Goal: Task Accomplishment & Management: Complete application form

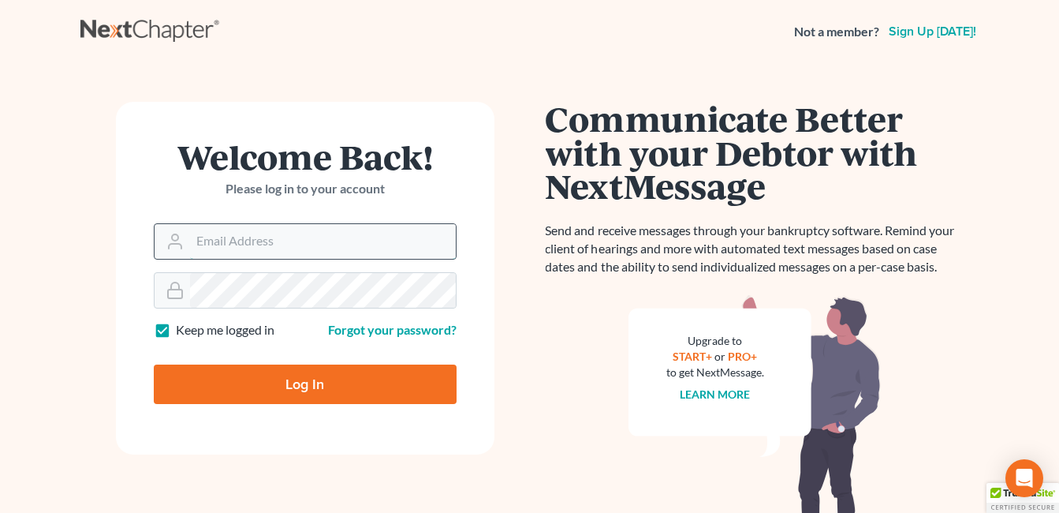
click at [401, 249] on input "Email Address" at bounding box center [323, 241] width 266 height 35
type input "[EMAIL_ADDRESS][DOMAIN_NAME]"
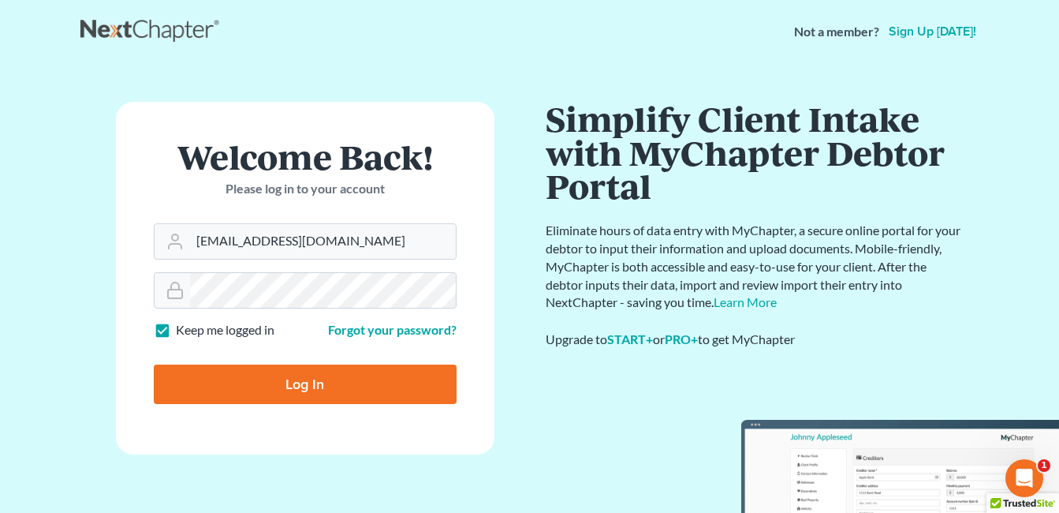
click at [304, 379] on input "Log In" at bounding box center [305, 383] width 303 height 39
type input "Thinking..."
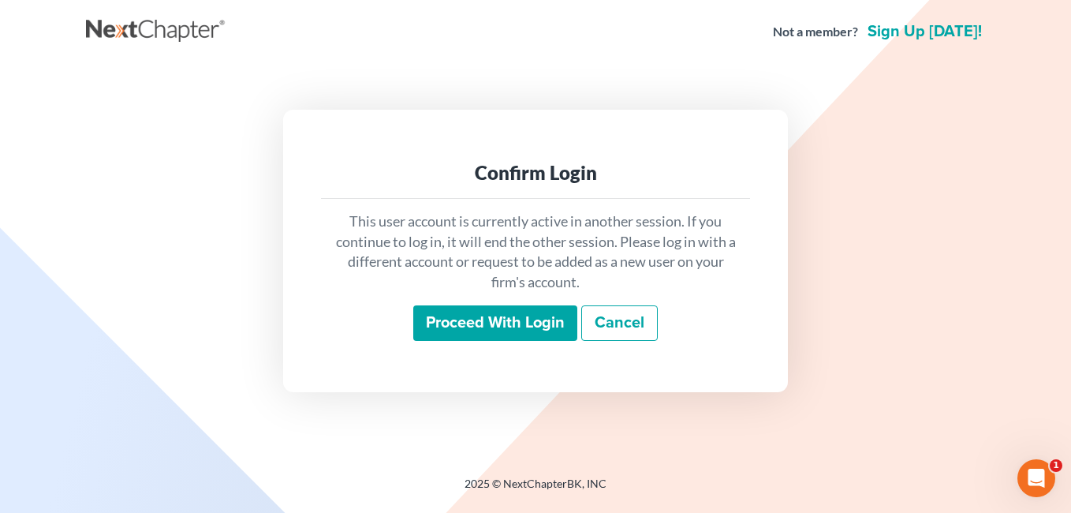
click at [485, 330] on input "Proceed with login" at bounding box center [495, 323] width 164 height 36
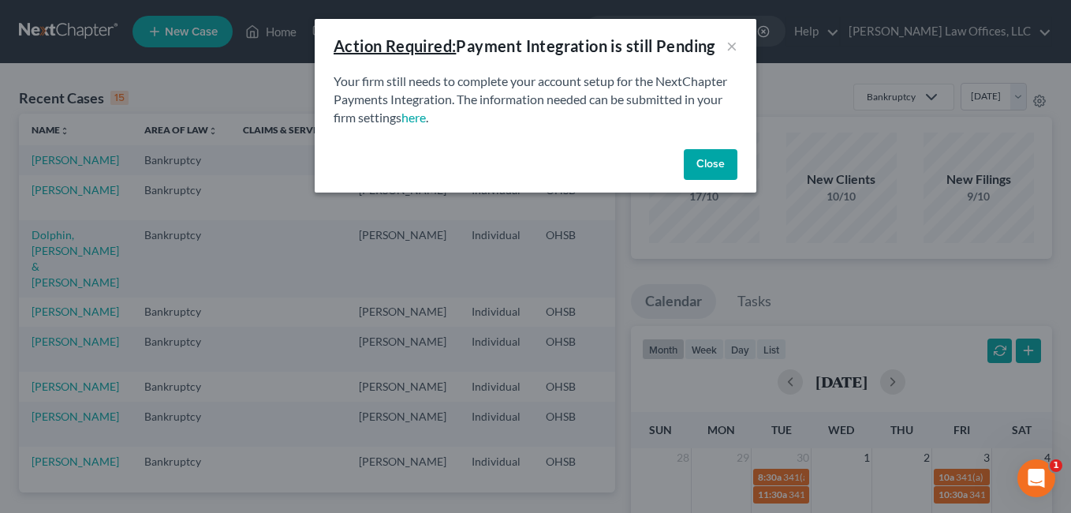
click at [712, 160] on button "Close" at bounding box center [711, 165] width 54 height 32
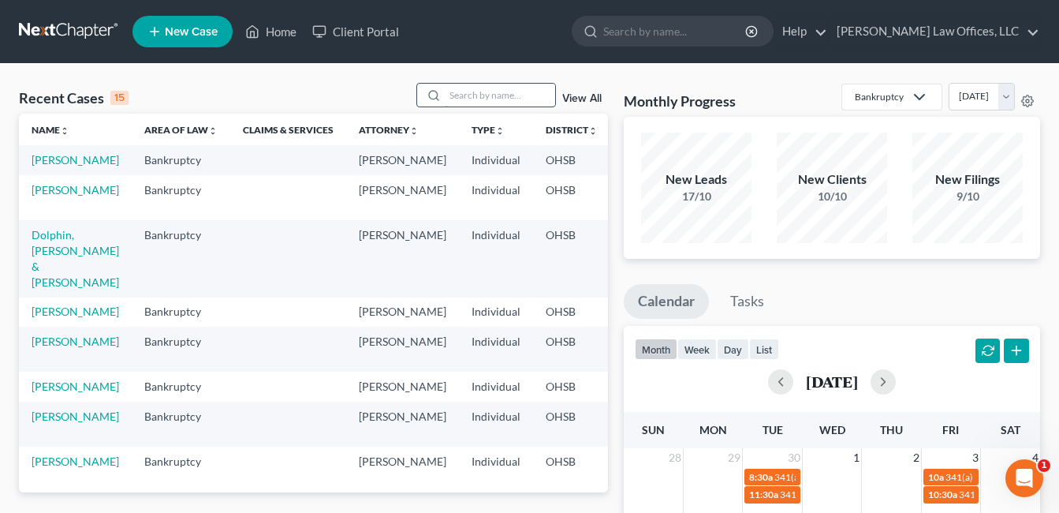
click at [461, 92] on input "search" at bounding box center [500, 95] width 110 height 23
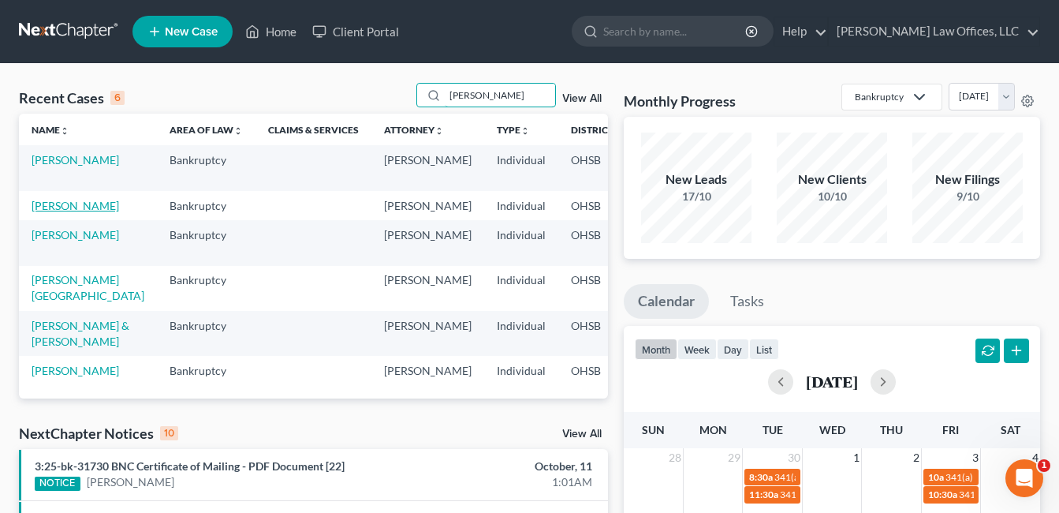
type input "[PERSON_NAME]"
click at [42, 212] on link "[PERSON_NAME]" at bounding box center [76, 205] width 88 height 13
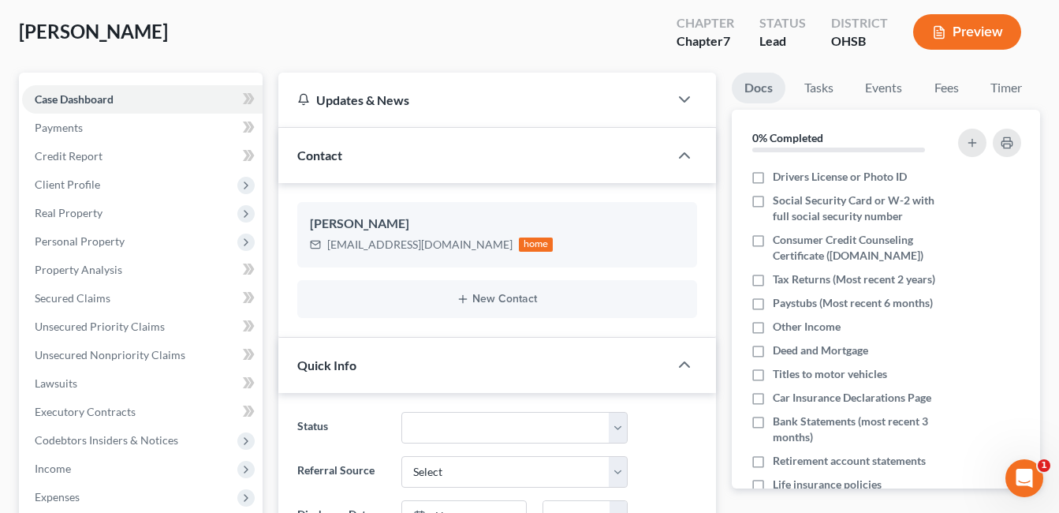
scroll to position [394, 0]
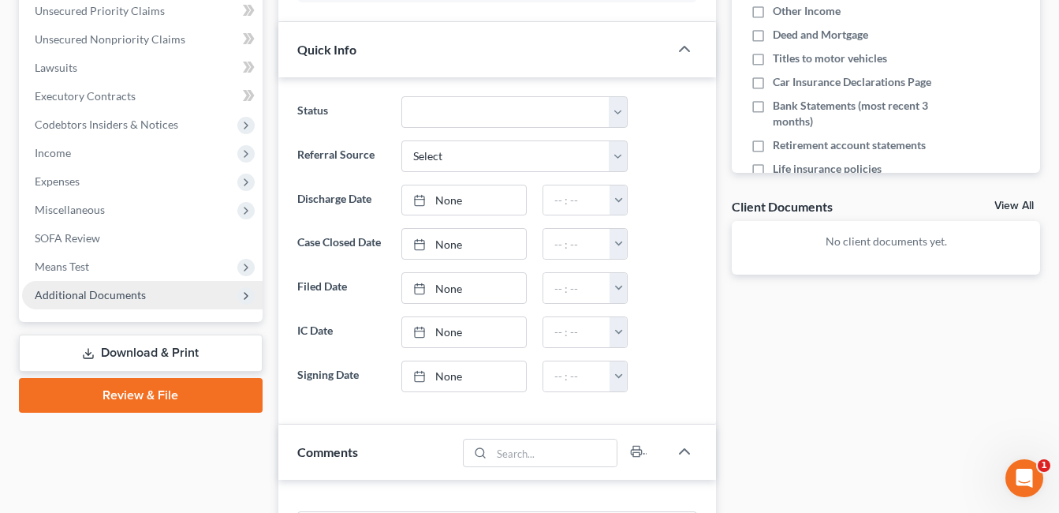
click at [144, 304] on span "Additional Documents" at bounding box center [142, 295] width 241 height 28
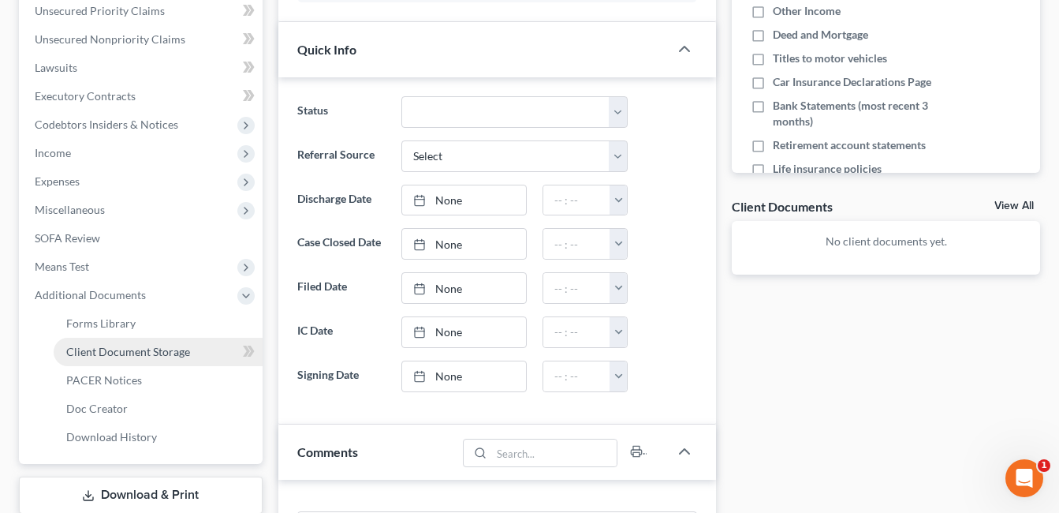
click at [159, 354] on span "Client Document Storage" at bounding box center [128, 351] width 124 height 13
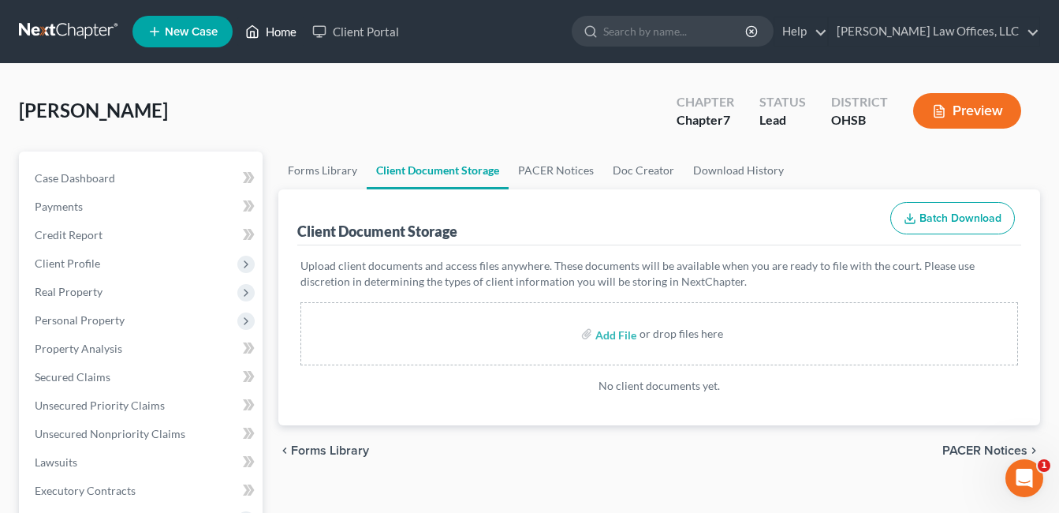
click at [278, 33] on link "Home" at bounding box center [270, 31] width 67 height 28
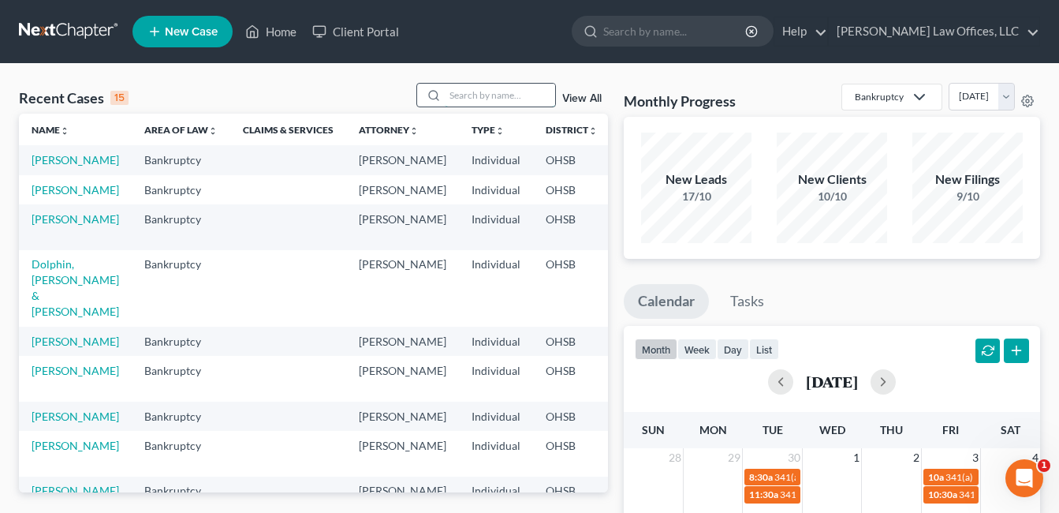
click at [472, 91] on input "search" at bounding box center [500, 95] width 110 height 23
type input "[PERSON_NAME]"
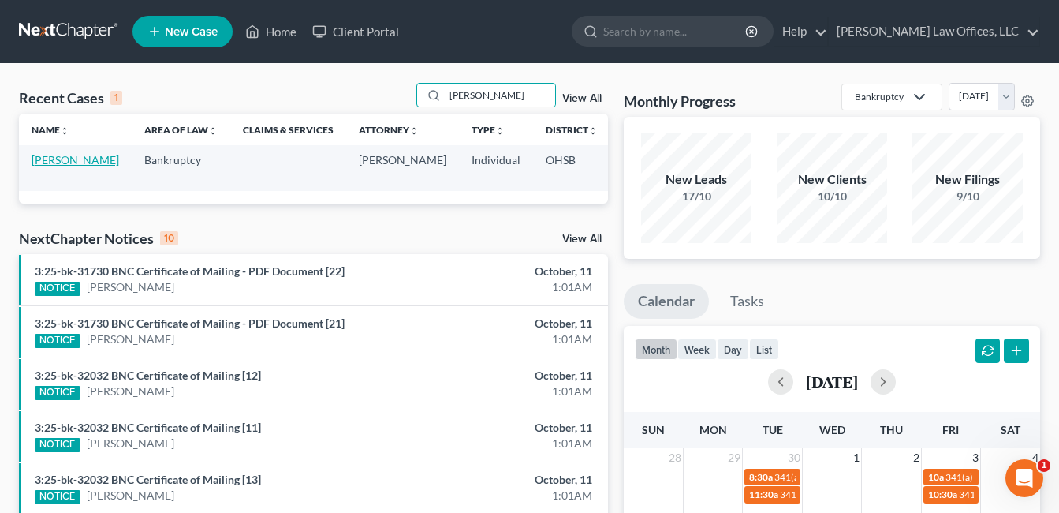
click at [44, 166] on link "[PERSON_NAME]" at bounding box center [76, 159] width 88 height 13
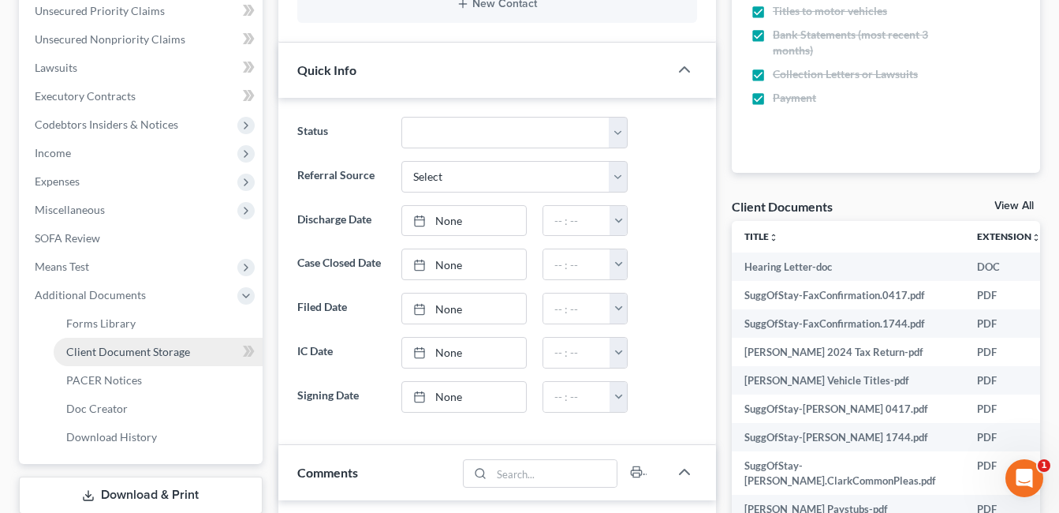
click at [152, 353] on span "Client Document Storage" at bounding box center [128, 351] width 124 height 13
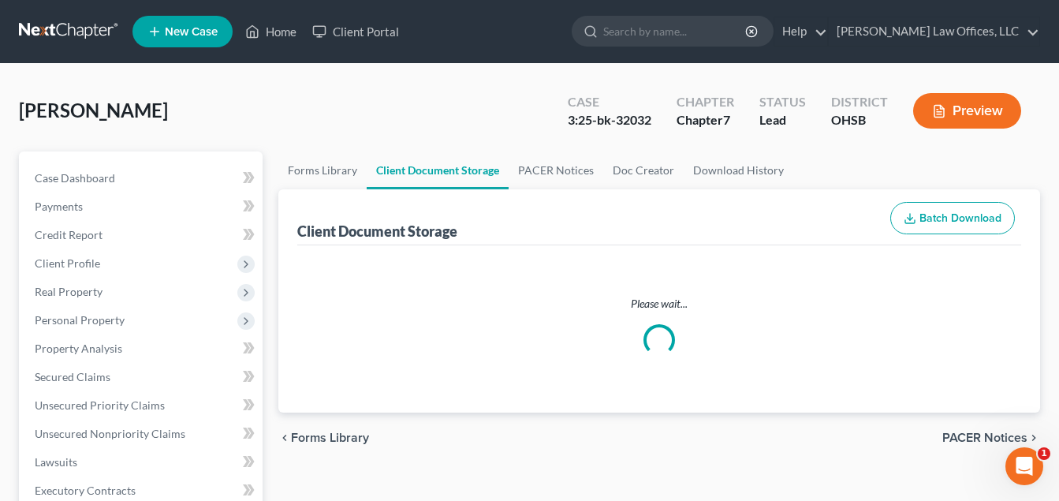
select select "7"
select select "37"
select select "52"
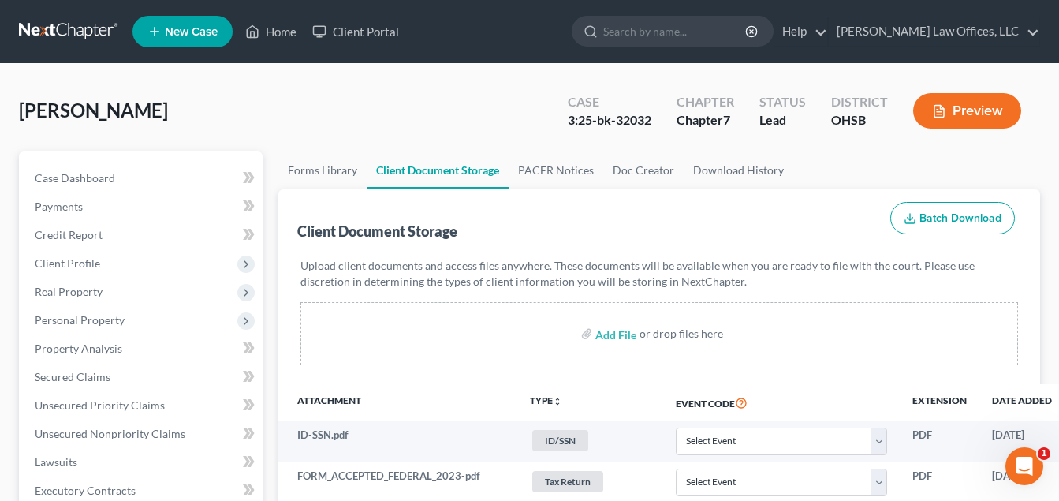
scroll to position [473, 0]
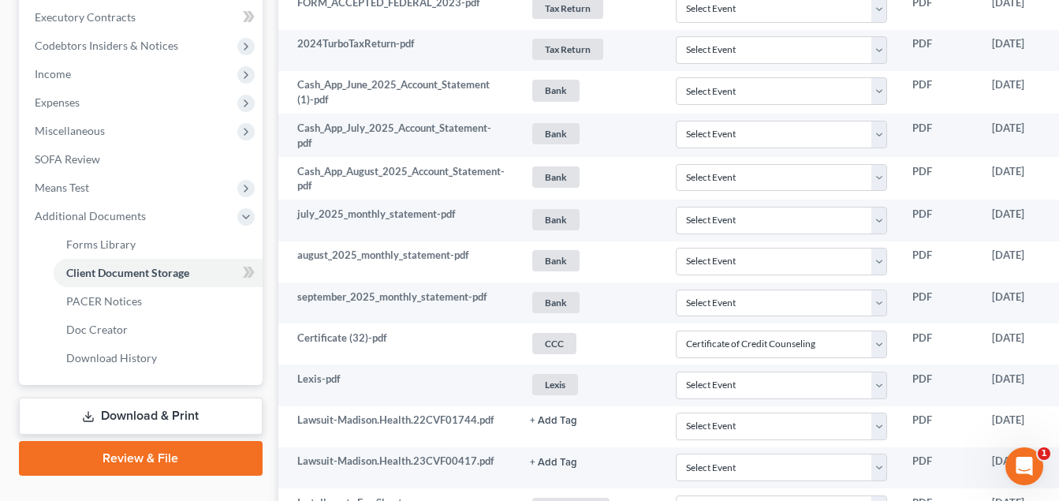
click at [164, 413] on link "Download & Print" at bounding box center [141, 416] width 244 height 37
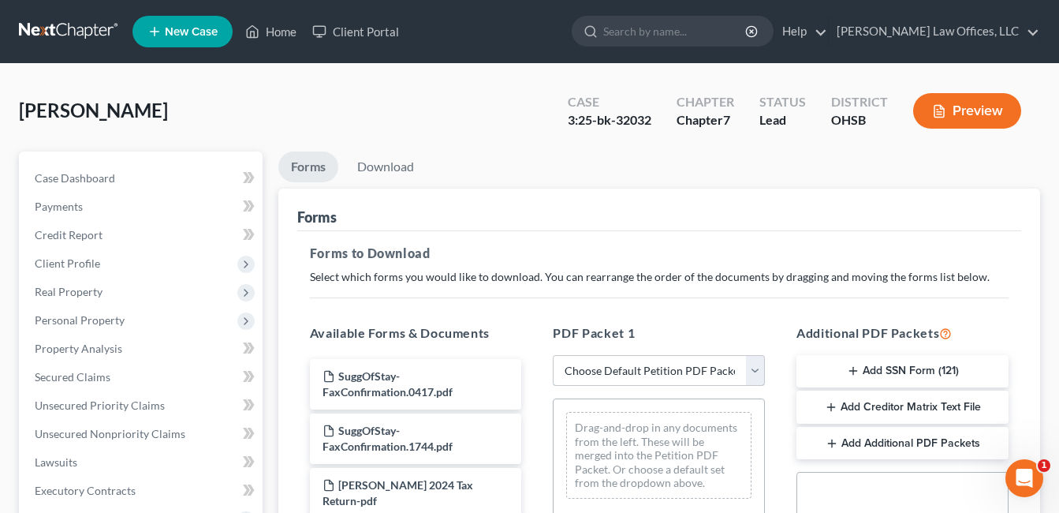
click at [758, 369] on select "Choose Default Petition PDF Packet Complete Bankruptcy Petition (all forms and …" at bounding box center [659, 371] width 212 height 32
click at [597, 280] on p "Select which forms you would like to download. You can rearrange the order of t…" at bounding box center [659, 277] width 699 height 16
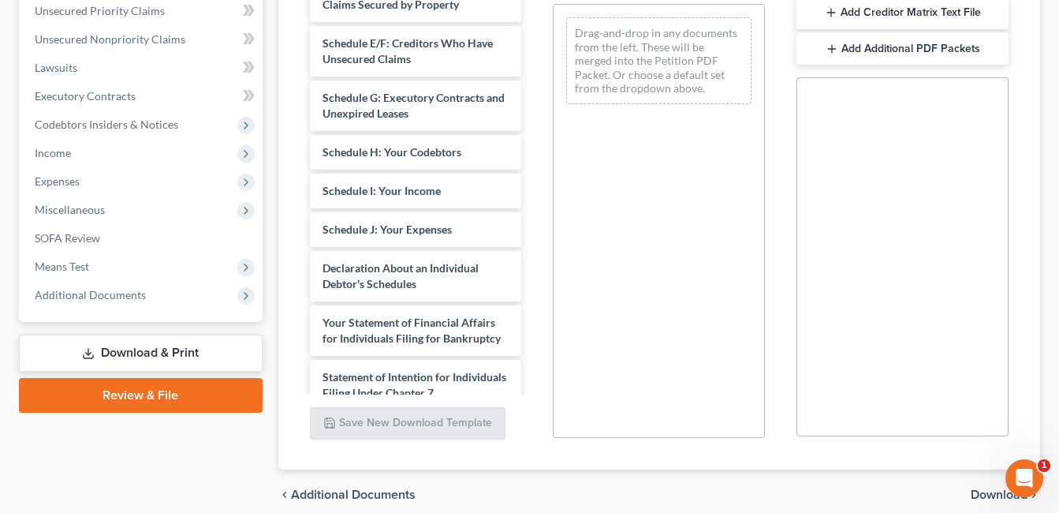
scroll to position [1814, 0]
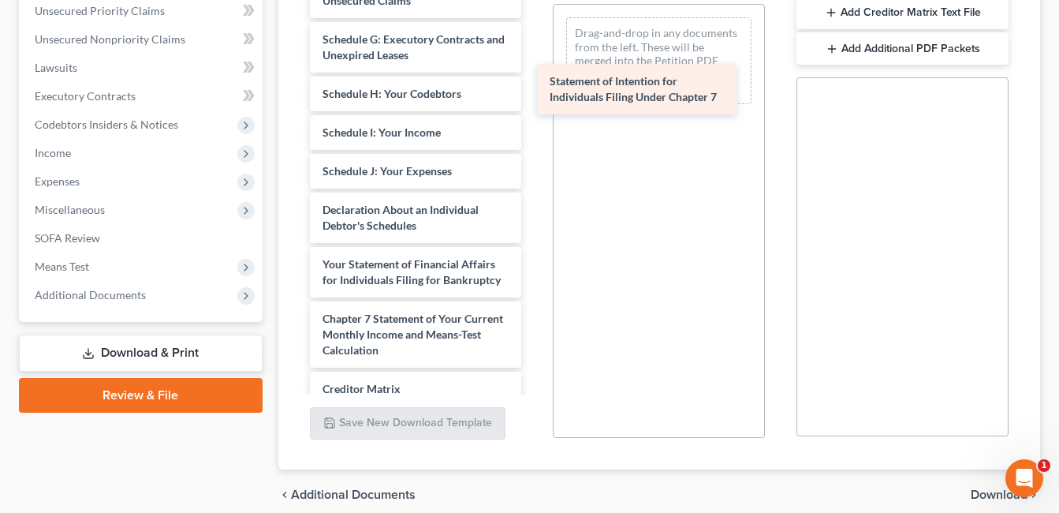
drag, startPoint x: 415, startPoint y: 276, endPoint x: 650, endPoint y: 74, distance: 309.9
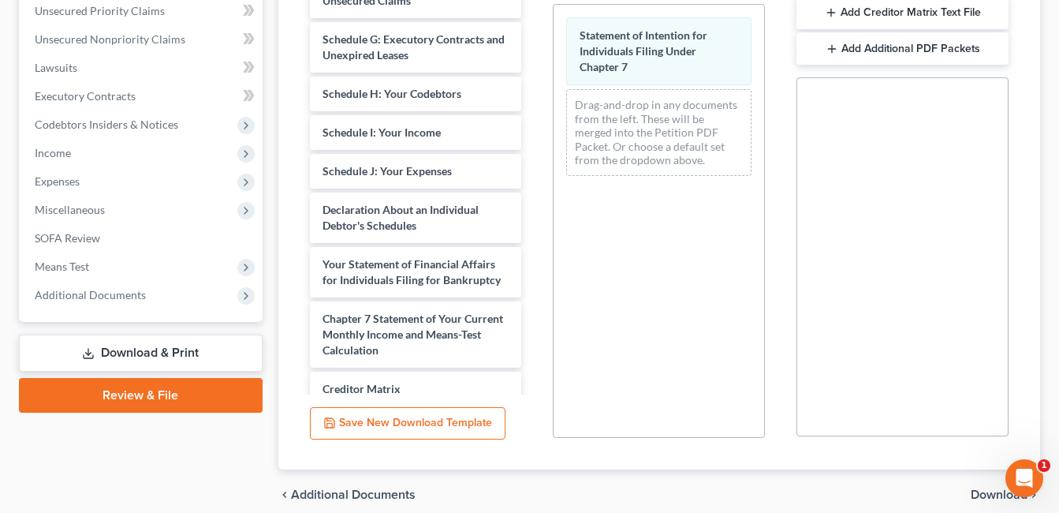
click at [983, 488] on div "chevron_left Additional Documents Download chevron_right" at bounding box center [659, 494] width 762 height 50
click at [983, 495] on span "Download" at bounding box center [999, 494] width 57 height 13
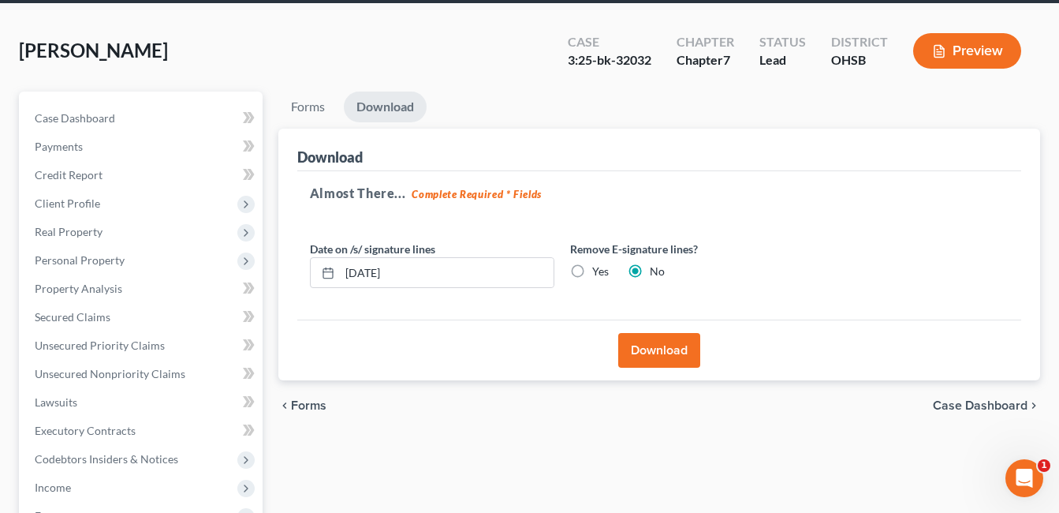
scroll to position [237, 0]
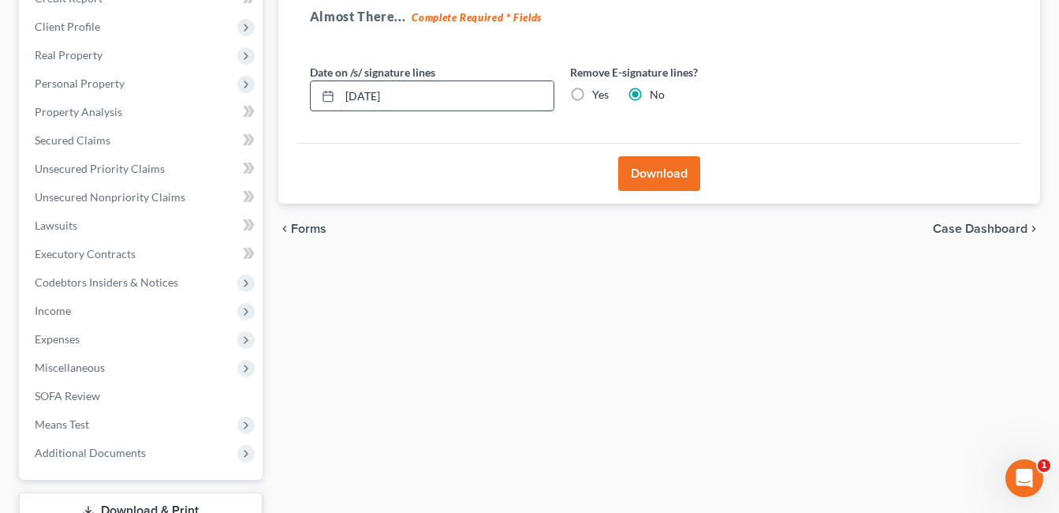
drag, startPoint x: 363, startPoint y: 95, endPoint x: 374, endPoint y: 94, distance: 11.1
click at [374, 94] on input "[DATE]" at bounding box center [447, 96] width 214 height 30
type input "[DATE]"
click at [669, 168] on button "Download" at bounding box center [659, 173] width 82 height 35
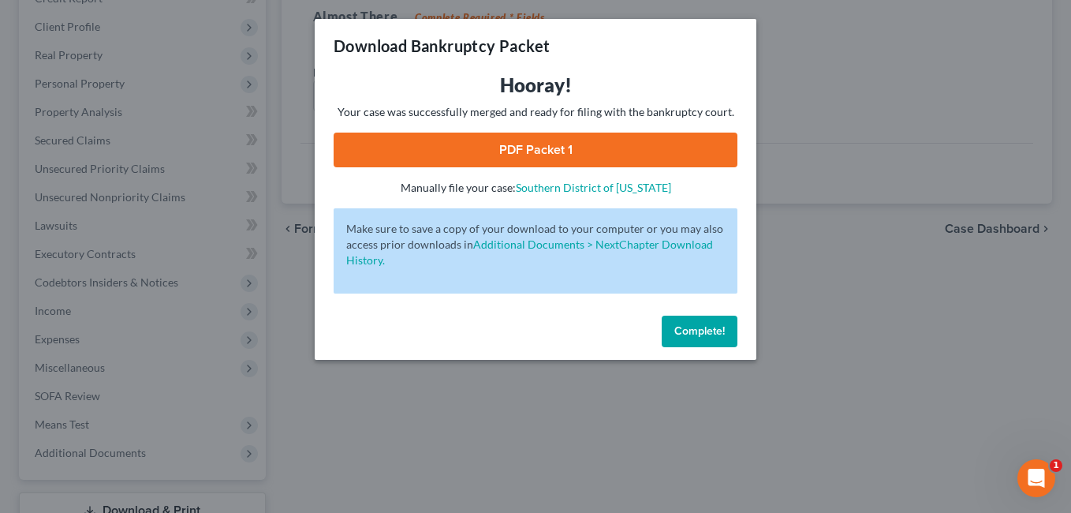
click at [272, 46] on div "Download Bankruptcy Packet Hooray! Your case was successfully merged and ready …" at bounding box center [535, 256] width 1071 height 513
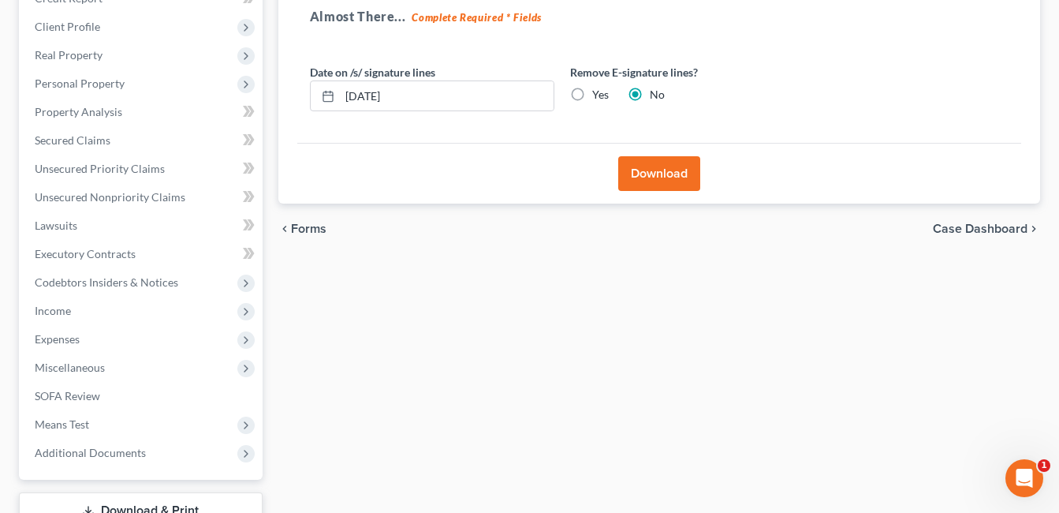
click at [644, 174] on button "Download" at bounding box center [659, 173] width 82 height 35
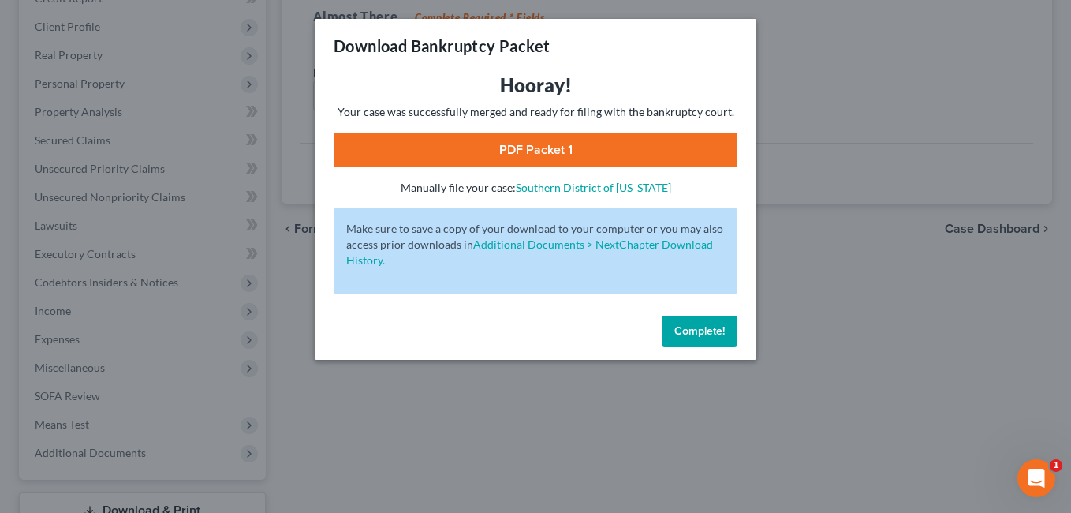
click at [626, 160] on link "PDF Packet 1" at bounding box center [536, 150] width 404 height 35
click at [695, 332] on span "Complete!" at bounding box center [699, 330] width 50 height 13
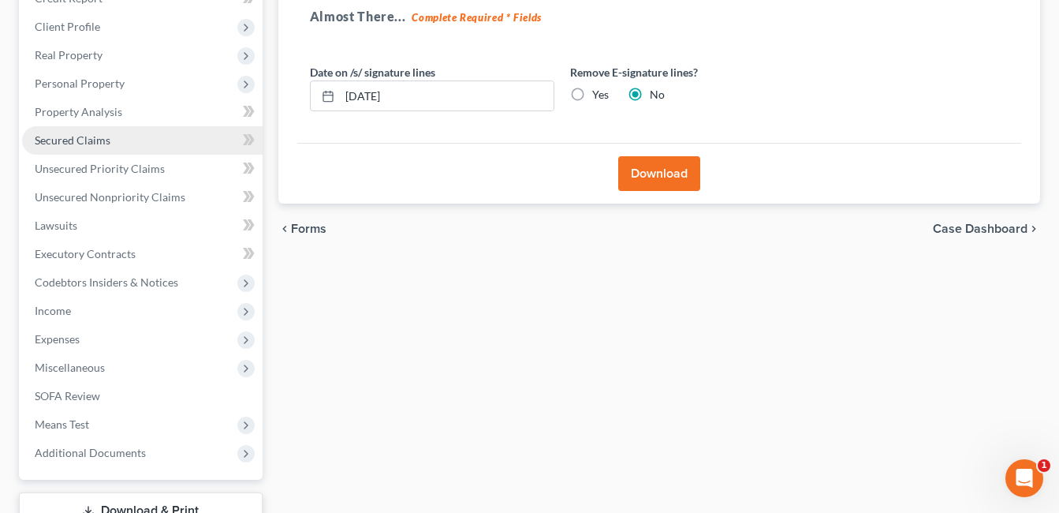
click at [50, 137] on span "Secured Claims" at bounding box center [73, 139] width 76 height 13
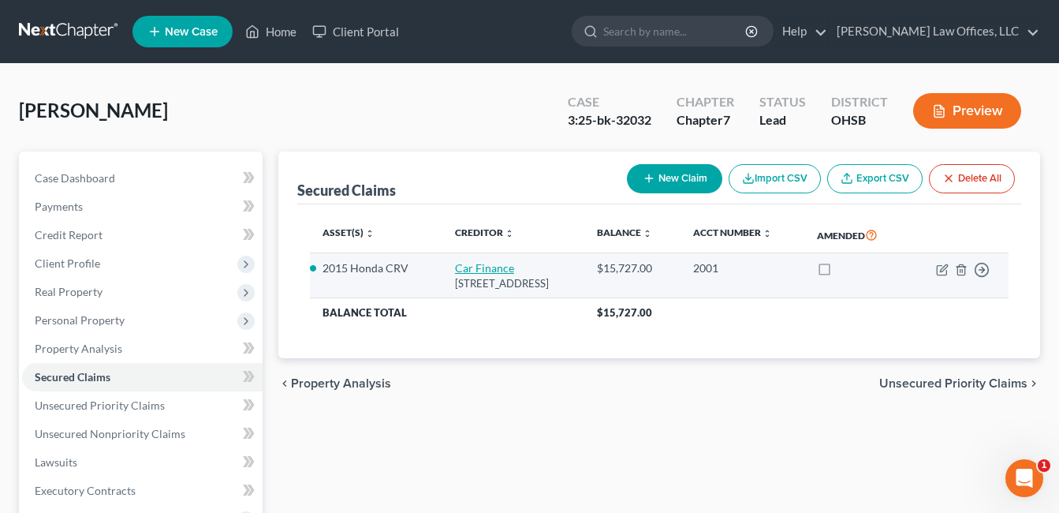
drag, startPoint x: 608, startPoint y: 282, endPoint x: 440, endPoint y: 271, distance: 168.4
click at [442, 271] on td "Car Finance [STREET_ADDRESS]" at bounding box center [513, 275] width 142 height 45
drag, startPoint x: 440, startPoint y: 271, endPoint x: 470, endPoint y: 278, distance: 31.0
copy td "Car Finance [STREET_ADDRESS]"
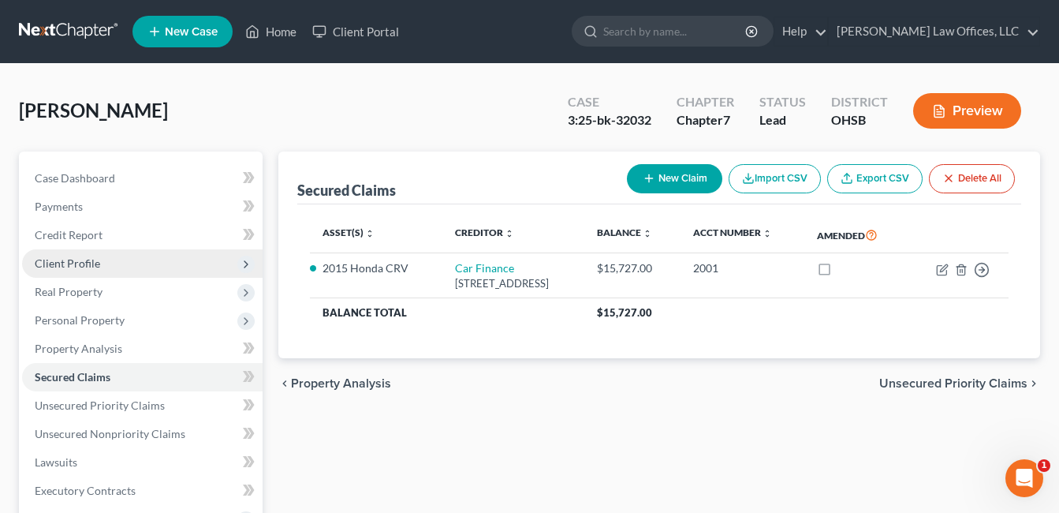
click at [110, 270] on span "Client Profile" at bounding box center [142, 263] width 241 height 28
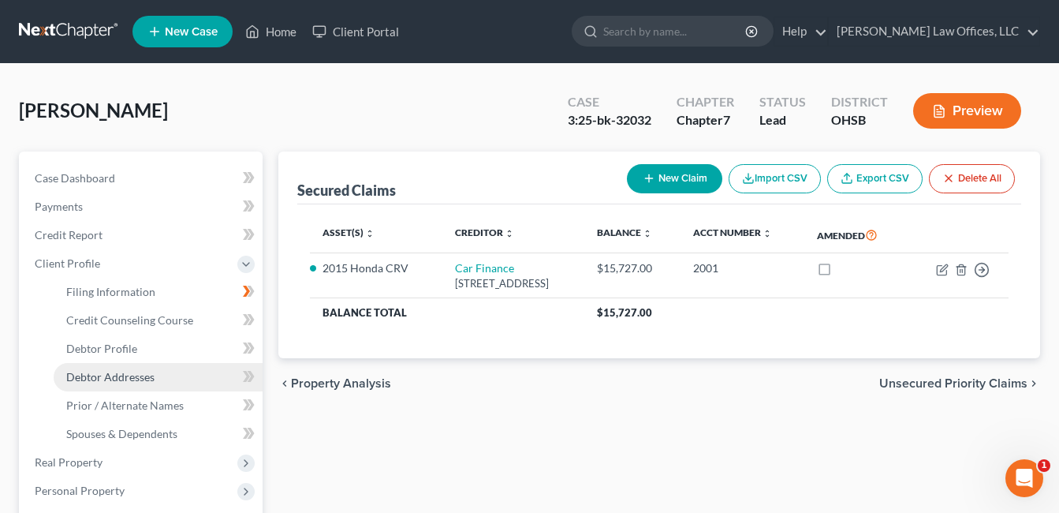
click at [128, 372] on span "Debtor Addresses" at bounding box center [110, 376] width 88 height 13
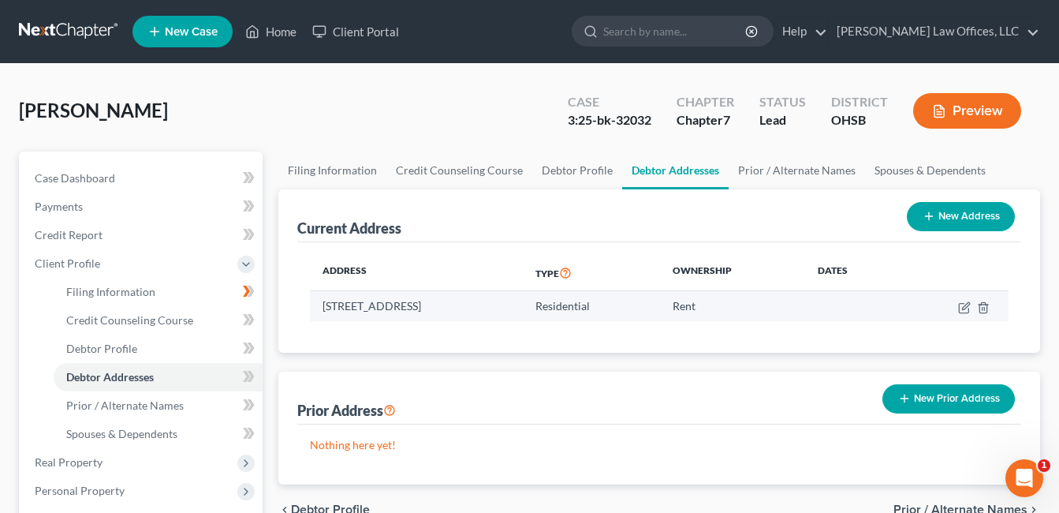
drag, startPoint x: 534, startPoint y: 305, endPoint x: 325, endPoint y: 313, distance: 209.2
click at [325, 313] on td "[STREET_ADDRESS]" at bounding box center [416, 306] width 213 height 30
drag, startPoint x: 325, startPoint y: 313, endPoint x: 333, endPoint y: 311, distance: 8.2
copy td "[STREET_ADDRESS]"
click at [276, 33] on link "Home" at bounding box center [270, 31] width 67 height 28
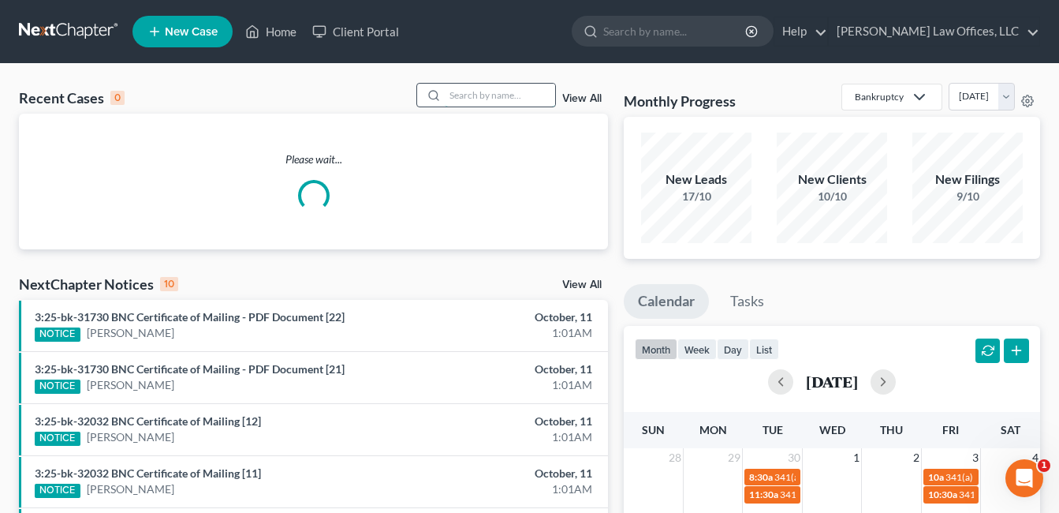
click at [461, 96] on input "search" at bounding box center [500, 95] width 110 height 23
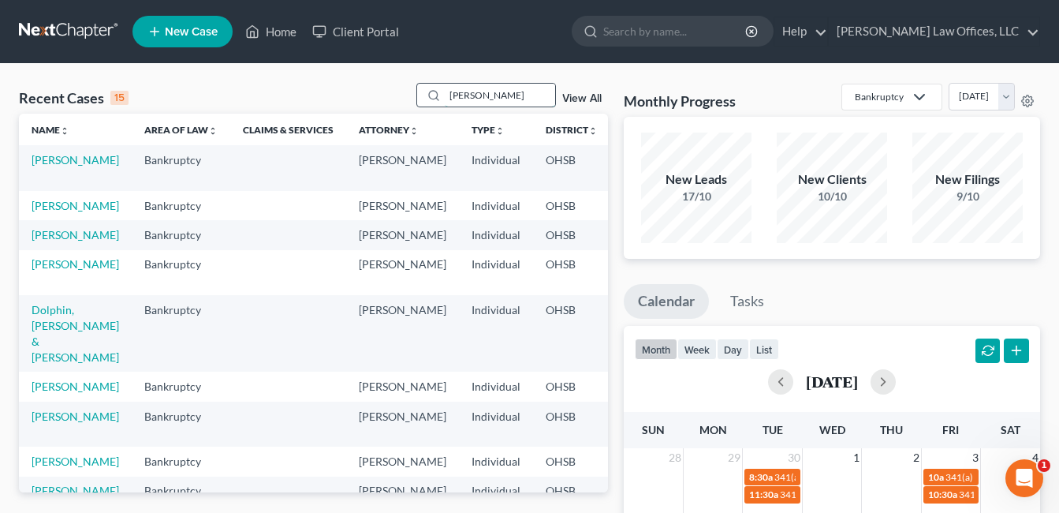
type input "[PERSON_NAME]"
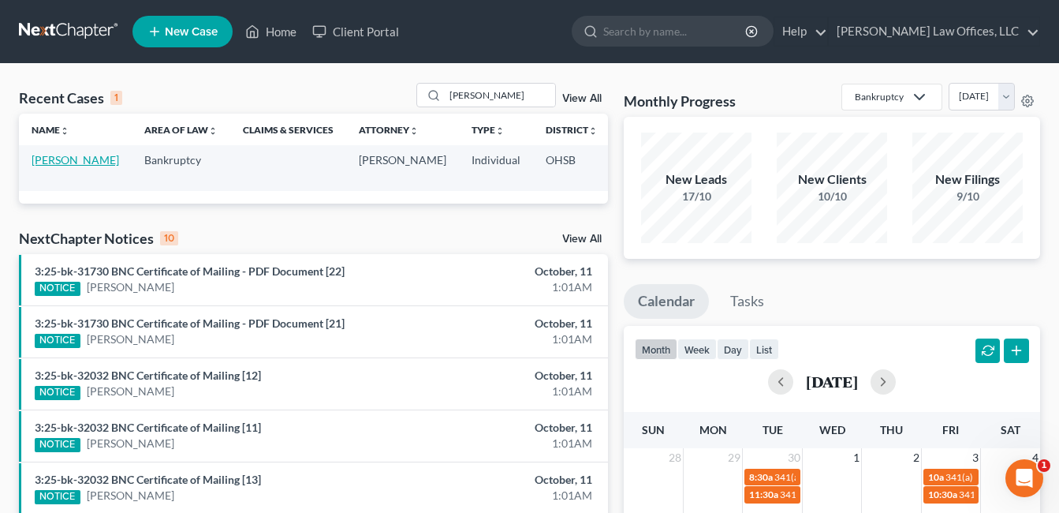
click at [55, 162] on link "[PERSON_NAME]" at bounding box center [76, 159] width 88 height 13
select select "3"
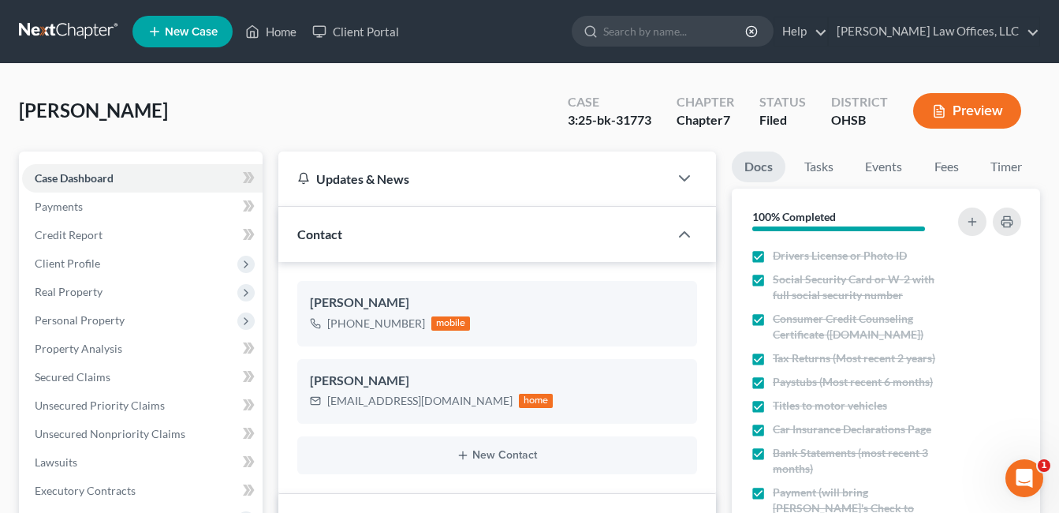
scroll to position [315, 0]
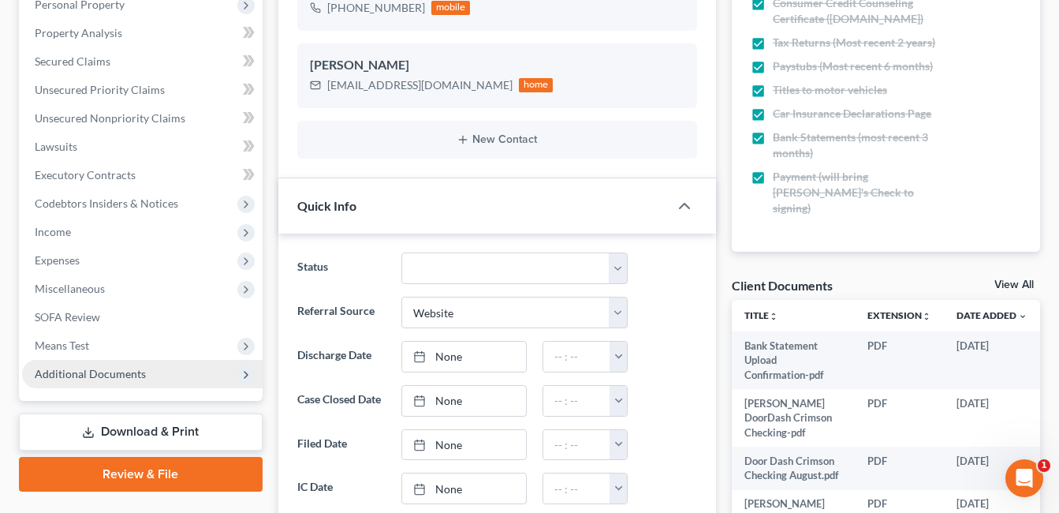
click at [106, 369] on span "Additional Documents" at bounding box center [90, 373] width 111 height 13
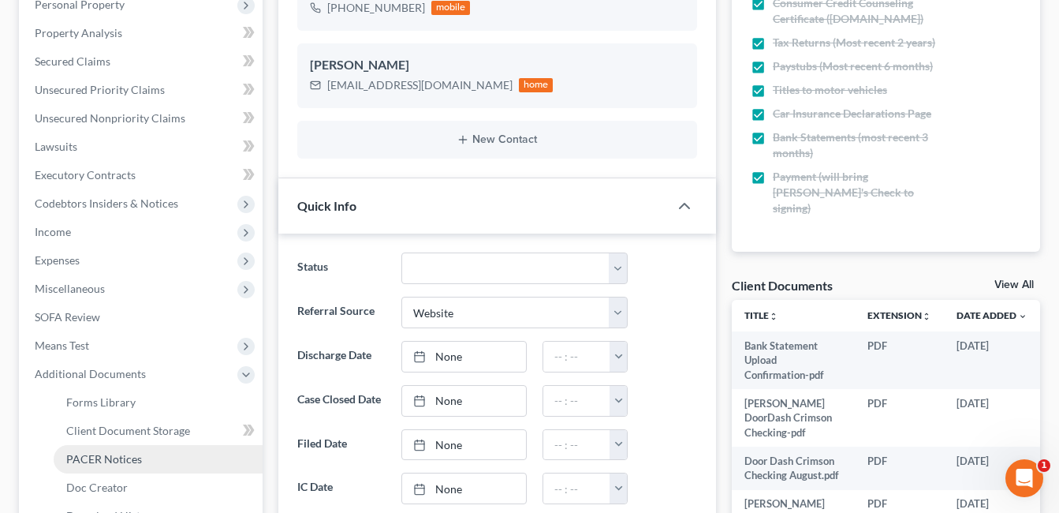
click at [106, 455] on span "PACER Notices" at bounding box center [104, 458] width 76 height 13
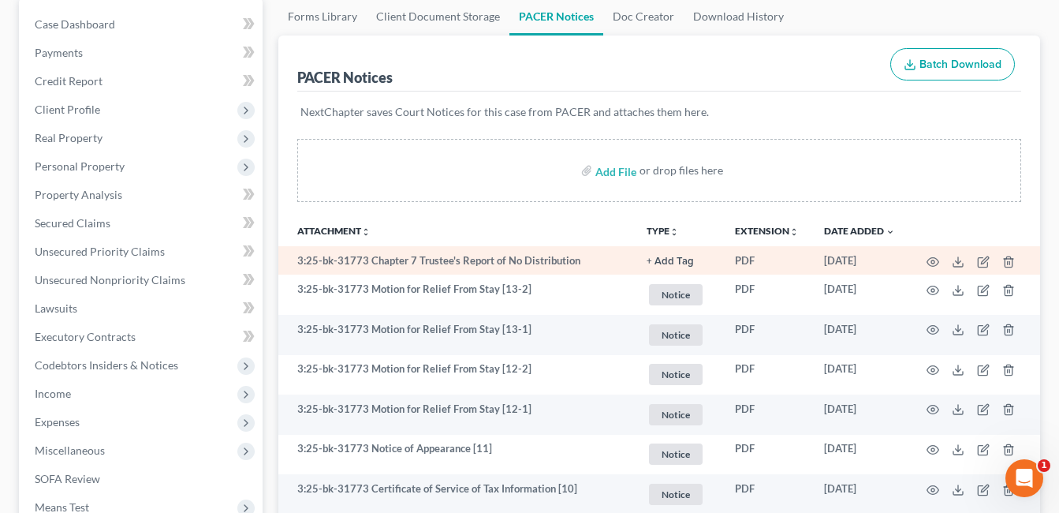
scroll to position [158, 0]
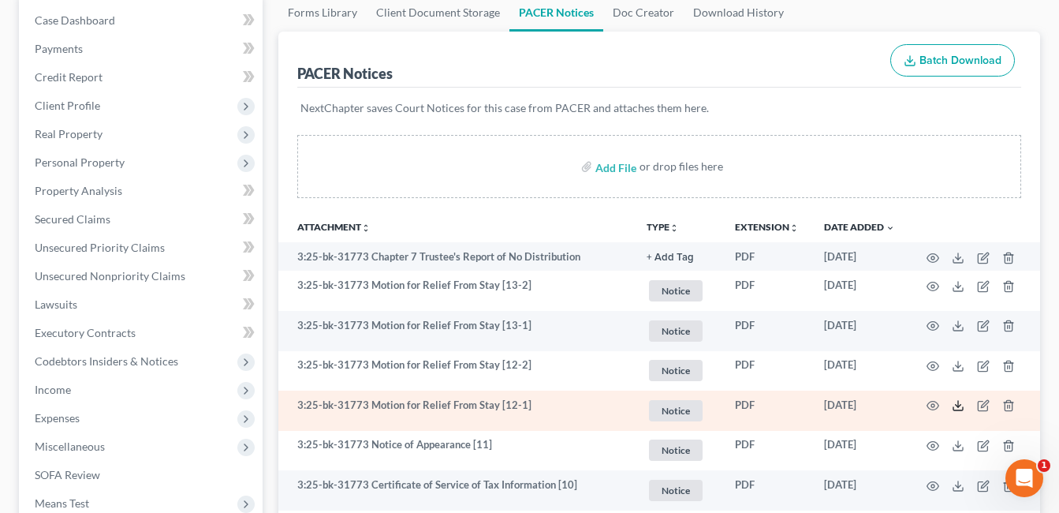
click at [954, 406] on icon at bounding box center [958, 405] width 13 height 13
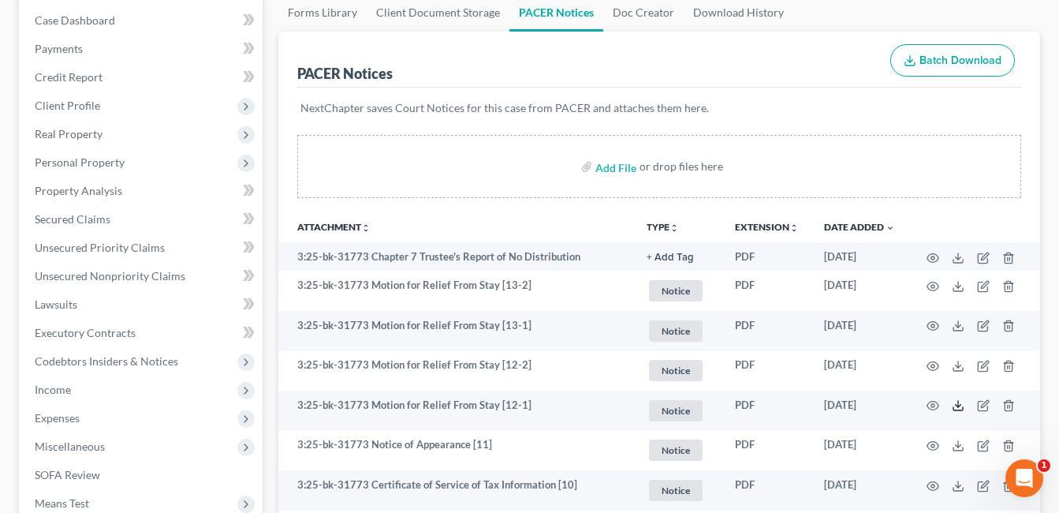
scroll to position [0, 0]
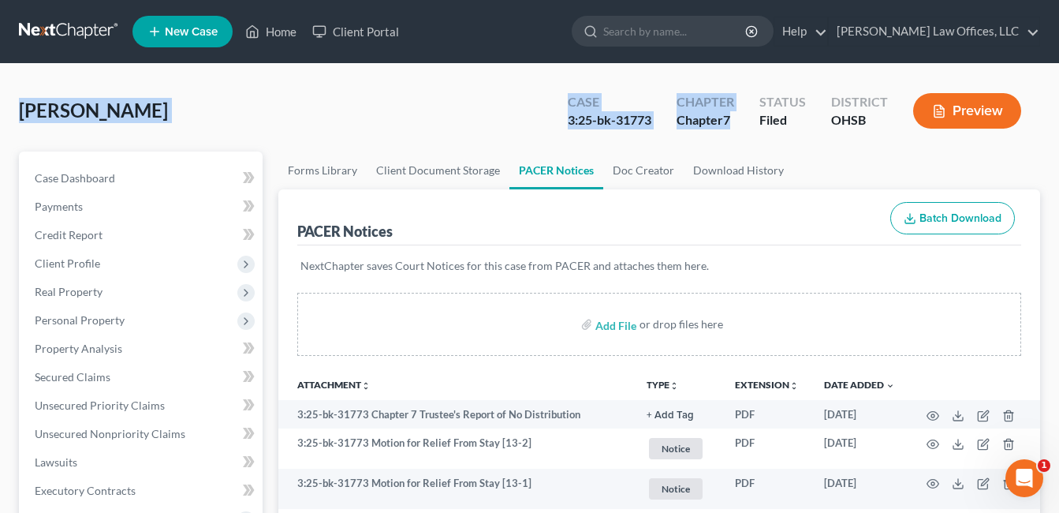
drag, startPoint x: 671, startPoint y: 113, endPoint x: 55, endPoint y: 110, distance: 616.0
click at [24, 116] on div "[PERSON_NAME] Upgraded Case 3:25-bk-31773 Chapter Chapter 7 Status Filed Distri…" at bounding box center [529, 117] width 1021 height 69
click at [721, 132] on div "Chapter Chapter 7" at bounding box center [705, 112] width 83 height 47
drag, startPoint x: 741, startPoint y: 121, endPoint x: 21, endPoint y: 101, distance: 719.6
click at [21, 101] on div "[PERSON_NAME] Upgraded Case 3:25-bk-31773 Chapter Chapter 7 Status Filed Distri…" at bounding box center [529, 117] width 1021 height 69
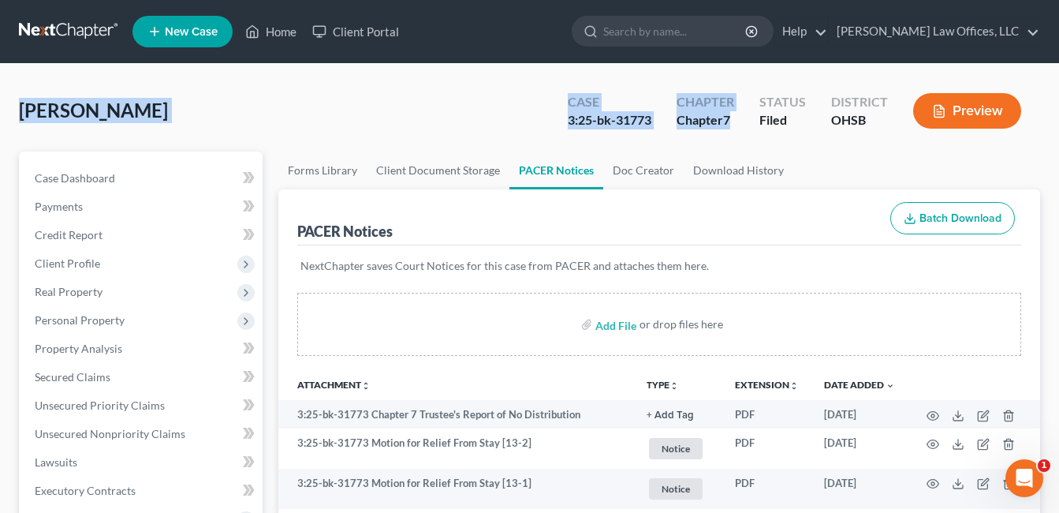
copy div "[PERSON_NAME] Upgraded Case 3:25-bk-31773 Chapter Chapter 7"
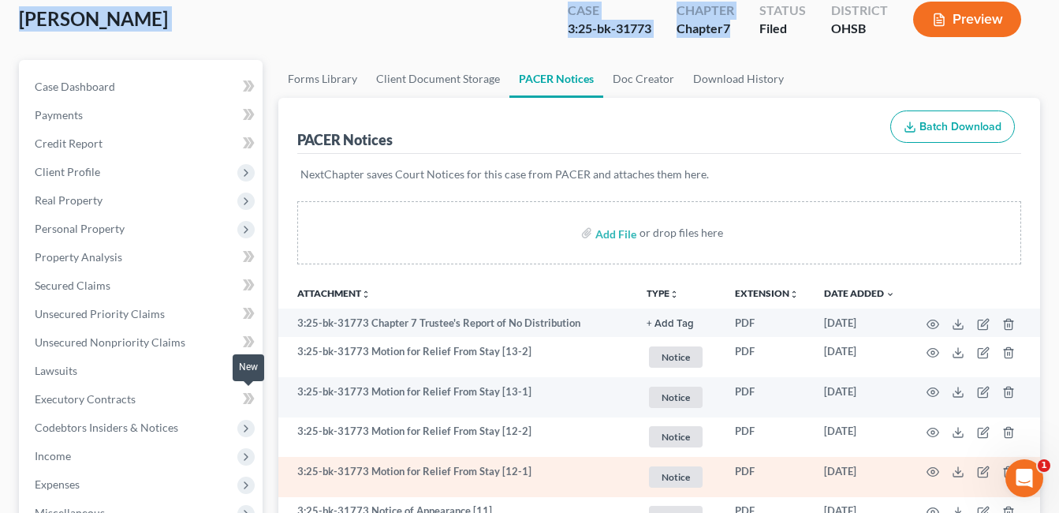
scroll to position [315, 0]
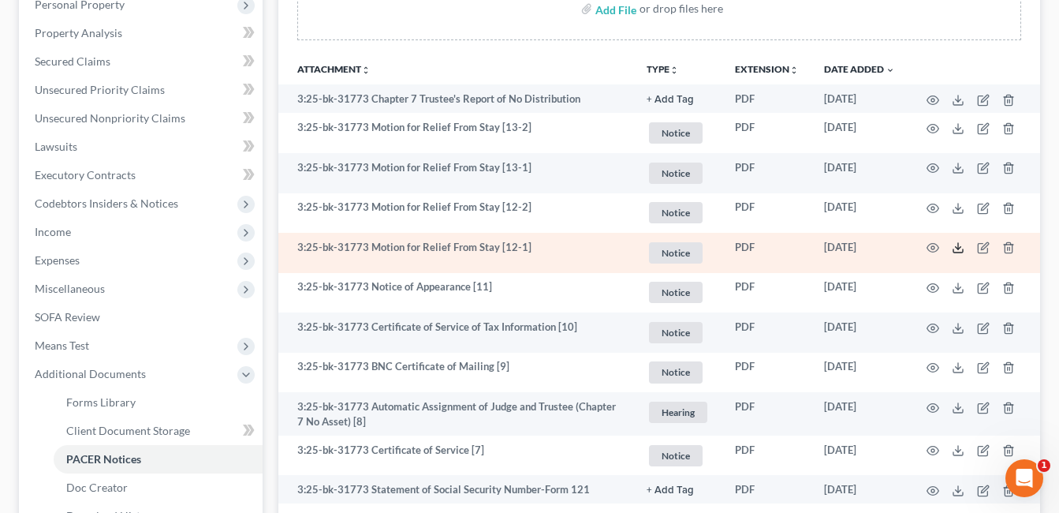
click at [958, 249] on line at bounding box center [958, 246] width 0 height 6
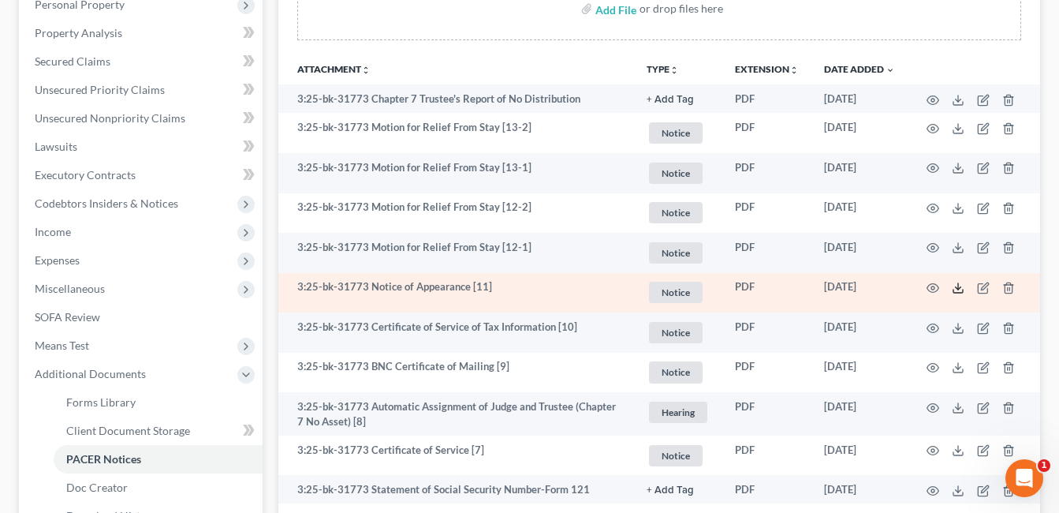
click at [959, 288] on icon at bounding box center [958, 288] width 13 height 13
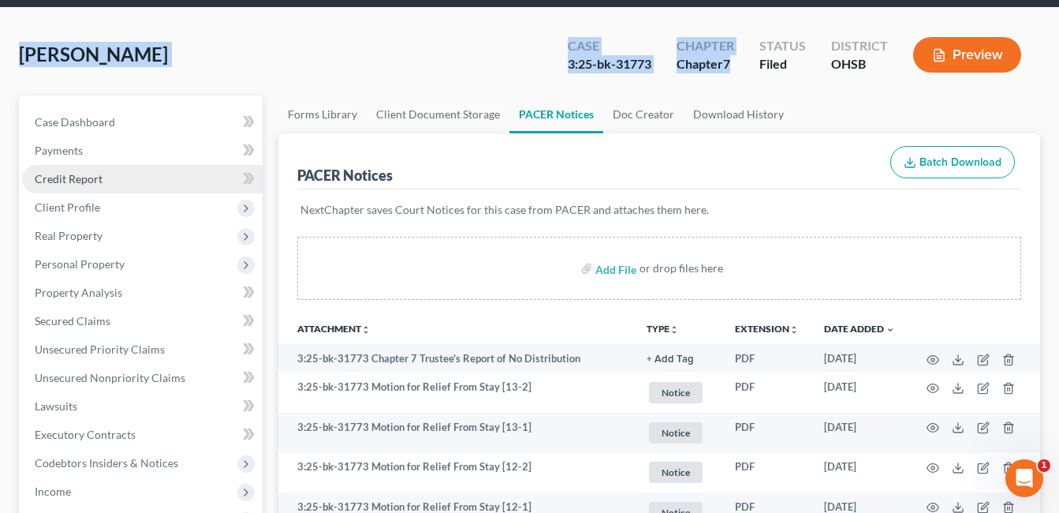
scroll to position [0, 0]
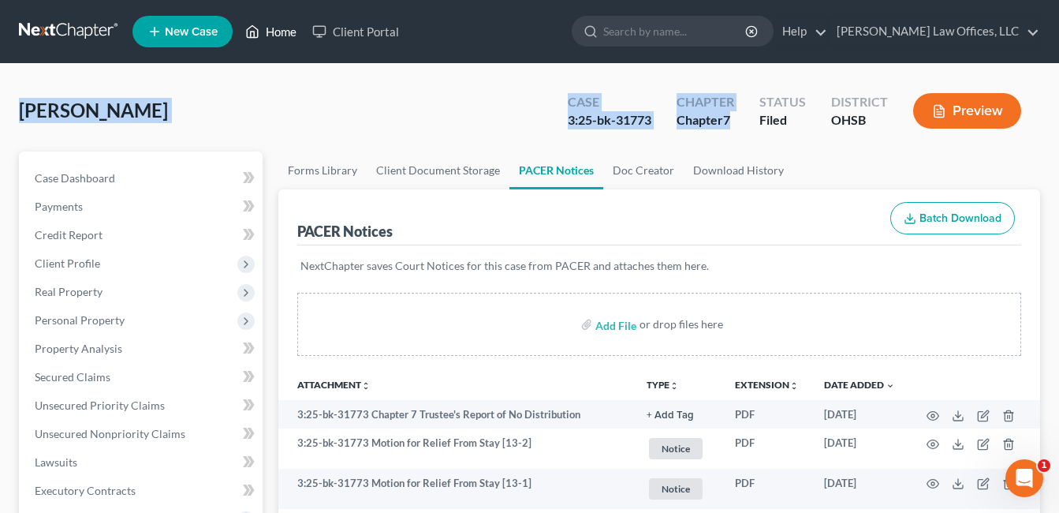
click at [270, 32] on link "Home" at bounding box center [270, 31] width 67 height 28
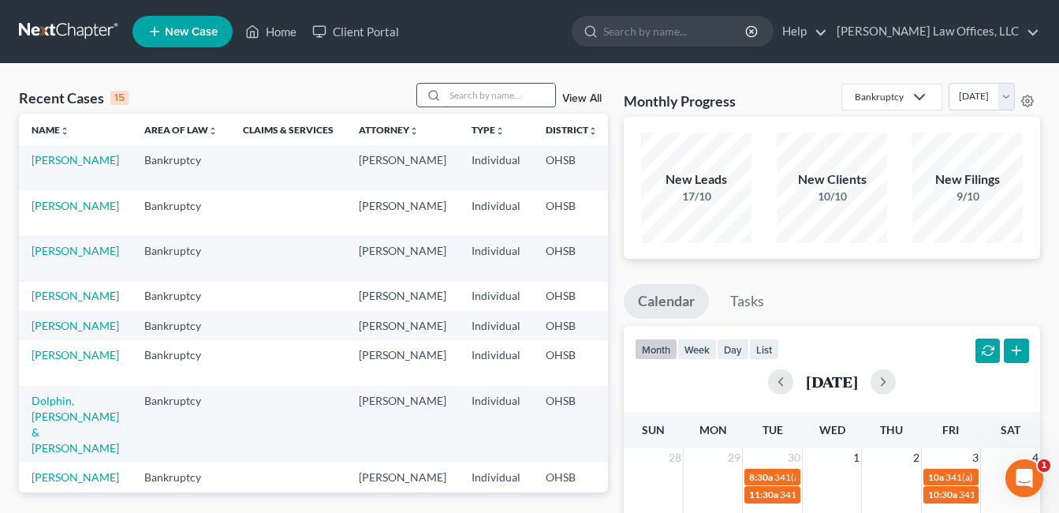
click at [503, 97] on input "search" at bounding box center [500, 95] width 110 height 23
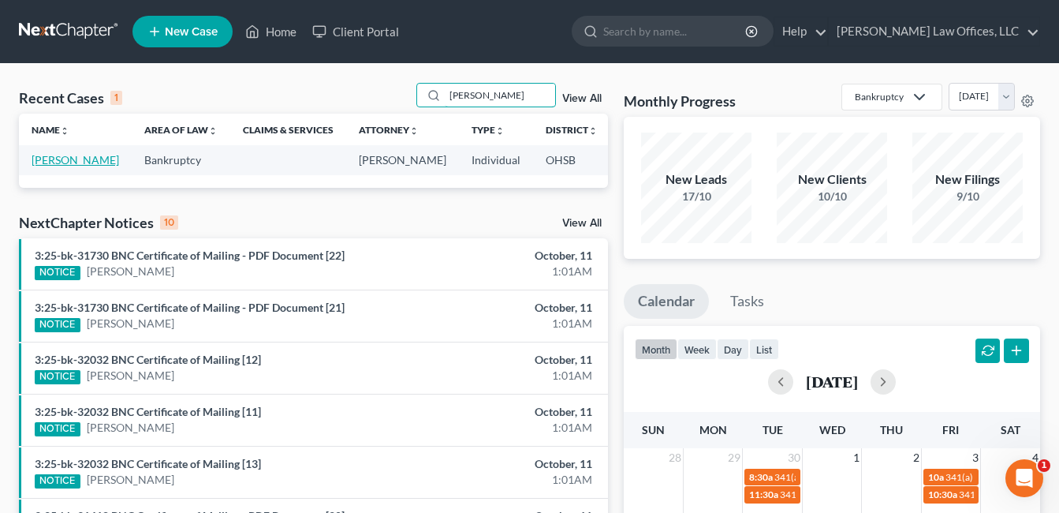
type input "[PERSON_NAME]"
click at [47, 166] on link "[PERSON_NAME]" at bounding box center [76, 159] width 88 height 13
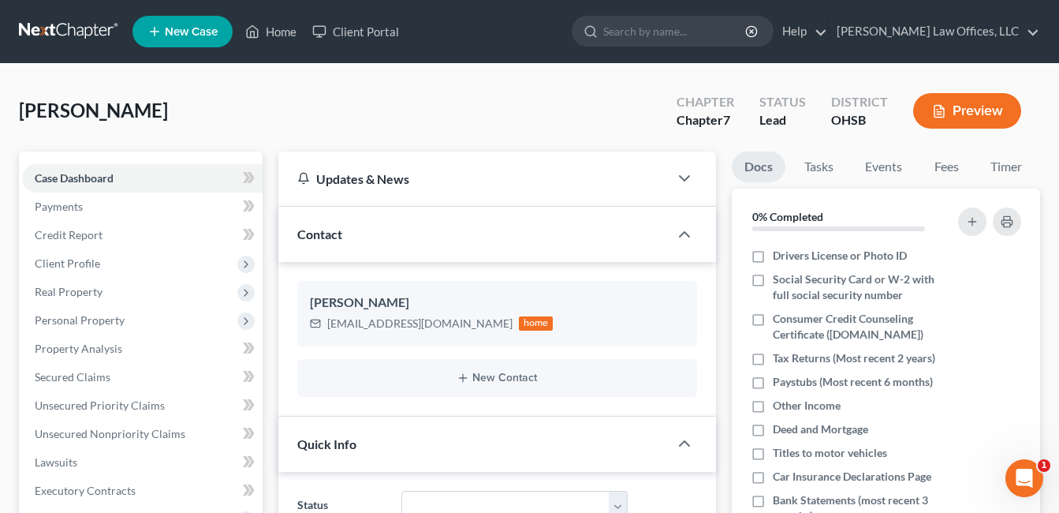
scroll to position [394, 0]
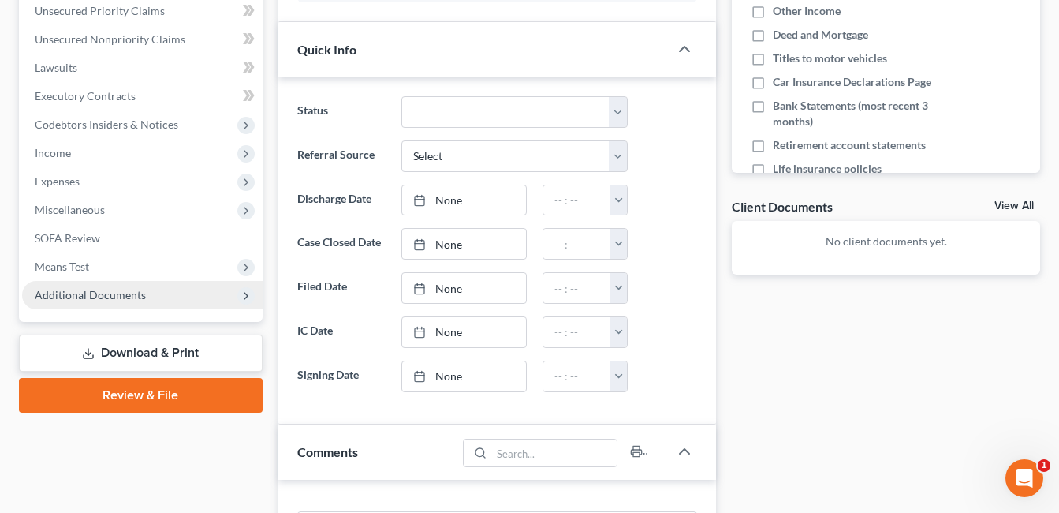
click at [137, 298] on span "Additional Documents" at bounding box center [90, 294] width 111 height 13
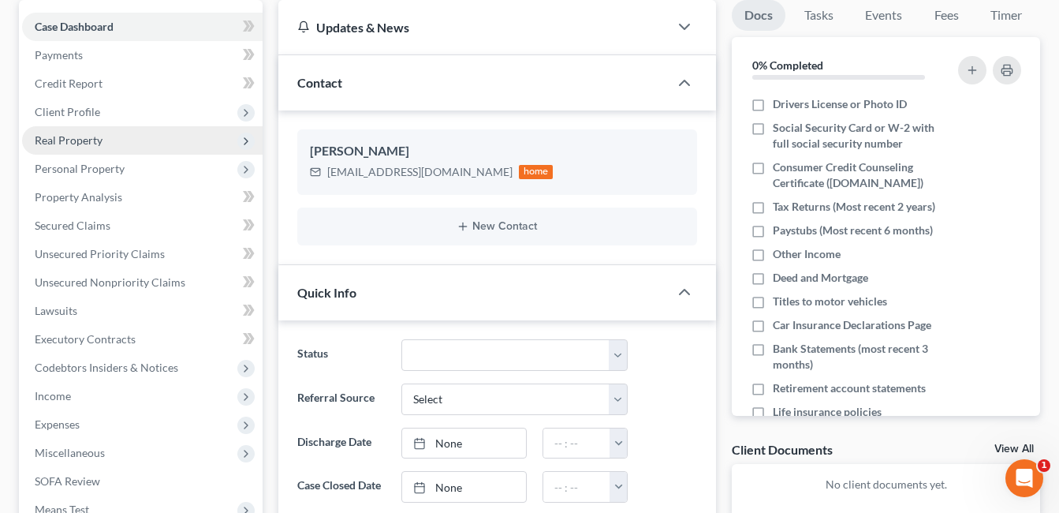
scroll to position [0, 0]
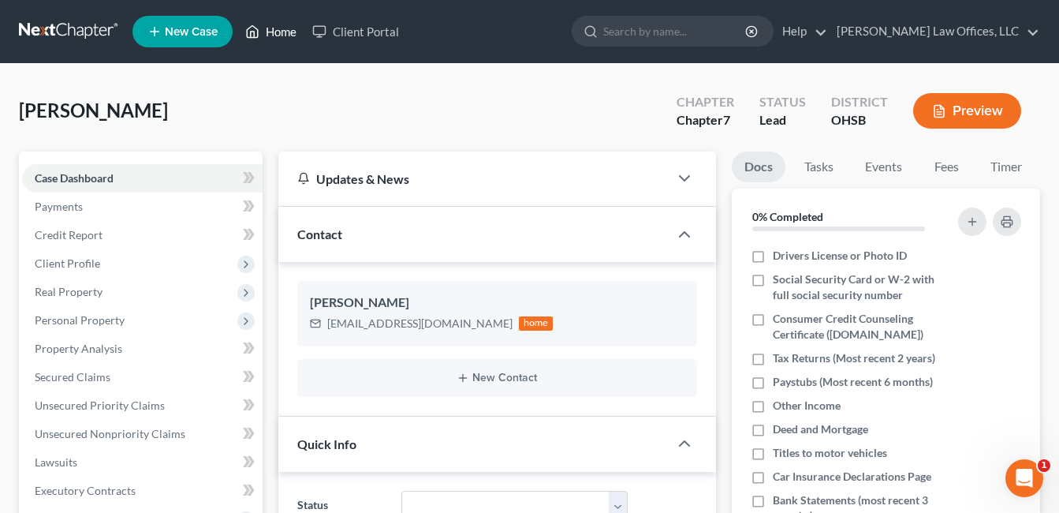
click at [284, 32] on link "Home" at bounding box center [270, 31] width 67 height 28
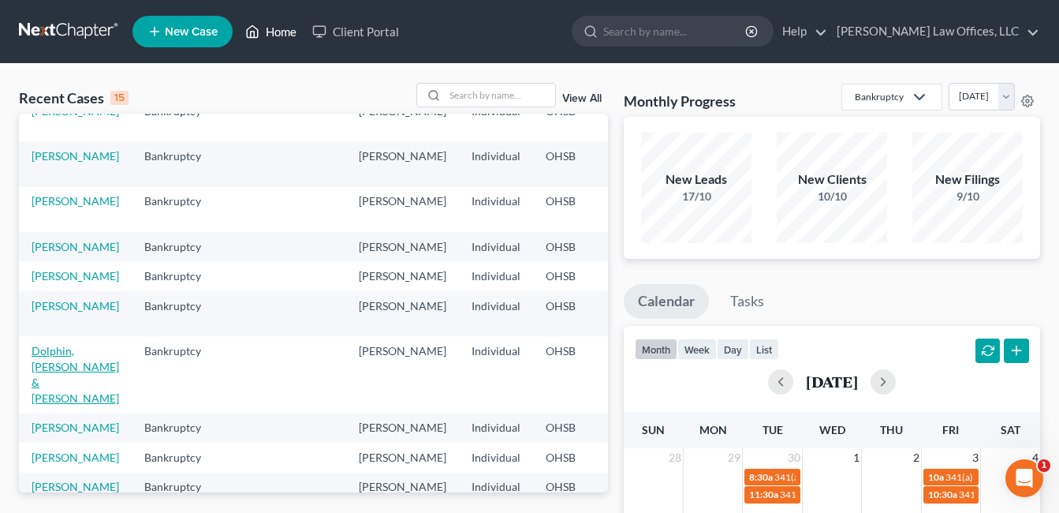
scroll to position [237, 0]
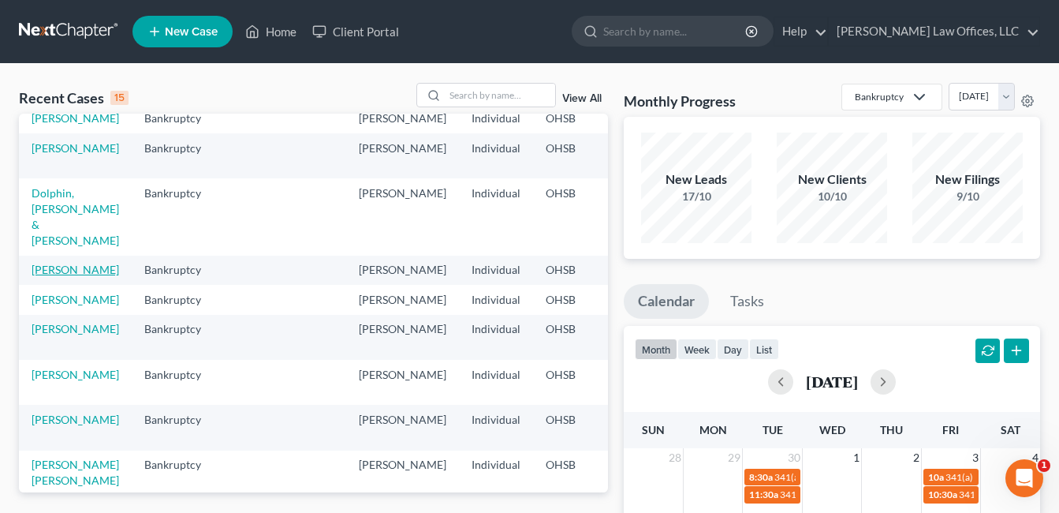
click at [49, 276] on link "[PERSON_NAME]" at bounding box center [76, 269] width 88 height 13
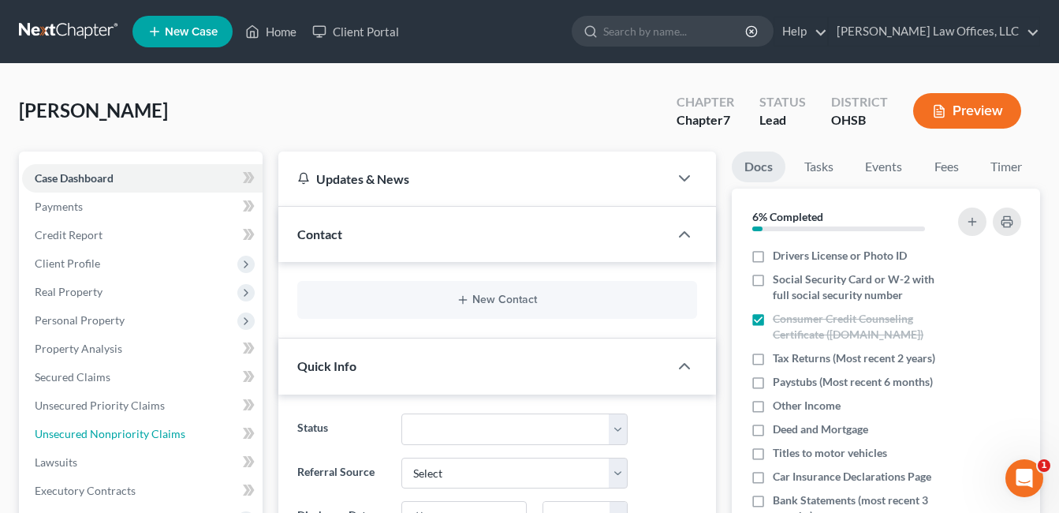
drag, startPoint x: 119, startPoint y: 428, endPoint x: 414, endPoint y: 357, distance: 303.4
click at [119, 428] on span "Unsecured Nonpriority Claims" at bounding box center [110, 433] width 151 height 13
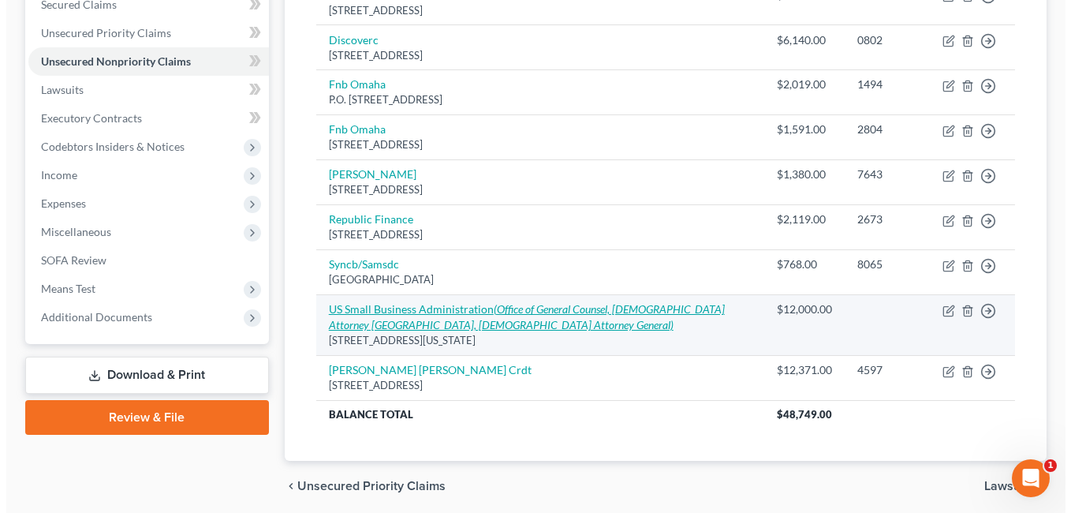
scroll to position [394, 0]
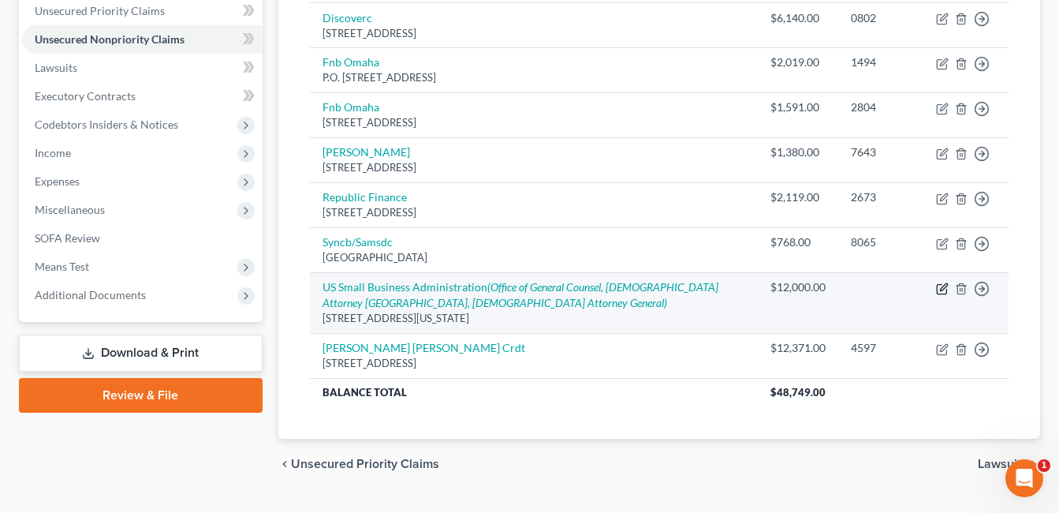
click at [945, 286] on icon "button" at bounding box center [942, 288] width 13 height 13
select select "8"
select select "10"
select select "0"
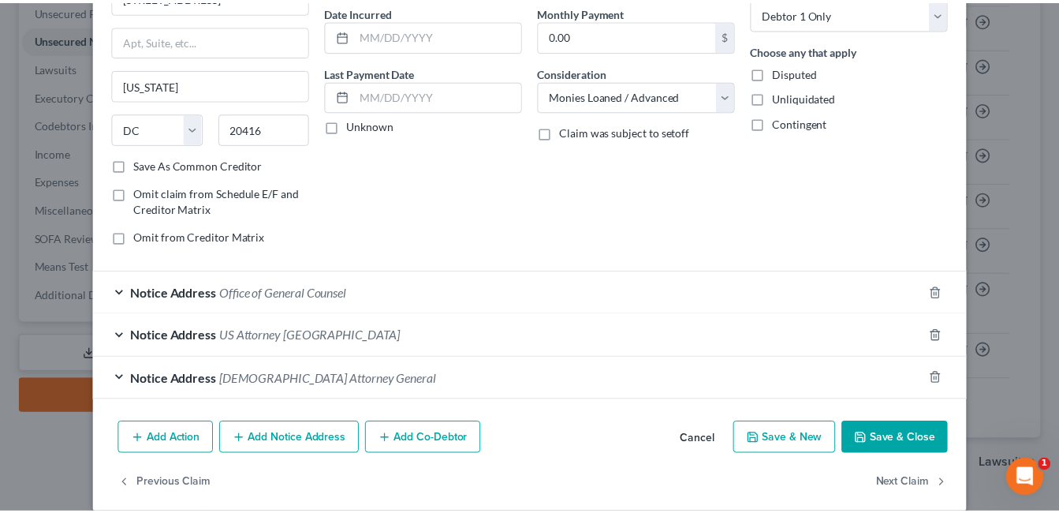
scroll to position [171, 0]
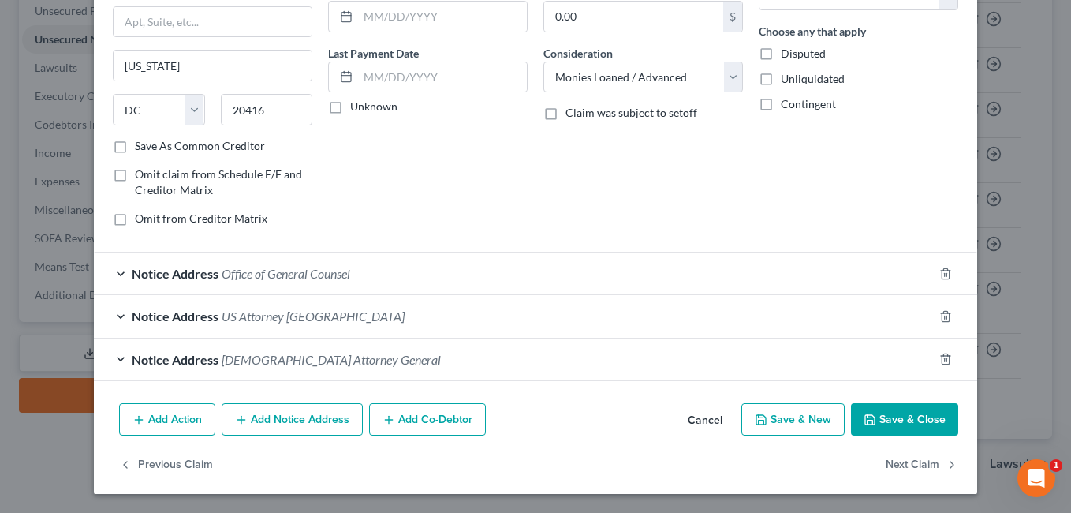
type input "13,152.17"
click at [879, 419] on button "Save & Close" at bounding box center [904, 419] width 107 height 33
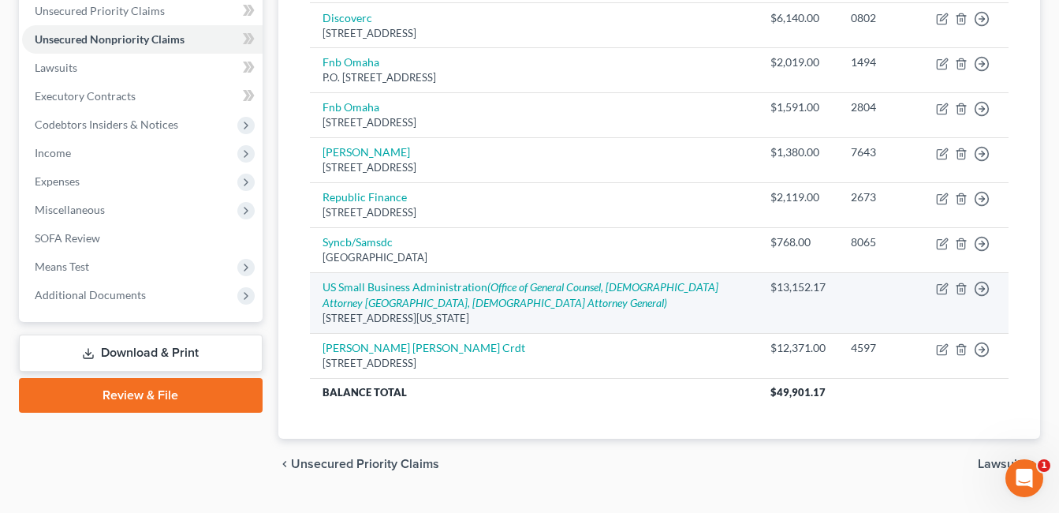
scroll to position [0, 0]
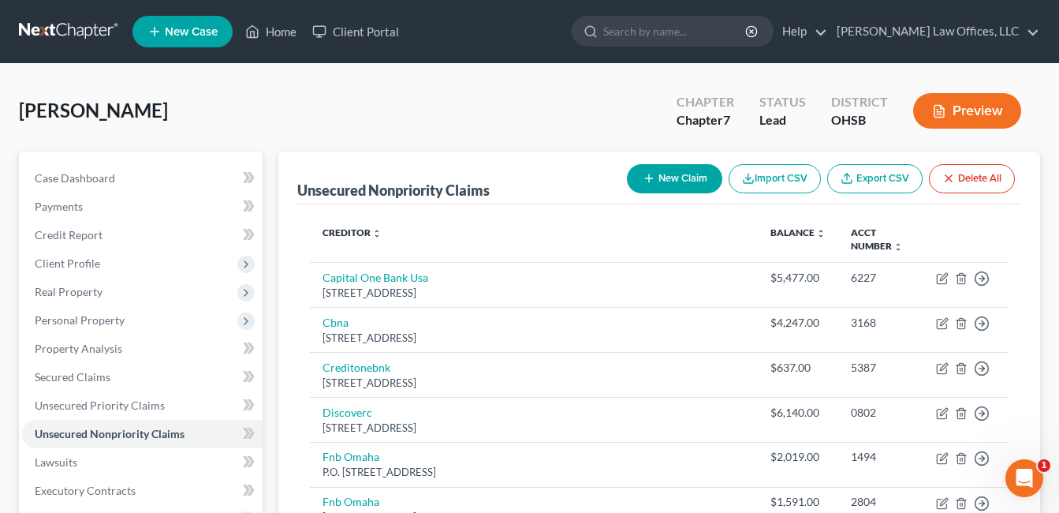
click at [688, 169] on button "New Claim" at bounding box center [674, 178] width 95 height 29
select select "0"
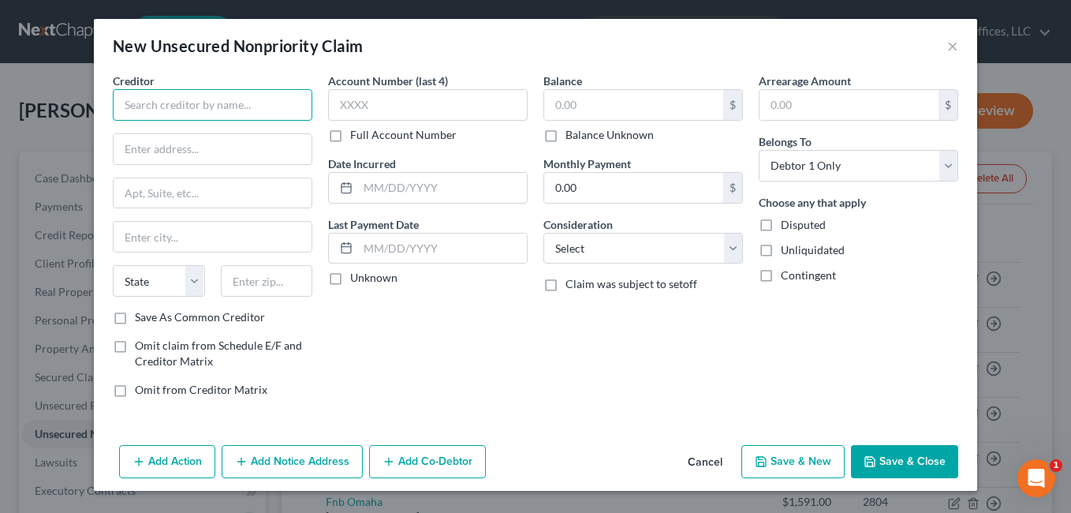
click at [221, 102] on input "text" at bounding box center [213, 105] width 200 height 32
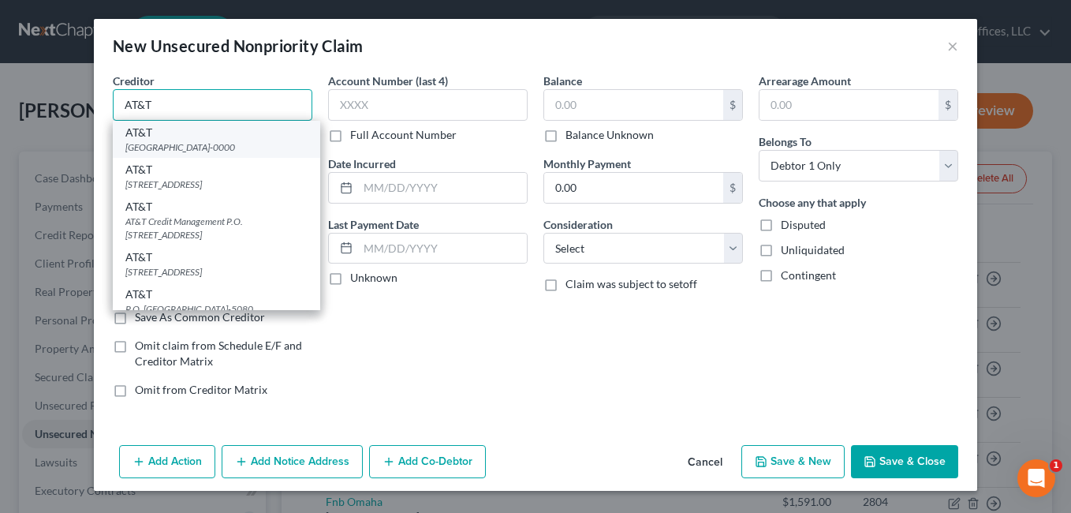
type input "AT&T"
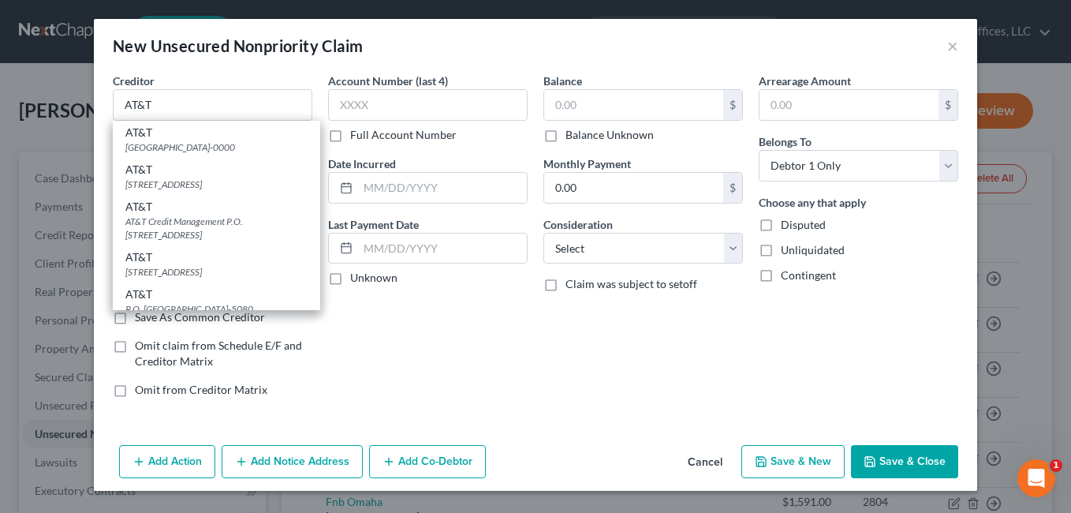
click at [184, 142] on div "[GEOGRAPHIC_DATA]-0000" at bounding box center [216, 146] width 182 height 13
type input "PO Box 8100"
type input "Aurora"
select select "14"
type input "60507-0000"
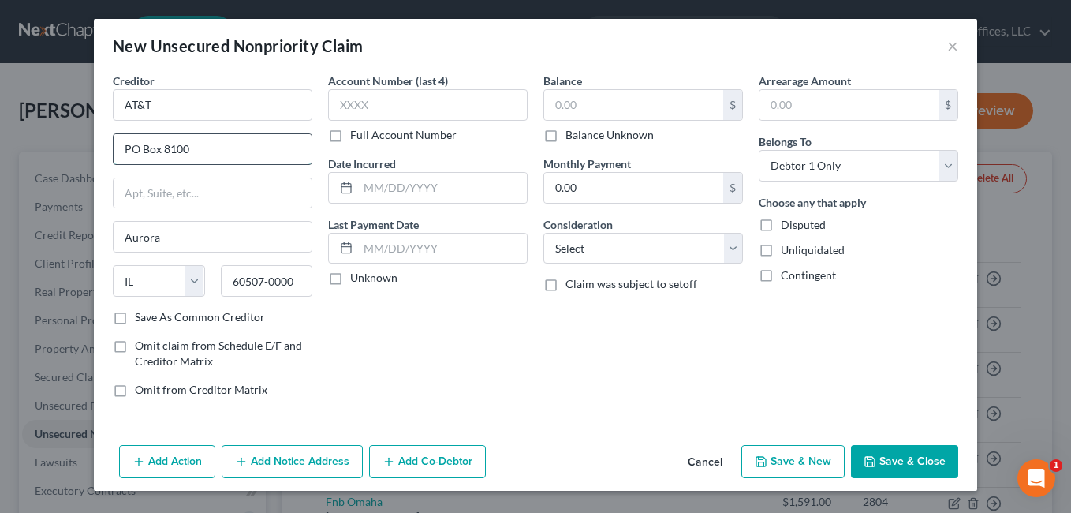
drag, startPoint x: 162, startPoint y: 147, endPoint x: 201, endPoint y: 147, distance: 38.6
click at [201, 147] on input "PO Box 8100" at bounding box center [213, 149] width 198 height 30
type input "PO Box 2171"
drag, startPoint x: 285, startPoint y: 285, endPoint x: 206, endPoint y: 287, distance: 78.9
click at [203, 292] on div "State [US_STATE] AK AR AZ CA CO CT DE DC [GEOGRAPHIC_DATA] [GEOGRAPHIC_DATA] GU…" at bounding box center [212, 287] width 215 height 44
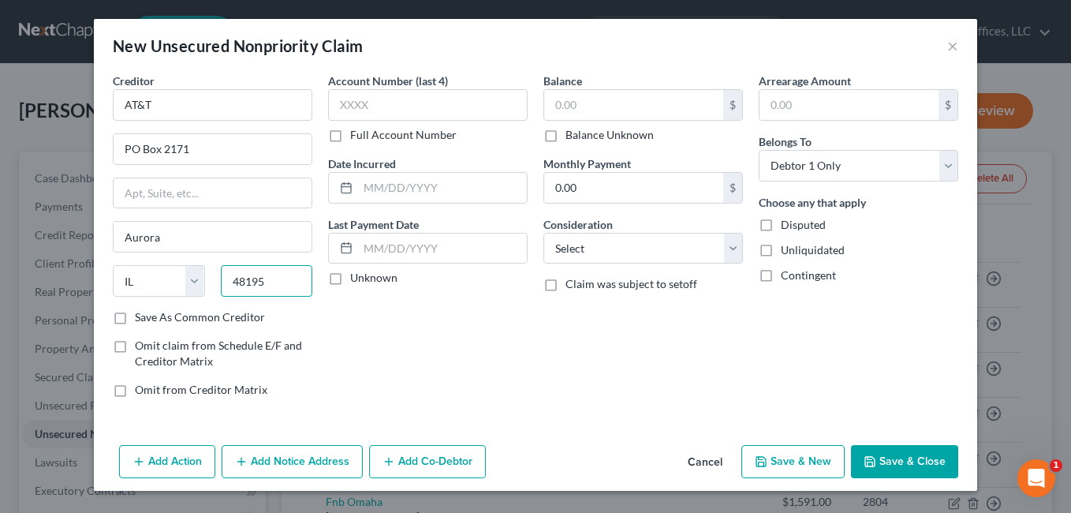
type input "48195"
type input "Southgate"
select select "23"
drag, startPoint x: 587, startPoint y: 108, endPoint x: 487, endPoint y: 112, distance: 100.2
click at [487, 112] on div "Creditor * [GEOGRAPHIC_DATA][US_STATE] AZ CA CO [GEOGRAPHIC_DATA] DE DC [GEOGRA…" at bounding box center [535, 242] width 861 height 338
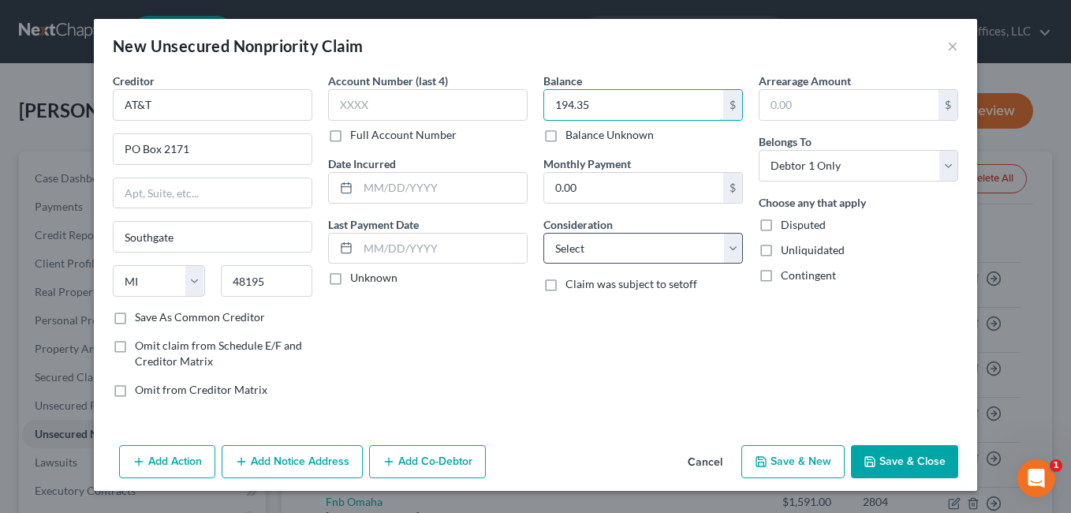
type input "194.35"
click at [733, 252] on select "Select Cable / Satellite Services Collection Agency Credit Card Debt Debt Couns…" at bounding box center [643, 249] width 200 height 32
select select "19"
click at [543, 233] on select "Select Cable / Satellite Services Collection Agency Credit Card Debt Debt Couns…" at bounding box center [643, 249] width 200 height 32
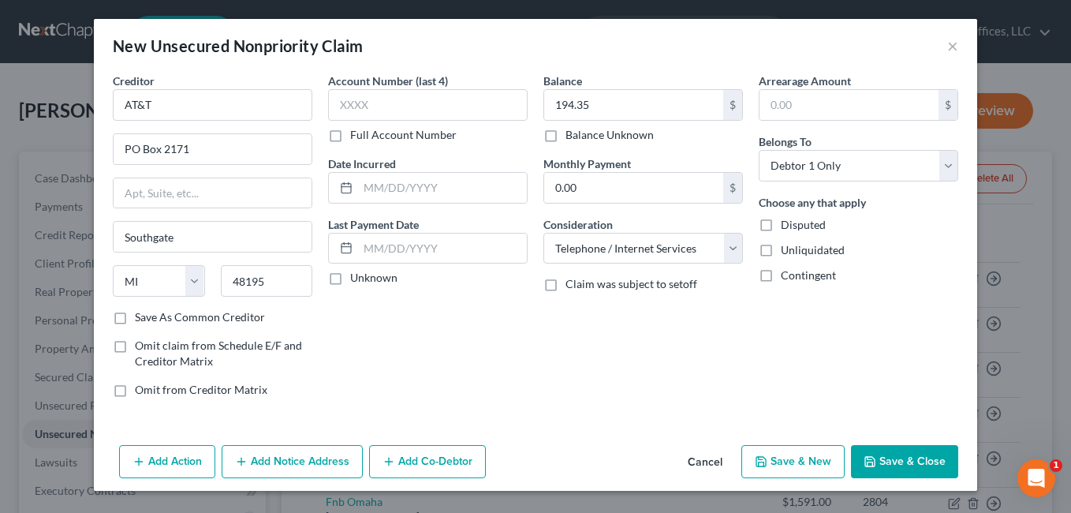
click at [874, 449] on button "Save & Close" at bounding box center [904, 461] width 107 height 33
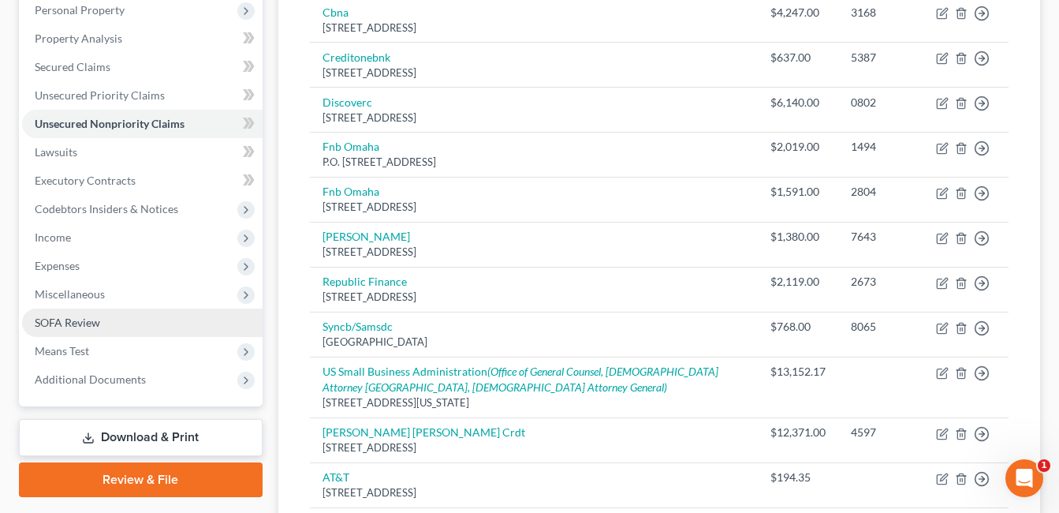
scroll to position [315, 0]
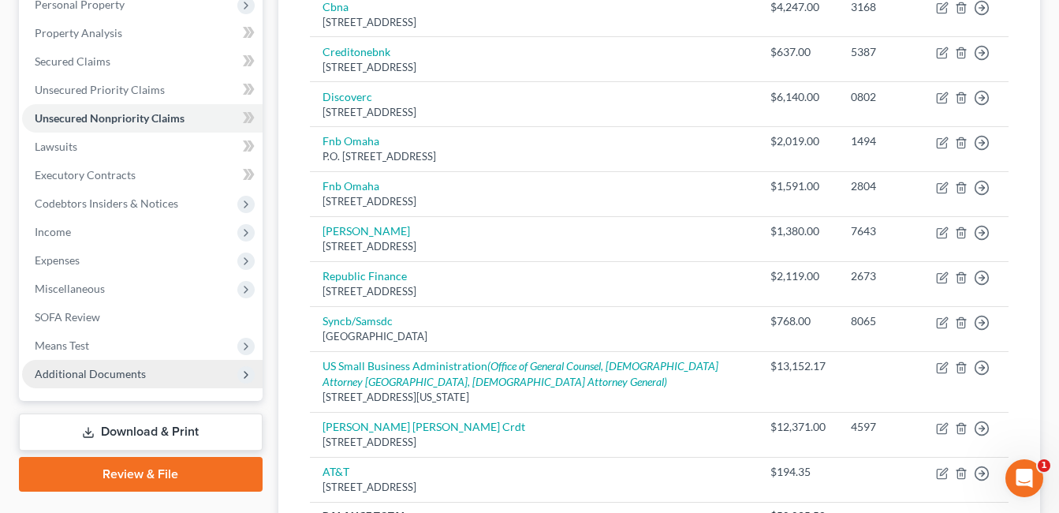
click at [145, 380] on span "Additional Documents" at bounding box center [142, 374] width 241 height 28
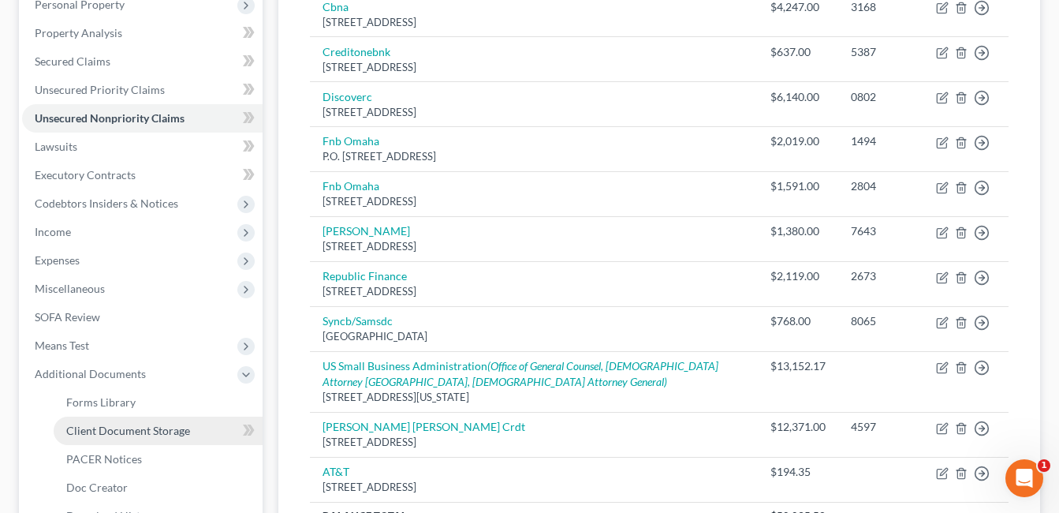
click at [178, 427] on span "Client Document Storage" at bounding box center [128, 430] width 124 height 13
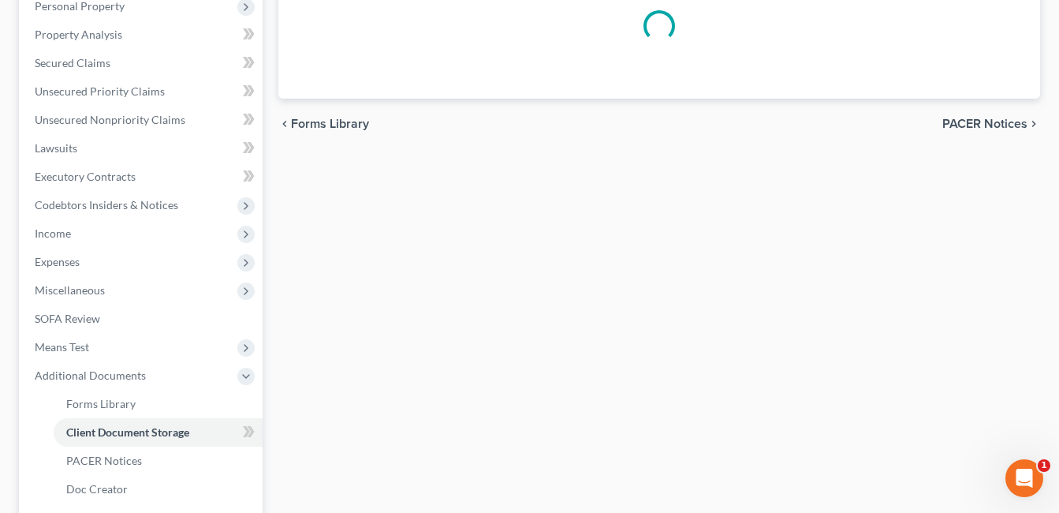
scroll to position [185, 0]
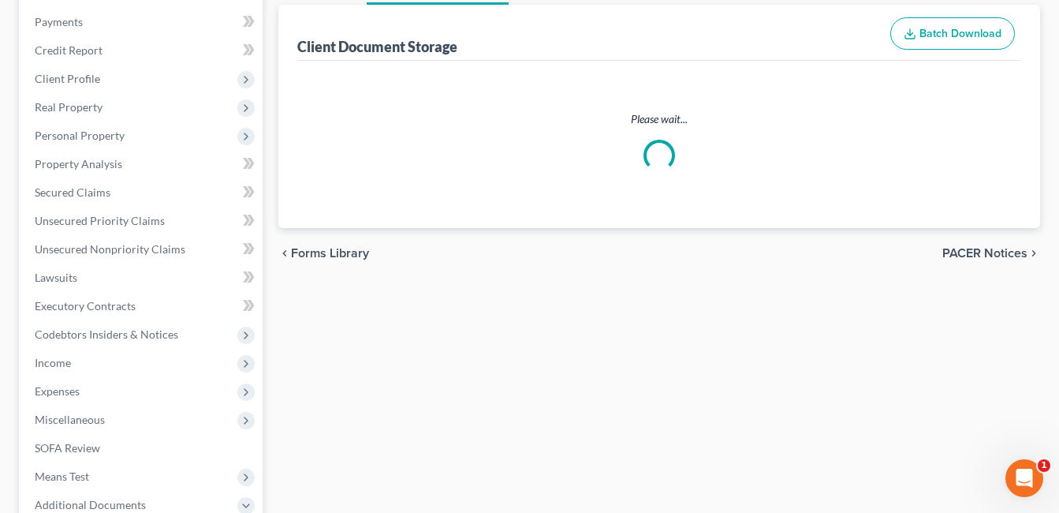
select select "7"
select select "52"
select select "37"
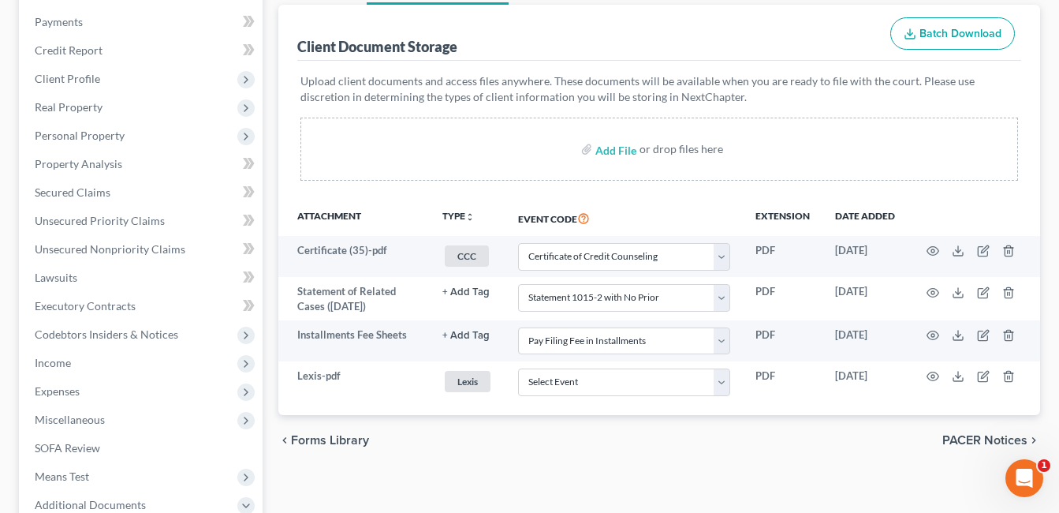
scroll to position [0, 0]
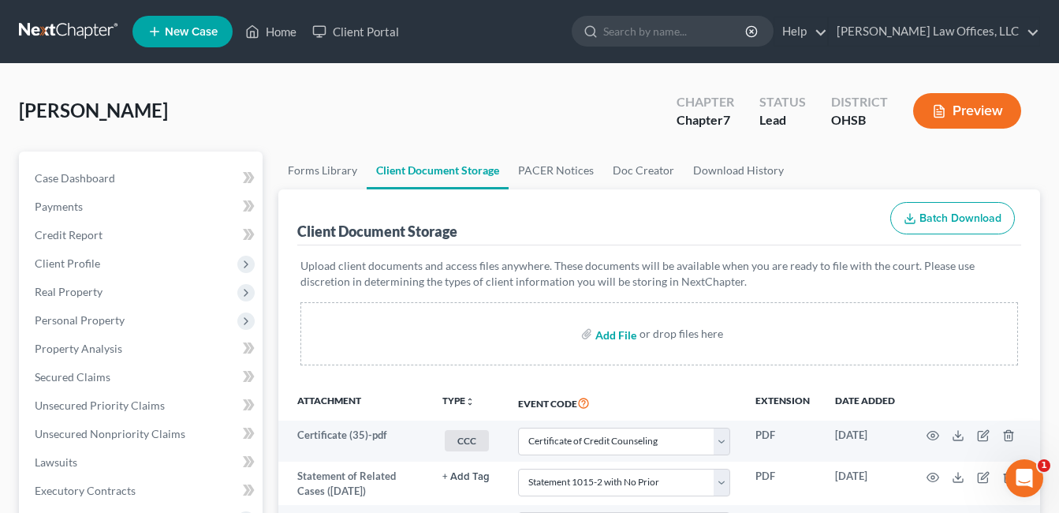
click at [622, 338] on input "file" at bounding box center [615, 333] width 38 height 28
type input "C:\fakepath\Title.pdf"
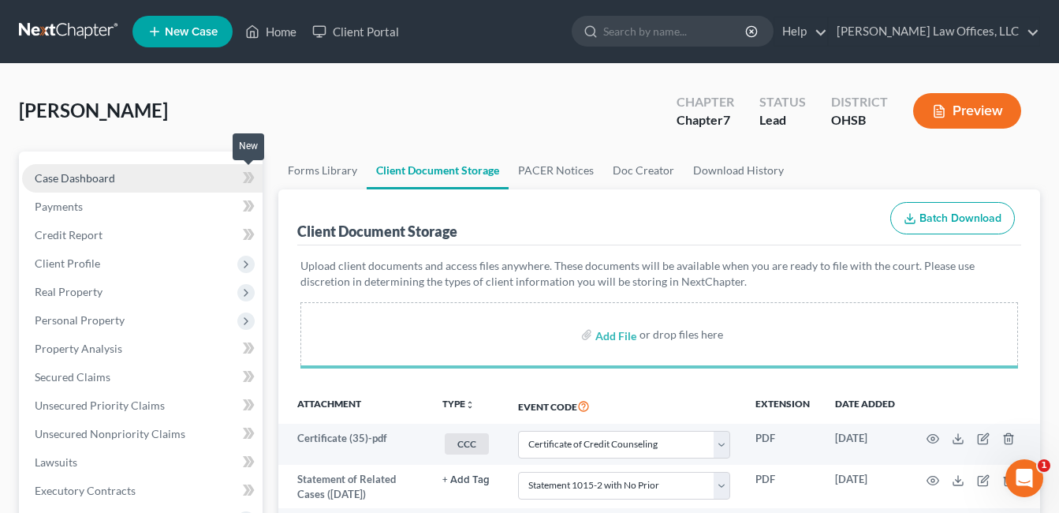
select select "7"
select select "52"
select select "37"
click at [80, 168] on link "Case Dashboard" at bounding box center [142, 178] width 241 height 28
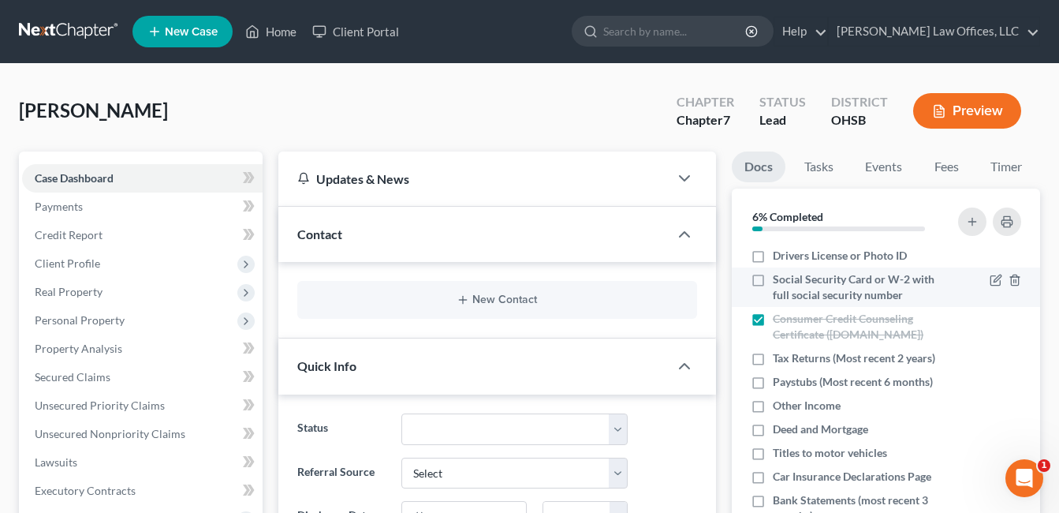
click at [773, 281] on label "Social Security Card or W-2 with full social security number" at bounding box center [861, 287] width 177 height 32
click at [779, 281] on input "Social Security Card or W-2 with full social security number" at bounding box center [784, 276] width 10 height 10
checkbox input "true"
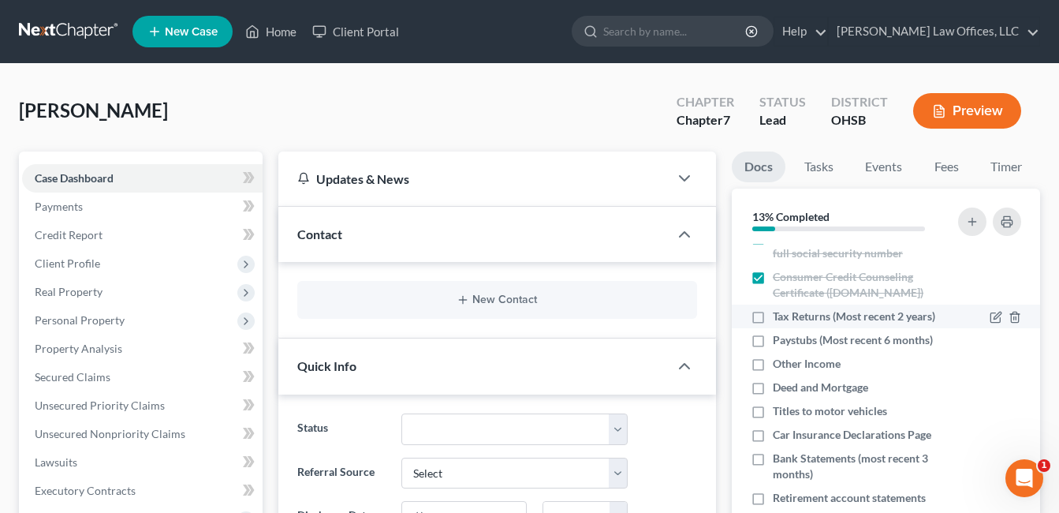
scroll to position [79, 0]
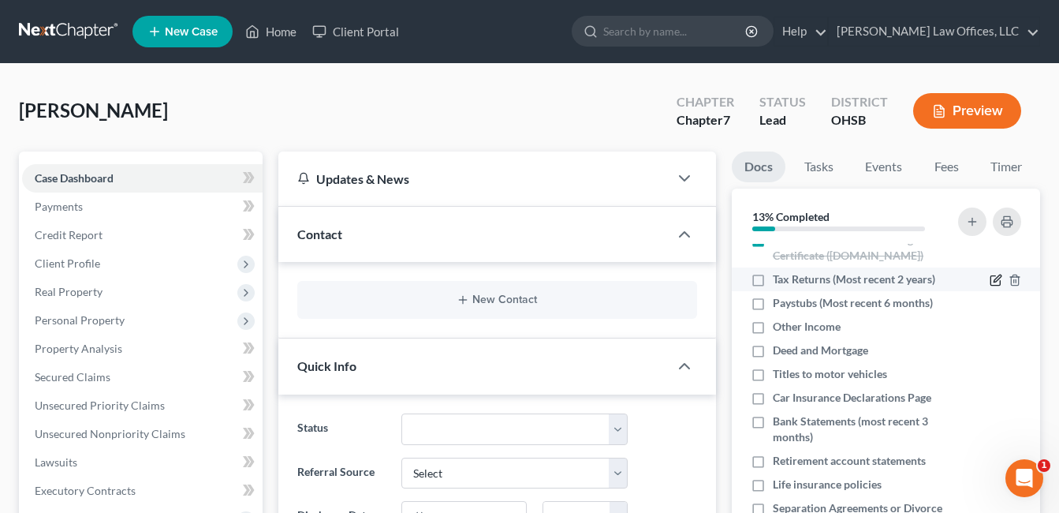
click at [990, 279] on icon "button" at bounding box center [996, 280] width 13 height 13
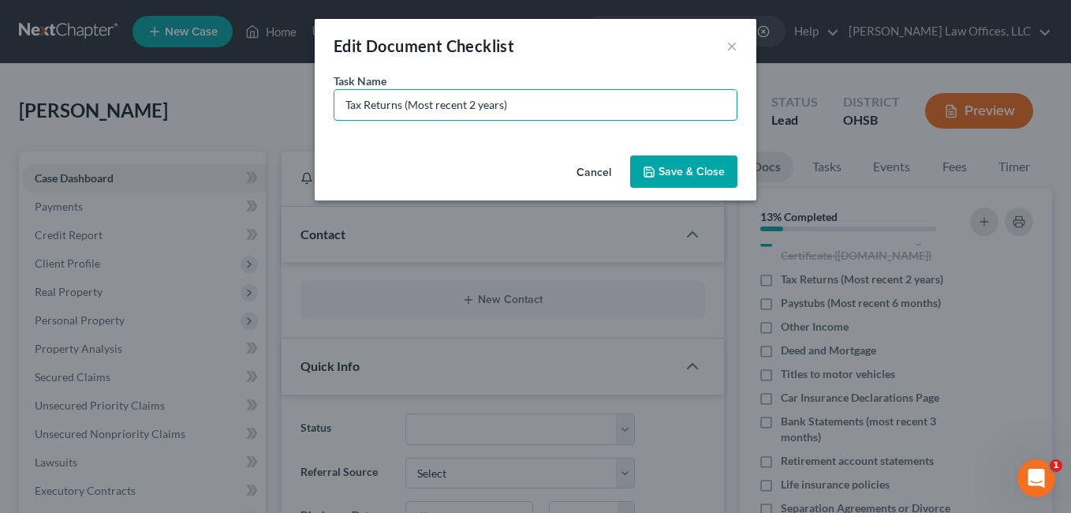
drag, startPoint x: 503, startPoint y: 106, endPoint x: 513, endPoint y: 86, distance: 22.2
click at [503, 106] on input "Tax Returns (Most recent 2 years)" at bounding box center [535, 105] width 402 height 30
type input "Tax Returns (Most recent 2 years-have Fed...need State)"
click at [667, 159] on button "Save & Close" at bounding box center [683, 171] width 107 height 33
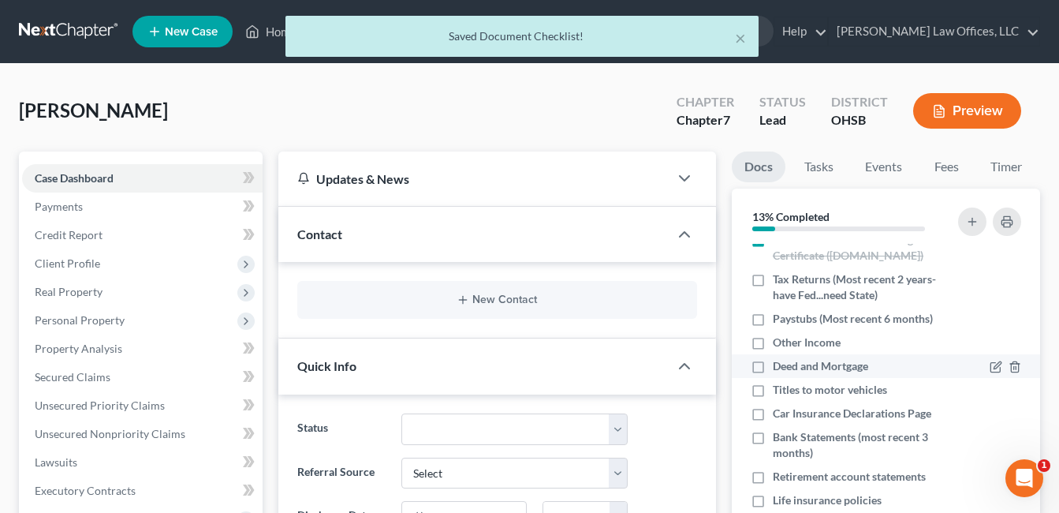
click at [996, 366] on div at bounding box center [1006, 366] width 32 height 16
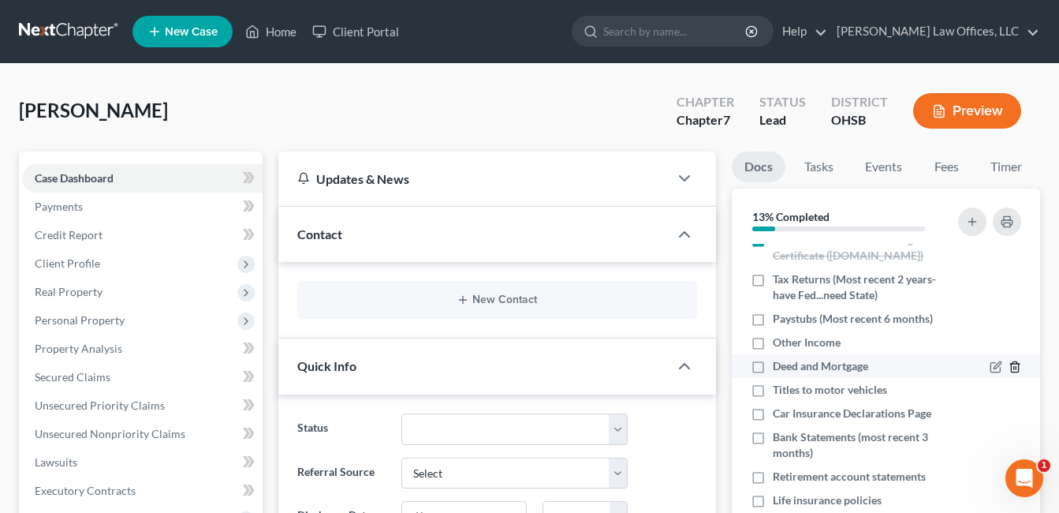
click at [1014, 367] on line "button" at bounding box center [1014, 368] width 0 height 3
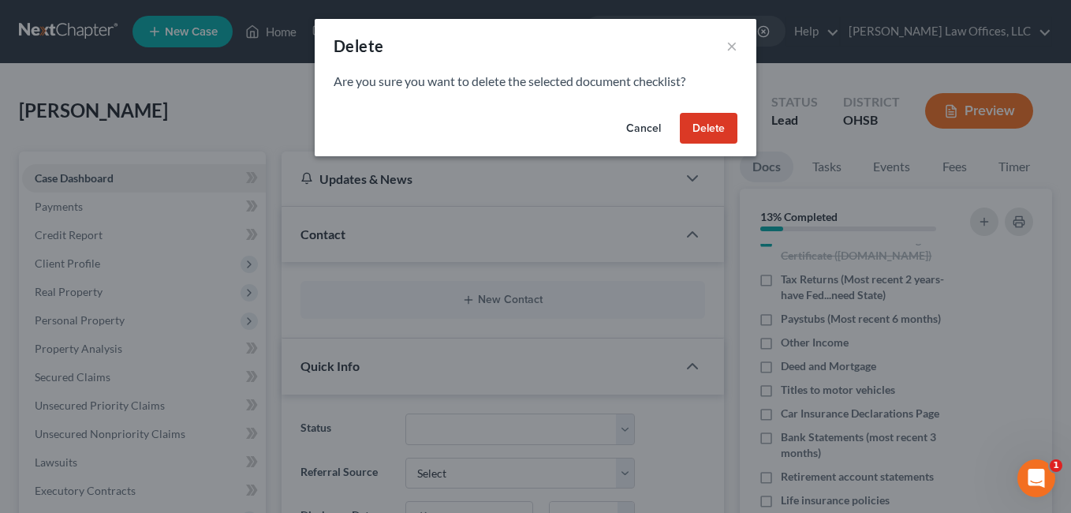
click at [700, 130] on button "Delete" at bounding box center [709, 129] width 58 height 32
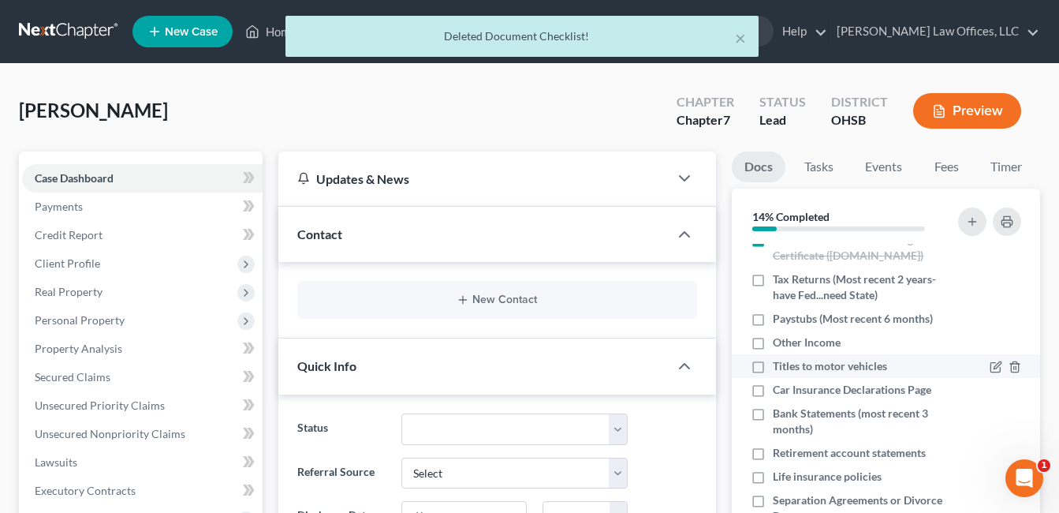
click at [773, 368] on label "Titles to motor vehicles" at bounding box center [830, 366] width 114 height 16
click at [779, 368] on input "Titles to motor vehicles" at bounding box center [784, 363] width 10 height 10
checkbox input "true"
click at [1009, 389] on icon "button" at bounding box center [1015, 390] width 13 height 13
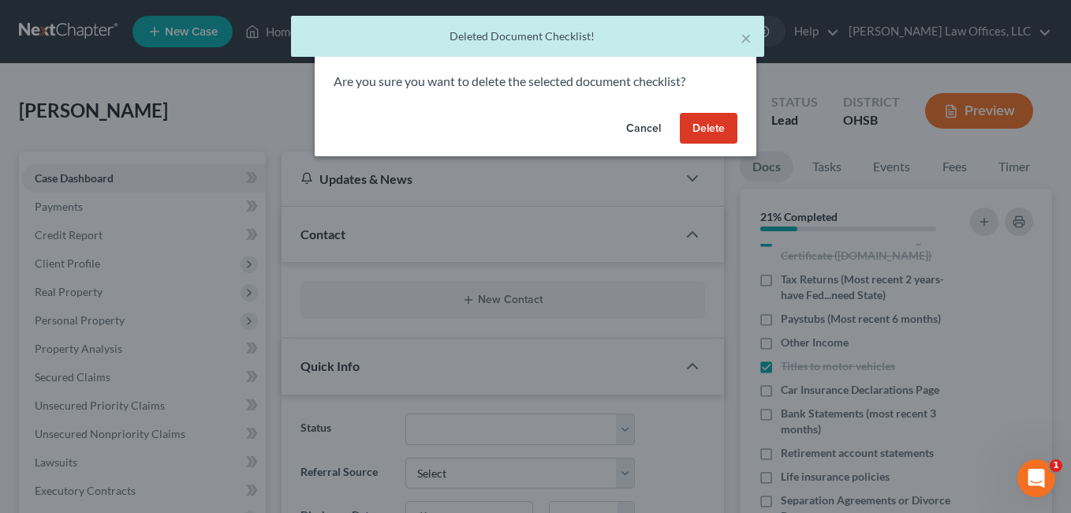
click at [703, 136] on button "Delete" at bounding box center [709, 129] width 58 height 32
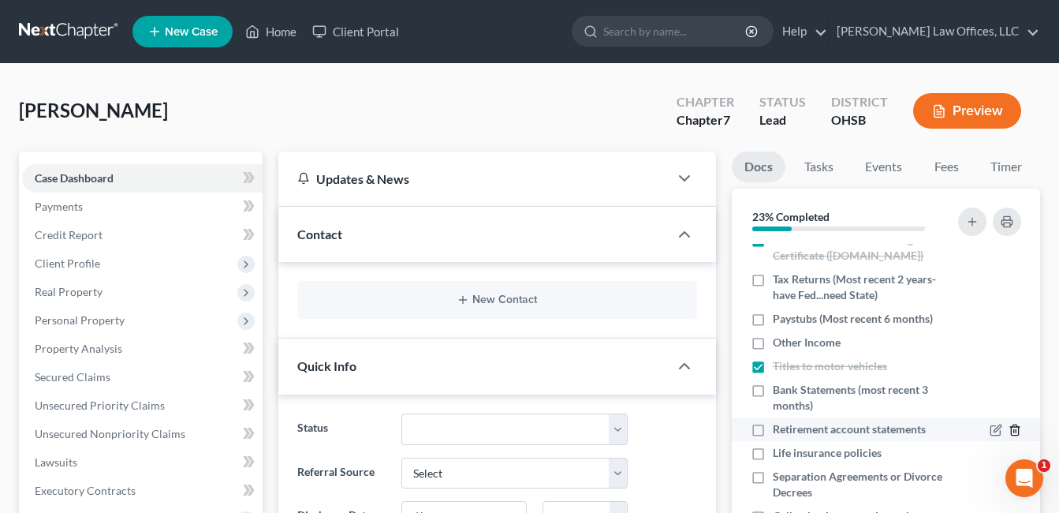
click at [1009, 434] on icon "button" at bounding box center [1015, 430] width 13 height 13
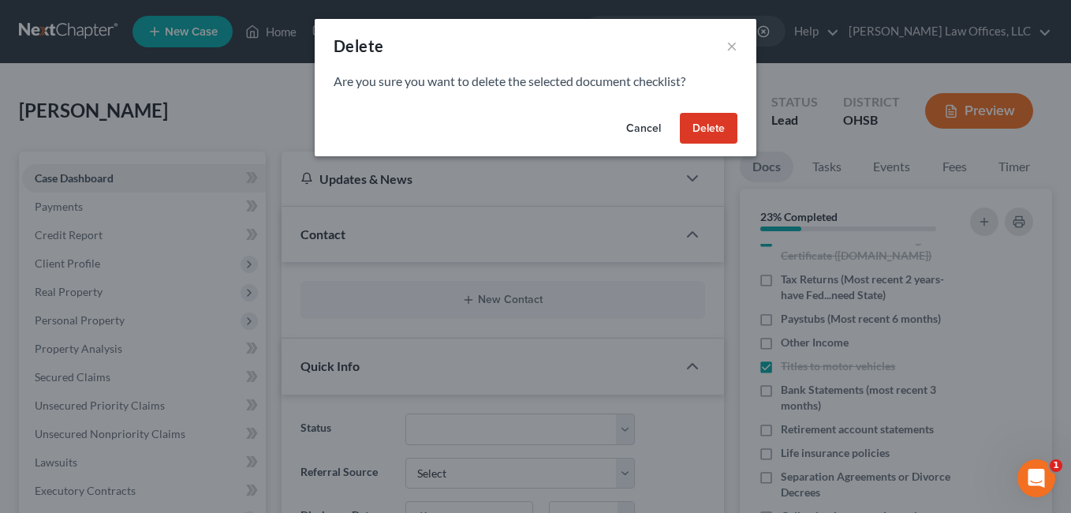
click at [722, 133] on button "Delete" at bounding box center [709, 129] width 58 height 32
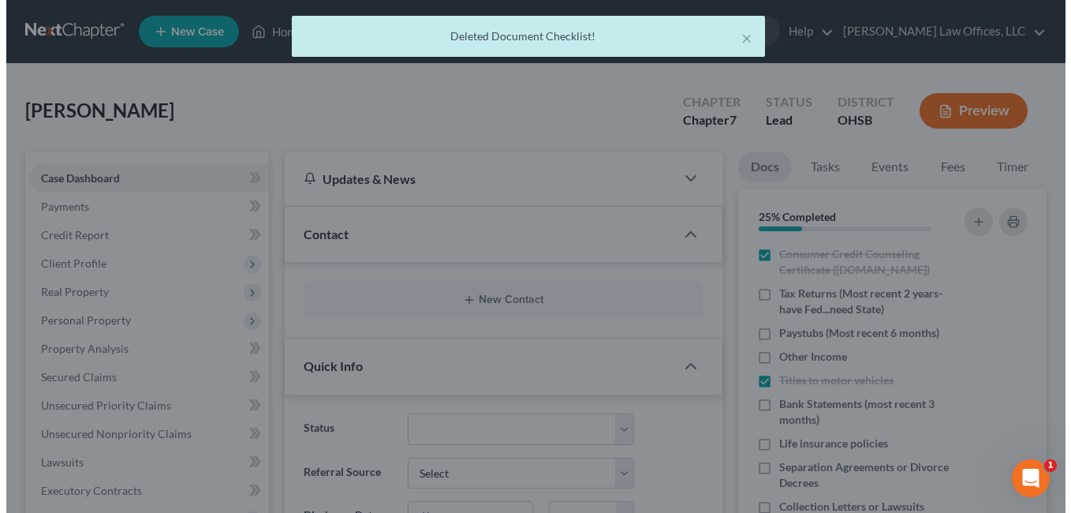
scroll to position [65, 0]
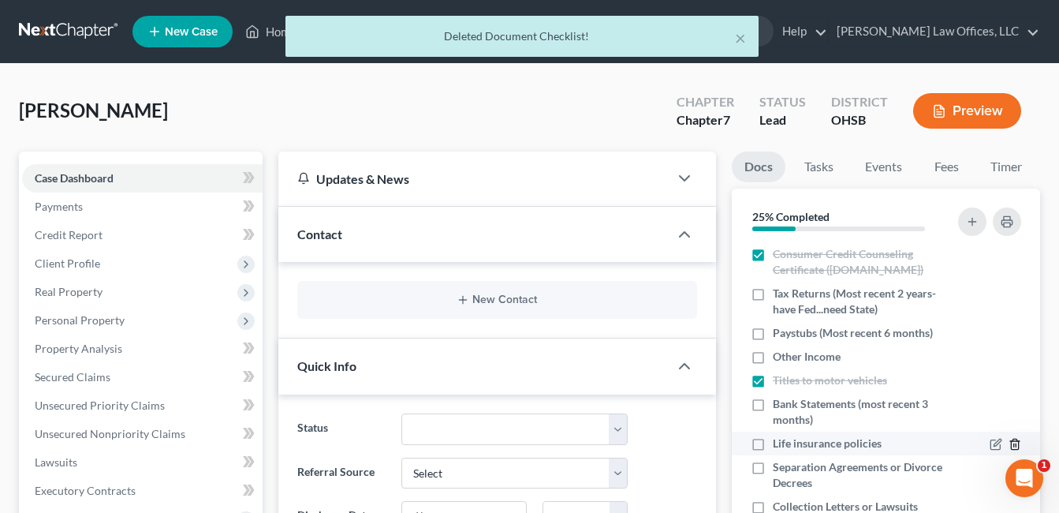
click at [1009, 442] on icon "button" at bounding box center [1015, 444] width 13 height 13
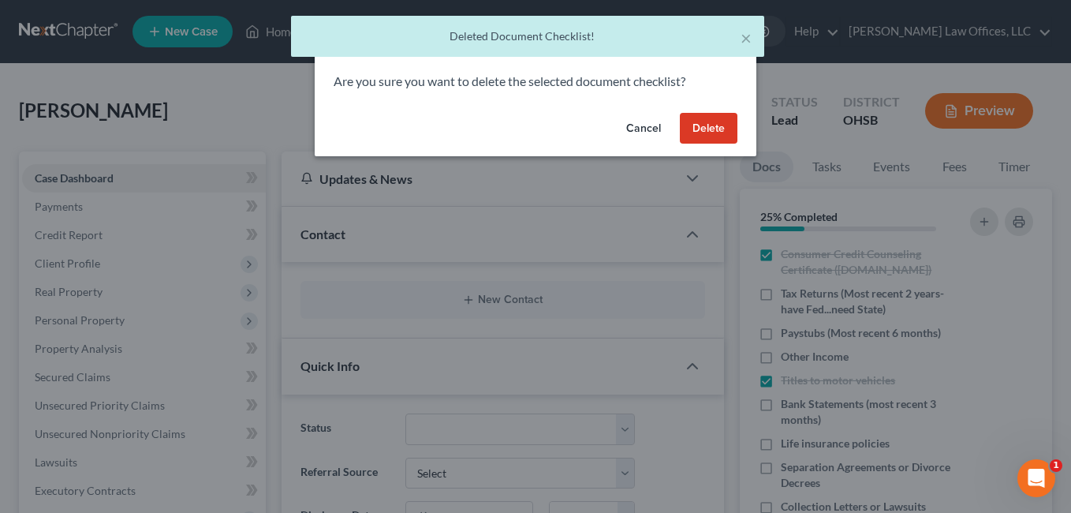
click at [693, 135] on button "Delete" at bounding box center [709, 129] width 58 height 32
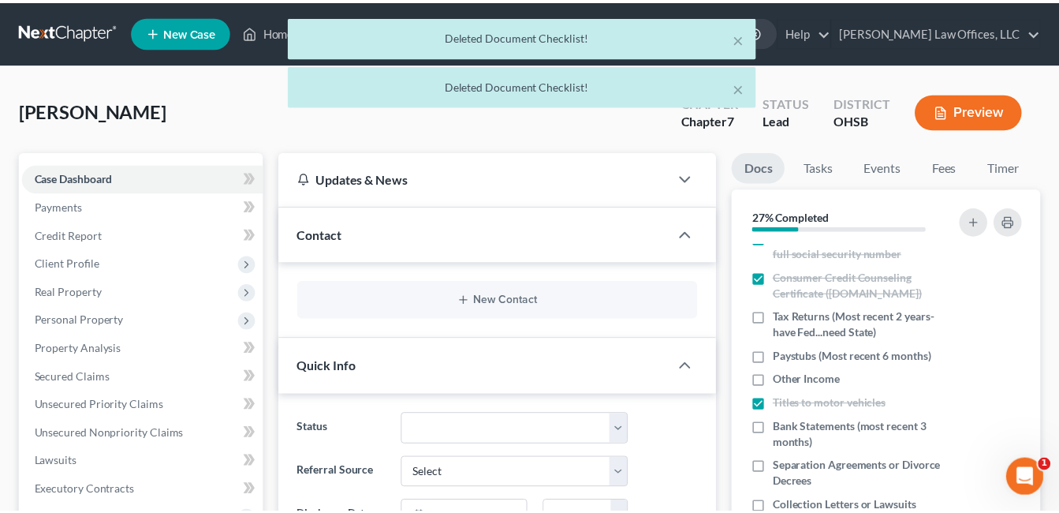
scroll to position [41, 0]
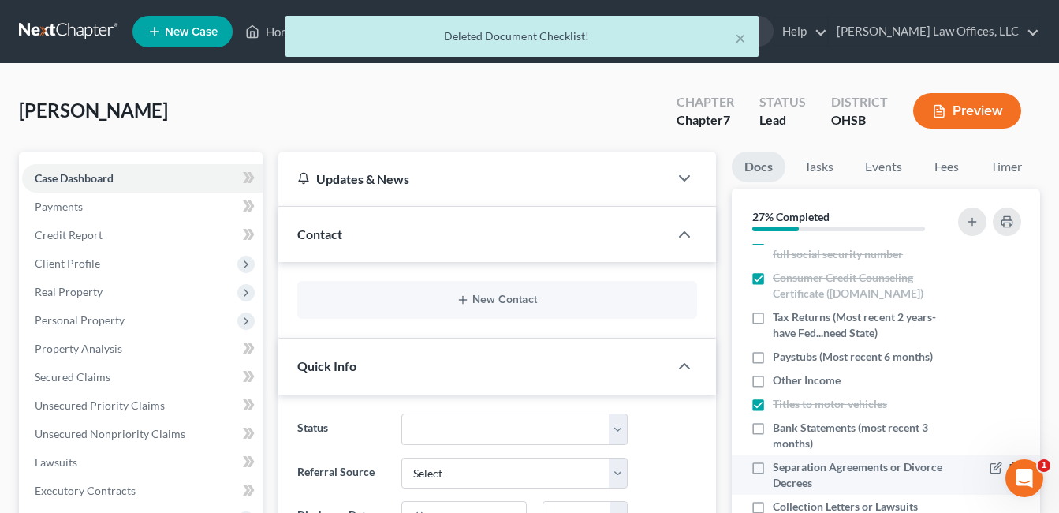
click at [1009, 469] on icon "button" at bounding box center [1015, 467] width 13 height 13
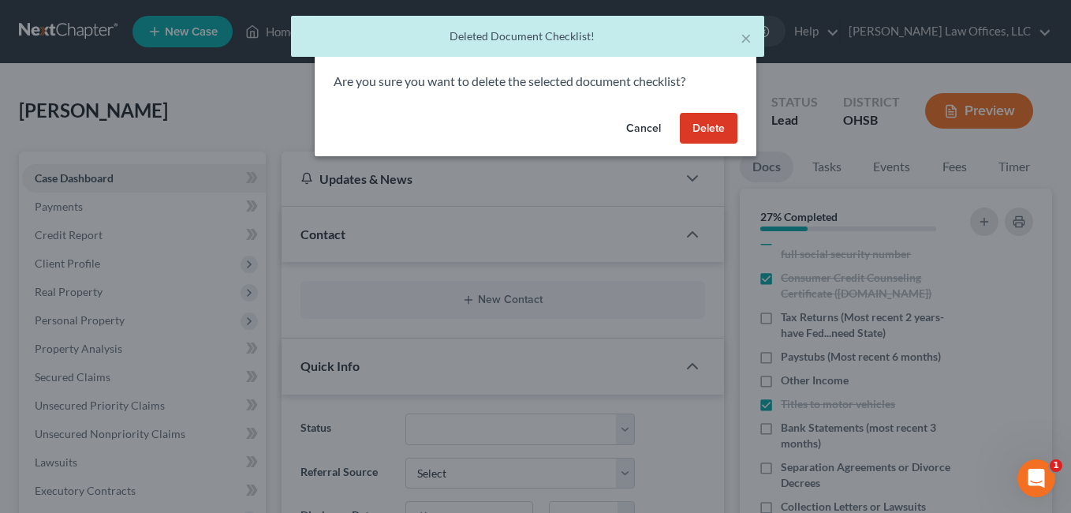
click at [708, 121] on button "Delete" at bounding box center [709, 129] width 58 height 32
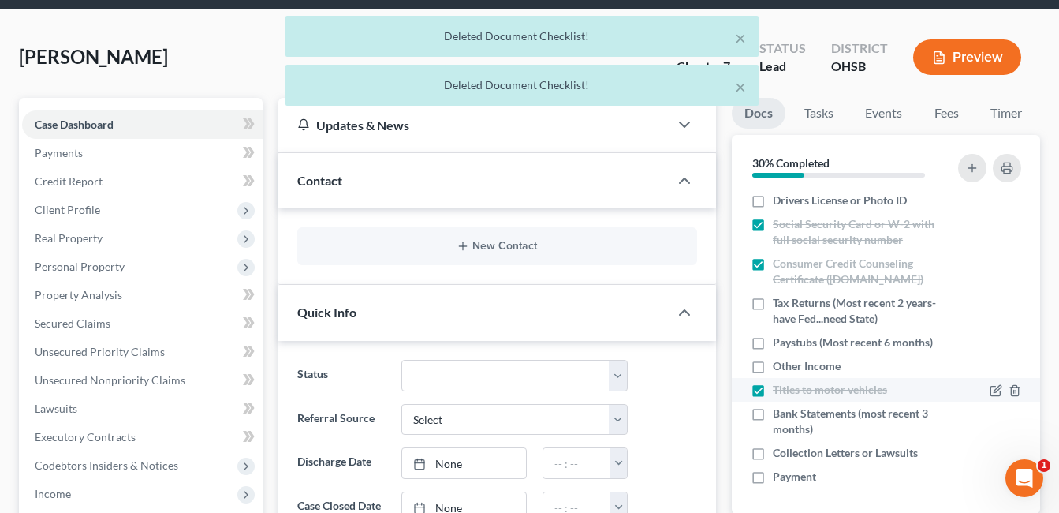
scroll to position [158, 0]
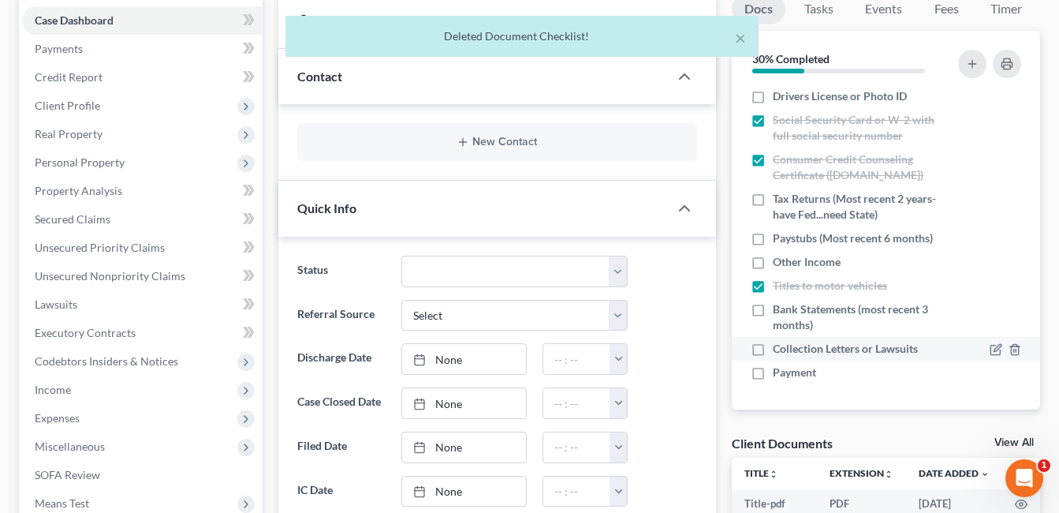
click at [773, 351] on label "Collection Letters or Lawsuits" at bounding box center [845, 349] width 145 height 16
click at [779, 351] on input "Collection Letters or Lawsuits" at bounding box center [784, 346] width 10 height 10
checkbox input "true"
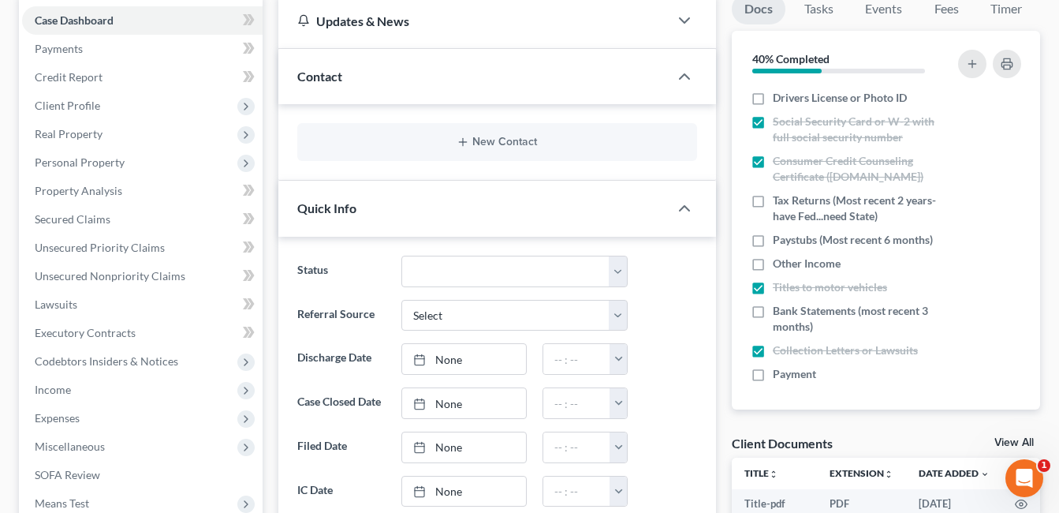
scroll to position [0, 0]
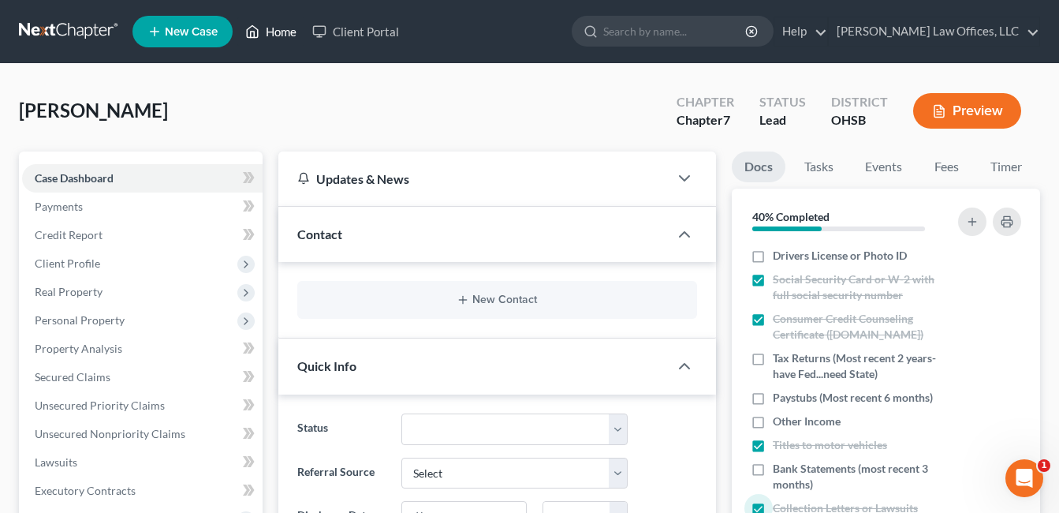
click at [274, 25] on link "Home" at bounding box center [270, 31] width 67 height 28
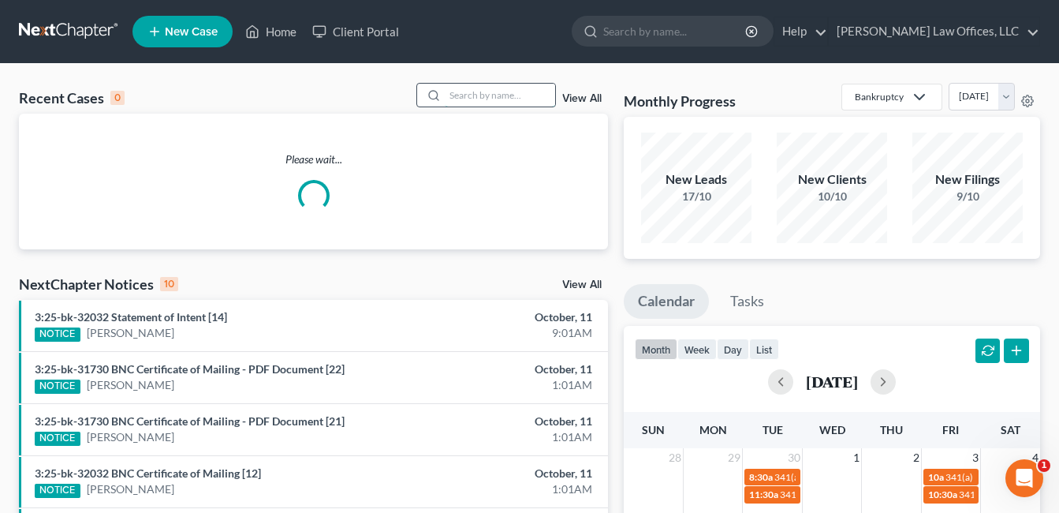
click at [509, 92] on input "search" at bounding box center [500, 95] width 110 height 23
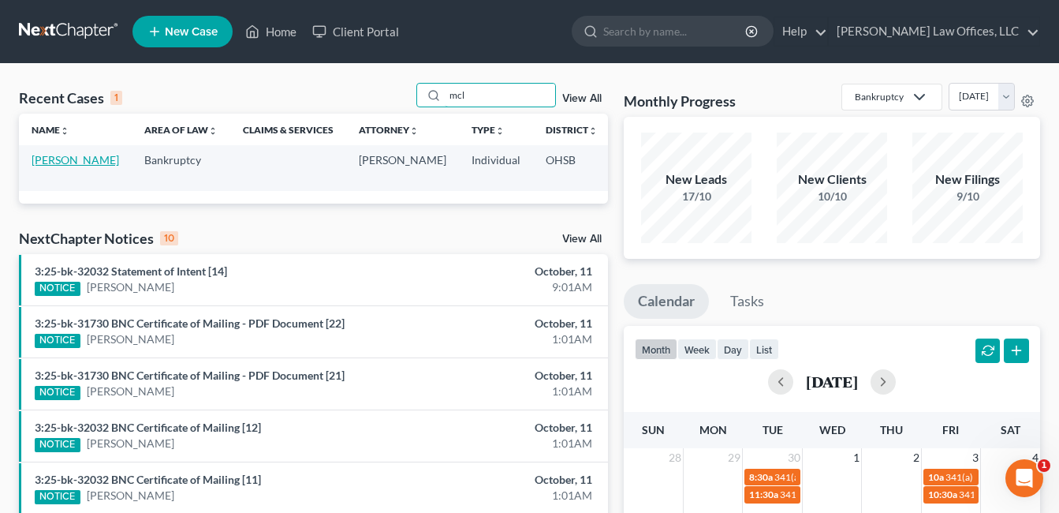
type input "mcl"
click at [47, 164] on link "[PERSON_NAME]" at bounding box center [76, 159] width 88 height 13
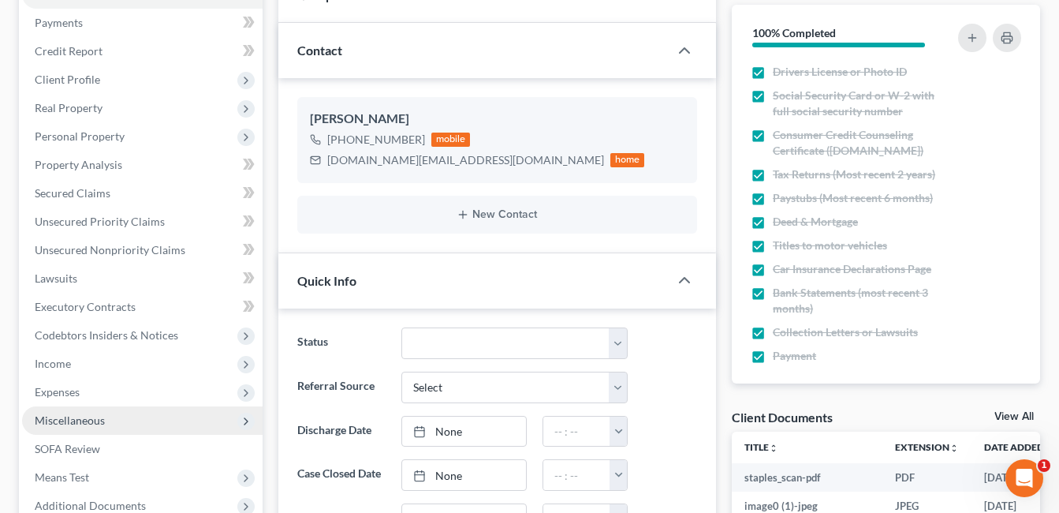
scroll to position [315, 0]
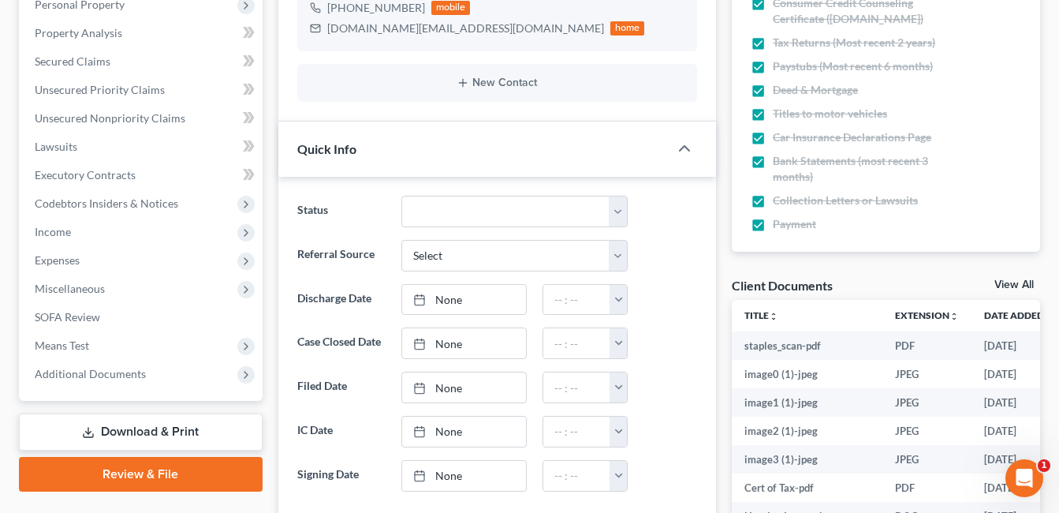
click at [147, 433] on link "Download & Print" at bounding box center [141, 431] width 244 height 37
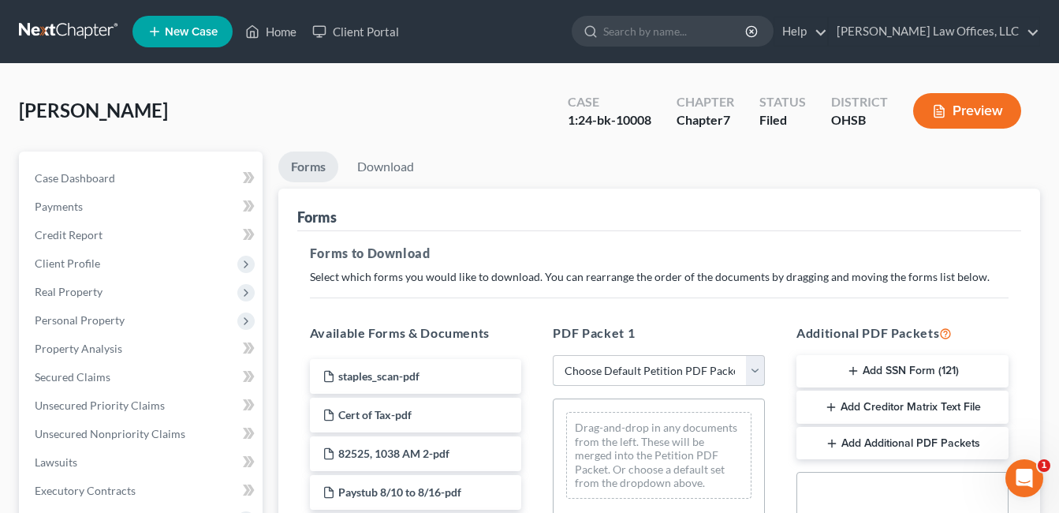
click at [758, 374] on select "Choose Default Petition PDF Packet Complete Bankruptcy Petition (all forms and …" at bounding box center [659, 371] width 212 height 32
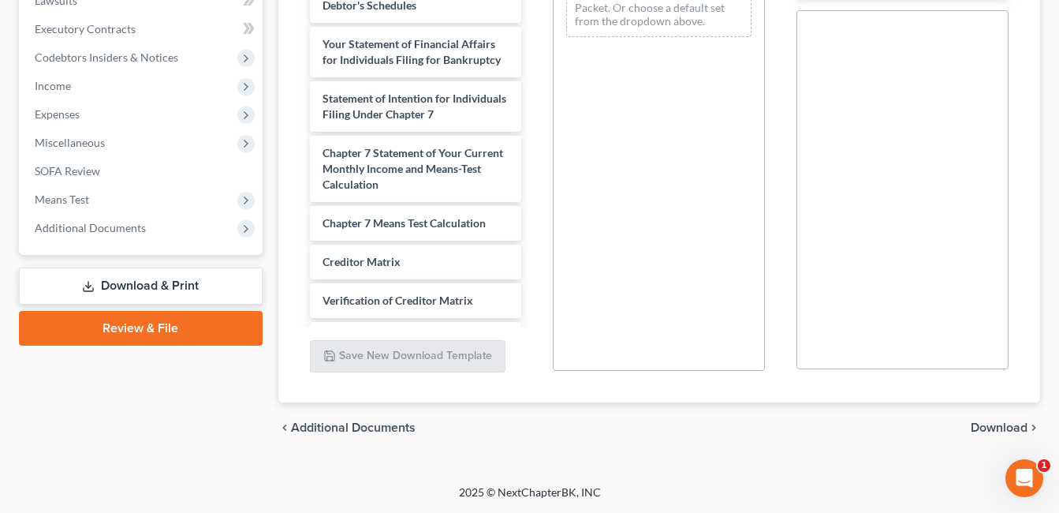
scroll to position [1972, 0]
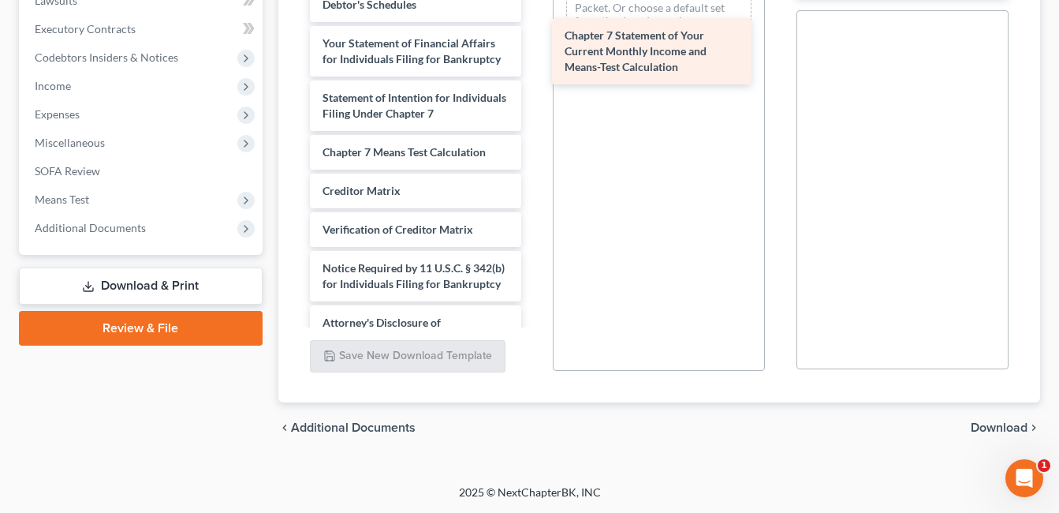
drag, startPoint x: 441, startPoint y: 199, endPoint x: 683, endPoint y: 50, distance: 283.9
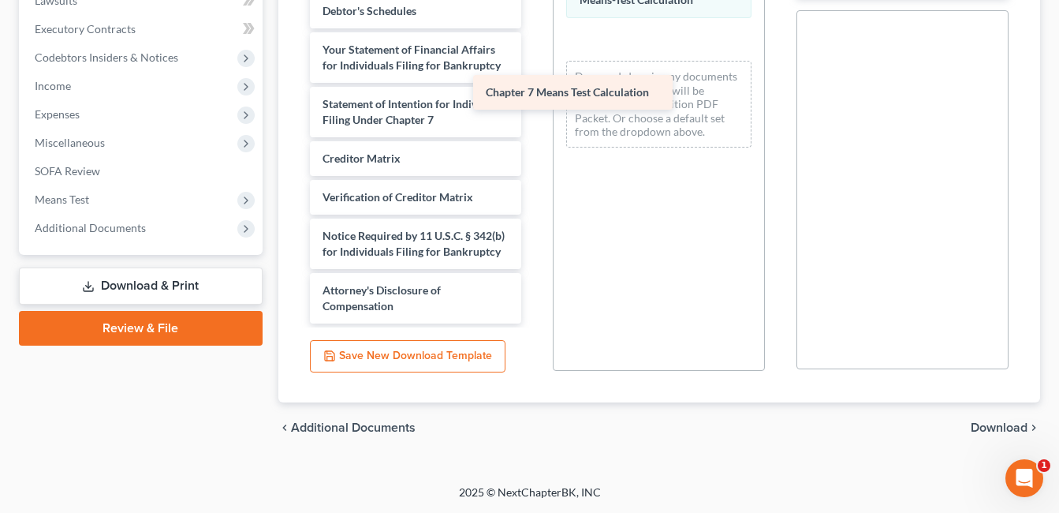
scroll to position [2013, 0]
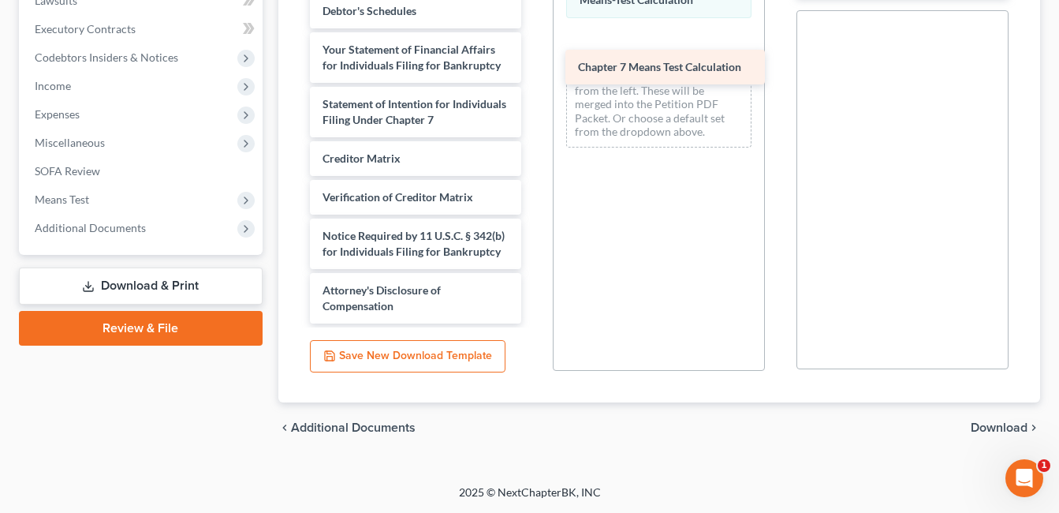
drag, startPoint x: 433, startPoint y: 99, endPoint x: 689, endPoint y: 62, distance: 258.2
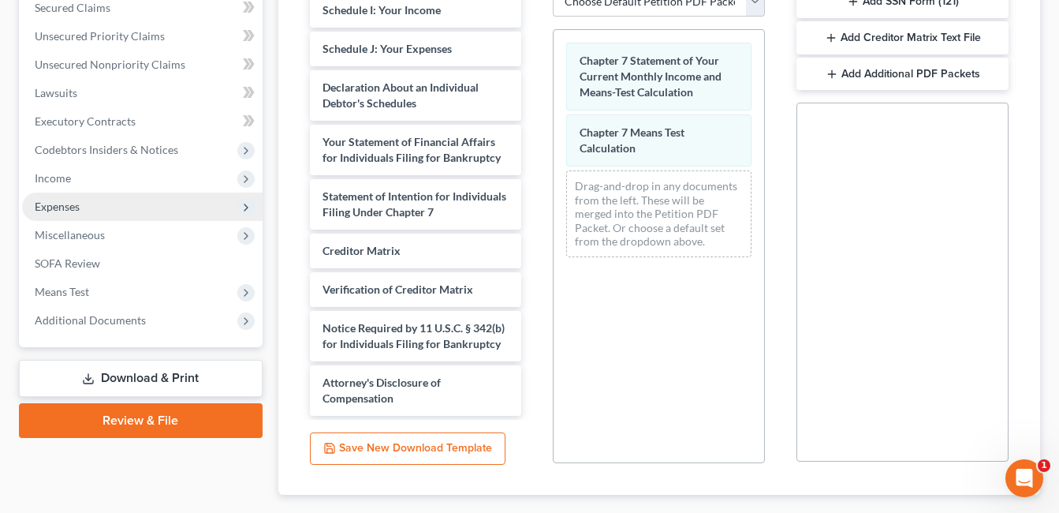
scroll to position [383, 0]
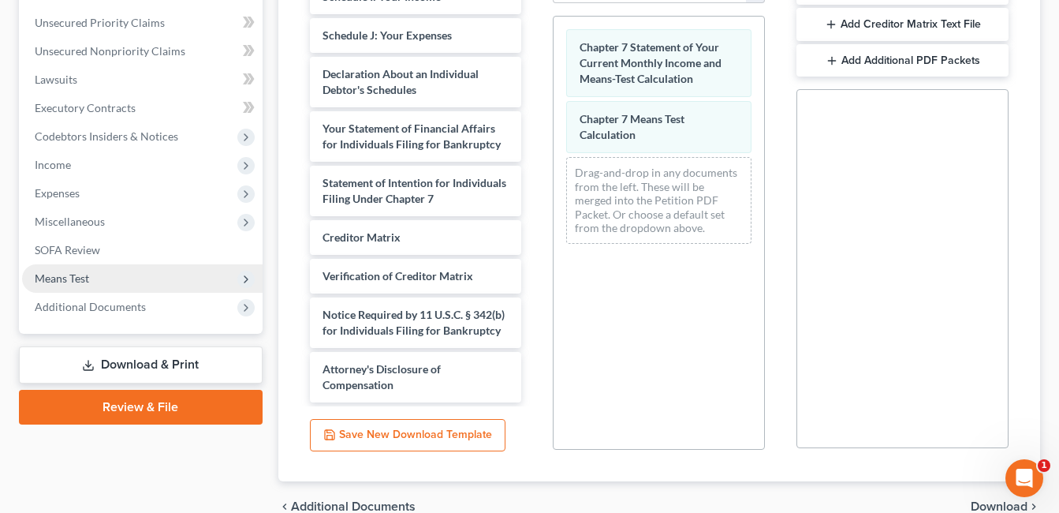
click at [103, 271] on span "Means Test" at bounding box center [142, 278] width 241 height 28
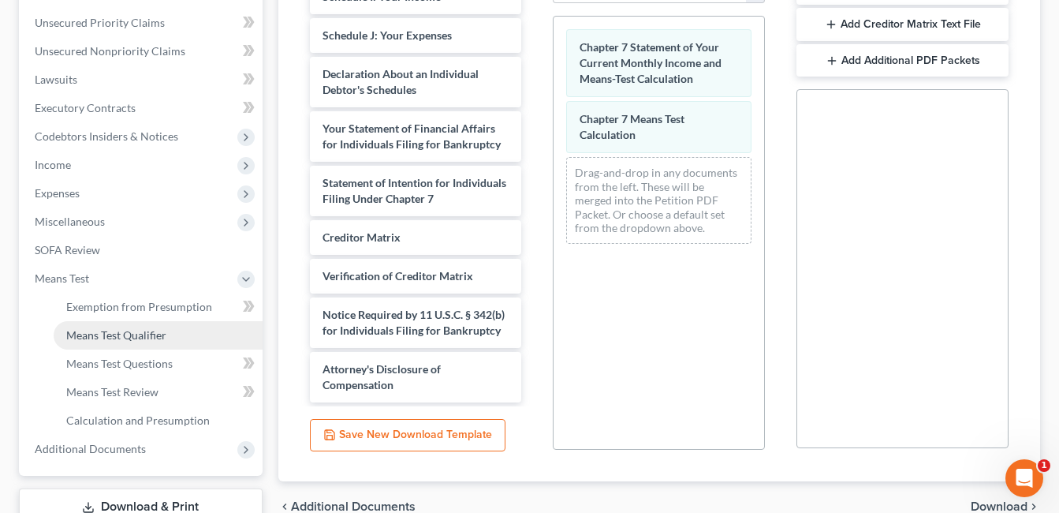
click at [118, 336] on span "Means Test Qualifier" at bounding box center [116, 334] width 100 height 13
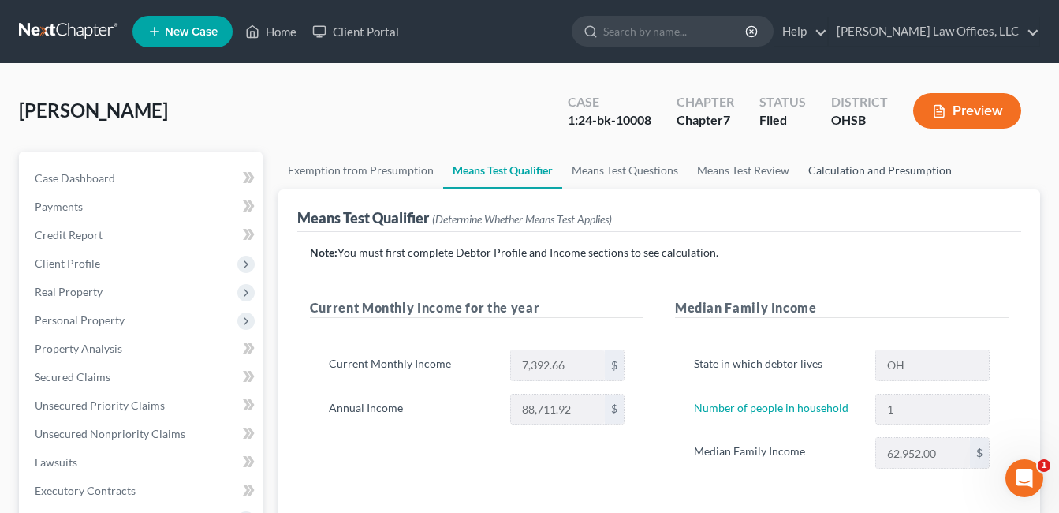
click at [857, 168] on link "Calculation and Presumption" at bounding box center [880, 170] width 162 height 38
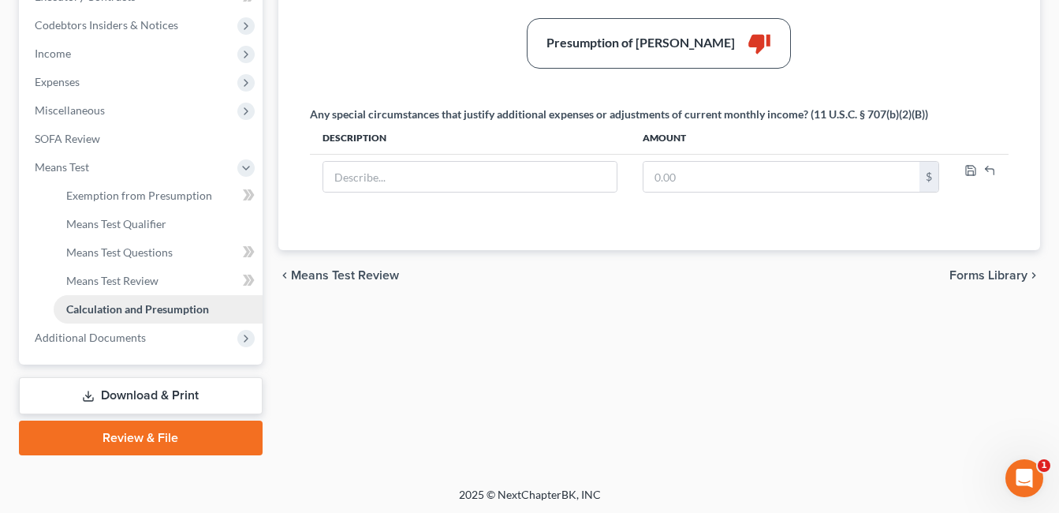
scroll to position [496, 0]
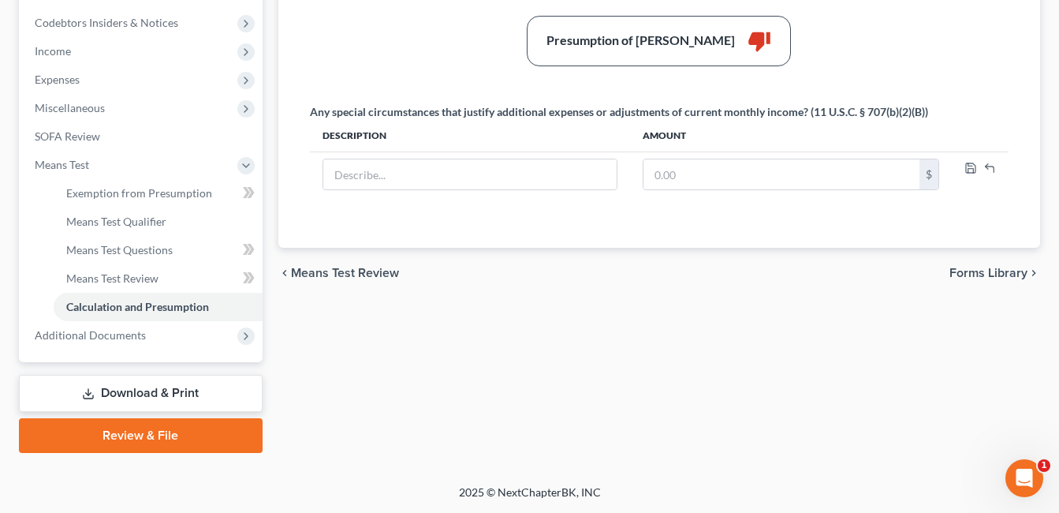
click at [166, 385] on link "Download & Print" at bounding box center [141, 393] width 244 height 37
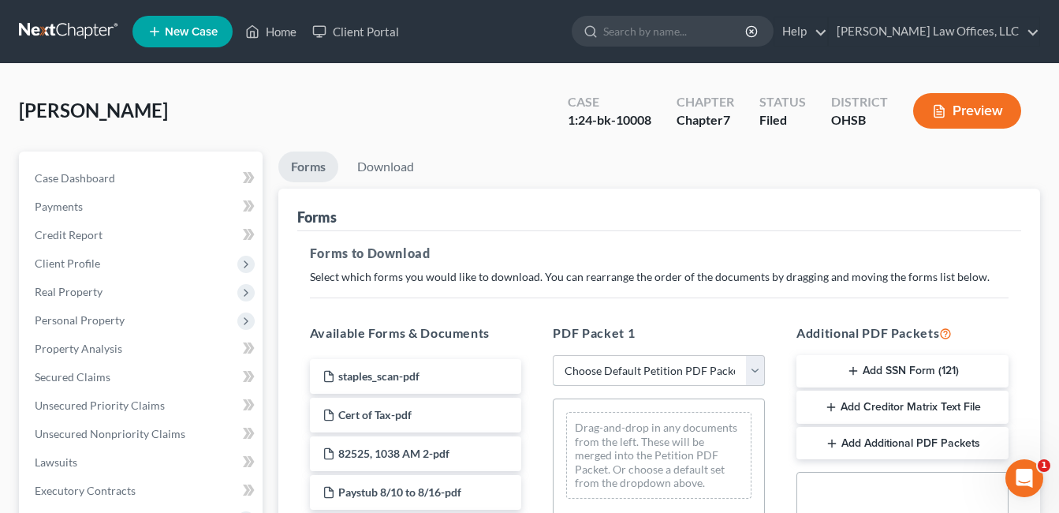
click at [757, 368] on select "Choose Default Petition PDF Packet Complete Bankruptcy Petition (all forms and …" at bounding box center [659, 371] width 212 height 32
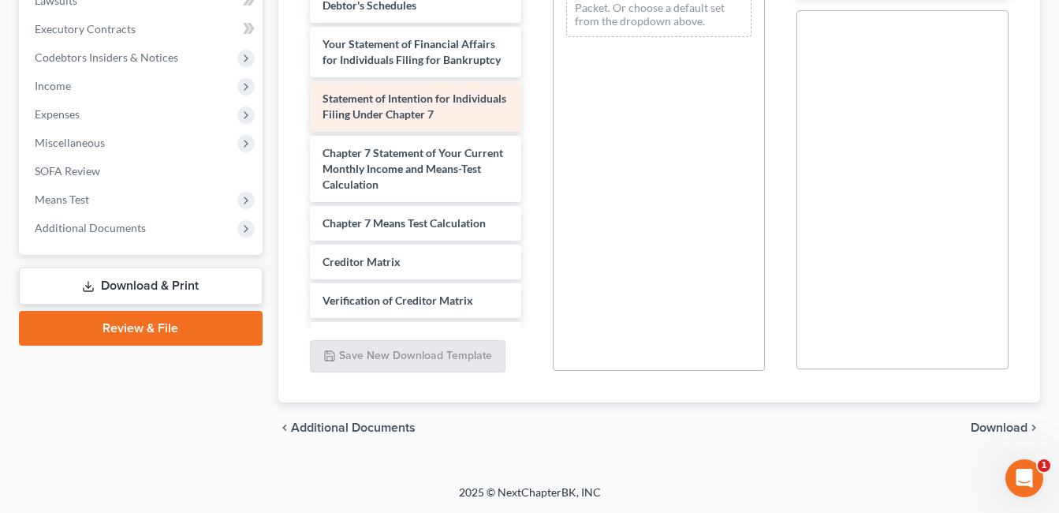
scroll to position [1972, 0]
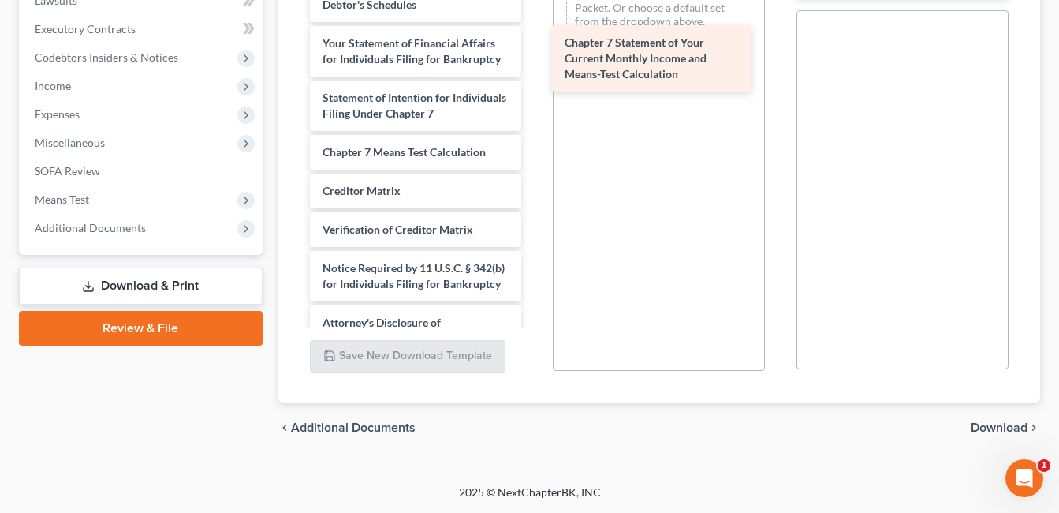
drag, startPoint x: 442, startPoint y: 207, endPoint x: 685, endPoint y: 58, distance: 285.7
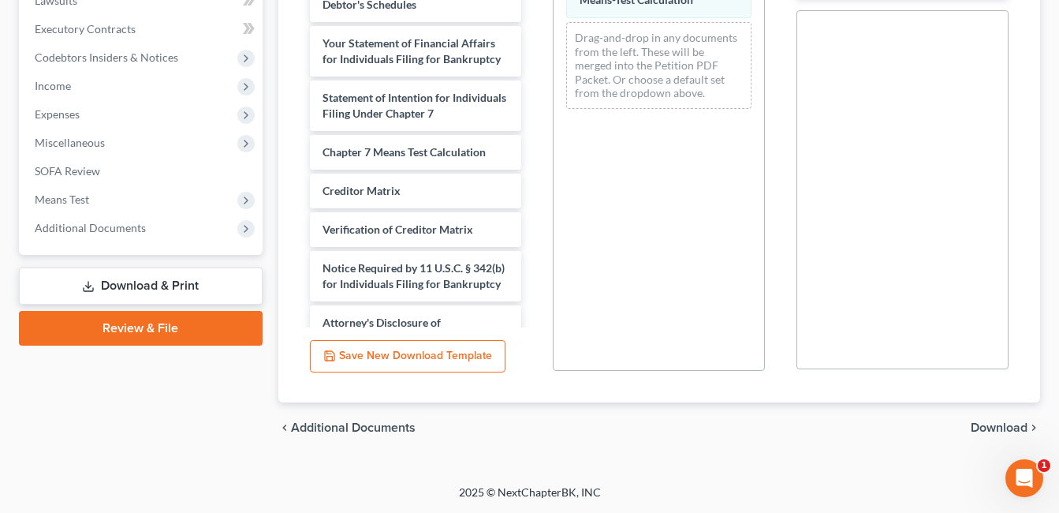
click at [994, 426] on span "Download" at bounding box center [999, 427] width 57 height 13
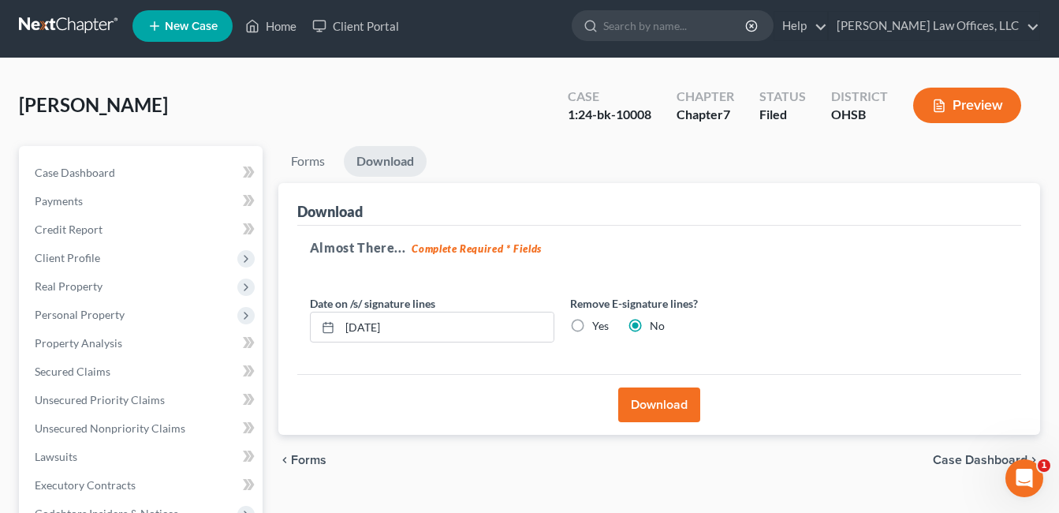
scroll to position [0, 0]
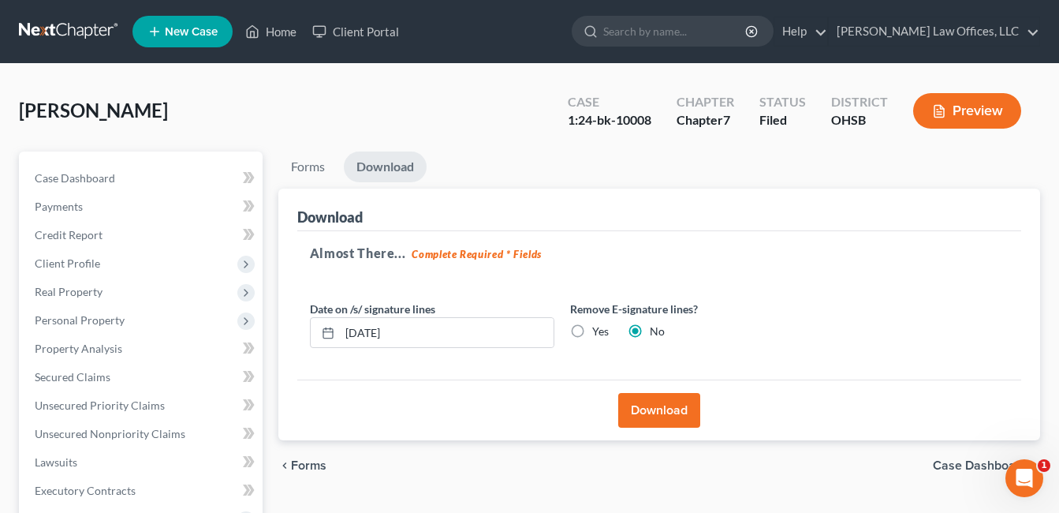
click at [646, 408] on button "Download" at bounding box center [659, 410] width 82 height 35
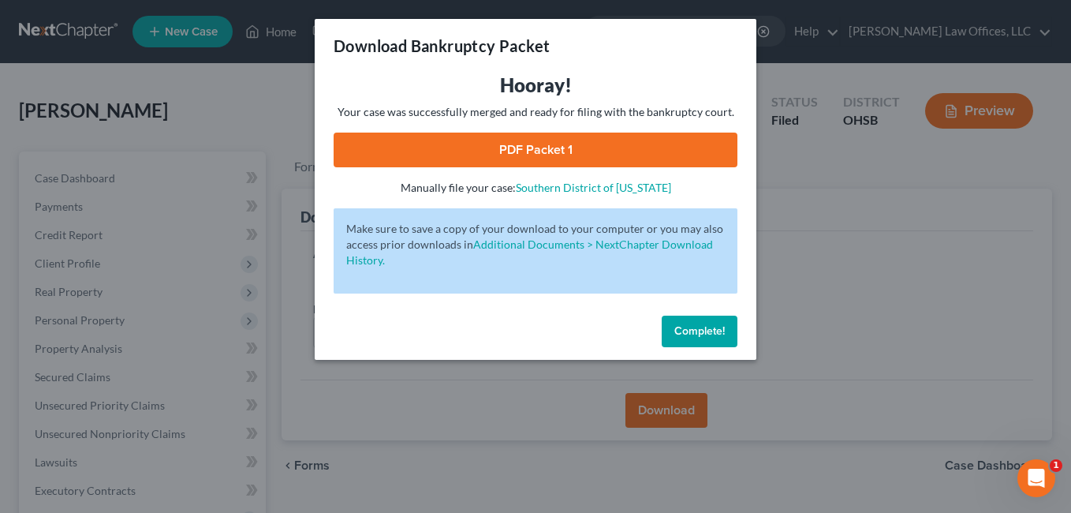
drag, startPoint x: 686, startPoint y: 327, endPoint x: 640, endPoint y: 327, distance: 46.5
click at [686, 327] on span "Complete!" at bounding box center [699, 330] width 50 height 13
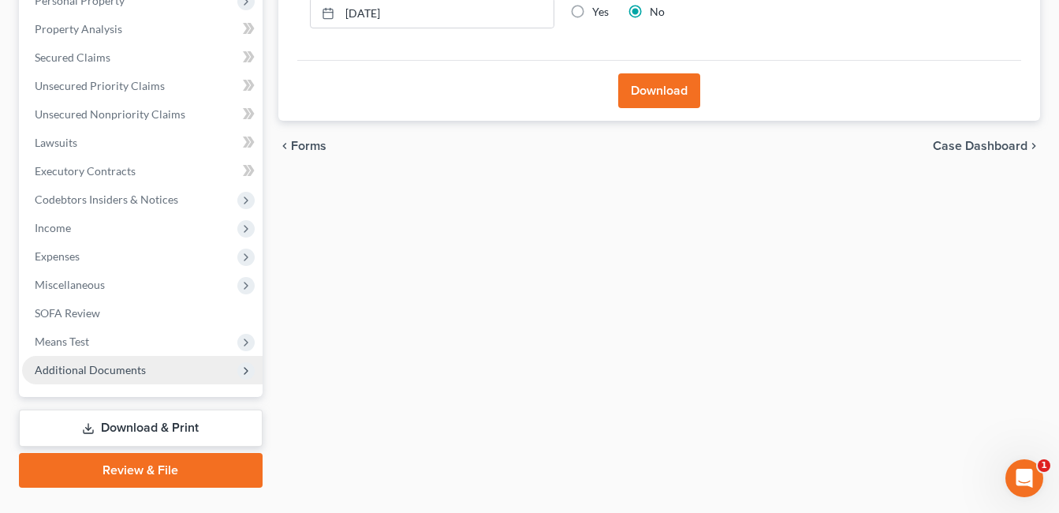
scroll to position [354, 0]
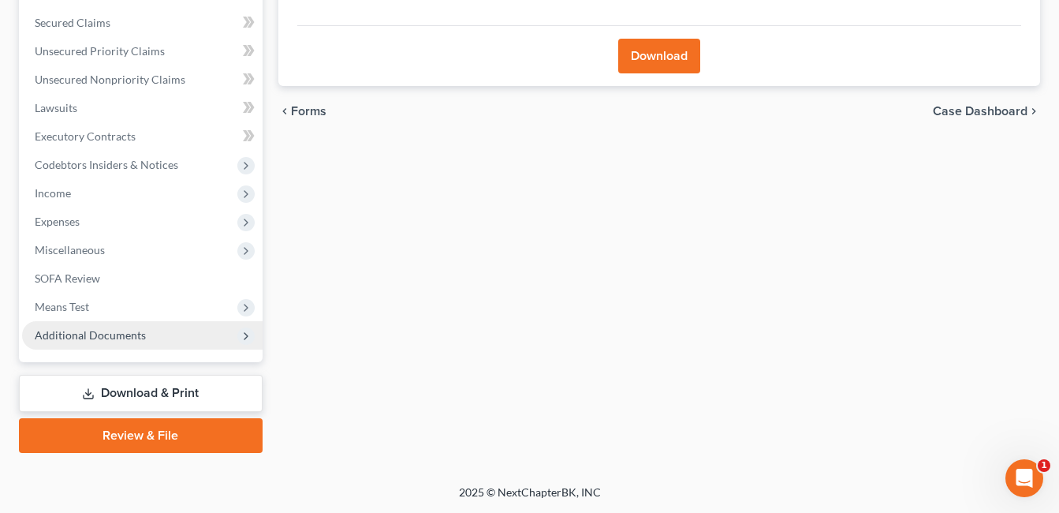
click at [111, 332] on span "Additional Documents" at bounding box center [90, 334] width 111 height 13
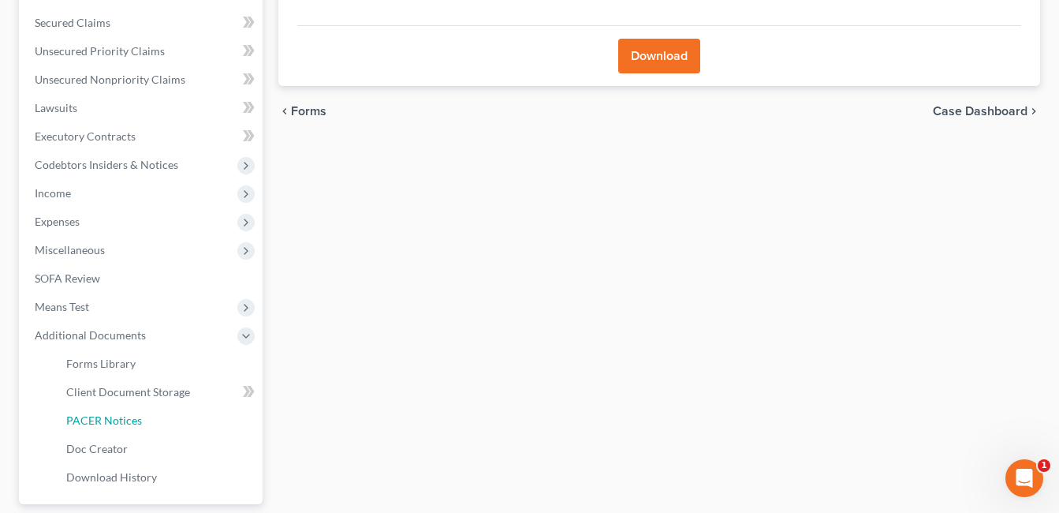
click at [136, 419] on span "PACER Notices" at bounding box center [104, 419] width 76 height 13
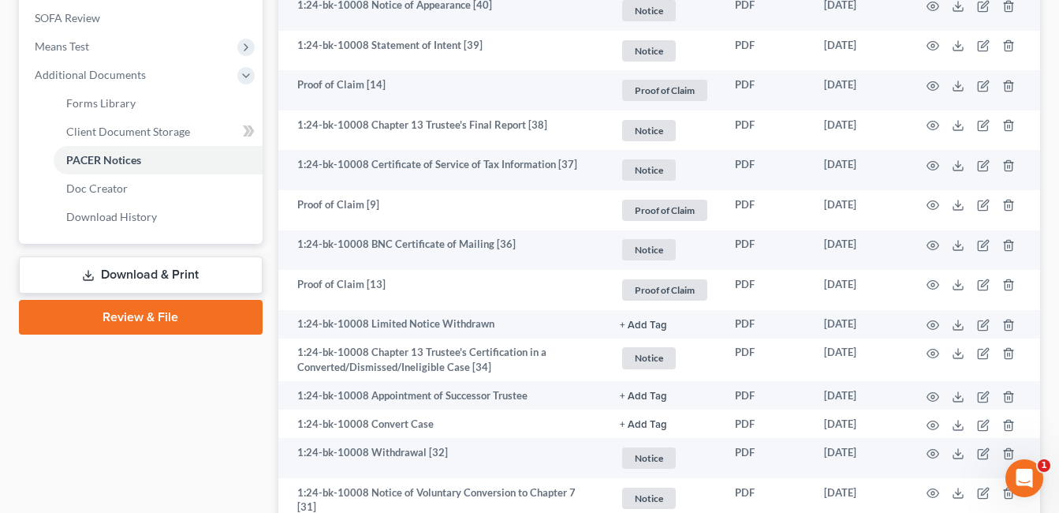
scroll to position [631, 0]
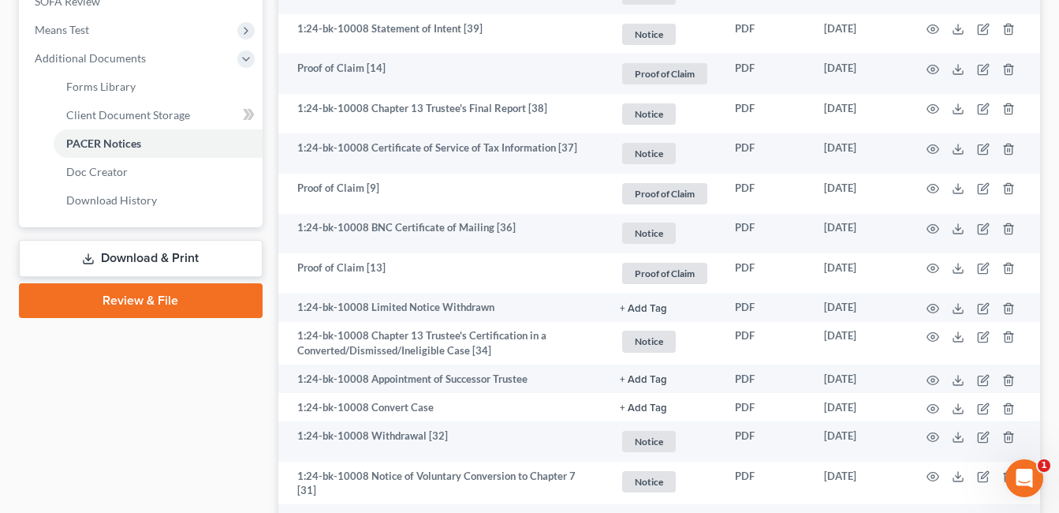
click at [167, 259] on link "Download & Print" at bounding box center [141, 258] width 244 height 37
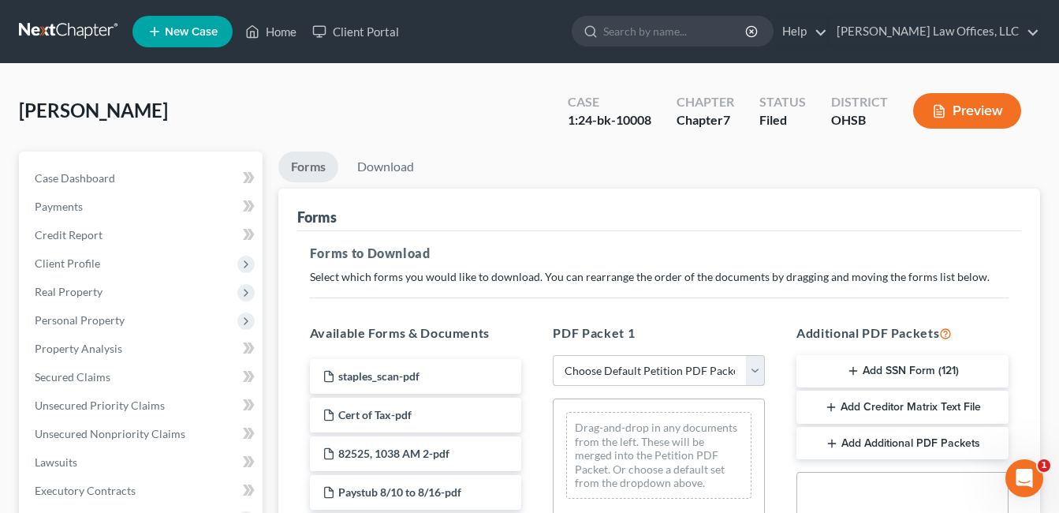
click at [756, 365] on select "Choose Default Petition PDF Packet Complete Bankruptcy Petition (all forms and …" at bounding box center [659, 371] width 212 height 32
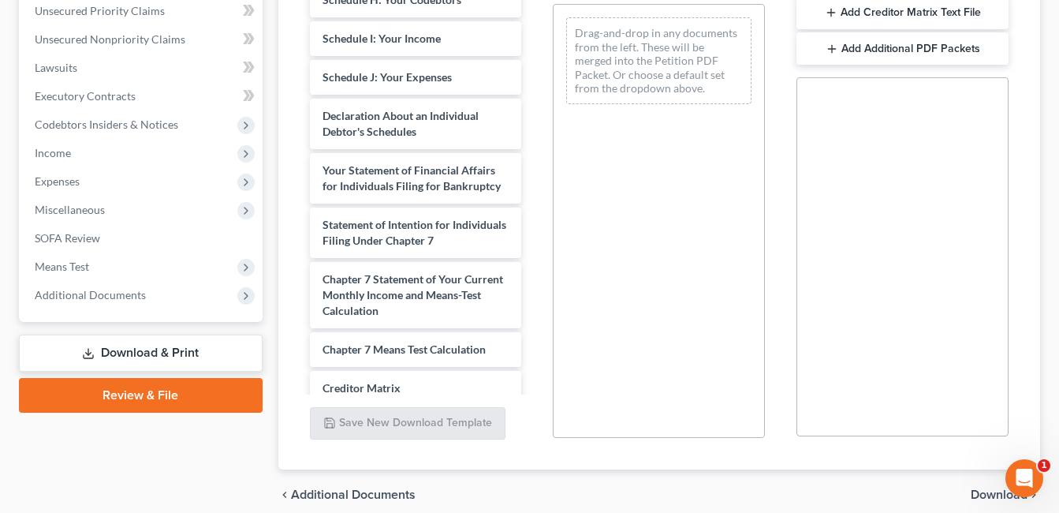
scroll to position [1972, 0]
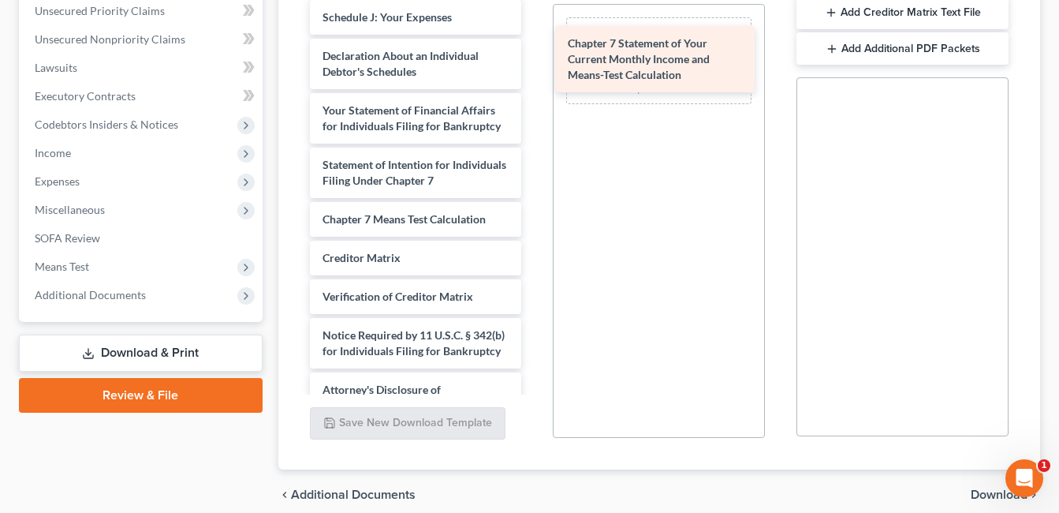
drag, startPoint x: 428, startPoint y: 263, endPoint x: 673, endPoint y: 58, distance: 319.6
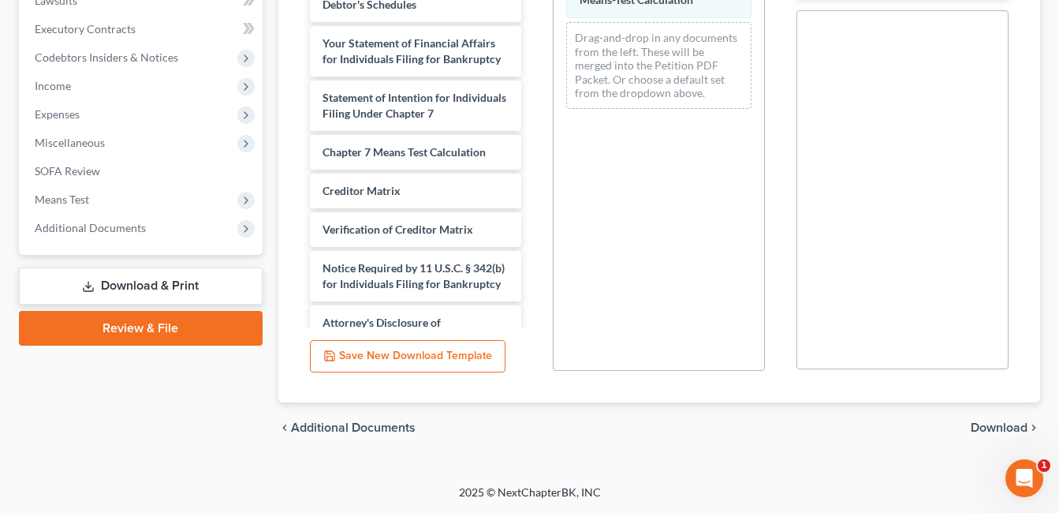
click at [1000, 425] on span "Download" at bounding box center [999, 427] width 57 height 13
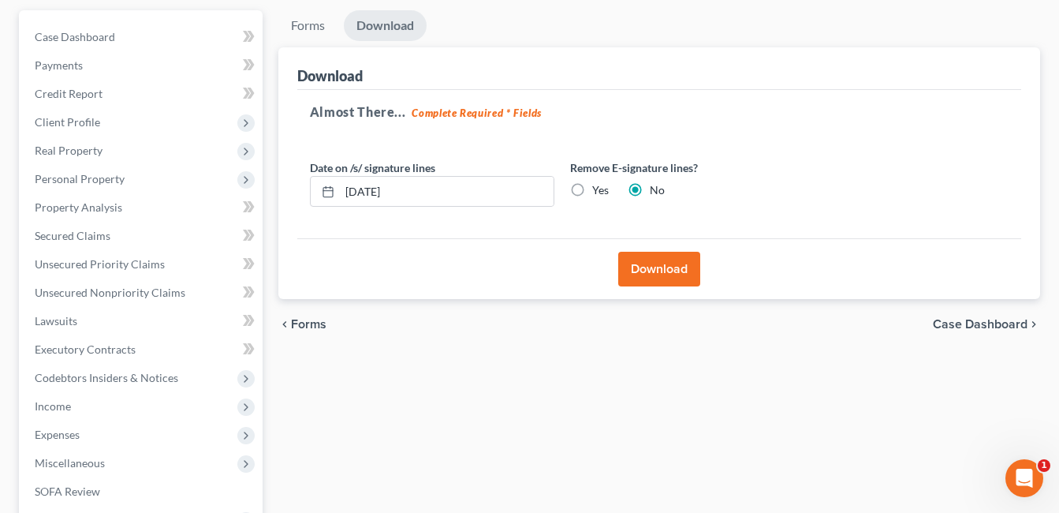
scroll to position [118, 0]
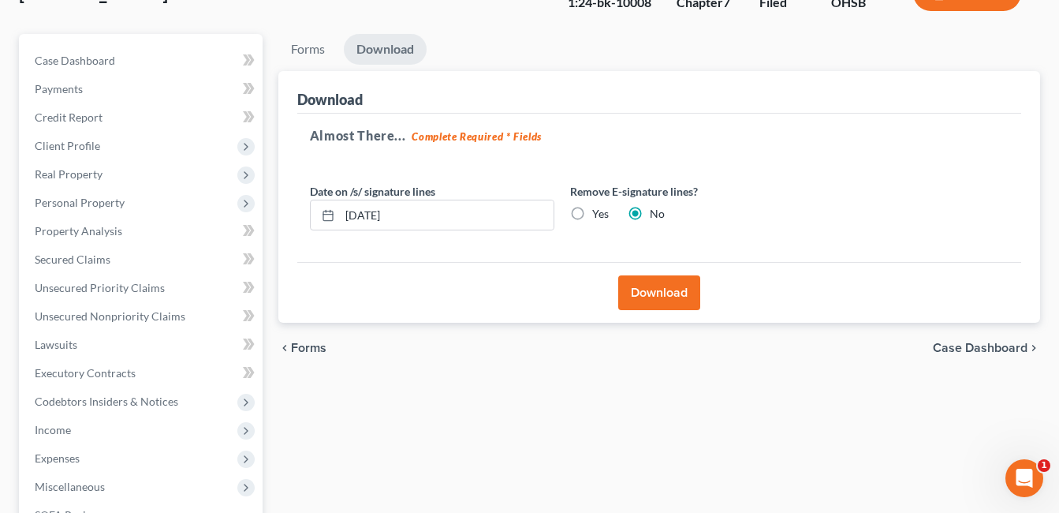
click at [665, 292] on button "Download" at bounding box center [659, 292] width 82 height 35
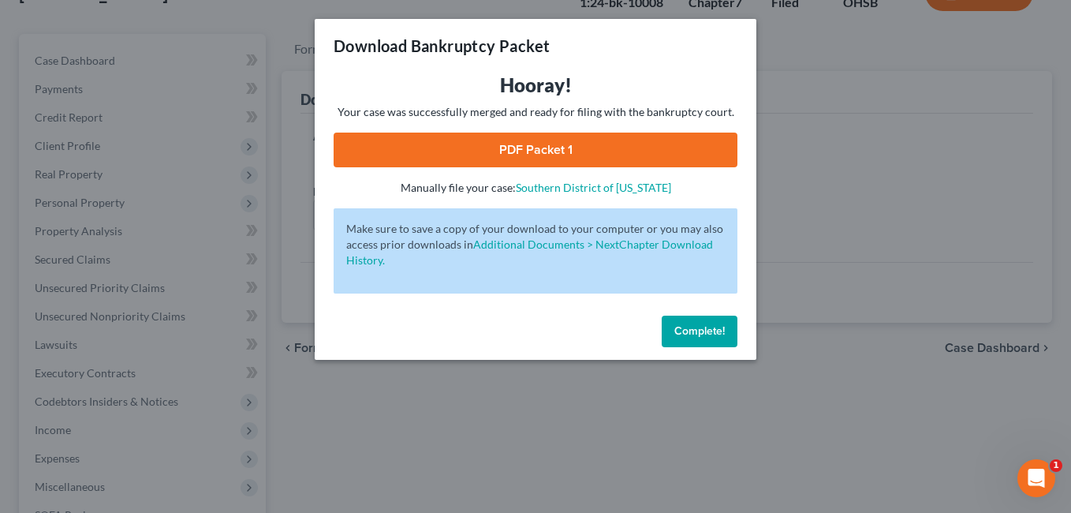
click at [589, 151] on link "PDF Packet 1" at bounding box center [536, 150] width 404 height 35
click at [681, 330] on span "Complete!" at bounding box center [699, 330] width 50 height 13
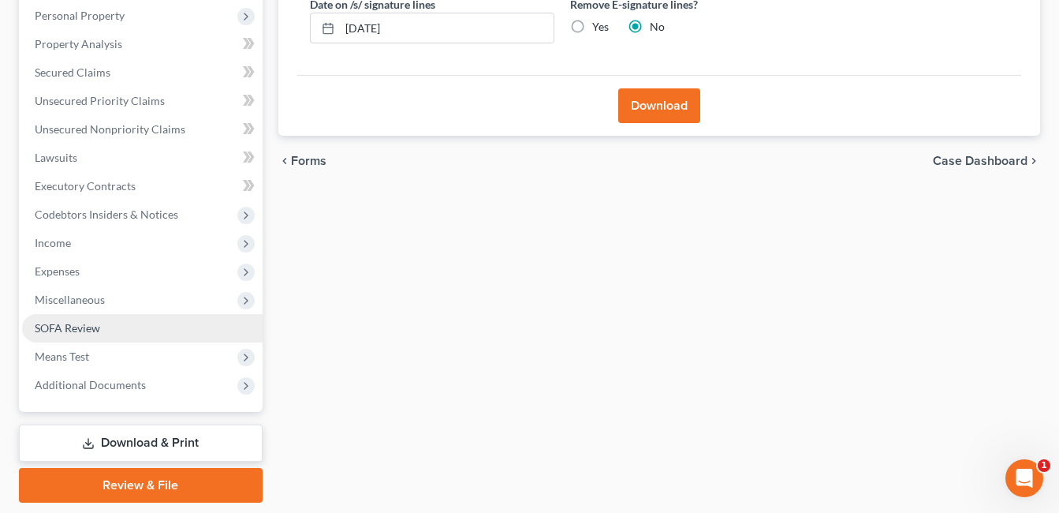
scroll to position [354, 0]
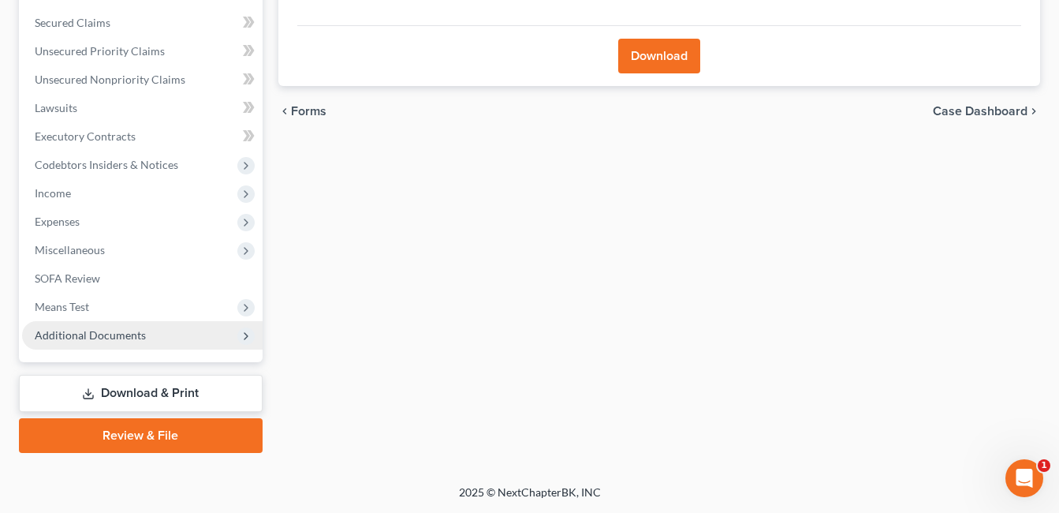
click at [156, 342] on span "Additional Documents" at bounding box center [142, 335] width 241 height 28
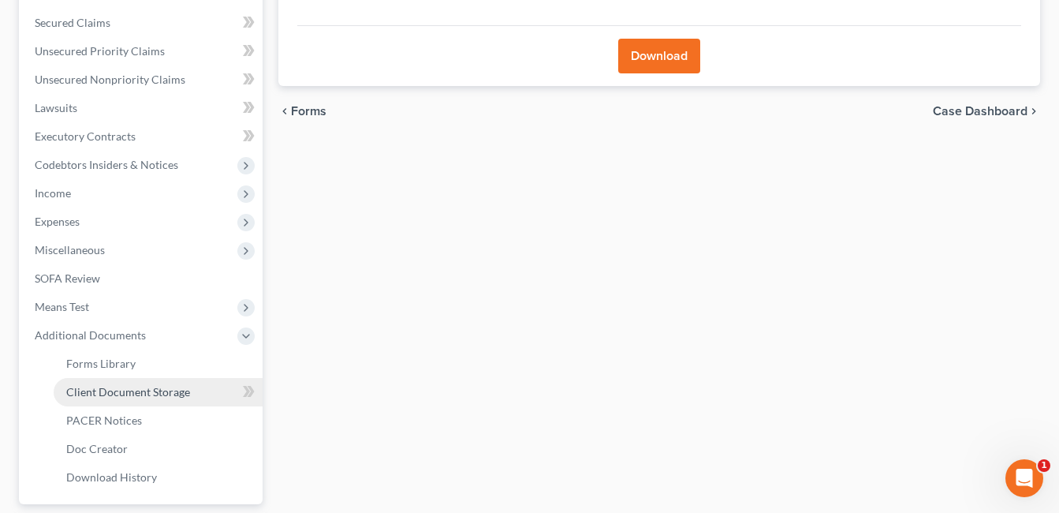
click at [196, 394] on link "Client Document Storage" at bounding box center [158, 392] width 209 height 28
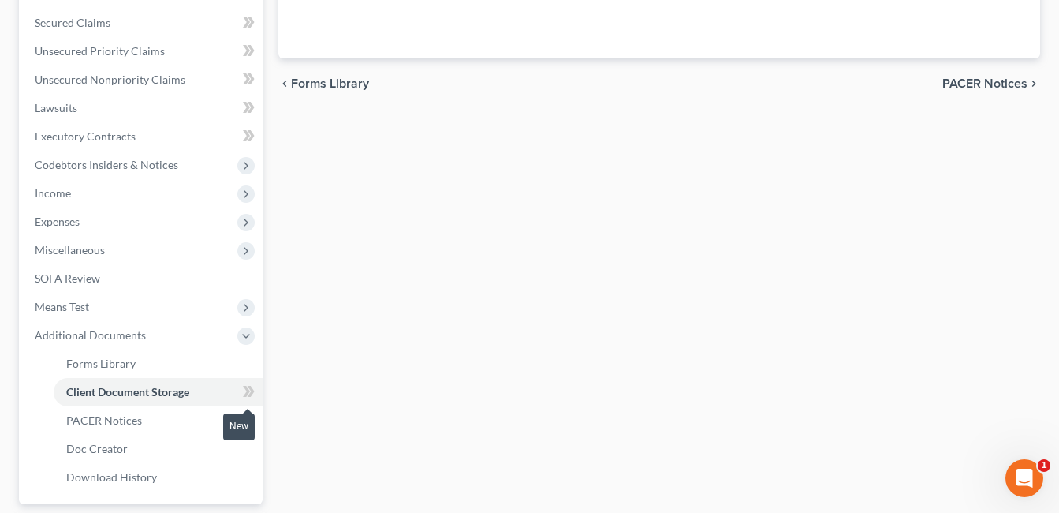
scroll to position [274, 0]
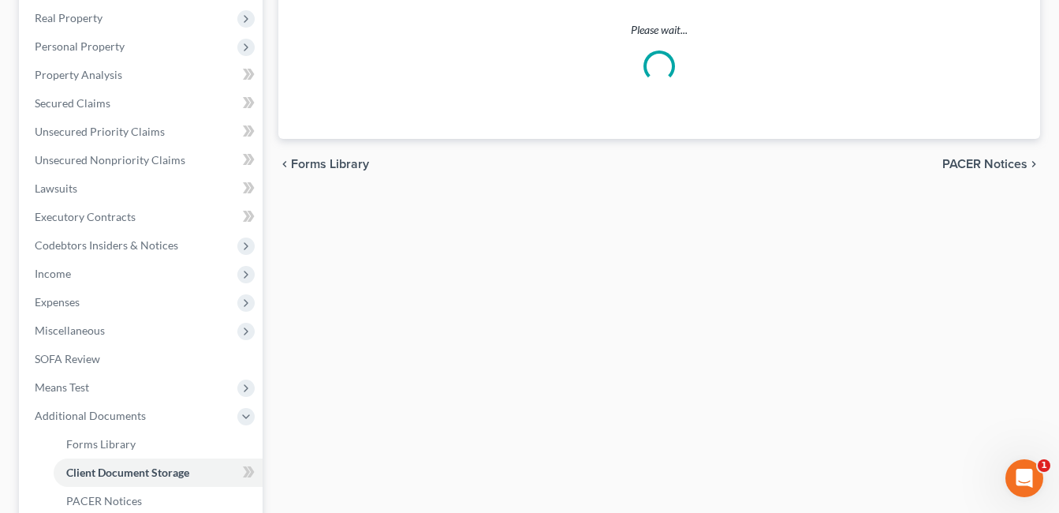
select select "7"
select select "52"
select select "37"
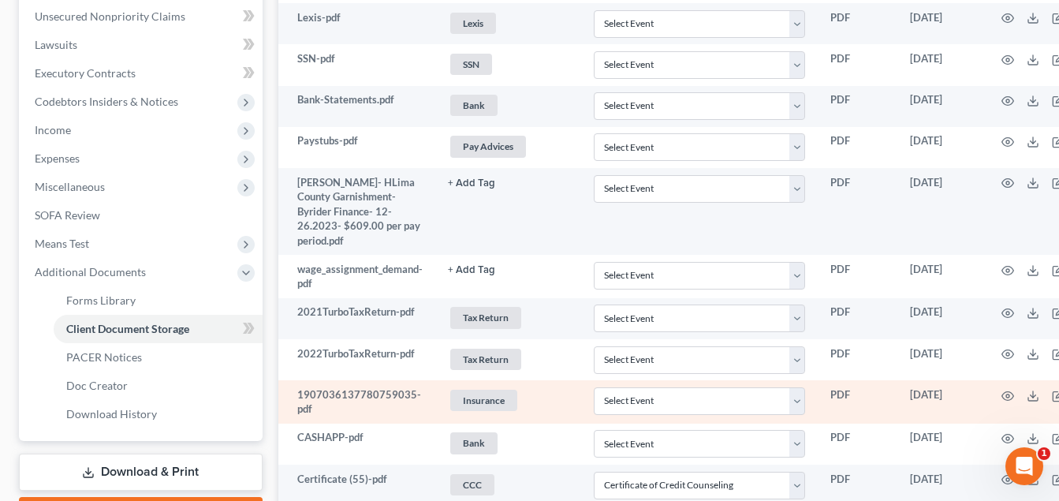
scroll to position [396, 0]
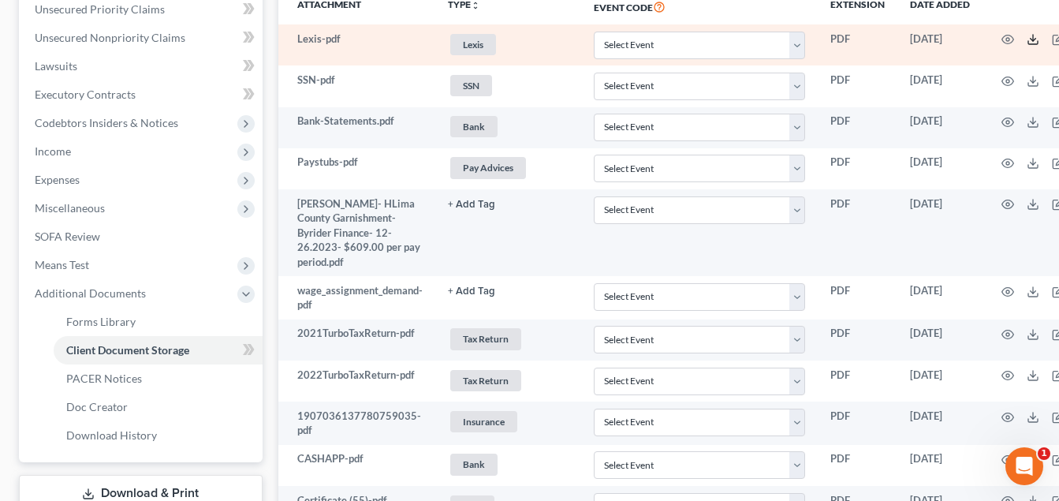
click at [1033, 40] on line at bounding box center [1033, 38] width 0 height 6
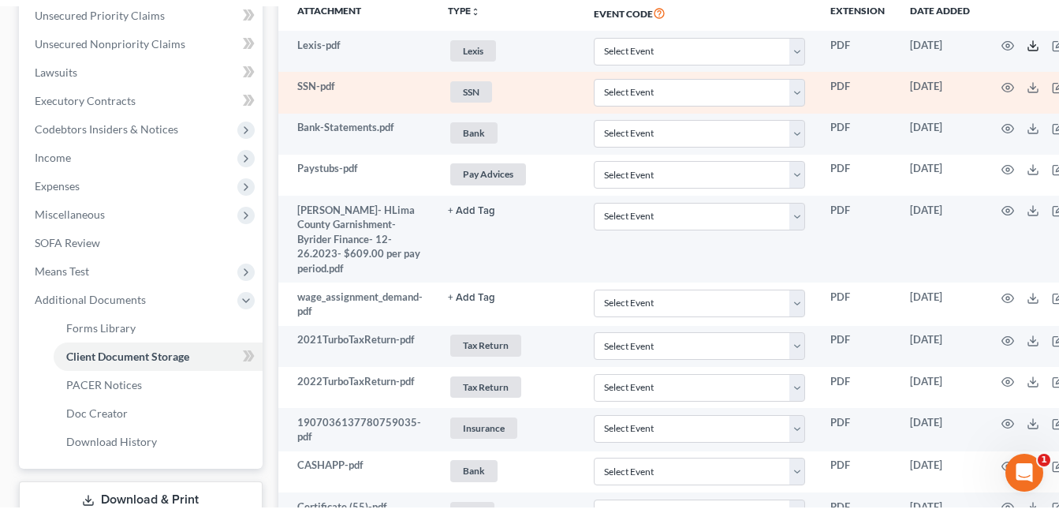
scroll to position [0, 0]
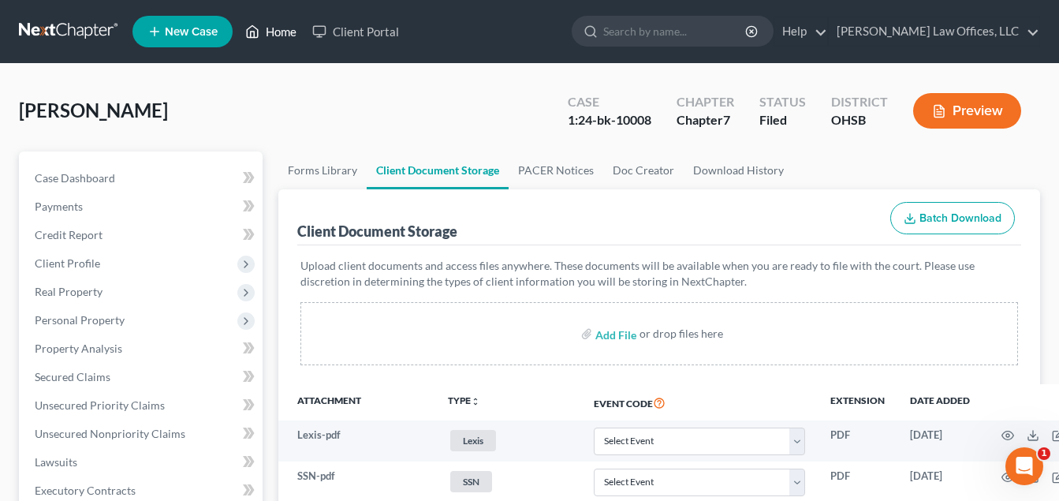
click at [295, 28] on link "Home" at bounding box center [270, 31] width 67 height 28
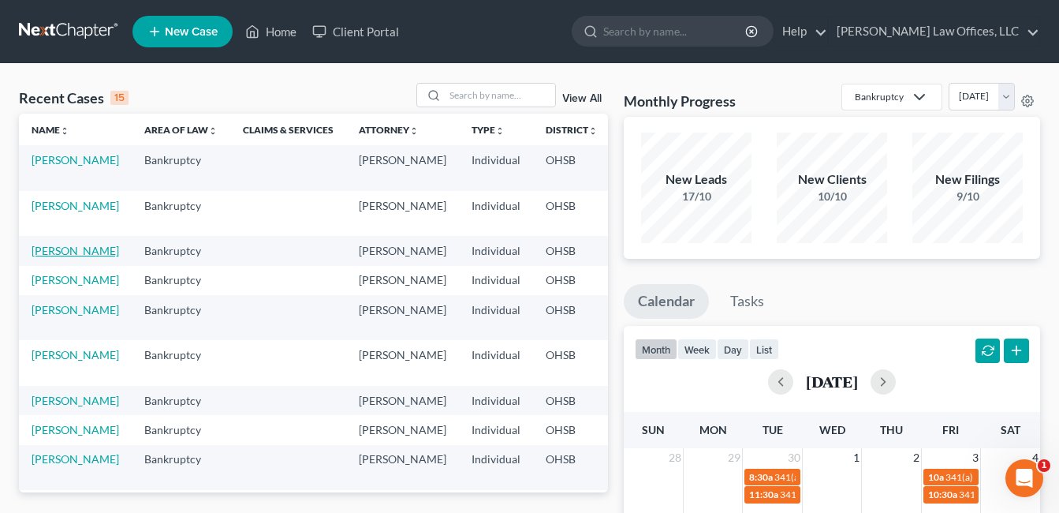
click at [63, 248] on link "[PERSON_NAME]" at bounding box center [76, 250] width 88 height 13
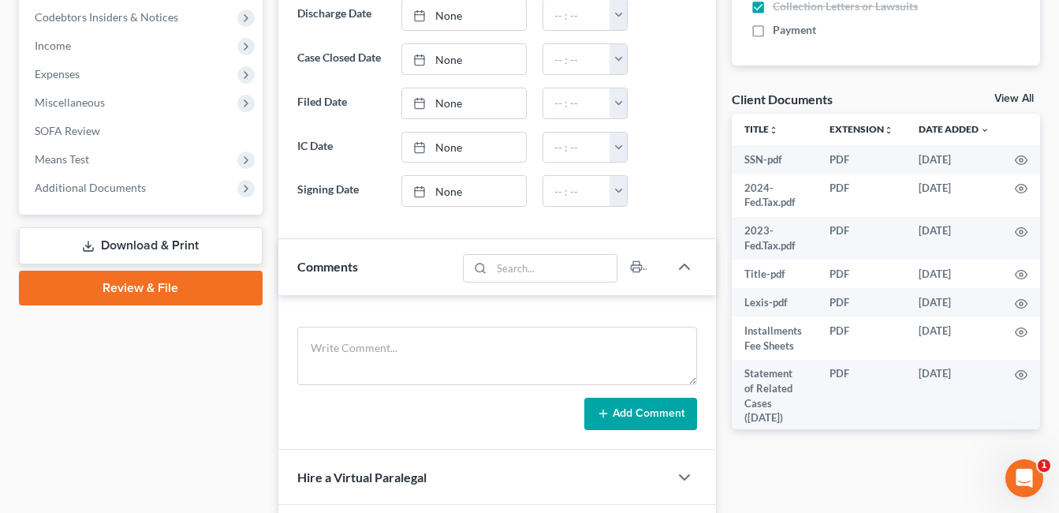
scroll to position [355, 0]
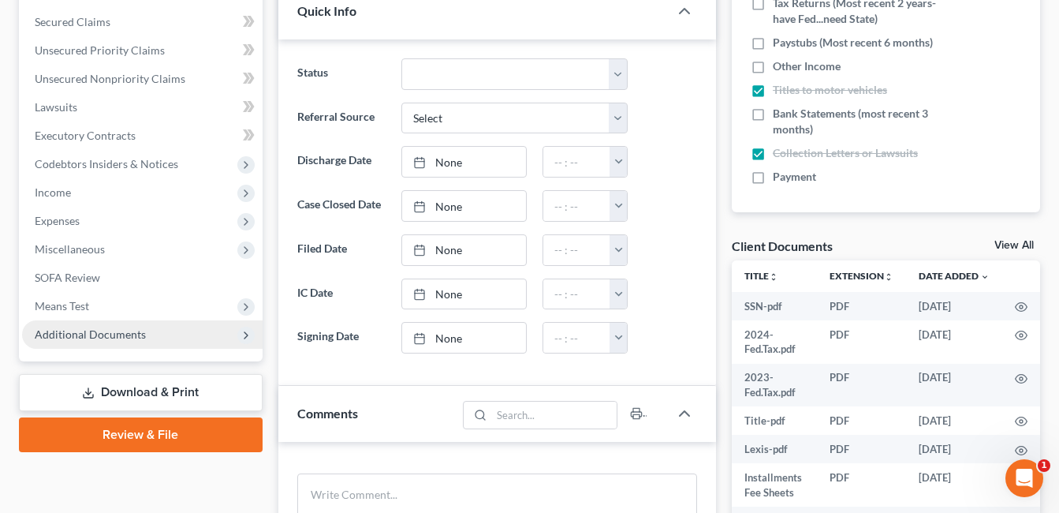
click at [137, 330] on span "Additional Documents" at bounding box center [90, 333] width 111 height 13
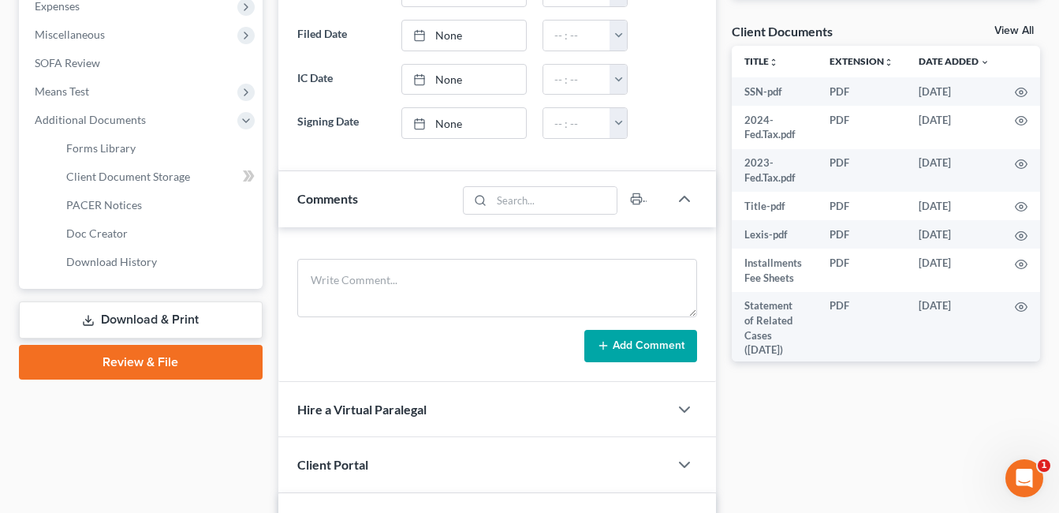
scroll to position [592, 0]
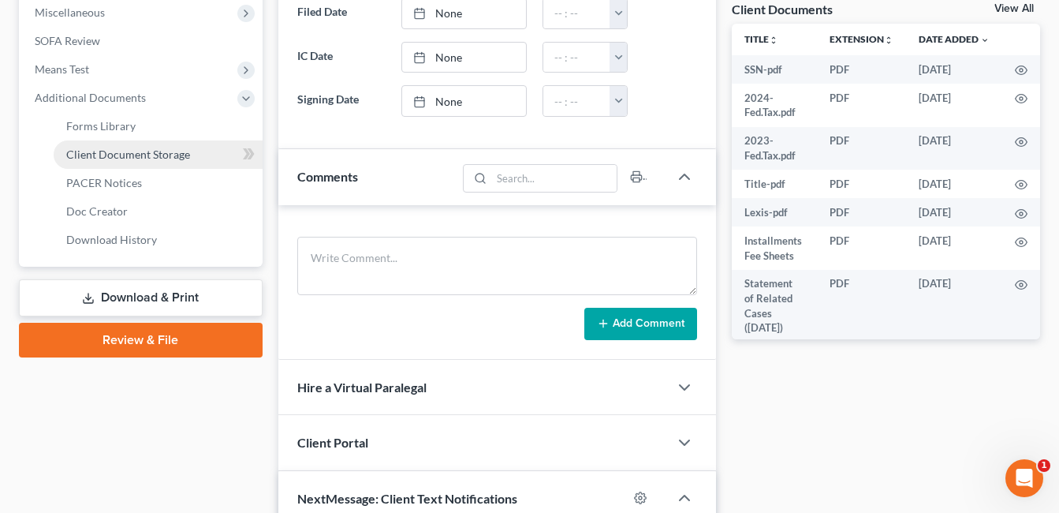
click at [160, 154] on span "Client Document Storage" at bounding box center [128, 153] width 124 height 13
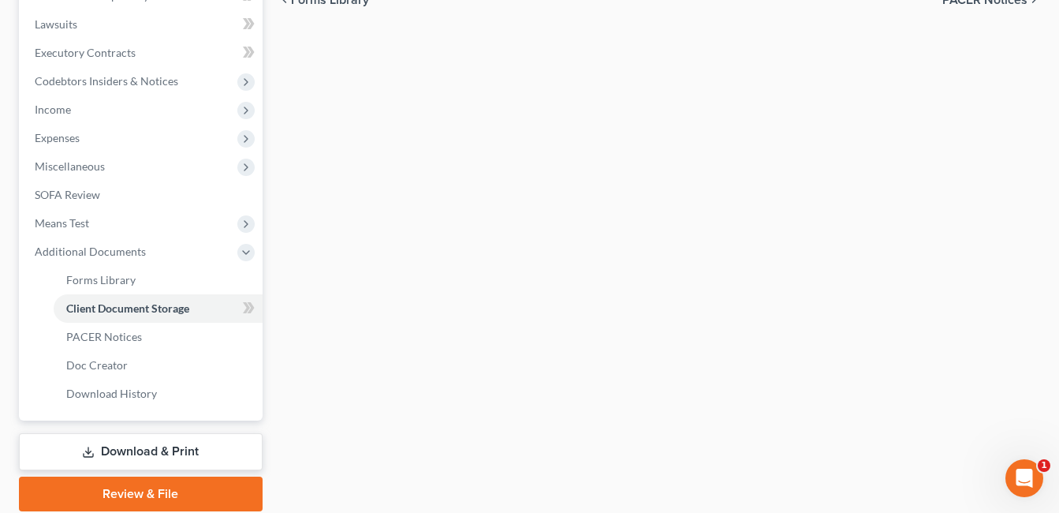
scroll to position [233, 0]
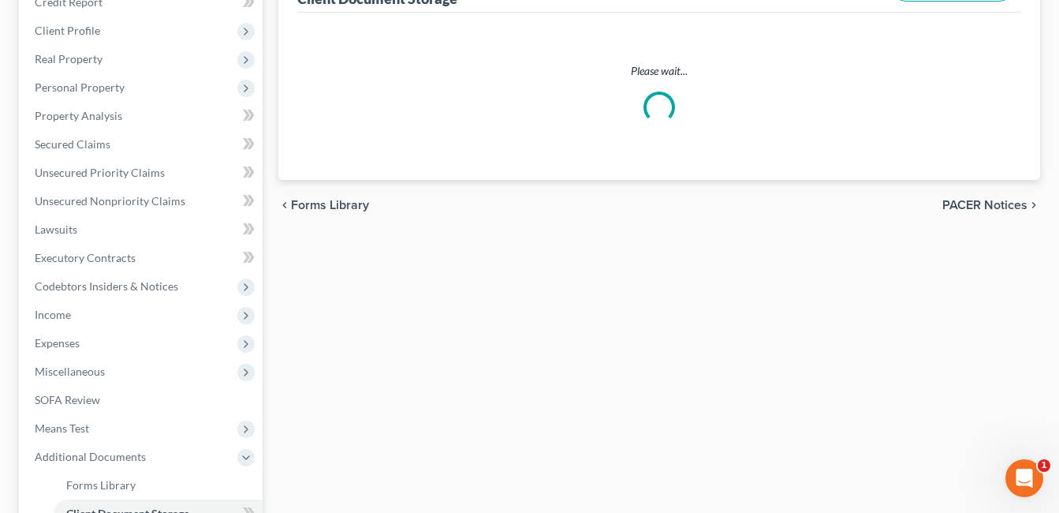
select select "7"
select select "52"
select select "37"
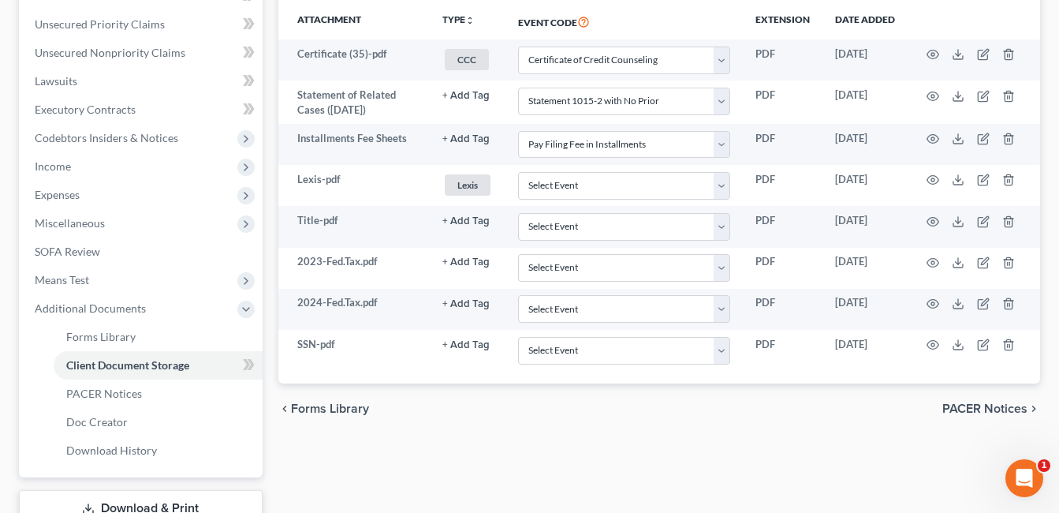
scroll to position [338, 0]
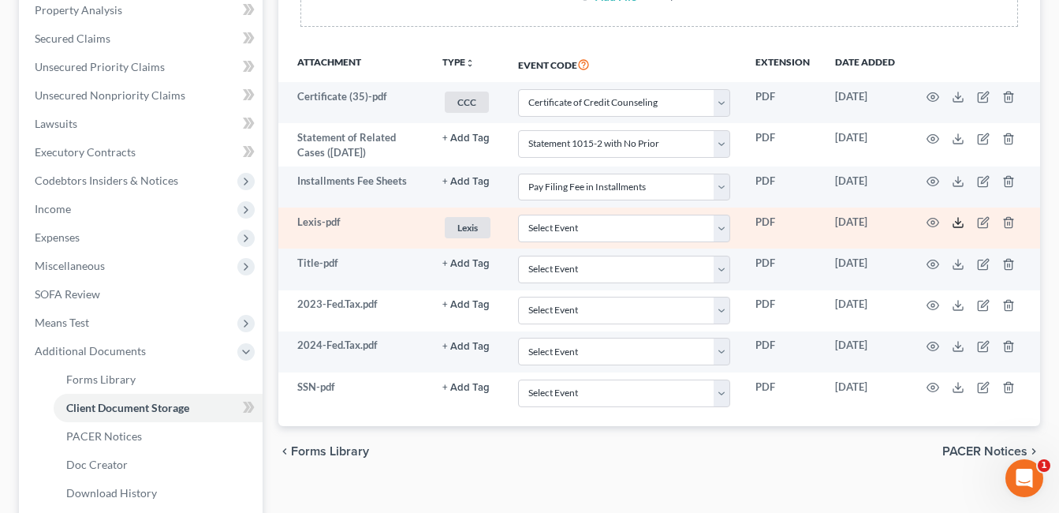
click at [958, 222] on line at bounding box center [958, 221] width 0 height 6
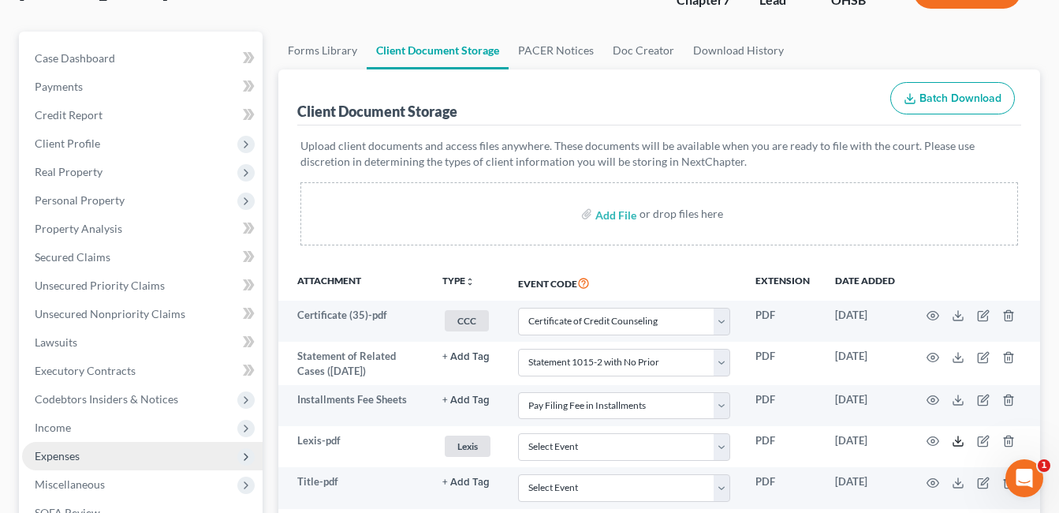
scroll to position [102, 0]
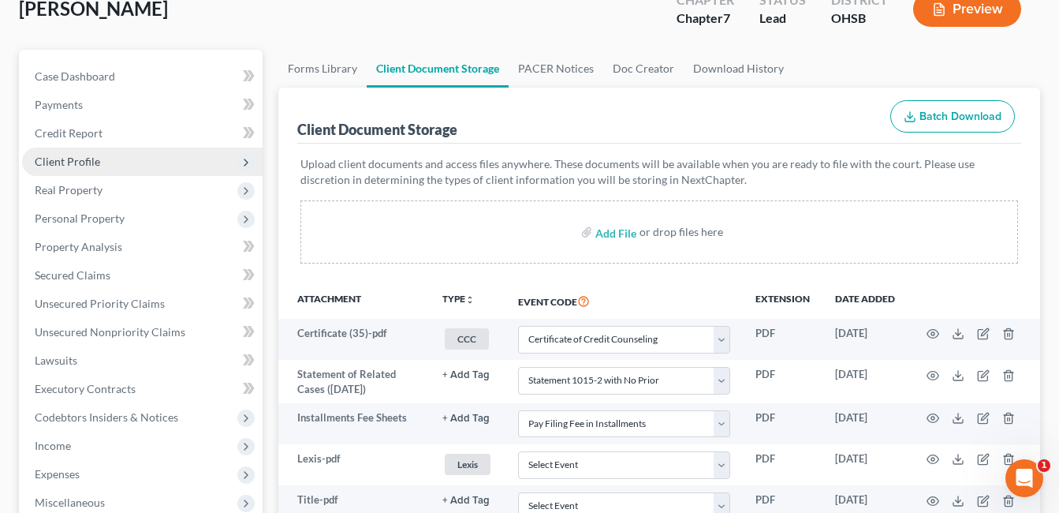
click at [114, 163] on span "Client Profile" at bounding box center [142, 161] width 241 height 28
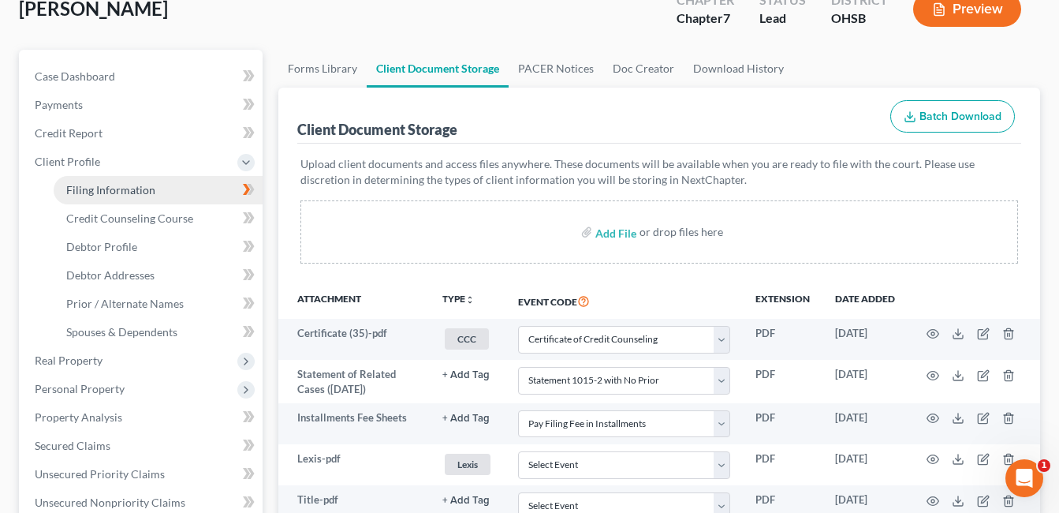
click at [144, 194] on span "Filing Information" at bounding box center [110, 189] width 89 height 13
select select "1"
select select "0"
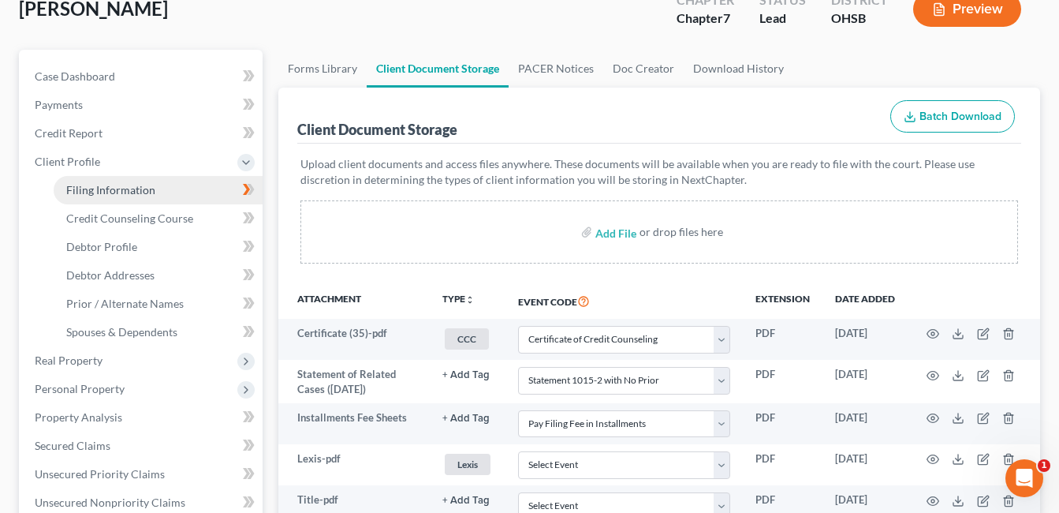
select select "36"
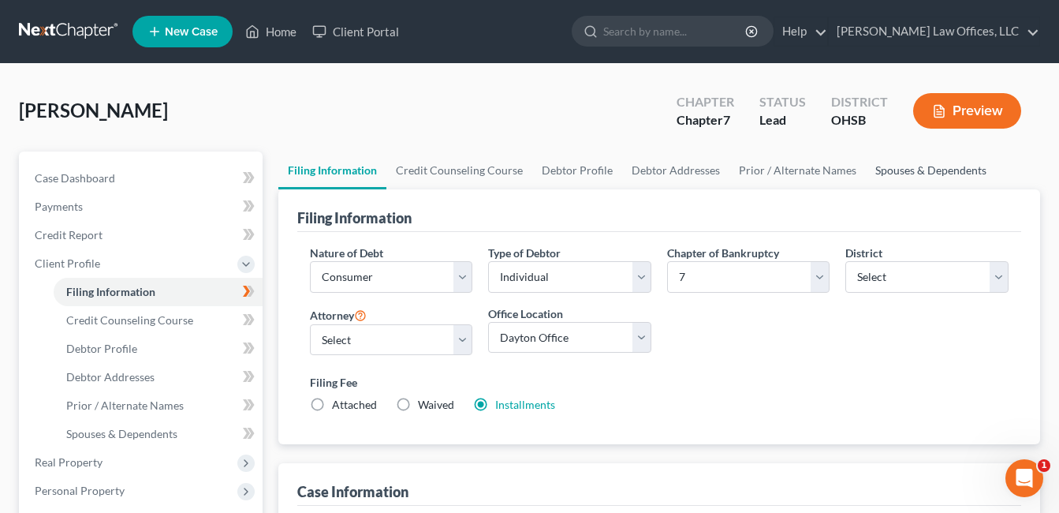
click at [894, 166] on link "Spouses & Dependents" at bounding box center [931, 170] width 130 height 38
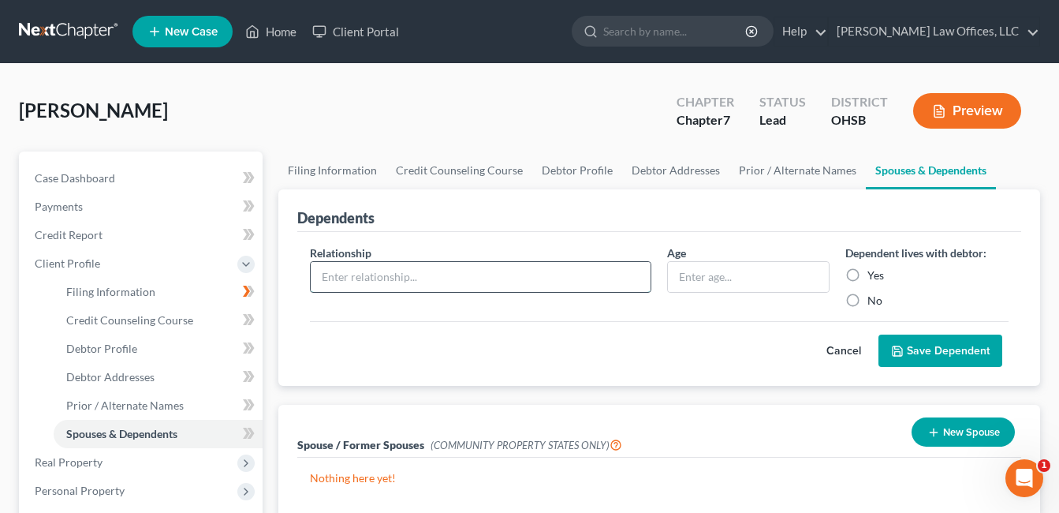
click at [450, 289] on input "text" at bounding box center [481, 277] width 340 height 30
type input "Grand Child"
click at [868, 274] on label "Yes" at bounding box center [876, 275] width 17 height 16
click at [874, 274] on input "Yes" at bounding box center [879, 272] width 10 height 10
radio input "true"
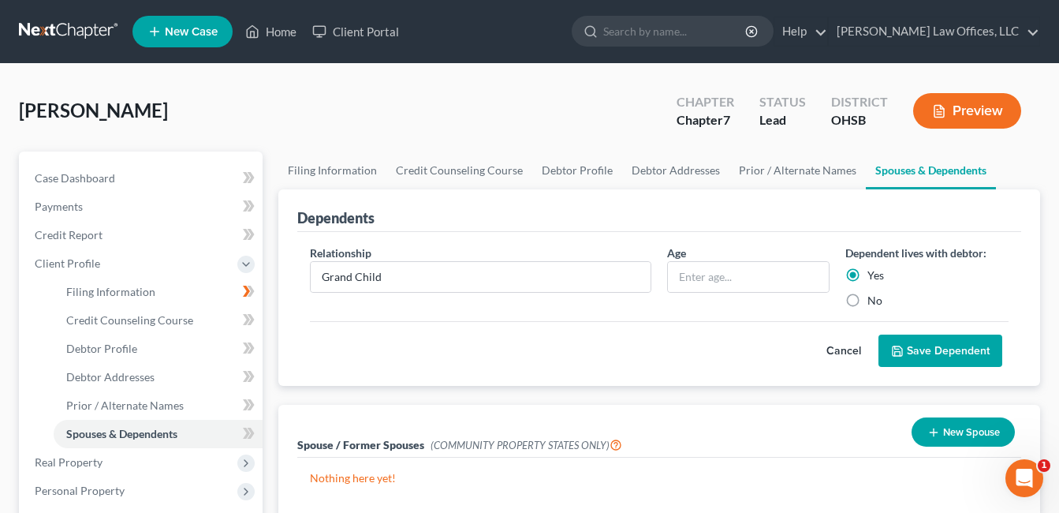
drag, startPoint x: 912, startPoint y: 345, endPoint x: 868, endPoint y: 340, distance: 43.7
click at [911, 345] on button "Save Dependent" at bounding box center [941, 350] width 124 height 33
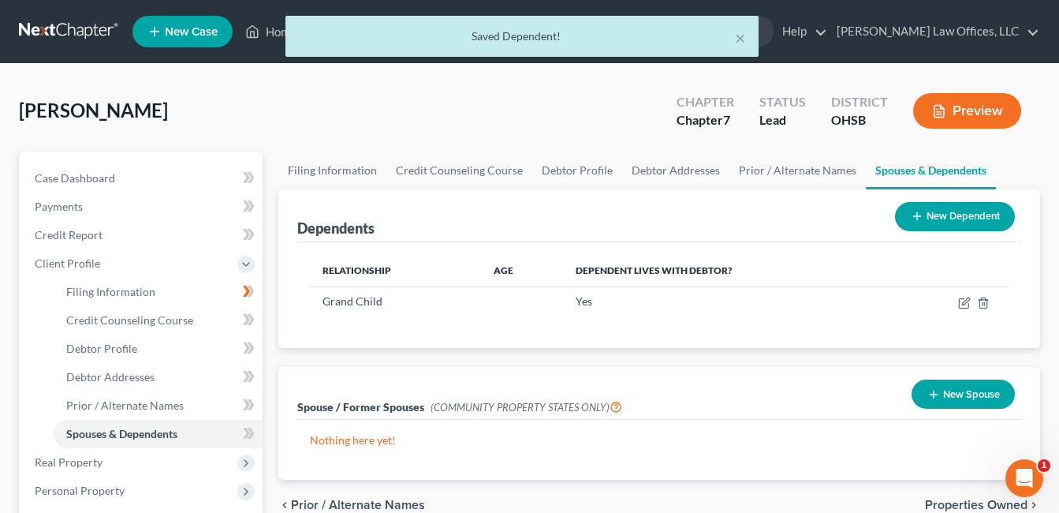
click at [972, 218] on button "New Dependent" at bounding box center [955, 216] width 120 height 29
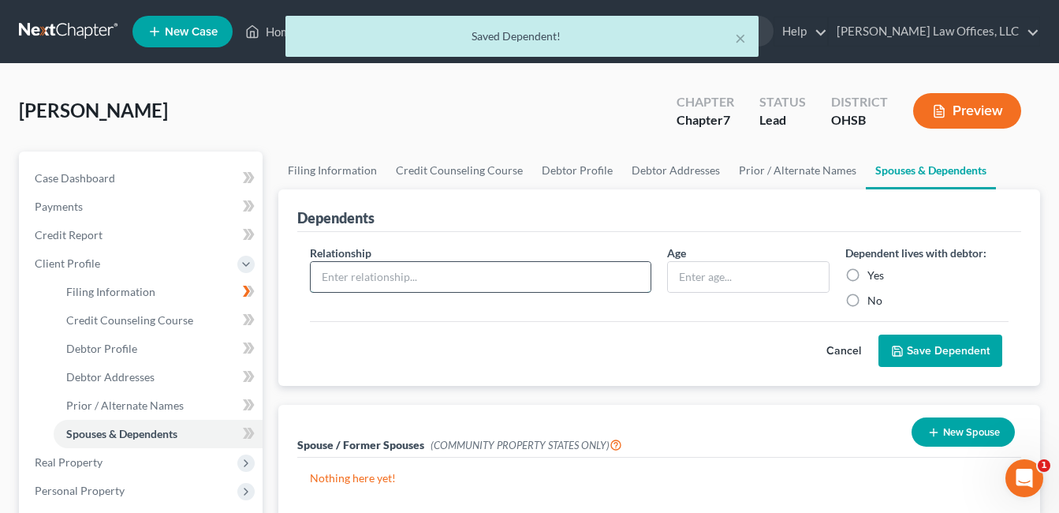
drag, startPoint x: 405, startPoint y: 276, endPoint x: 446, endPoint y: 275, distance: 40.2
click at [405, 276] on input "text" at bounding box center [481, 277] width 340 height 30
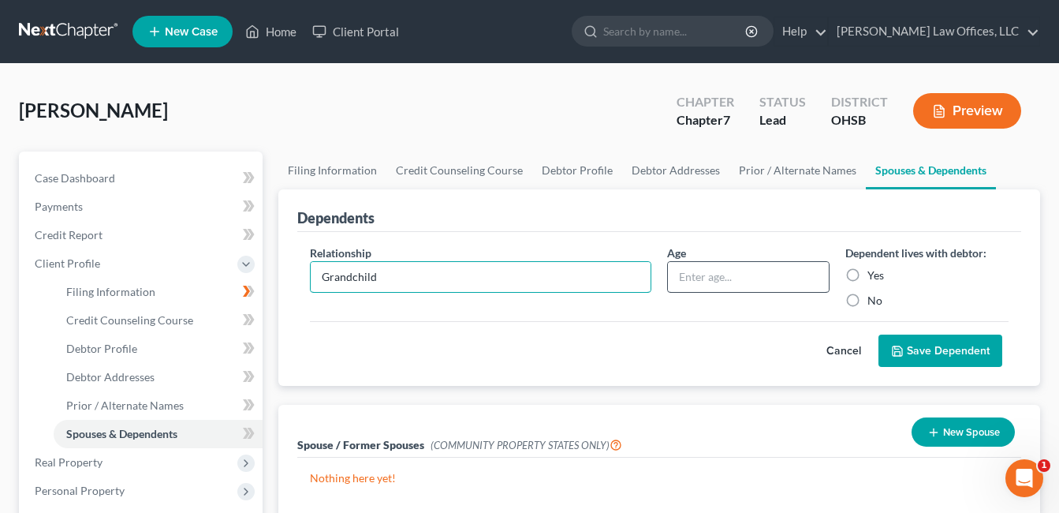
type input "Grandchild"
click at [714, 283] on input "text" at bounding box center [749, 277] width 162 height 30
type input "6"
click at [868, 274] on label "Yes" at bounding box center [876, 275] width 17 height 16
click at [874, 274] on input "Yes" at bounding box center [879, 272] width 10 height 10
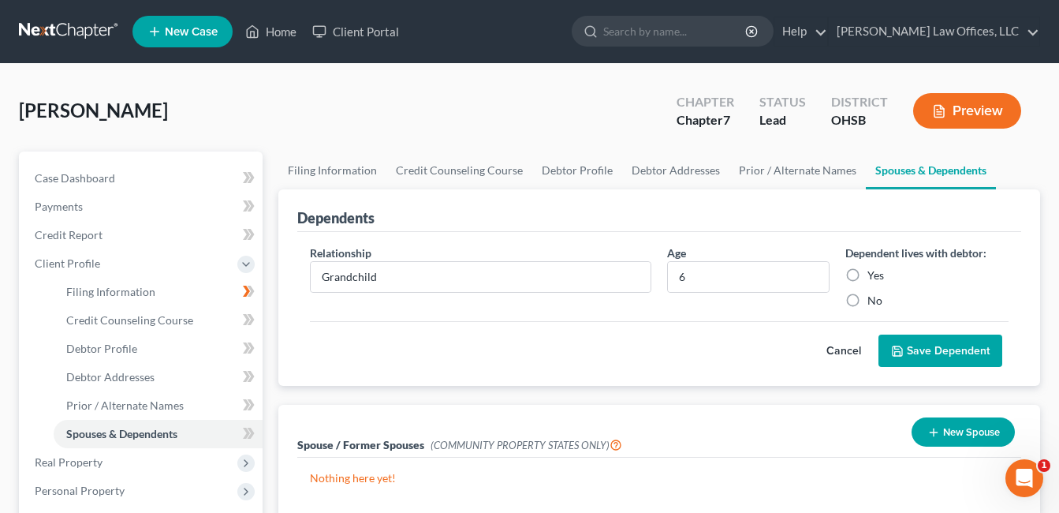
radio input "true"
click at [909, 350] on button "Save Dependent" at bounding box center [941, 350] width 124 height 33
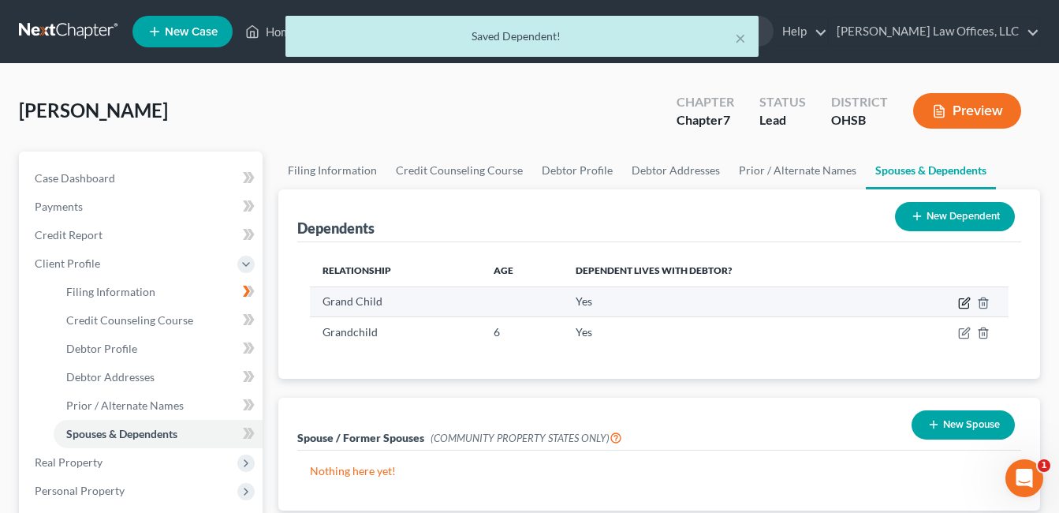
click at [965, 304] on icon "button" at bounding box center [965, 300] width 7 height 7
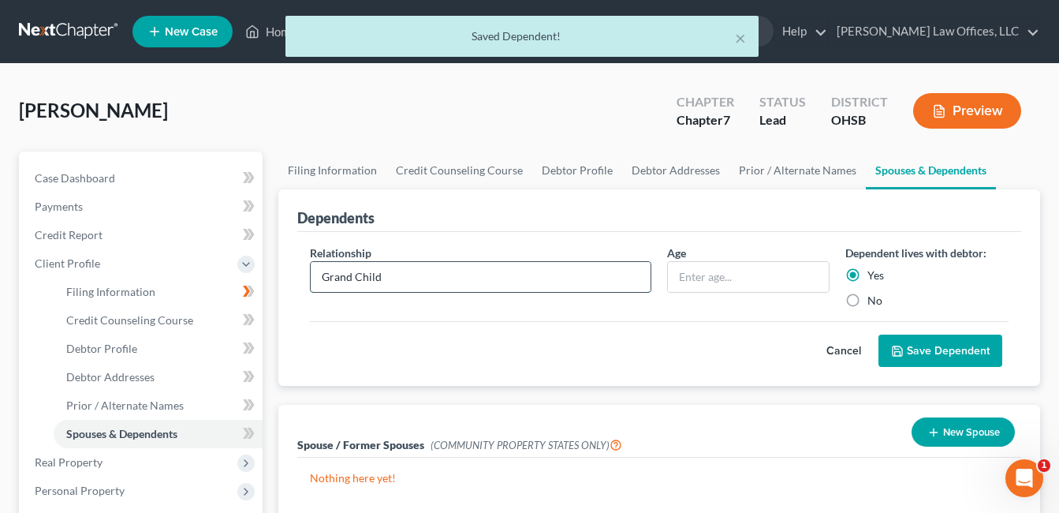
click at [358, 282] on input "Grand Child" at bounding box center [481, 277] width 340 height 30
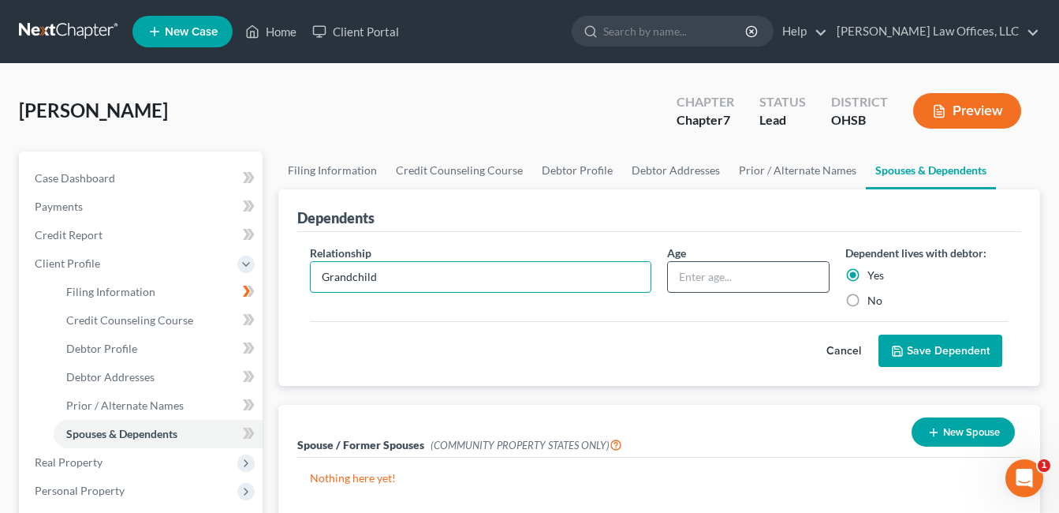
type input "Grandchild"
drag, startPoint x: 723, startPoint y: 281, endPoint x: 709, endPoint y: 281, distance: 14.2
click at [722, 281] on input "text" at bounding box center [749, 277] width 162 height 30
type input "3"
click at [907, 347] on button "Save Dependent" at bounding box center [941, 350] width 124 height 33
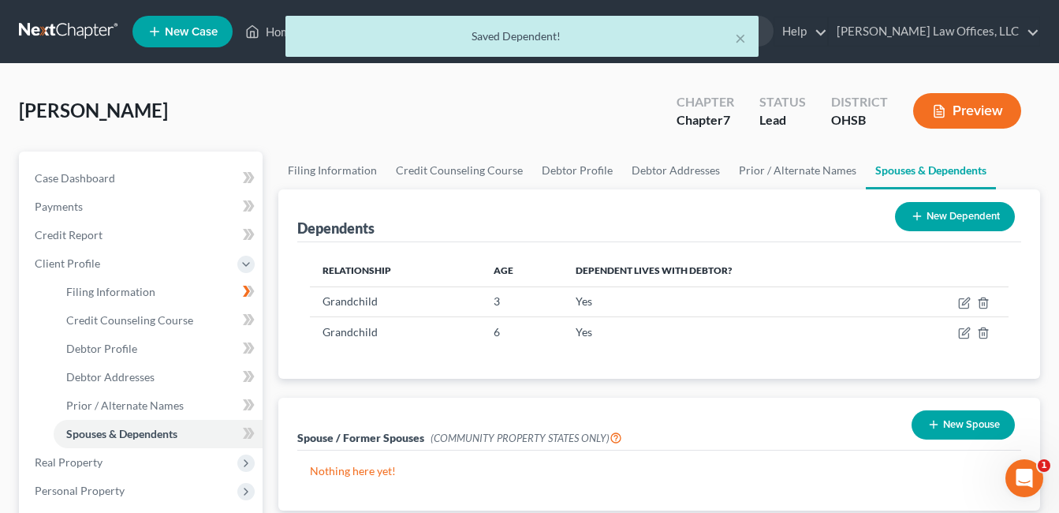
click at [942, 210] on button "New Dependent" at bounding box center [955, 216] width 120 height 29
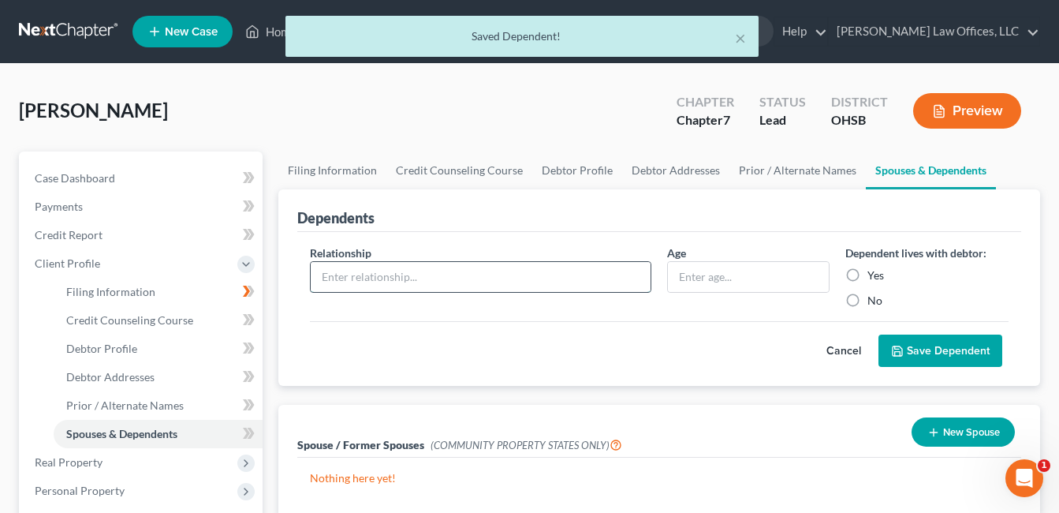
click at [372, 274] on input "text" at bounding box center [481, 277] width 340 height 30
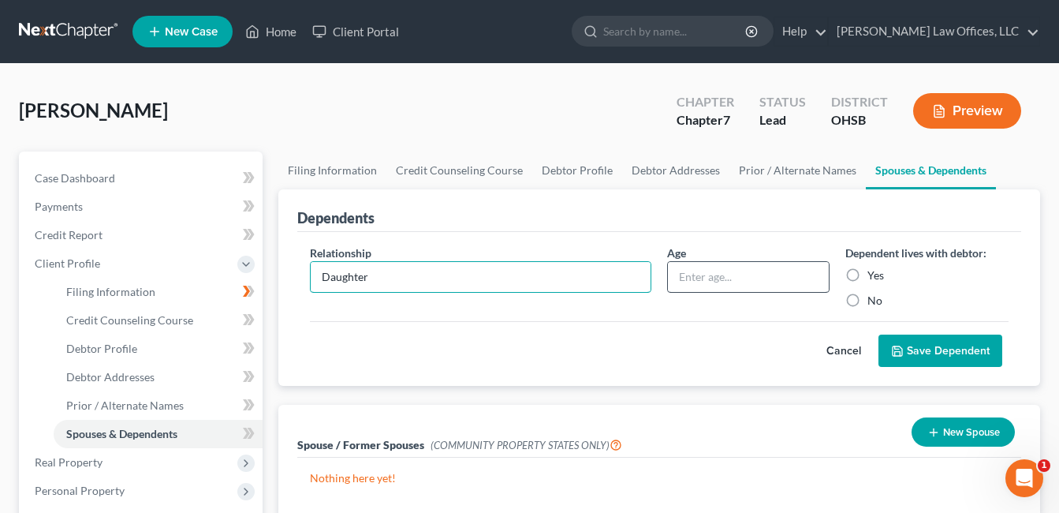
type input "Daughter"
click at [716, 278] on input "text" at bounding box center [749, 277] width 162 height 30
type input "26"
click at [868, 276] on label "Yes" at bounding box center [876, 275] width 17 height 16
click at [874, 276] on input "Yes" at bounding box center [879, 272] width 10 height 10
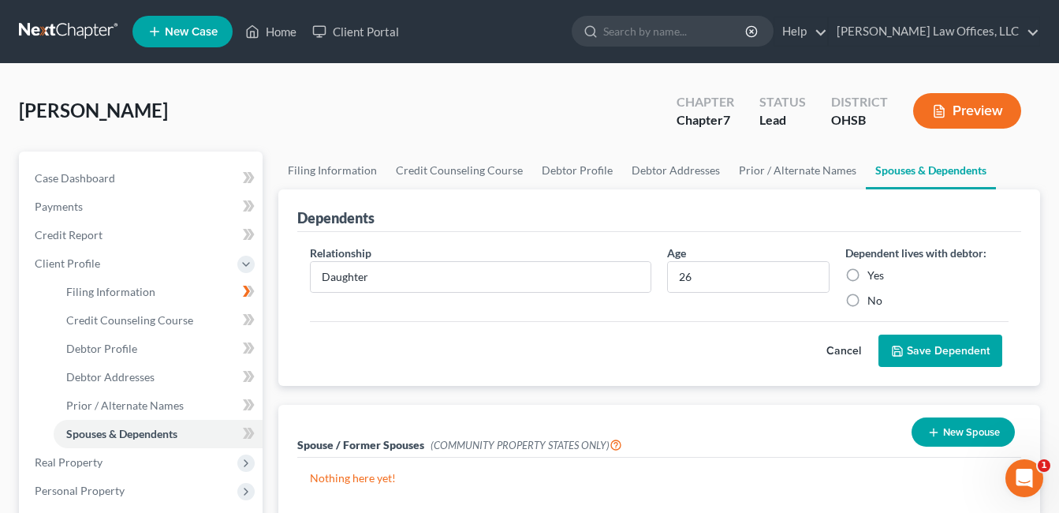
radio input "true"
click at [950, 353] on button "Save Dependent" at bounding box center [941, 350] width 124 height 33
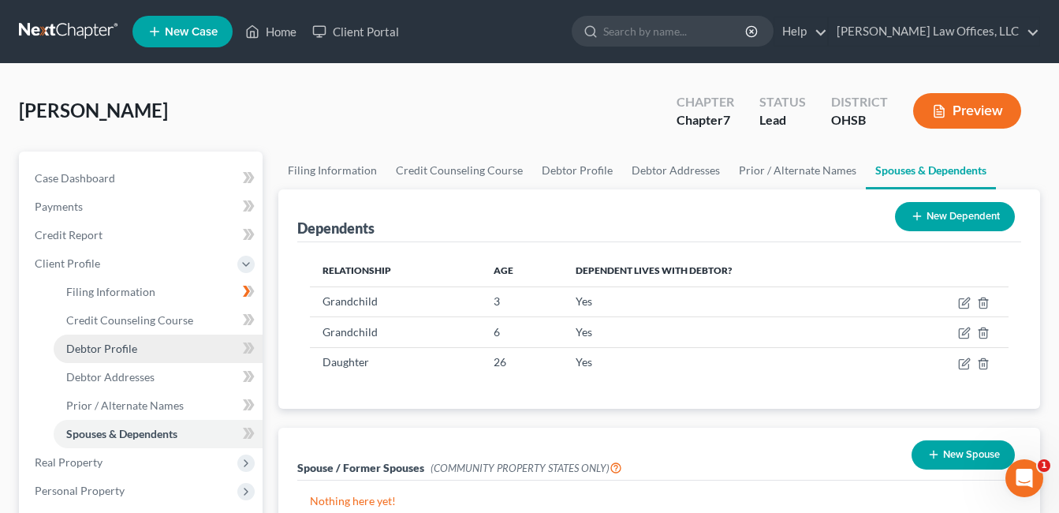
drag, startPoint x: 138, startPoint y: 351, endPoint x: 157, endPoint y: 345, distance: 19.7
click at [138, 351] on link "Debtor Profile" at bounding box center [158, 348] width 209 height 28
select select "3"
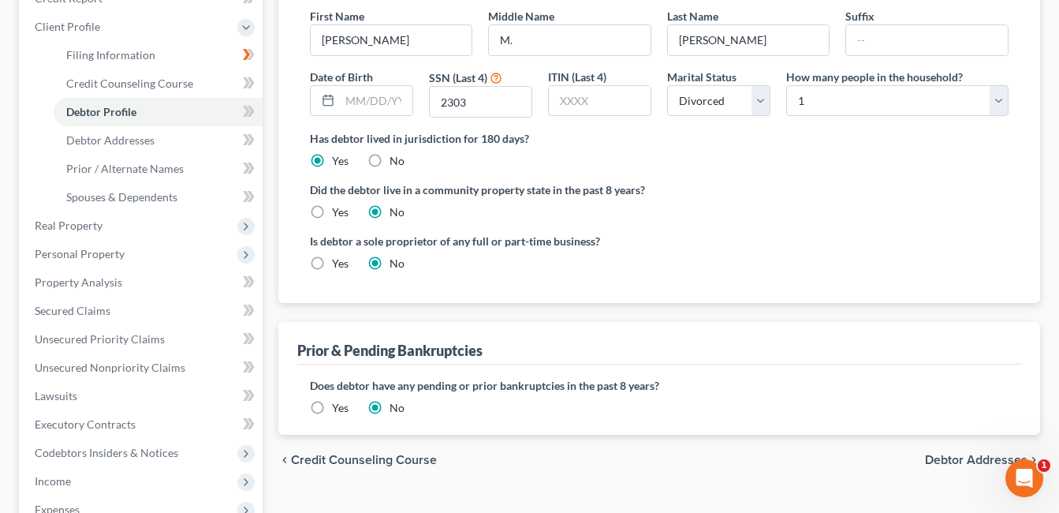
scroll to position [158, 0]
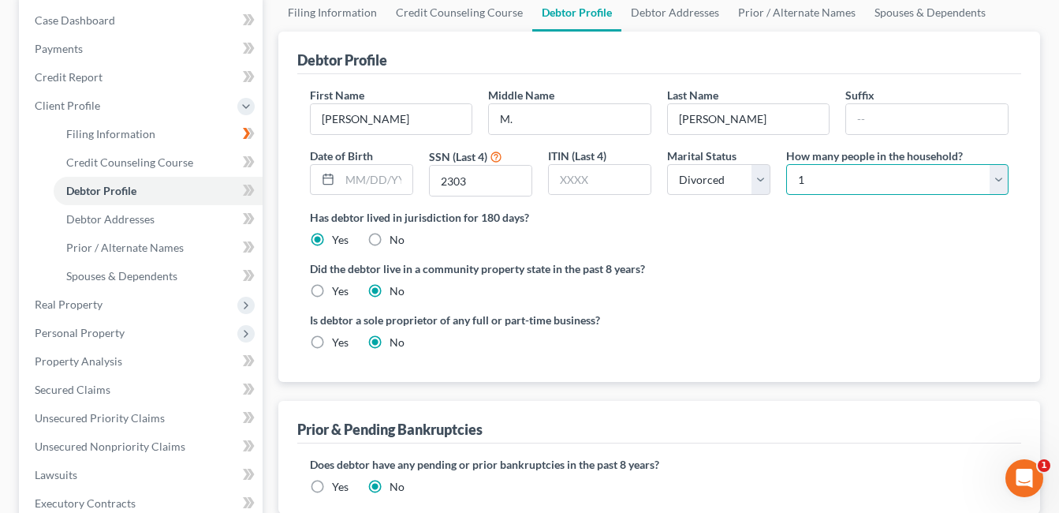
drag, startPoint x: 1000, startPoint y: 179, endPoint x: 980, endPoint y: 185, distance: 21.5
click at [1000, 179] on select "Select 1 2 3 4 5 6 7 8 9 10 11 12 13 14 15 16 17 18 19 20" at bounding box center [897, 180] width 222 height 32
select select "3"
click at [786, 164] on select "Select 1 2 3 4 5 6 7 8 9 10 11 12 13 14 15 16 17 18 19 20" at bounding box center [897, 180] width 222 height 32
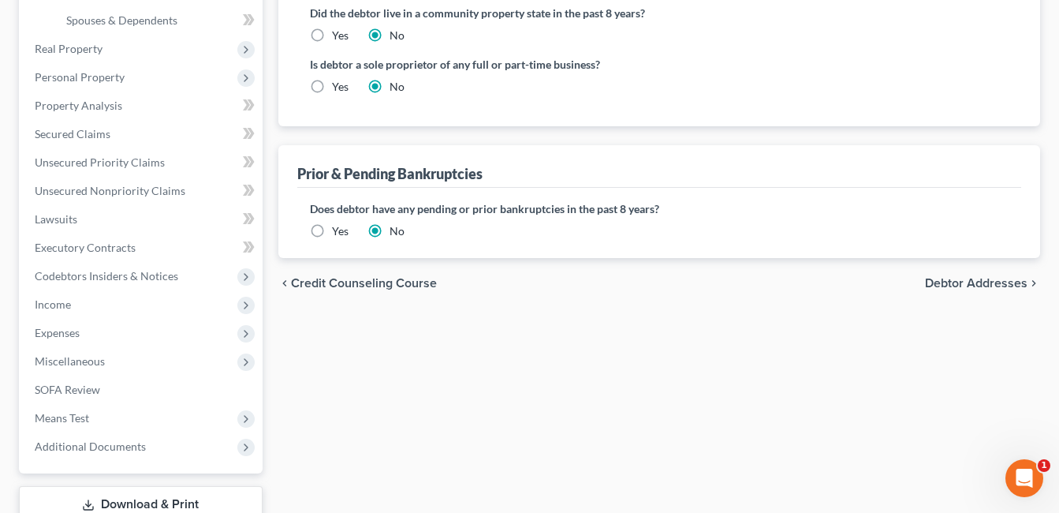
scroll to position [473, 0]
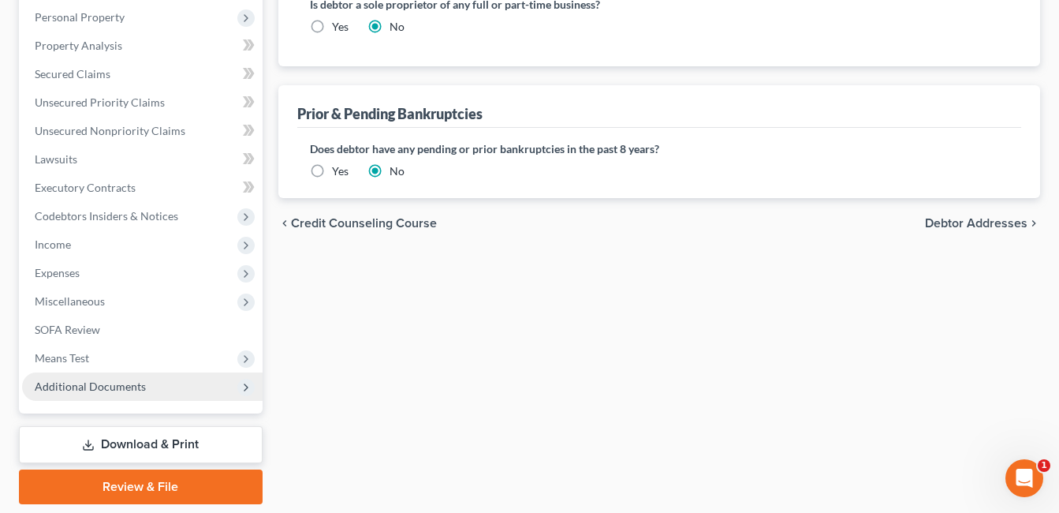
click at [145, 382] on span "Additional Documents" at bounding box center [142, 386] width 241 height 28
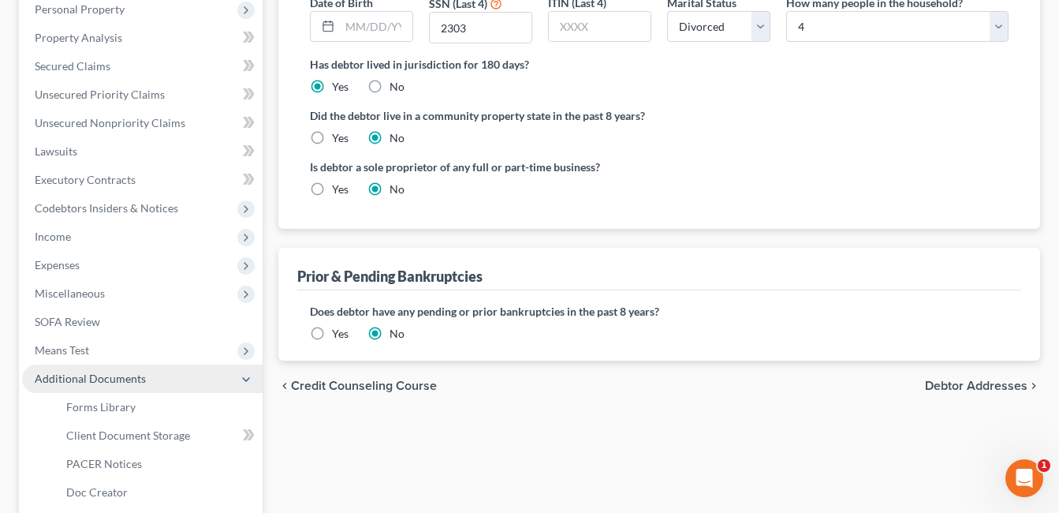
scroll to position [303, 0]
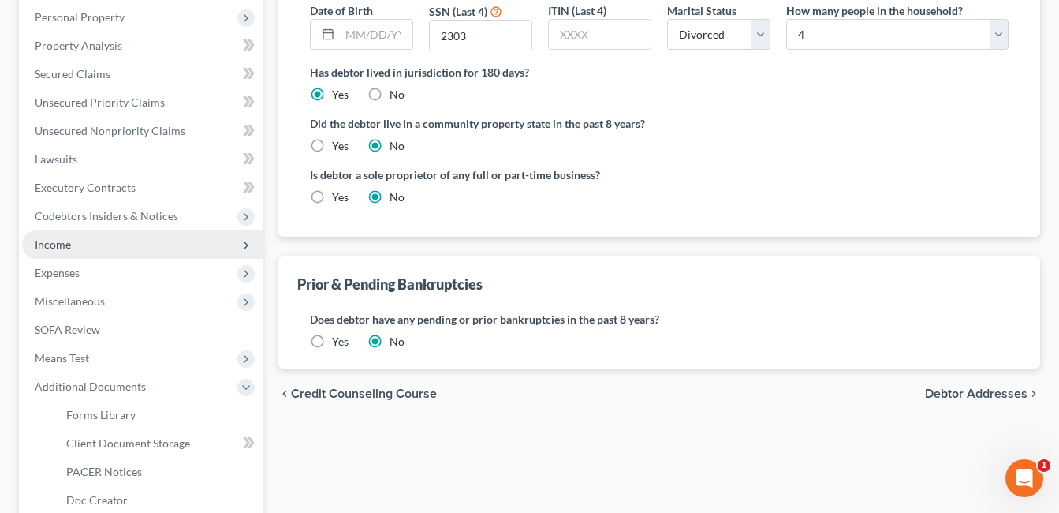
click at [104, 255] on span "Income" at bounding box center [142, 244] width 241 height 28
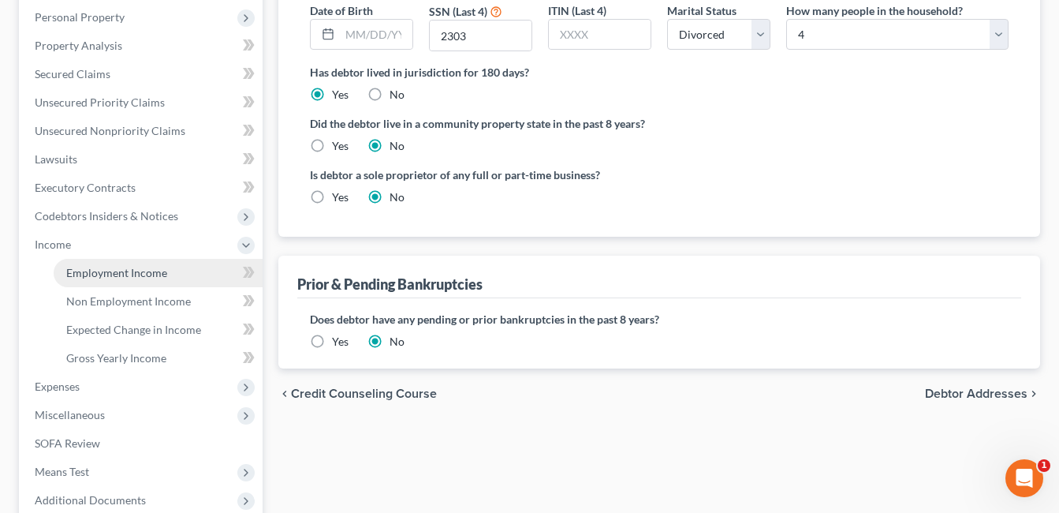
click at [125, 268] on span "Employment Income" at bounding box center [116, 272] width 101 height 13
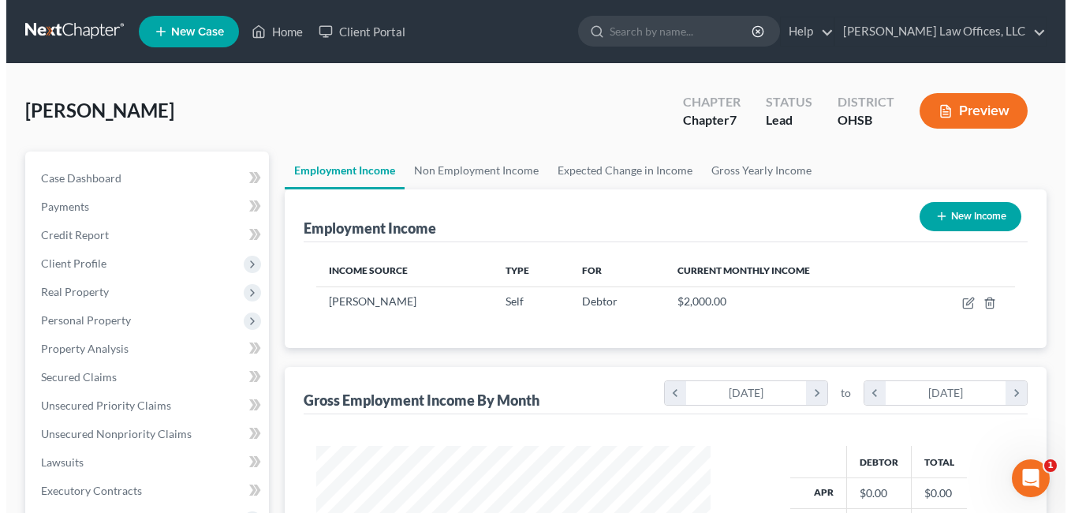
scroll to position [283, 427]
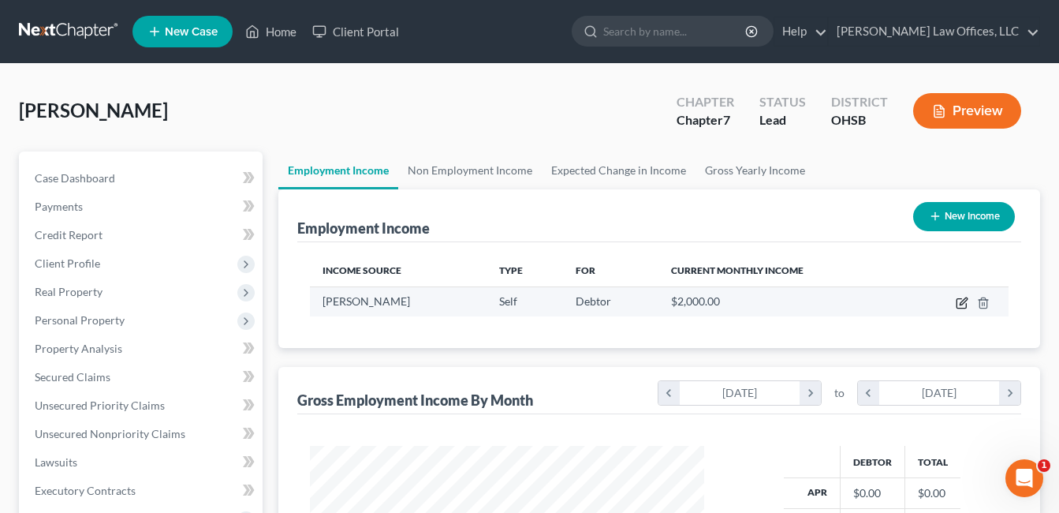
click at [959, 304] on icon "button" at bounding box center [962, 303] width 13 height 13
select select "1"
select select "0"
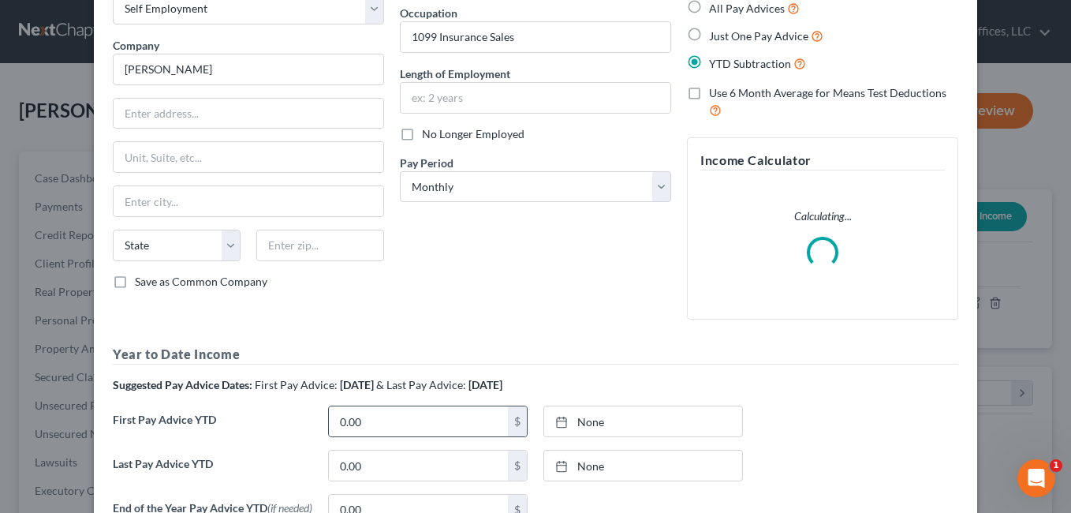
scroll to position [237, 0]
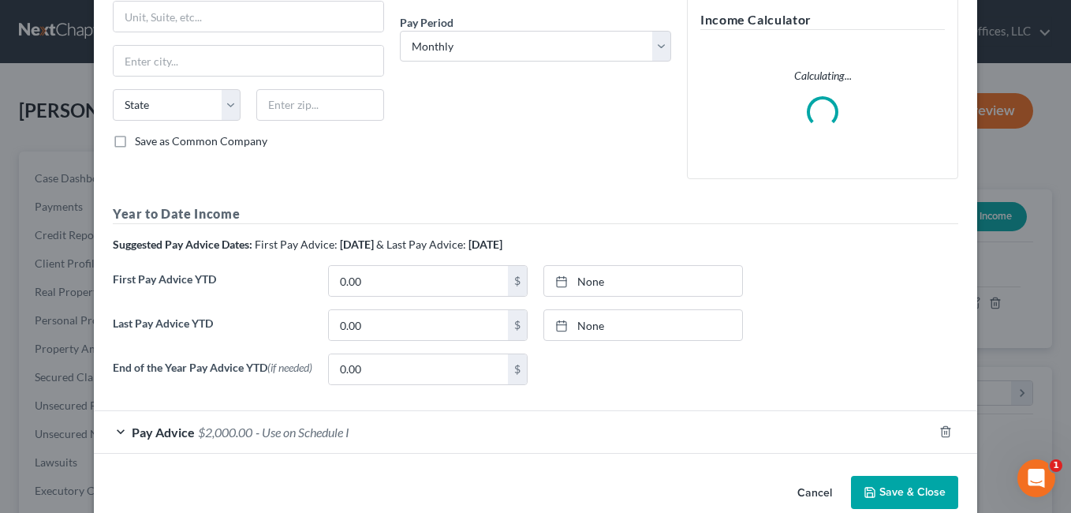
click at [237, 439] on span "$2,000.00" at bounding box center [225, 431] width 54 height 15
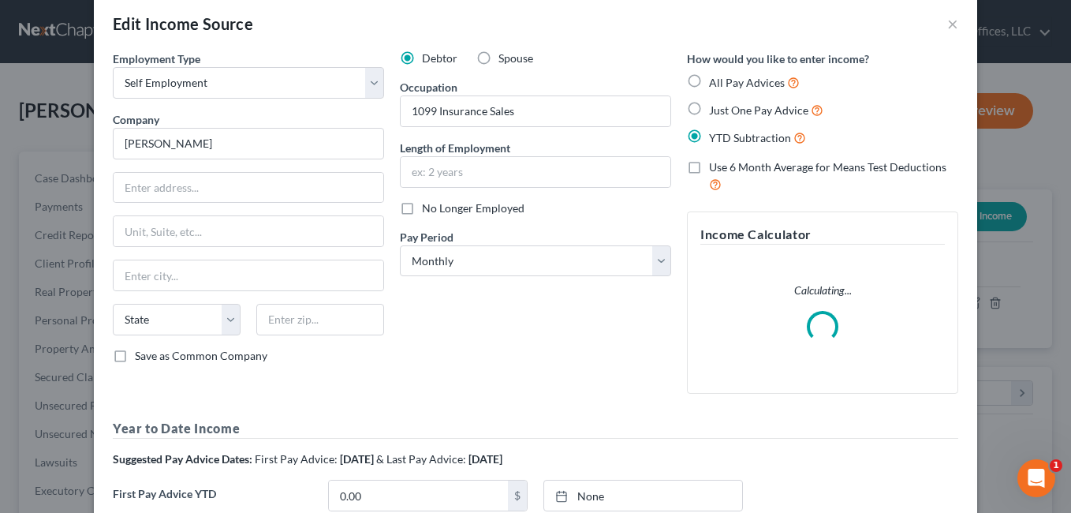
scroll to position [0, 0]
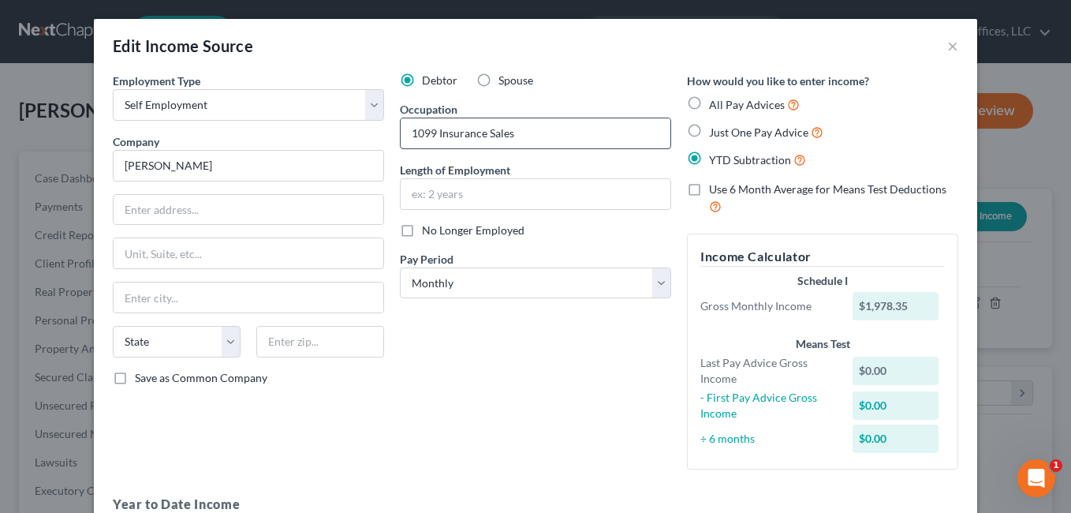
type input "1,978.35"
click at [521, 132] on input "1099 Insurance Sales" at bounding box center [536, 133] width 270 height 30
type input "1099 Insurance Sales/Odd Jobs"
click at [709, 129] on label "Just One Pay Advice" at bounding box center [766, 132] width 114 height 18
click at [715, 129] on input "Just One Pay Advice" at bounding box center [720, 128] width 10 height 10
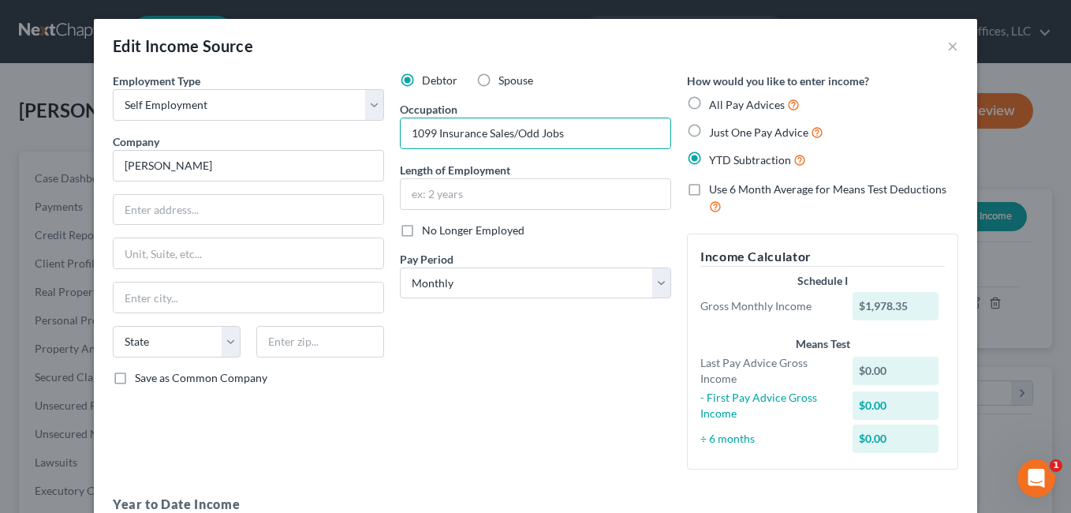
radio input "true"
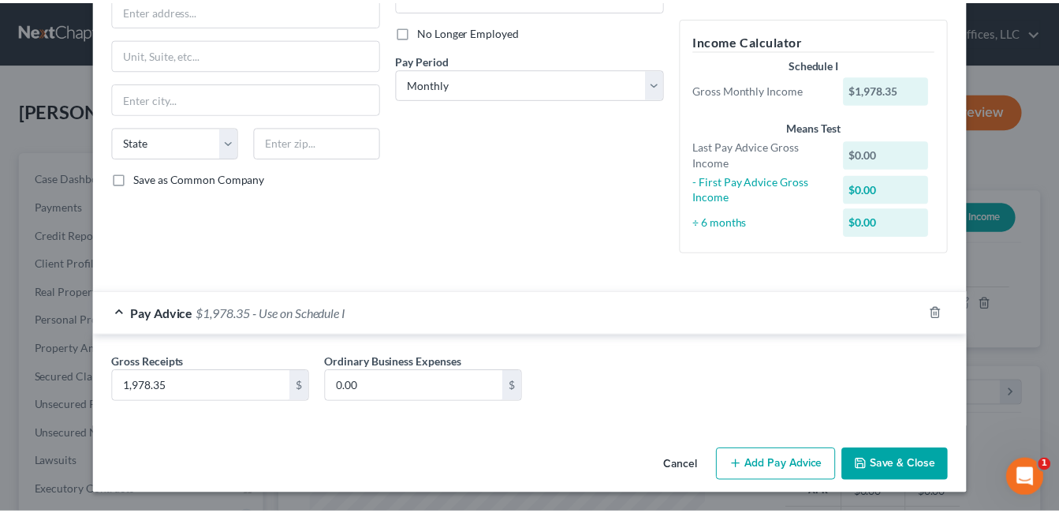
scroll to position [133, 0]
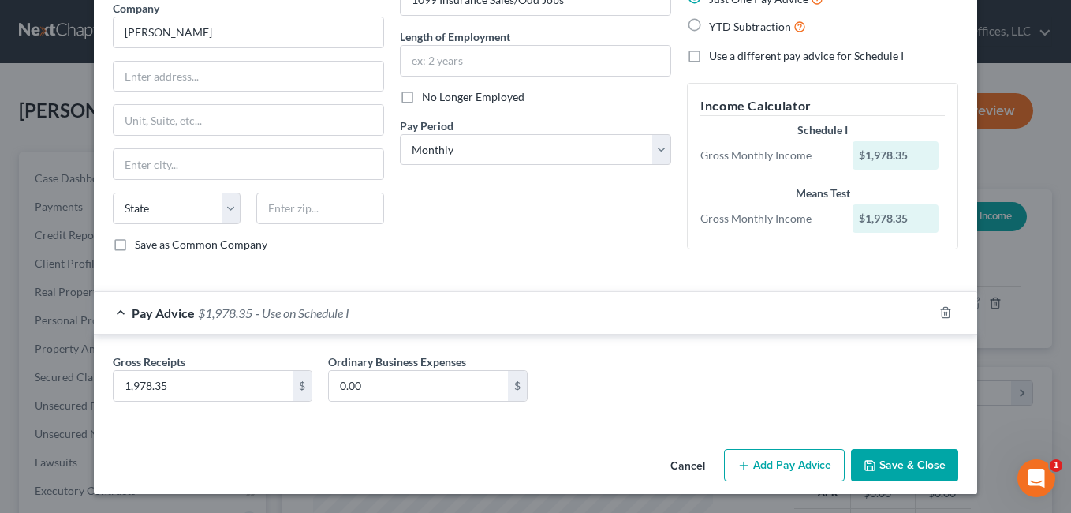
click at [881, 459] on button "Save & Close" at bounding box center [904, 465] width 107 height 33
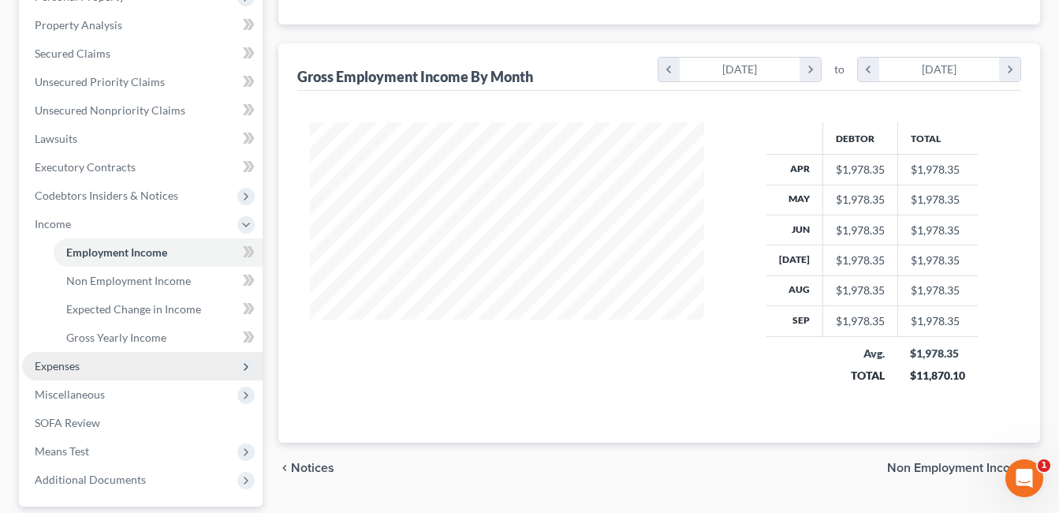
scroll to position [394, 0]
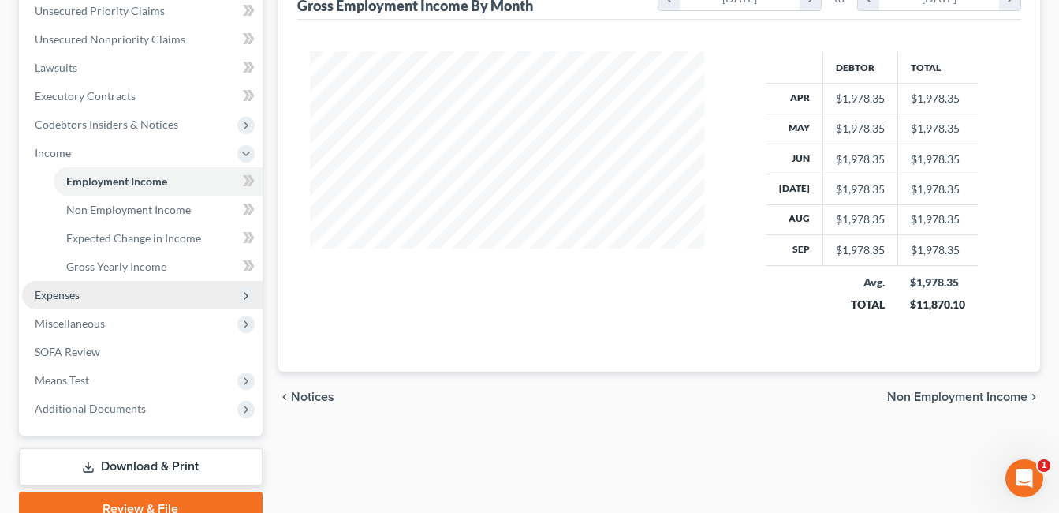
click at [98, 301] on span "Expenses" at bounding box center [142, 295] width 241 height 28
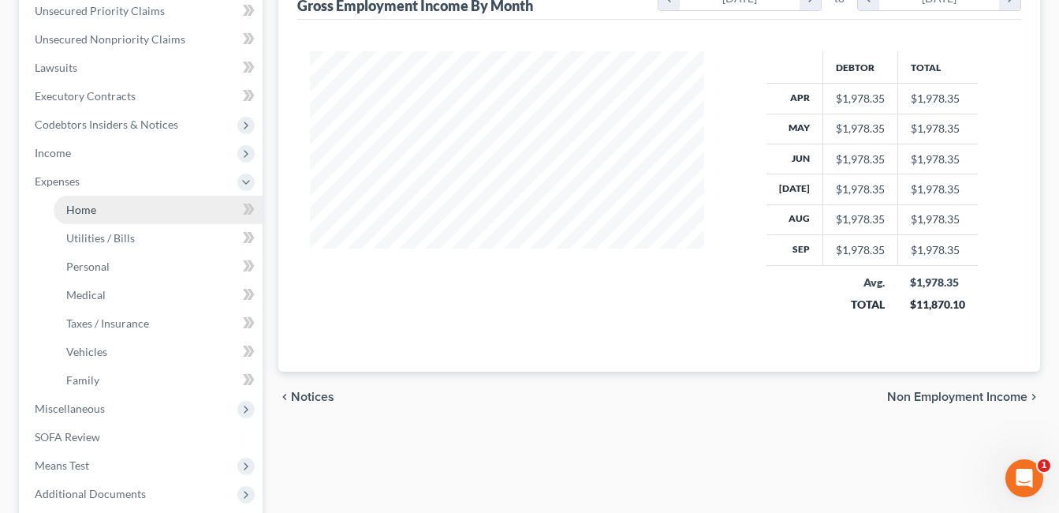
click at [110, 215] on link "Home" at bounding box center [158, 210] width 209 height 28
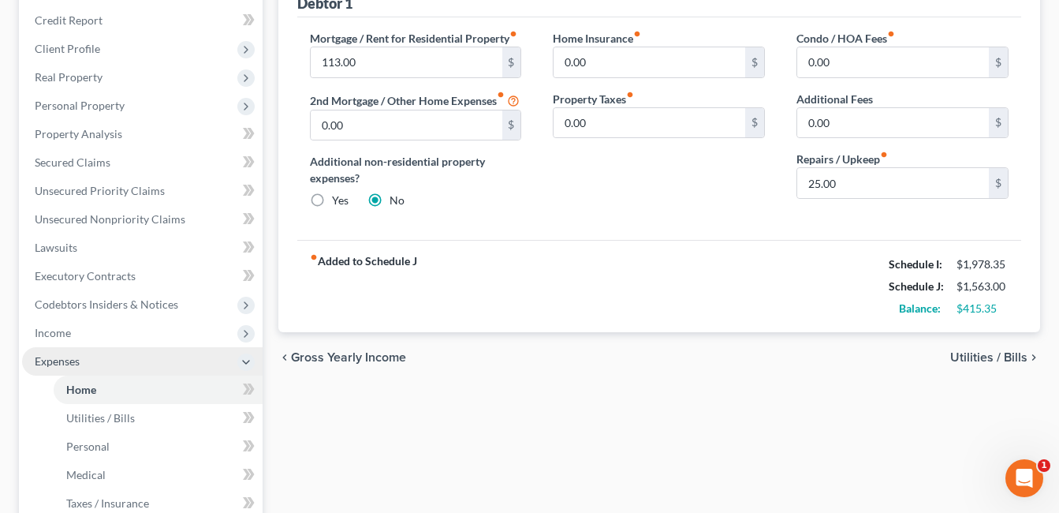
scroll to position [237, 0]
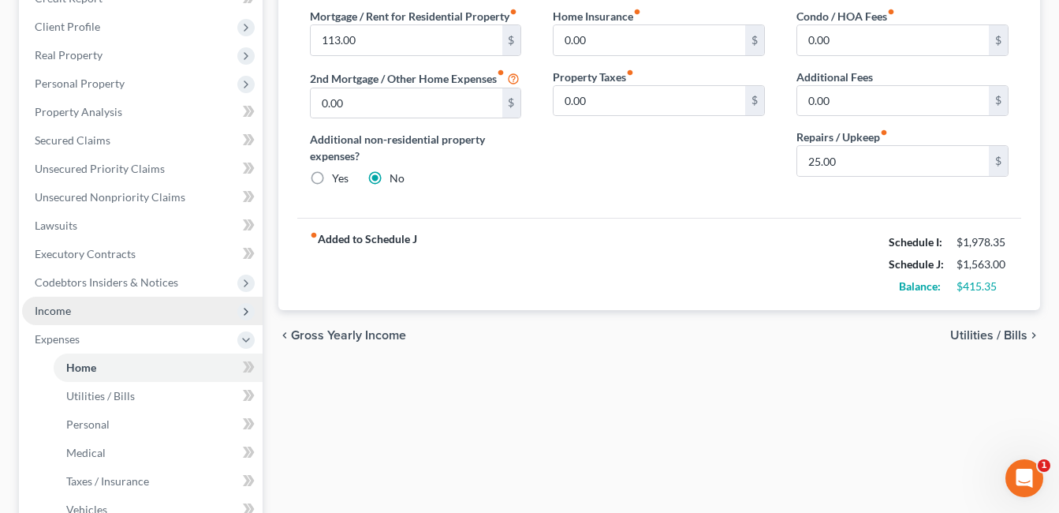
click at [89, 308] on span "Income" at bounding box center [142, 311] width 241 height 28
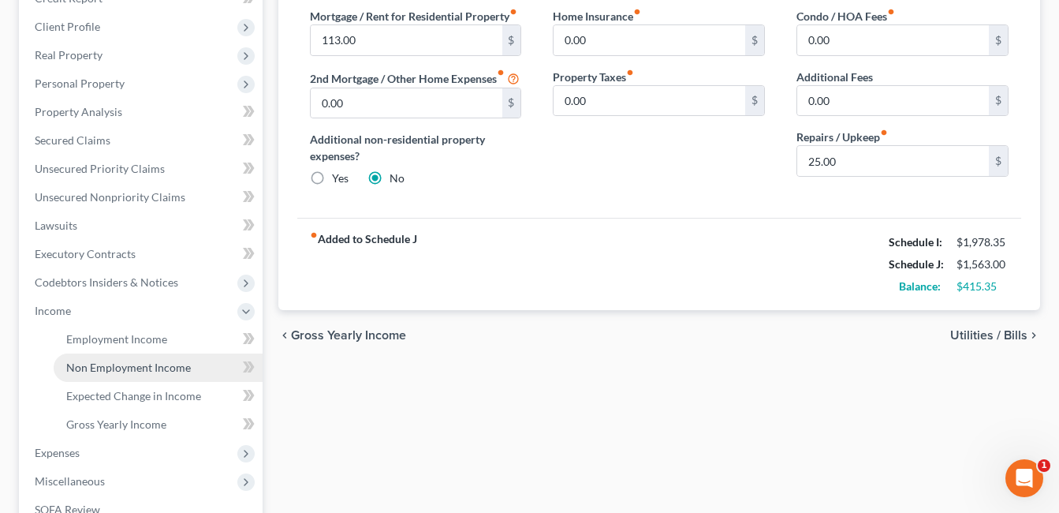
click at [108, 358] on link "Non Employment Income" at bounding box center [158, 367] width 209 height 28
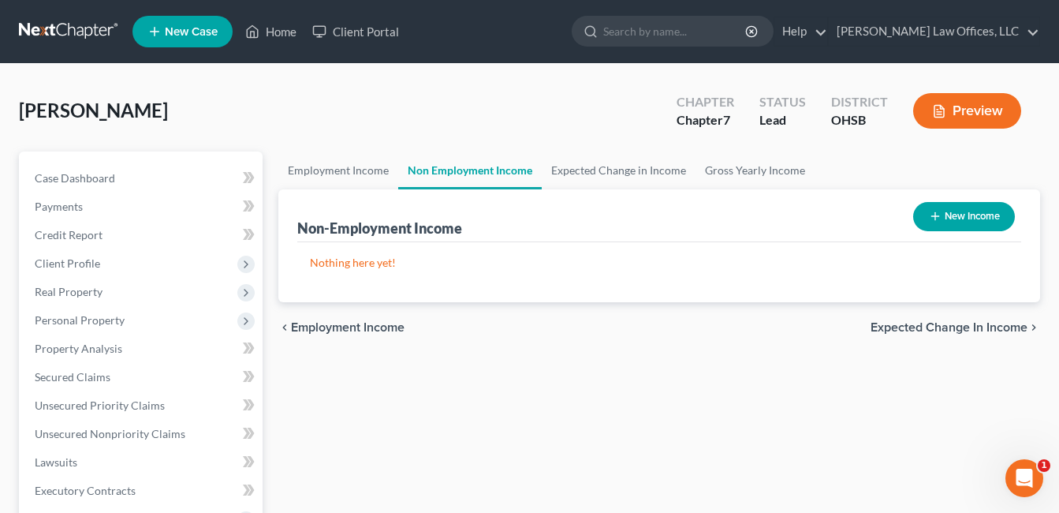
click at [953, 217] on button "New Income" at bounding box center [964, 216] width 102 height 29
select select "0"
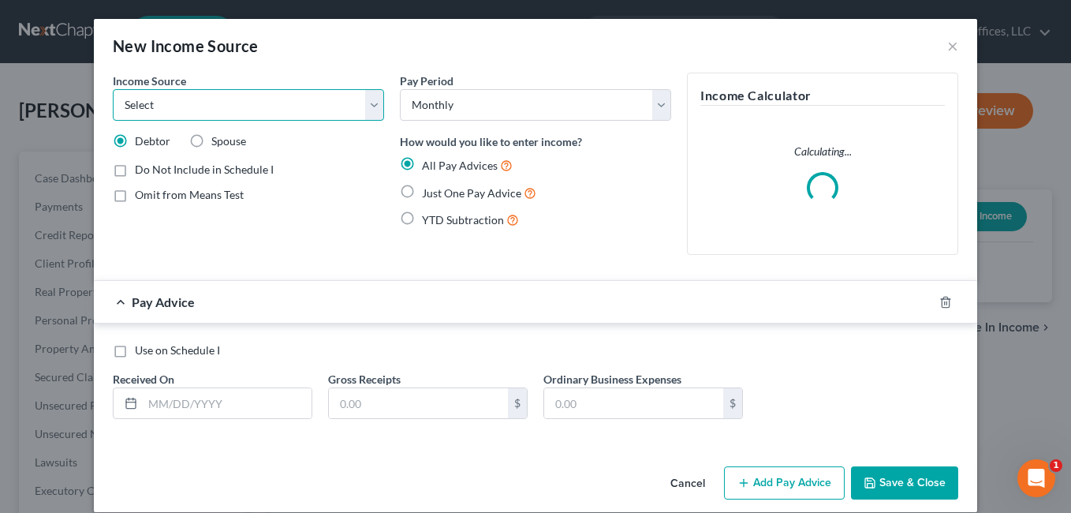
drag, startPoint x: 365, startPoint y: 105, endPoint x: 330, endPoint y: 122, distance: 39.5
click at [365, 105] on select "Select Unemployment Disability (from employer) Pension Retirement Social Securi…" at bounding box center [248, 105] width 271 height 32
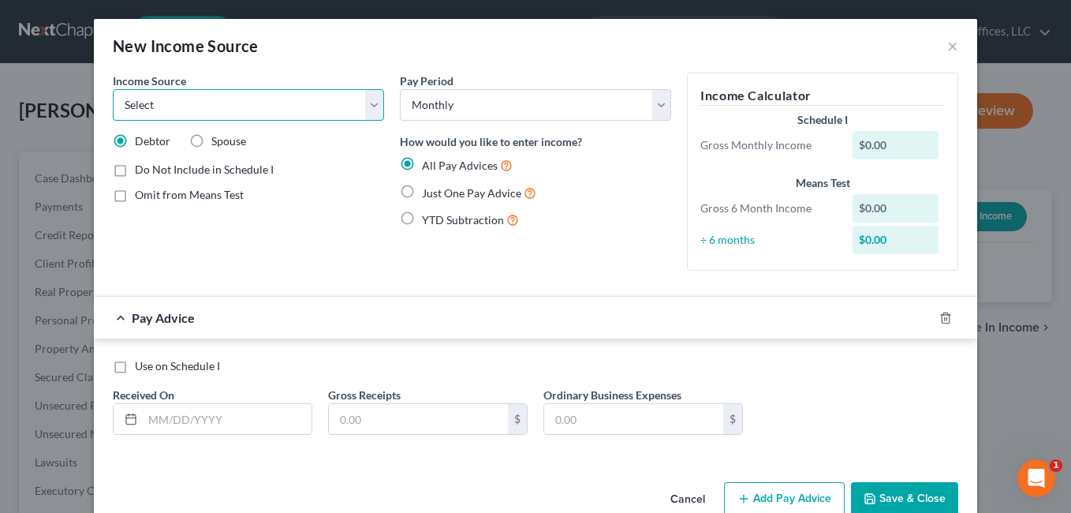
select select "5"
click at [113, 89] on select "Select Unemployment Disability (from employer) Pension Retirement Social Securi…" at bounding box center [248, 105] width 271 height 32
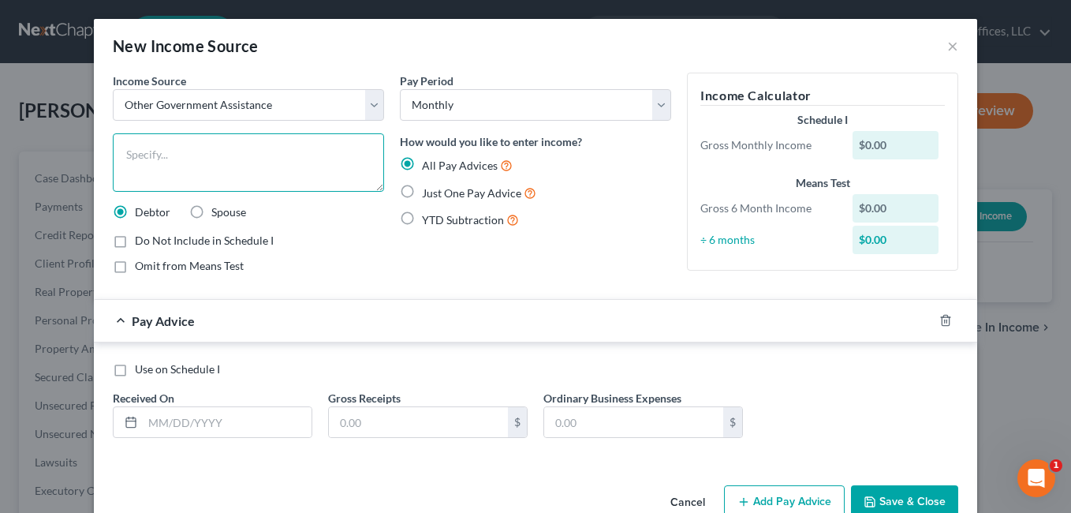
click at [208, 160] on textarea at bounding box center [248, 162] width 271 height 58
type textarea "Food Assistance"
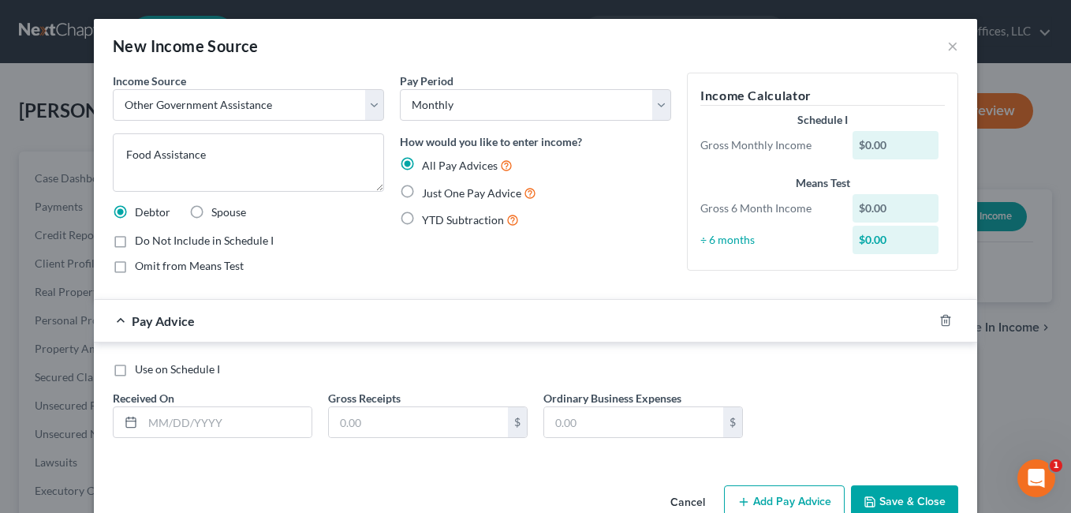
drag, startPoint x: 406, startPoint y: 194, endPoint x: 364, endPoint y: 215, distance: 46.6
click at [422, 194] on label "Just One Pay Advice" at bounding box center [479, 193] width 114 height 18
click at [428, 194] on input "Just One Pay Advice" at bounding box center [433, 189] width 10 height 10
radio input "true"
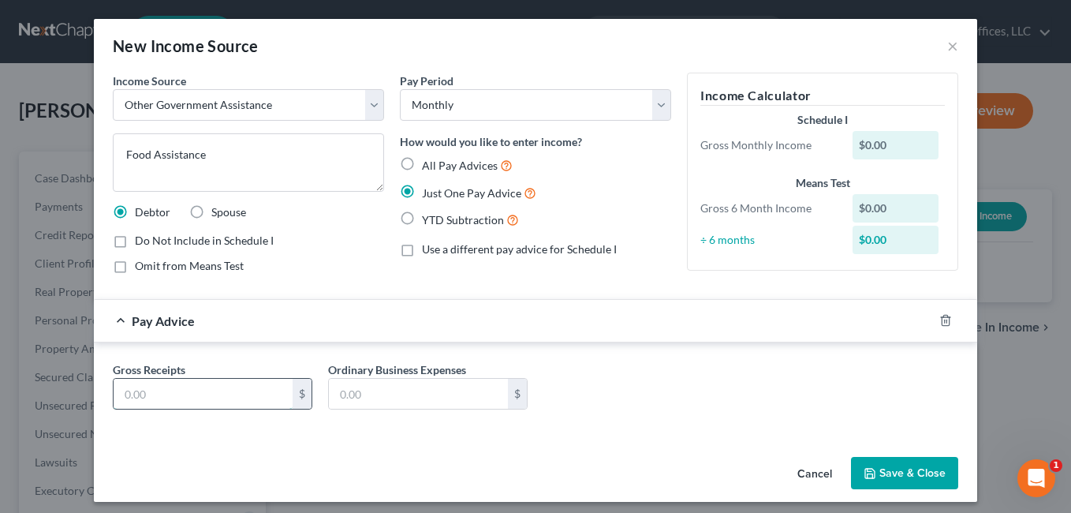
click at [178, 394] on input "text" at bounding box center [203, 394] width 179 height 30
type input "975.00"
drag, startPoint x: 909, startPoint y: 469, endPoint x: 844, endPoint y: 466, distance: 65.5
click at [909, 470] on button "Save & Close" at bounding box center [904, 473] width 107 height 33
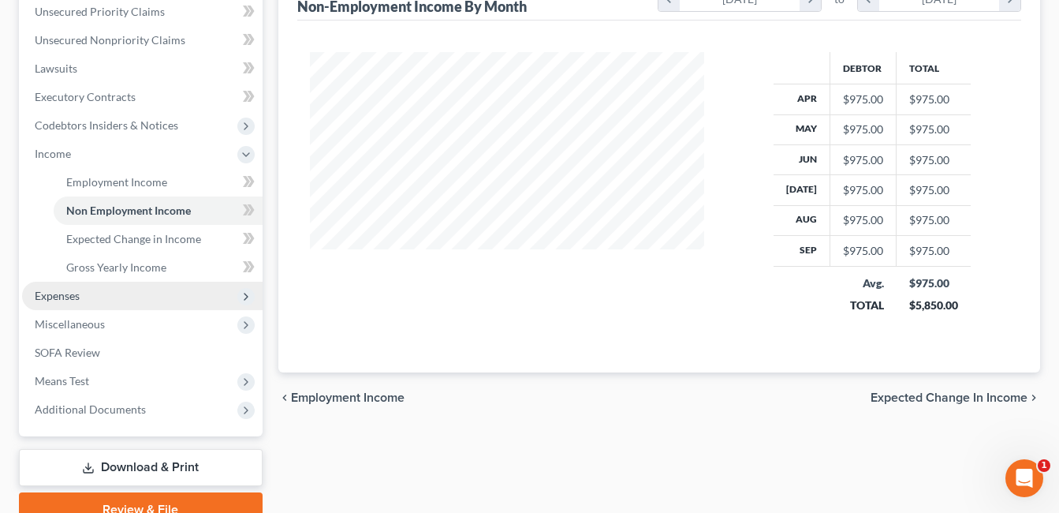
scroll to position [394, 0]
drag, startPoint x: 88, startPoint y: 297, endPoint x: 113, endPoint y: 294, distance: 25.4
click at [88, 298] on span "Expenses" at bounding box center [142, 295] width 241 height 28
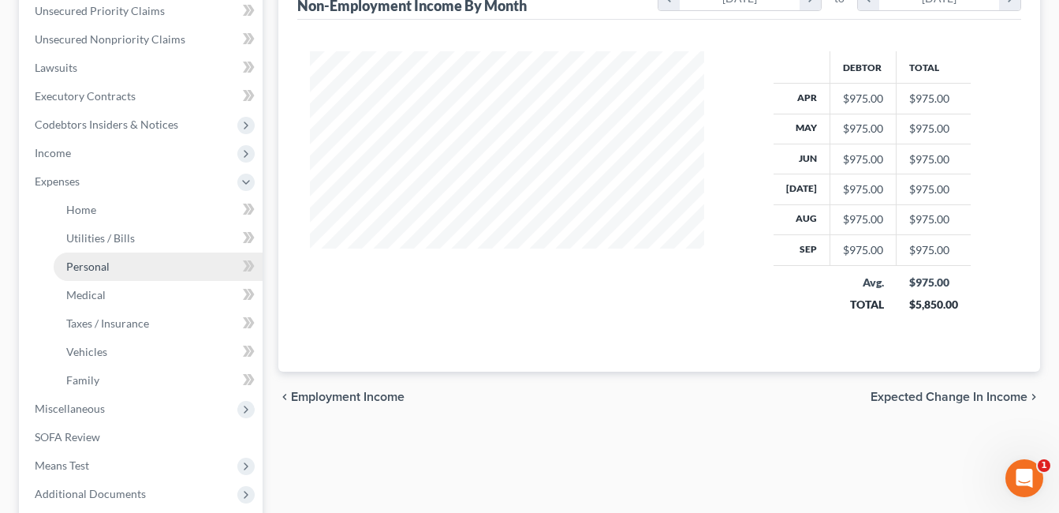
click at [115, 267] on link "Personal" at bounding box center [158, 266] width 209 height 28
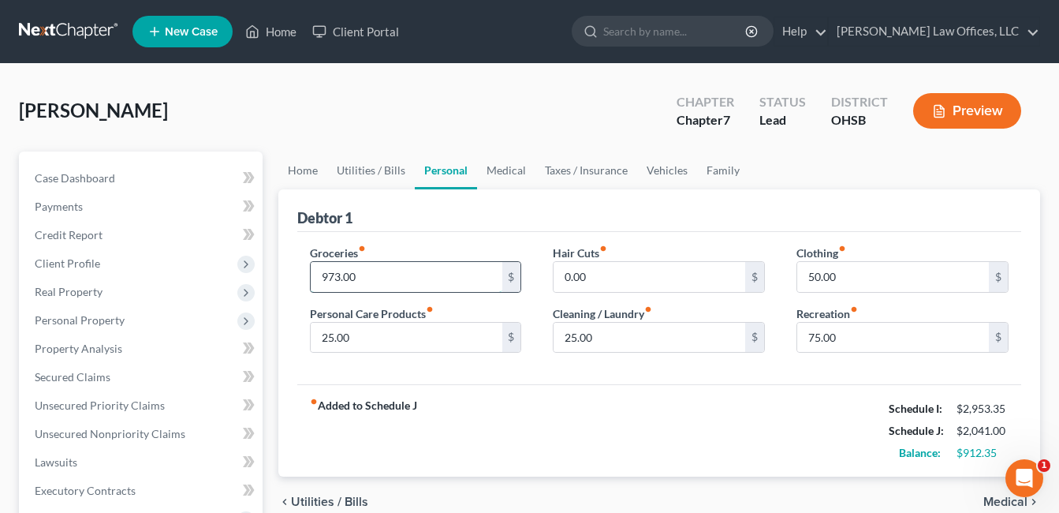
type input "973.00"
drag, startPoint x: 592, startPoint y: 397, endPoint x: 338, endPoint y: 238, distance: 299.4
click at [592, 398] on div "fiber_manual_record Added to Schedule J Schedule I: $2,953.35 Schedule J: $2,04…" at bounding box center [659, 430] width 724 height 92
drag, startPoint x: 304, startPoint y: 169, endPoint x: 319, endPoint y: 170, distance: 15.8
click at [304, 168] on link "Home" at bounding box center [302, 170] width 49 height 38
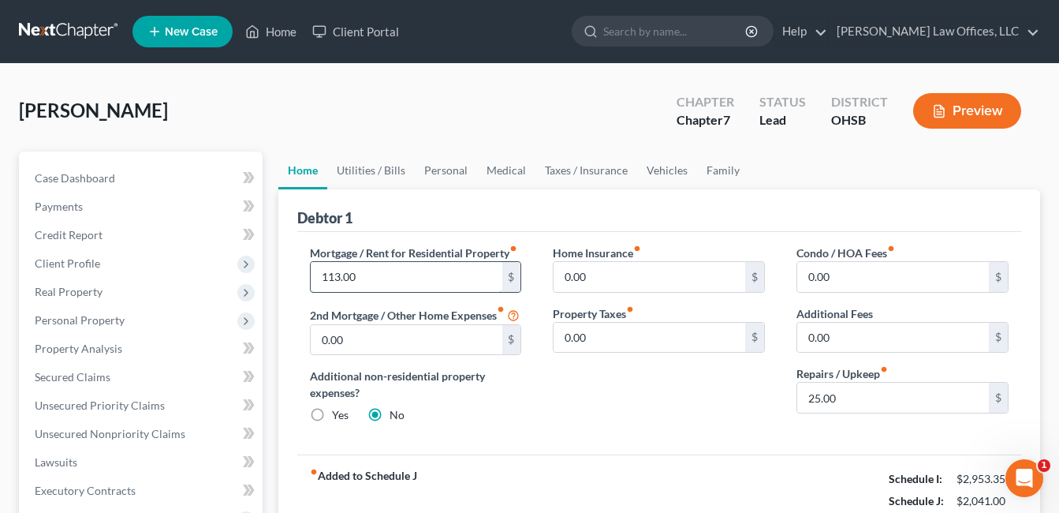
click at [383, 276] on input "113.00" at bounding box center [407, 277] width 192 height 30
type input "270.00"
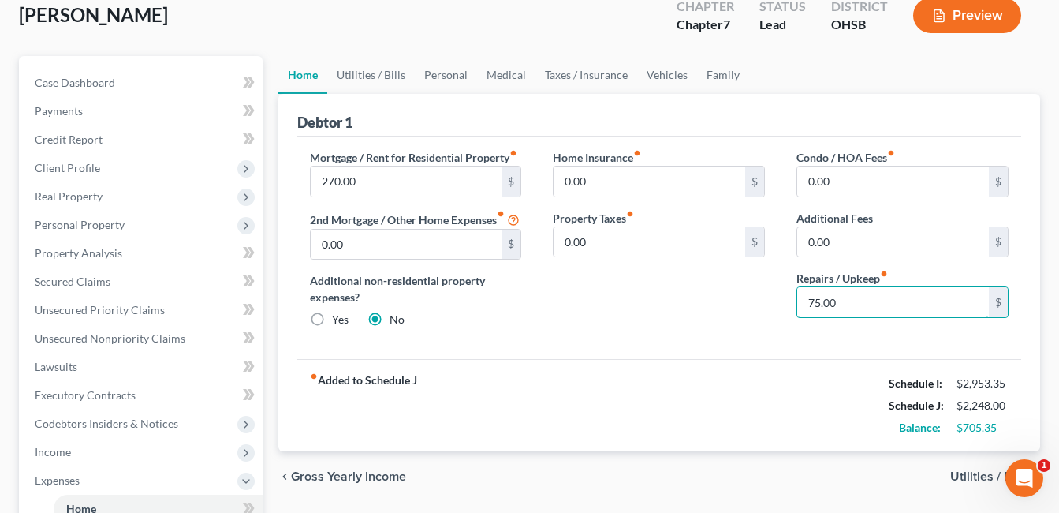
scroll to position [79, 0]
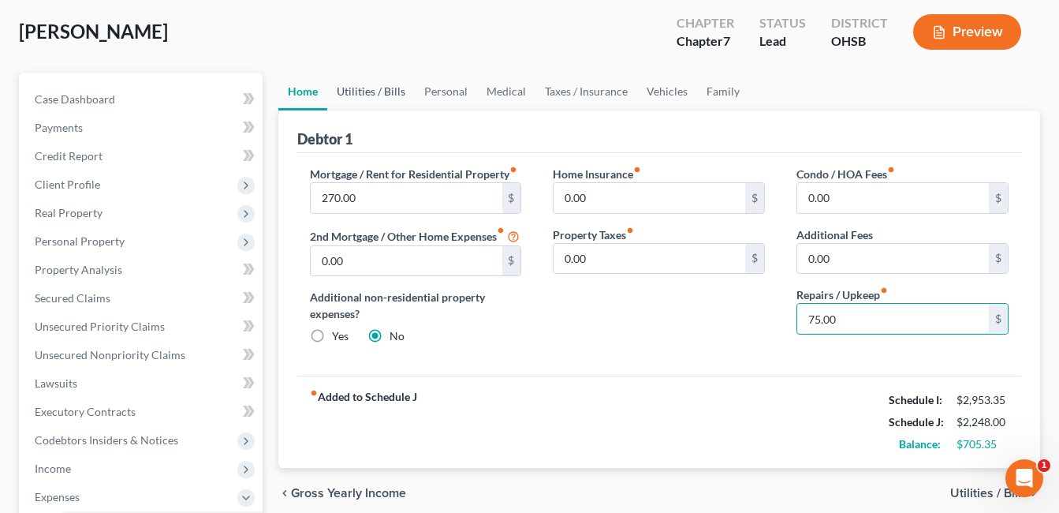
type input "75.00"
click at [385, 84] on link "Utilities / Bills" at bounding box center [371, 92] width 88 height 38
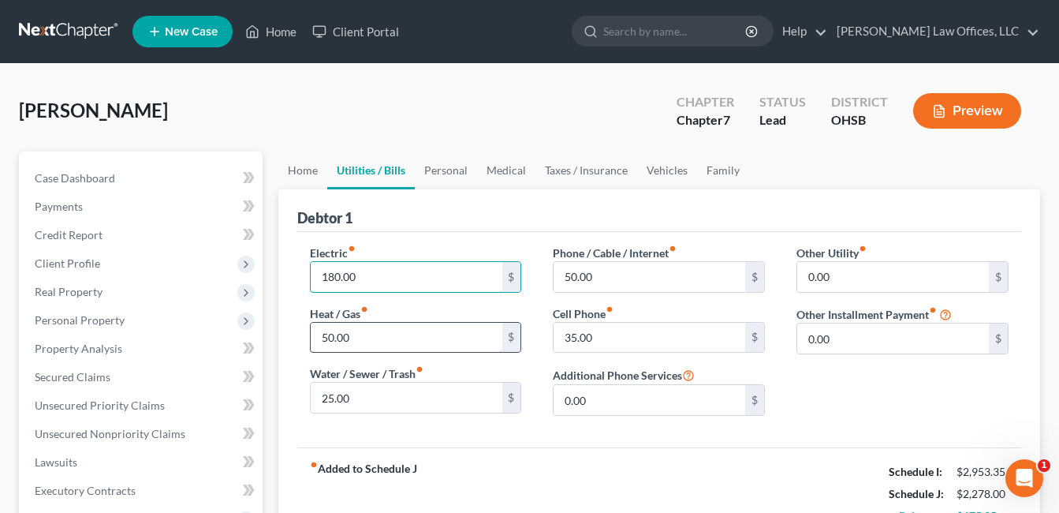
type input "180.00"
click at [353, 340] on input "50.00" at bounding box center [407, 338] width 192 height 30
type input "130.00"
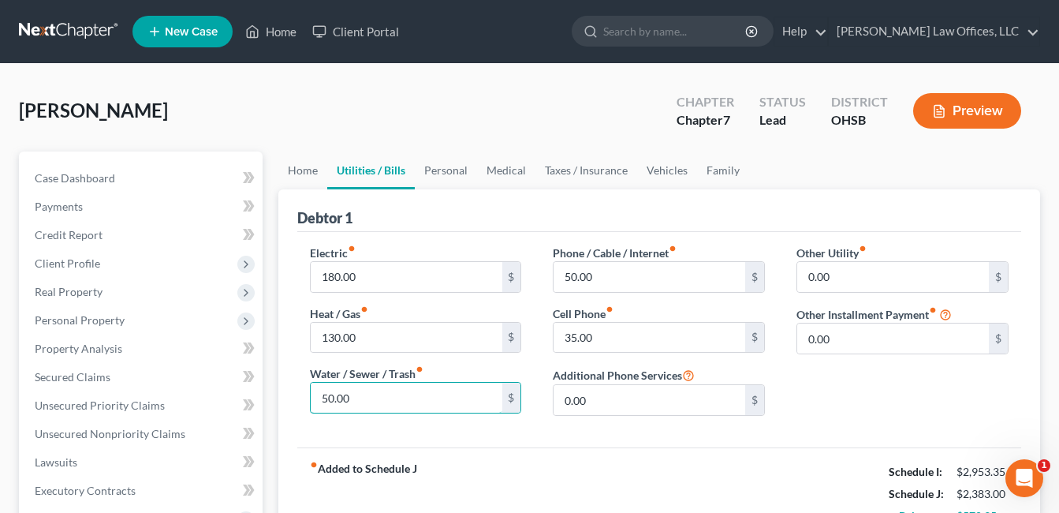
type input "50.00"
type input "53.00"
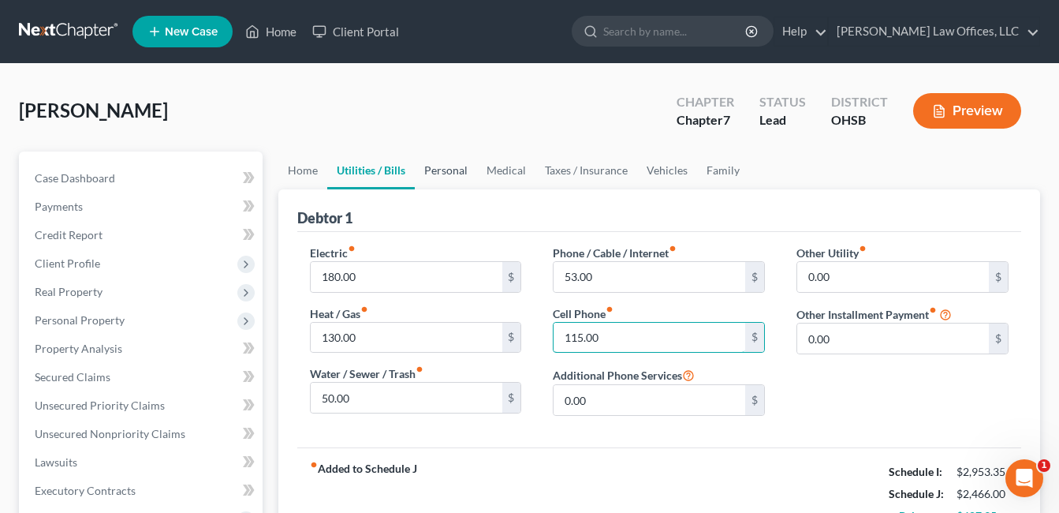
type input "115.00"
click at [447, 163] on link "Personal" at bounding box center [446, 170] width 62 height 38
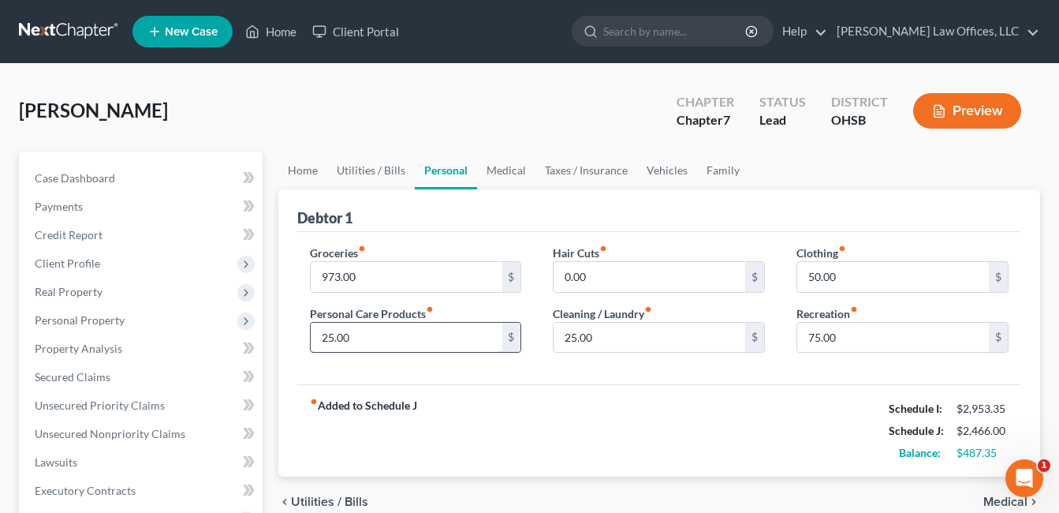
click at [406, 334] on input "25.00" at bounding box center [407, 338] width 192 height 30
type input "50.00"
type input "40.00"
type input "150.00"
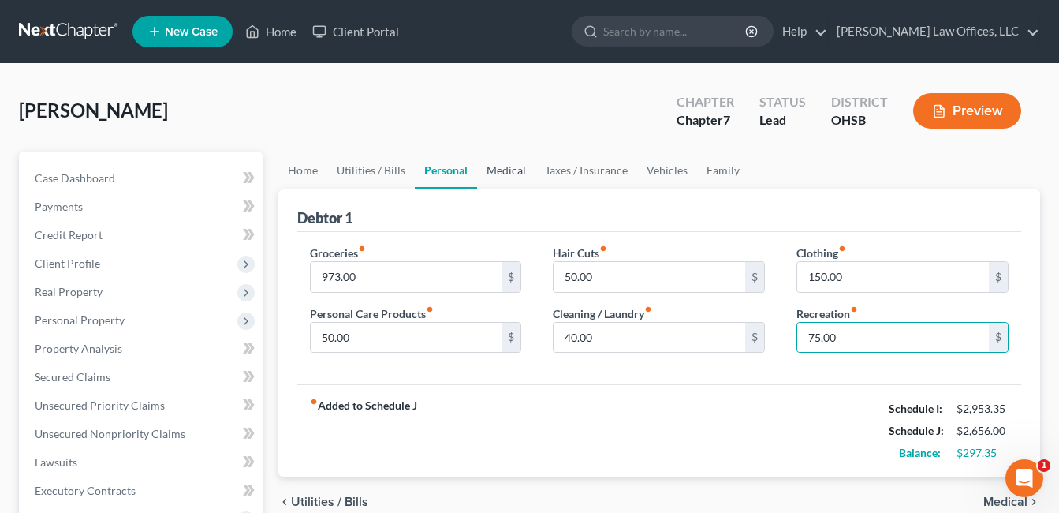
click at [513, 160] on link "Medical" at bounding box center [506, 170] width 58 height 38
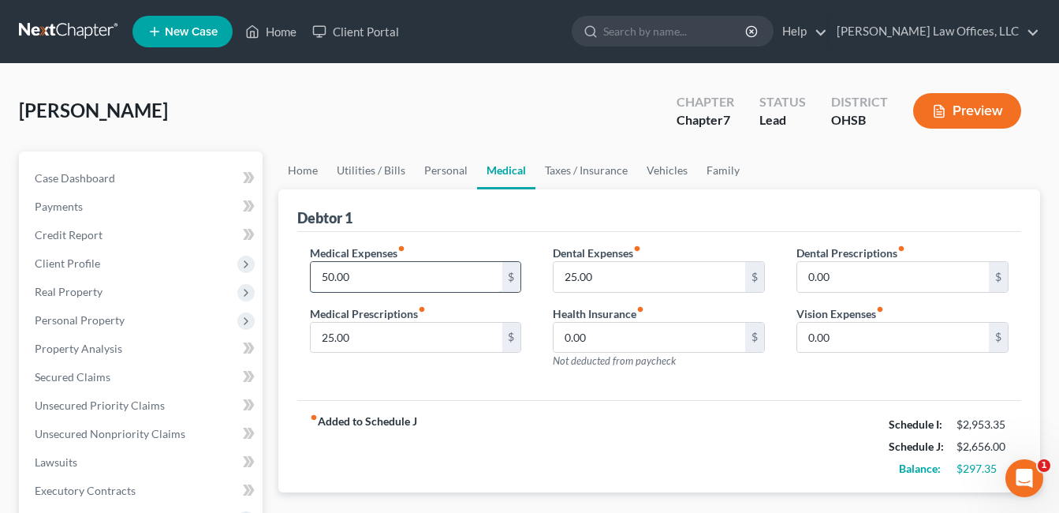
click at [380, 267] on input "50.00" at bounding box center [407, 277] width 192 height 30
click at [569, 172] on link "Taxes / Insurance" at bounding box center [587, 170] width 102 height 38
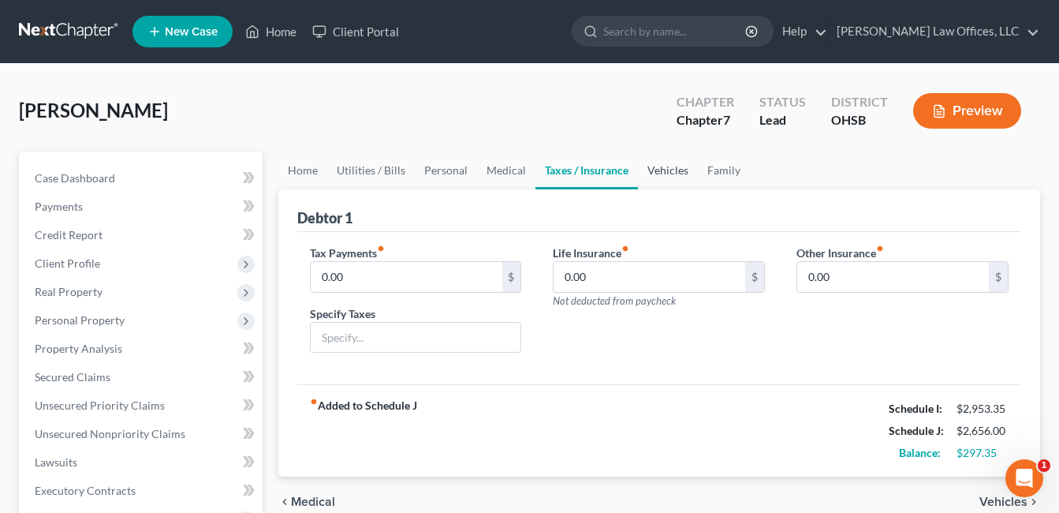
click at [668, 174] on link "Vehicles" at bounding box center [668, 170] width 60 height 38
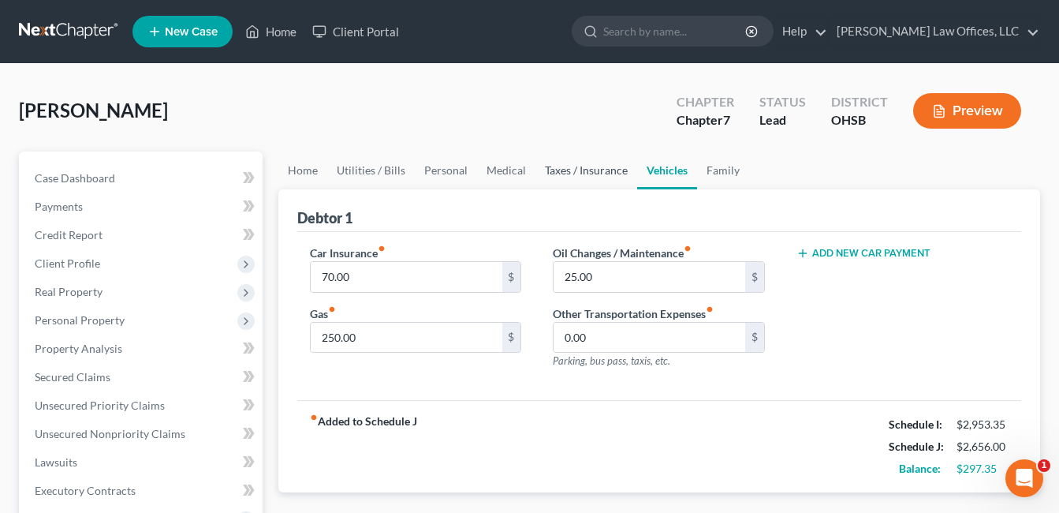
click at [588, 174] on link "Taxes / Insurance" at bounding box center [587, 170] width 102 height 38
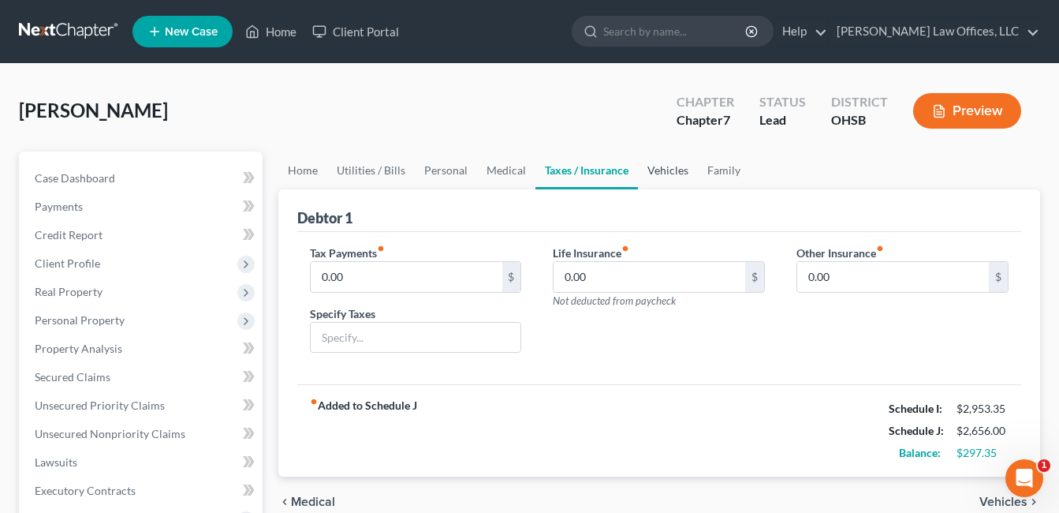
click at [666, 175] on link "Vehicles" at bounding box center [668, 170] width 60 height 38
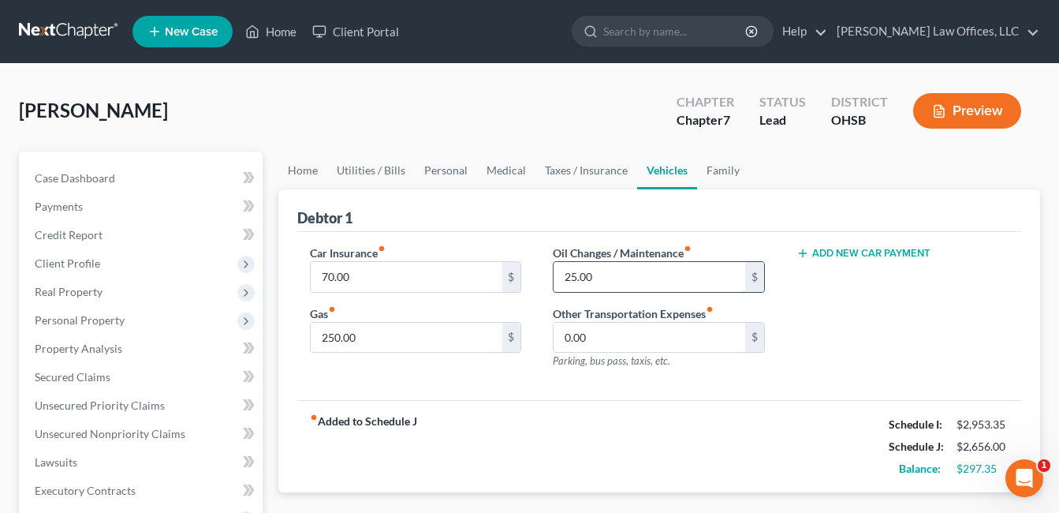
click at [618, 277] on input "25.00" at bounding box center [650, 277] width 192 height 30
type input "75.00"
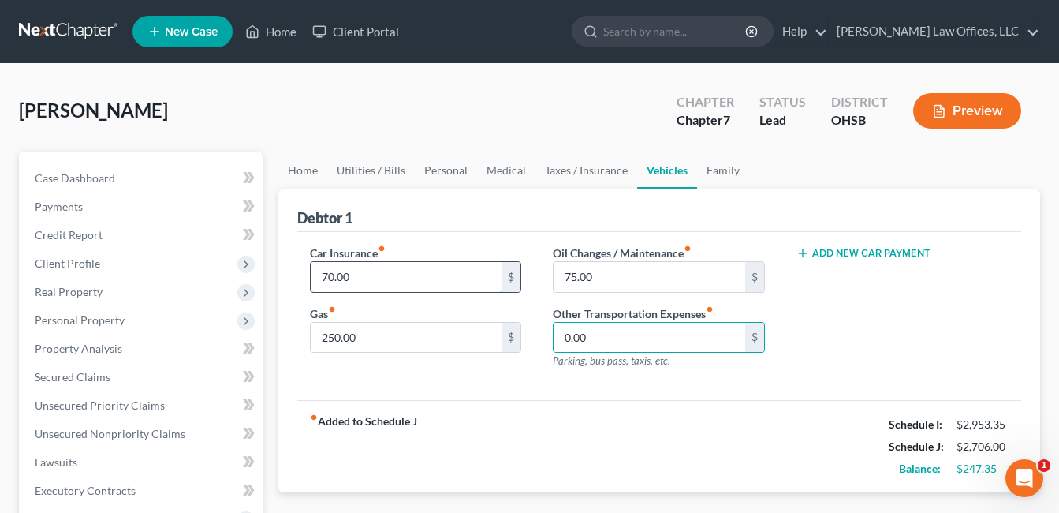
click at [379, 276] on input "70.00" at bounding box center [407, 277] width 192 height 30
type input "78.00"
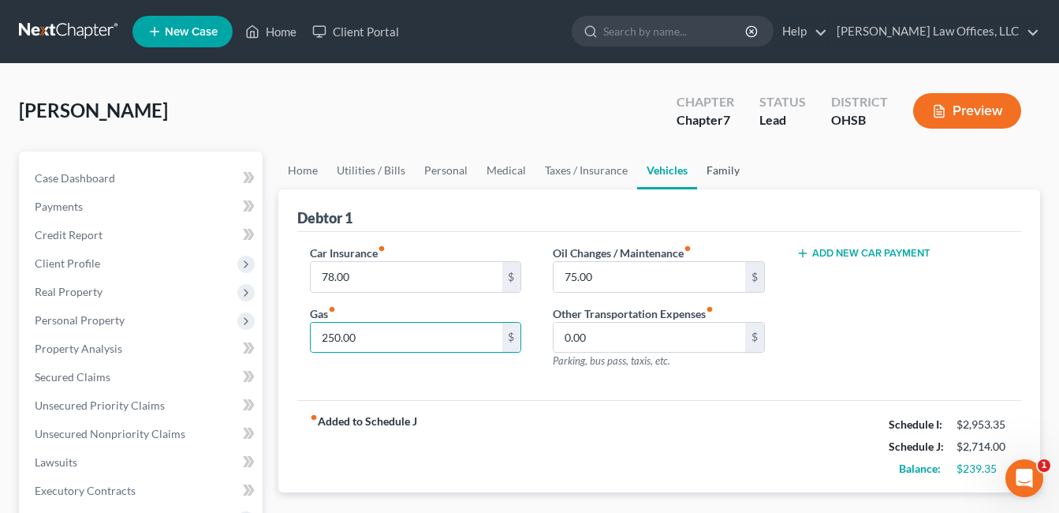
click at [719, 173] on link "Family" at bounding box center [723, 170] width 52 height 38
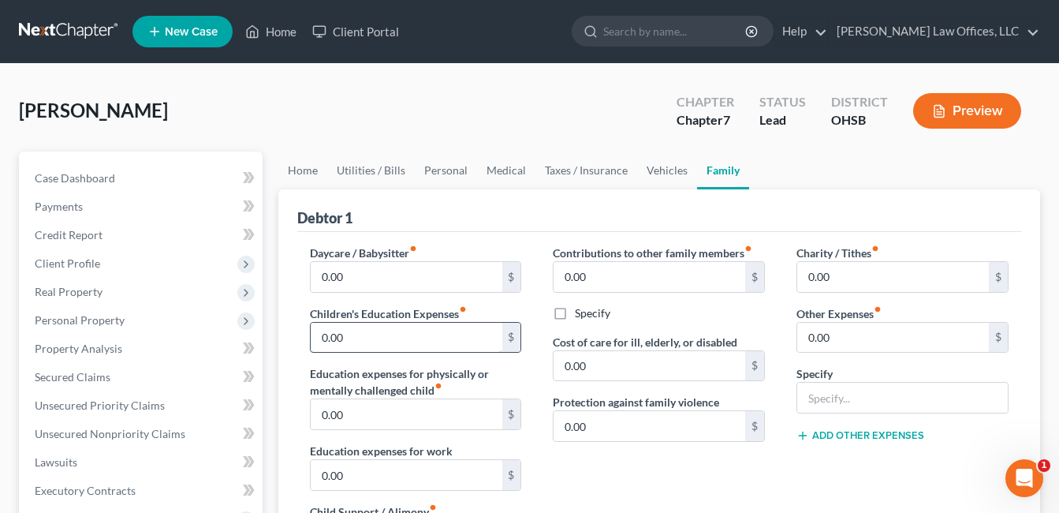
click at [364, 337] on input "0.00" at bounding box center [407, 338] width 192 height 30
type input "50.00"
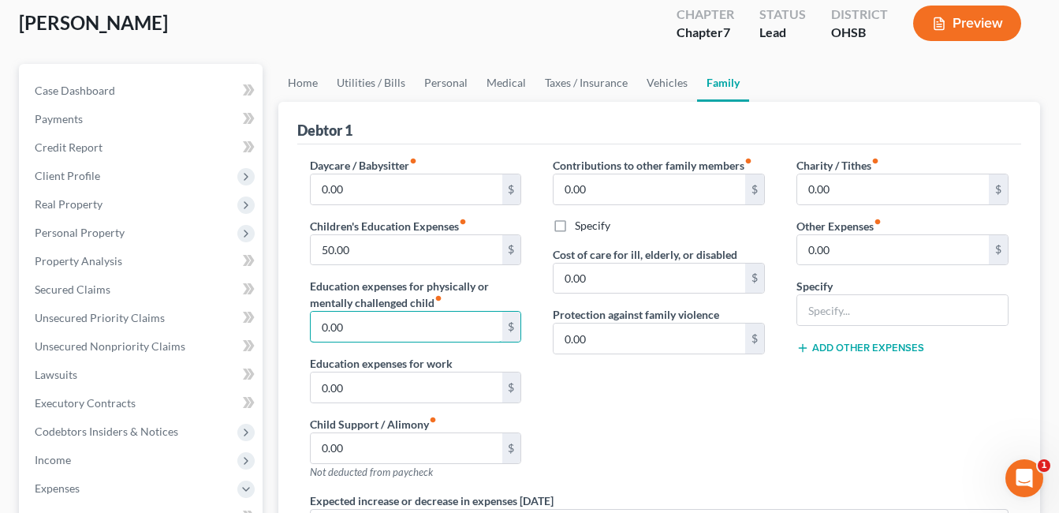
scroll to position [79, 0]
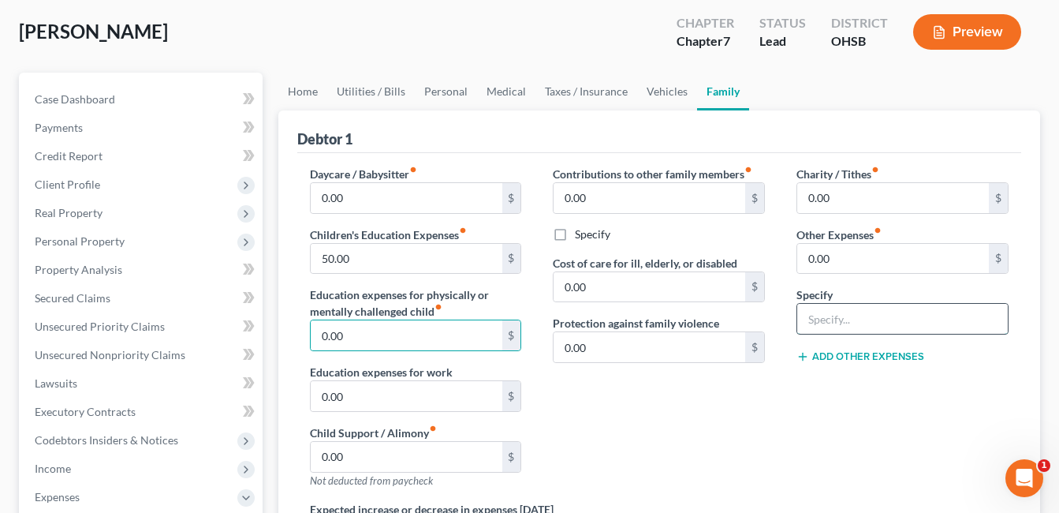
drag, startPoint x: 842, startPoint y: 315, endPoint x: 860, endPoint y: 309, distance: 19.2
click at [842, 315] on input "text" at bounding box center [902, 319] width 211 height 30
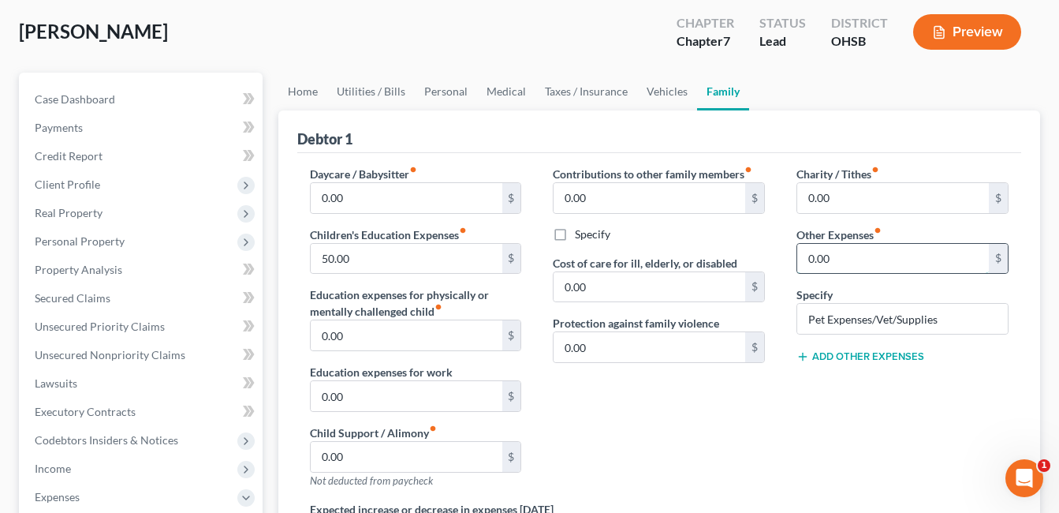
click at [855, 262] on input "0.00" at bounding box center [893, 259] width 192 height 30
drag, startPoint x: 935, startPoint y: 318, endPoint x: 943, endPoint y: 312, distance: 10.1
click at [935, 318] on input "Pet Expenses/Vet/Supplies" at bounding box center [902, 319] width 211 height 30
type input "Pet Expenses/Vet/Supplies"
click at [874, 260] on input "0.00" at bounding box center [893, 259] width 192 height 30
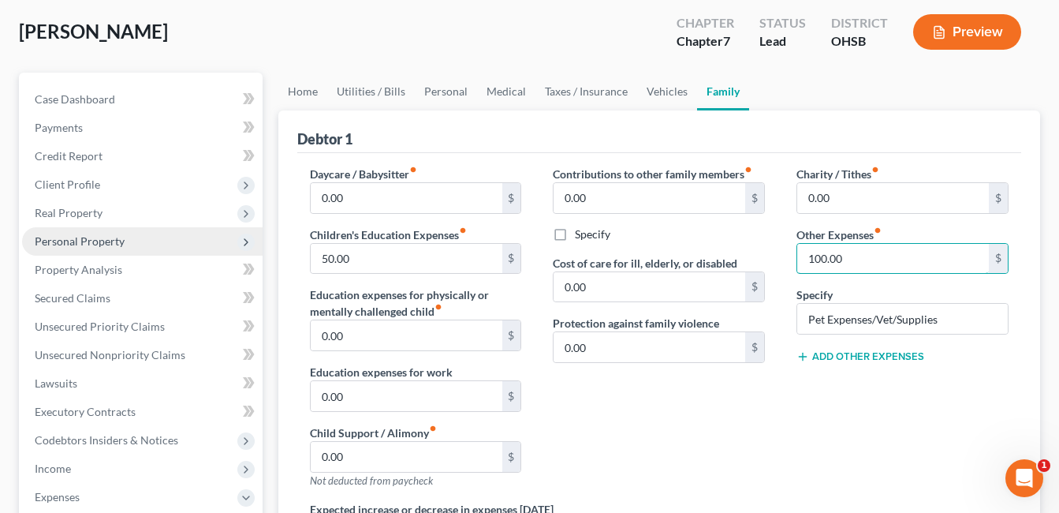
type input "100.00"
click at [110, 242] on span "Personal Property" at bounding box center [80, 240] width 90 height 13
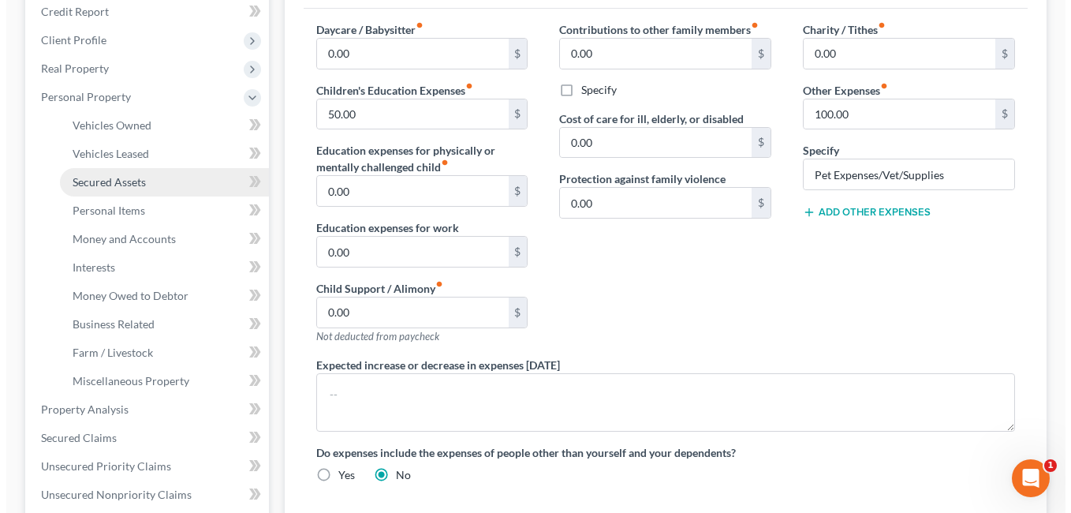
scroll to position [237, 0]
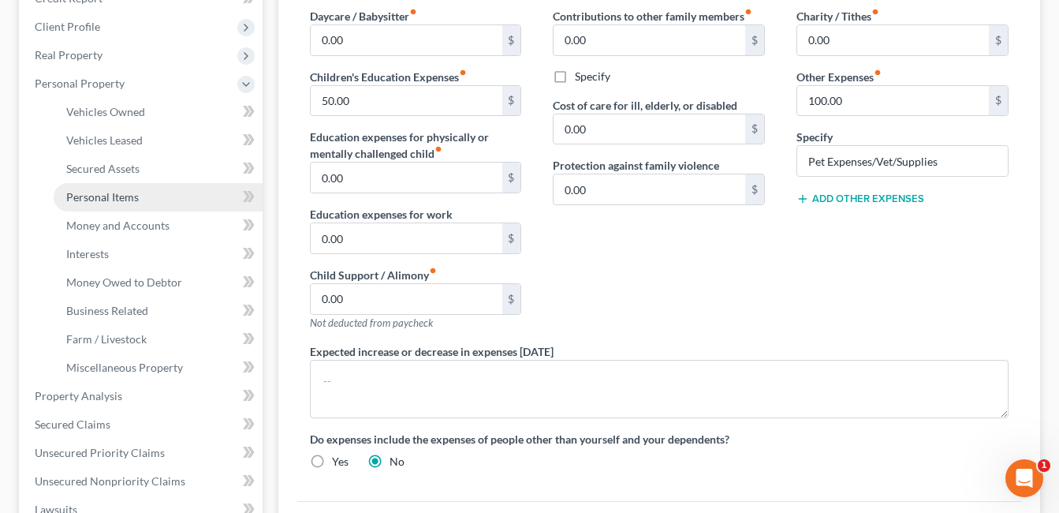
click at [144, 192] on link "Personal Items" at bounding box center [158, 197] width 209 height 28
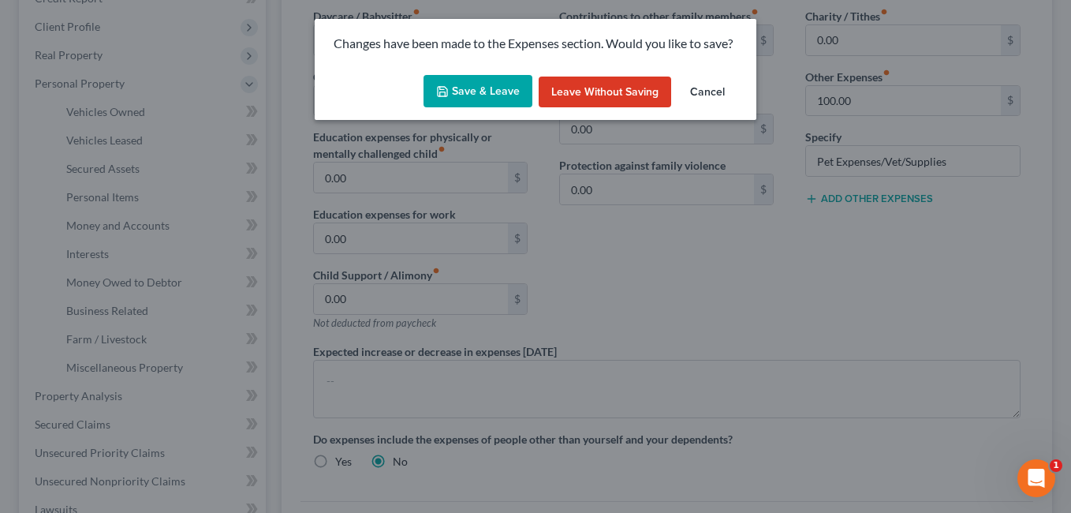
drag, startPoint x: 496, startPoint y: 88, endPoint x: 671, endPoint y: 114, distance: 177.1
click at [497, 88] on button "Save & Leave" at bounding box center [478, 91] width 109 height 33
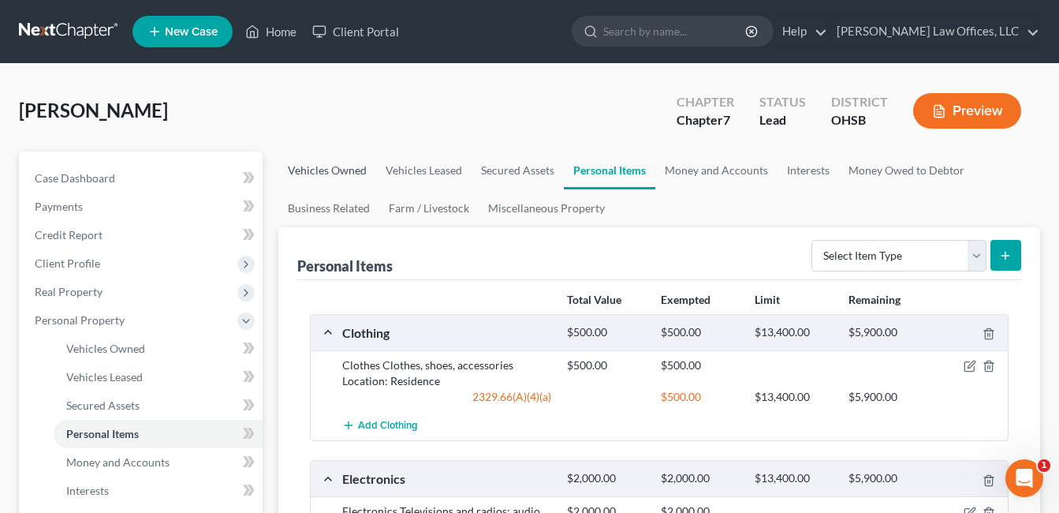
click at [345, 169] on link "Vehicles Owned" at bounding box center [327, 170] width 98 height 38
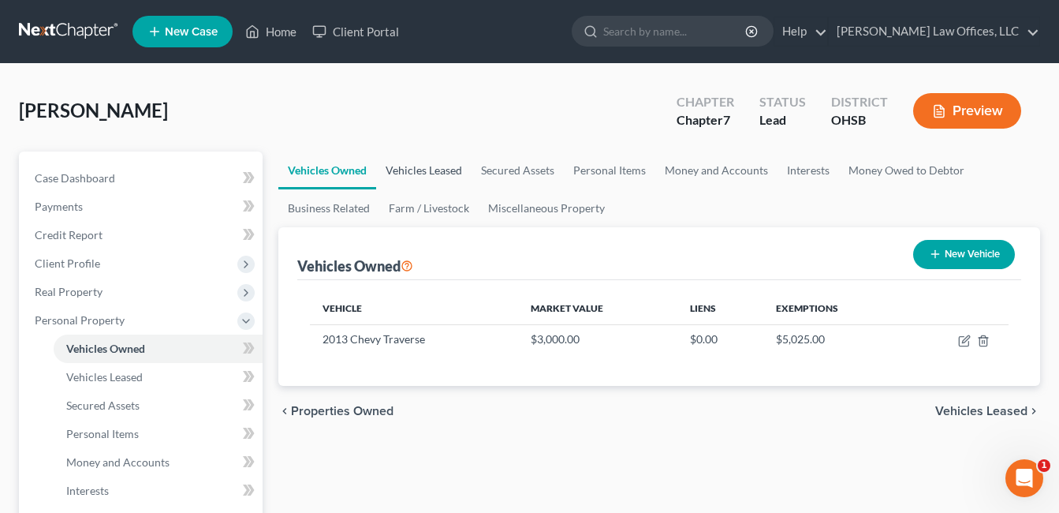
click at [447, 166] on link "Vehicles Leased" at bounding box center [423, 170] width 95 height 38
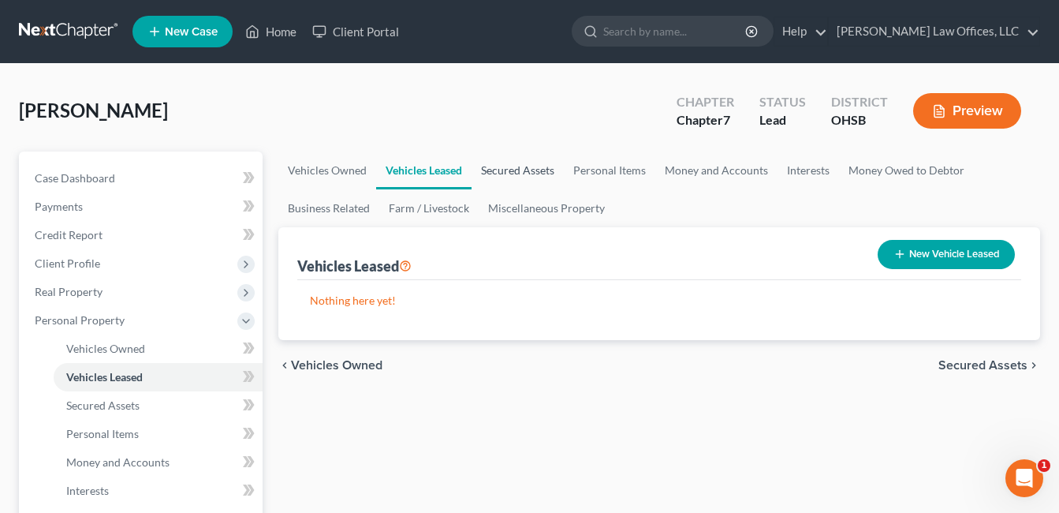
click at [498, 177] on link "Secured Assets" at bounding box center [518, 170] width 92 height 38
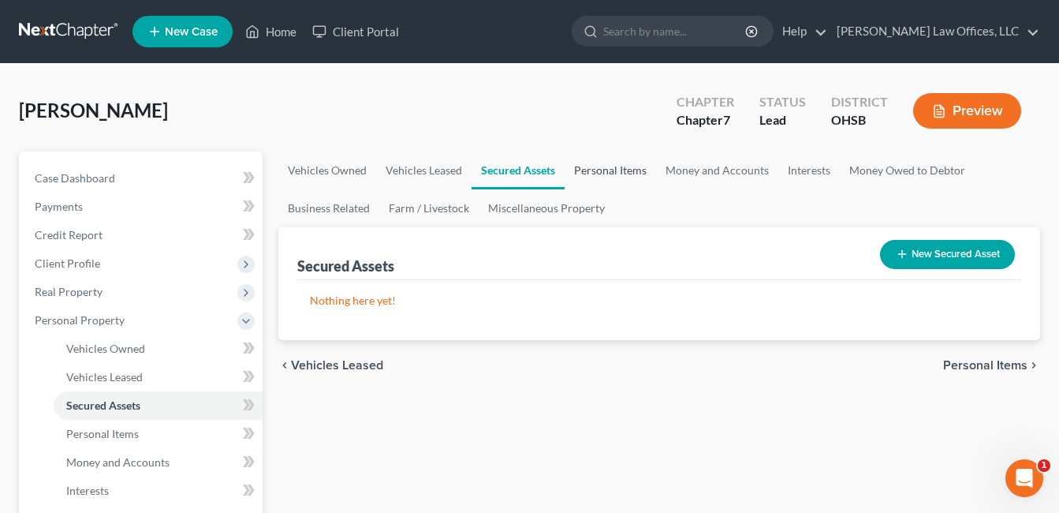
click at [607, 169] on link "Personal Items" at bounding box center [610, 170] width 91 height 38
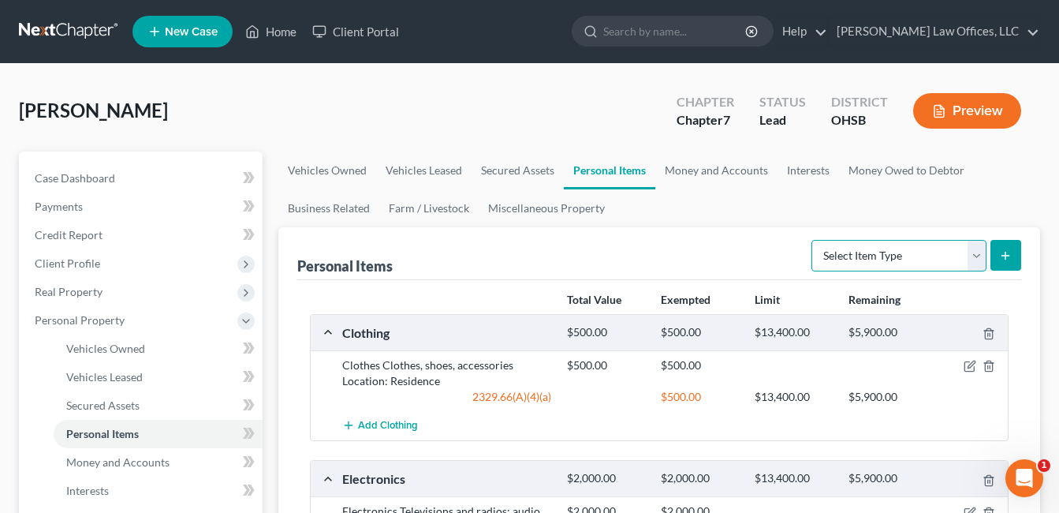
drag, startPoint x: 978, startPoint y: 263, endPoint x: 969, endPoint y: 261, distance: 9.6
click at [978, 263] on select "Select Item Type Clothing Collectibles Of Value Electronics Firearms Household …" at bounding box center [899, 256] width 175 height 32
select select "pets"
click at [813, 240] on select "Select Item Type Clothing Collectibles Of Value Electronics Firearms Household …" at bounding box center [899, 256] width 175 height 32
click at [1000, 252] on icon "submit" at bounding box center [1005, 255] width 13 height 13
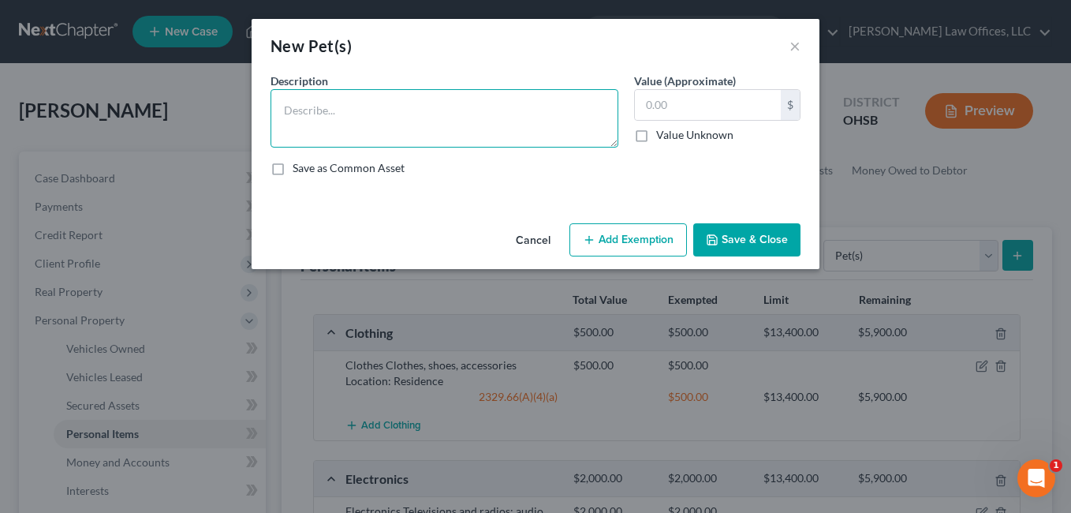
click at [364, 105] on textarea at bounding box center [445, 118] width 348 height 58
type textarea "3 dogs and 2 cats"
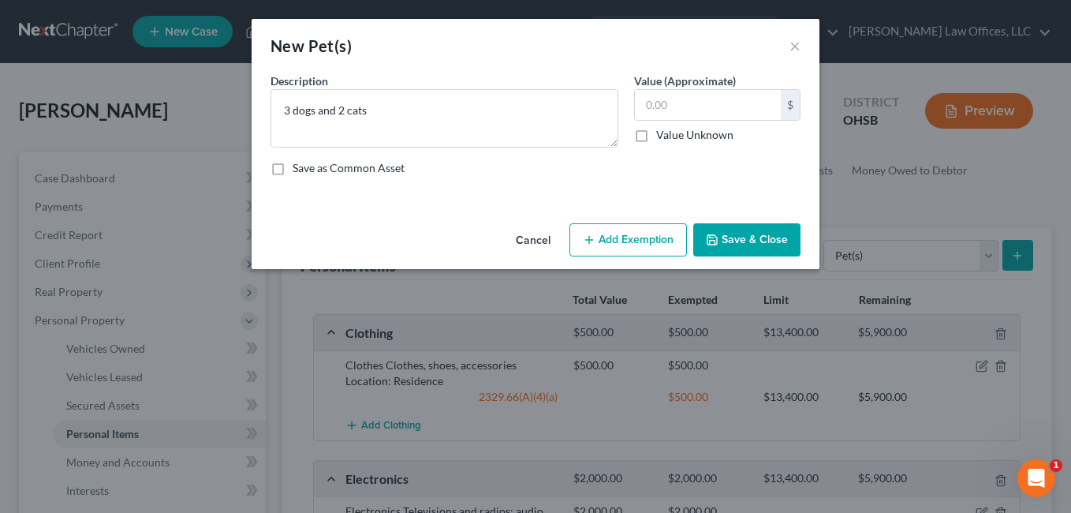
click at [782, 238] on button "Save & Close" at bounding box center [746, 239] width 107 height 33
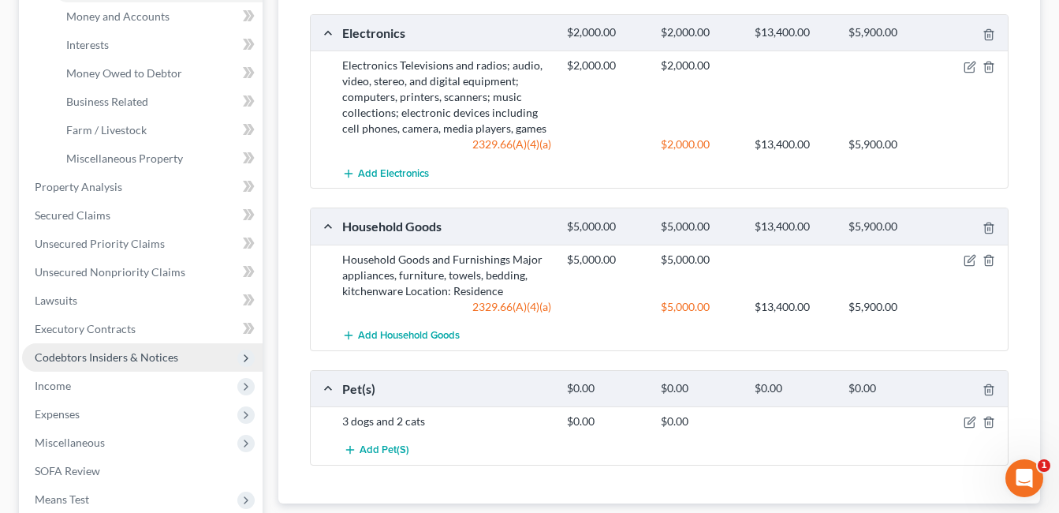
scroll to position [473, 0]
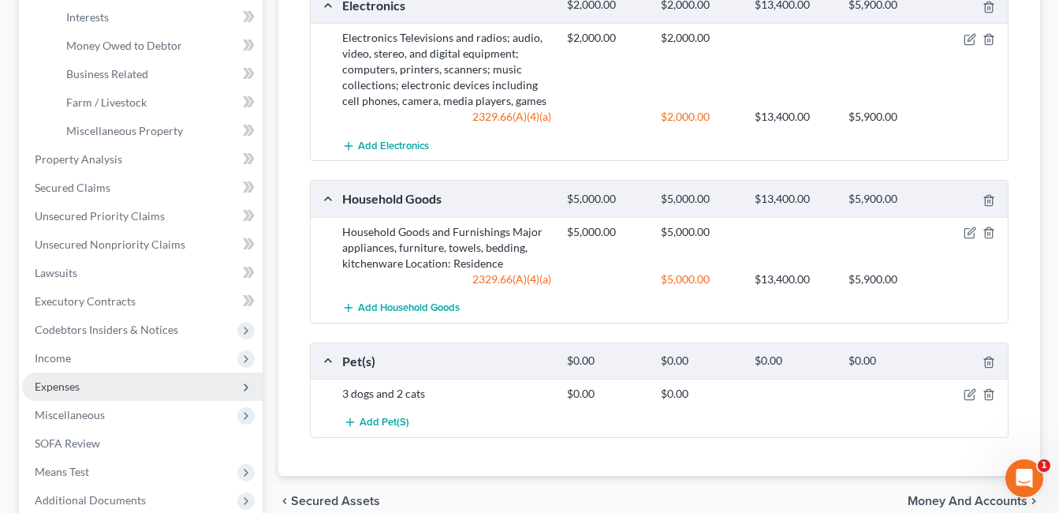
drag, startPoint x: 64, startPoint y: 383, endPoint x: 72, endPoint y: 382, distance: 8.0
click at [64, 384] on span "Expenses" at bounding box center [57, 385] width 45 height 13
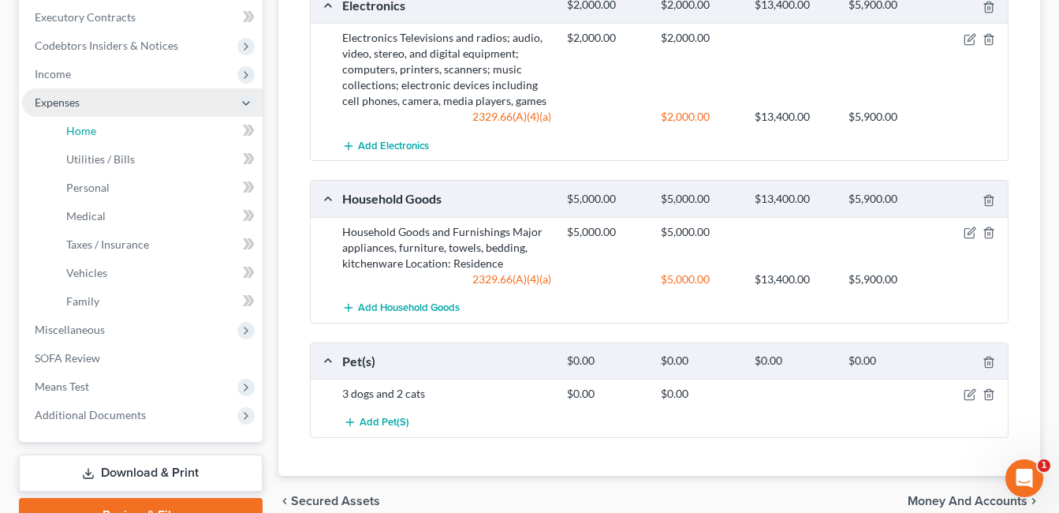
drag, startPoint x: 88, startPoint y: 133, endPoint x: 241, endPoint y: 106, distance: 155.2
click at [88, 132] on span "Home" at bounding box center [81, 130] width 30 height 13
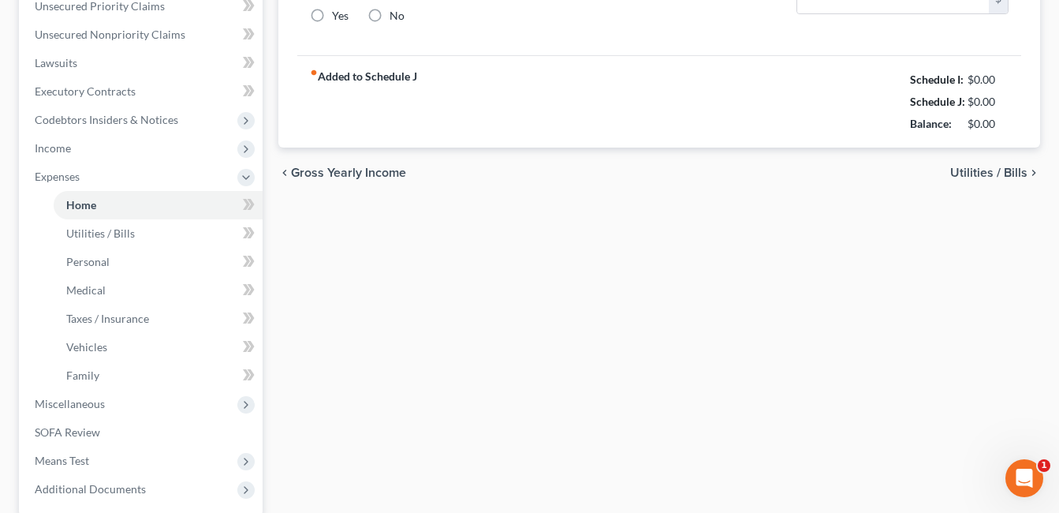
type input "270.00"
type input "0.00"
radio input "true"
type input "0.00"
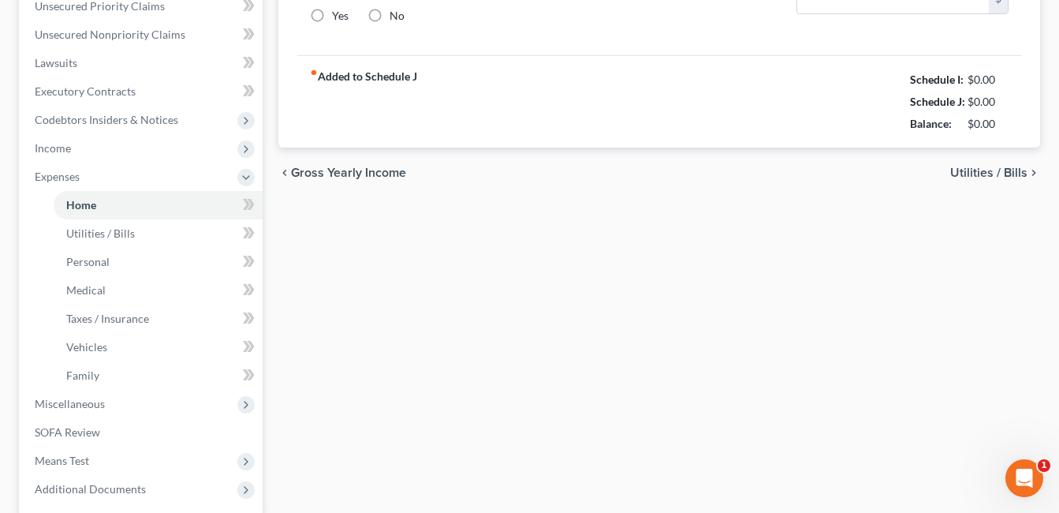
type input "0.00"
type input "75.00"
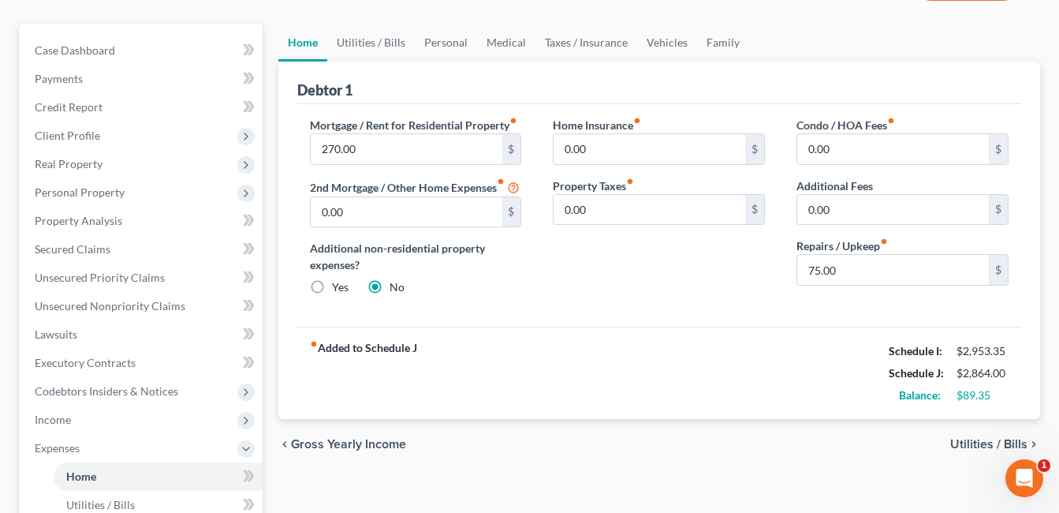
scroll to position [158, 0]
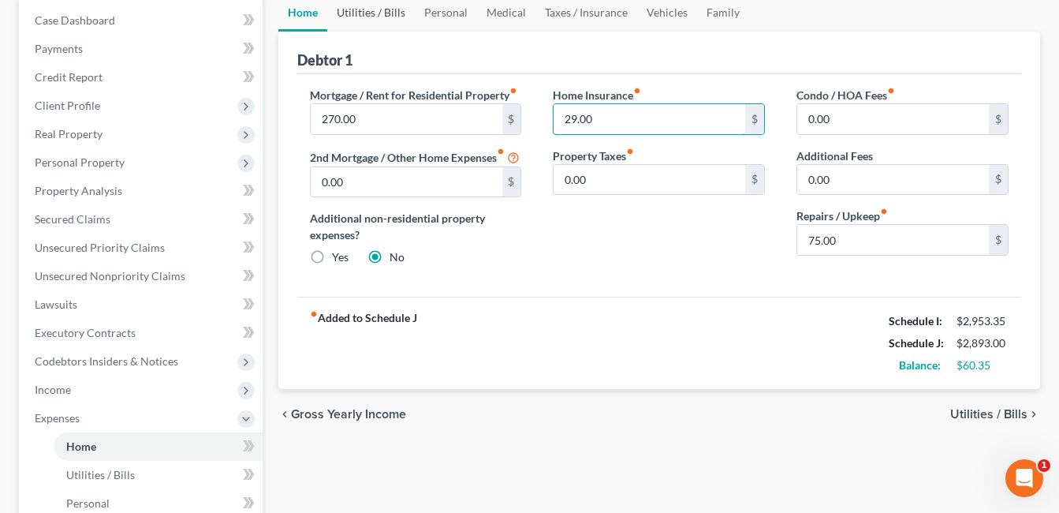
type input "29.00"
click at [368, 14] on link "Utilities / Bills" at bounding box center [371, 13] width 88 height 38
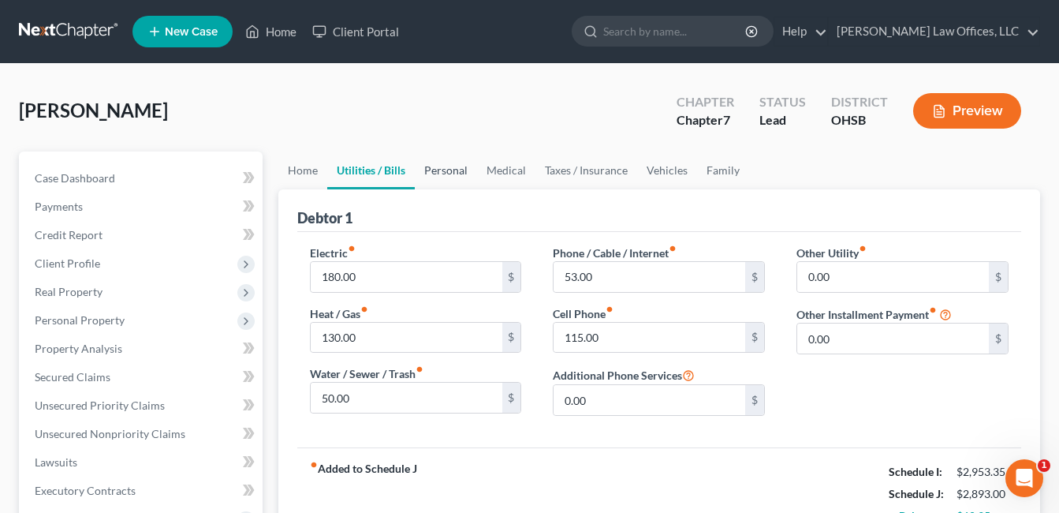
click at [447, 171] on link "Personal" at bounding box center [446, 170] width 62 height 38
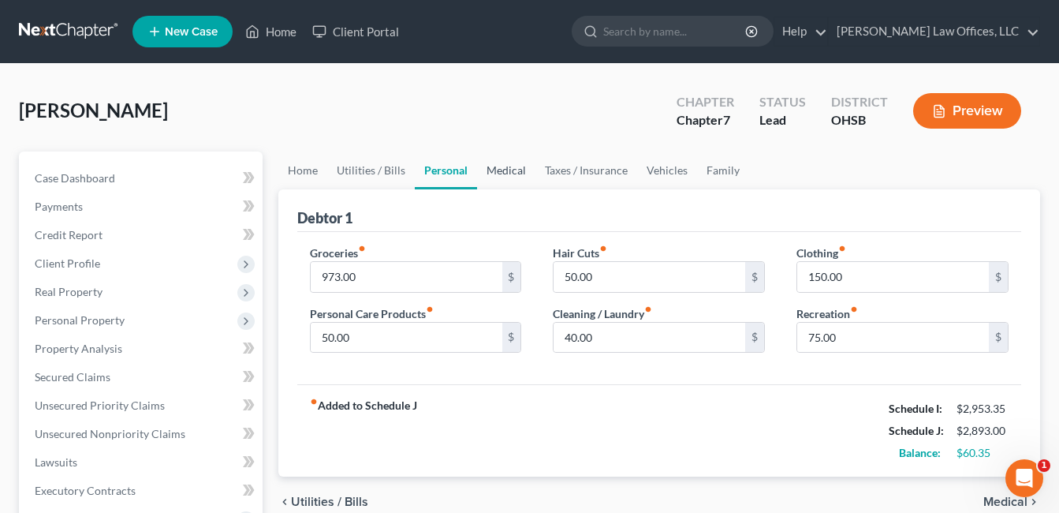
click at [510, 170] on link "Medical" at bounding box center [506, 170] width 58 height 38
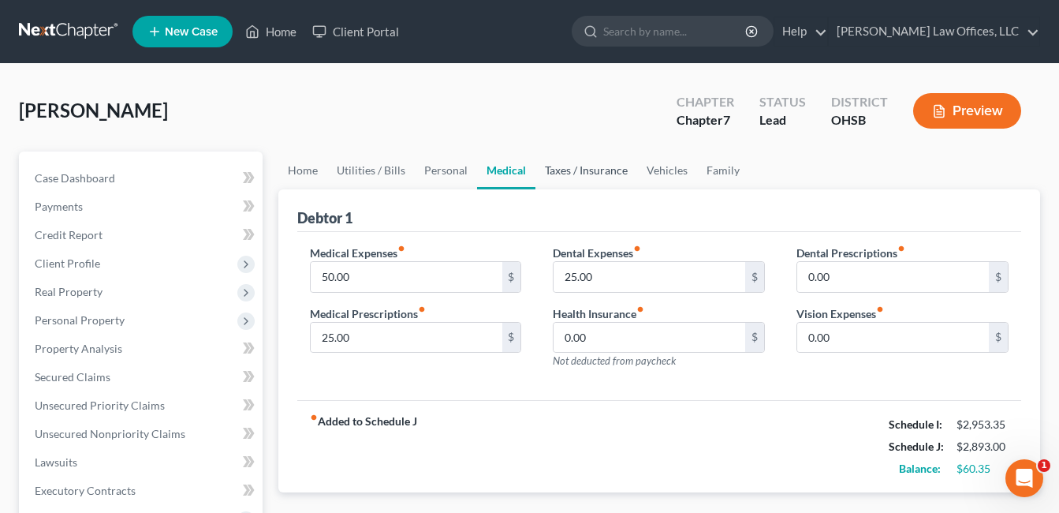
click at [590, 173] on link "Taxes / Insurance" at bounding box center [587, 170] width 102 height 38
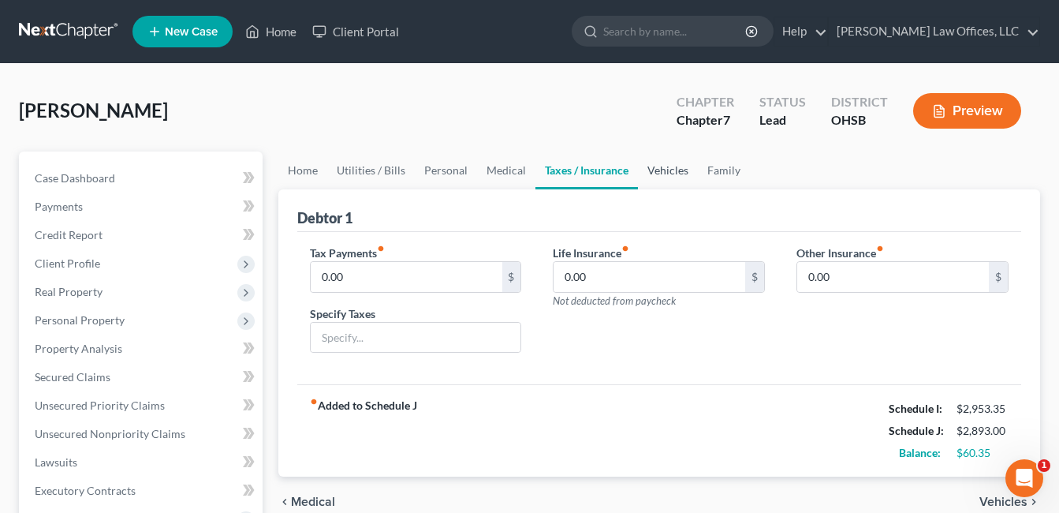
click at [659, 174] on link "Vehicles" at bounding box center [668, 170] width 60 height 38
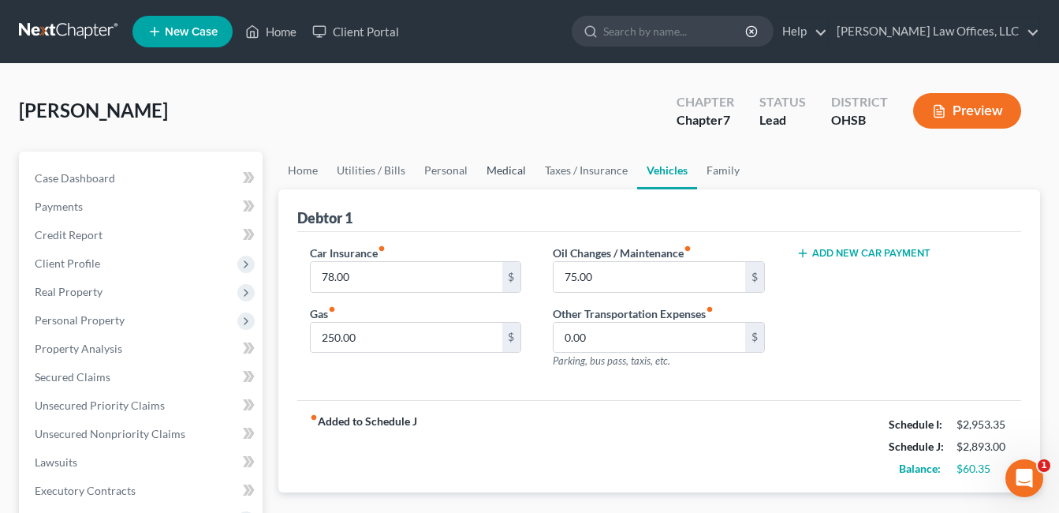
click at [511, 170] on link "Medical" at bounding box center [506, 170] width 58 height 38
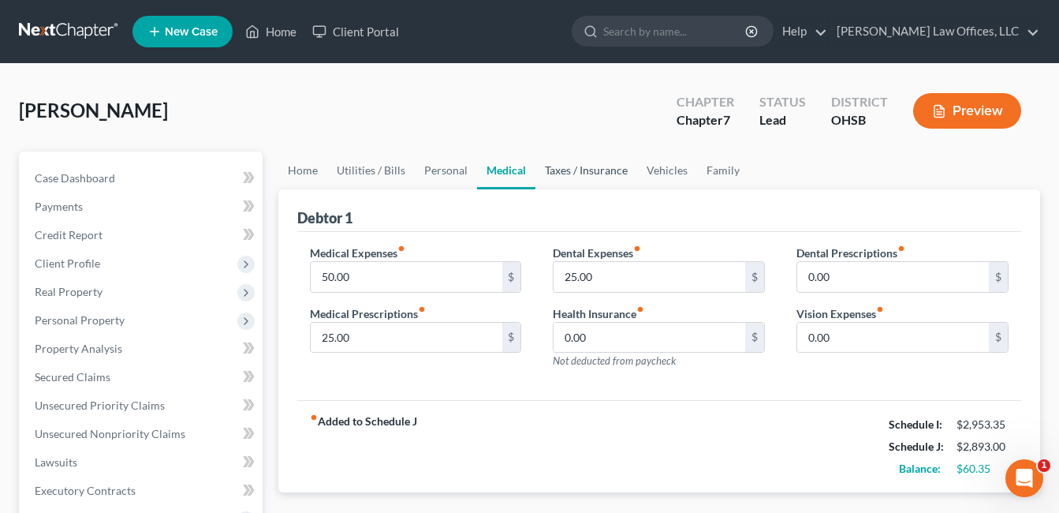
click at [581, 173] on link "Taxes / Insurance" at bounding box center [587, 170] width 102 height 38
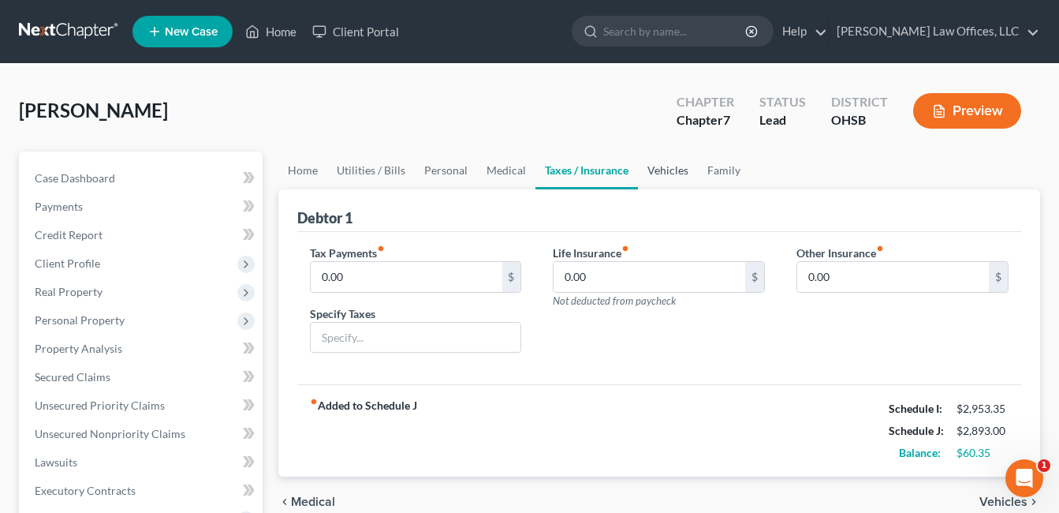
click at [658, 159] on link "Vehicles" at bounding box center [668, 170] width 60 height 38
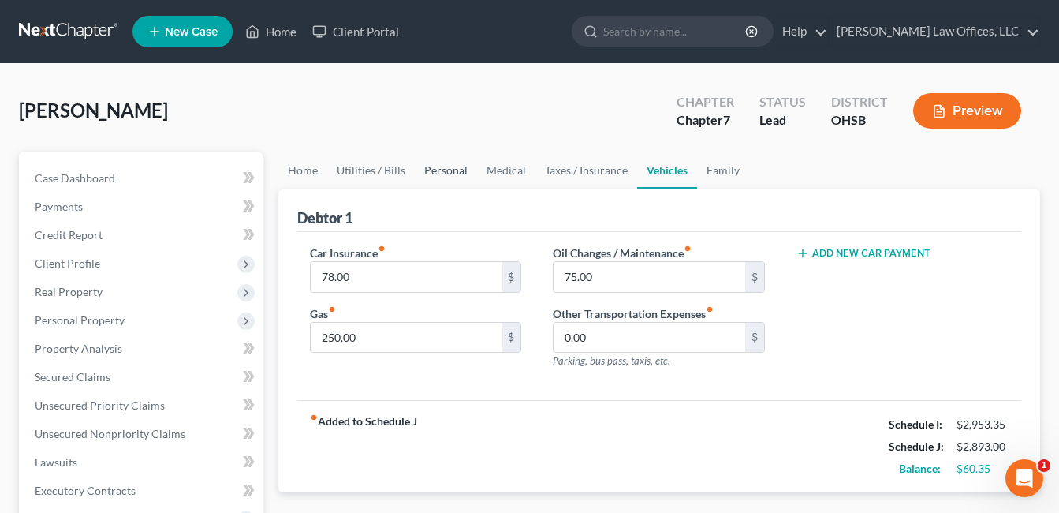
click at [429, 170] on link "Personal" at bounding box center [446, 170] width 62 height 38
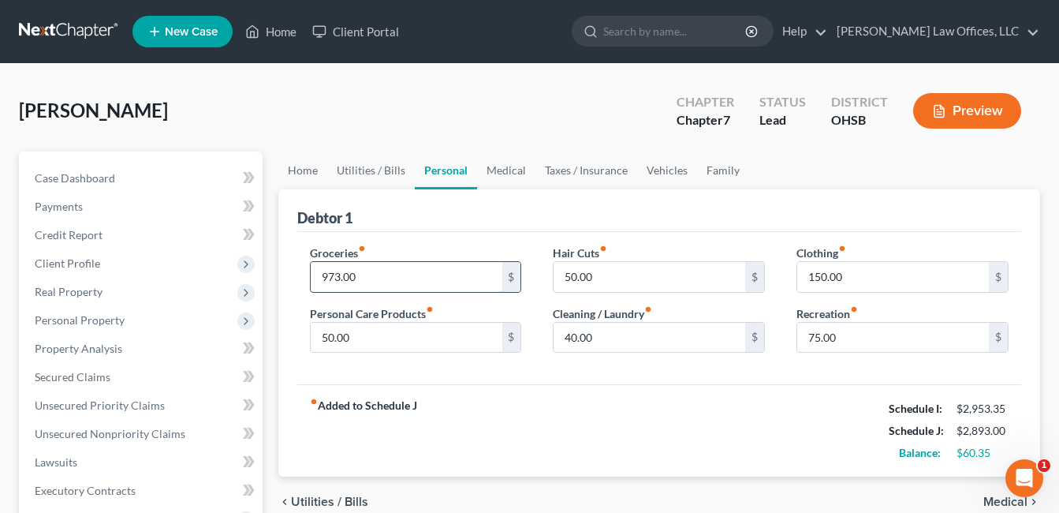
click at [374, 271] on input "973.00" at bounding box center [407, 277] width 192 height 30
type input "995.00"
click at [600, 277] on input "50.00" at bounding box center [650, 277] width 192 height 30
type input "60.00"
click at [422, 334] on input "50.00" at bounding box center [407, 338] width 192 height 30
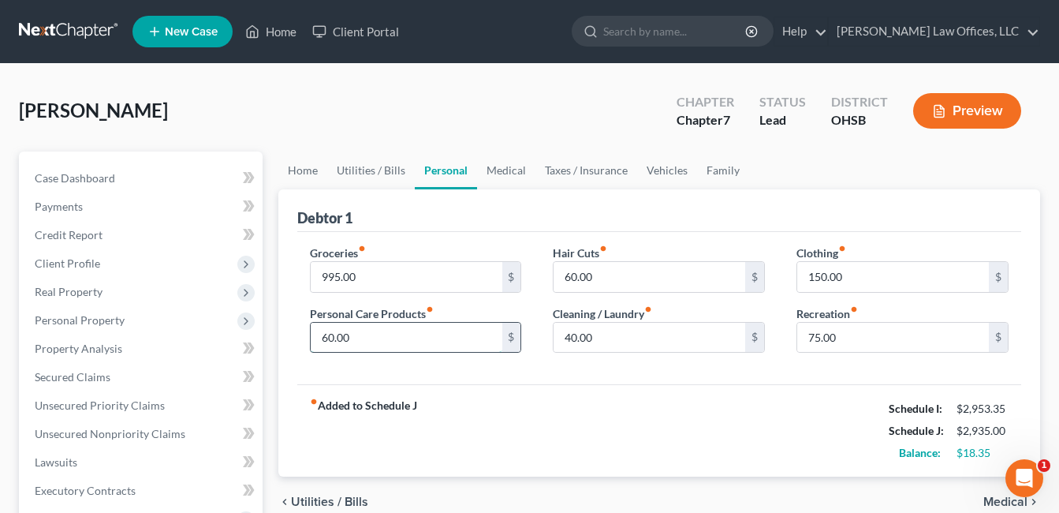
type input "60.00"
drag, startPoint x: 599, startPoint y: 341, endPoint x: 598, endPoint y: 316, distance: 24.5
click at [602, 342] on input "40.00" at bounding box center [650, 338] width 192 height 30
type input "45.00"
click at [502, 174] on link "Medical" at bounding box center [506, 170] width 58 height 38
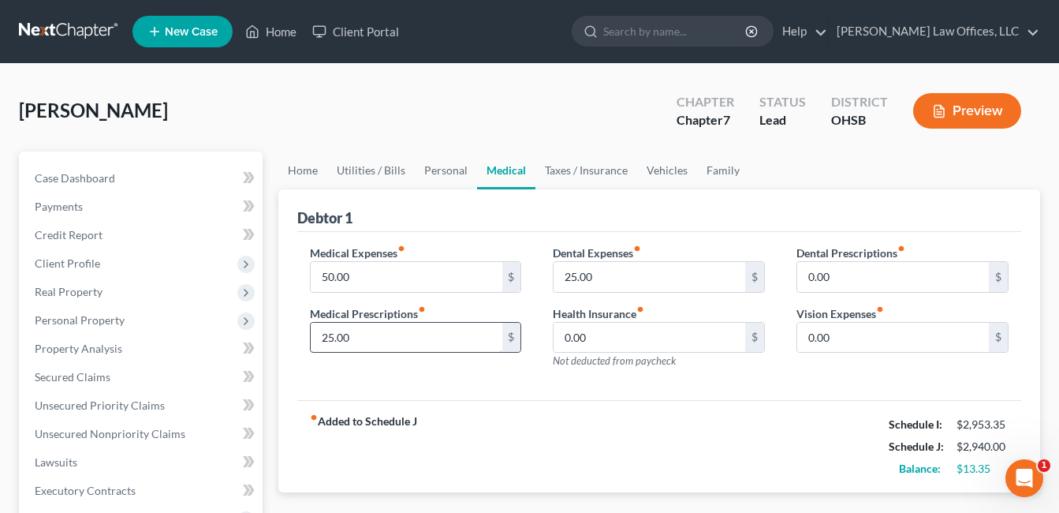
click at [382, 337] on input "25.00" at bounding box center [407, 338] width 192 height 30
type input "35.00"
click at [597, 170] on link "Taxes / Insurance" at bounding box center [587, 170] width 102 height 38
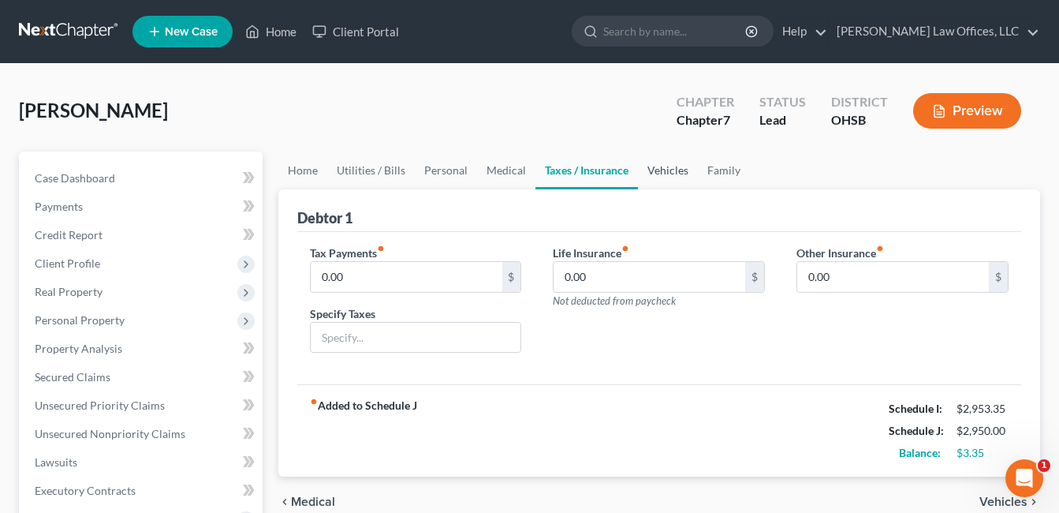
click at [664, 170] on link "Vehicles" at bounding box center [668, 170] width 60 height 38
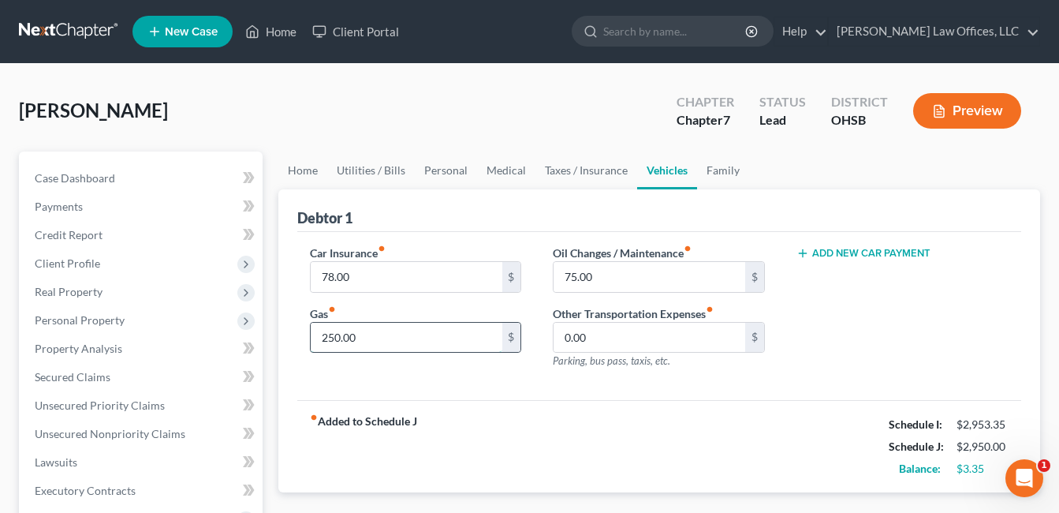
click at [395, 338] on input "250.00" at bounding box center [407, 338] width 192 height 30
type input "265.00"
click at [278, 377] on div "Debtor 1 Car Insurance fiber_manual_record 78.00 $ Gas fiber_manual_record 265.…" at bounding box center [659, 341] width 762 height 304
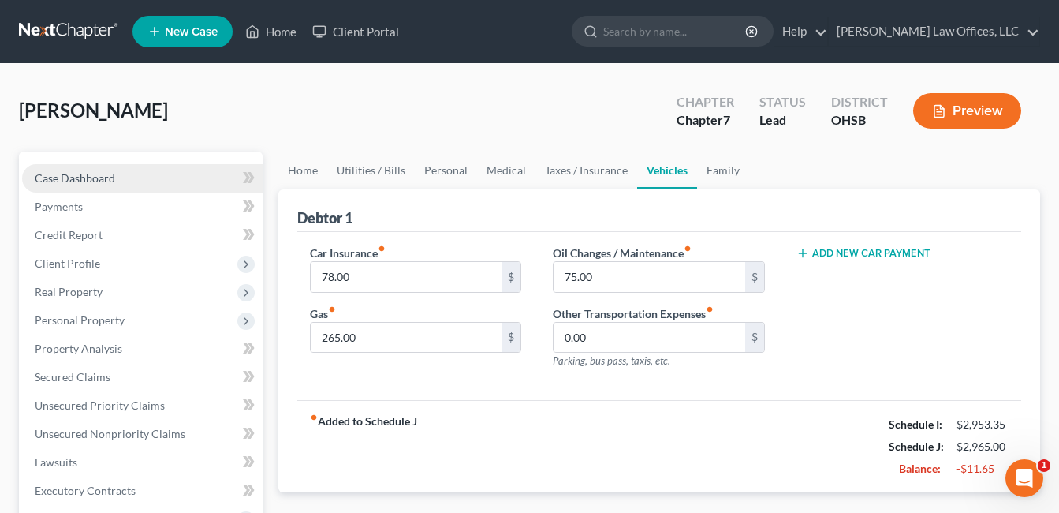
click at [61, 181] on span "Case Dashboard" at bounding box center [75, 177] width 80 height 13
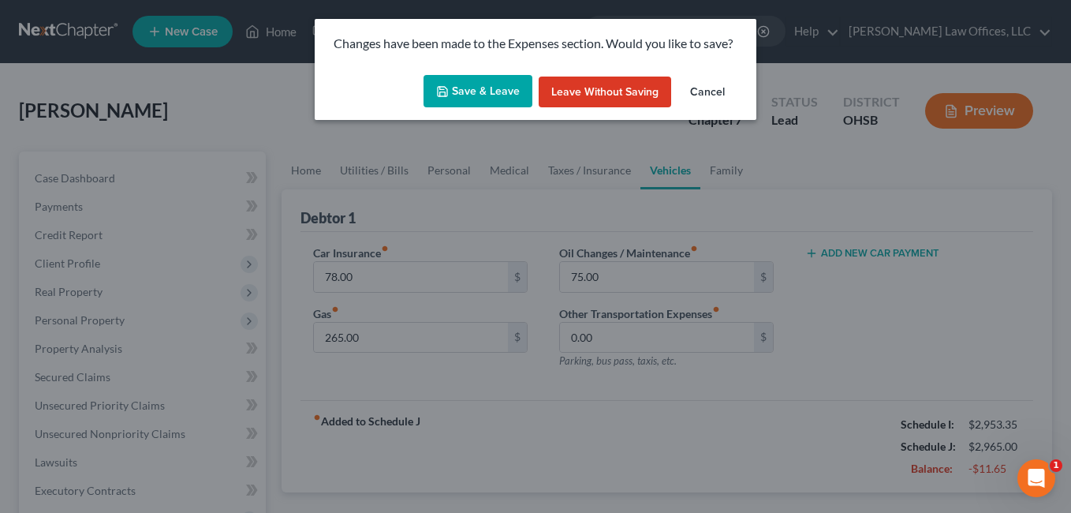
click at [510, 95] on button "Save & Leave" at bounding box center [478, 91] width 109 height 33
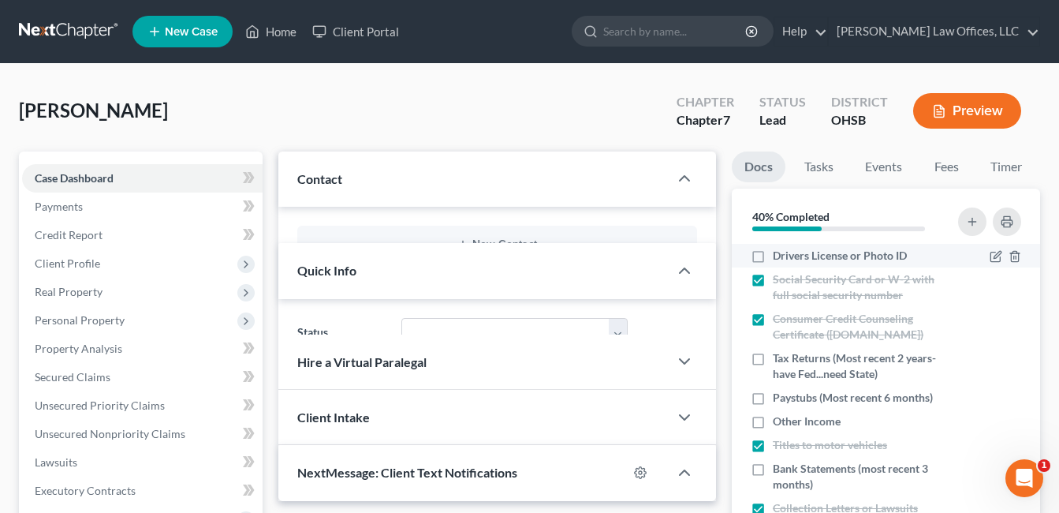
click at [126, 174] on link "Case Dashboard" at bounding box center [142, 178] width 241 height 28
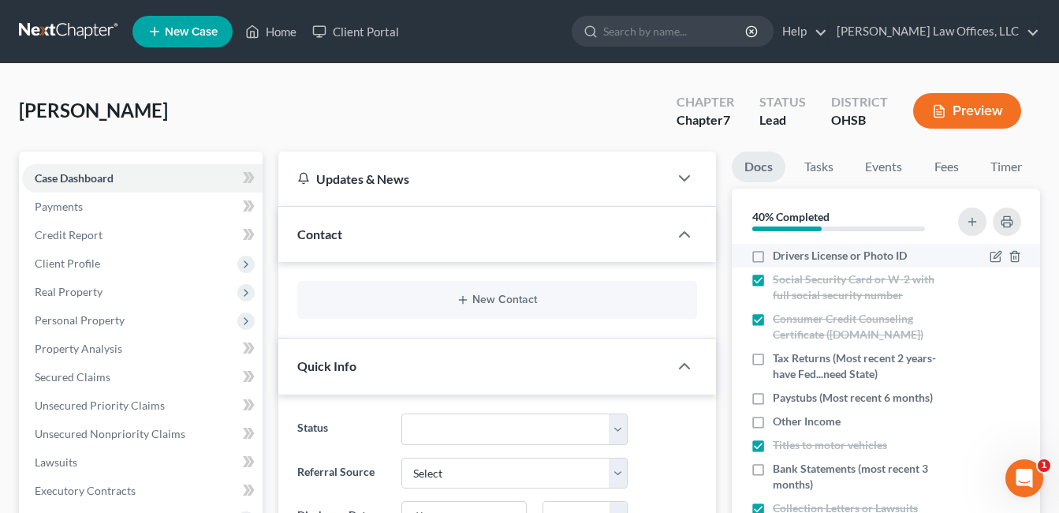
click at [773, 256] on label "Drivers License or Photo ID" at bounding box center [840, 256] width 134 height 16
click at [779, 256] on input "Drivers License or Photo ID" at bounding box center [784, 253] width 10 height 10
checkbox input "true"
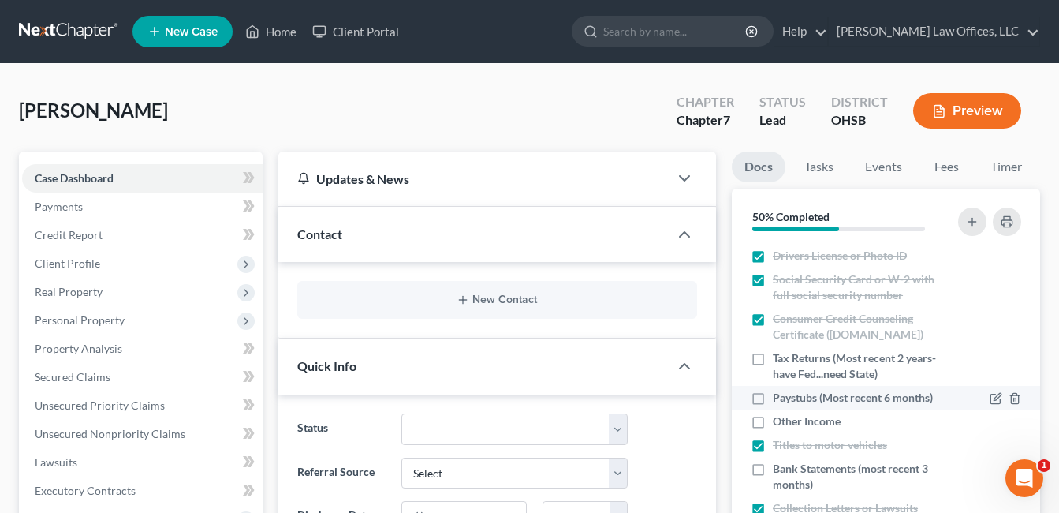
scroll to position [2, 0]
click at [773, 395] on label "Paystubs (Most recent 6 months)" at bounding box center [853, 396] width 160 height 16
click at [779, 395] on input "Paystubs (Most recent 6 months)" at bounding box center [784, 393] width 10 height 10
checkbox input "true"
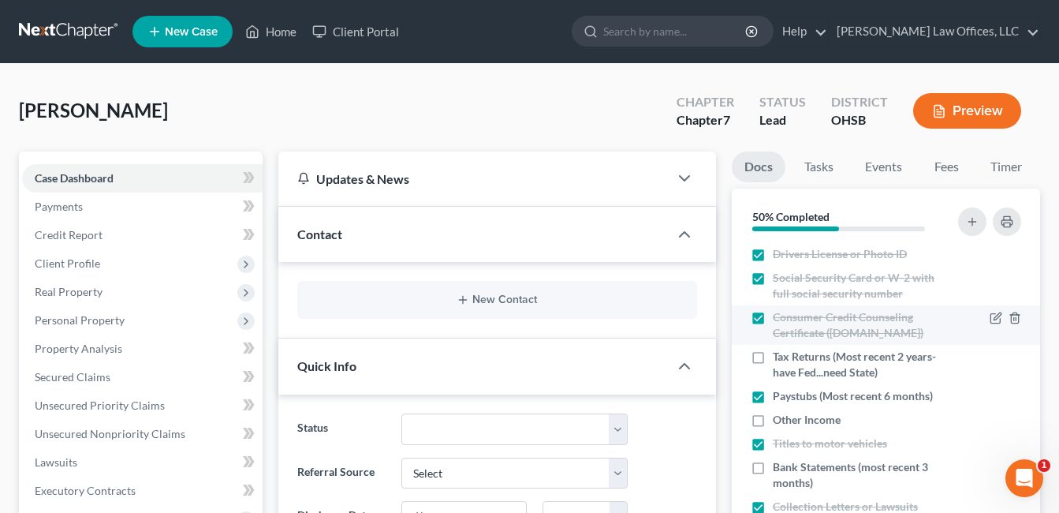
click at [773, 424] on label "Other Income" at bounding box center [807, 420] width 68 height 16
click at [779, 422] on input "Other Income" at bounding box center [784, 417] width 10 height 10
checkbox input "true"
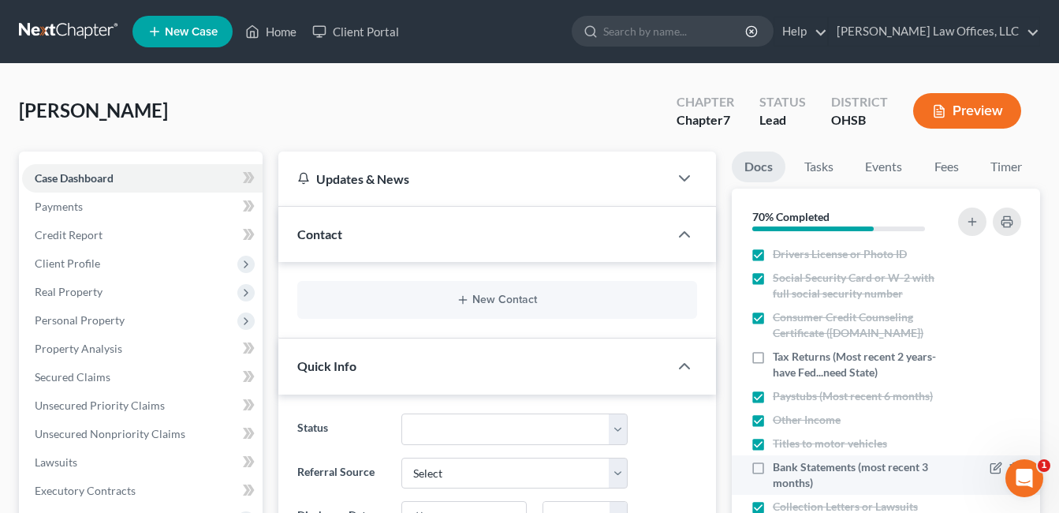
scroll to position [158, 0]
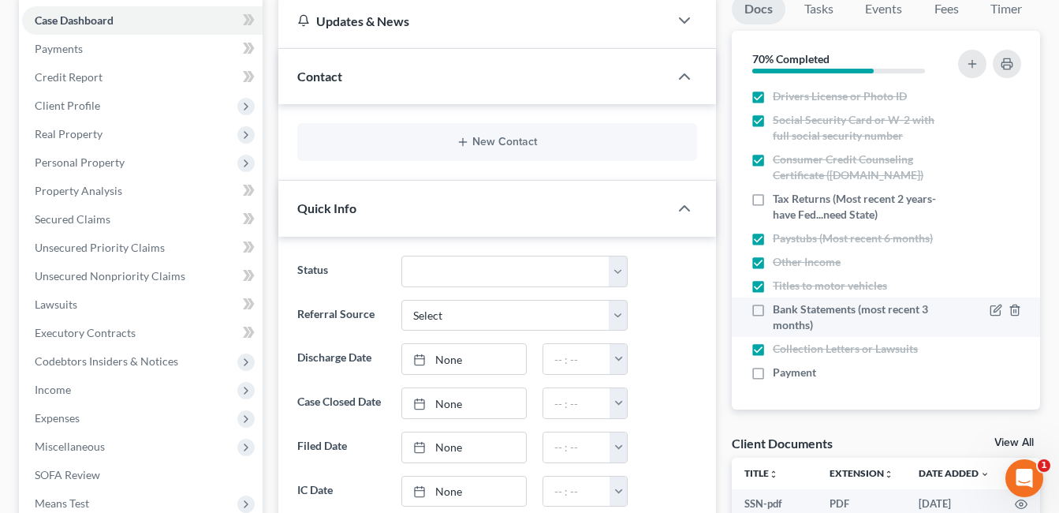
click at [773, 310] on label "Bank Statements (most recent 3 months)" at bounding box center [861, 317] width 177 height 32
click at [779, 310] on input "Bank Statements (most recent 3 months)" at bounding box center [784, 306] width 10 height 10
checkbox input "true"
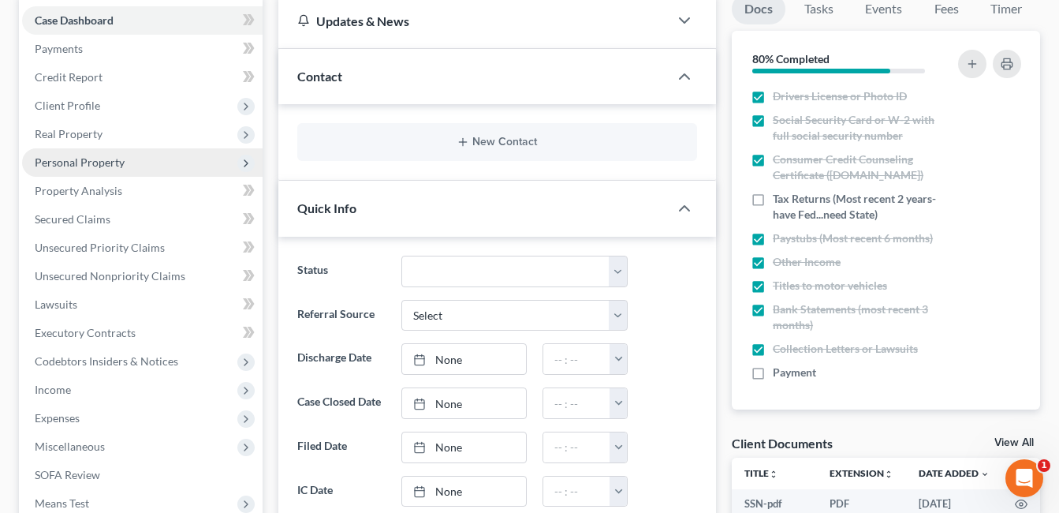
click at [91, 162] on span "Personal Property" at bounding box center [80, 161] width 90 height 13
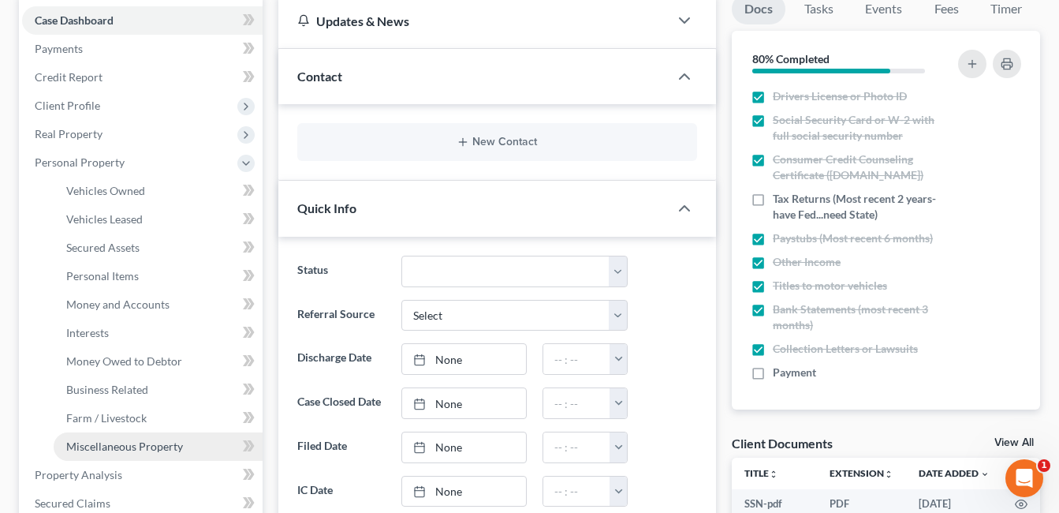
click at [94, 440] on span "Miscellaneous Property" at bounding box center [124, 445] width 117 height 13
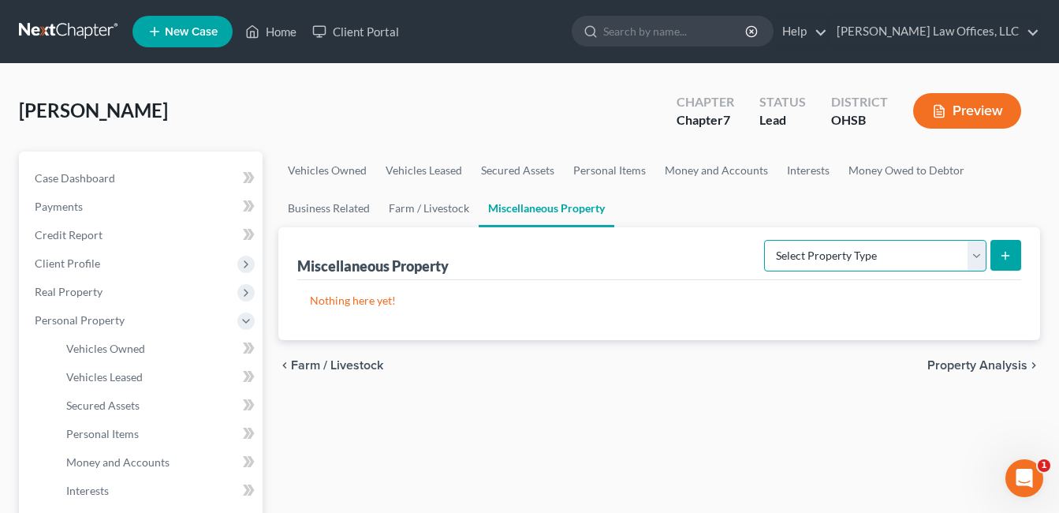
drag, startPoint x: 979, startPoint y: 256, endPoint x: 955, endPoint y: 272, distance: 28.4
click at [979, 256] on select "Select Property Type Assigned for Creditor Benefit [DATE] Holding for Another N…" at bounding box center [875, 256] width 222 height 32
select select "transferred"
click at [764, 240] on select "Select Property Type Assigned for Creditor Benefit [DATE] Holding for Another N…" at bounding box center [875, 256] width 222 height 32
click at [1012, 249] on icon "submit" at bounding box center [1005, 255] width 13 height 13
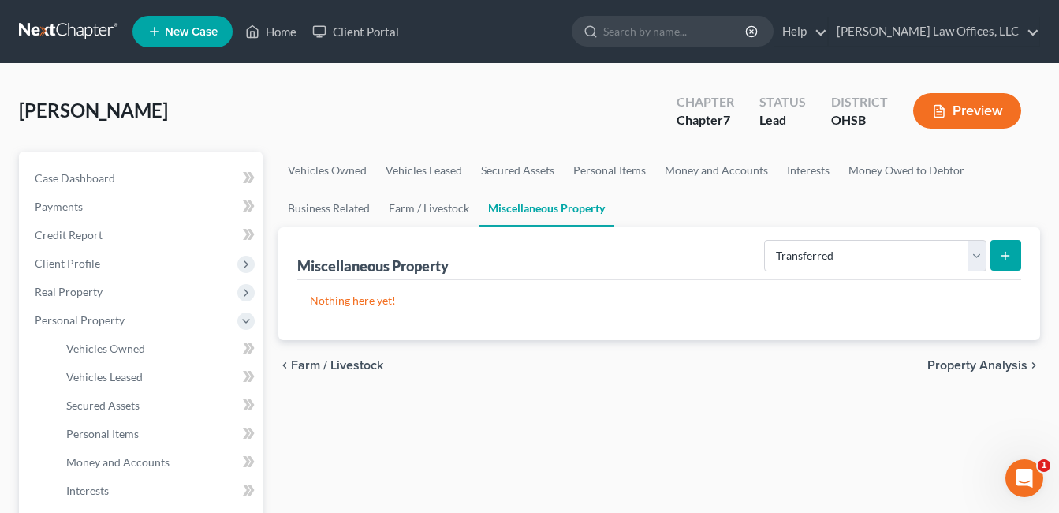
select select "Ordinary ([DATE])"
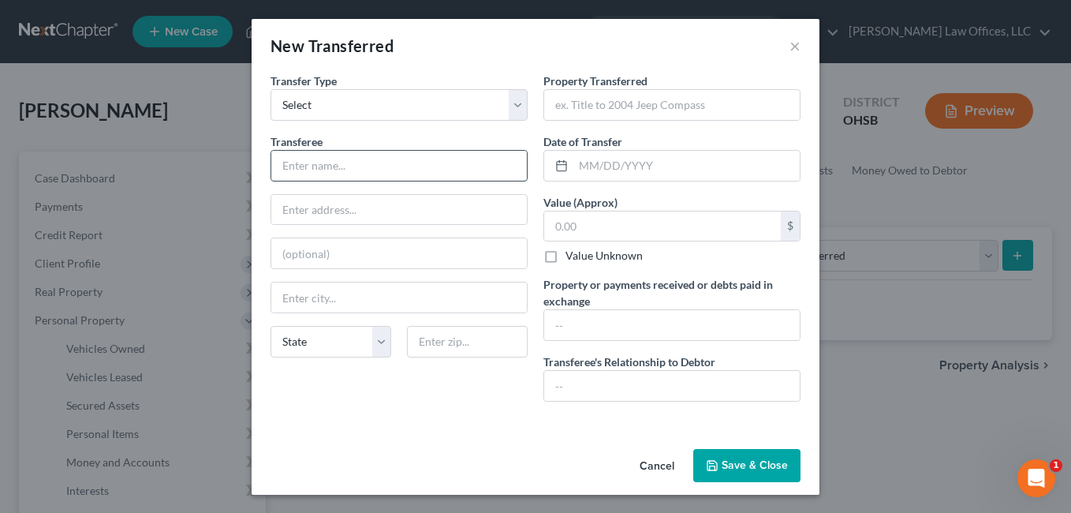
click at [407, 173] on input "text" at bounding box center [399, 166] width 256 height 30
type input "Bona Fide Purchaser"
click at [617, 106] on input "text" at bounding box center [672, 105] width 256 height 30
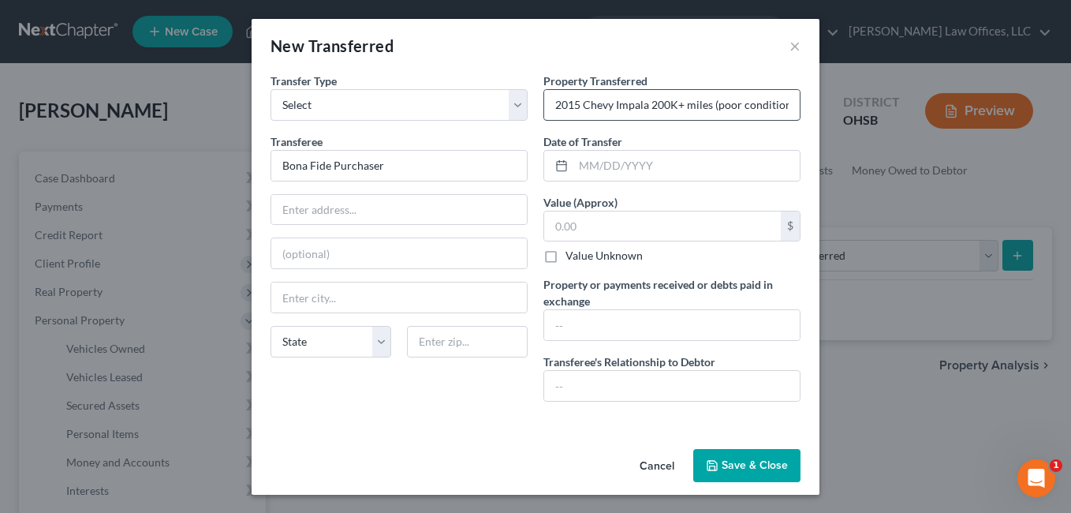
drag, startPoint x: 645, startPoint y: 104, endPoint x: 704, endPoint y: 106, distance: 59.2
click at [704, 106] on input "2015 Chevy Impala 200K+ miles (poor condition)" at bounding box center [672, 105] width 256 height 30
type input "2015 Chevy Impala Salvage Title (poor condition)"
click at [664, 167] on input "text" at bounding box center [686, 166] width 226 height 30
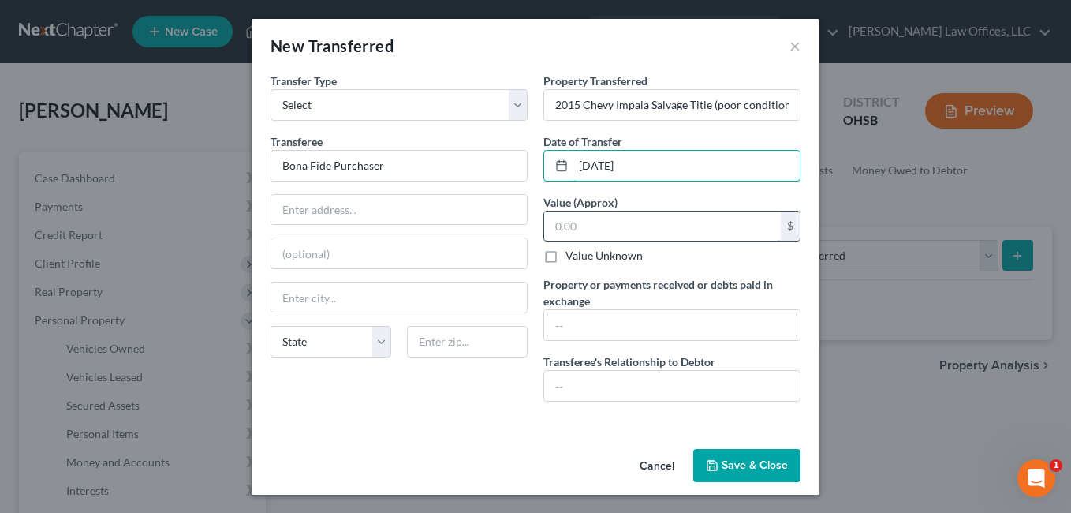
type input "[DATE]"
click at [614, 222] on input "text" at bounding box center [662, 226] width 237 height 30
type input "4"
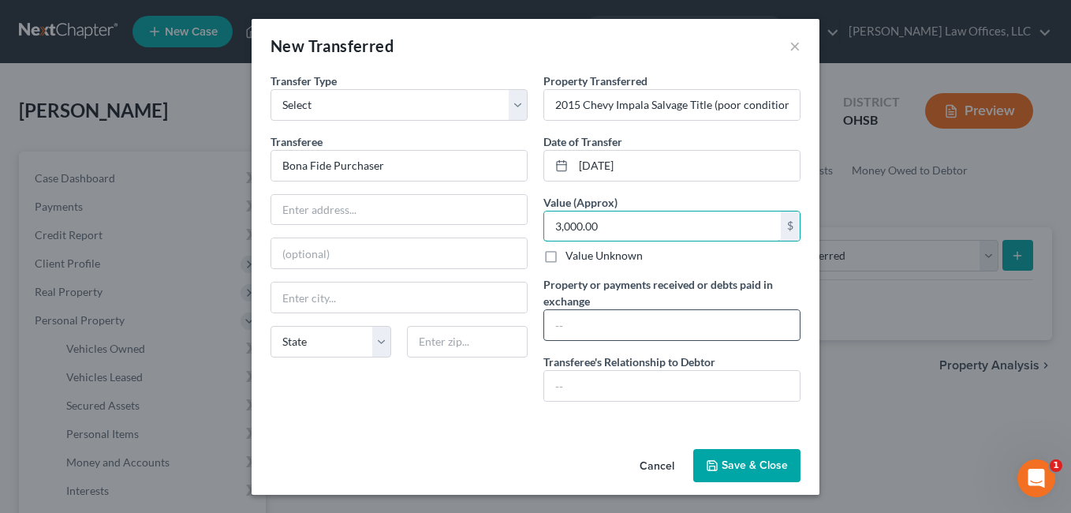
type input "3,000.00"
click at [582, 327] on input "text" at bounding box center [672, 325] width 256 height 30
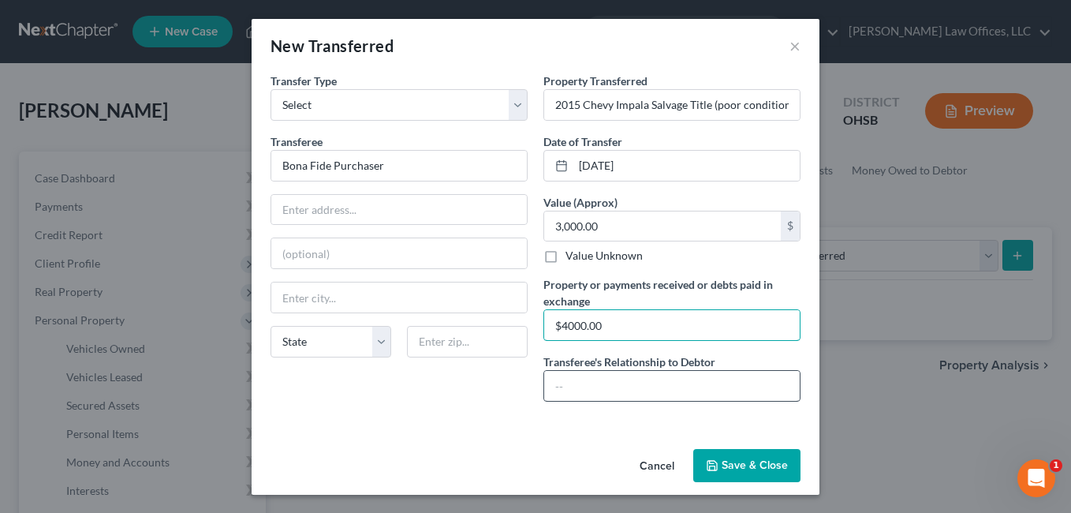
type input "$4000.00"
click at [569, 387] on input "text" at bounding box center [672, 386] width 256 height 30
type input "None"
click at [720, 472] on button "Save & Close" at bounding box center [746, 465] width 107 height 33
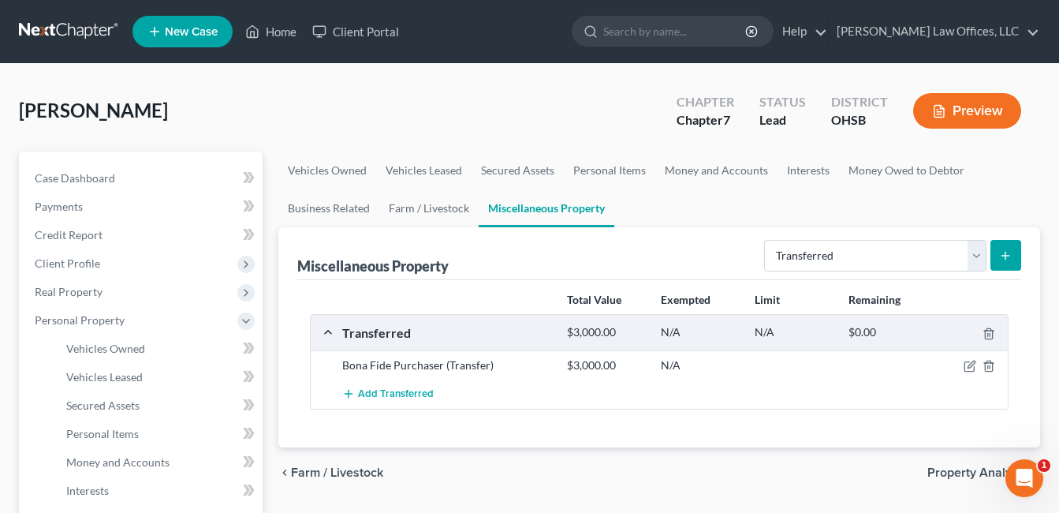
click at [1006, 258] on line "submit" at bounding box center [1006, 255] width 0 height 7
select select "Ordinary ([DATE])"
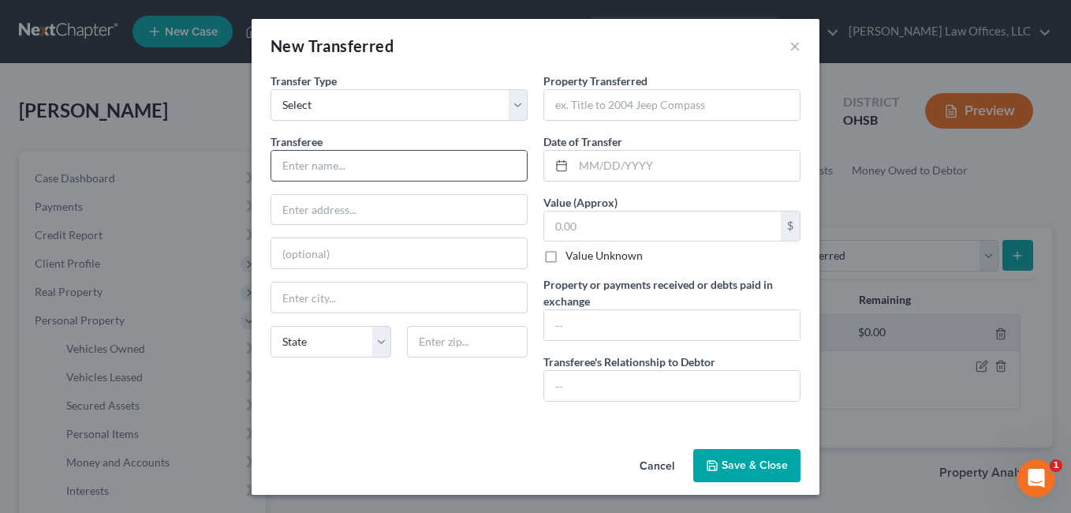
click at [383, 172] on input "text" at bounding box center [399, 166] width 256 height 30
type input "Bona Fide Purchaser"
click at [608, 110] on input "text" at bounding box center [672, 105] width 256 height 30
type input "2013 Cadillac"
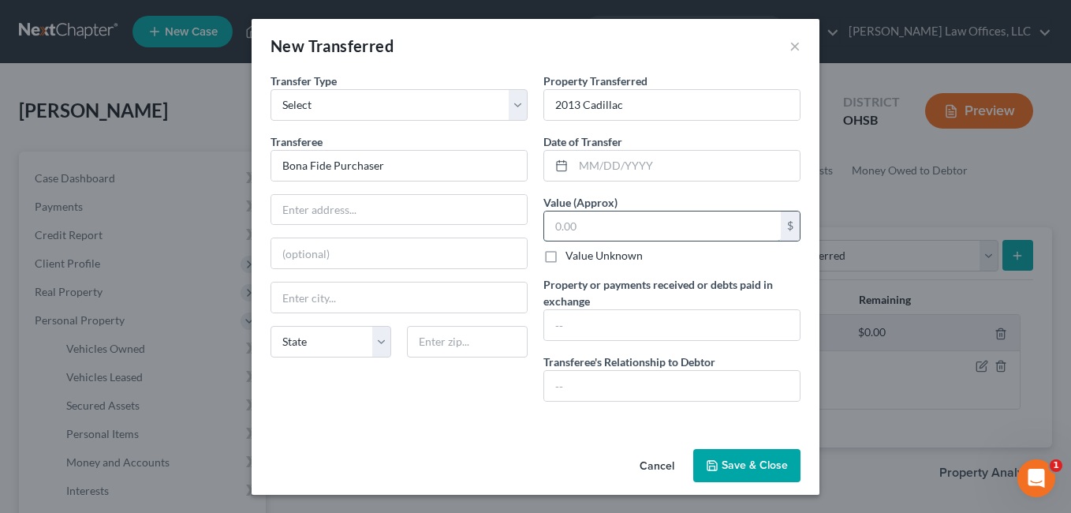
drag, startPoint x: 581, startPoint y: 218, endPoint x: 555, endPoint y: 226, distance: 27.4
click at [555, 226] on input "text" at bounding box center [662, 226] width 237 height 30
type input "3,500.00"
click at [606, 320] on input "text" at bounding box center [672, 325] width 256 height 30
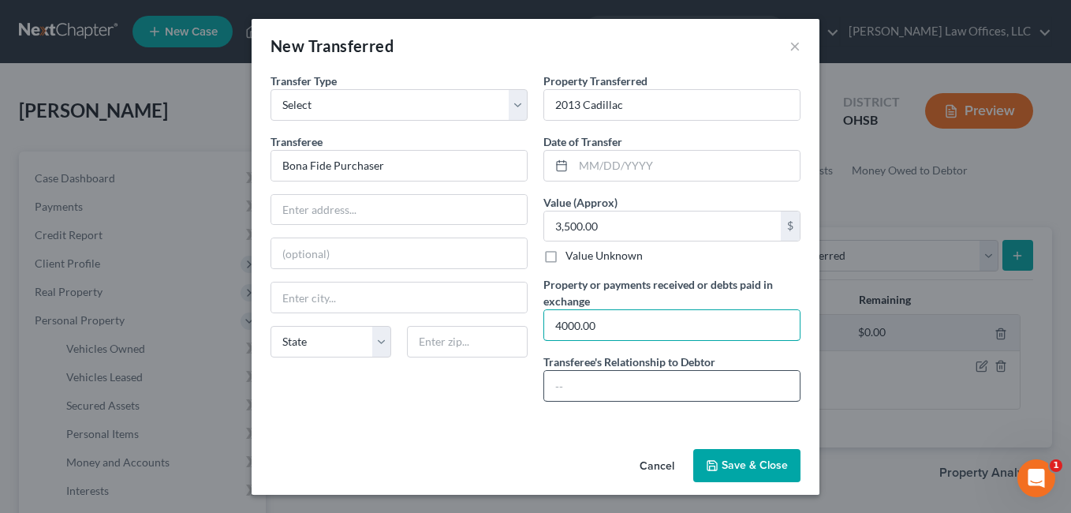
type input "4000.00"
click at [593, 381] on input "text" at bounding box center [672, 386] width 256 height 30
type input "None"
click at [751, 461] on button "Save & Close" at bounding box center [746, 465] width 107 height 33
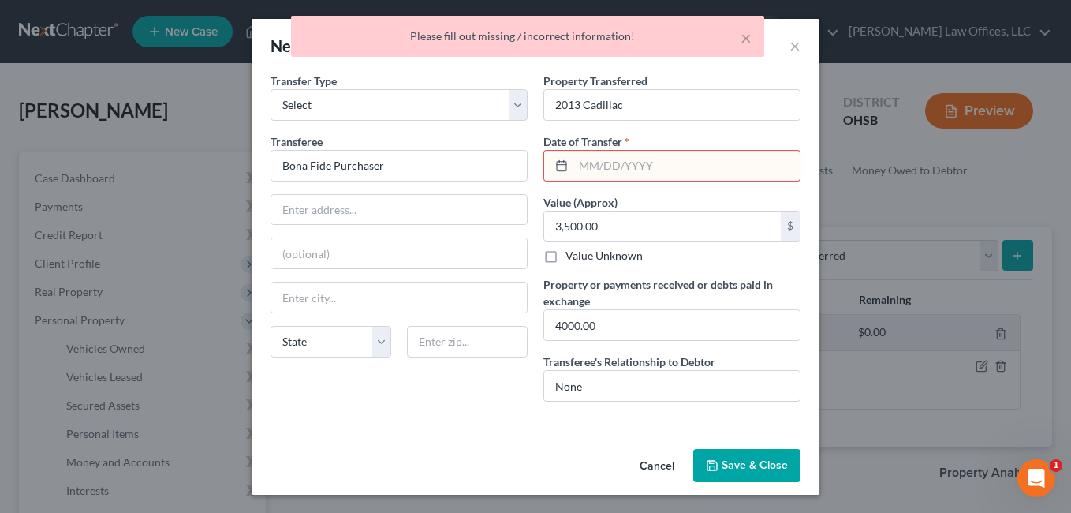
click at [677, 170] on input "text" at bounding box center [686, 166] width 226 height 30
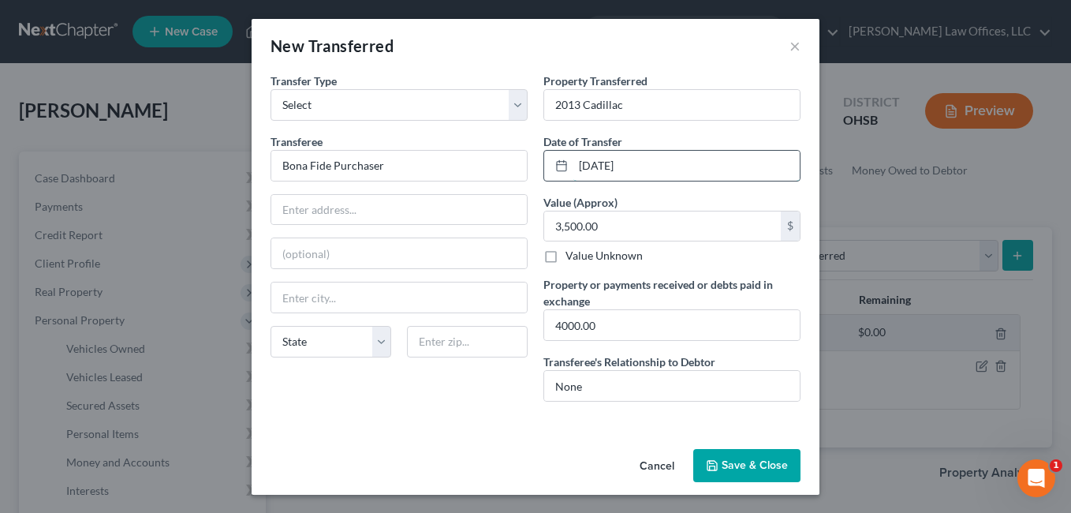
drag, startPoint x: 640, startPoint y: 168, endPoint x: 565, endPoint y: 168, distance: 75.7
click at [565, 168] on div "[DATE]" at bounding box center [671, 166] width 257 height 32
click at [591, 170] on input "[DATE]" at bounding box center [686, 166] width 226 height 30
click at [651, 164] on input "[DATE]" at bounding box center [686, 166] width 226 height 30
drag, startPoint x: 651, startPoint y: 164, endPoint x: 571, endPoint y: 167, distance: 79.7
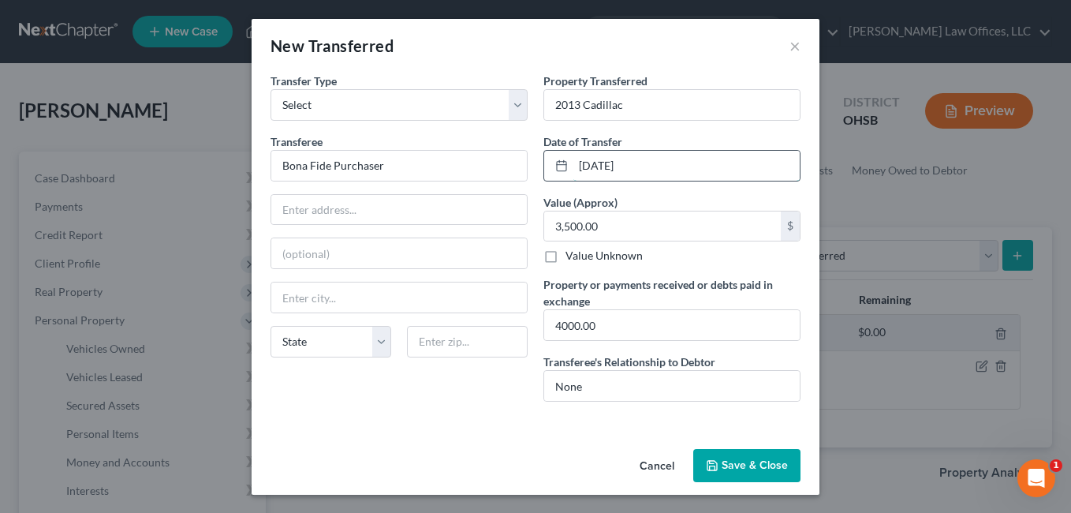
click at [573, 167] on input "[DATE]" at bounding box center [686, 166] width 226 height 30
type input "[DATE]"
click at [739, 467] on button "Save & Close" at bounding box center [746, 465] width 107 height 33
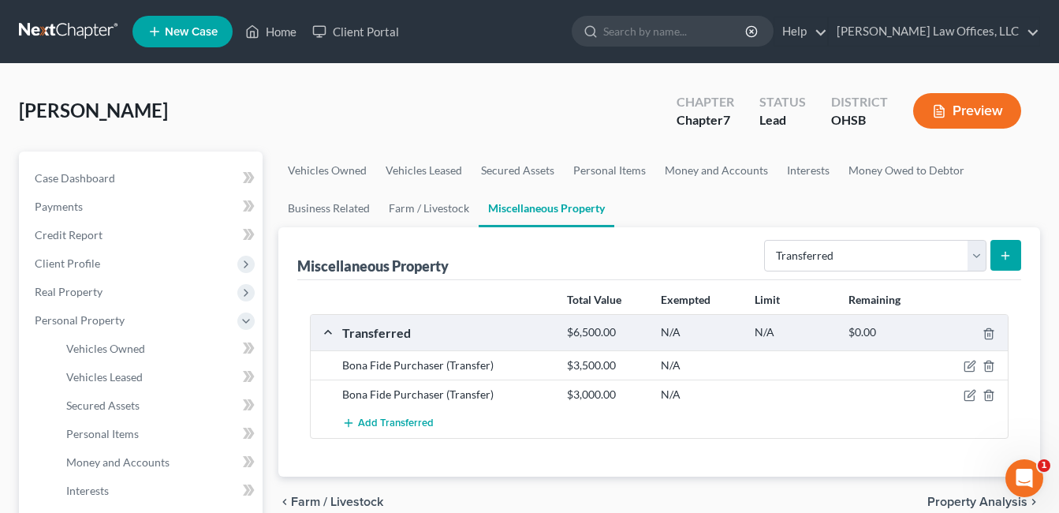
click at [1005, 255] on icon "submit" at bounding box center [1005, 255] width 13 height 13
select select "Ordinary ([DATE])"
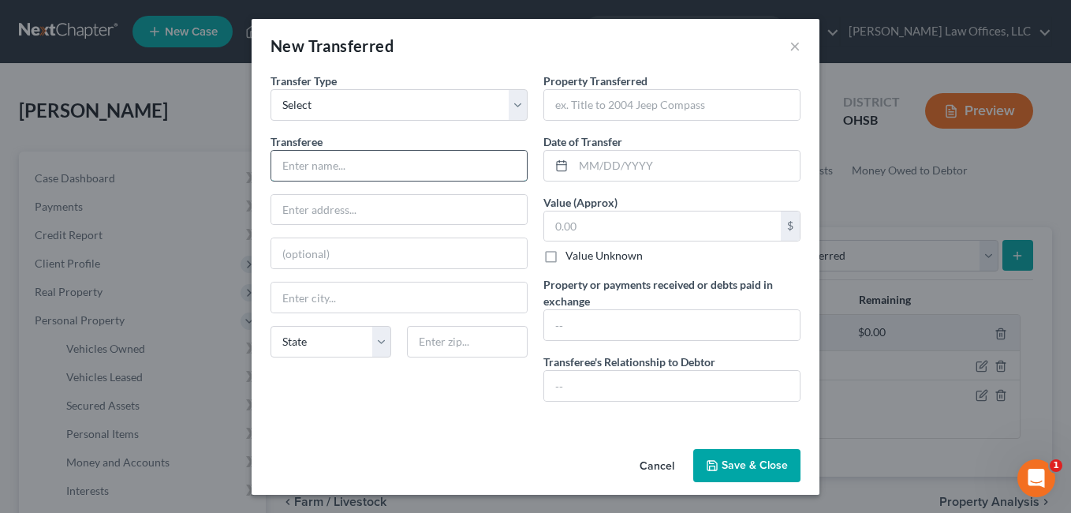
click at [373, 159] on input "text" at bounding box center [399, 166] width 256 height 30
type input "Bona Fide Purchaser"
type input "2013 Cadillac"
type input "[DATE]"
type input "3,500.00"
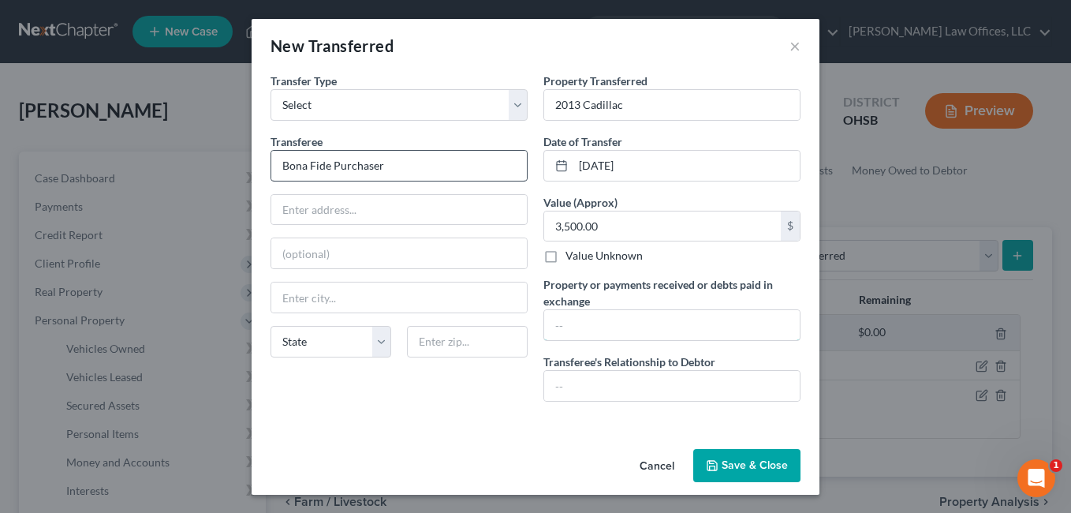
type input "4000.00"
type input "None"
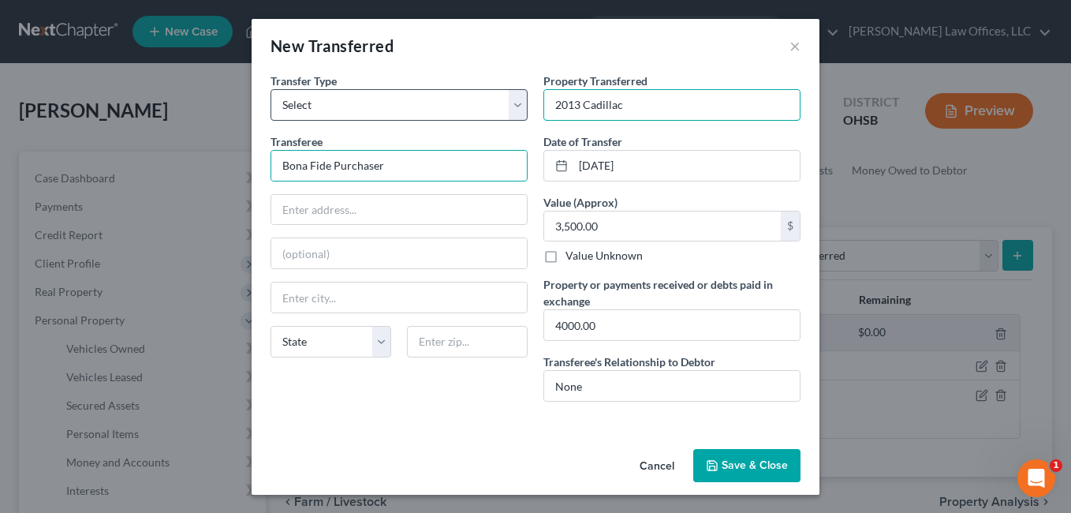
drag, startPoint x: 621, startPoint y: 103, endPoint x: 491, endPoint y: 106, distance: 129.4
click at [491, 106] on div "Transfer Type * Select Ordinary ([DATE]) [DATE] Transferee * Bona Fide Purchase…" at bounding box center [536, 244] width 546 height 342
type input "2016 Chevy Malibu"
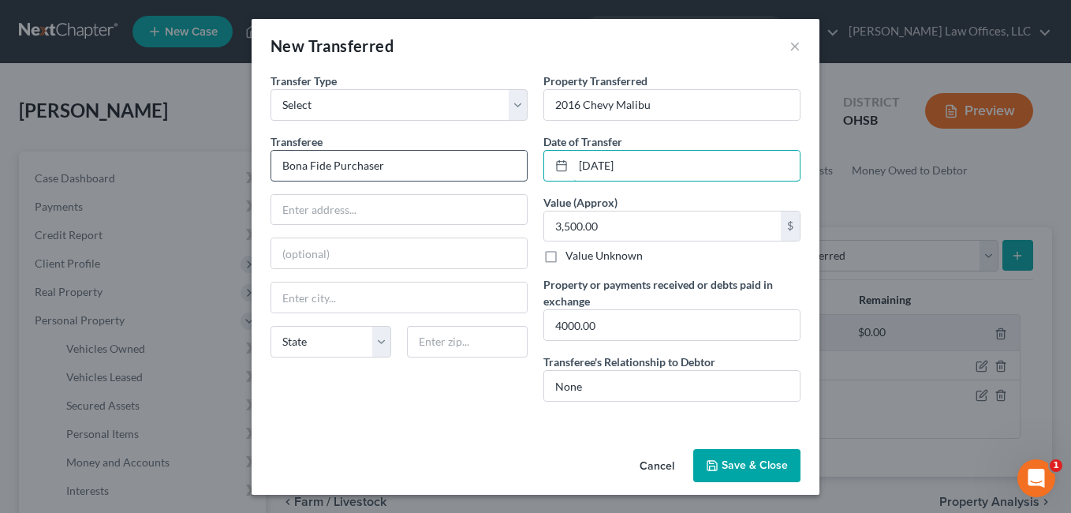
drag, startPoint x: 638, startPoint y: 164, endPoint x: 510, endPoint y: 164, distance: 127.8
click at [510, 164] on div "Transfer Type * Select Ordinary ([DATE]) [DATE] Transferee * Bona Fide Purchase…" at bounding box center [536, 244] width 546 height 342
type input "[DATE]"
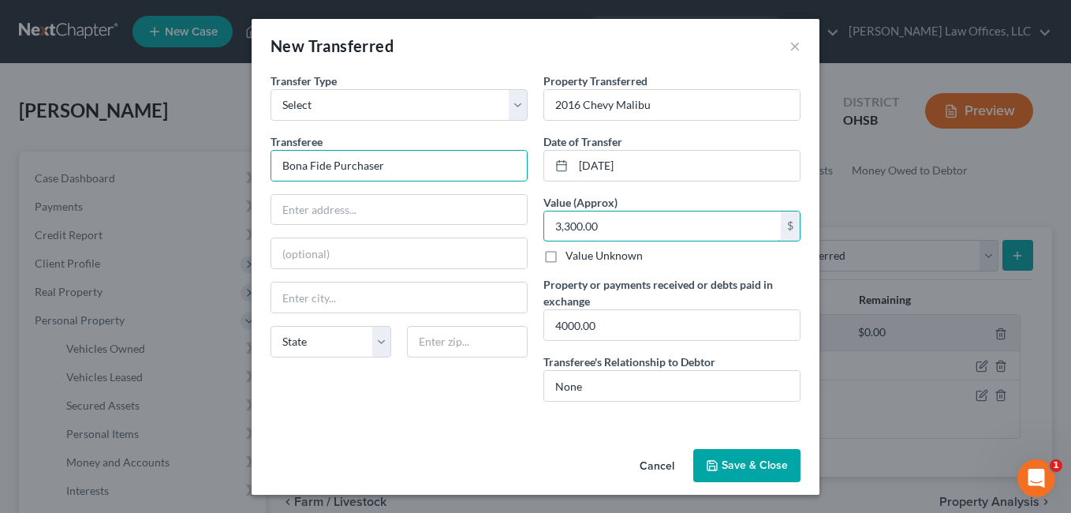
type input "3,300.00"
type input "4000"
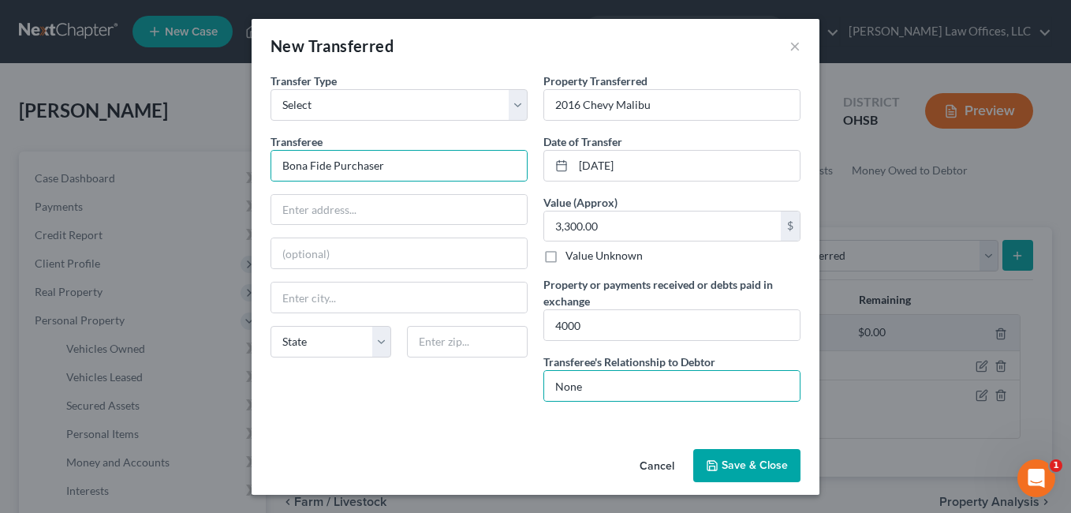
click at [747, 467] on button "Save & Close" at bounding box center [746, 465] width 107 height 33
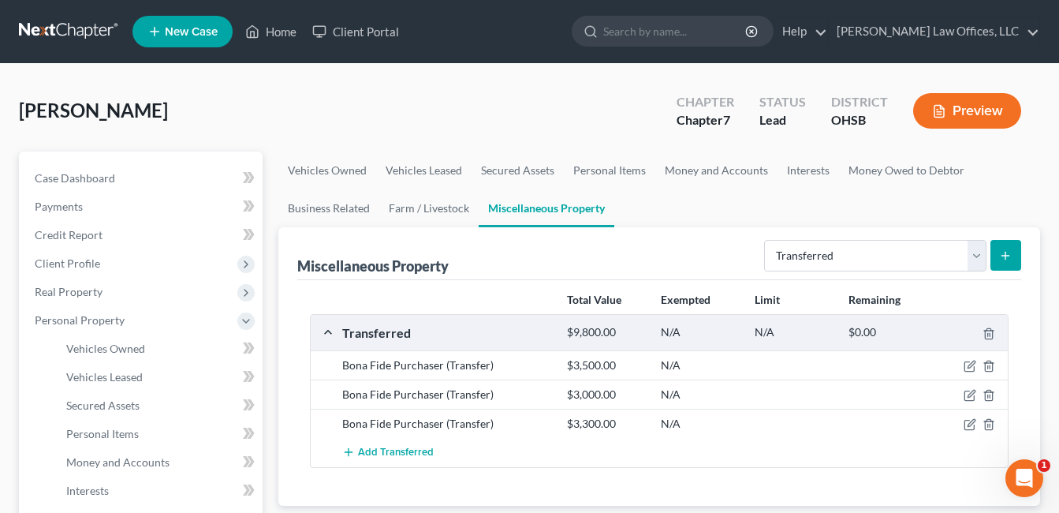
click at [1005, 256] on line "submit" at bounding box center [1006, 256] width 7 height 0
select select "Ordinary ([DATE])"
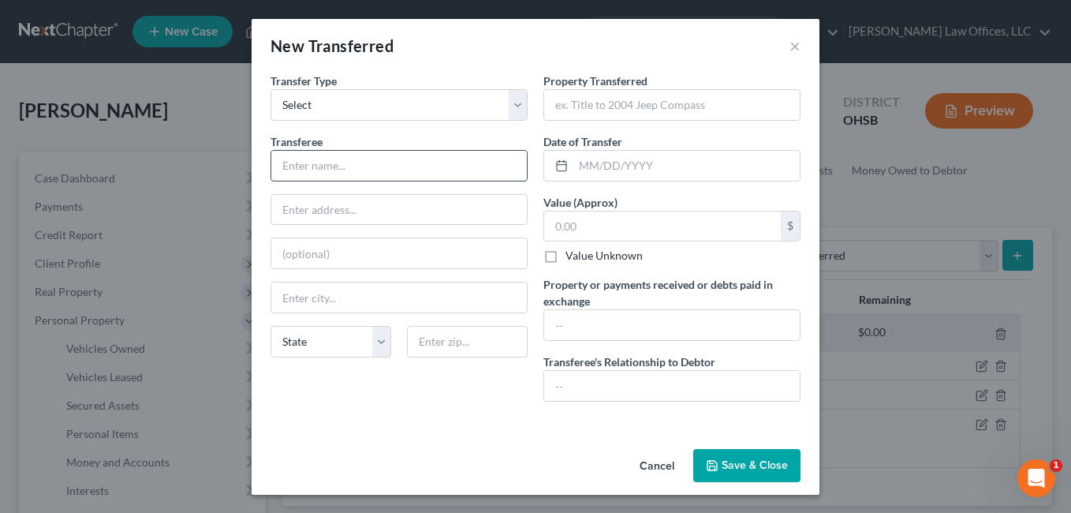
click at [404, 174] on input "text" at bounding box center [399, 166] width 256 height 30
type input "Bona Fide Purchaser"
click at [643, 117] on input "text" at bounding box center [672, 105] width 256 height 30
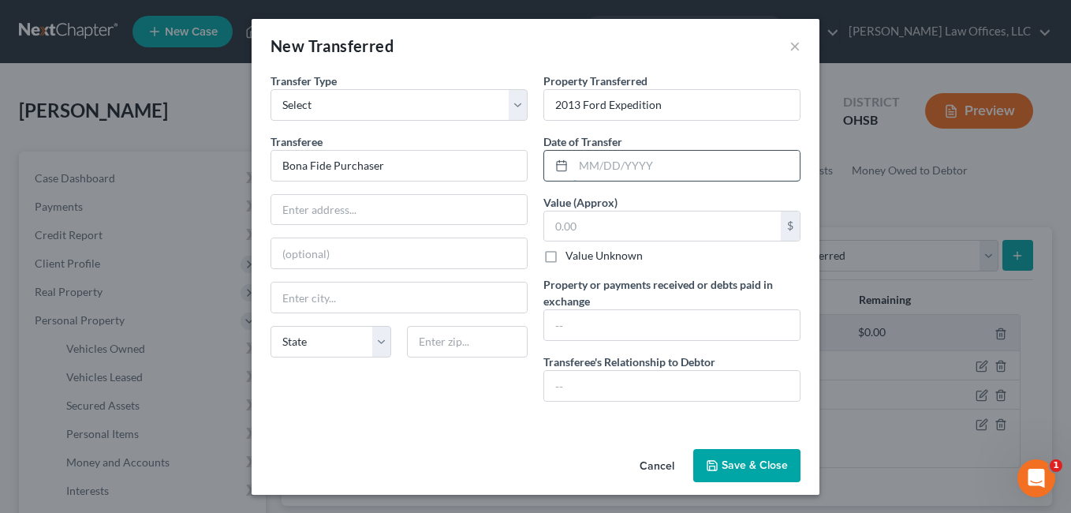
click at [633, 172] on input "text" at bounding box center [686, 166] width 226 height 30
drag, startPoint x: 602, startPoint y: 107, endPoint x: 733, endPoint y: 106, distance: 130.9
click at [733, 106] on input "2013 Ford Expedition" at bounding box center [672, 105] width 256 height 30
type input "2013 Ford Escape"
click at [700, 166] on input "text" at bounding box center [686, 166] width 226 height 30
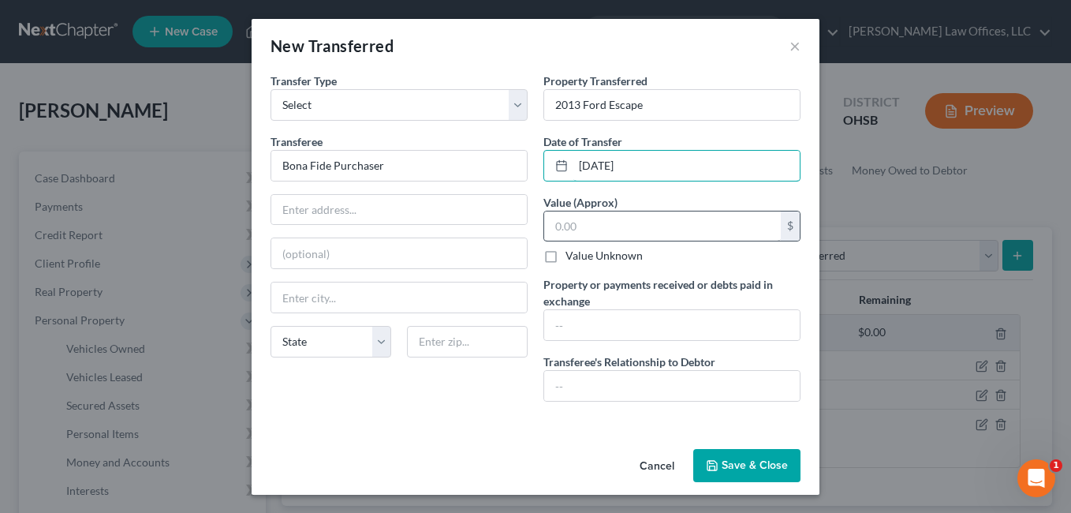
type input "[DATE]"
drag, startPoint x: 589, startPoint y: 232, endPoint x: 522, endPoint y: 234, distance: 67.1
click at [522, 234] on div "Transfer Type * Select Ordinary ([DATE]) [DATE] Transferee * Bona Fide Purchase…" at bounding box center [536, 244] width 546 height 342
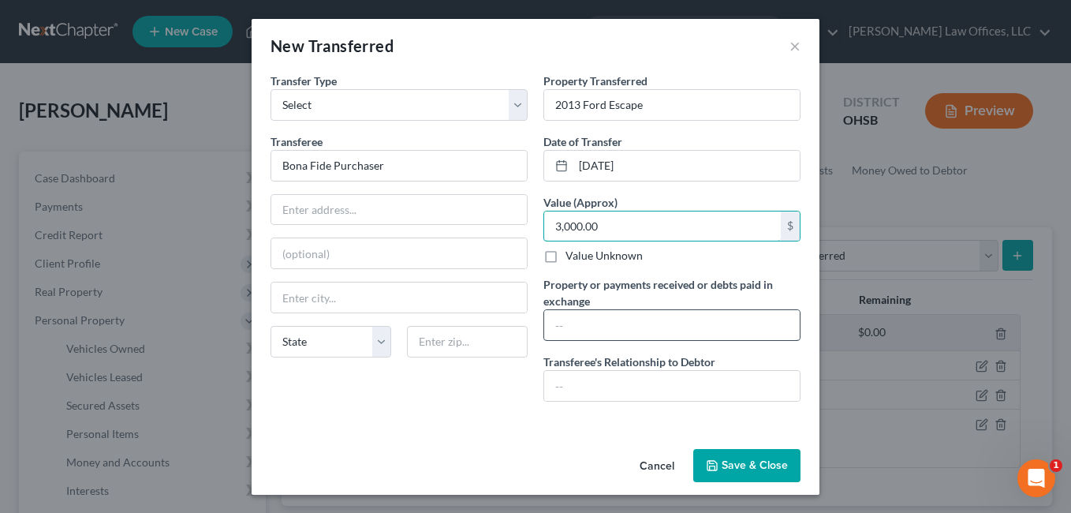
type input "3,000.00"
click at [582, 327] on input "text" at bounding box center [672, 325] width 256 height 30
type input "4000.00"
click at [564, 376] on input "text" at bounding box center [672, 386] width 256 height 30
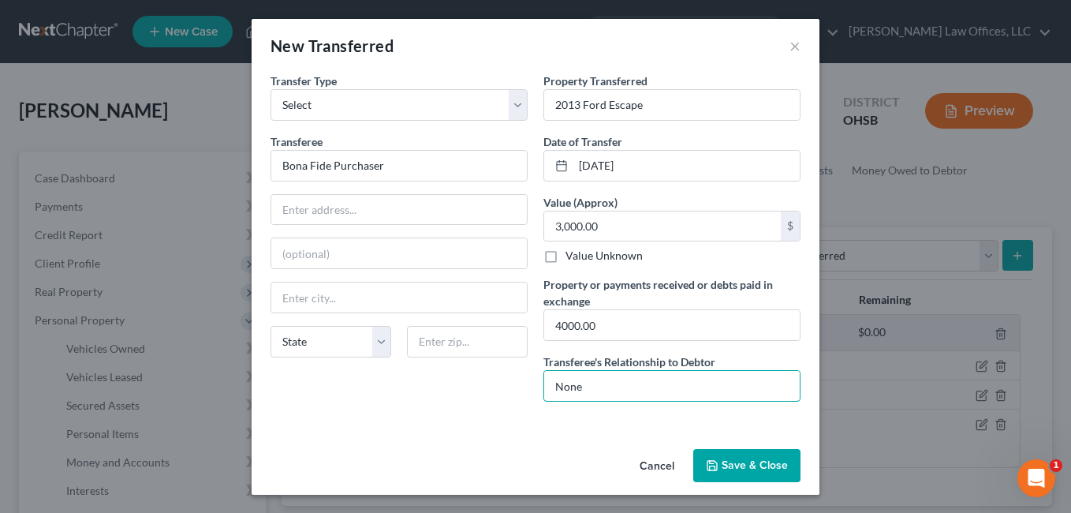
type input "None"
click at [760, 460] on button "Save & Close" at bounding box center [746, 465] width 107 height 33
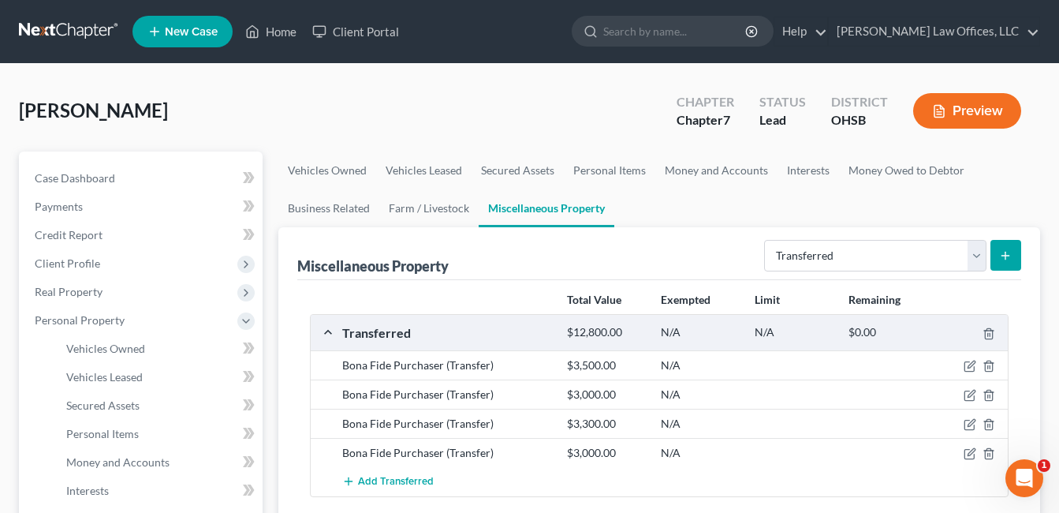
click at [996, 251] on button "submit" at bounding box center [1006, 255] width 31 height 31
select select "Ordinary ([DATE])"
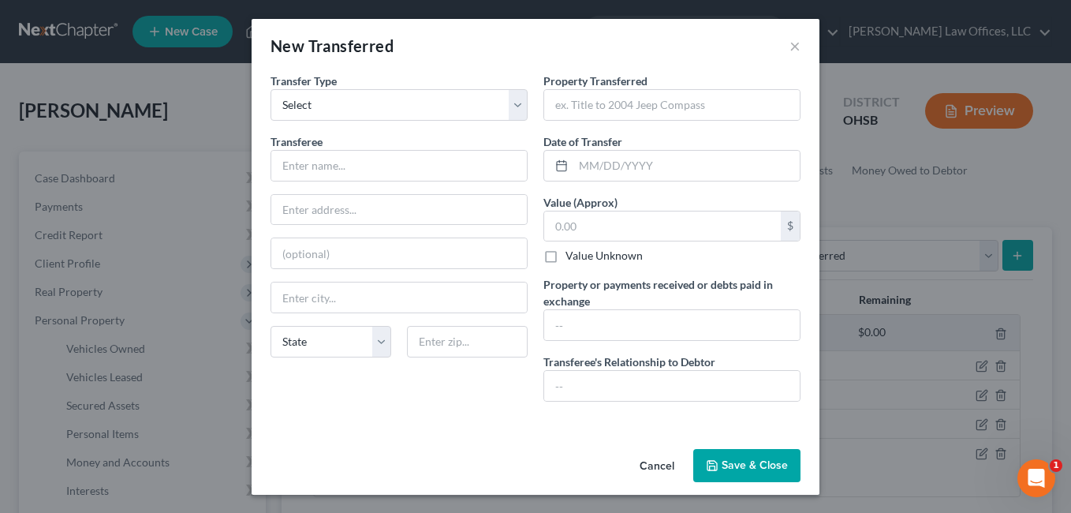
click at [397, 181] on div "Transferee * State [US_STATE] AK AR AZ CA CO CT DE DC [GEOGRAPHIC_DATA] [GEOGRA…" at bounding box center [399, 251] width 257 height 237
click at [398, 171] on input "text" at bounding box center [399, 166] width 256 height 30
type input "Bona Fide Purchaser"
click at [587, 116] on input "text" at bounding box center [672, 105] width 256 height 30
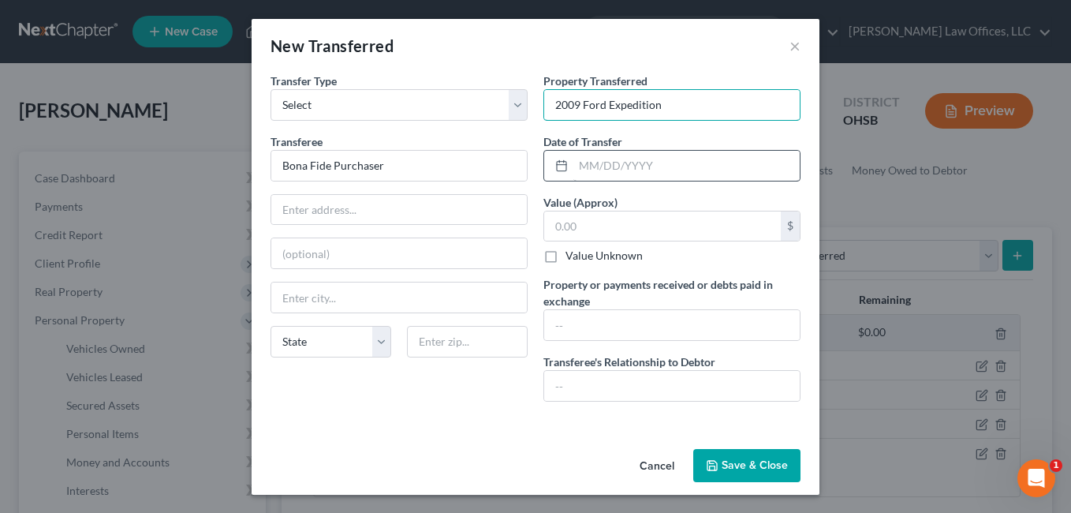
type input "2009 Ford Expedition"
click at [599, 159] on input "text" at bounding box center [686, 166] width 226 height 30
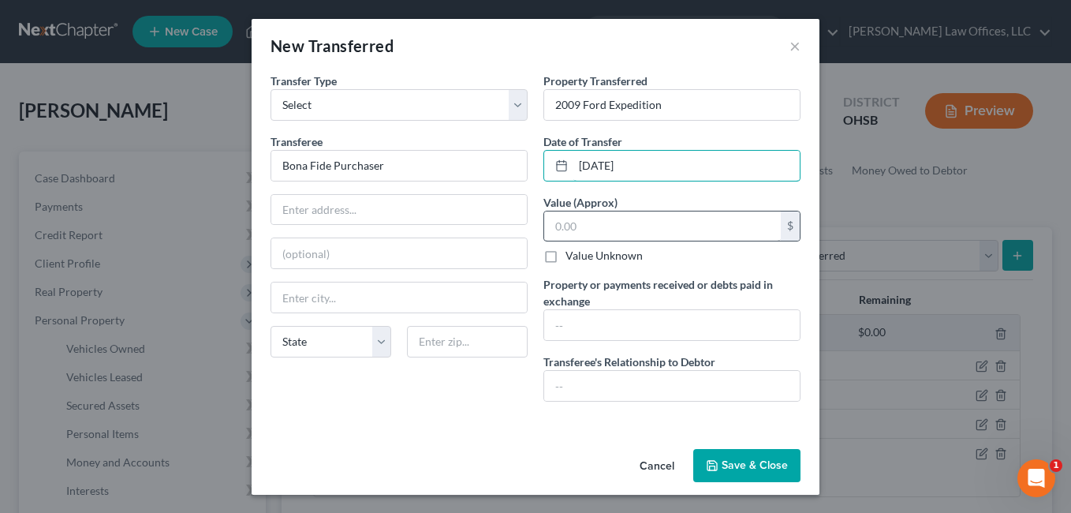
type input "[DATE]"
click at [625, 225] on input "text" at bounding box center [662, 226] width 237 height 30
drag, startPoint x: 598, startPoint y: 228, endPoint x: 547, endPoint y: 237, distance: 52.0
click at [547, 237] on input "3,900.00" at bounding box center [662, 226] width 237 height 30
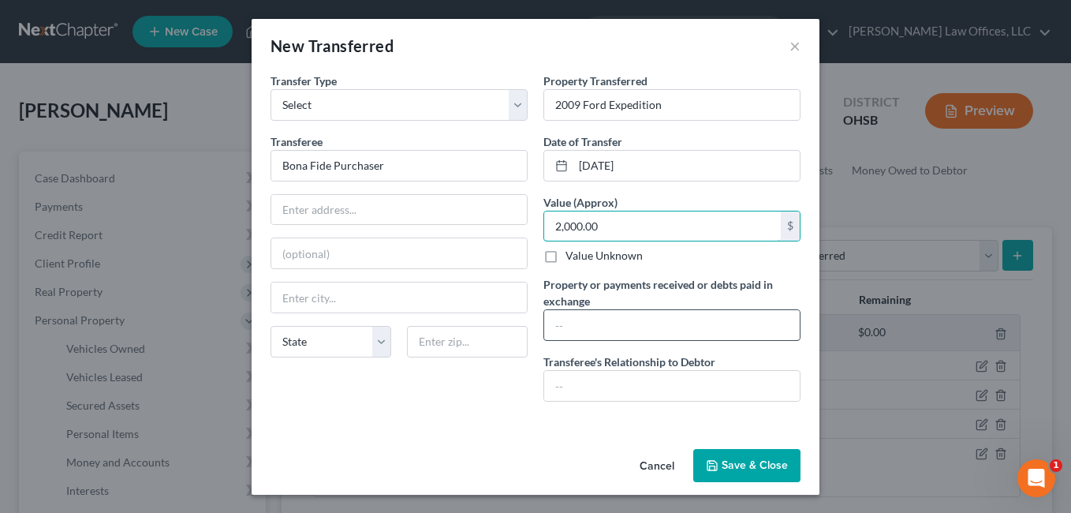
type input "2,000.00"
click at [559, 324] on input "text" at bounding box center [672, 325] width 256 height 30
type input "2100.00"
click at [551, 394] on input "text" at bounding box center [672, 386] width 256 height 30
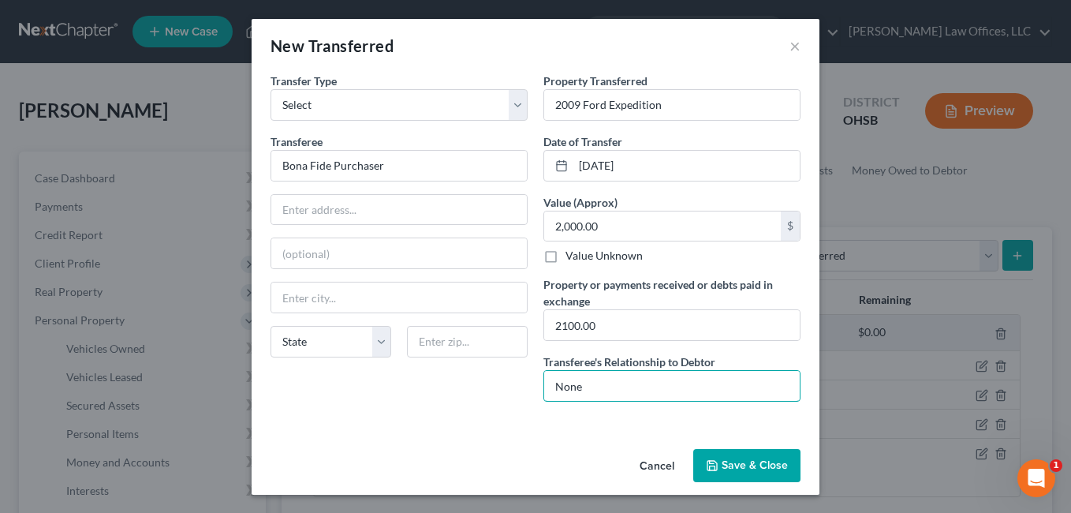
type input "None"
click at [739, 462] on button "Save & Close" at bounding box center [746, 465] width 107 height 33
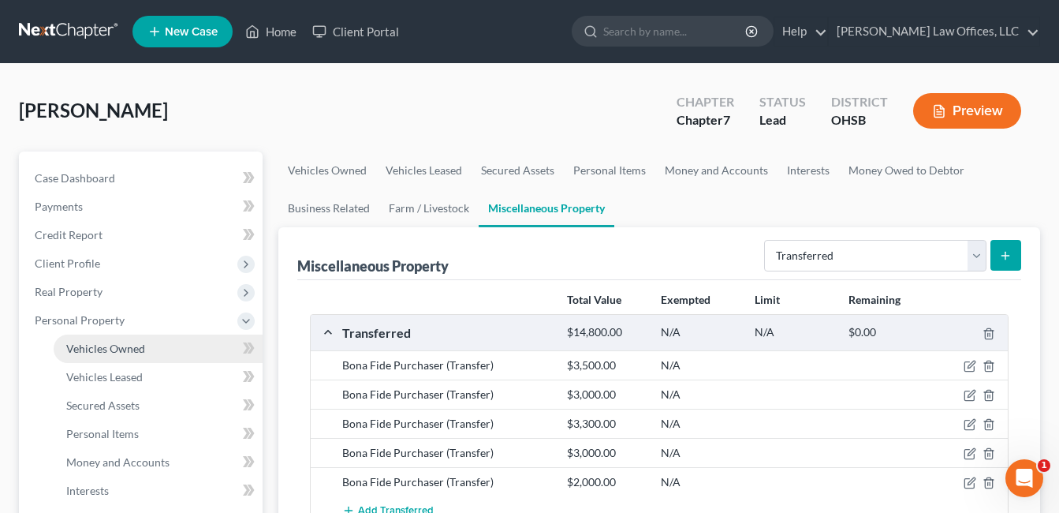
click at [108, 351] on span "Vehicles Owned" at bounding box center [105, 348] width 79 height 13
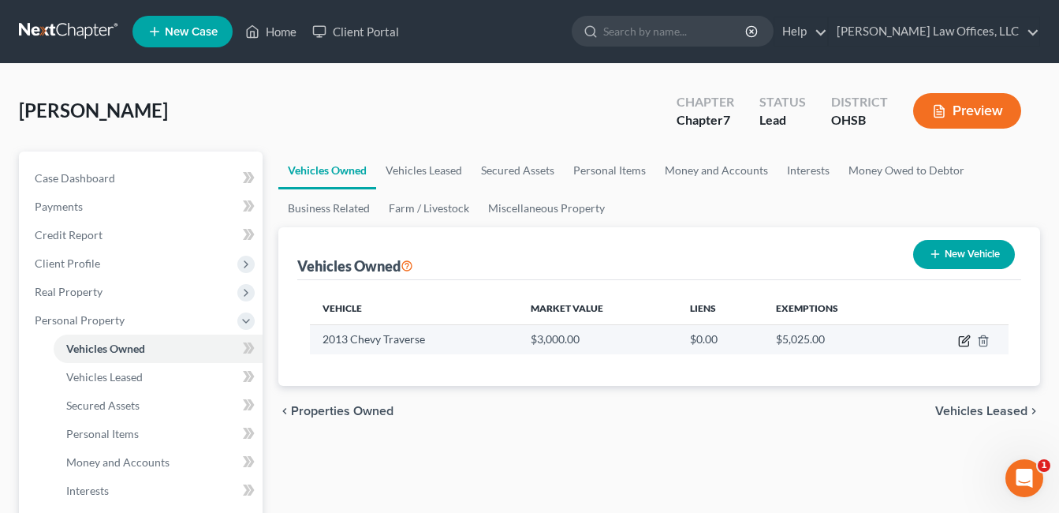
click at [967, 339] on icon "button" at bounding box center [965, 338] width 7 height 7
select select "0"
select select "13"
select select "3"
select select "0"
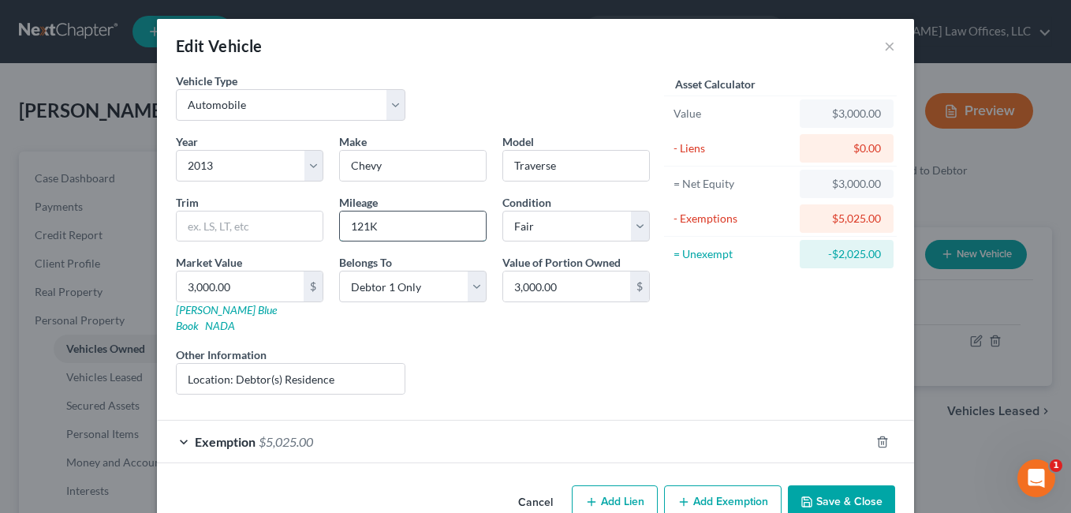
click at [375, 225] on input "121K" at bounding box center [413, 226] width 146 height 30
type input "121K (Total Mileage Unknown)"
click at [823, 485] on button "Save & Close" at bounding box center [841, 501] width 107 height 33
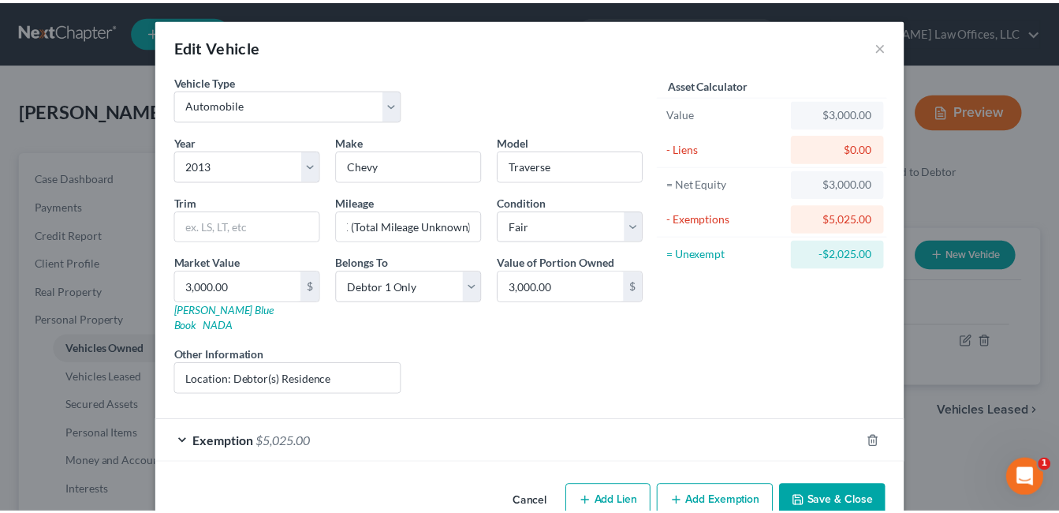
scroll to position [0, 0]
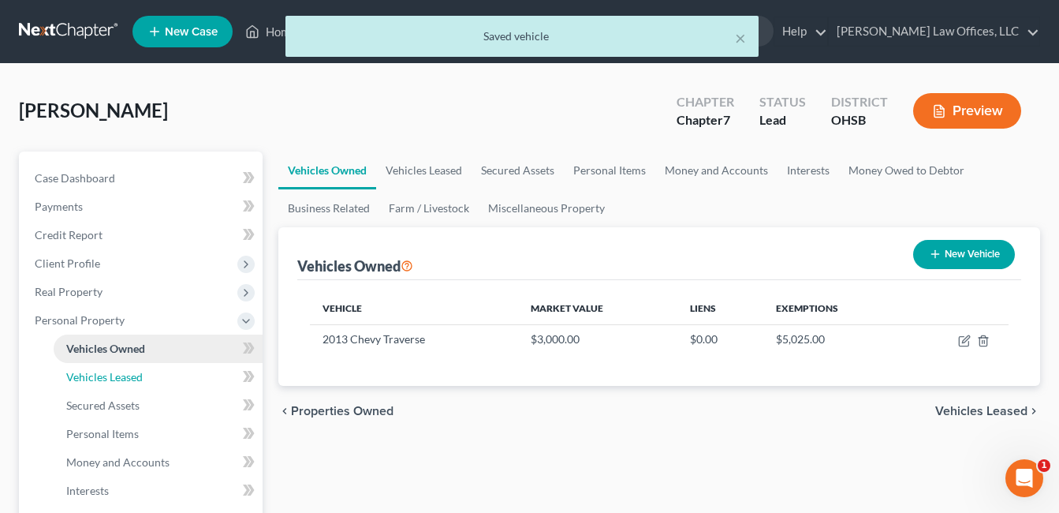
drag, startPoint x: 116, startPoint y: 377, endPoint x: 176, endPoint y: 360, distance: 62.2
click at [116, 377] on span "Vehicles Leased" at bounding box center [104, 376] width 77 height 13
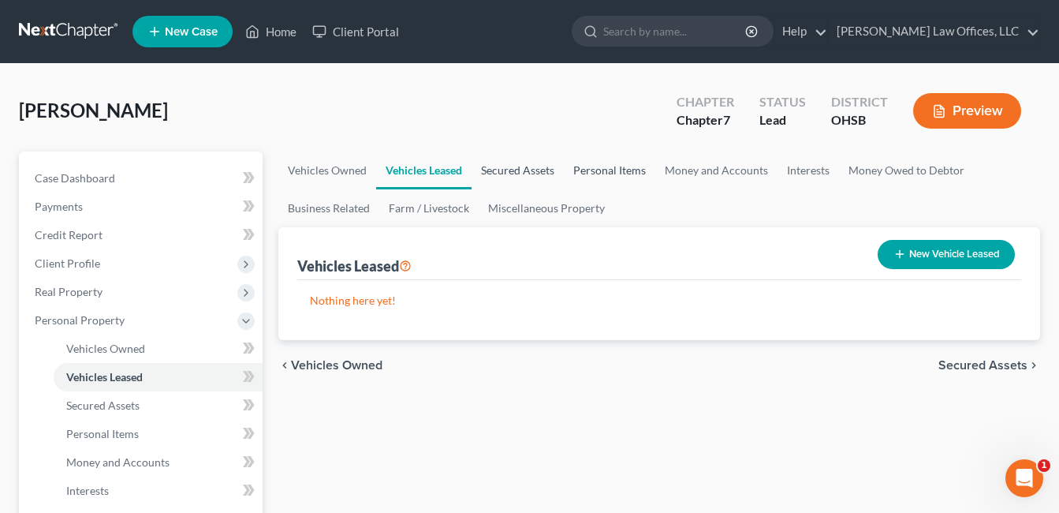
click at [528, 165] on link "Secured Assets" at bounding box center [518, 170] width 92 height 38
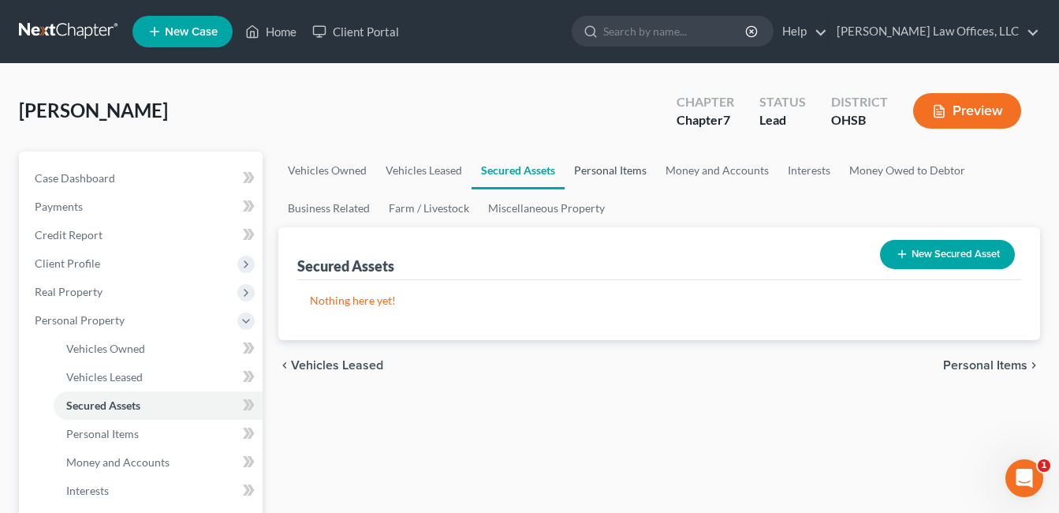
click at [608, 165] on link "Personal Items" at bounding box center [610, 170] width 91 height 38
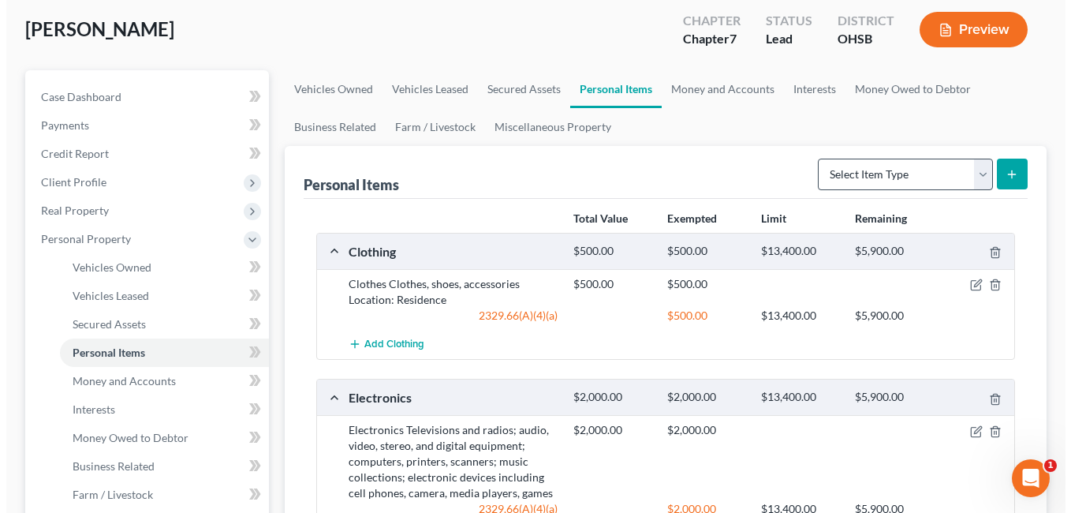
scroll to position [79, 0]
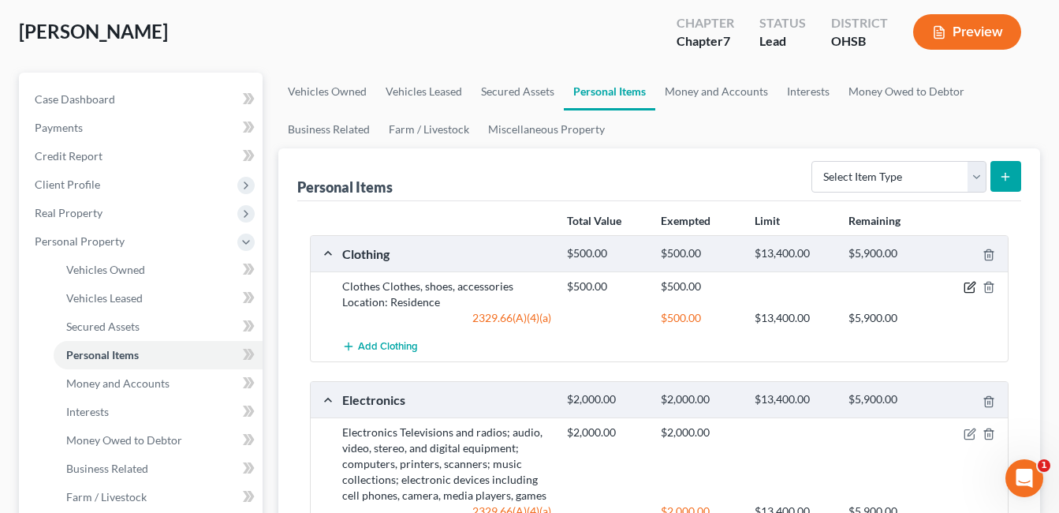
click at [969, 290] on icon "button" at bounding box center [970, 287] width 13 height 13
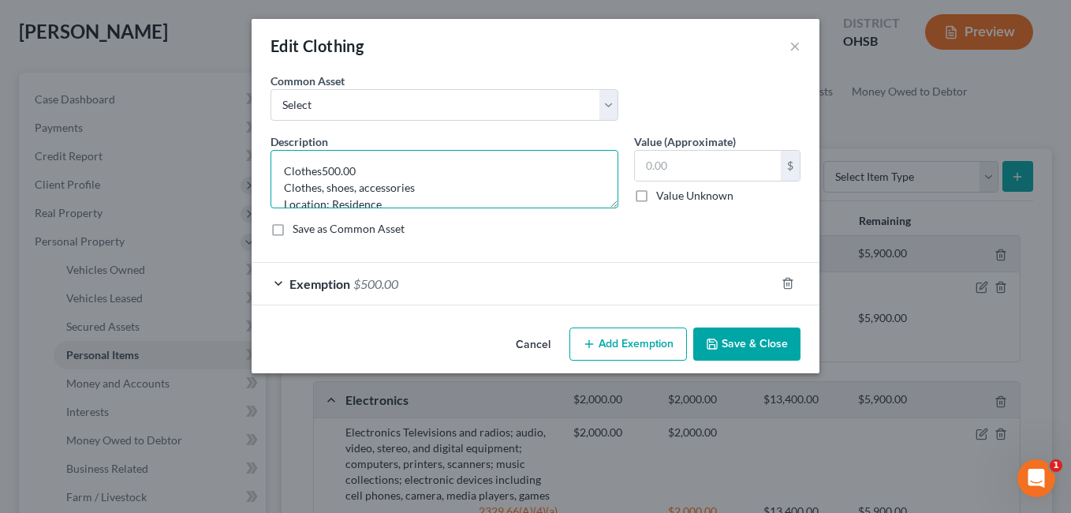
type textarea "Clothes Clothes, shoes, accessories Location: Residence"
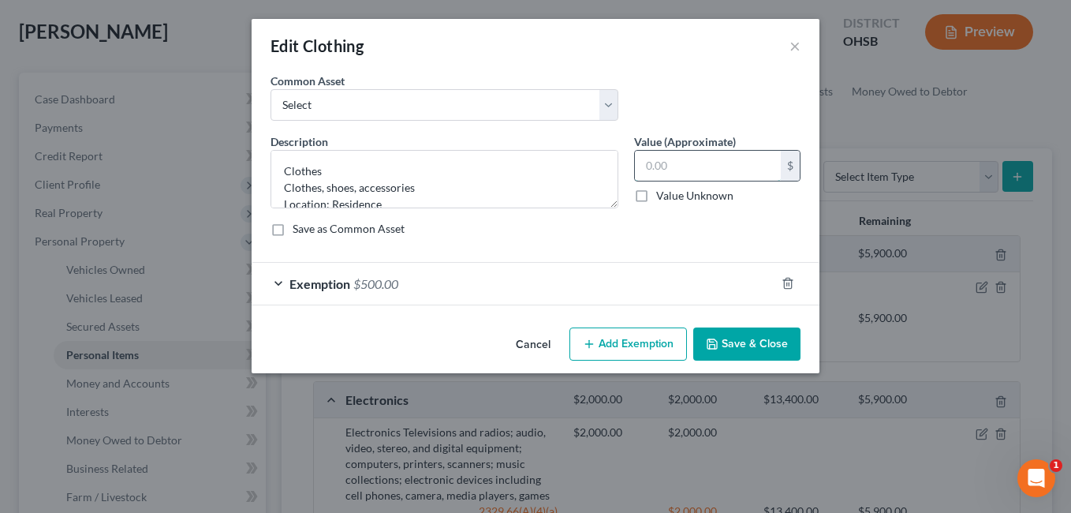
click at [664, 166] on input "text" at bounding box center [708, 166] width 146 height 30
type input "20.00"
click at [541, 280] on div "Exemption $500.00" at bounding box center [514, 284] width 524 height 42
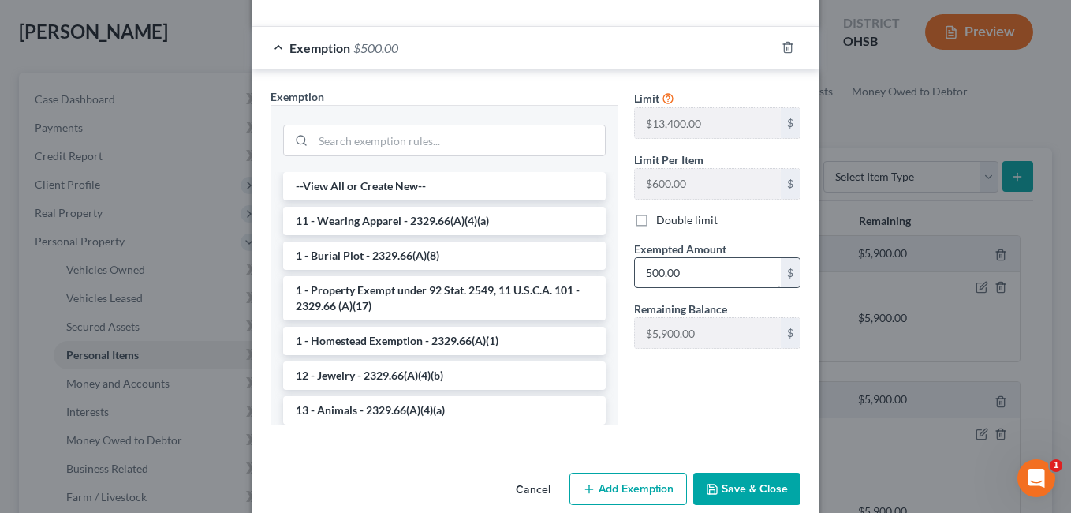
scroll to position [237, 0]
type input "20.00"
click at [721, 488] on button "Save & Close" at bounding box center [746, 488] width 107 height 33
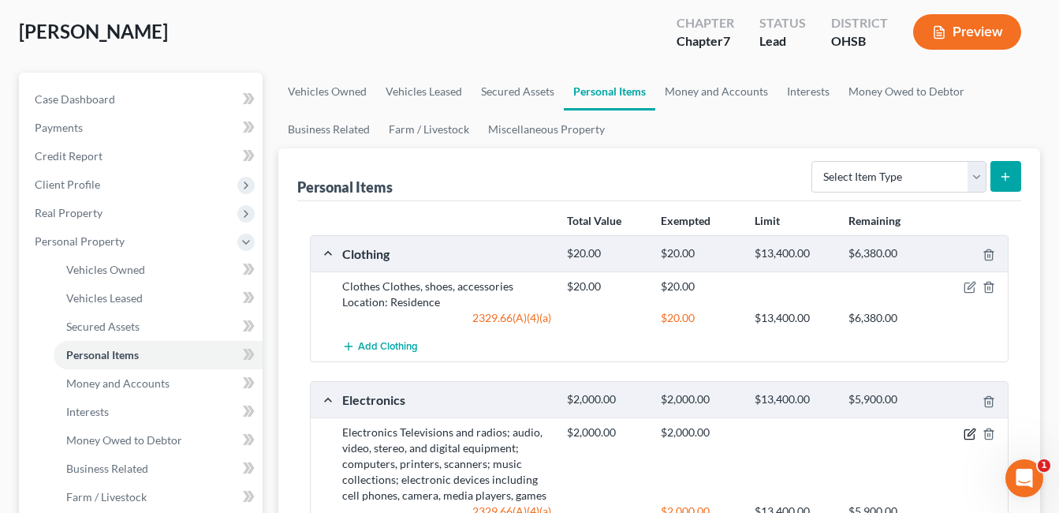
click at [969, 432] on icon "button" at bounding box center [971, 431] width 7 height 7
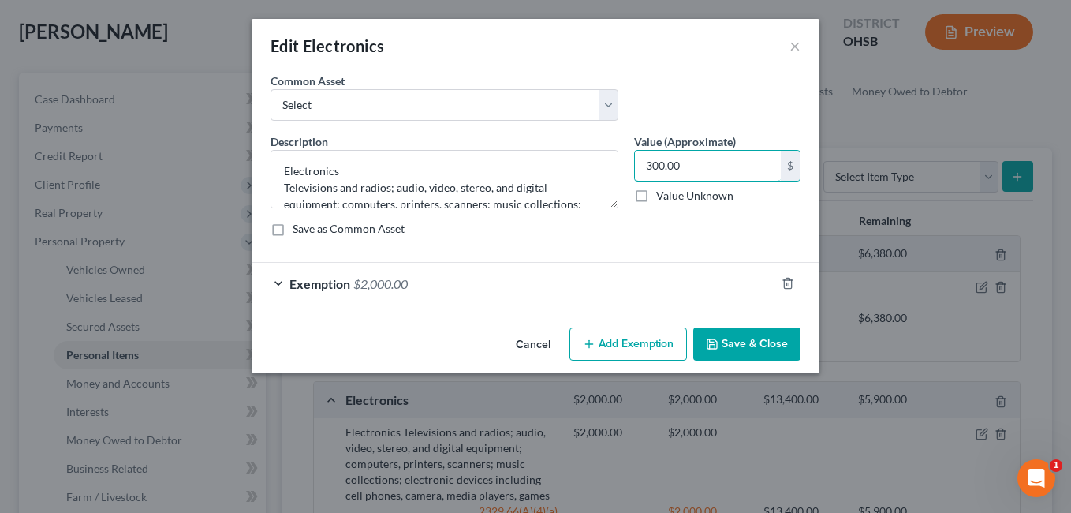
type input "300.00"
click at [496, 297] on div "Exemption $2,000.00" at bounding box center [514, 284] width 524 height 42
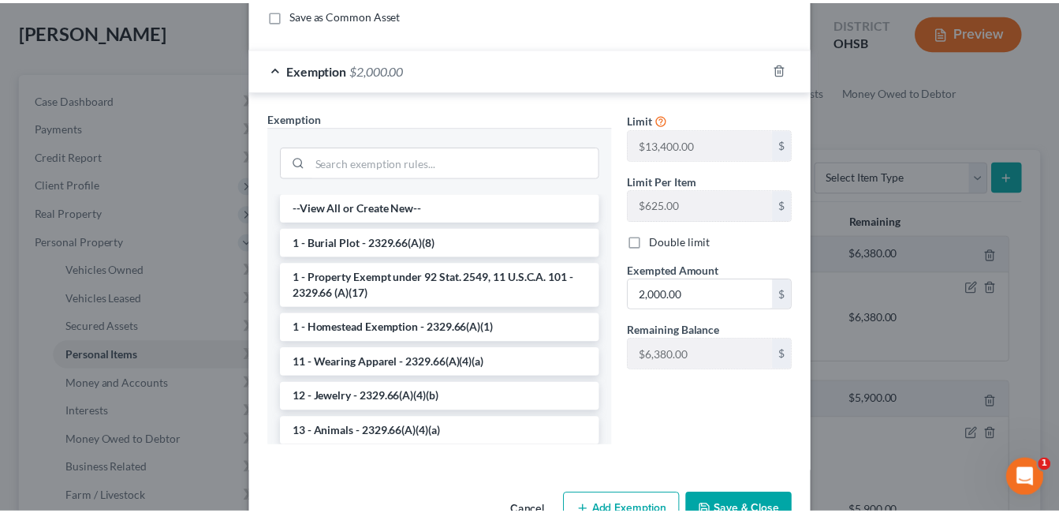
scroll to position [259, 0]
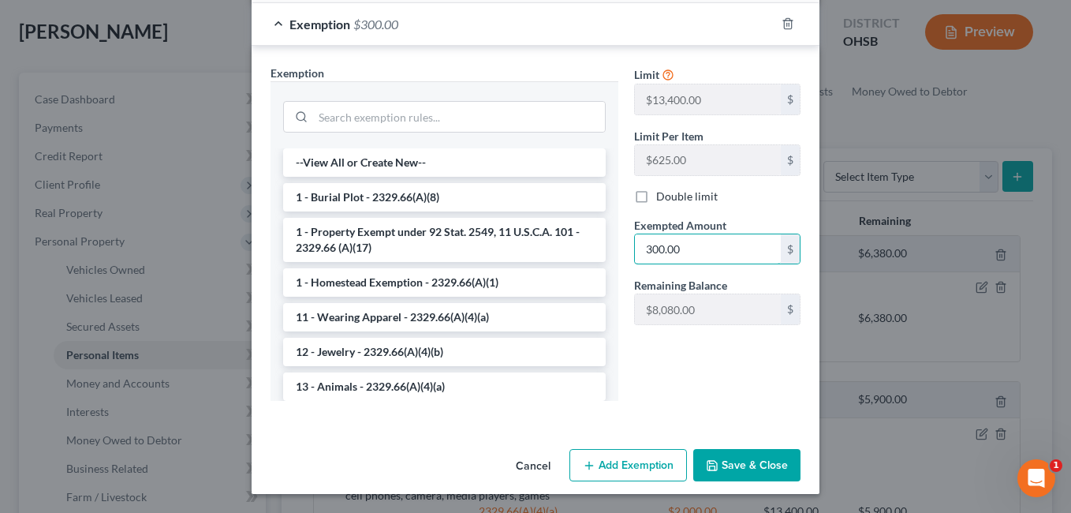
type input "300.00"
click at [738, 461] on button "Save & Close" at bounding box center [746, 465] width 107 height 33
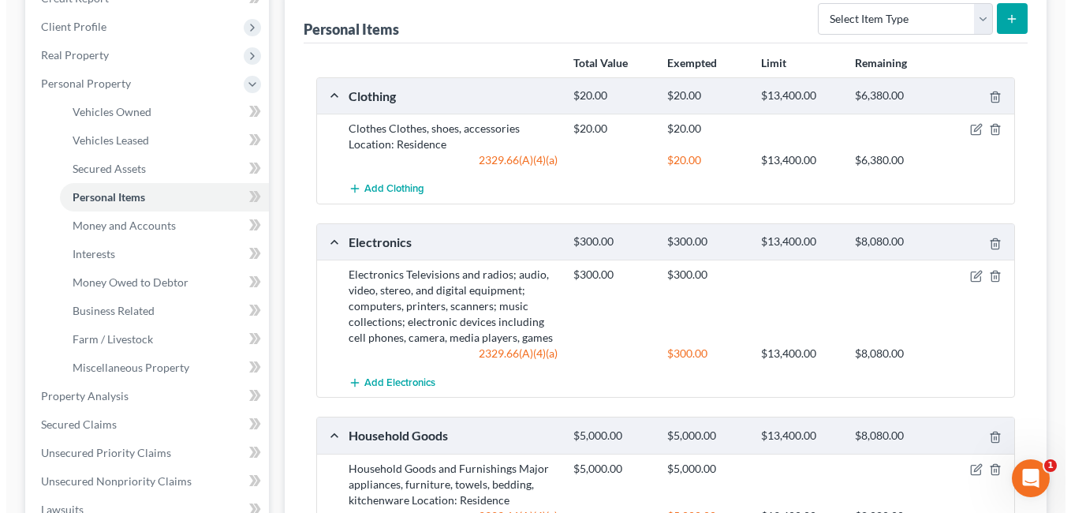
scroll to position [394, 0]
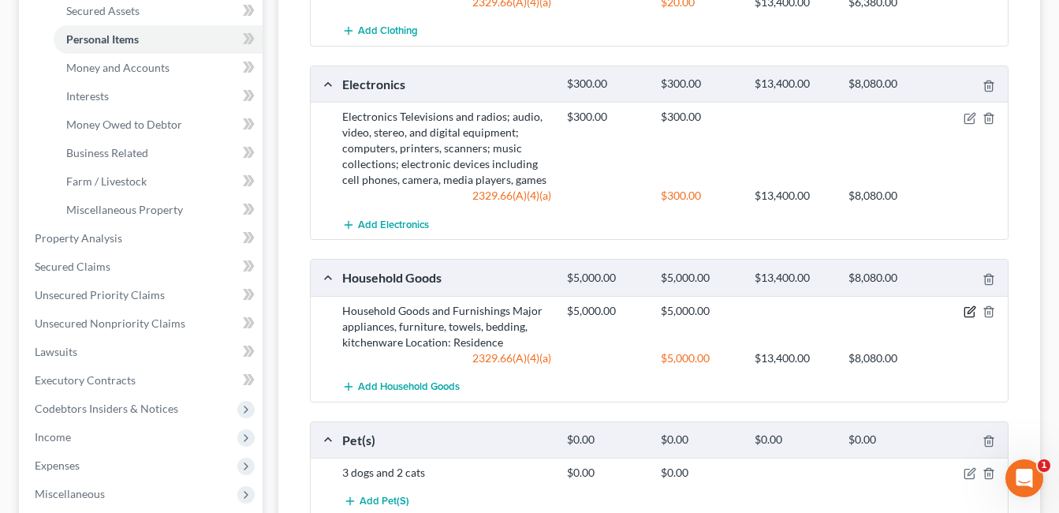
click at [969, 312] on icon "button" at bounding box center [970, 311] width 13 height 13
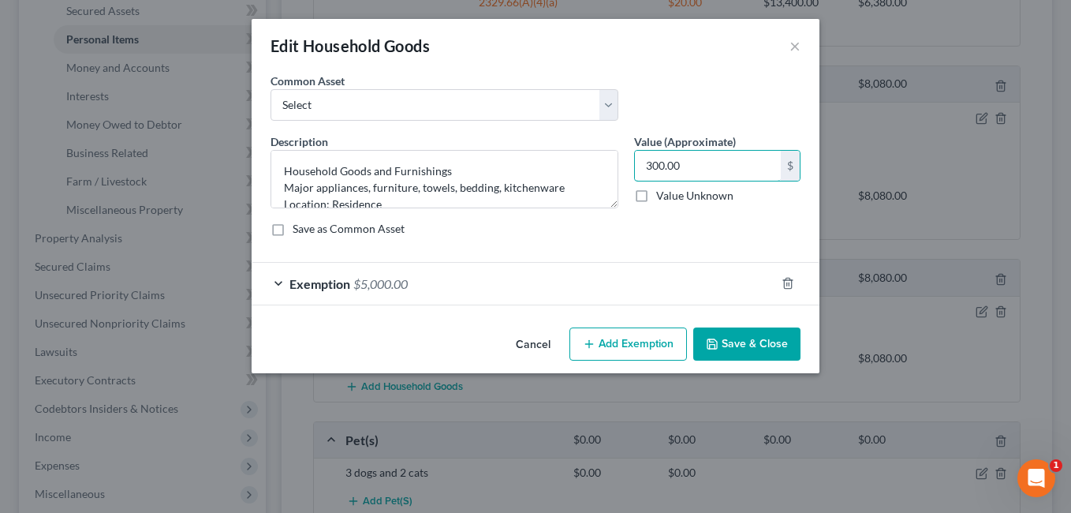
type input "300.00"
click at [536, 278] on div "Exemption $5,000.00" at bounding box center [514, 284] width 524 height 42
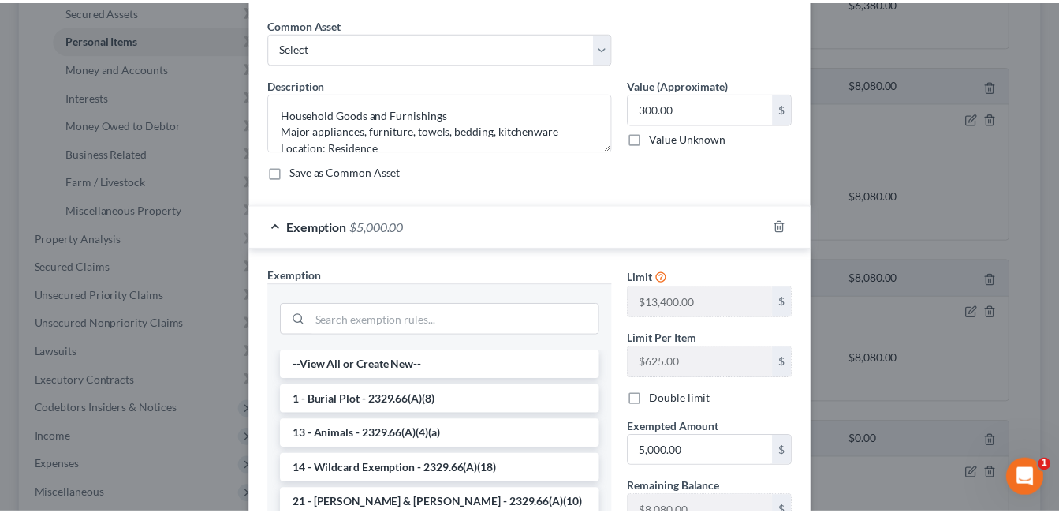
scroll to position [237, 0]
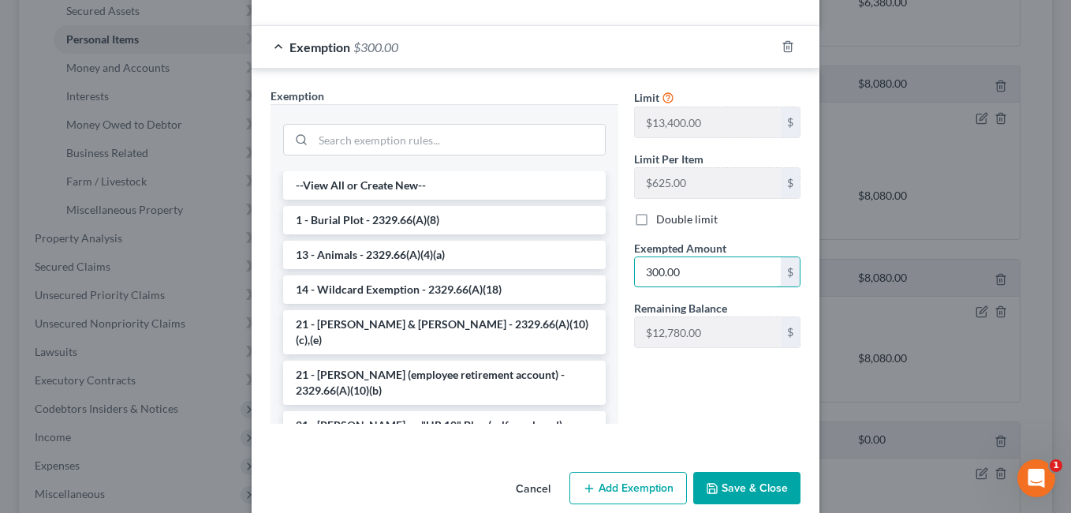
type input "300.00"
click at [722, 475] on button "Save & Close" at bounding box center [746, 488] width 107 height 33
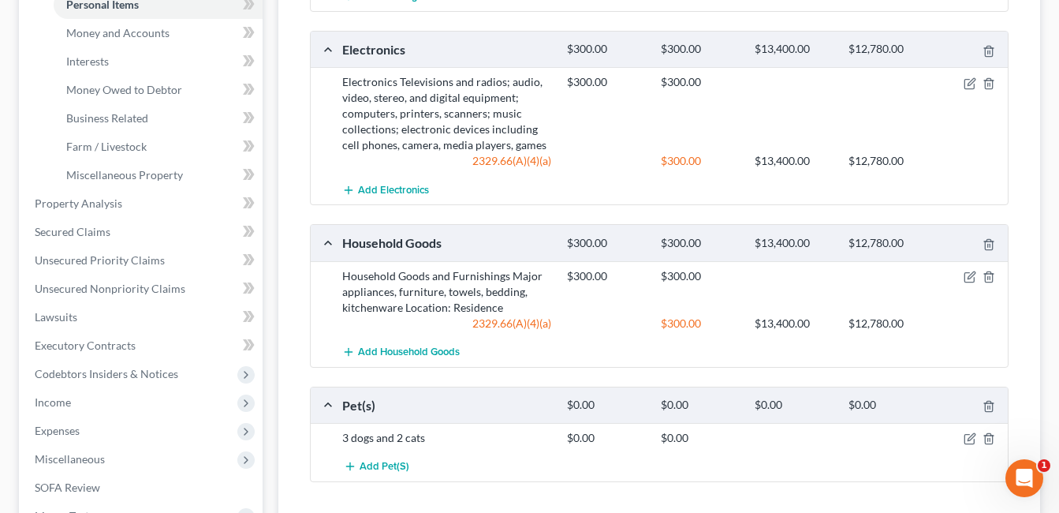
scroll to position [165, 0]
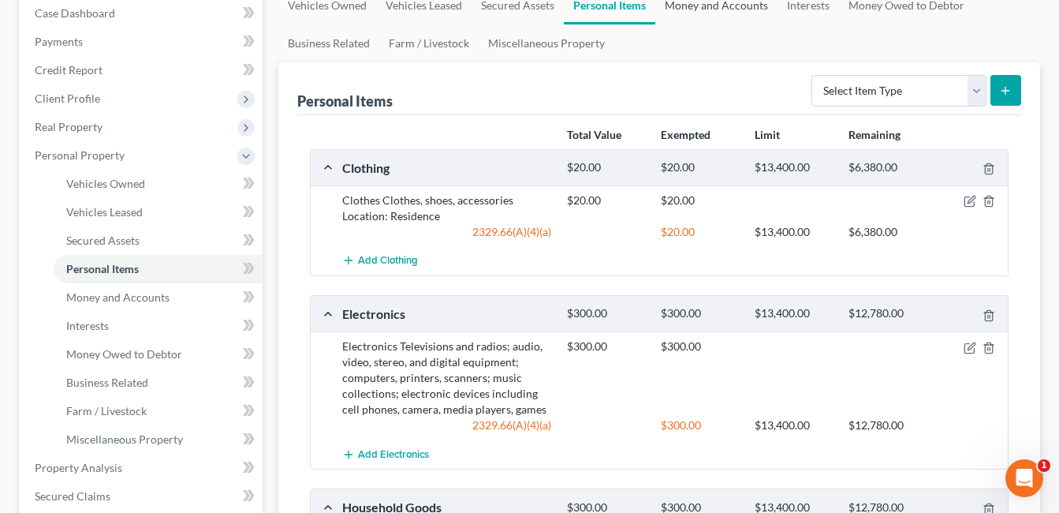
click at [704, 6] on link "Money and Accounts" at bounding box center [716, 6] width 122 height 38
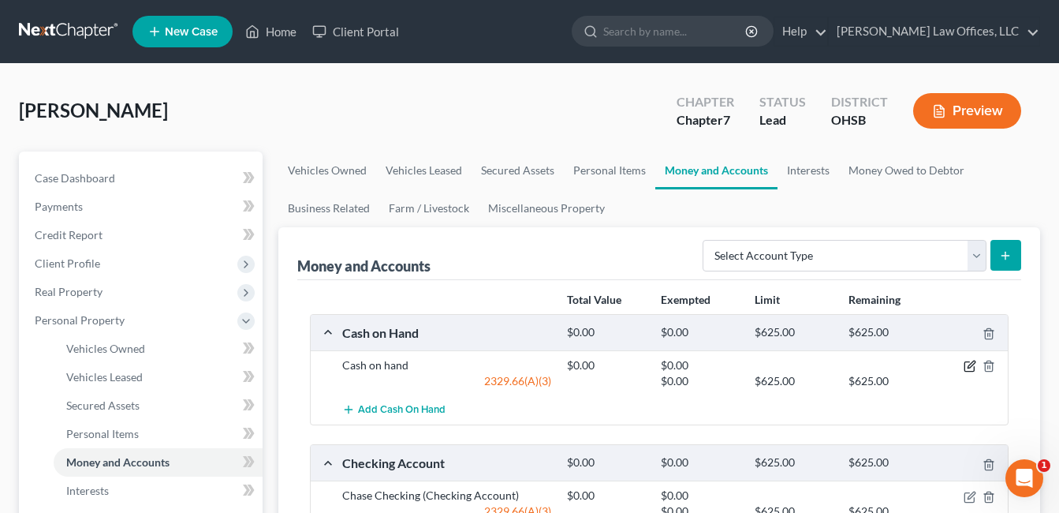
click at [970, 367] on icon "button" at bounding box center [970, 366] width 13 height 13
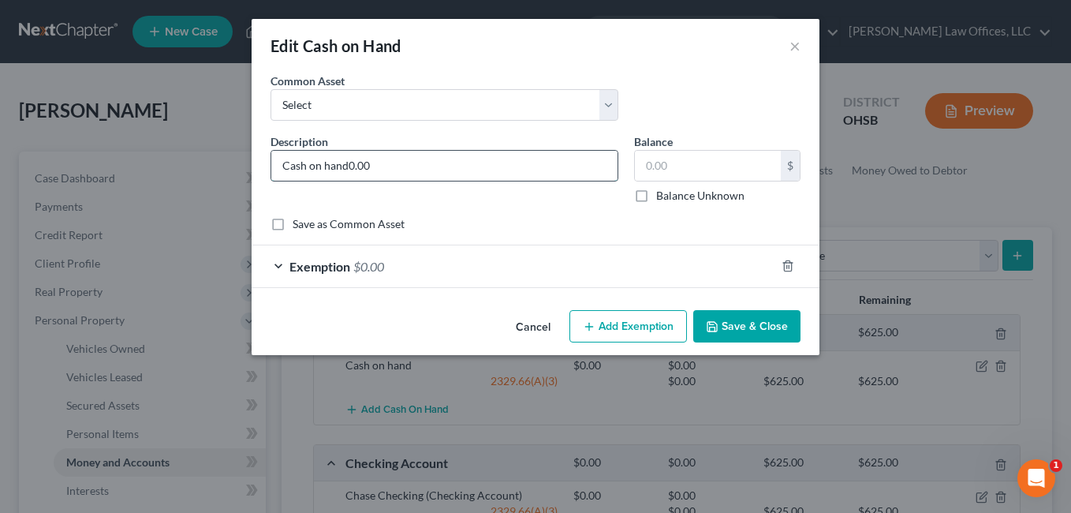
type input "Cash on hand"
click at [704, 168] on input "text" at bounding box center [708, 166] width 146 height 30
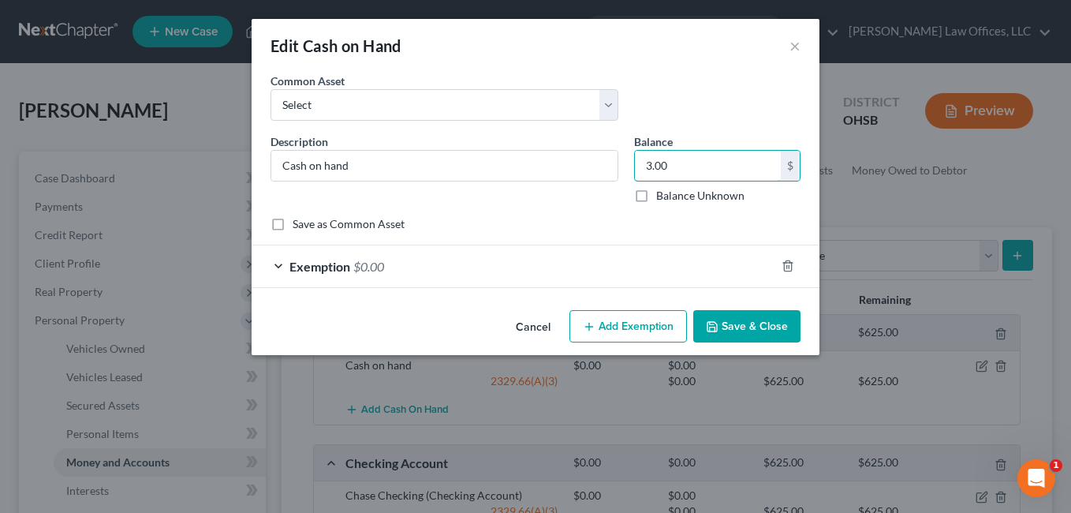
type input "3.00"
click at [438, 253] on div "Exemption $0.00" at bounding box center [514, 266] width 524 height 42
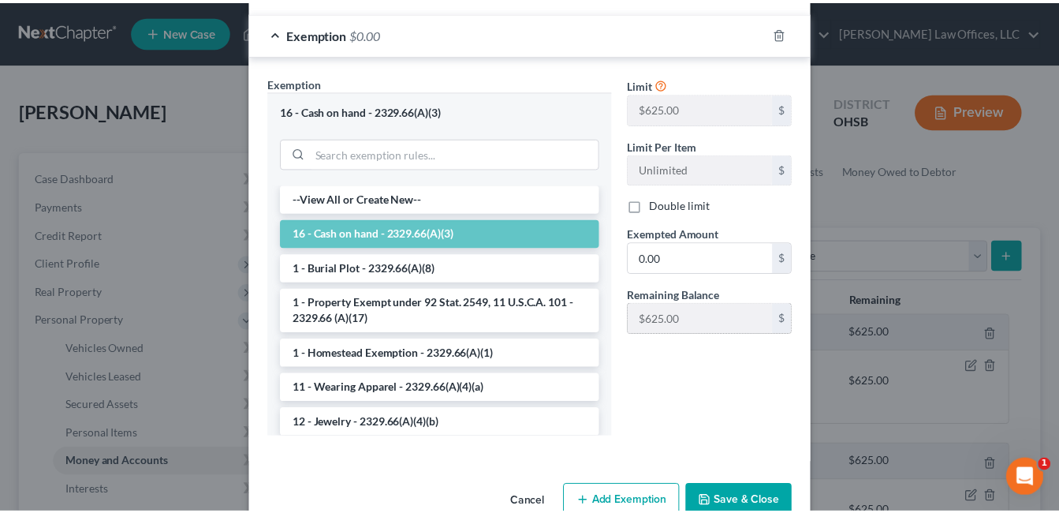
scroll to position [270, 0]
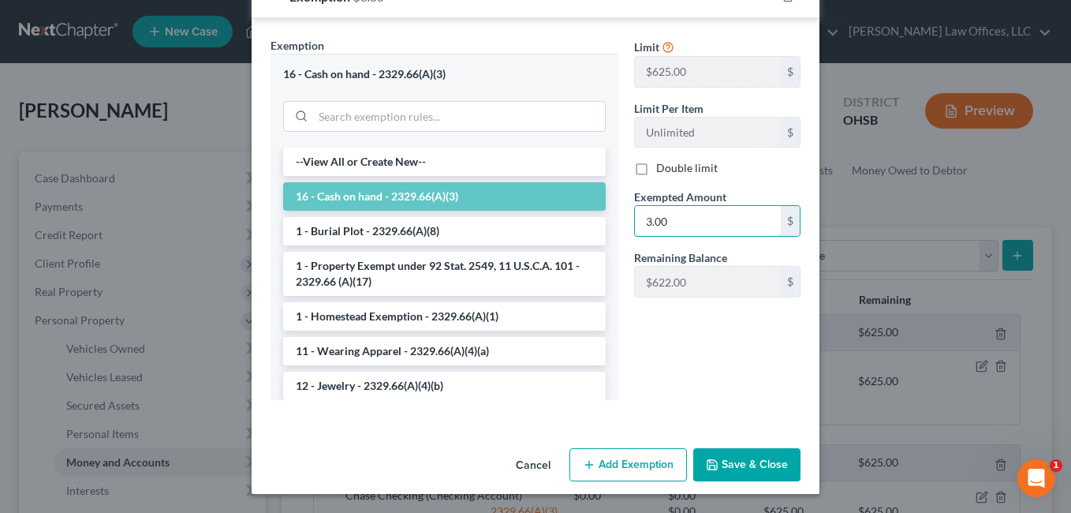
type input "3.00"
click at [745, 465] on button "Save & Close" at bounding box center [746, 464] width 107 height 33
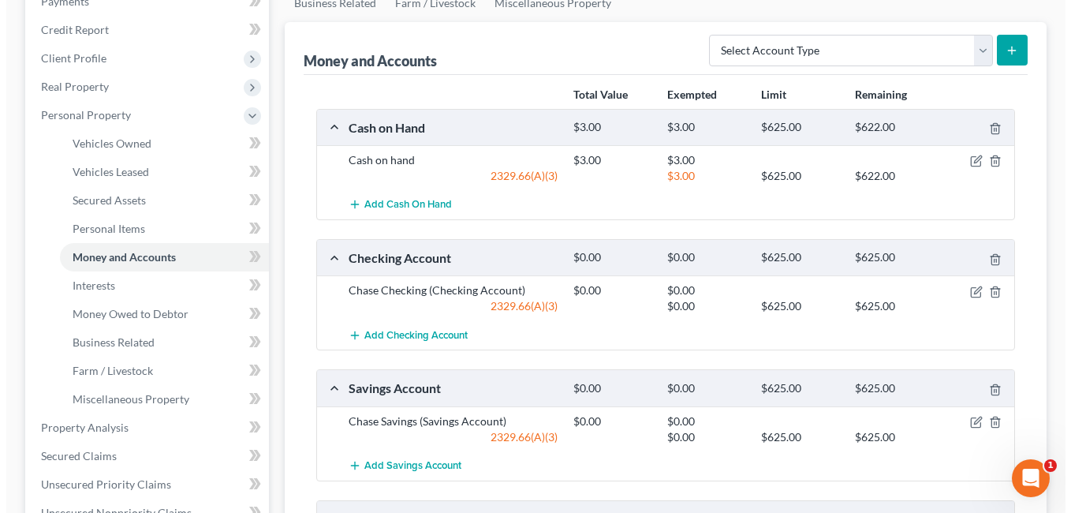
scroll to position [237, 0]
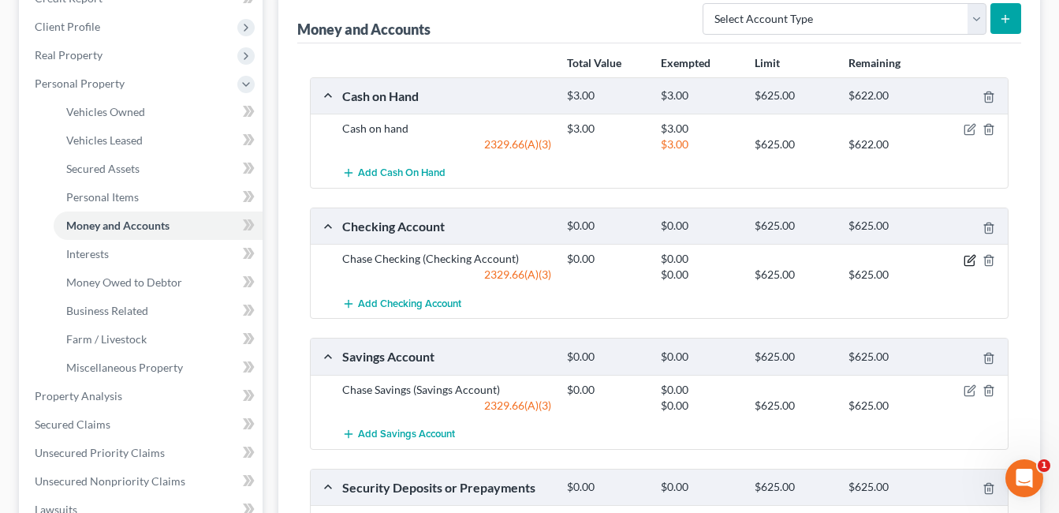
click at [969, 259] on icon "button" at bounding box center [970, 260] width 13 height 13
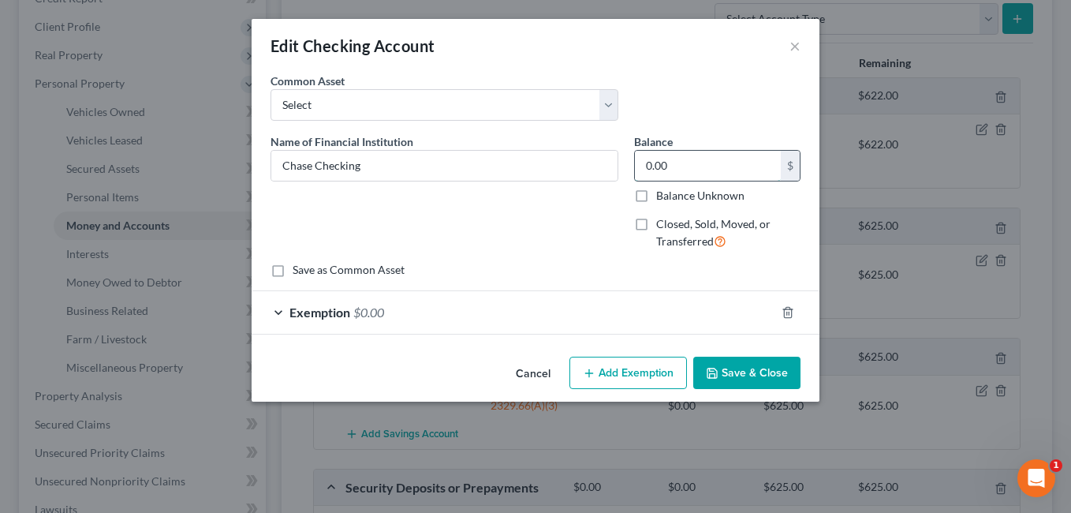
click at [708, 165] on input "0.00" at bounding box center [708, 166] width 146 height 30
type input "1,016.62"
click at [476, 315] on div "Exemption $0.00" at bounding box center [514, 312] width 524 height 42
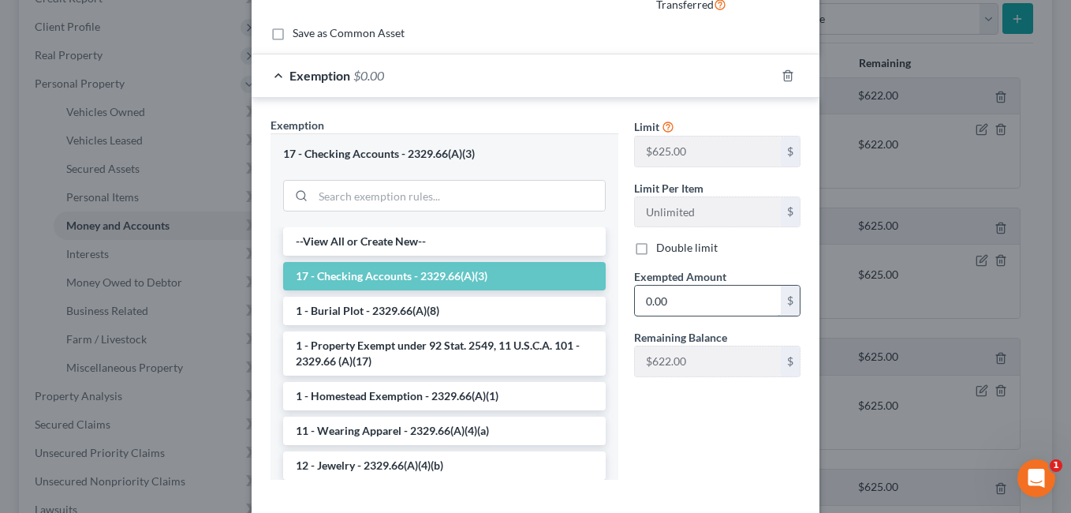
click at [676, 300] on input "0.00" at bounding box center [708, 301] width 146 height 30
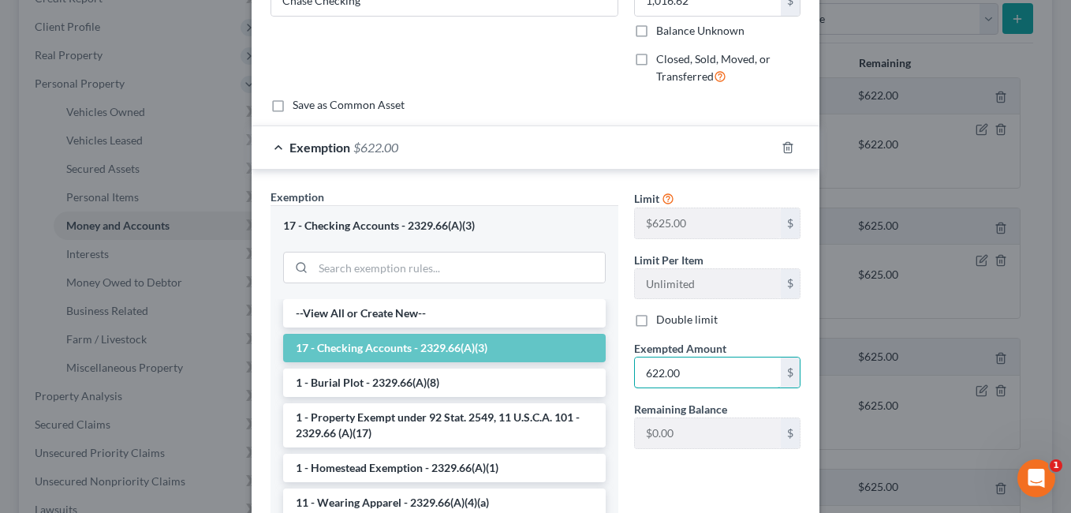
scroll to position [0, 0]
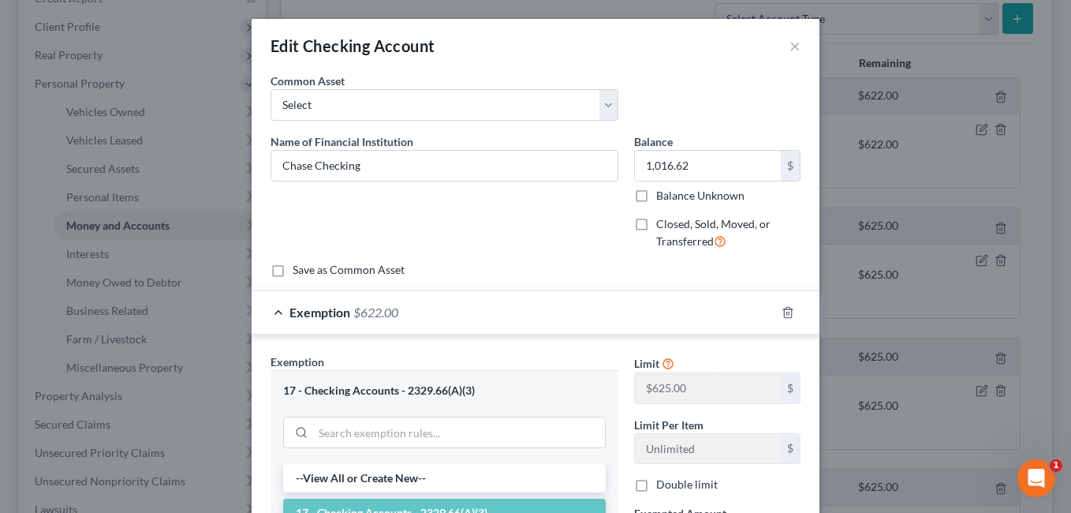
type input "622.00"
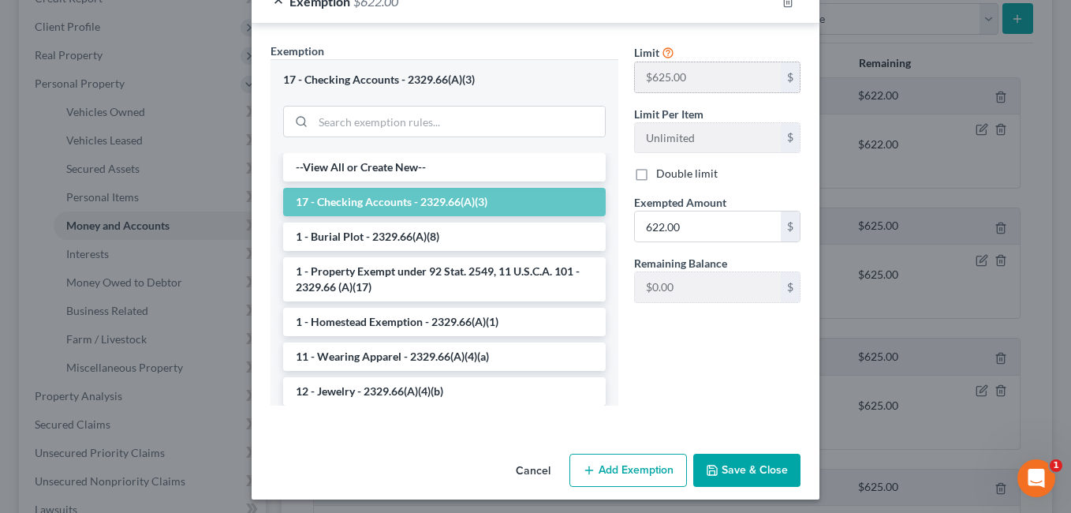
scroll to position [315, 0]
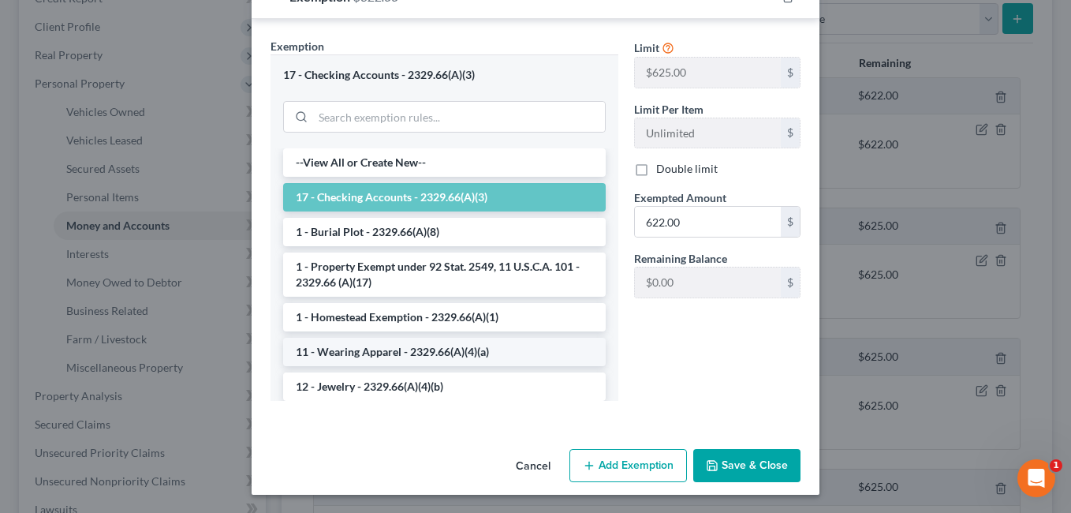
drag, startPoint x: 634, startPoint y: 458, endPoint x: 454, endPoint y: 342, distance: 214.0
click at [634, 458] on button "Add Exemption" at bounding box center [628, 465] width 118 height 33
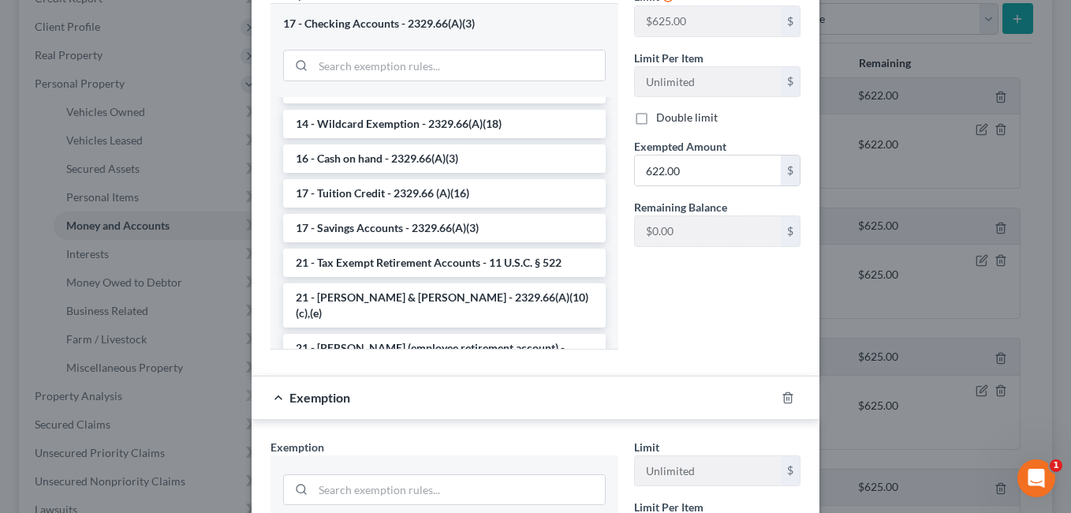
scroll to position [394, 0]
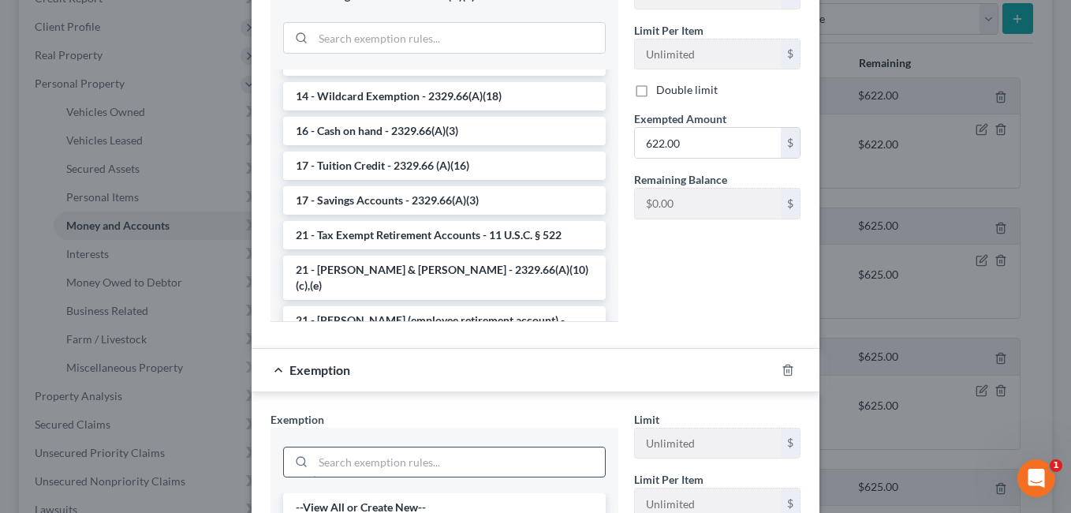
click at [398, 454] on input "search" at bounding box center [459, 462] width 292 height 30
type input "wild"
click at [416, 512] on li "14 - Wildcard Exemption - 2329.66(A)(18)" at bounding box center [444, 507] width 323 height 28
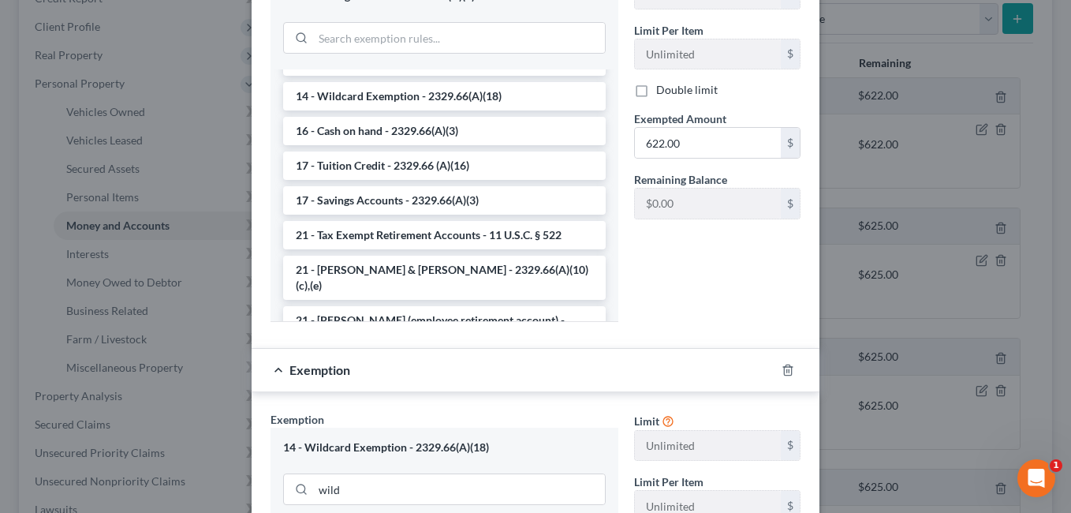
click at [432, 506] on div "wild" at bounding box center [444, 487] width 323 height 41
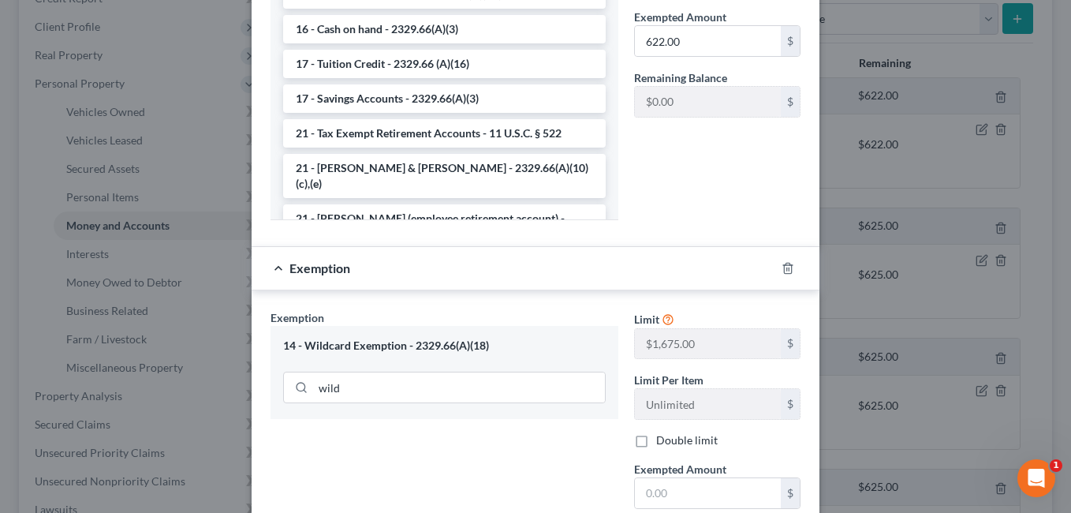
scroll to position [552, 0]
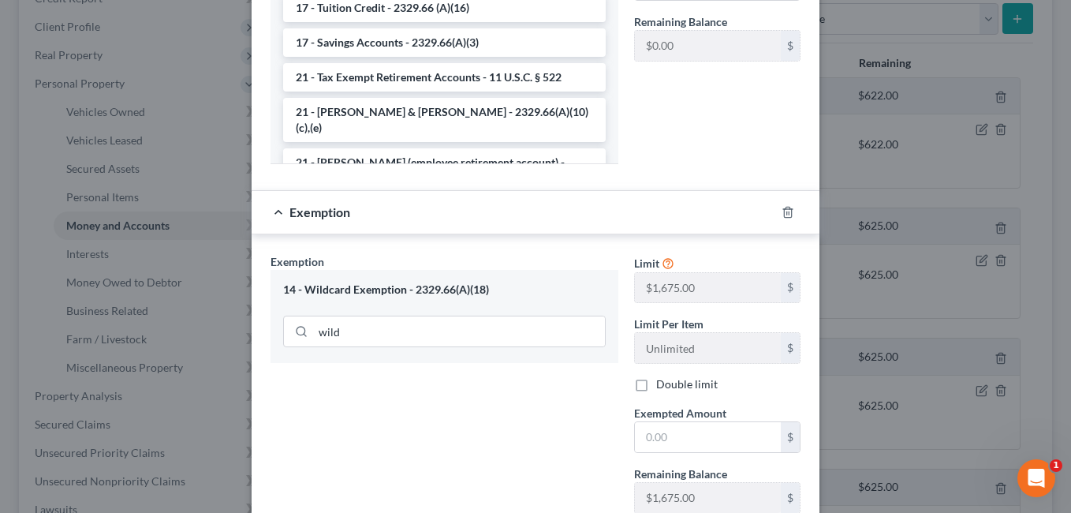
drag, startPoint x: 749, startPoint y: 387, endPoint x: 685, endPoint y: 437, distance: 80.9
click at [749, 387] on div "Double limit" at bounding box center [717, 384] width 166 height 16
drag, startPoint x: 683, startPoint y: 439, endPoint x: 621, endPoint y: 443, distance: 62.4
click at [626, 443] on div "Exempted Amount * $" at bounding box center [717, 429] width 182 height 48
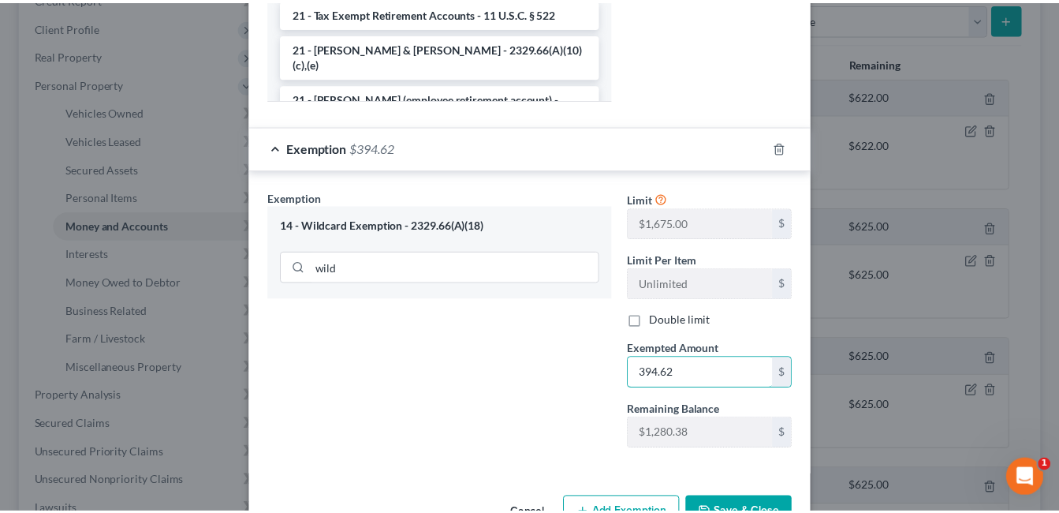
scroll to position [665, 0]
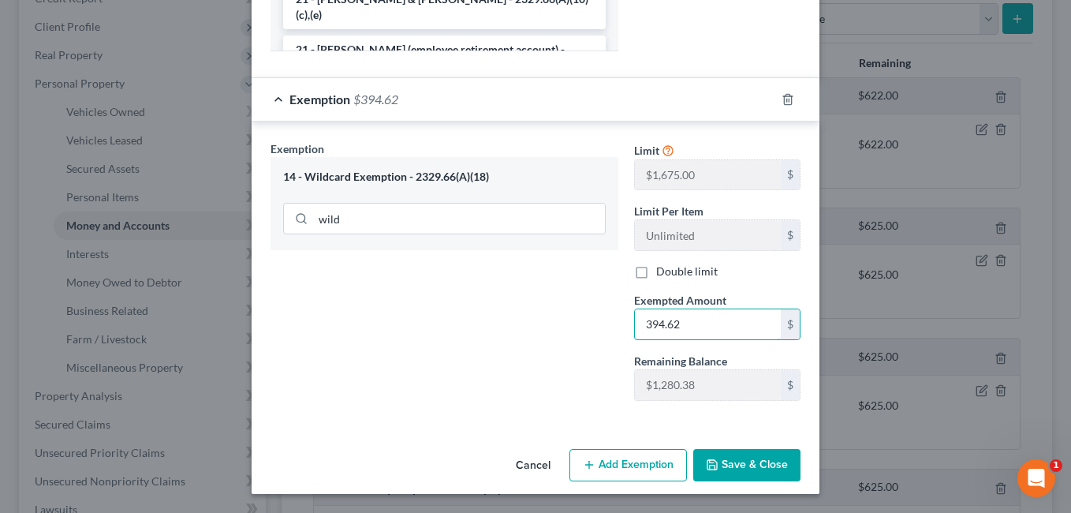
type input "394.62"
click at [725, 453] on button "Save & Close" at bounding box center [746, 465] width 107 height 33
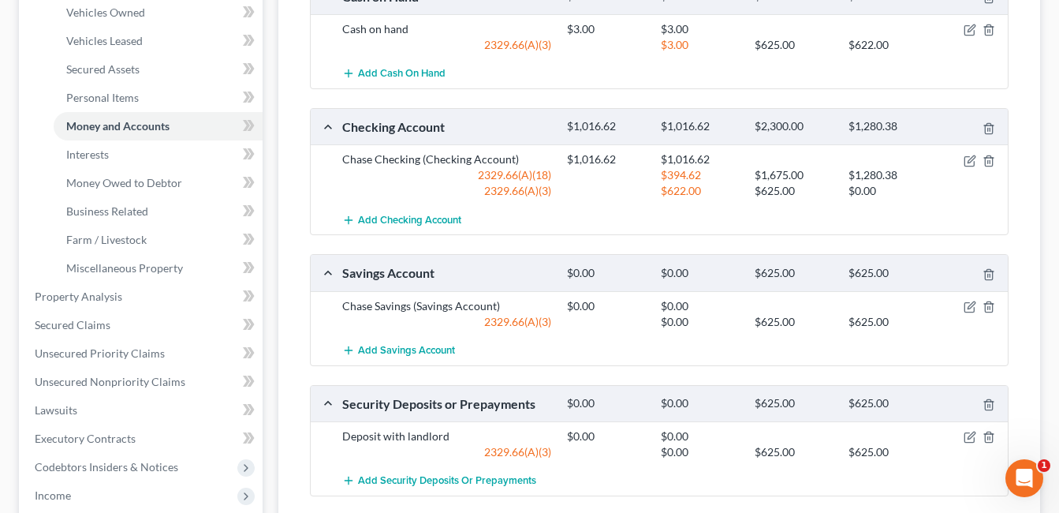
scroll to position [339, 0]
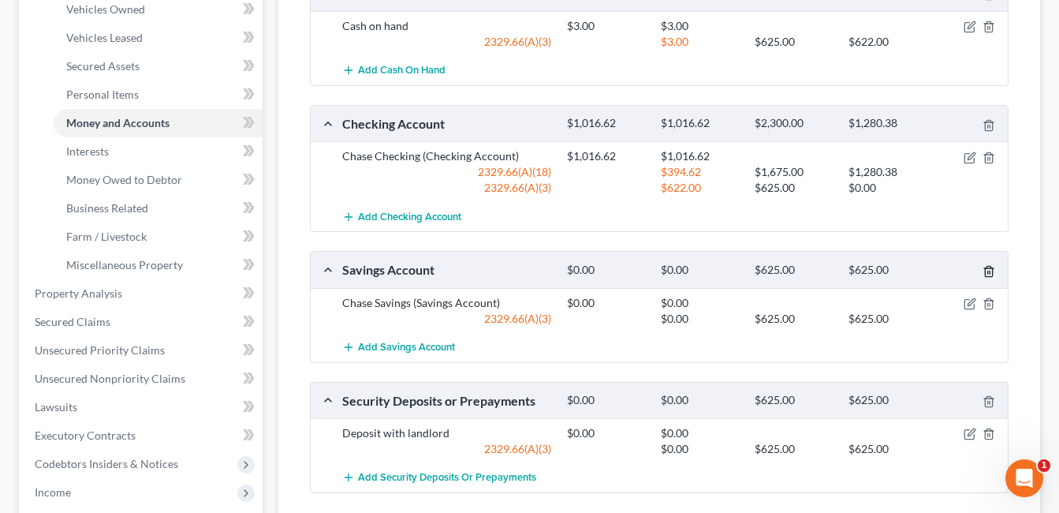
click at [991, 272] on icon "button" at bounding box center [989, 271] width 13 height 13
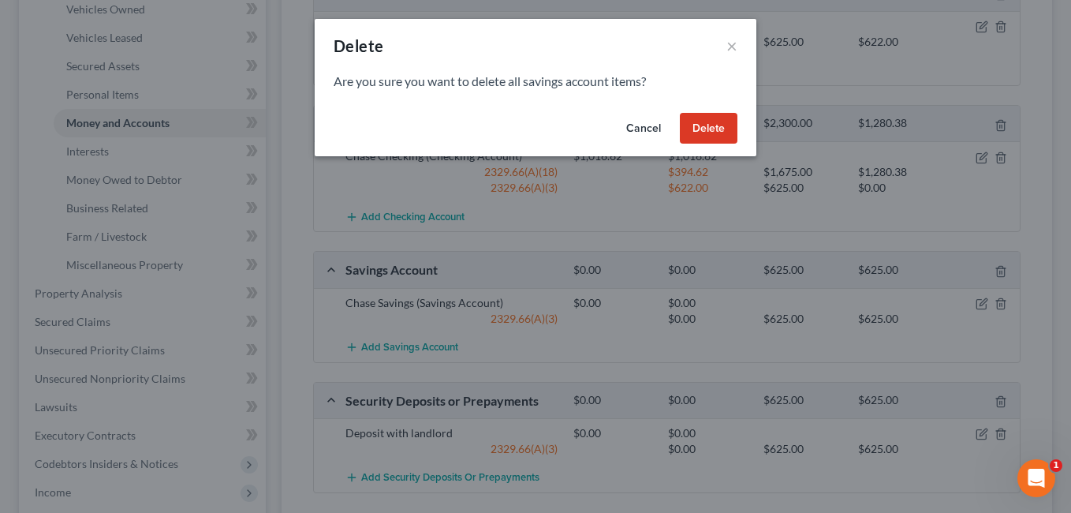
click at [722, 129] on button "Delete" at bounding box center [709, 129] width 58 height 32
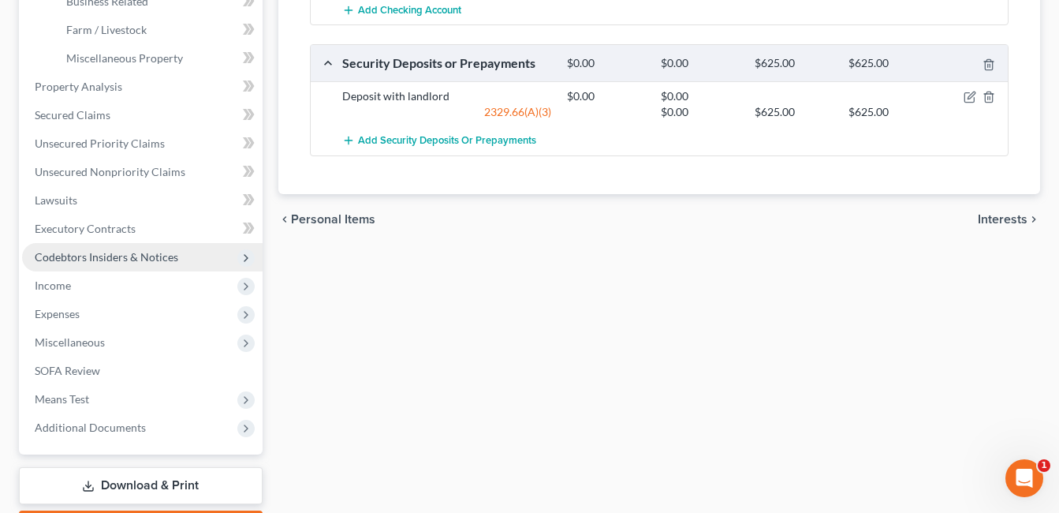
scroll to position [576, 0]
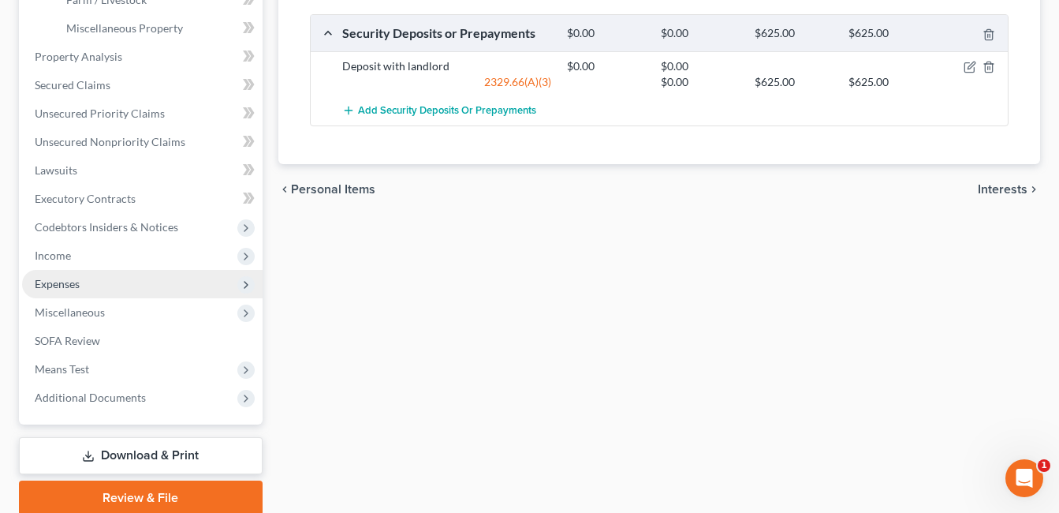
click at [80, 281] on span "Expenses" at bounding box center [142, 284] width 241 height 28
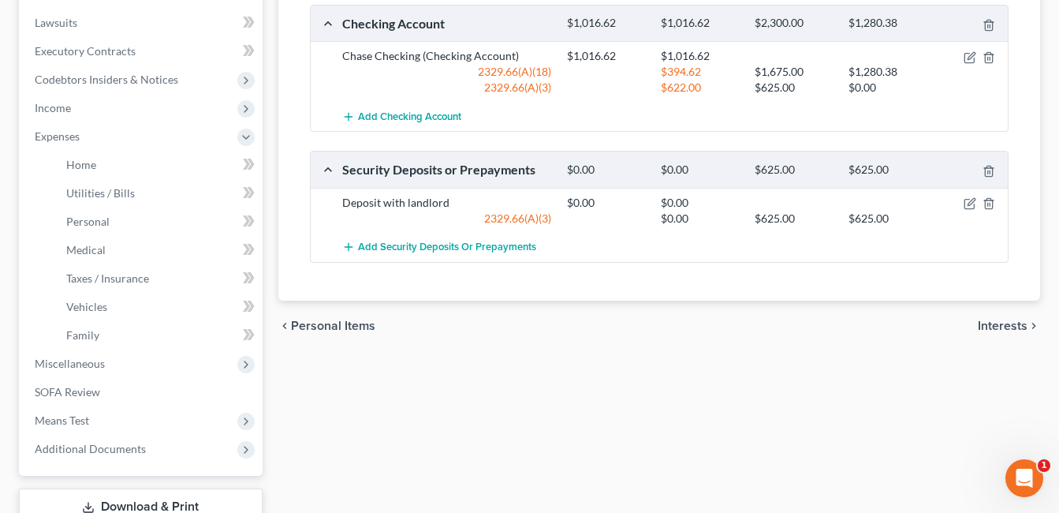
scroll to position [474, 0]
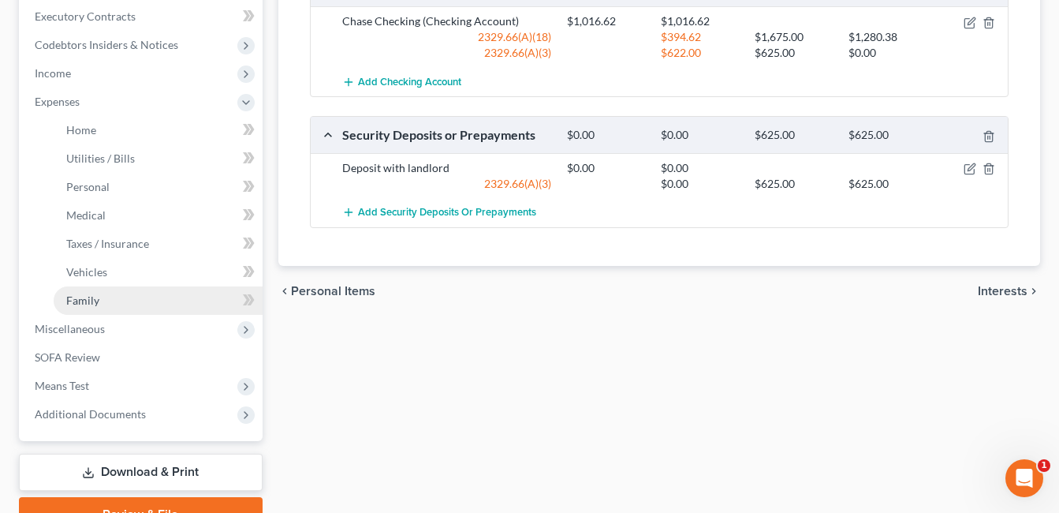
click at [92, 296] on span "Family" at bounding box center [82, 299] width 33 height 13
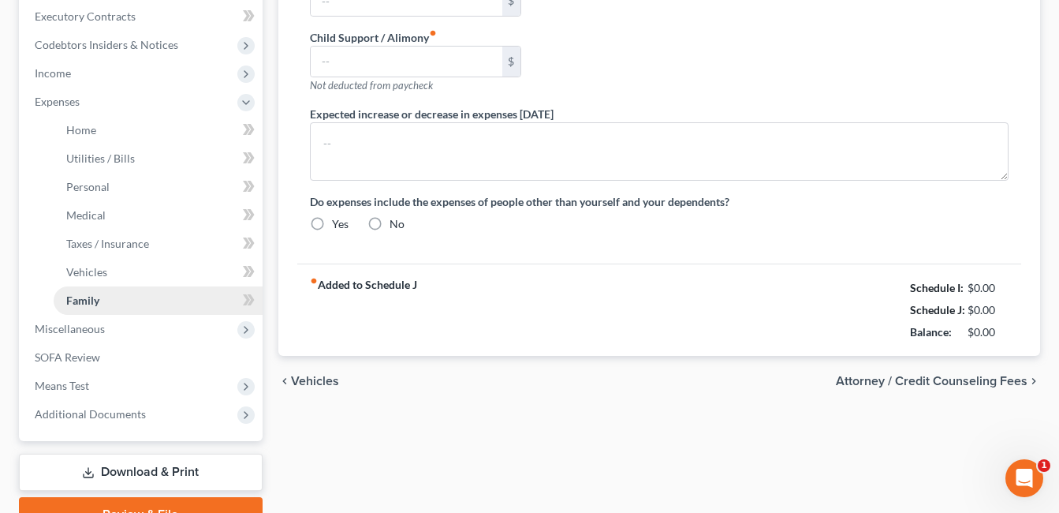
type input "0.00"
type input "50.00"
type input "0.00"
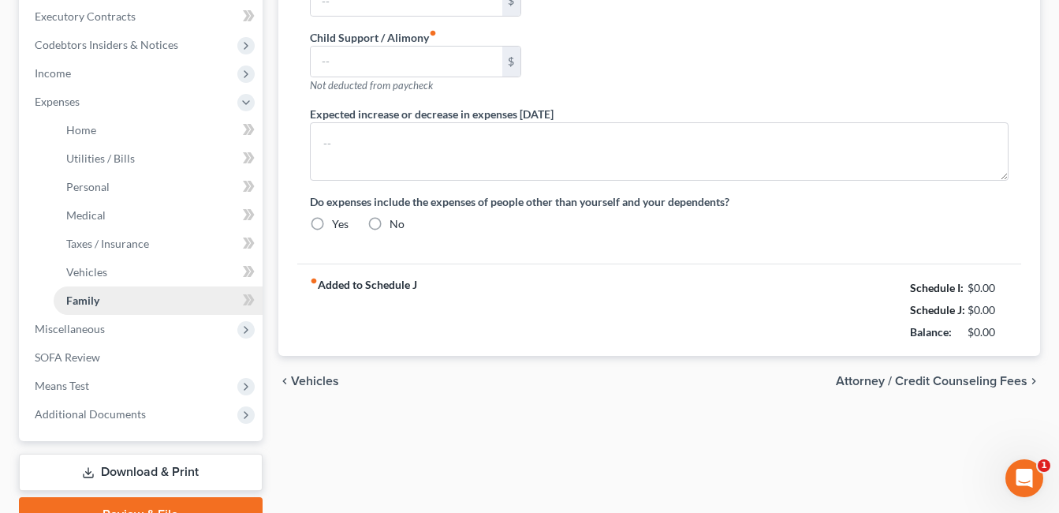
type input "0.00"
type input "100.00"
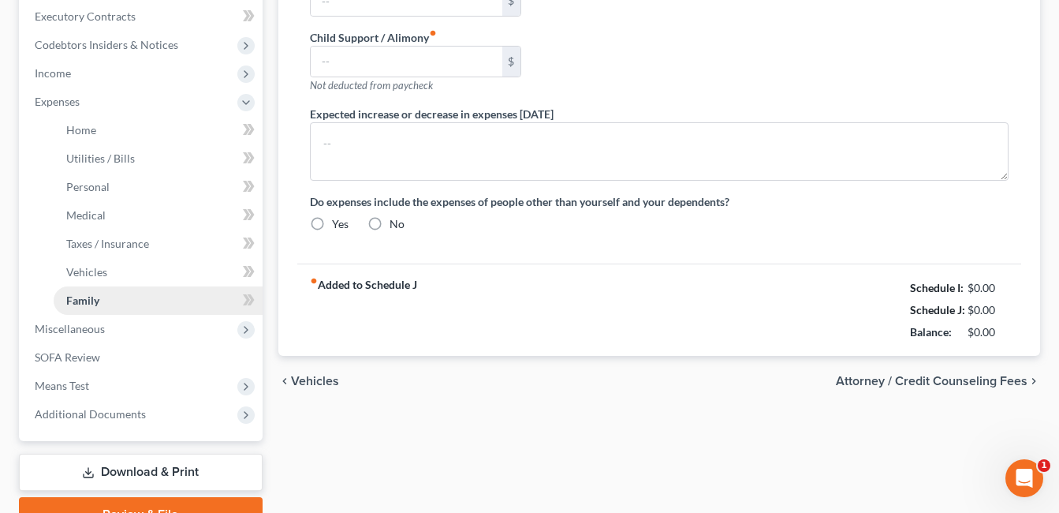
type input "Pet Expenses/Vet/Supplies"
radio input "true"
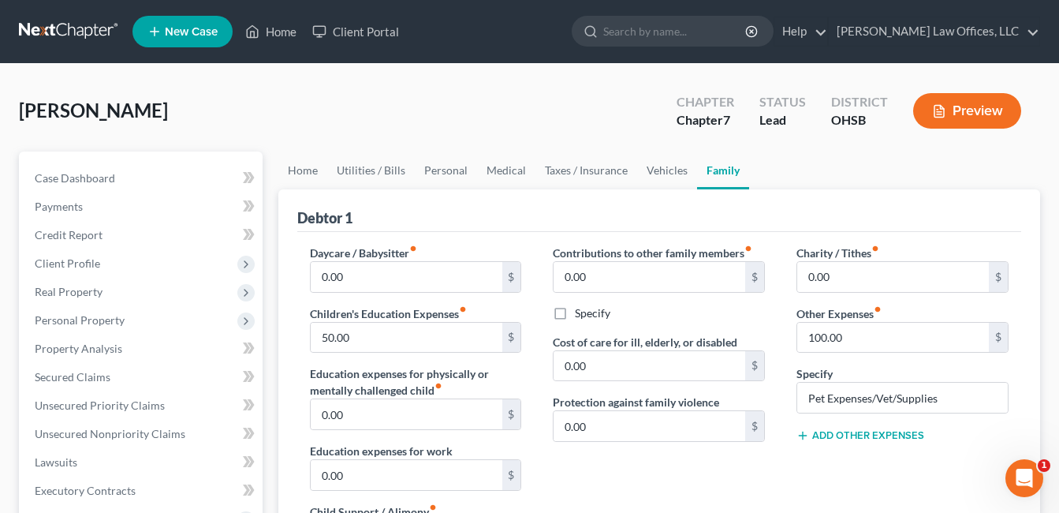
click at [864, 430] on button "Add Other Expenses" at bounding box center [861, 435] width 128 height 13
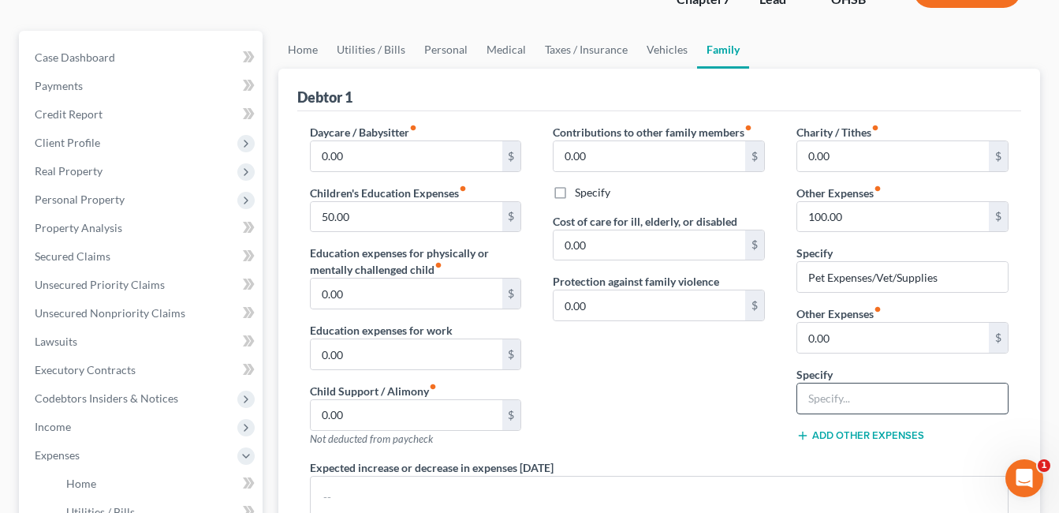
scroll to position [158, 0]
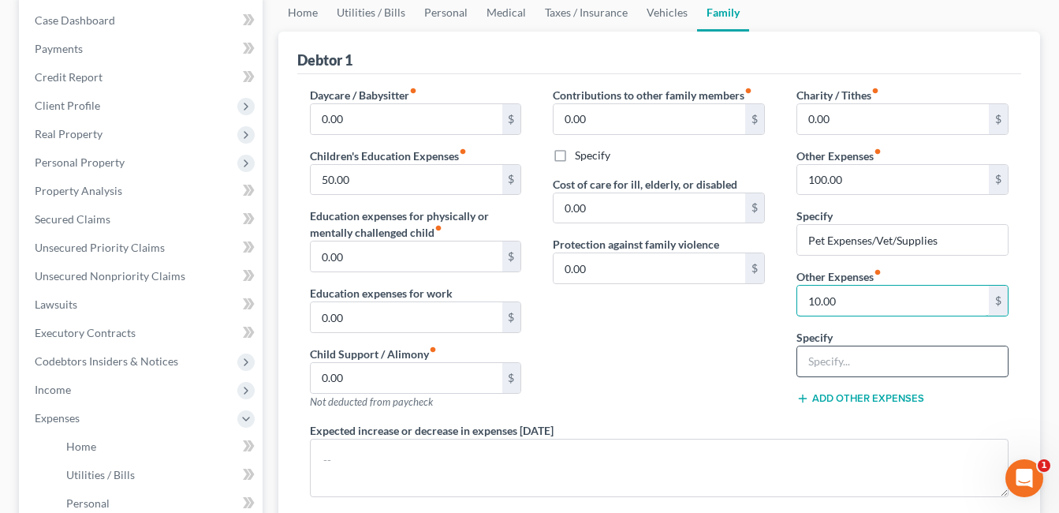
type input "10.00"
click at [898, 356] on input "text" at bounding box center [902, 361] width 211 height 30
click at [726, 331] on div "Contributions to other family members fiber_manual_record 0.00 $ Specify Cost o…" at bounding box center [659, 254] width 244 height 335
drag, startPoint x: 894, startPoint y: 360, endPoint x: 932, endPoint y: 322, distance: 53.5
click at [894, 360] on input "Gym Membership" at bounding box center [902, 361] width 211 height 30
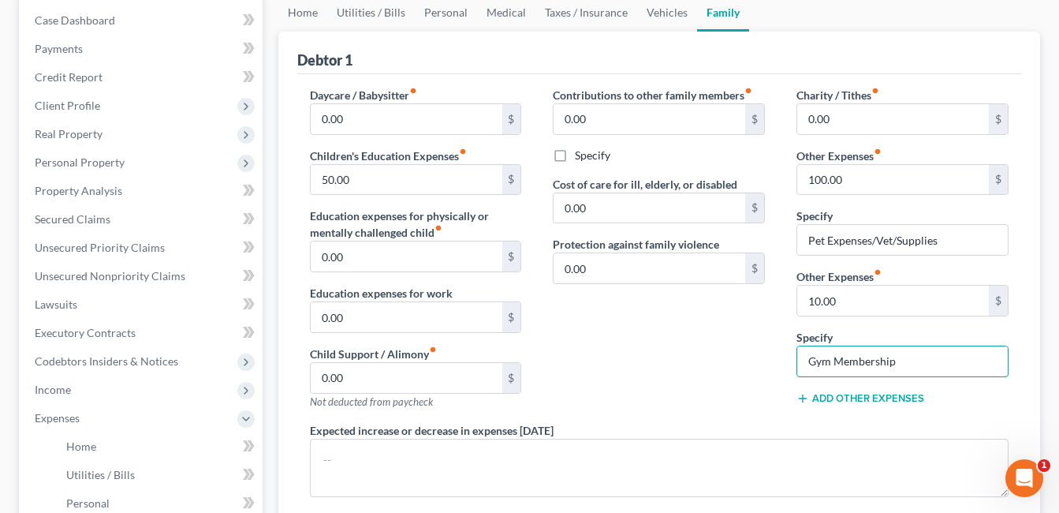
type input "Gym Membership"
click at [695, 334] on div "Contributions to other family members fiber_manual_record 0.00 $ Specify Cost o…" at bounding box center [659, 254] width 244 height 335
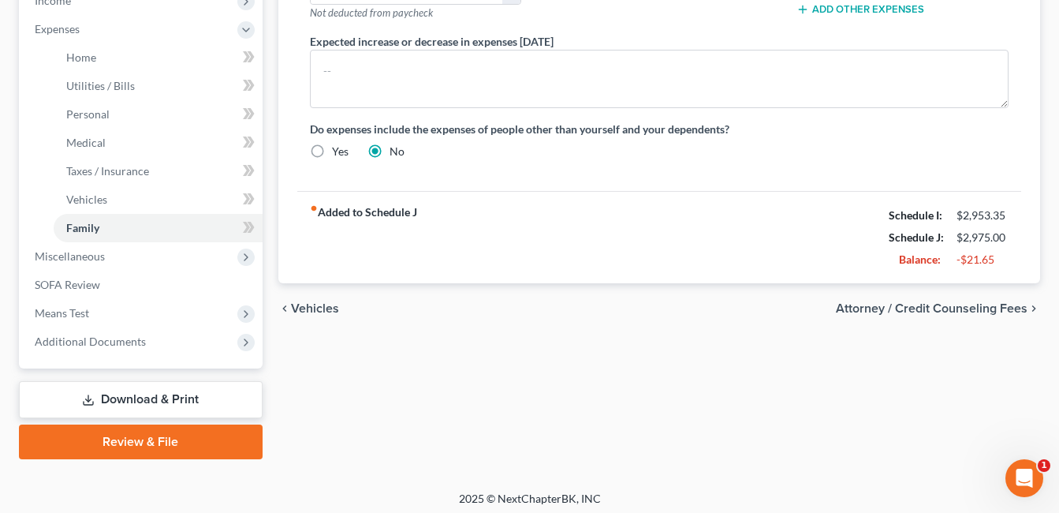
scroll to position [553, 0]
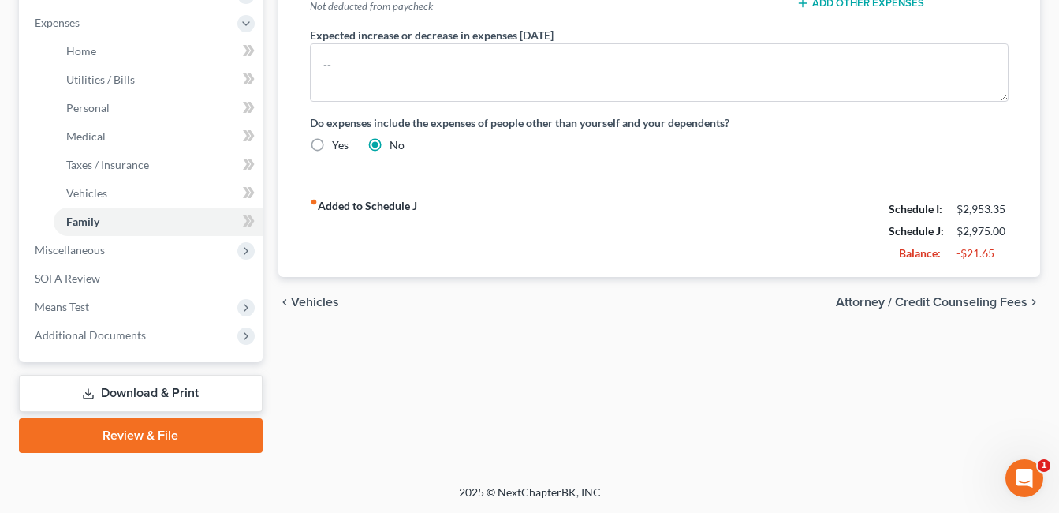
drag, startPoint x: 120, startPoint y: 391, endPoint x: 445, endPoint y: 288, distance: 341.0
click at [120, 391] on link "Download & Print" at bounding box center [141, 393] width 244 height 37
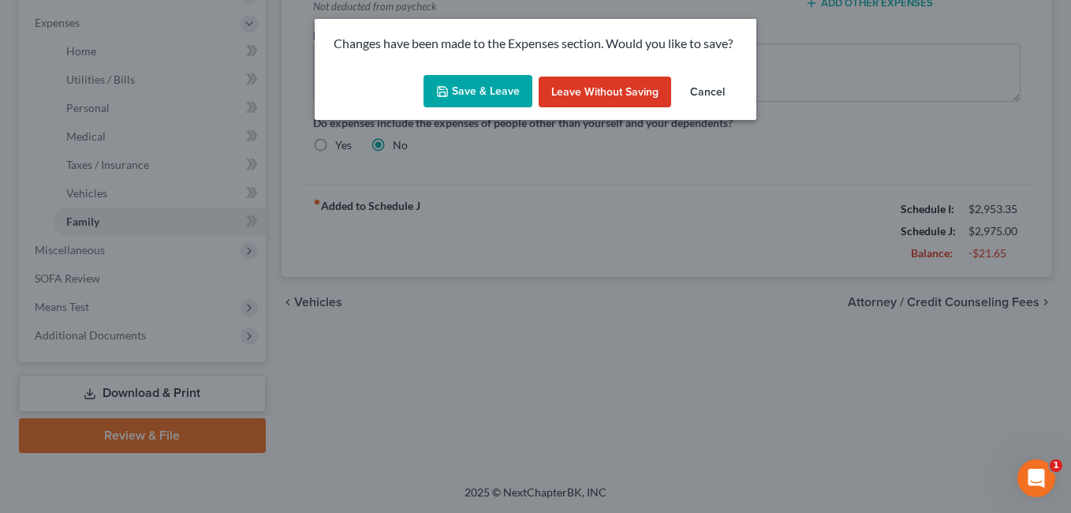
click at [489, 88] on button "Save & Leave" at bounding box center [478, 91] width 109 height 33
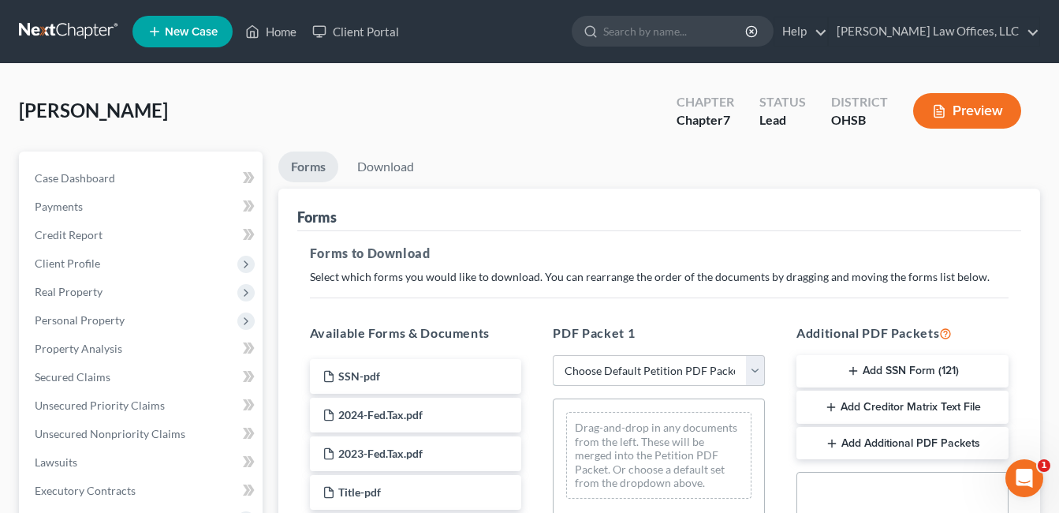
click at [757, 364] on select "Choose Default Petition PDF Packet Complete Bankruptcy Petition (all forms and …" at bounding box center [659, 371] width 212 height 32
select select "0"
click at [553, 355] on select "Choose Default Petition PDF Packet Complete Bankruptcy Petition (all forms and …" at bounding box center [659, 371] width 212 height 32
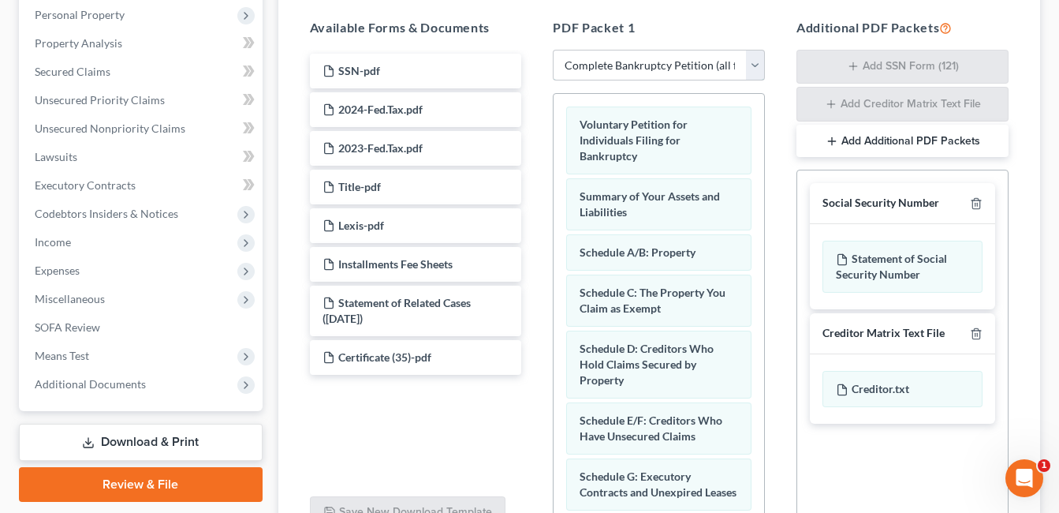
scroll to position [226, 0]
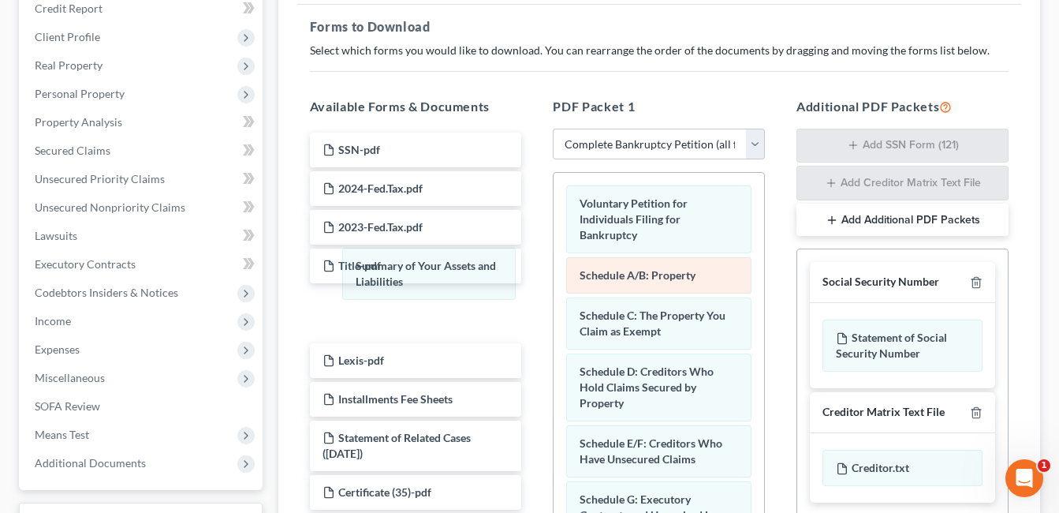
drag, startPoint x: 682, startPoint y: 277, endPoint x: 625, endPoint y: 291, distance: 59.3
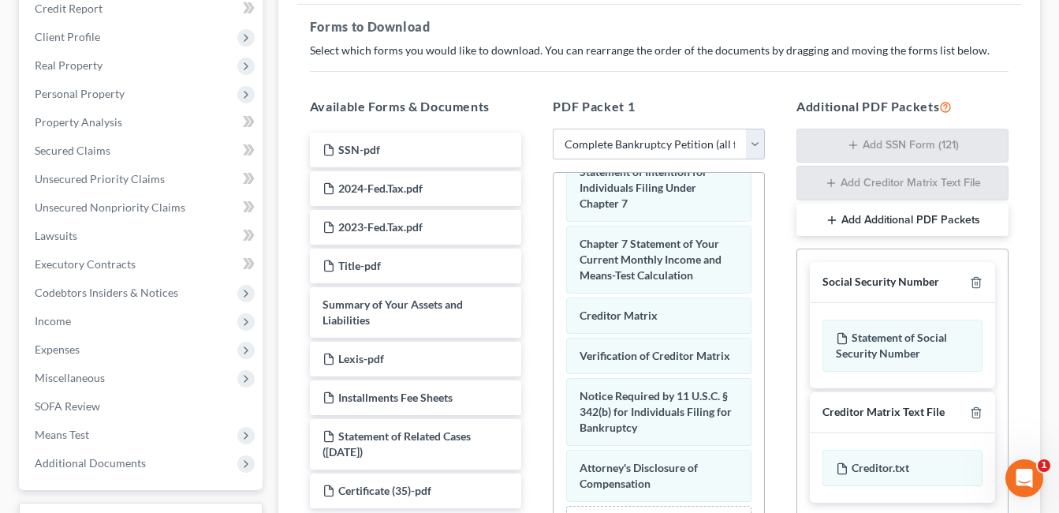
scroll to position [463, 0]
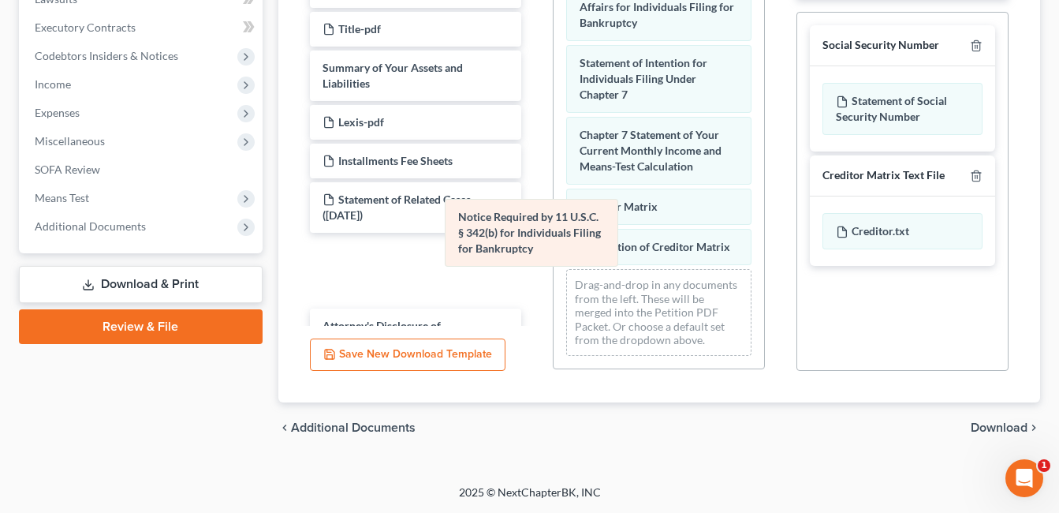
scroll to position [536, 0]
drag, startPoint x: 622, startPoint y: 226, endPoint x: 345, endPoint y: 237, distance: 277.9
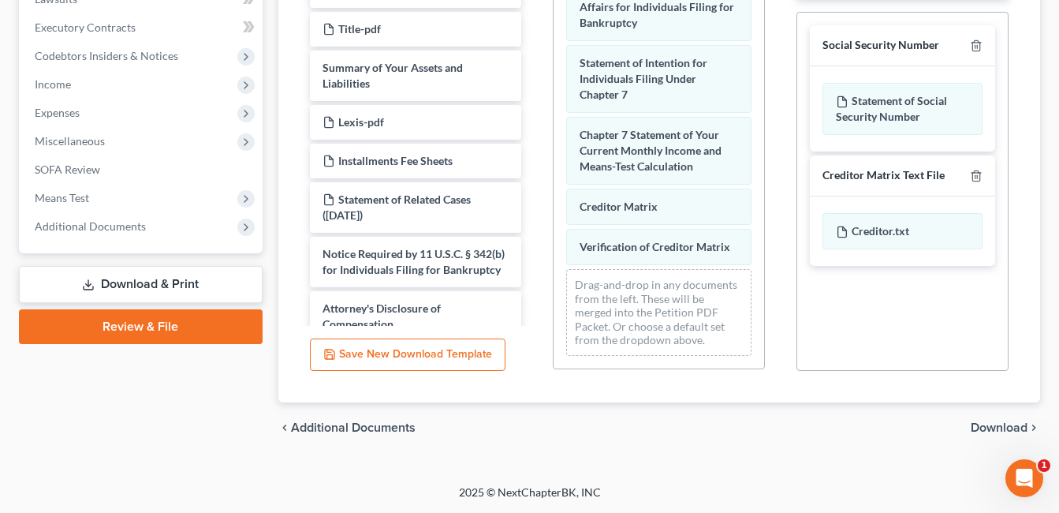
drag, startPoint x: 997, startPoint y: 425, endPoint x: 644, endPoint y: 182, distance: 428.2
click at [998, 426] on span "Download" at bounding box center [999, 427] width 57 height 13
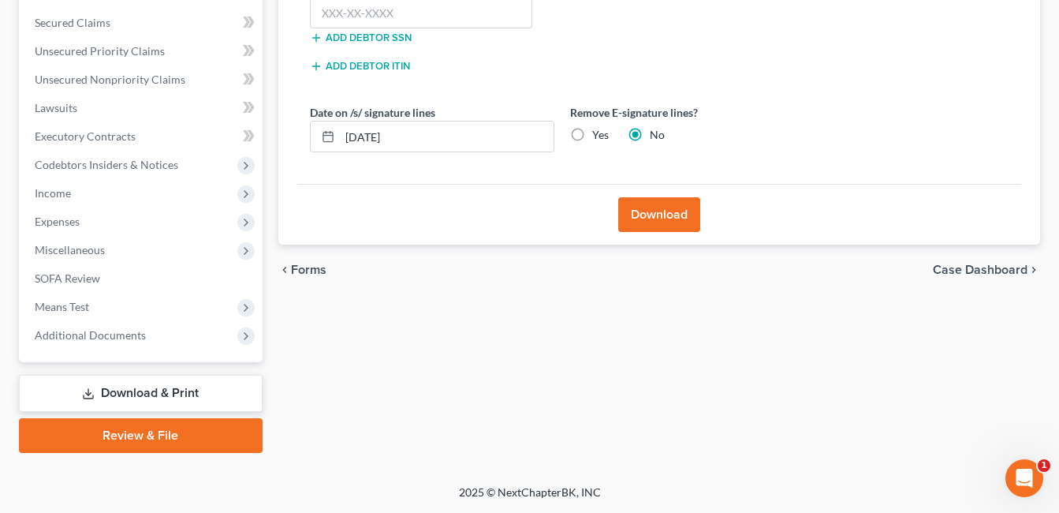
scroll to position [354, 0]
click at [386, 18] on input "text" at bounding box center [421, 14] width 223 height 32
drag, startPoint x: 133, startPoint y: 394, endPoint x: 172, endPoint y: 365, distance: 48.6
click at [133, 394] on link "Download & Print" at bounding box center [141, 393] width 244 height 37
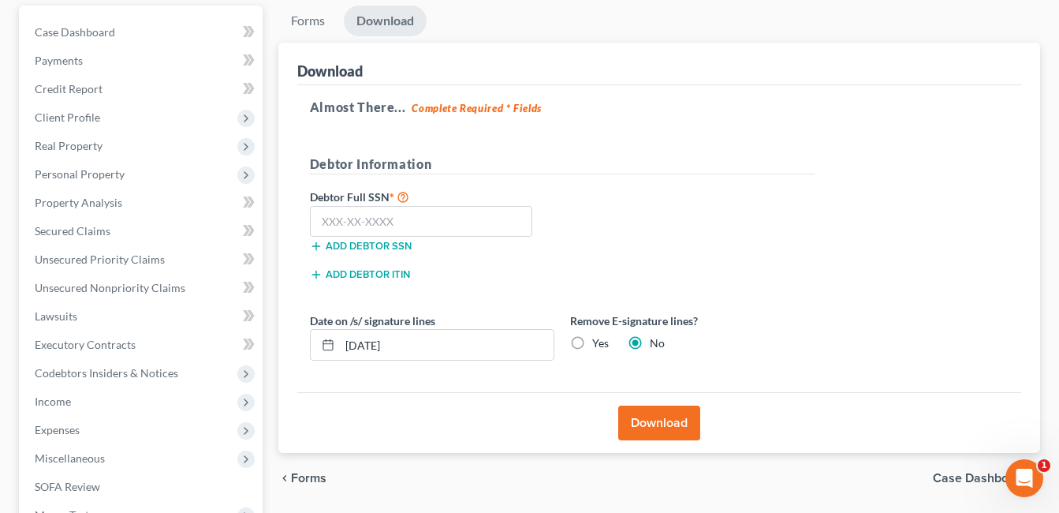
scroll to position [0, 0]
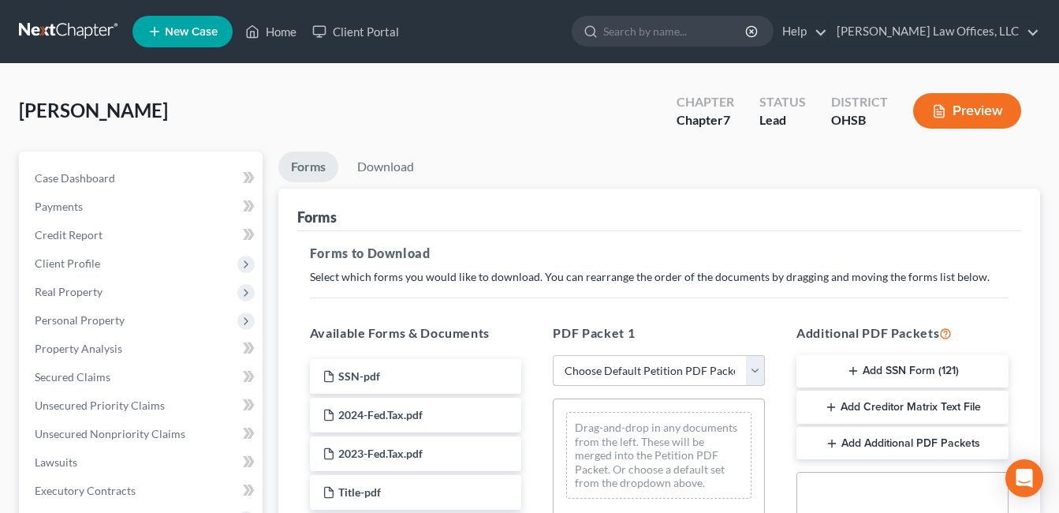
click at [760, 369] on select "Choose Default Petition PDF Packet Complete Bankruptcy Petition (all forms and …" at bounding box center [659, 371] width 212 height 32
select select "0"
click at [553, 355] on select "Choose Default Petition PDF Packet Complete Bankruptcy Petition (all forms and …" at bounding box center [659, 371] width 212 height 32
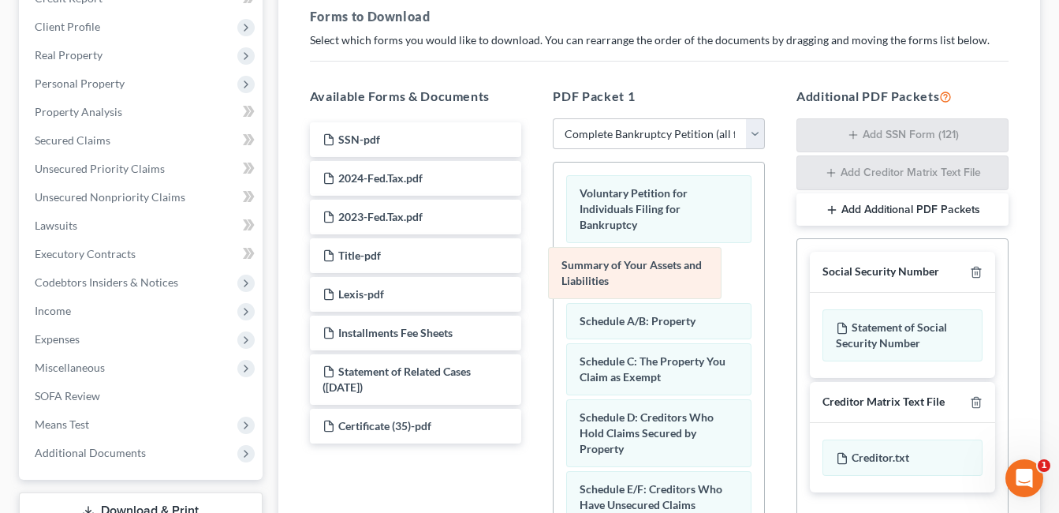
drag, startPoint x: 675, startPoint y: 278, endPoint x: 419, endPoint y: 277, distance: 256.3
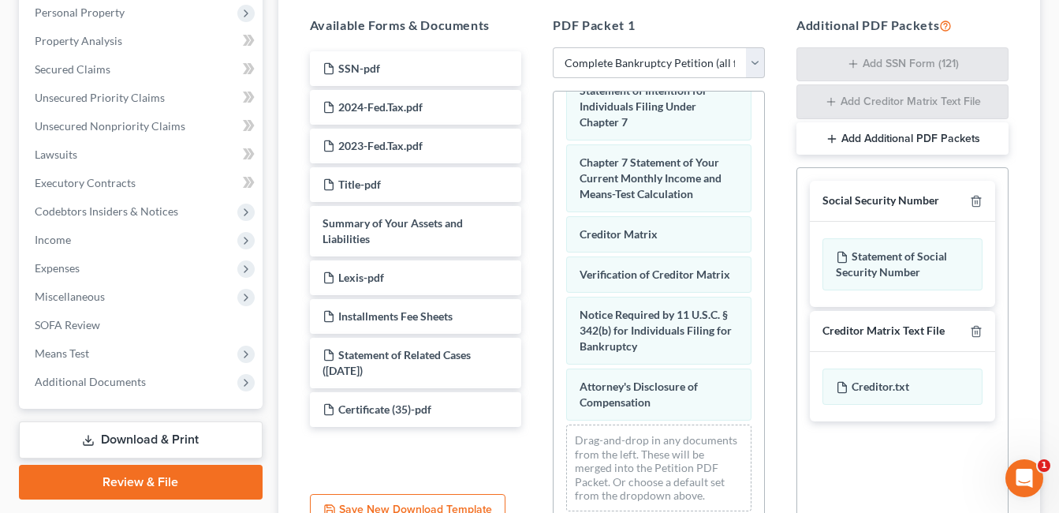
scroll to position [394, 0]
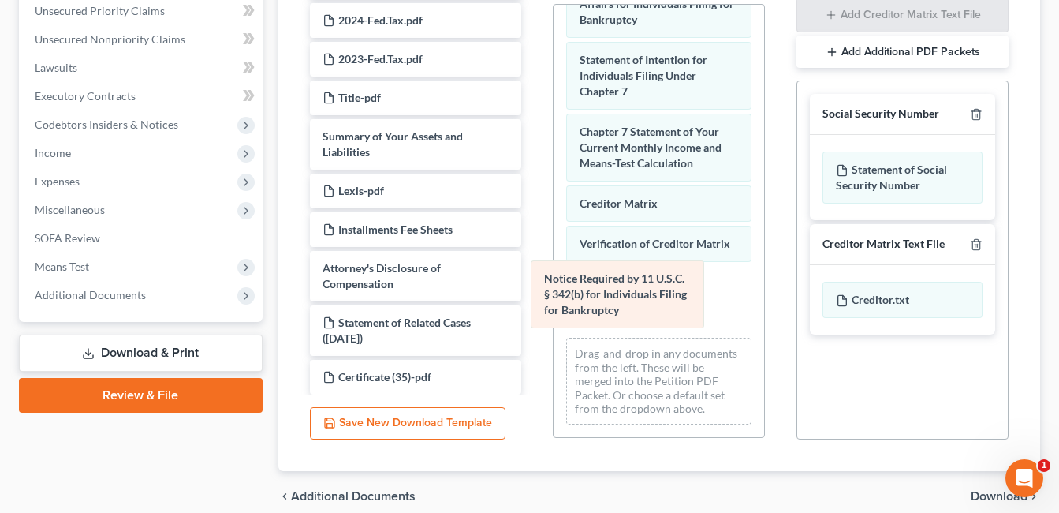
scroll to position [536, 0]
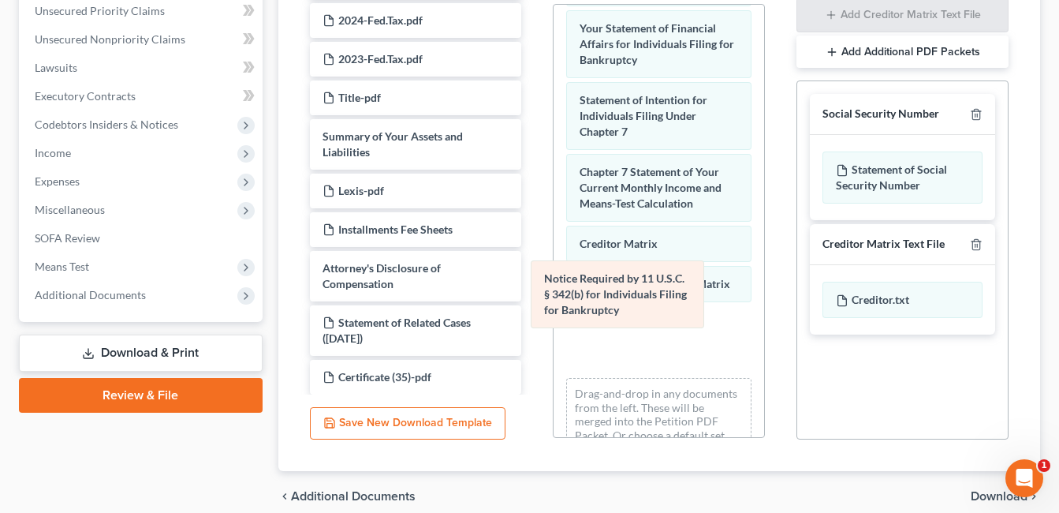
drag, startPoint x: 590, startPoint y: 302, endPoint x: 348, endPoint y: 240, distance: 250.0
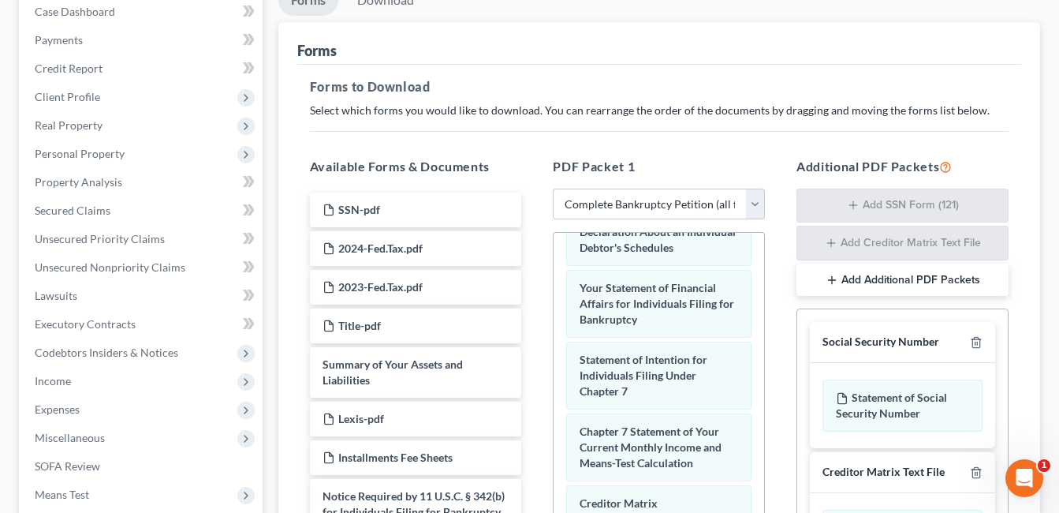
scroll to position [158, 0]
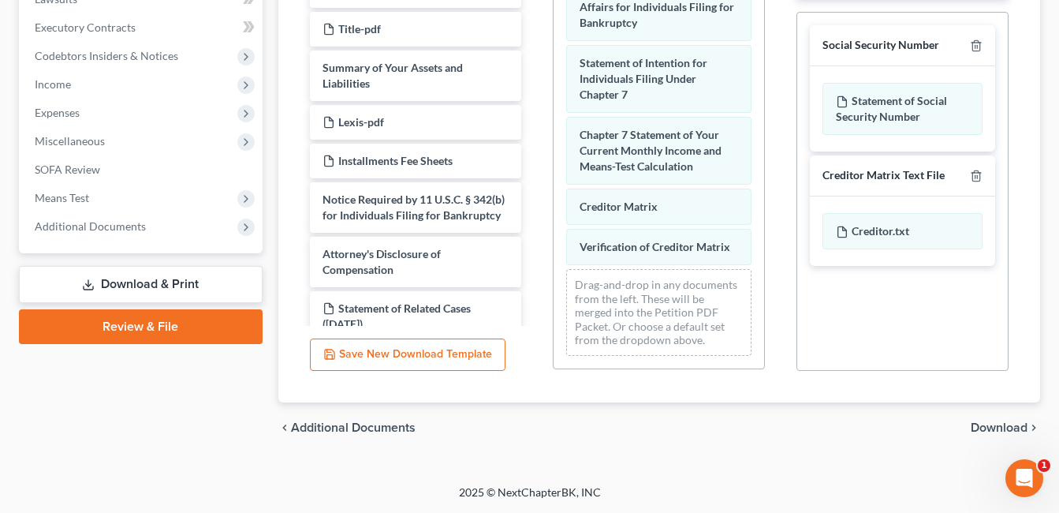
click at [996, 423] on span "Download" at bounding box center [999, 427] width 57 height 13
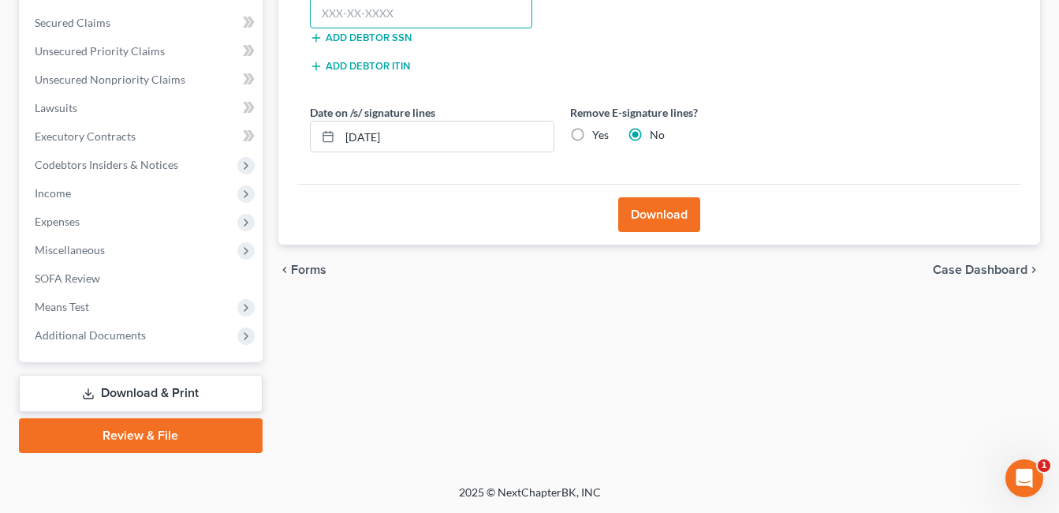
click at [435, 8] on input "text" at bounding box center [421, 14] width 223 height 32
type input "285-78-2303"
click at [646, 203] on button "Download" at bounding box center [659, 214] width 82 height 35
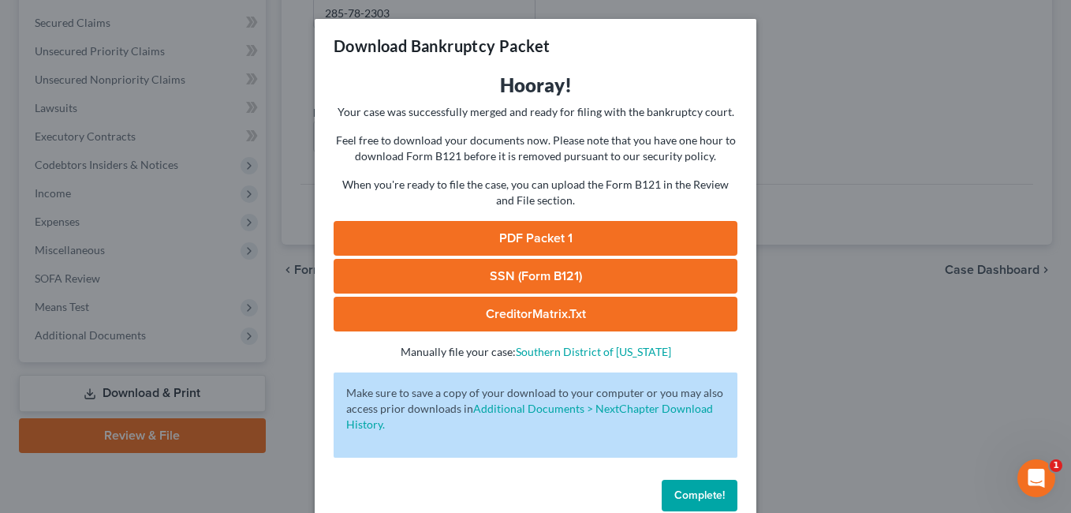
click at [581, 278] on link "SSN (Form B121)" at bounding box center [536, 276] width 404 height 35
click at [502, 245] on link "PDF Packet 1" at bounding box center [536, 238] width 404 height 35
drag, startPoint x: 703, startPoint y: 493, endPoint x: 602, endPoint y: 477, distance: 102.2
click at [703, 493] on span "Complete!" at bounding box center [699, 494] width 50 height 13
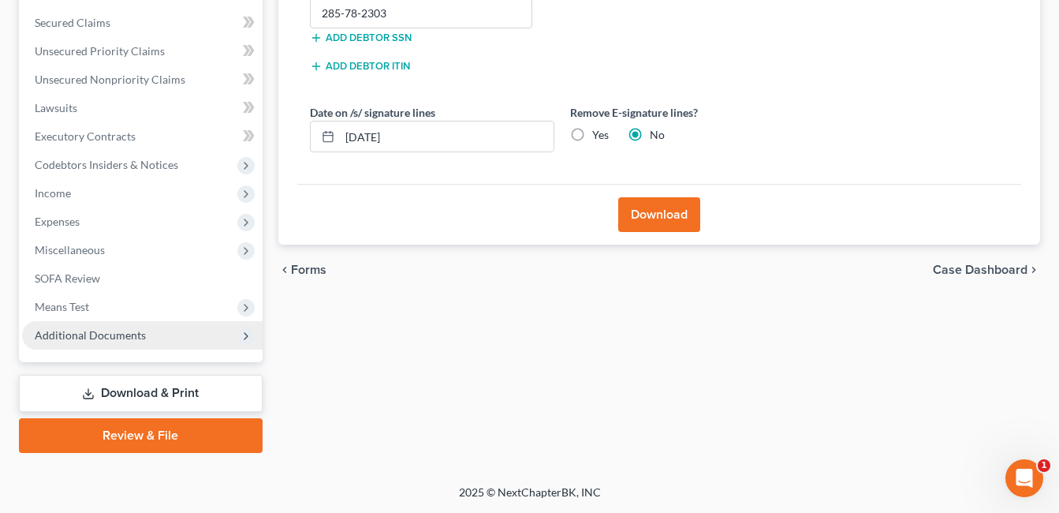
click at [137, 332] on span "Additional Documents" at bounding box center [90, 334] width 111 height 13
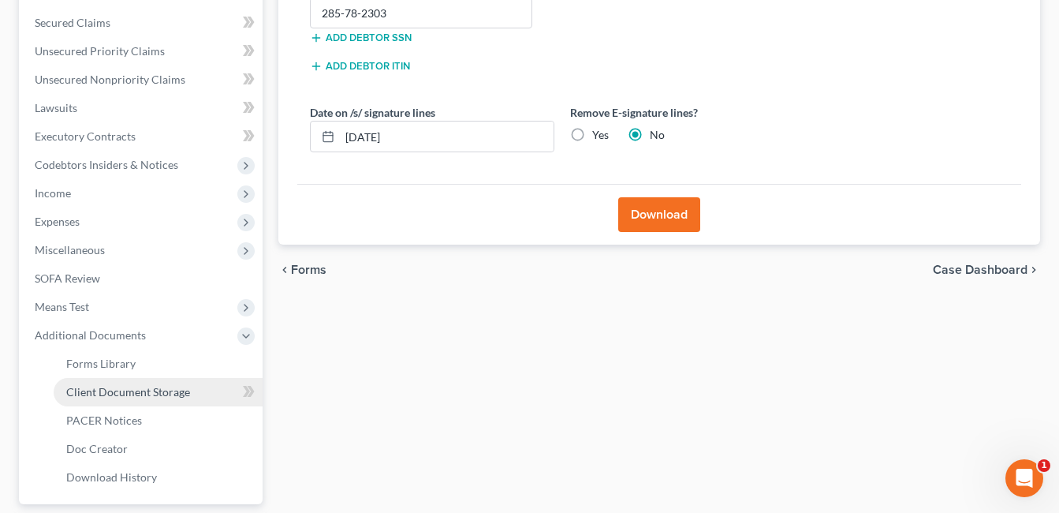
click at [173, 390] on span "Client Document Storage" at bounding box center [128, 391] width 124 height 13
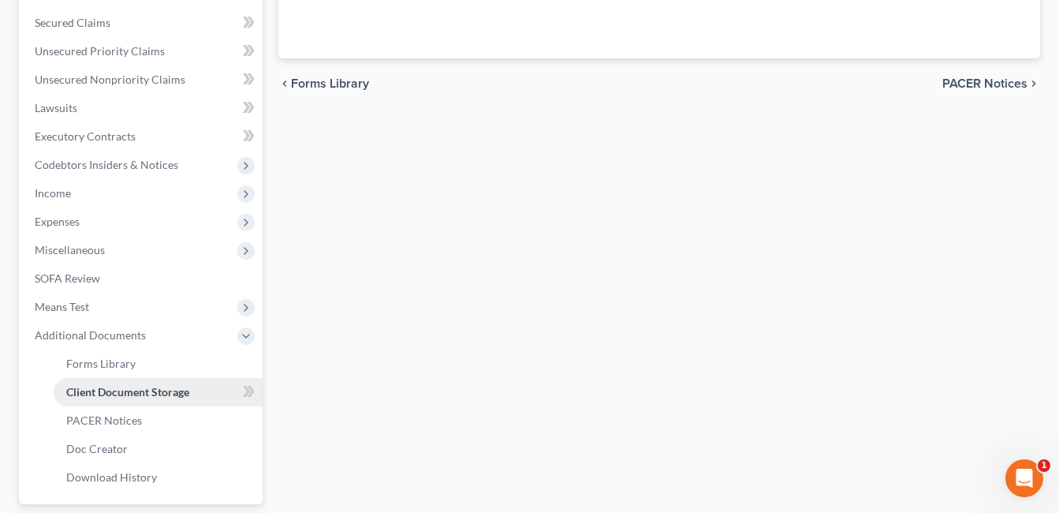
scroll to position [249, 0]
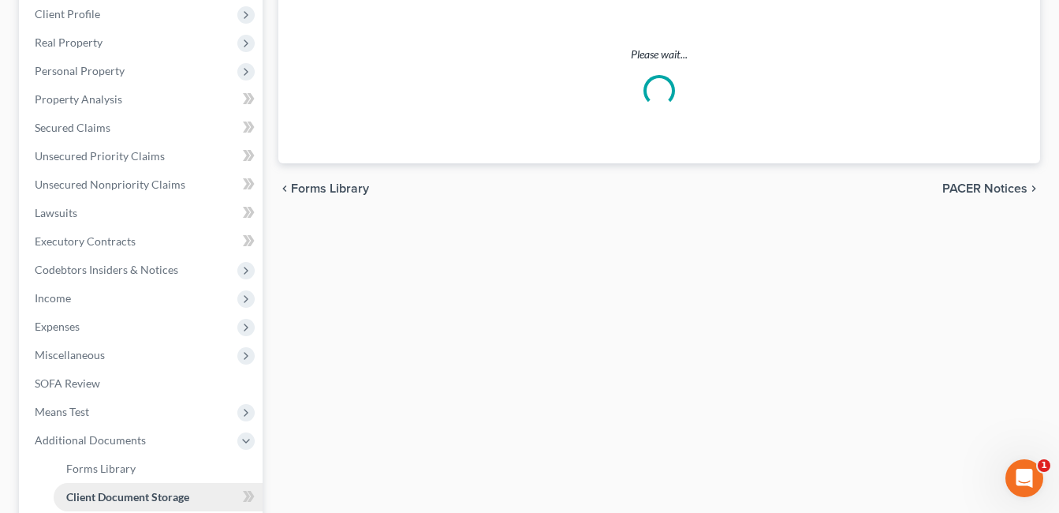
select select "7"
select select "52"
select select "37"
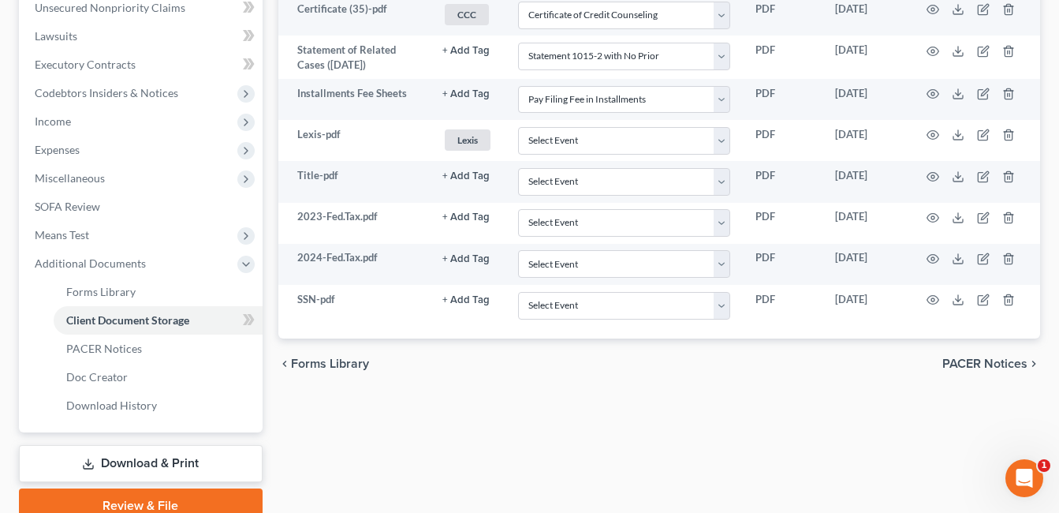
scroll to position [338, 0]
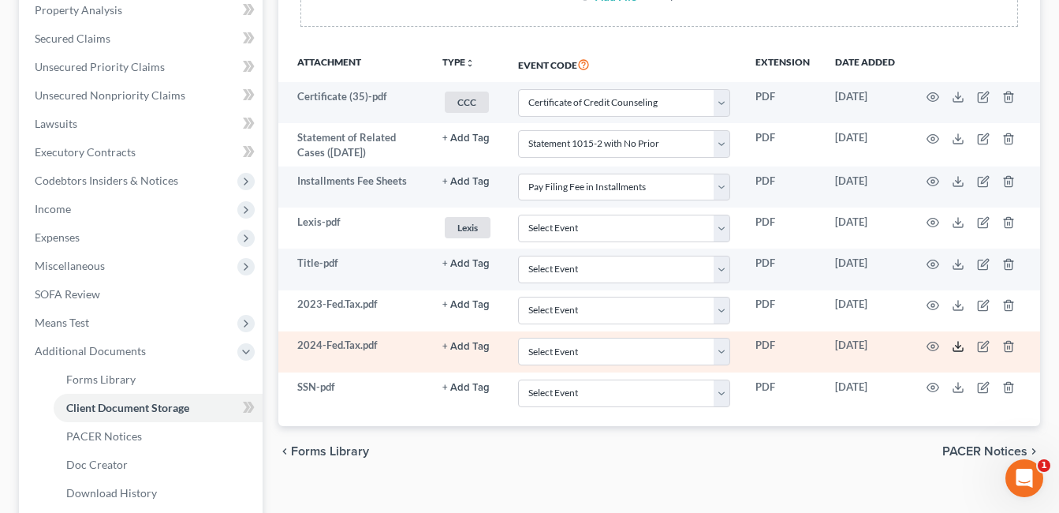
click at [956, 349] on icon at bounding box center [958, 346] width 13 height 13
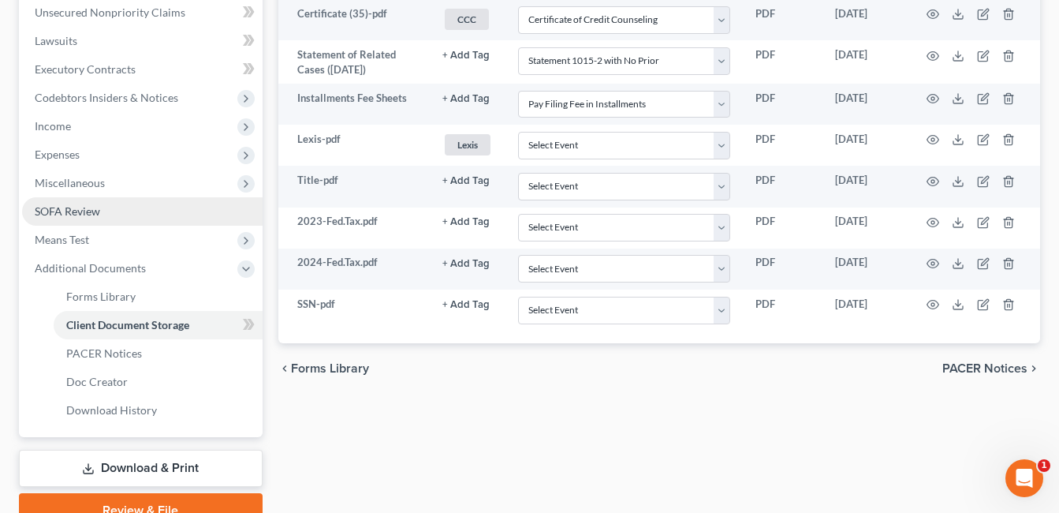
scroll to position [496, 0]
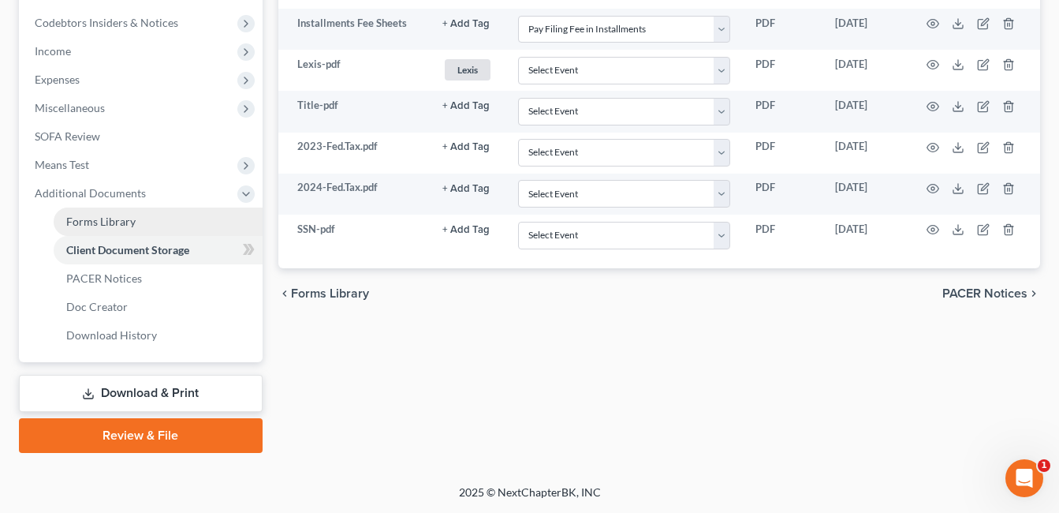
click at [138, 226] on link "Forms Library" at bounding box center [158, 221] width 209 height 28
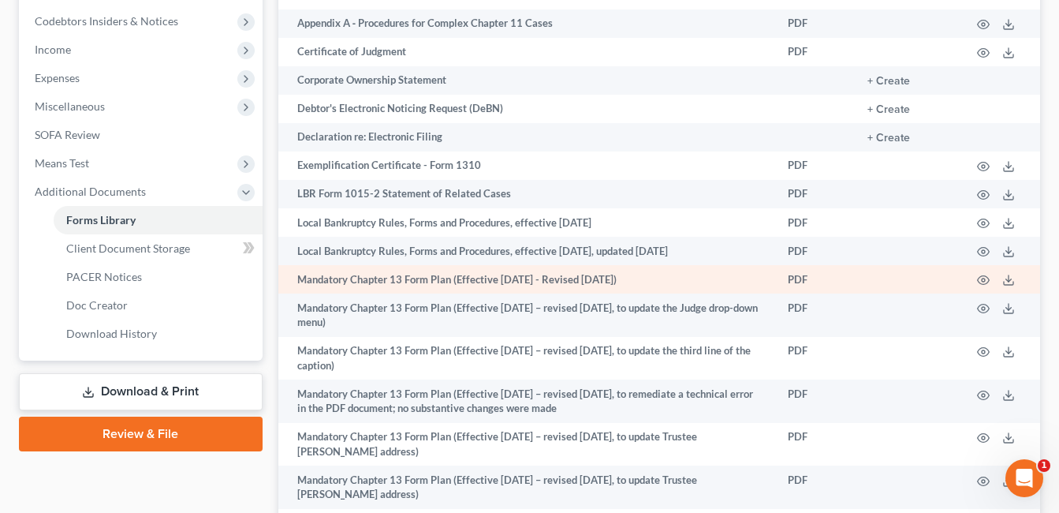
scroll to position [496, 0]
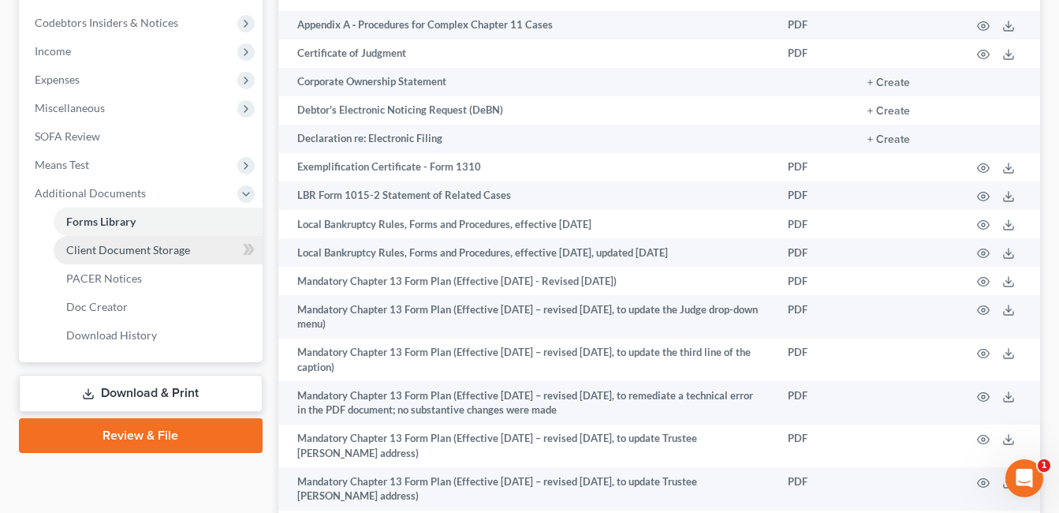
click at [179, 251] on span "Client Document Storage" at bounding box center [128, 249] width 124 height 13
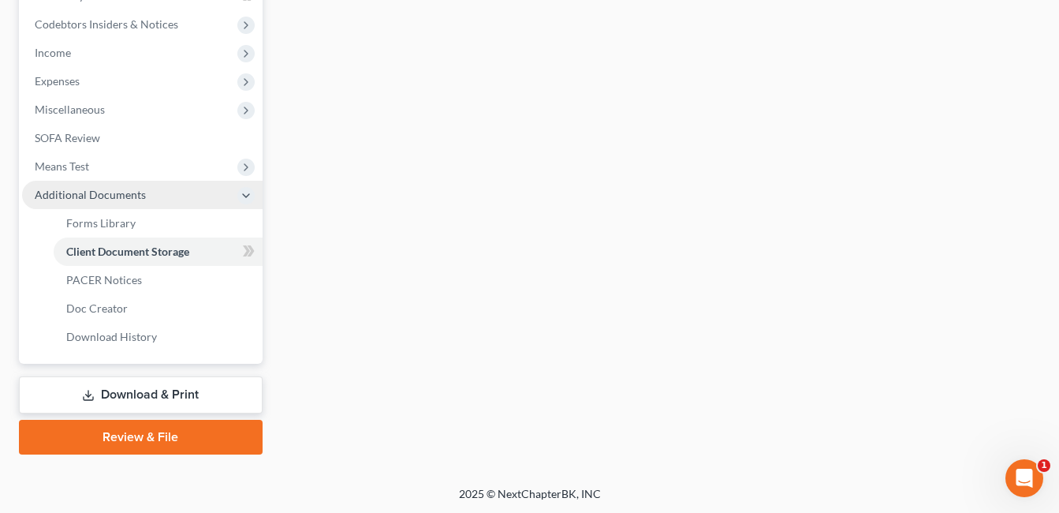
select select "7"
select select "52"
select select "37"
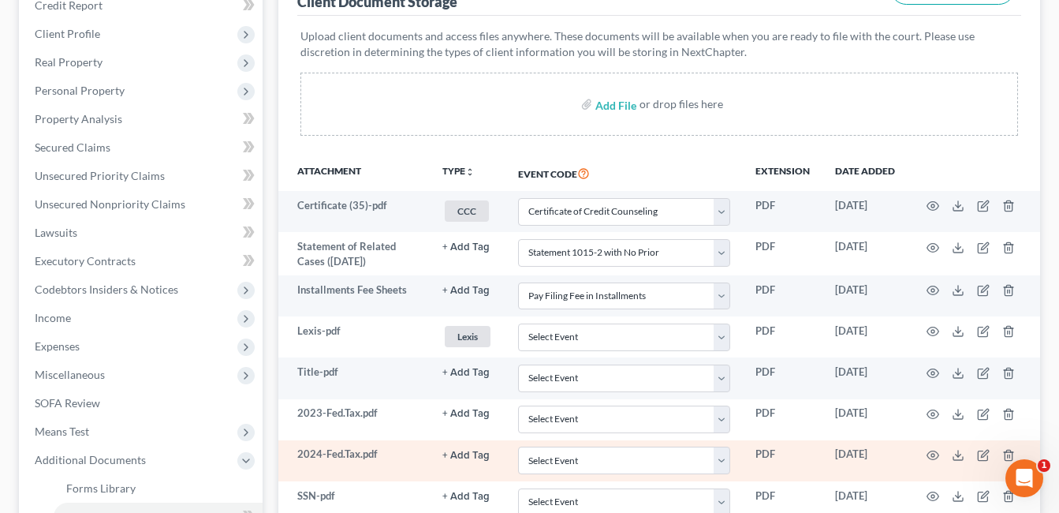
scroll to position [473, 0]
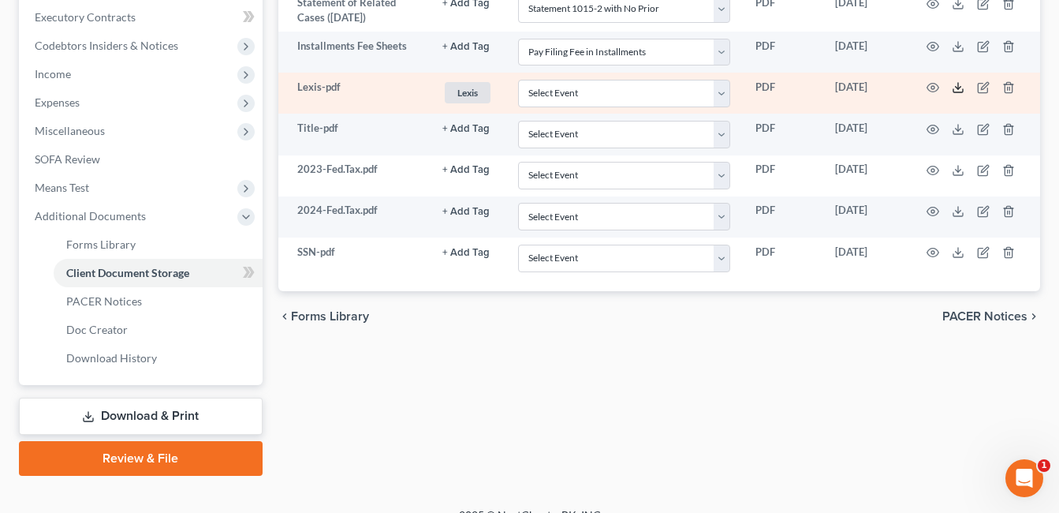
click at [954, 88] on icon at bounding box center [958, 87] width 13 height 13
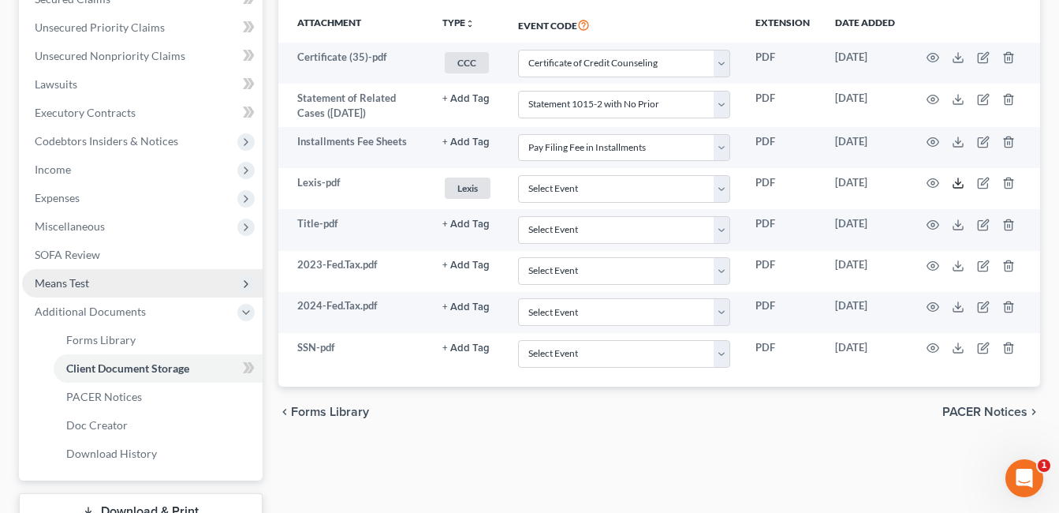
scroll to position [158, 0]
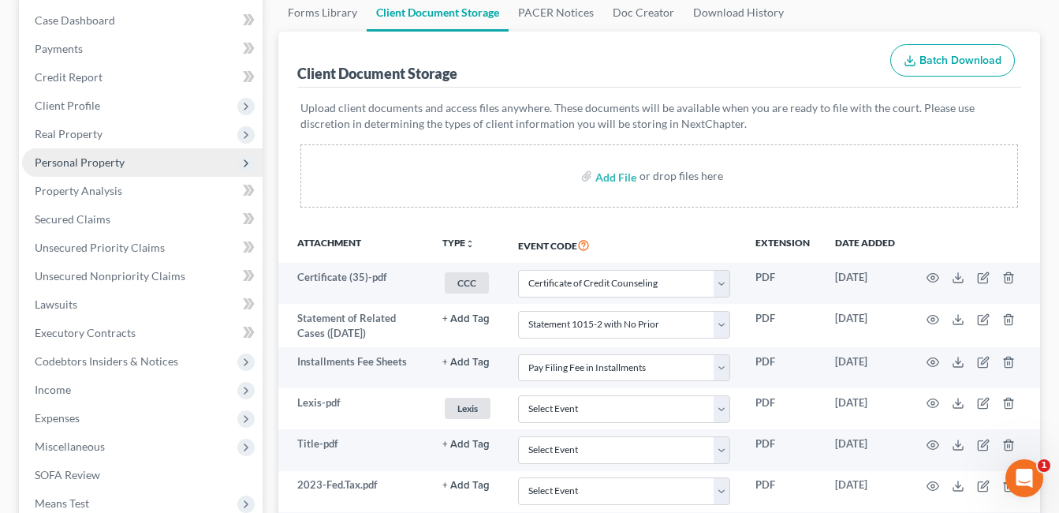
click at [98, 164] on span "Personal Property" at bounding box center [80, 161] width 90 height 13
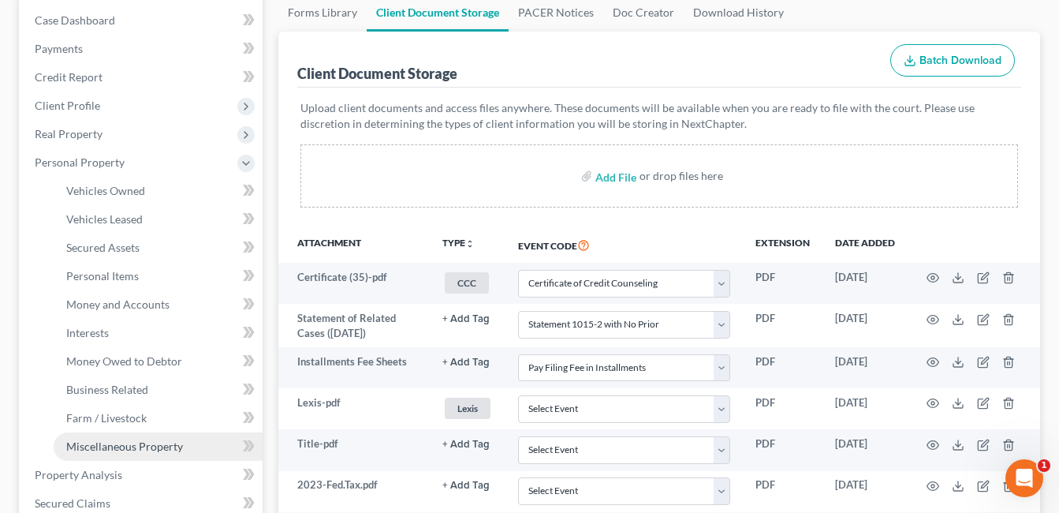
click at [120, 449] on span "Miscellaneous Property" at bounding box center [124, 445] width 117 height 13
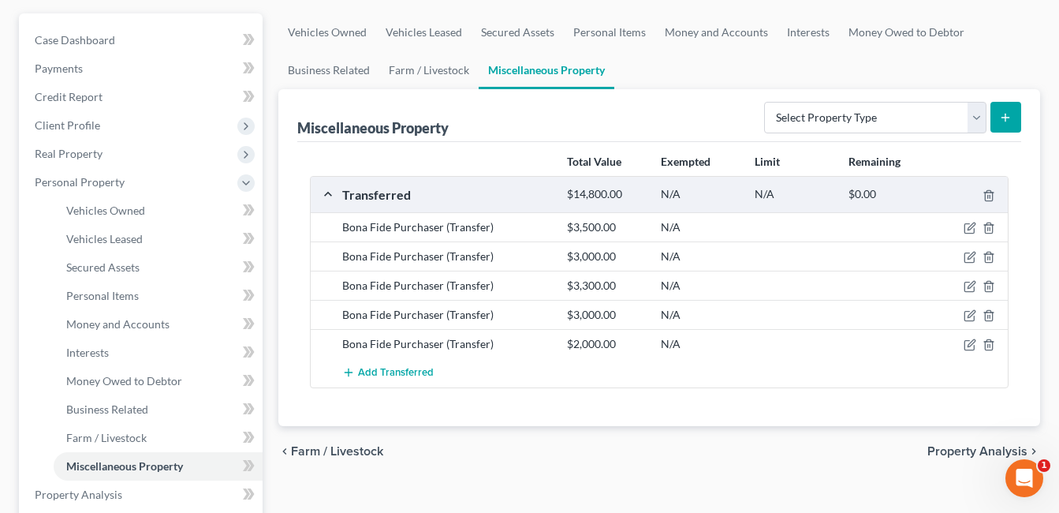
scroll to position [158, 0]
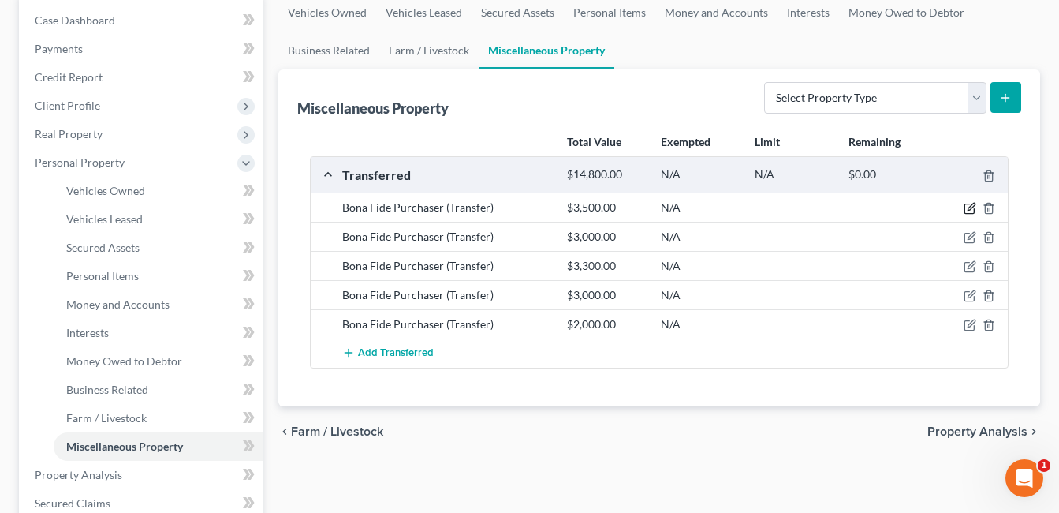
click at [971, 205] on icon "button" at bounding box center [970, 208] width 13 height 13
select select "Ordinary ([DATE])"
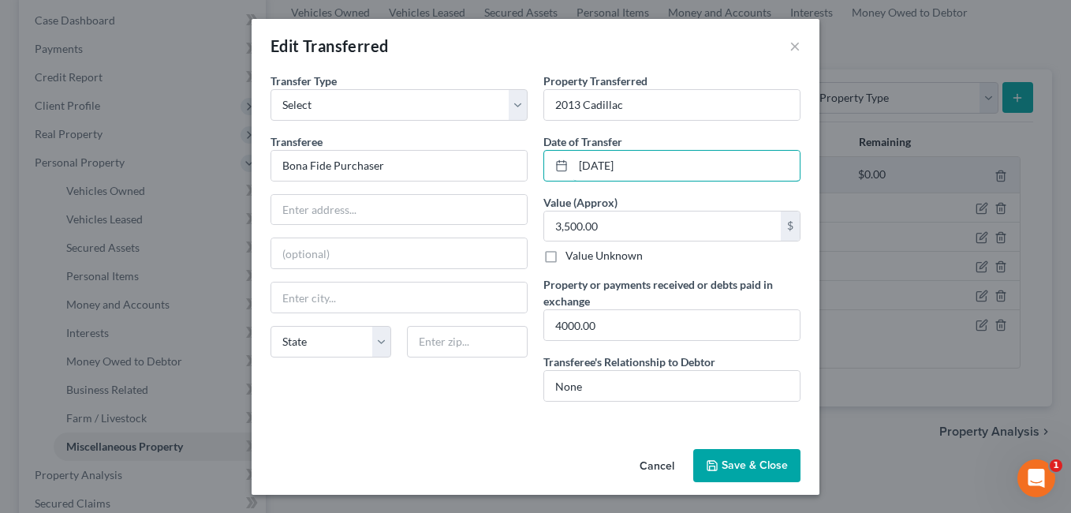
drag, startPoint x: 637, startPoint y: 165, endPoint x: 524, endPoint y: 181, distance: 114.7
click at [524, 180] on div "Transfer Type * Select Ordinary ([DATE]) [DATE] Transferee * Bona Fide Purchase…" at bounding box center [536, 244] width 546 height 342
type input "10/07/2024"
click at [752, 469] on button "Save & Close" at bounding box center [746, 465] width 107 height 33
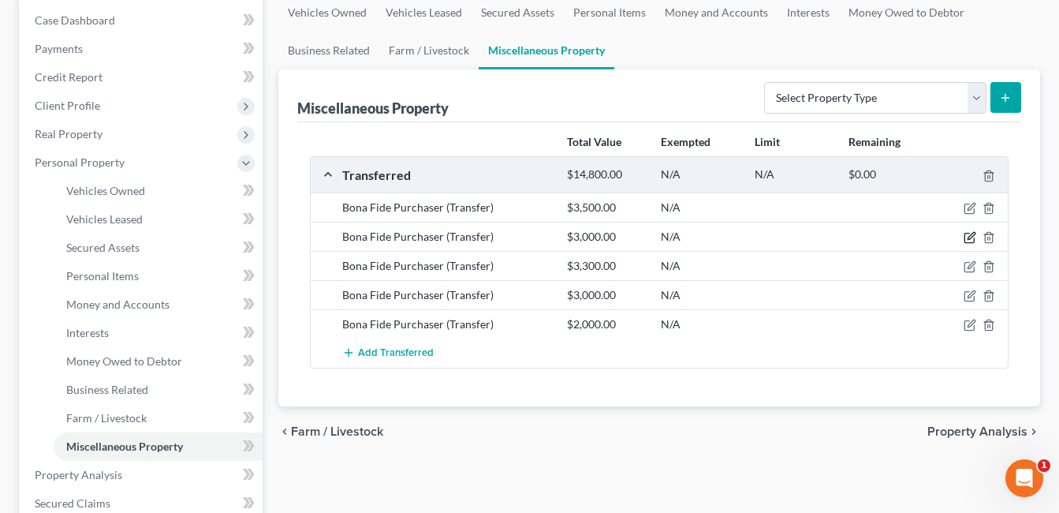
click at [969, 237] on icon "button" at bounding box center [970, 237] width 13 height 13
select select "Ordinary ([DATE])"
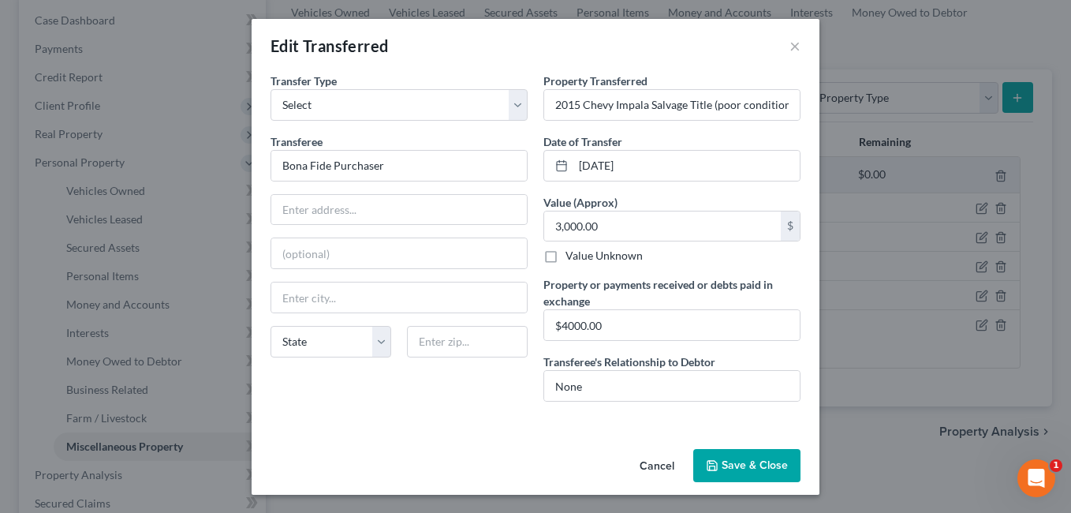
click at [738, 465] on button "Save & Close" at bounding box center [746, 465] width 107 height 33
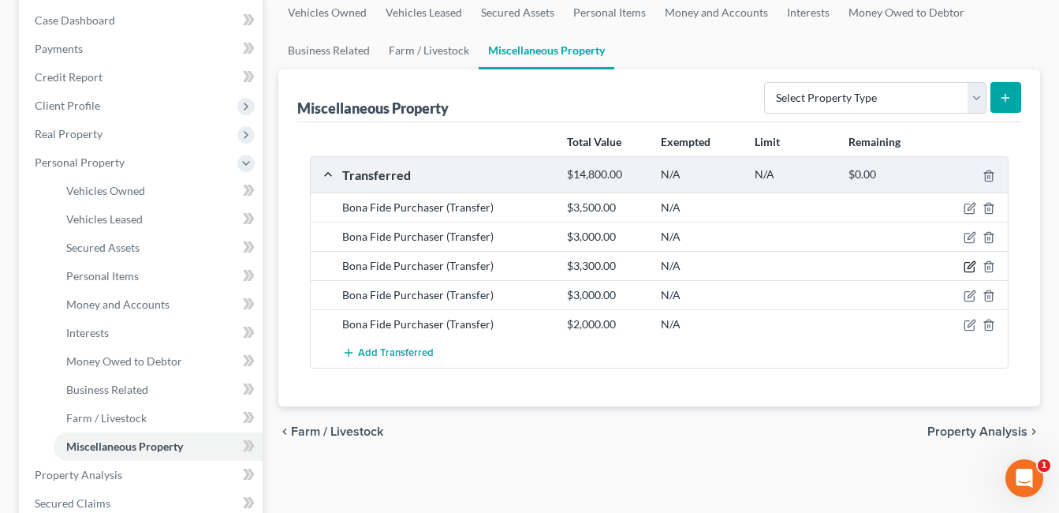
click at [970, 263] on icon "button" at bounding box center [970, 266] width 13 height 13
select select "Ordinary ([DATE])"
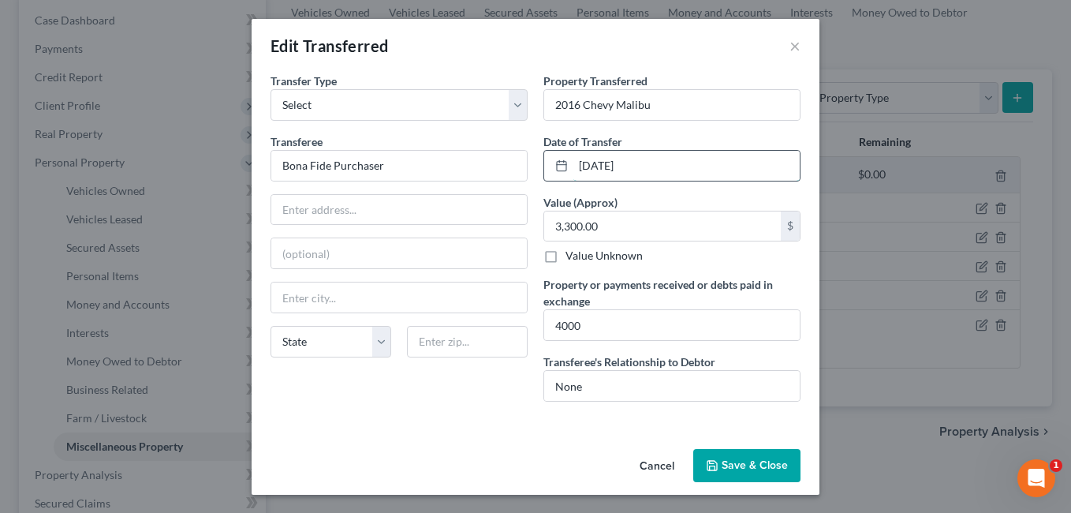
drag, startPoint x: 636, startPoint y: 161, endPoint x: 551, endPoint y: 167, distance: 85.4
click at [551, 166] on div "[DATE]" at bounding box center [671, 166] width 257 height 32
type input "07/10/2024"
click at [715, 464] on button "Save & Close" at bounding box center [746, 465] width 107 height 33
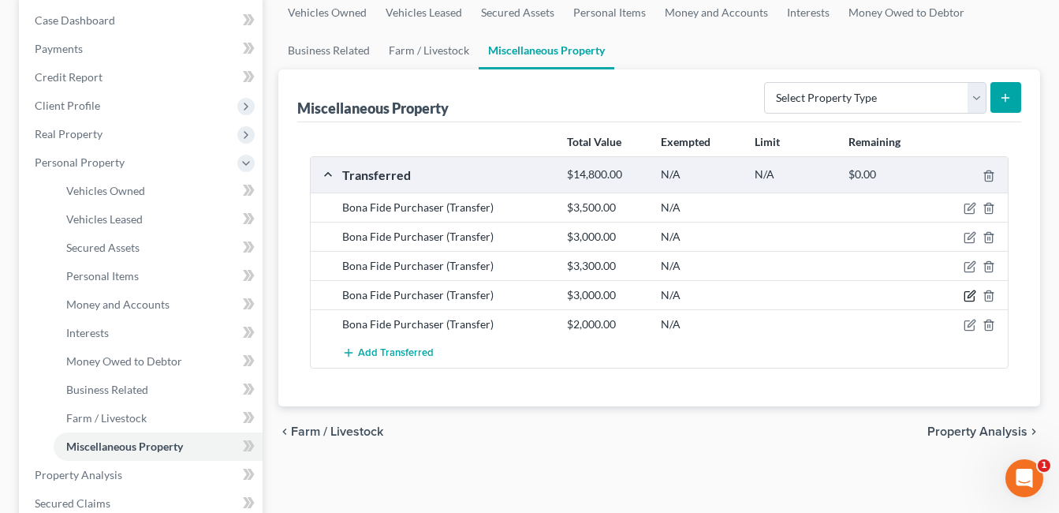
click at [971, 291] on icon "button" at bounding box center [970, 295] width 13 height 13
select select "Ordinary ([DATE])"
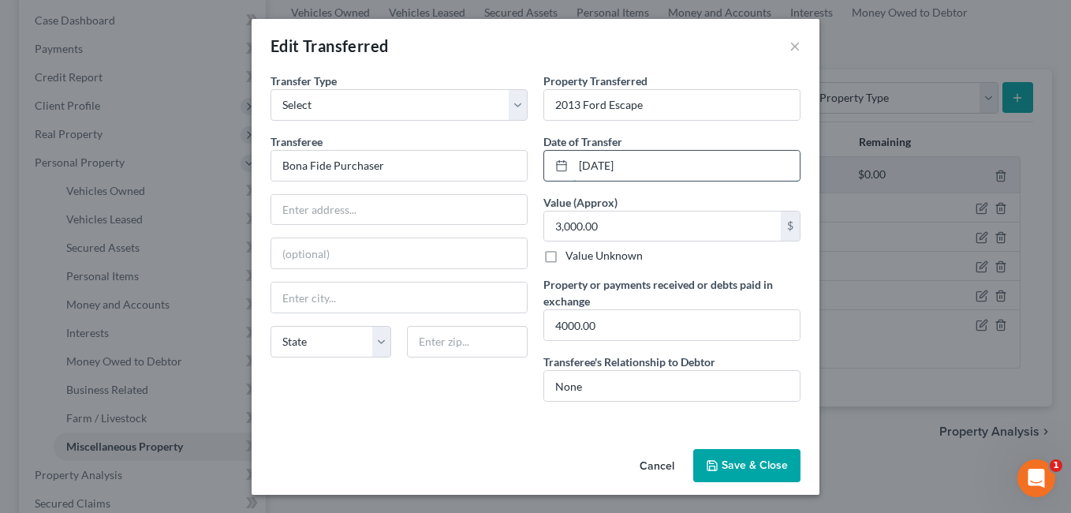
drag, startPoint x: 603, startPoint y: 166, endPoint x: 562, endPoint y: 173, distance: 41.5
click at [562, 173] on div "[DATE]" at bounding box center [671, 166] width 257 height 32
drag, startPoint x: 670, startPoint y: 161, endPoint x: 484, endPoint y: 190, distance: 188.4
click at [484, 190] on div "Transfer Type * Select Ordinary (within 2 years) Within 10 Years Transferee * B…" at bounding box center [536, 244] width 546 height 342
type input "06/10/2024"
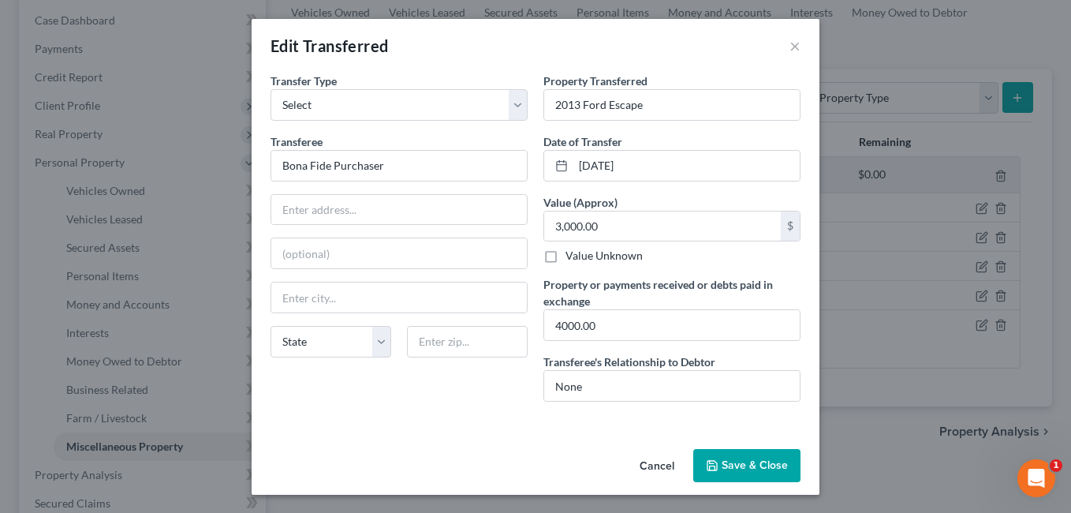
click at [722, 457] on button "Save & Close" at bounding box center [746, 465] width 107 height 33
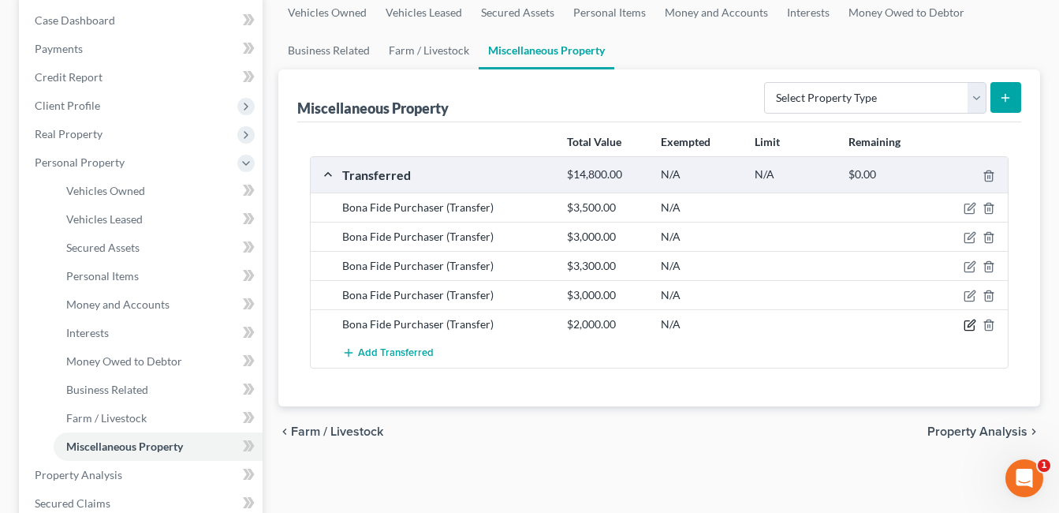
click at [967, 326] on icon "button" at bounding box center [970, 325] width 13 height 13
select select "Ordinary ([DATE])"
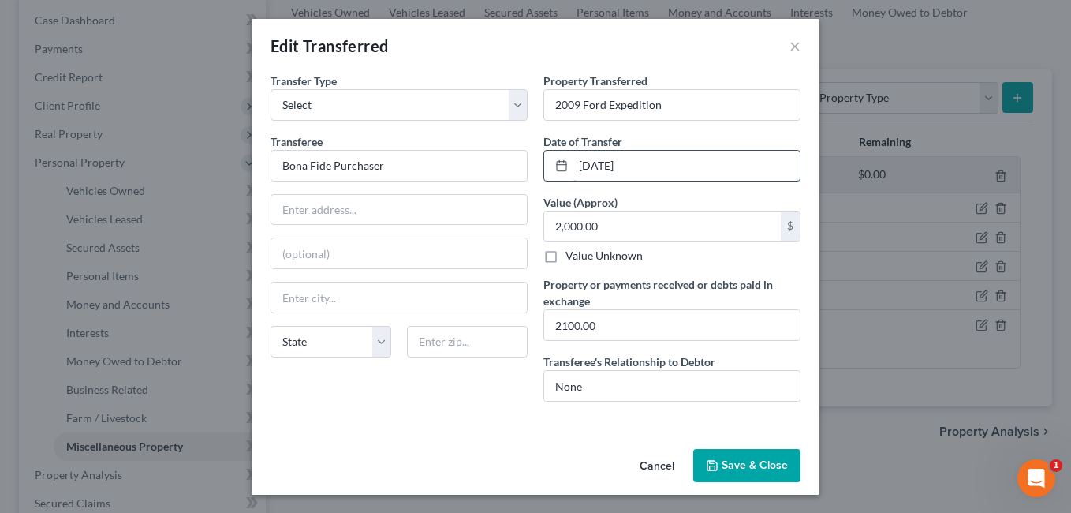
drag, startPoint x: 648, startPoint y: 162, endPoint x: 539, endPoint y: 166, distance: 108.9
click at [543, 166] on div "[DATE]" at bounding box center [671, 166] width 257 height 32
type input "06/10/2024"
click at [752, 461] on button "Save & Close" at bounding box center [746, 465] width 107 height 33
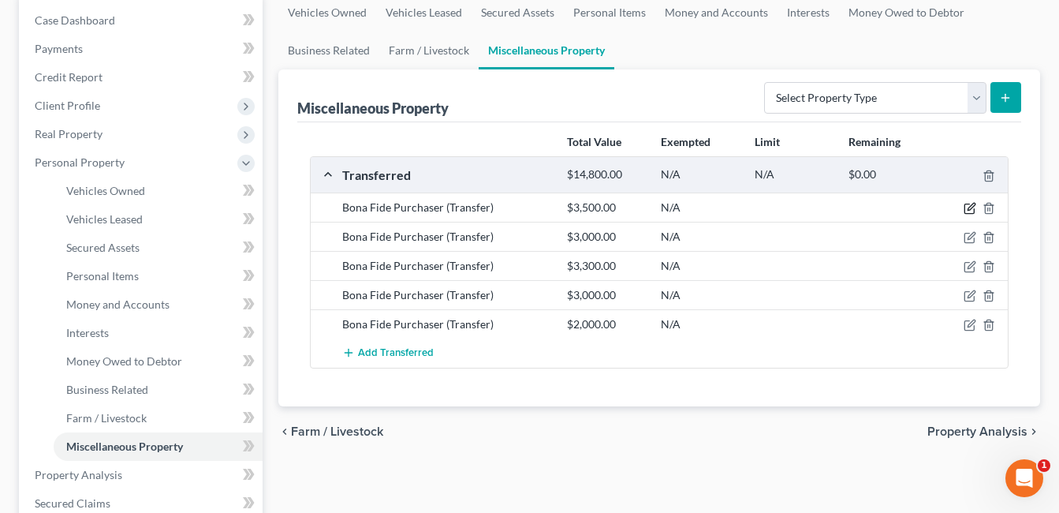
click at [970, 207] on icon "button" at bounding box center [971, 206] width 7 height 7
select select "Ordinary ([DATE])"
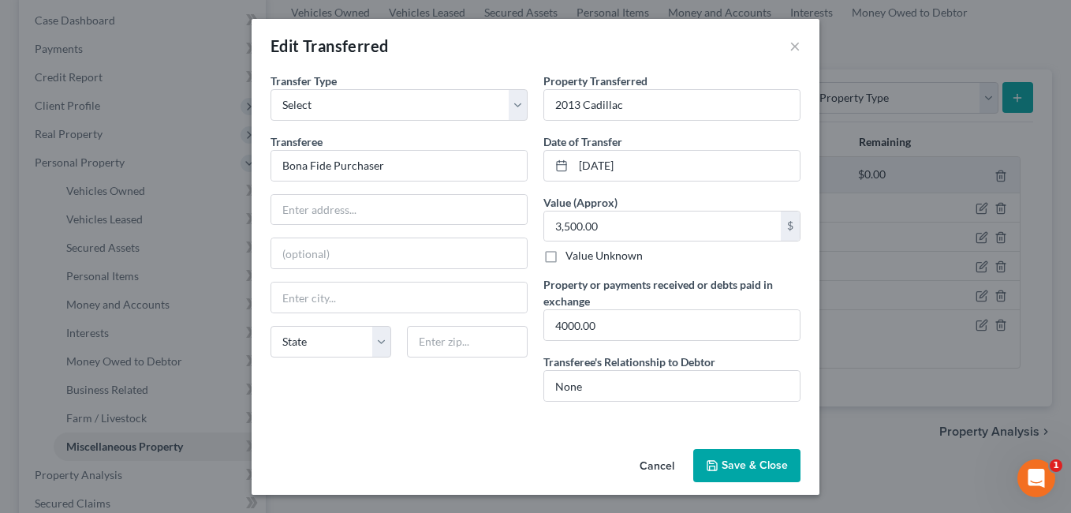
click at [732, 458] on button "Save & Close" at bounding box center [746, 465] width 107 height 33
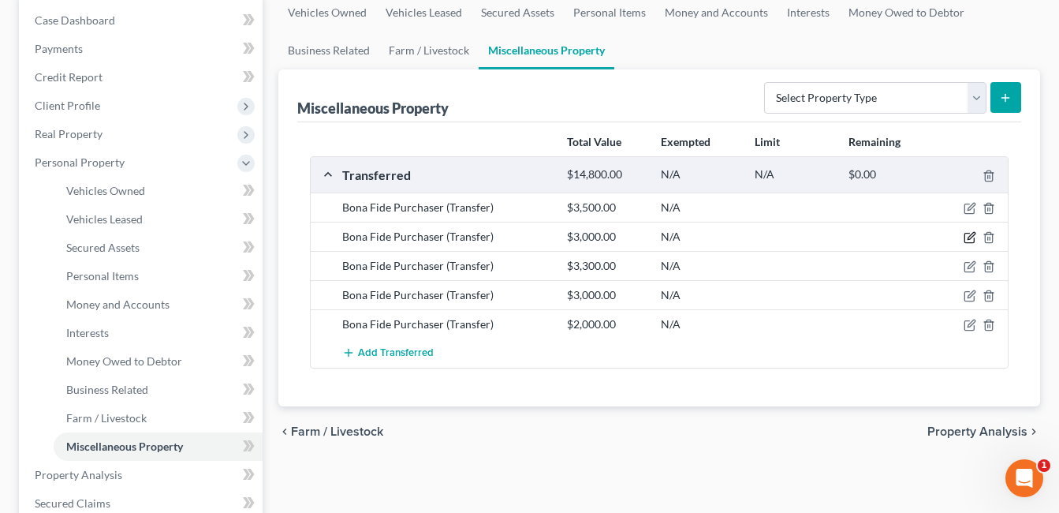
click at [967, 236] on icon "button" at bounding box center [970, 237] width 13 height 13
select select "Ordinary ([DATE])"
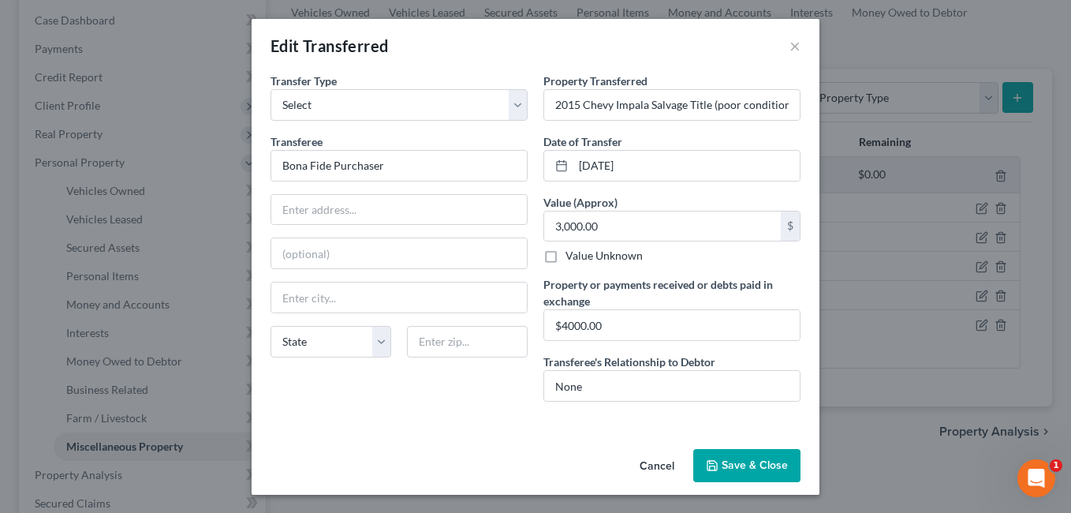
click at [733, 457] on button "Save & Close" at bounding box center [746, 465] width 107 height 33
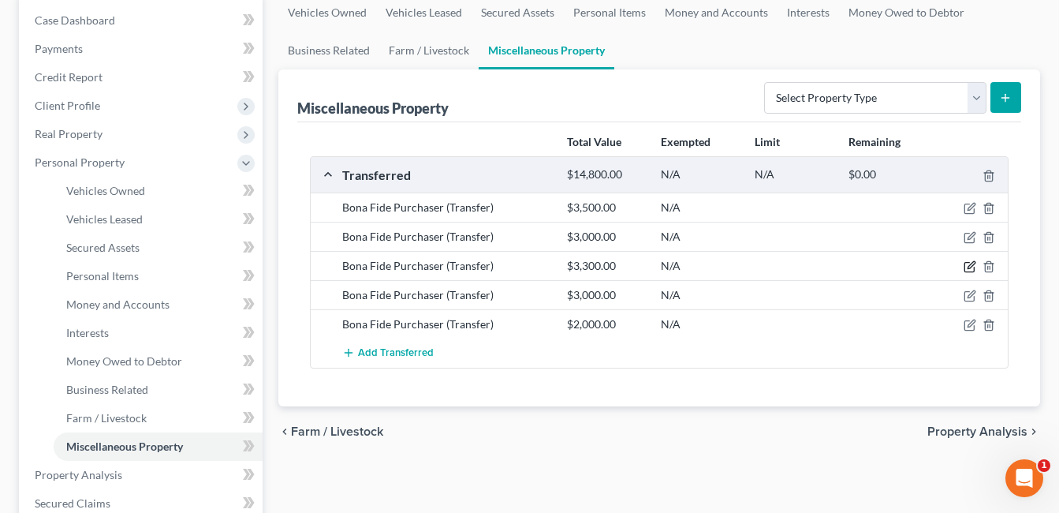
click at [973, 266] on icon "button" at bounding box center [971, 265] width 7 height 7
select select "Ordinary ([DATE])"
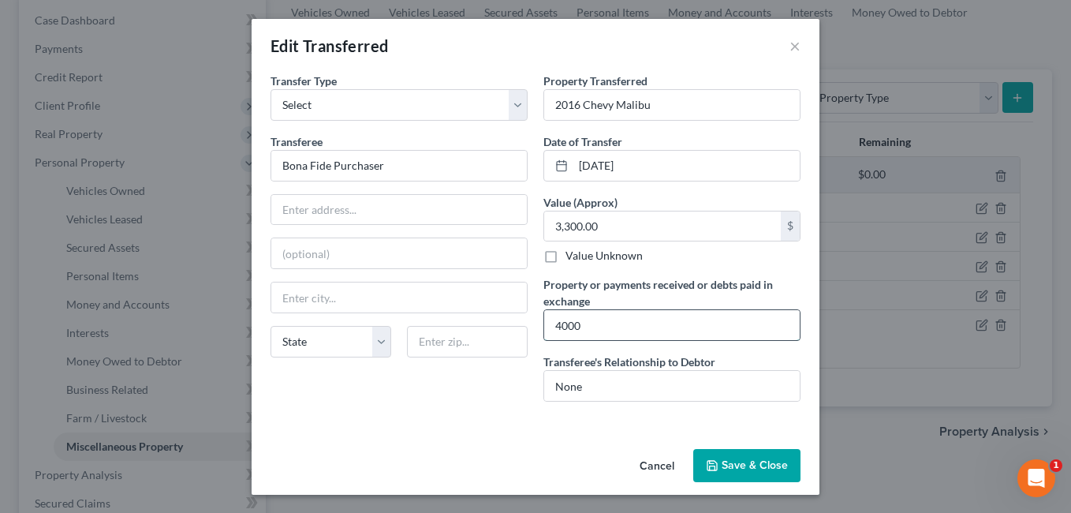
click at [637, 322] on input "4000" at bounding box center [672, 325] width 256 height 30
type input "4000.00"
click at [726, 476] on button "Save & Close" at bounding box center [746, 465] width 107 height 33
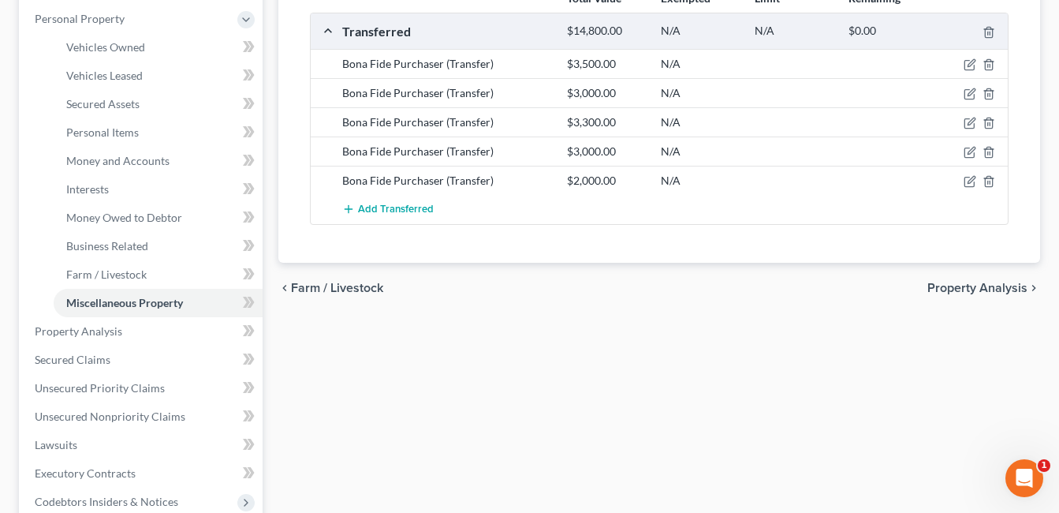
scroll to position [552, 0]
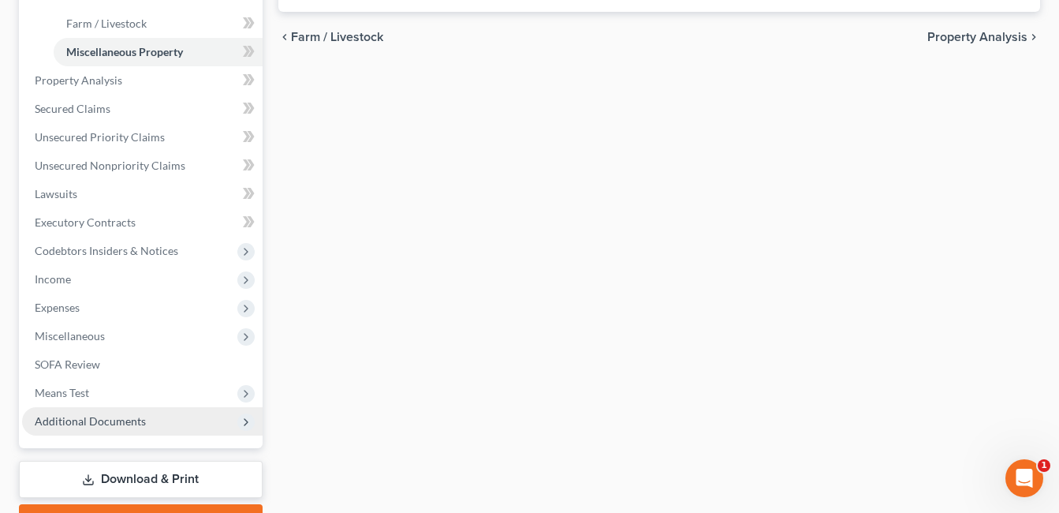
click at [111, 414] on span "Additional Documents" at bounding box center [90, 420] width 111 height 13
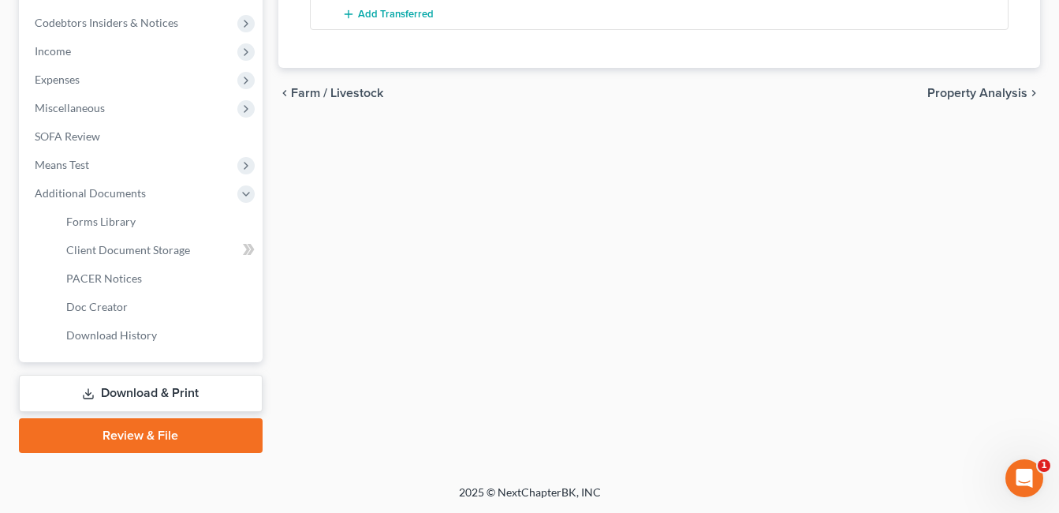
scroll to position [496, 0]
drag, startPoint x: 206, startPoint y: 248, endPoint x: 219, endPoint y: 242, distance: 14.5
click at [206, 247] on link "Client Document Storage" at bounding box center [158, 250] width 209 height 28
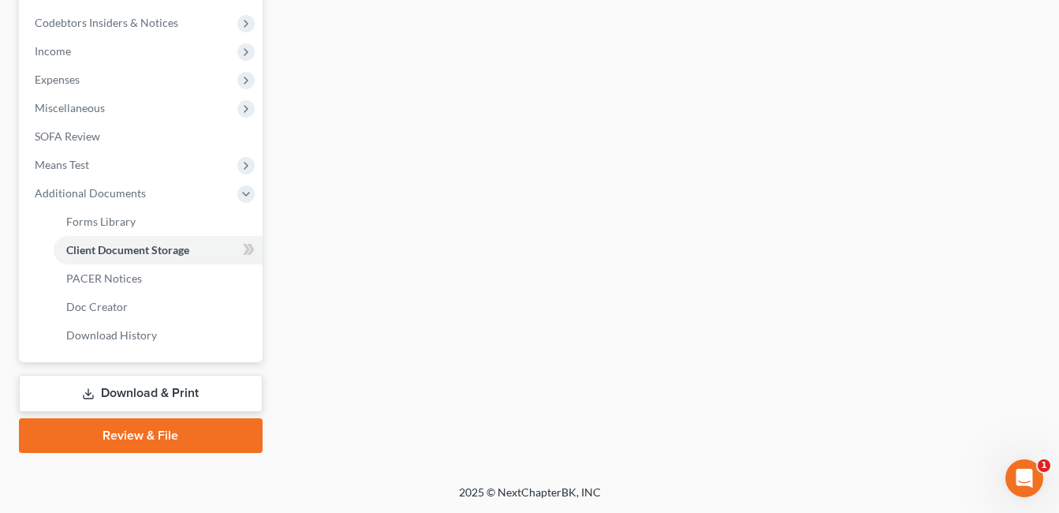
scroll to position [495, 0]
select select "7"
select select "52"
select select "37"
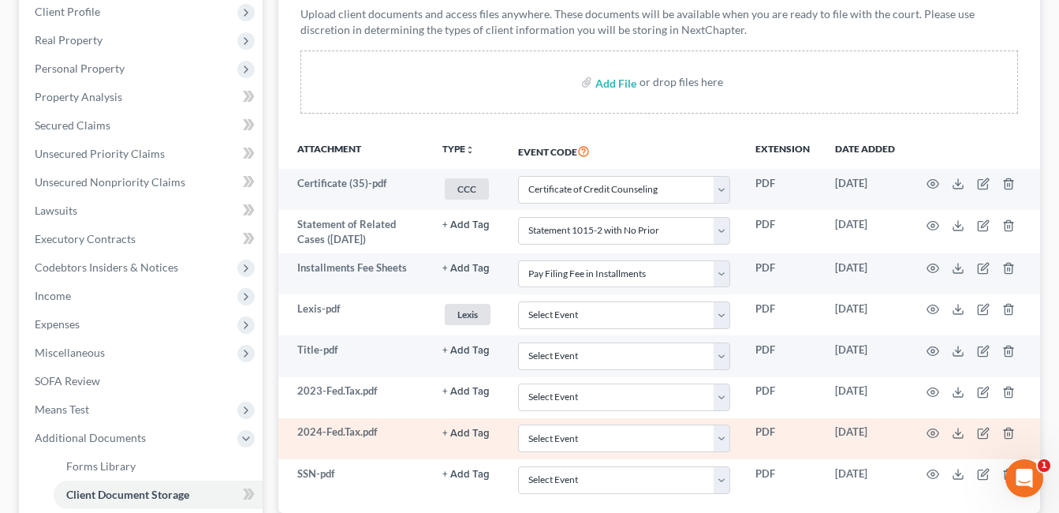
scroll to position [394, 0]
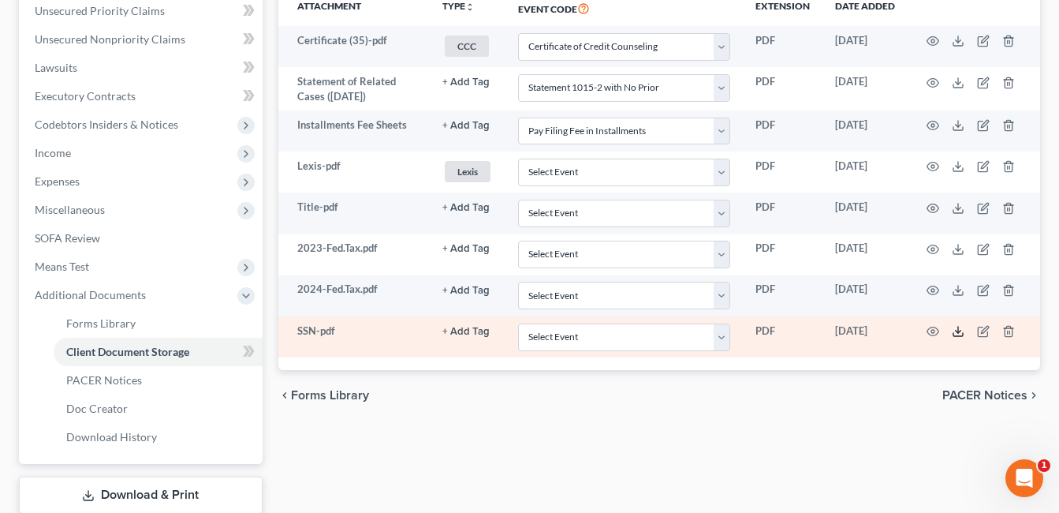
click at [958, 332] on polyline at bounding box center [959, 331] width 6 height 2
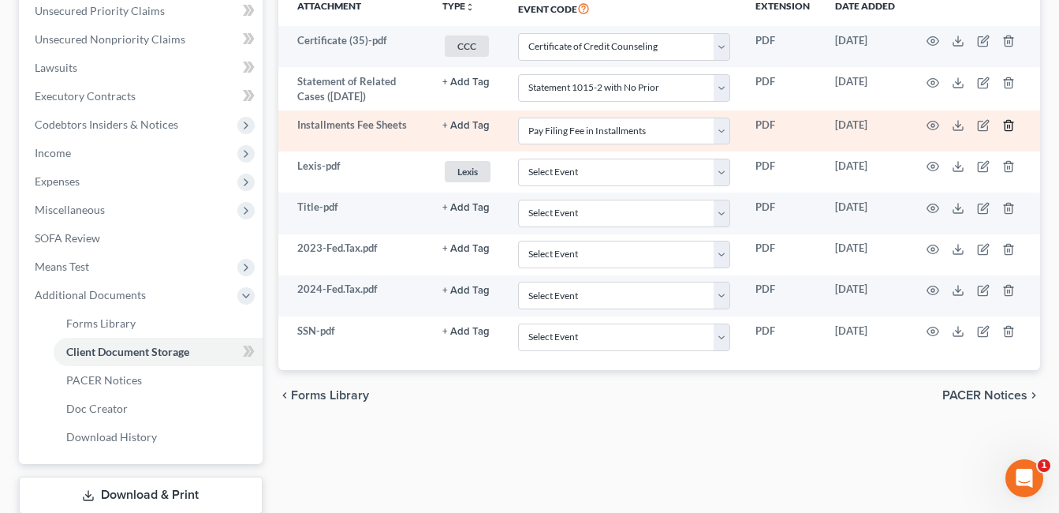
click at [1005, 122] on icon "button" at bounding box center [1009, 125] width 13 height 13
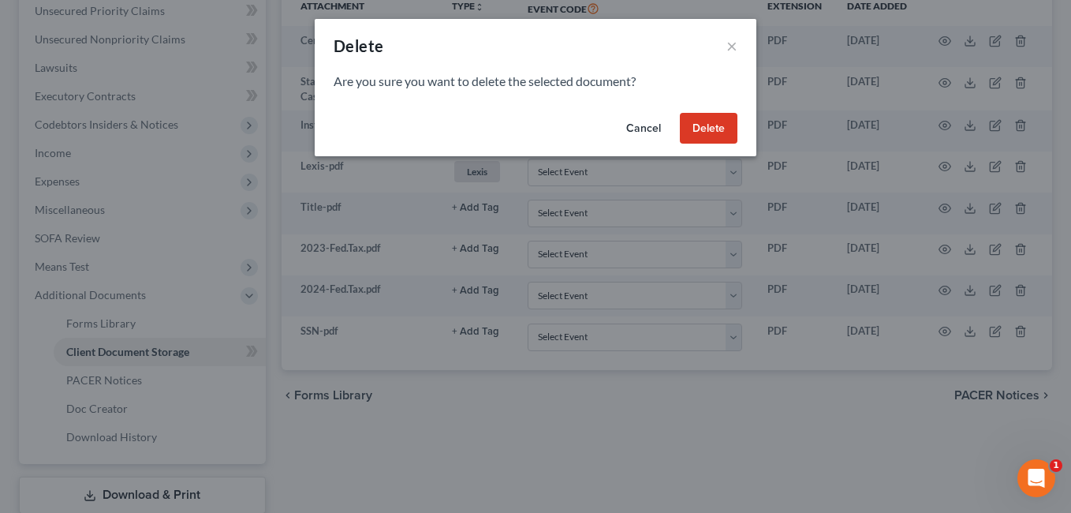
click at [692, 131] on button "Delete" at bounding box center [709, 129] width 58 height 32
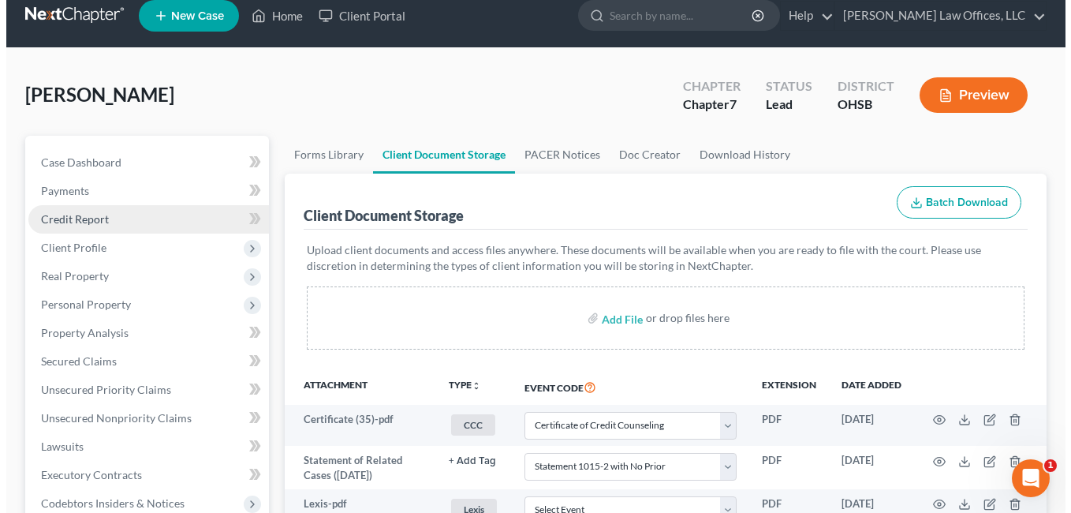
scroll to position [0, 0]
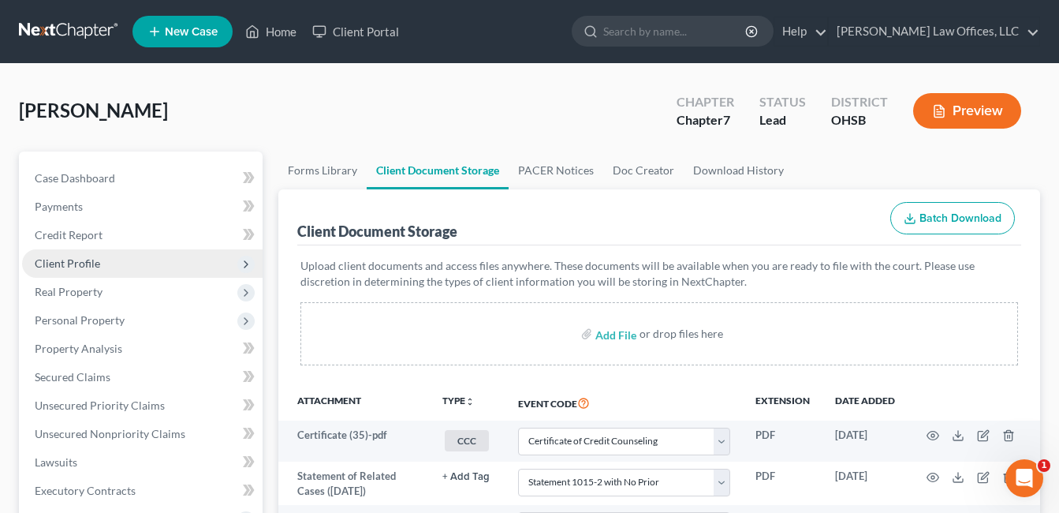
click at [90, 259] on span "Client Profile" at bounding box center [67, 262] width 65 height 13
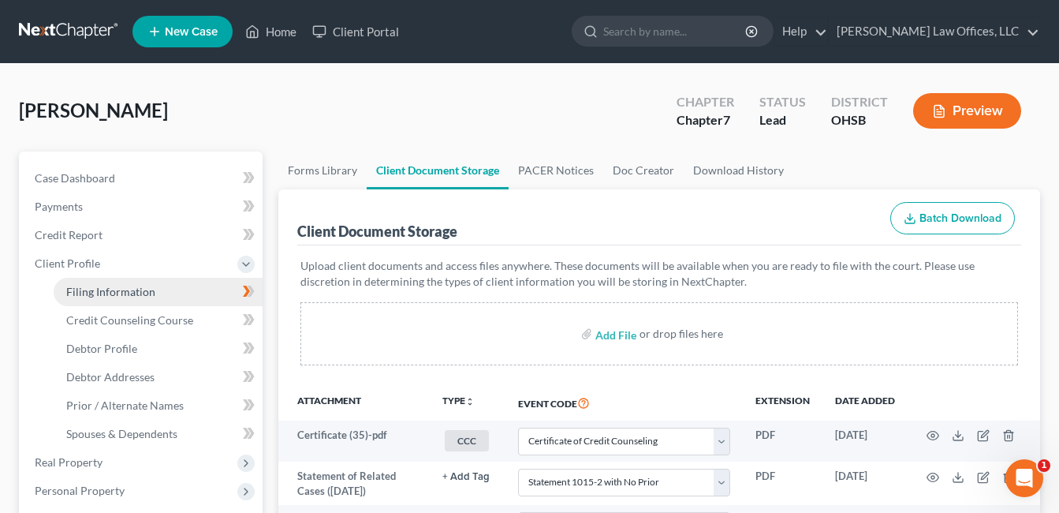
click at [134, 285] on span "Filing Information" at bounding box center [110, 291] width 89 height 13
select select "1"
select select "0"
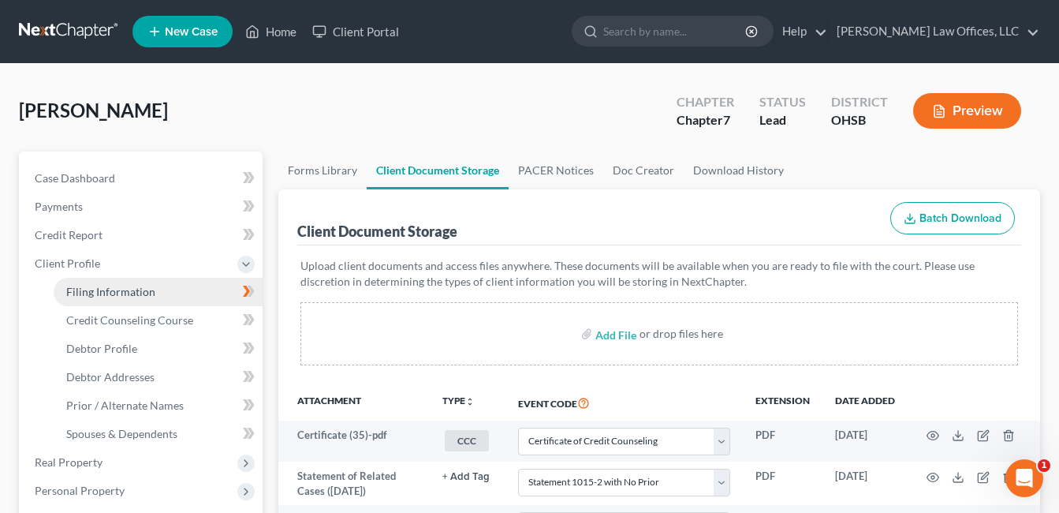
select select "36"
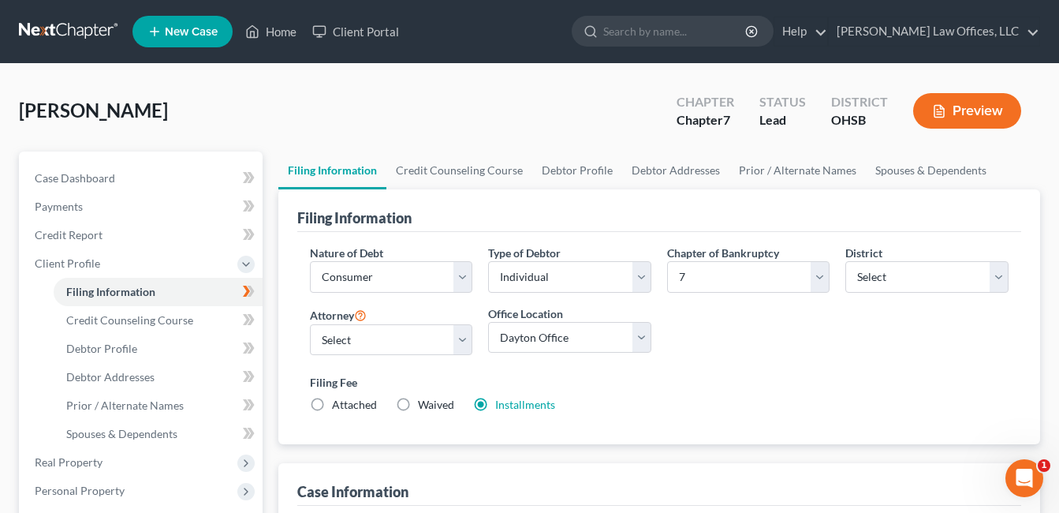
click at [418, 404] on label "Waived Waived" at bounding box center [436, 405] width 36 height 16
click at [424, 404] on input "Waived Waived" at bounding box center [429, 402] width 10 height 10
radio input "true"
click at [495, 405] on label "Installments Installments" at bounding box center [525, 405] width 60 height 16
click at [502, 405] on input "Installments Installments" at bounding box center [507, 402] width 10 height 10
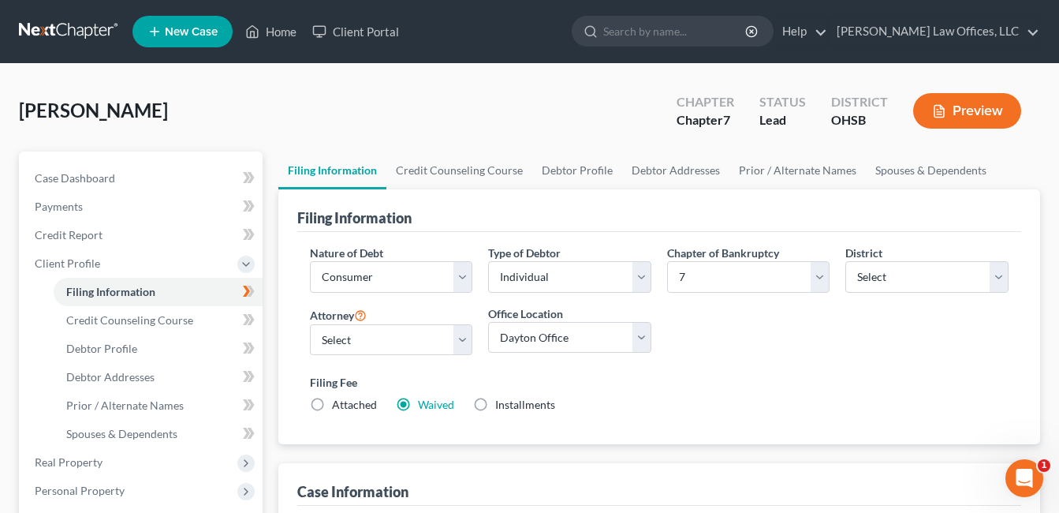
radio input "true"
radio input "false"
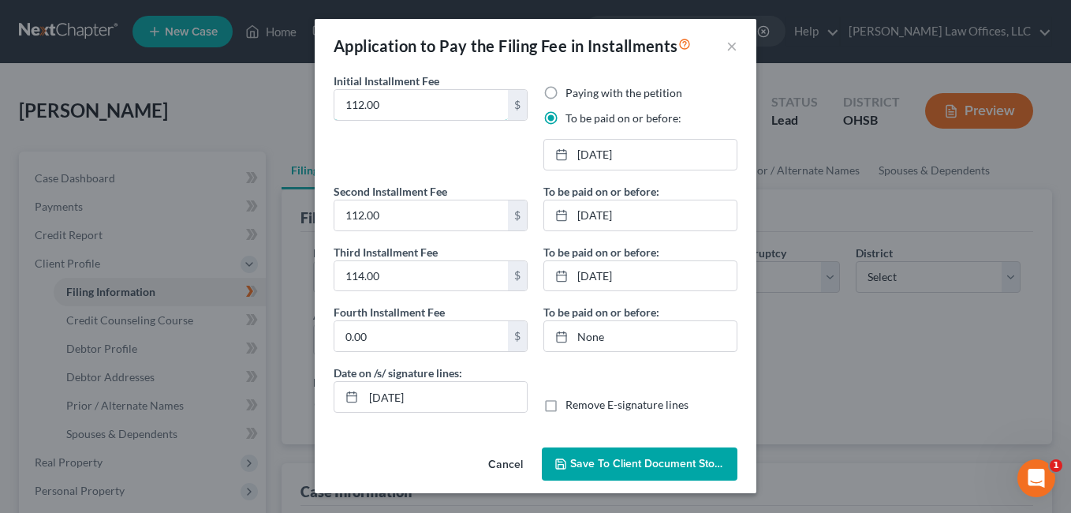
drag, startPoint x: 417, startPoint y: 100, endPoint x: 300, endPoint y: 103, distance: 117.5
click at [300, 103] on div "Application to Pay the Filing Fee in Installments × Initial Installment Fee 112…" at bounding box center [535, 256] width 1071 height 513
type input "12.00"
click at [566, 88] on label "Paying with the petition" at bounding box center [624, 93] width 117 height 16
click at [572, 88] on input "Paying with the petition" at bounding box center [577, 90] width 10 height 10
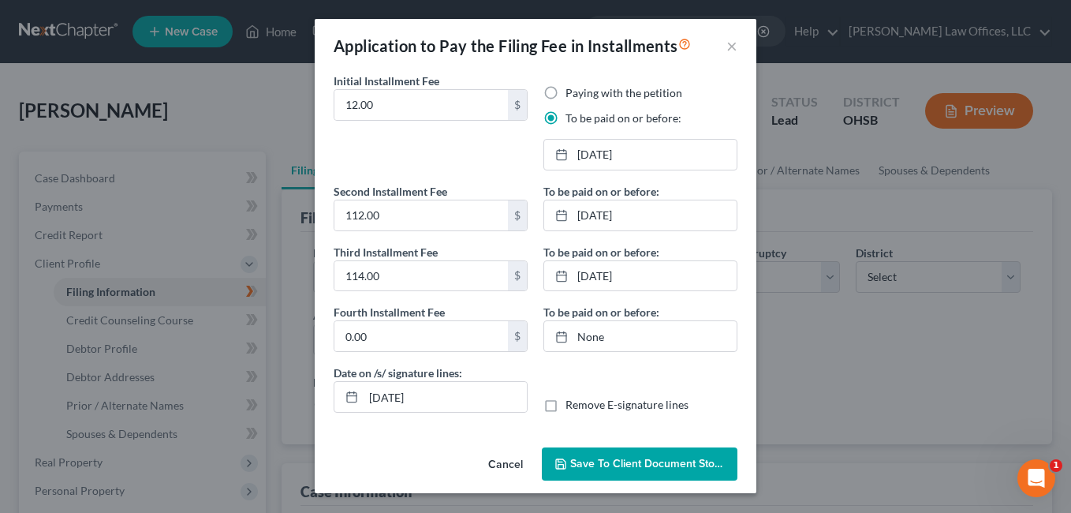
radio input "true"
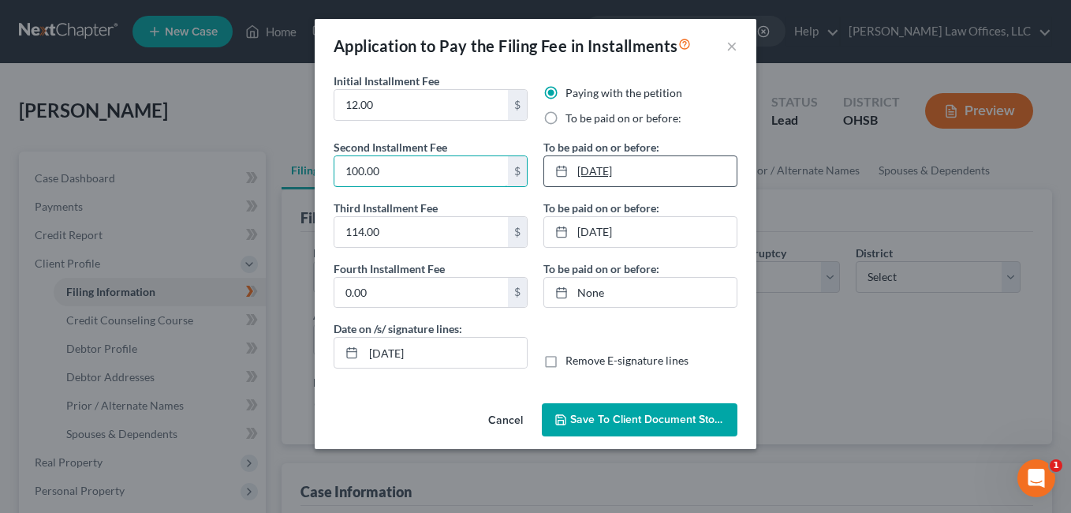
type input "100.00"
click at [651, 173] on link "12/11/2025" at bounding box center [640, 171] width 192 height 30
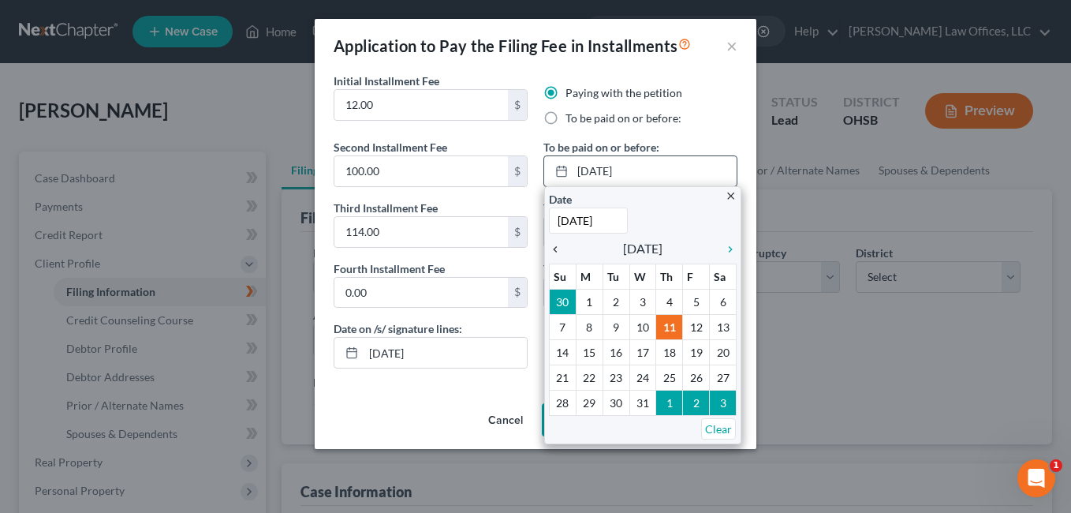
click at [559, 252] on icon "chevron_left" at bounding box center [559, 249] width 21 height 13
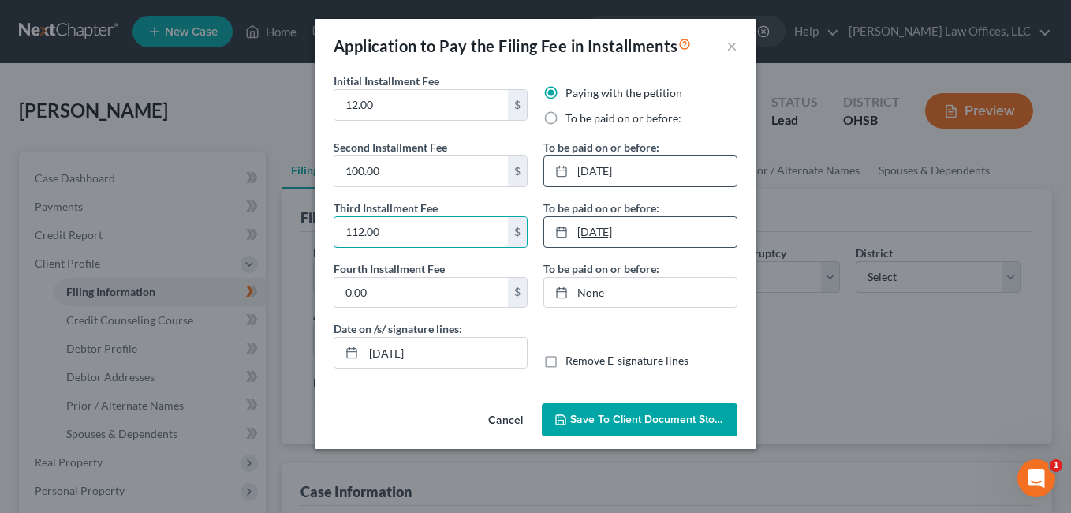
type input "112.00"
click at [643, 228] on link "1/11/2026" at bounding box center [640, 232] width 192 height 30
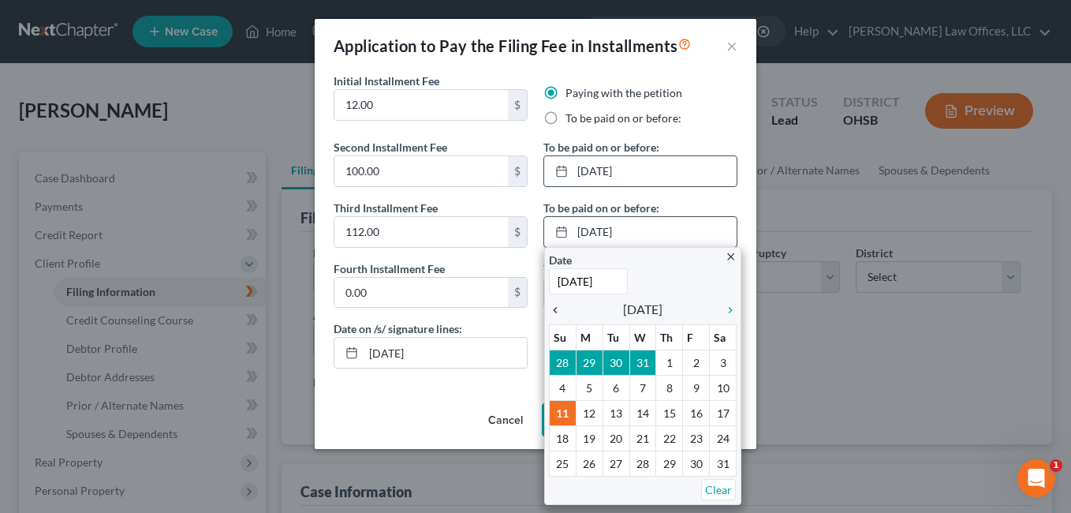
click at [558, 313] on icon "chevron_left" at bounding box center [559, 310] width 21 height 13
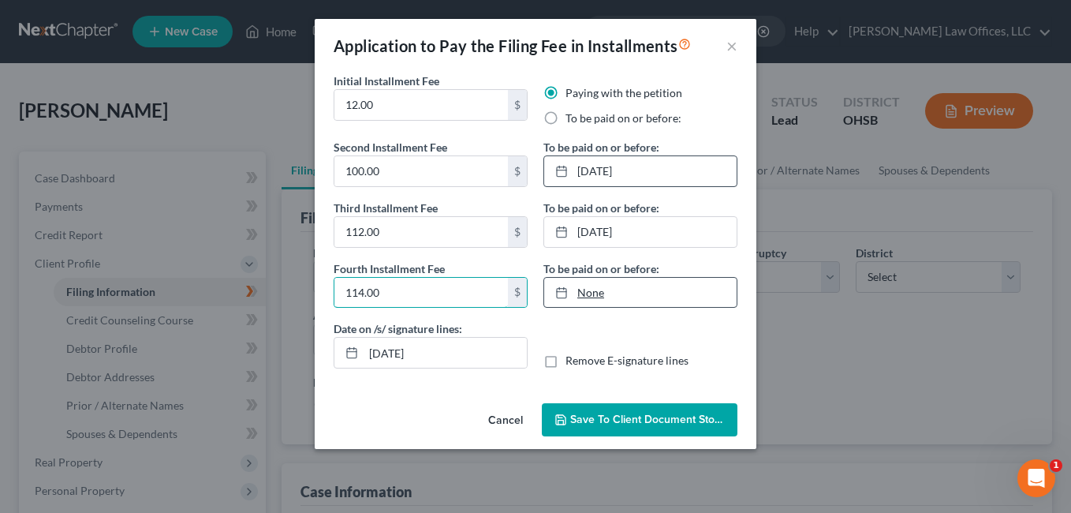
type input "114.00"
click at [591, 301] on link "None" at bounding box center [640, 293] width 192 height 30
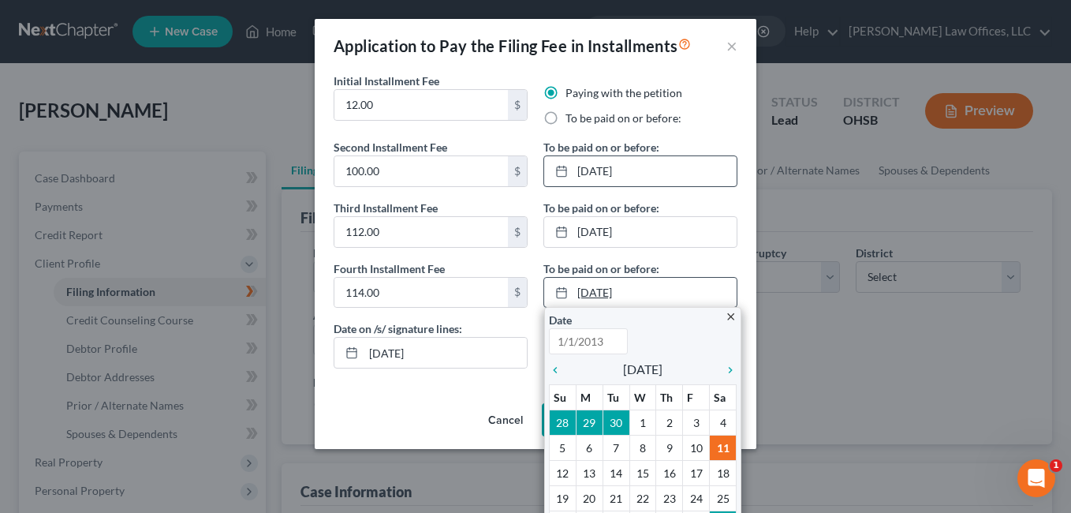
type input "[DATE]"
click at [722, 372] on icon "chevron_right" at bounding box center [726, 370] width 21 height 13
click at [722, 373] on icon "chevron_right" at bounding box center [726, 370] width 21 height 13
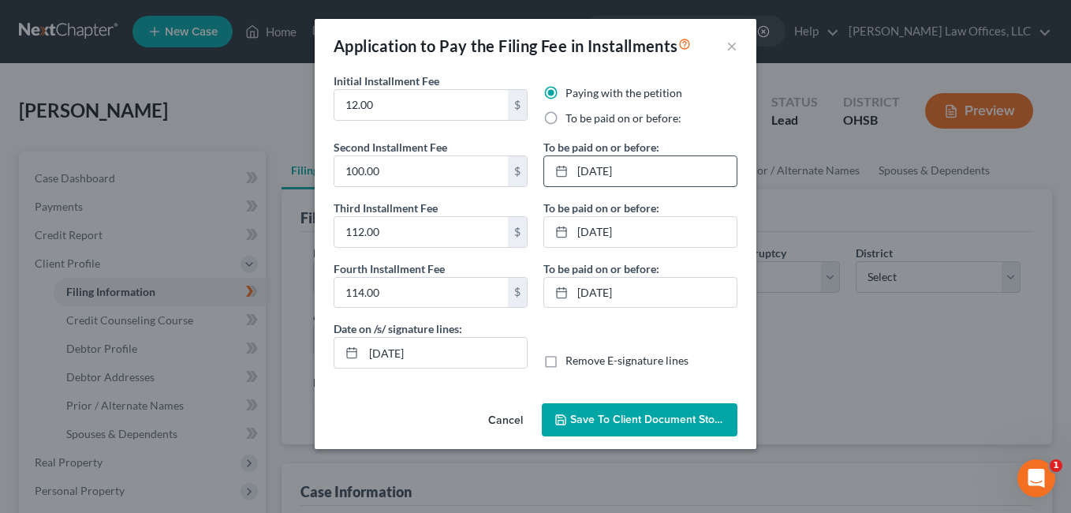
click at [652, 418] on span "Save to Client Document Storage" at bounding box center [653, 419] width 167 height 13
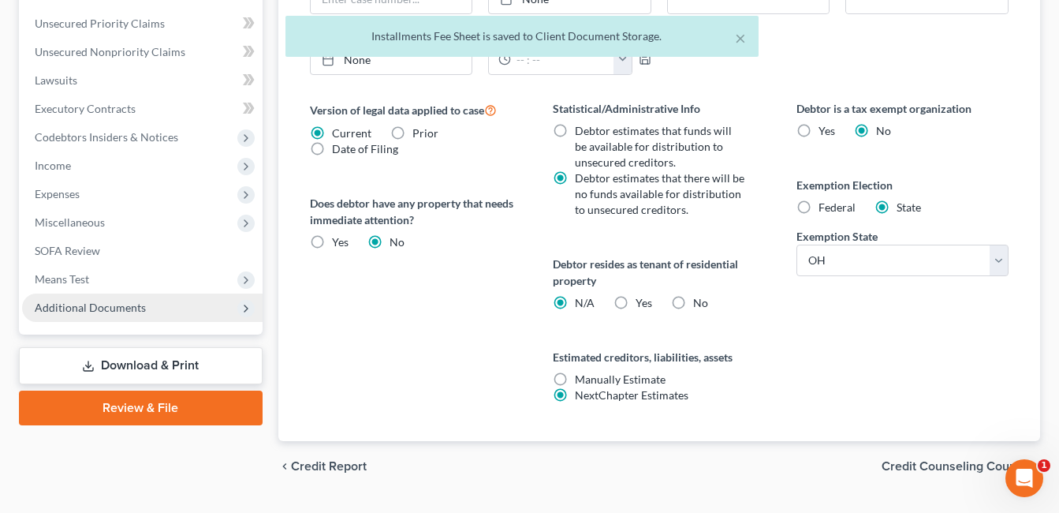
click at [158, 313] on span "Additional Documents" at bounding box center [142, 307] width 241 height 28
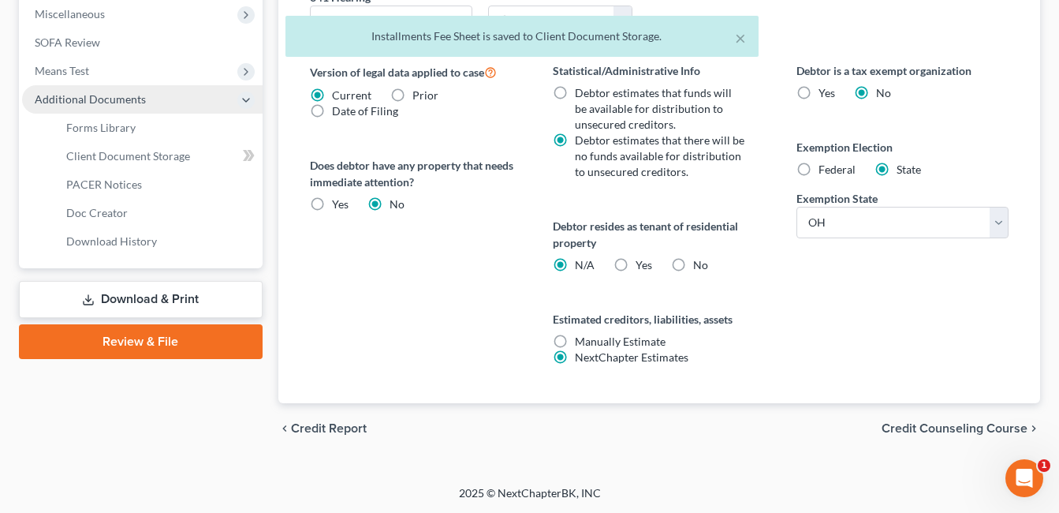
scroll to position [420, 0]
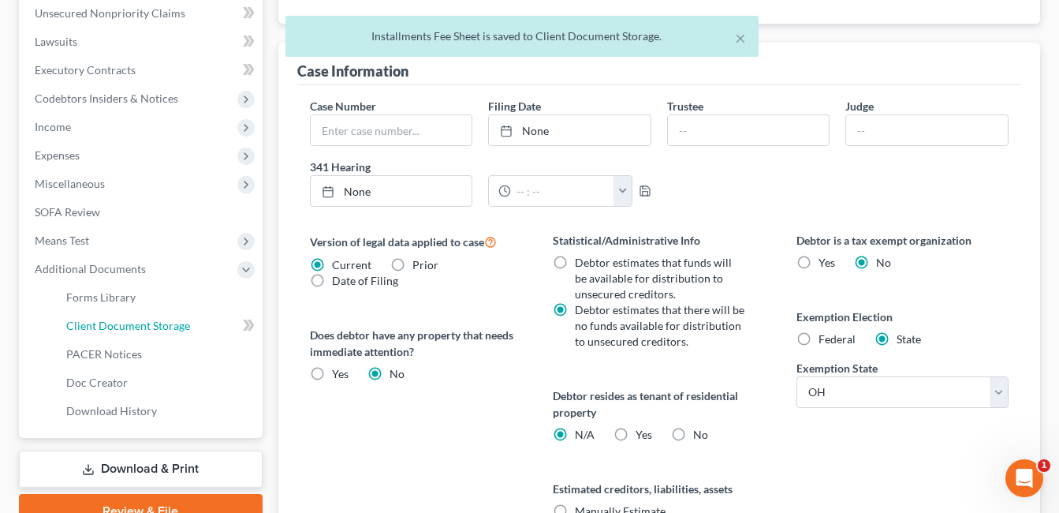
drag, startPoint x: 172, startPoint y: 319, endPoint x: 330, endPoint y: 313, distance: 157.8
click at [172, 319] on span "Client Document Storage" at bounding box center [128, 325] width 124 height 13
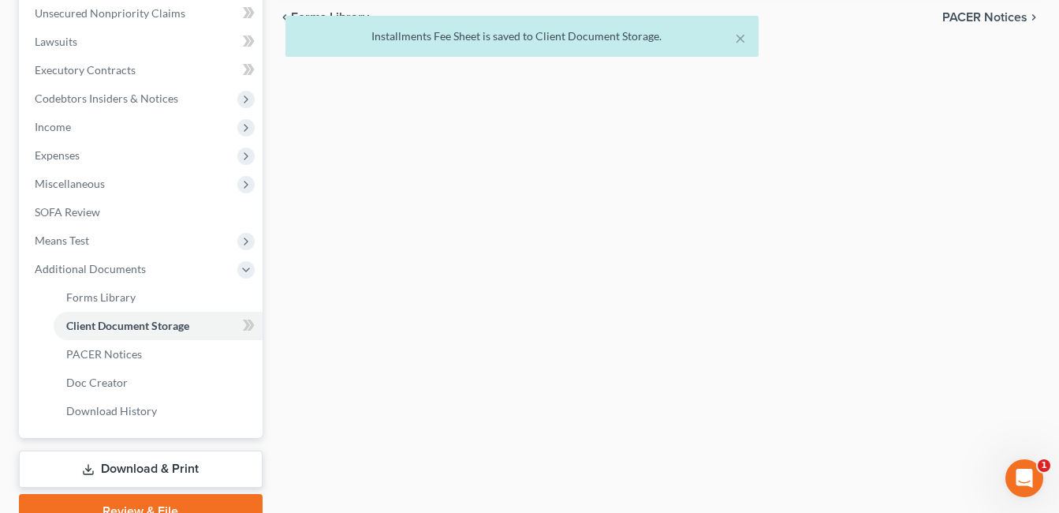
select select "7"
select select "52"
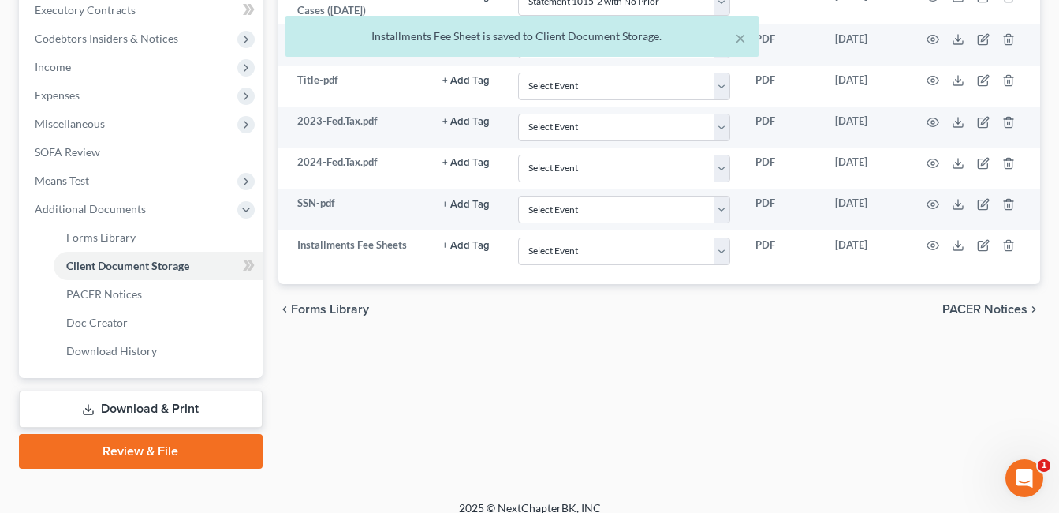
scroll to position [496, 0]
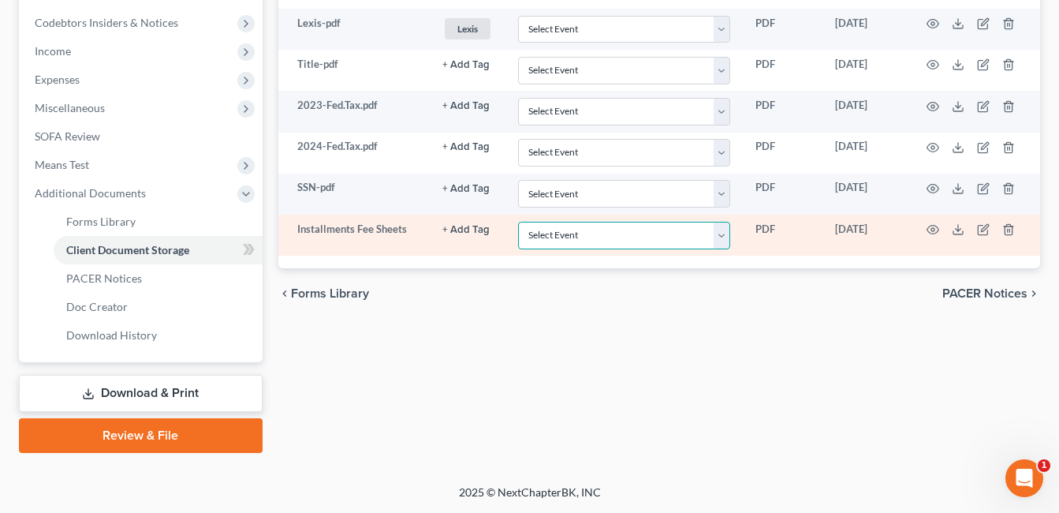
drag, startPoint x: 726, startPoint y: 237, endPoint x: 710, endPoint y: 237, distance: 15.8
click at [726, 237] on select "Select Event 20 Largest Unsecured Creditors Amended Document Amended List of Cr…" at bounding box center [624, 236] width 212 height 28
select select "37"
click at [518, 222] on select "Select Event 20 Largest Unsecured Creditors Amended Document Amended List of Cr…" at bounding box center [624, 236] width 212 height 28
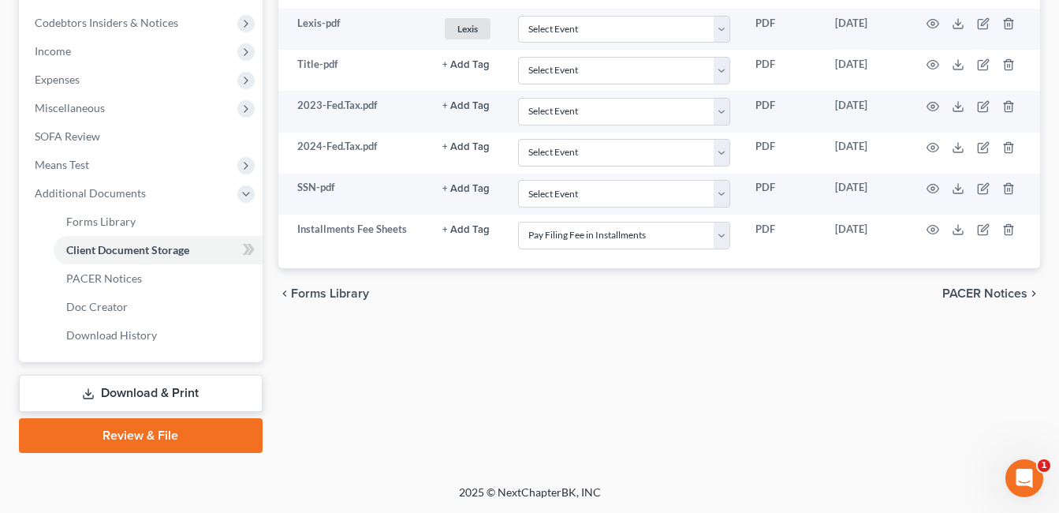
click at [629, 340] on div "Forms Library Client Document Storage PACER Notices Doc Creator Download Histor…" at bounding box center [660, 53] width 778 height 797
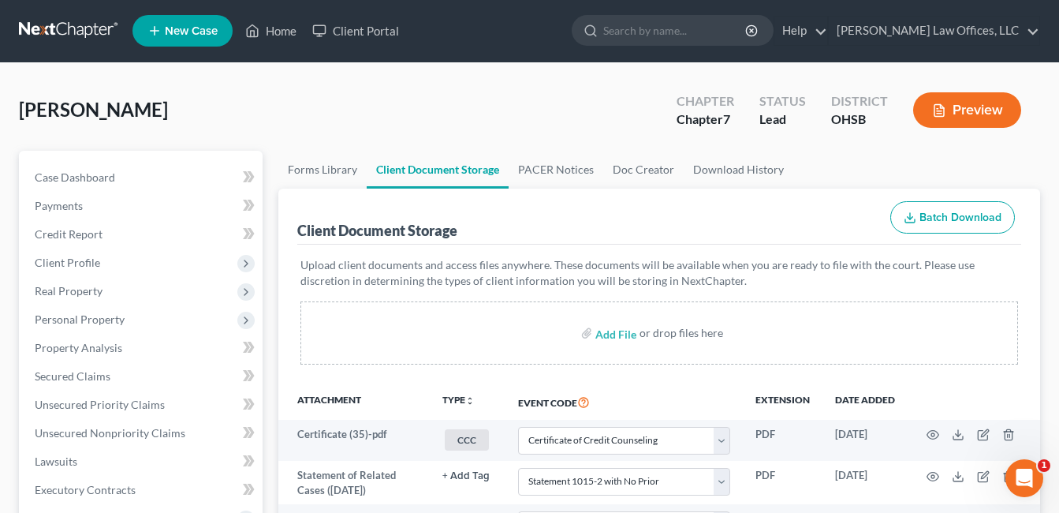
scroll to position [0, 0]
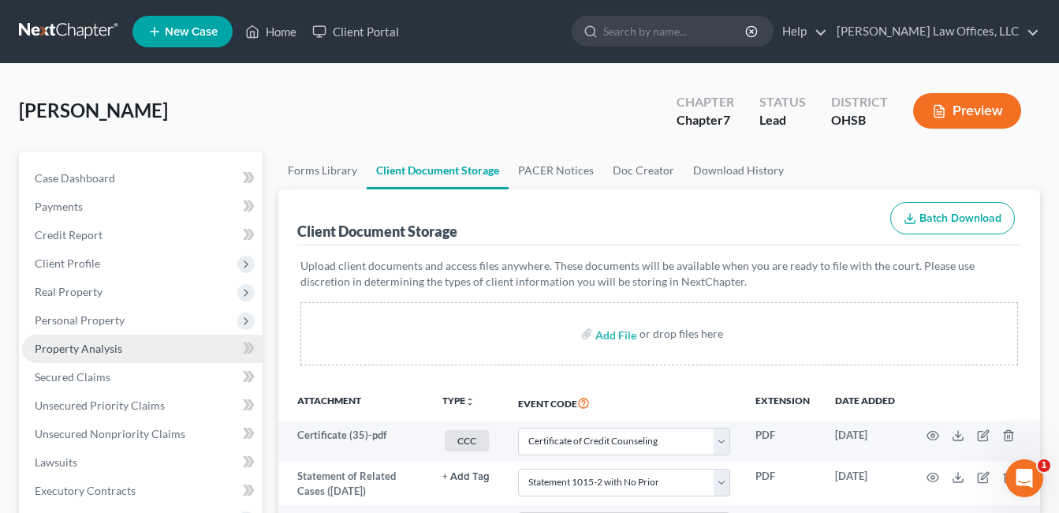
drag, startPoint x: 106, startPoint y: 355, endPoint x: 131, endPoint y: 346, distance: 25.9
click at [106, 355] on link "Property Analysis" at bounding box center [142, 348] width 241 height 28
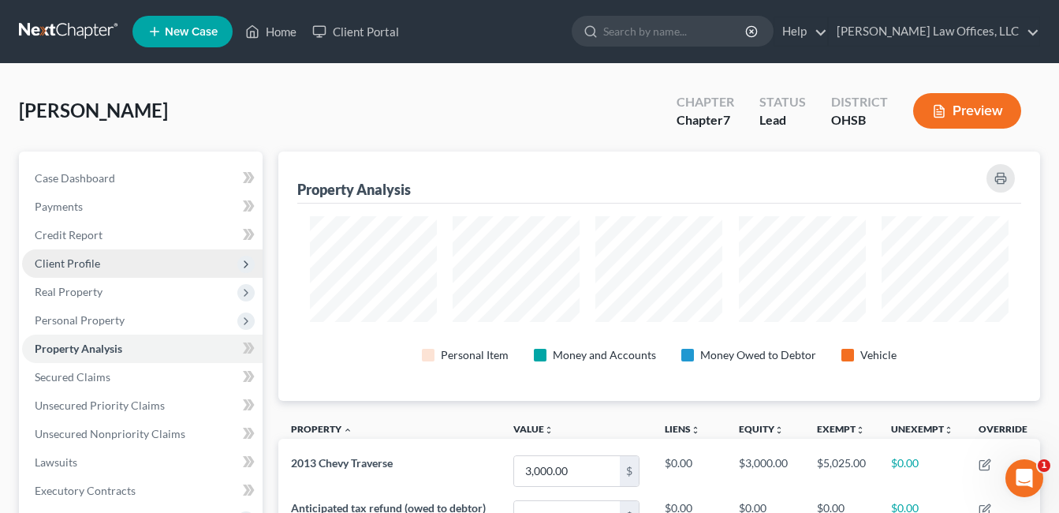
click at [126, 256] on span "Client Profile" at bounding box center [142, 263] width 241 height 28
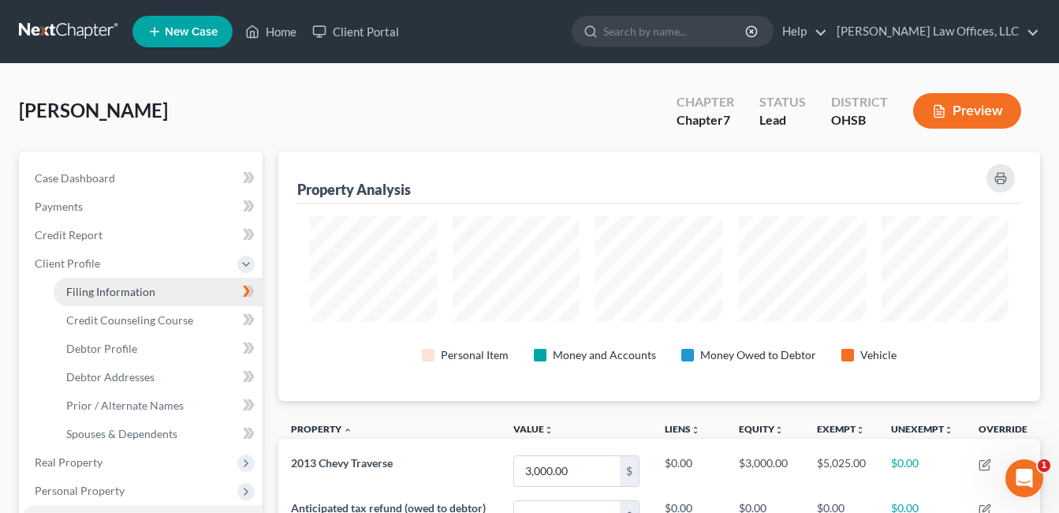
click at [136, 288] on span "Filing Information" at bounding box center [110, 291] width 89 height 13
select select "1"
select select "0"
select select "62"
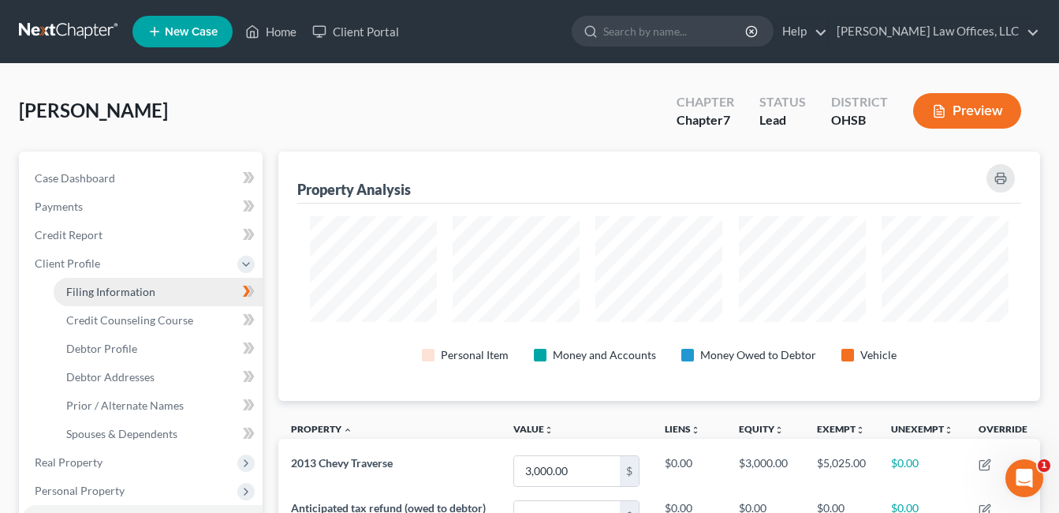
select select "0"
select select "36"
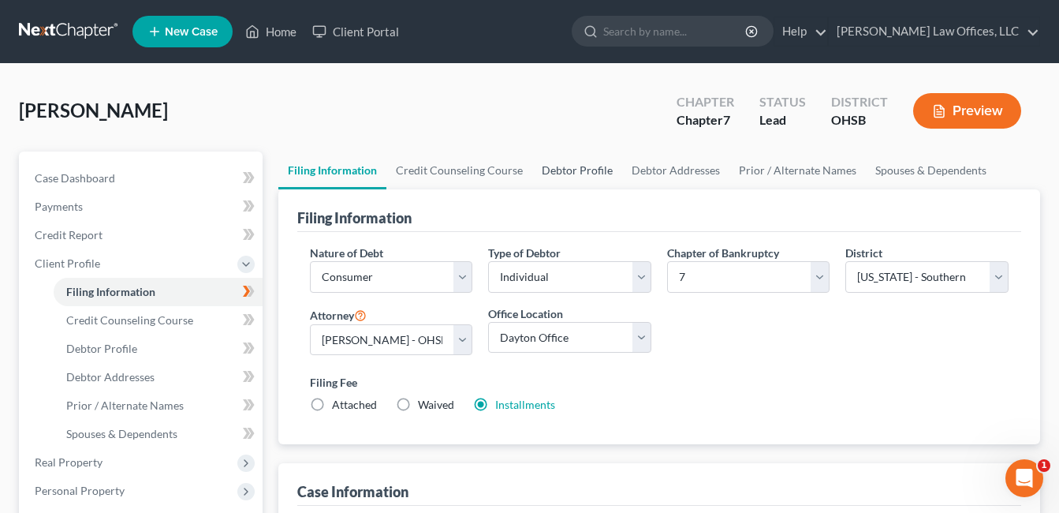
click at [592, 170] on link "Debtor Profile" at bounding box center [577, 170] width 90 height 38
select select "3"
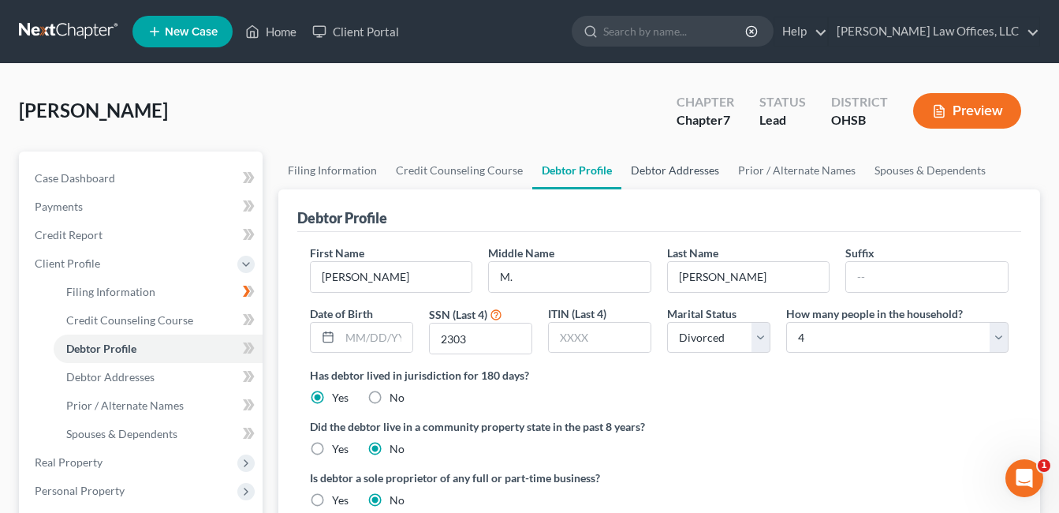
click at [669, 174] on link "Debtor Addresses" at bounding box center [675, 170] width 107 height 38
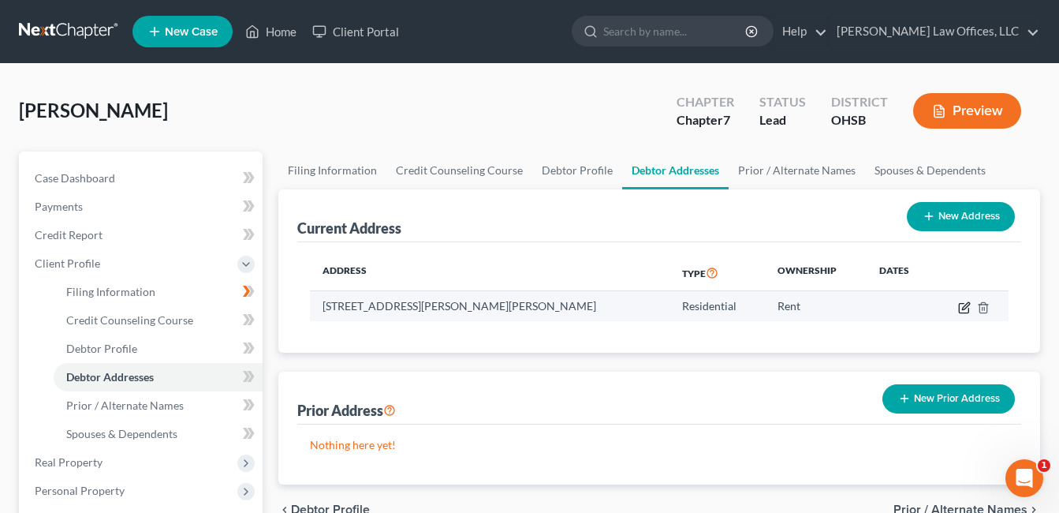
click at [965, 305] on icon "button" at bounding box center [965, 305] width 7 height 7
select select "36"
select select "0"
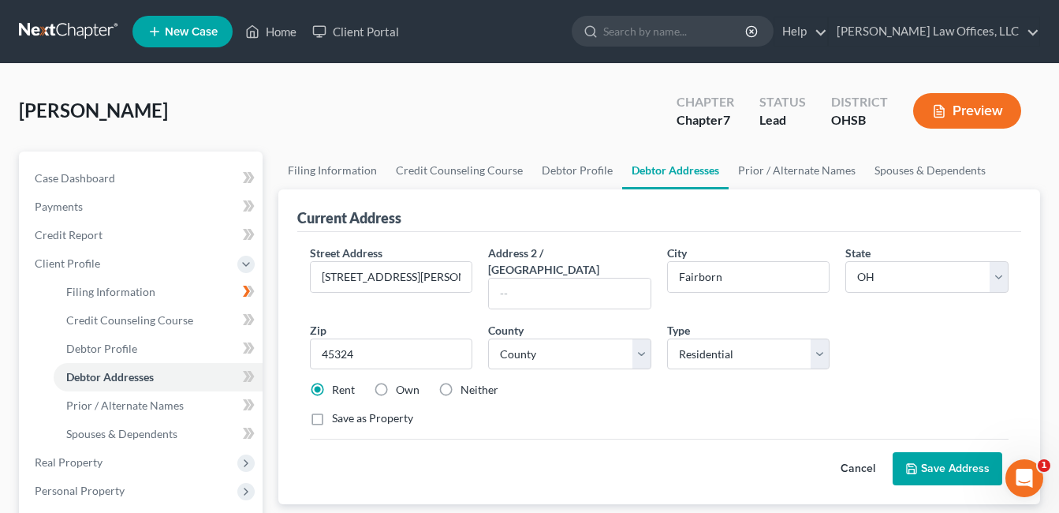
click at [937, 452] on button "Save Address" at bounding box center [948, 468] width 110 height 33
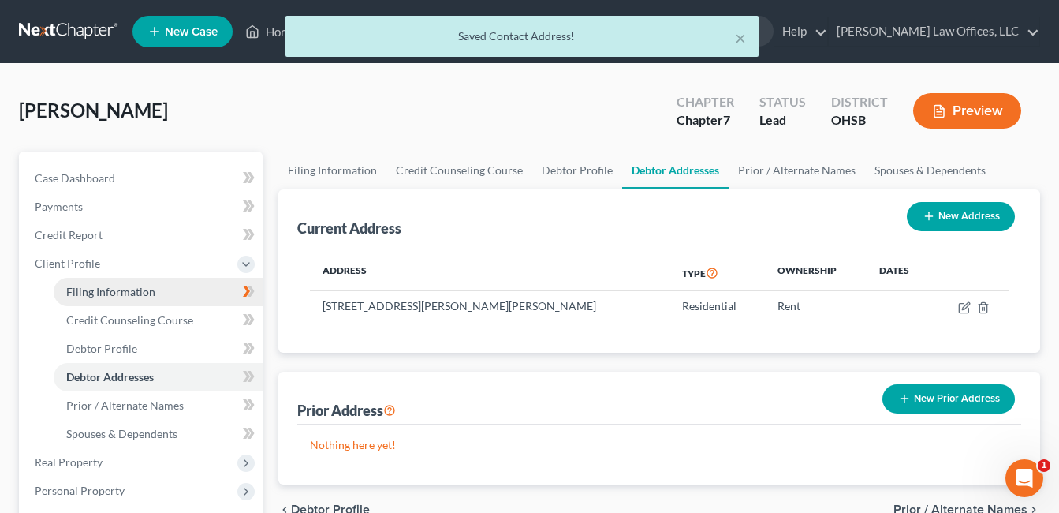
click at [159, 287] on link "Filing Information" at bounding box center [158, 292] width 209 height 28
select select "1"
select select "0"
select select "62"
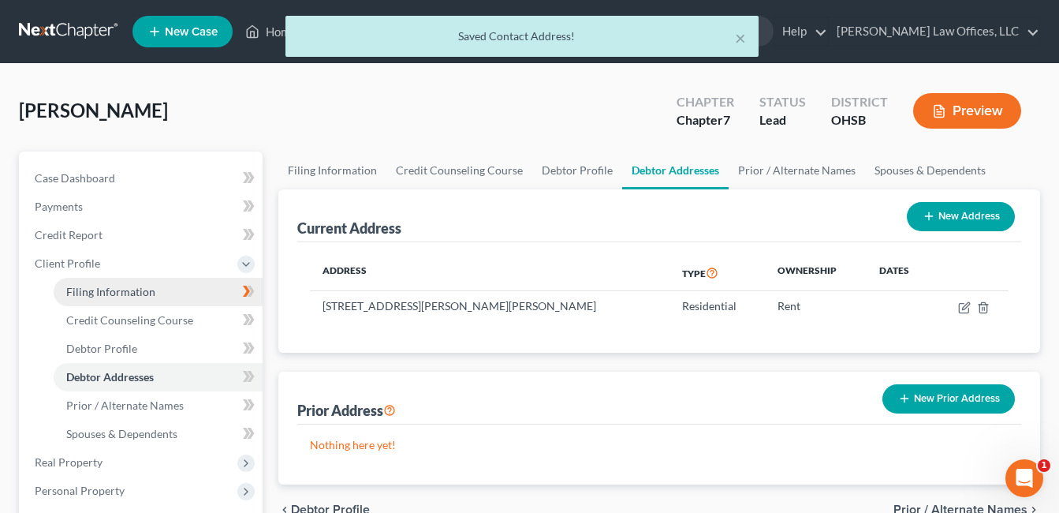
select select "0"
select select "36"
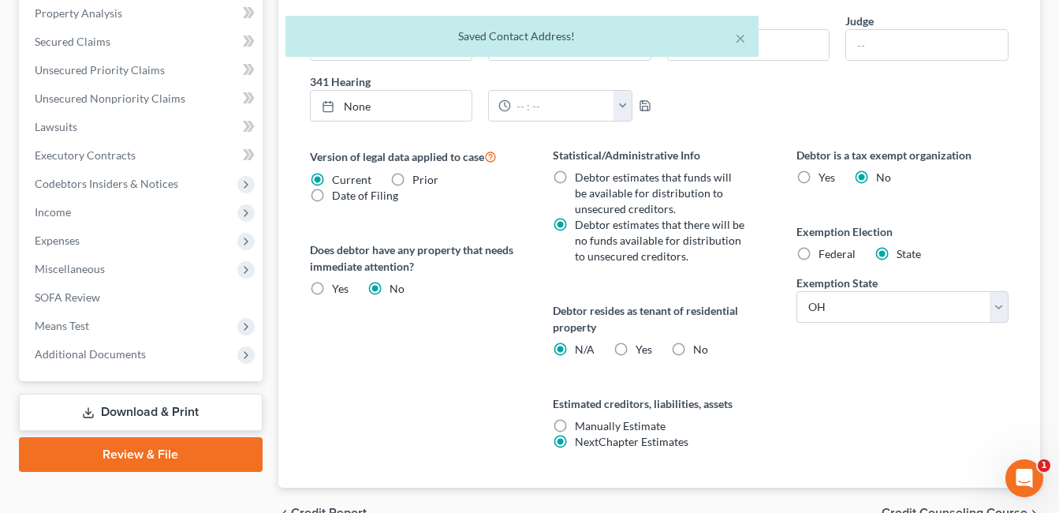
scroll to position [552, 0]
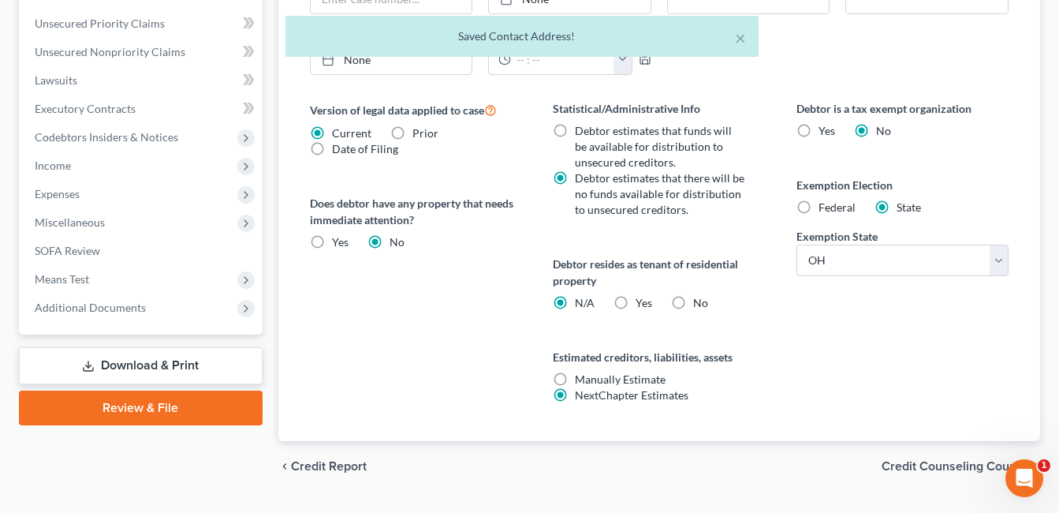
click at [636, 297] on label "Yes Yes" at bounding box center [644, 303] width 17 height 16
click at [642, 297] on input "Yes Yes" at bounding box center [647, 300] width 10 height 10
radio input "true"
radio input "false"
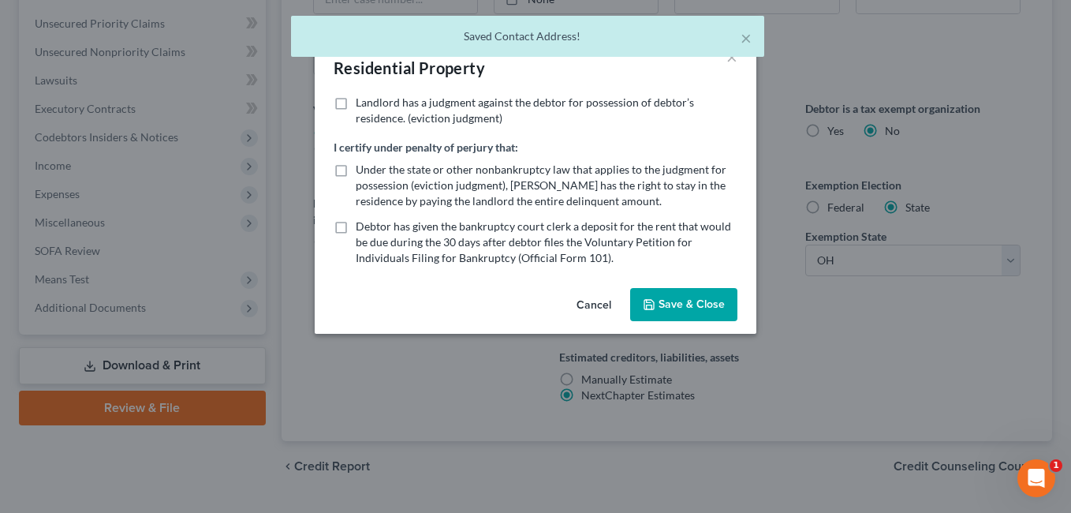
click at [692, 298] on button "Save & Close" at bounding box center [683, 304] width 107 height 33
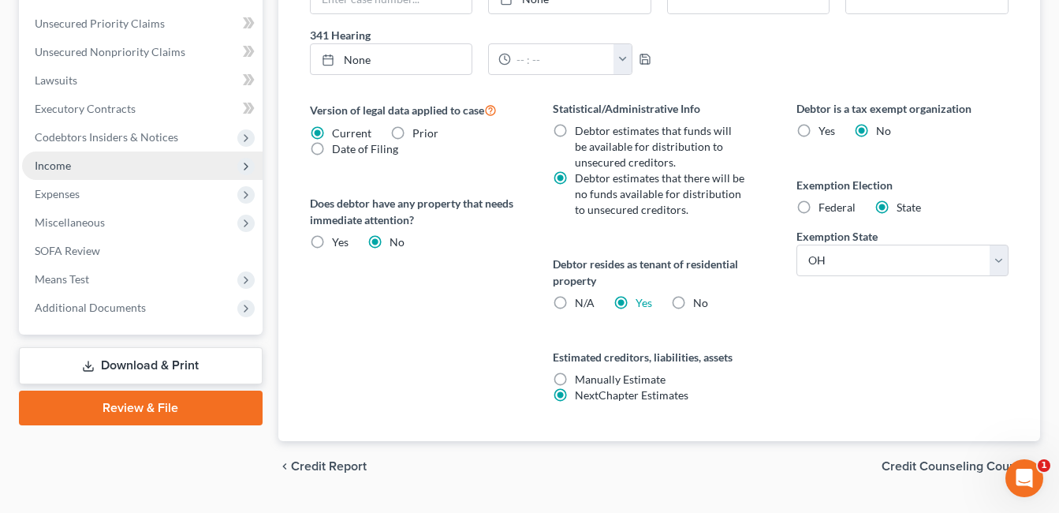
click at [80, 164] on span "Income" at bounding box center [142, 165] width 241 height 28
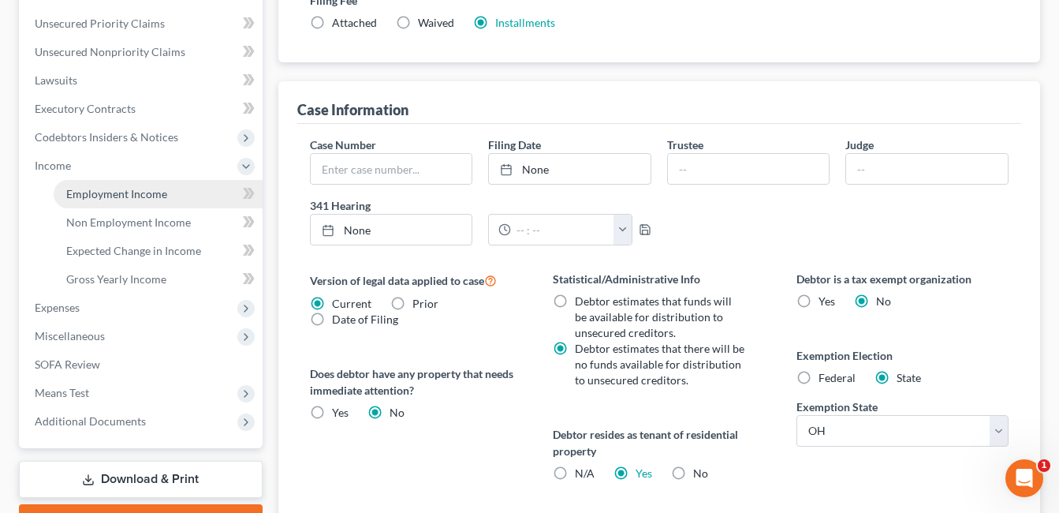
click at [102, 189] on span "Employment Income" at bounding box center [116, 193] width 101 height 13
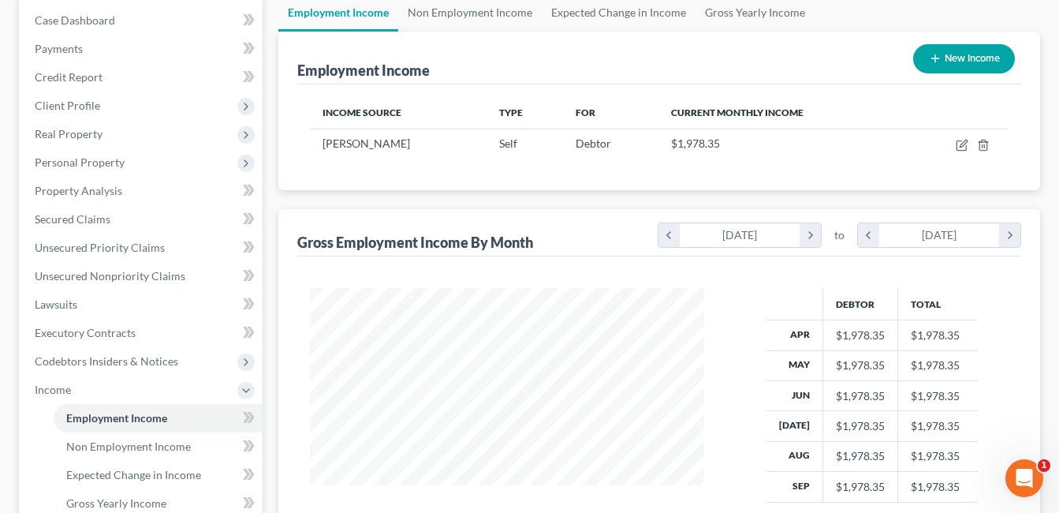
scroll to position [79, 0]
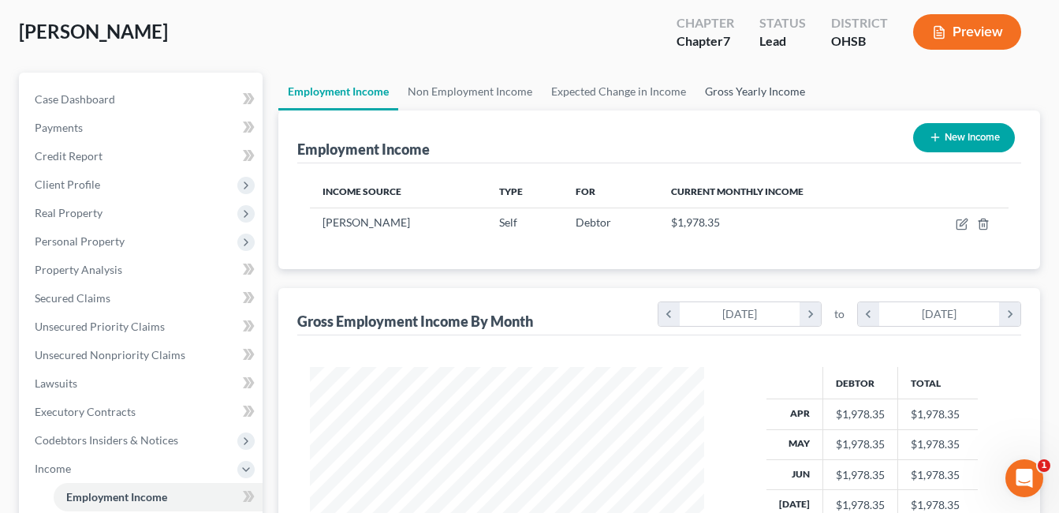
drag, startPoint x: 734, startPoint y: 93, endPoint x: 720, endPoint y: 96, distance: 14.5
click at [734, 92] on link "Gross Yearly Income" at bounding box center [755, 92] width 119 height 38
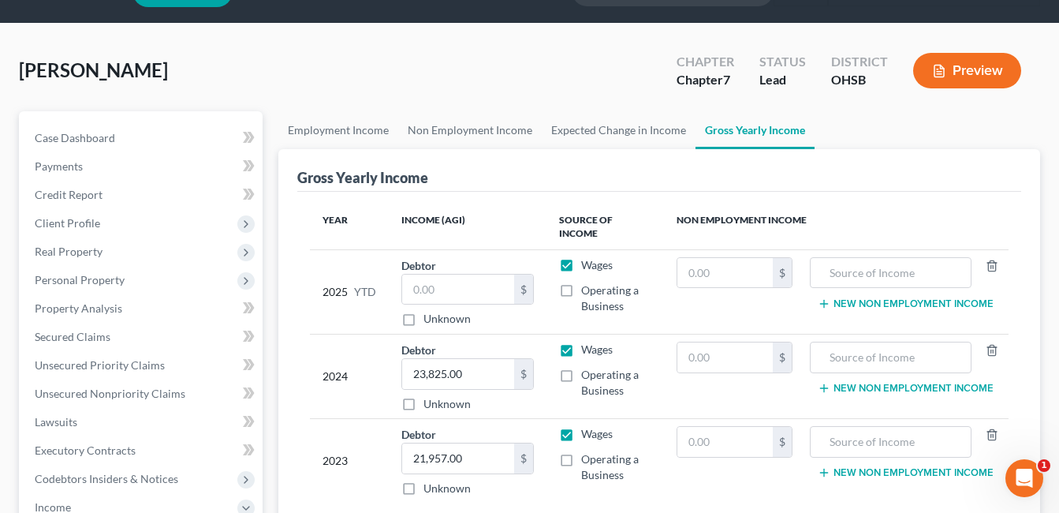
scroll to position [79, 0]
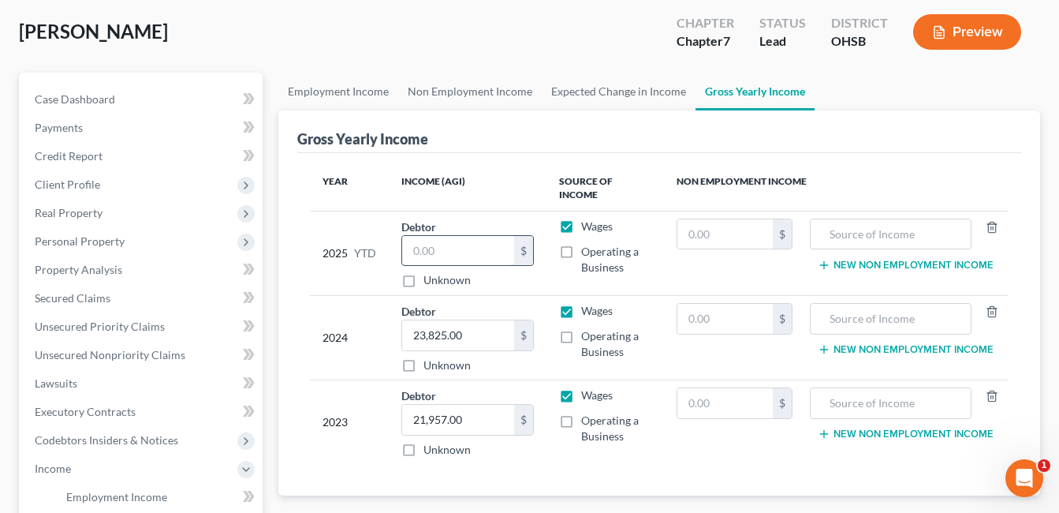
click at [449, 240] on input "text" at bounding box center [458, 251] width 112 height 30
drag, startPoint x: 472, startPoint y: 236, endPoint x: 402, endPoint y: 245, distance: 70.8
click at [403, 245] on input "18,794.32" at bounding box center [458, 251] width 112 height 30
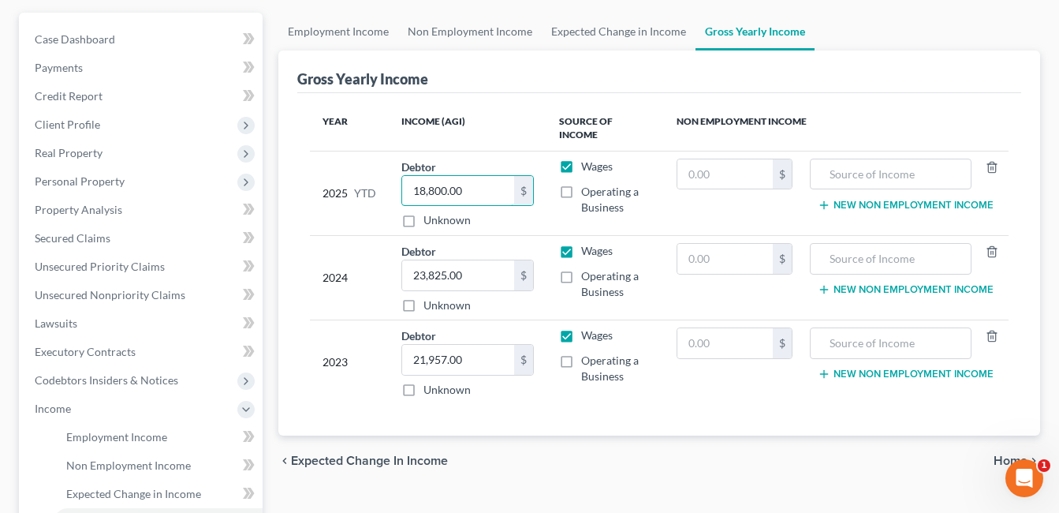
scroll to position [237, 0]
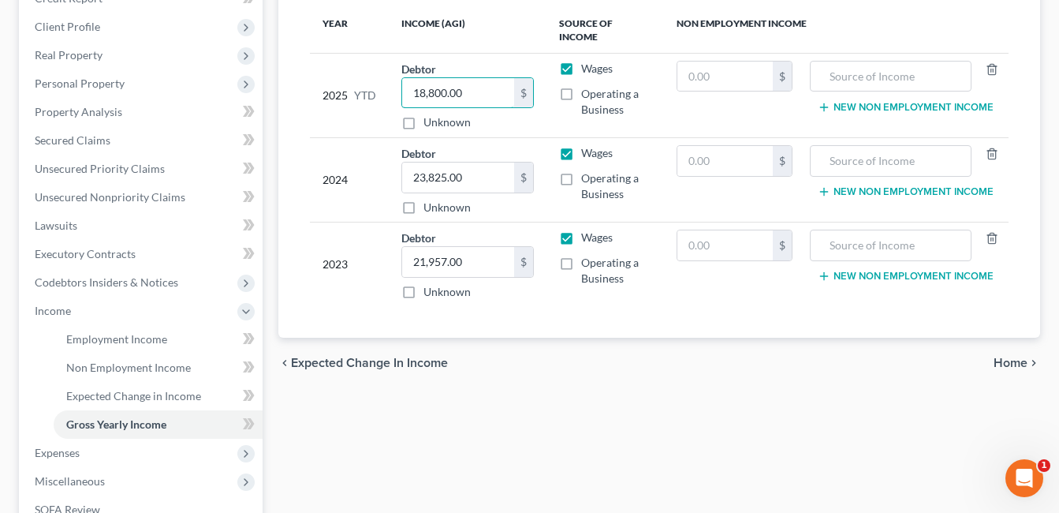
type input "18,800.00"
click at [561, 398] on div "Employment Income Non Employment Income Expected Change in Income Gross Yearly …" at bounding box center [660, 299] width 778 height 769
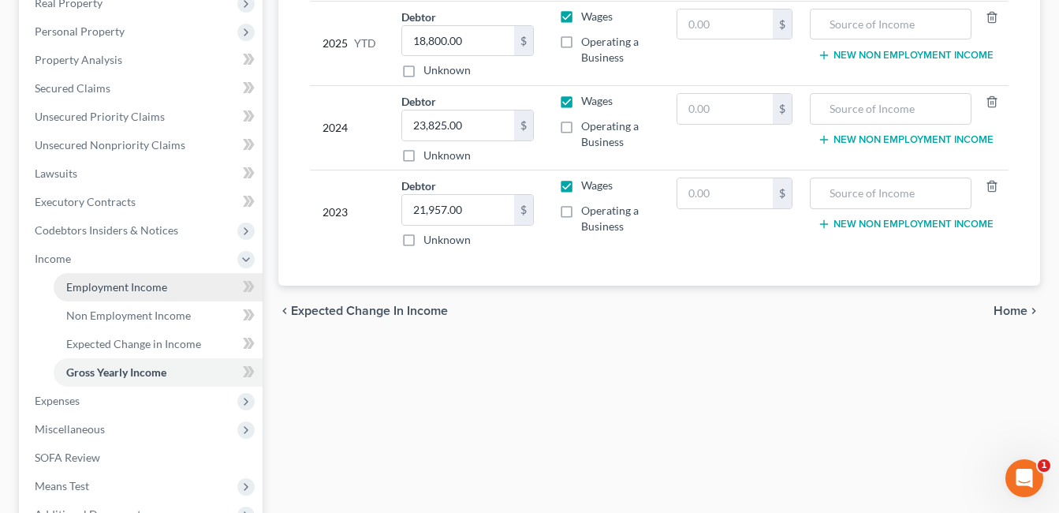
scroll to position [315, 0]
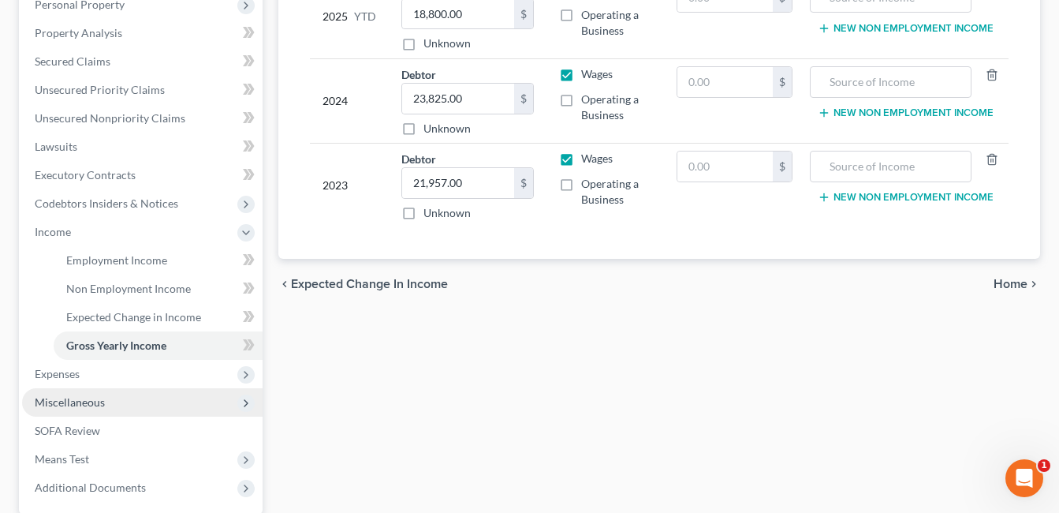
click at [104, 395] on span "Miscellaneous" at bounding box center [142, 402] width 241 height 28
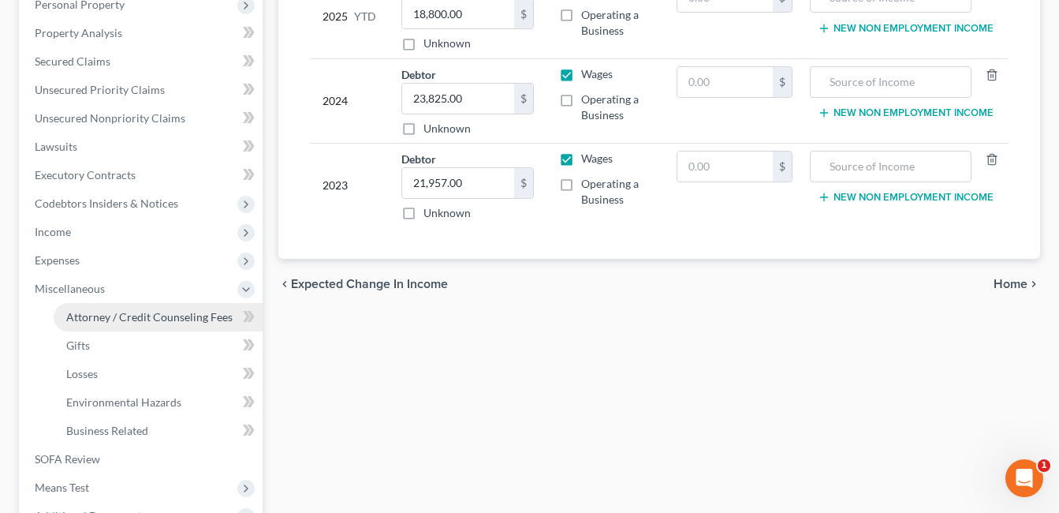
click at [145, 319] on span "Attorney / Credit Counseling Fees" at bounding box center [149, 316] width 166 height 13
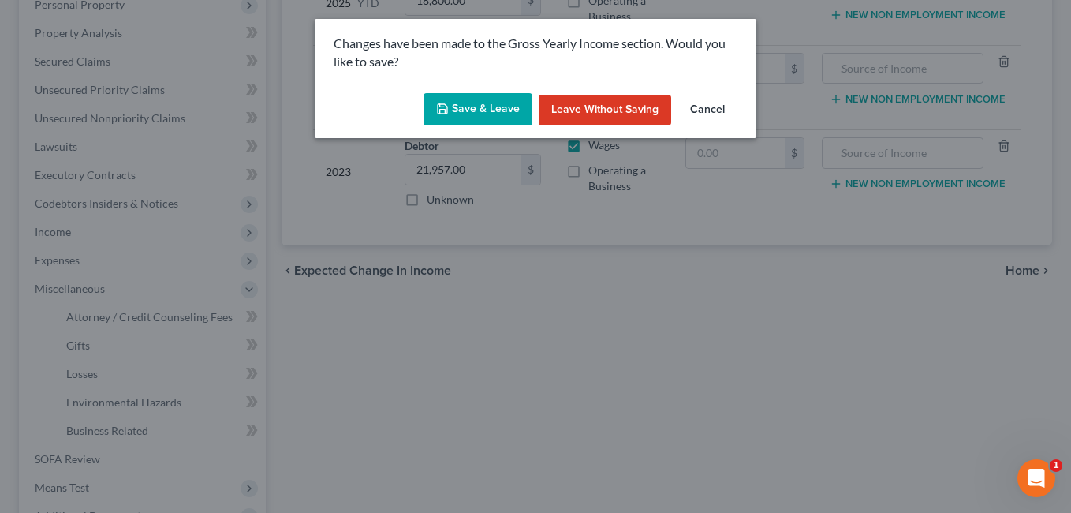
click at [498, 106] on button "Save & Leave" at bounding box center [478, 109] width 109 height 33
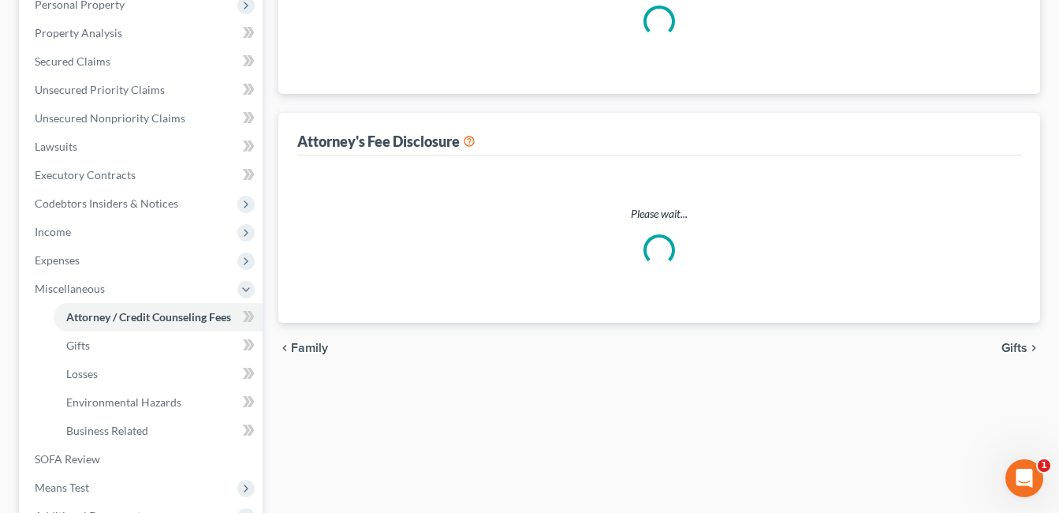
select select "1"
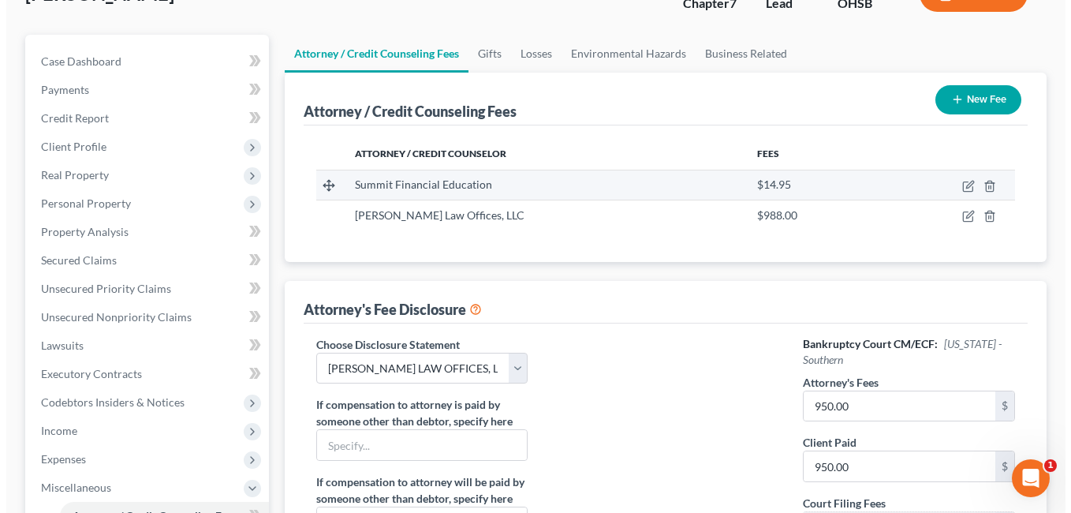
scroll to position [158, 0]
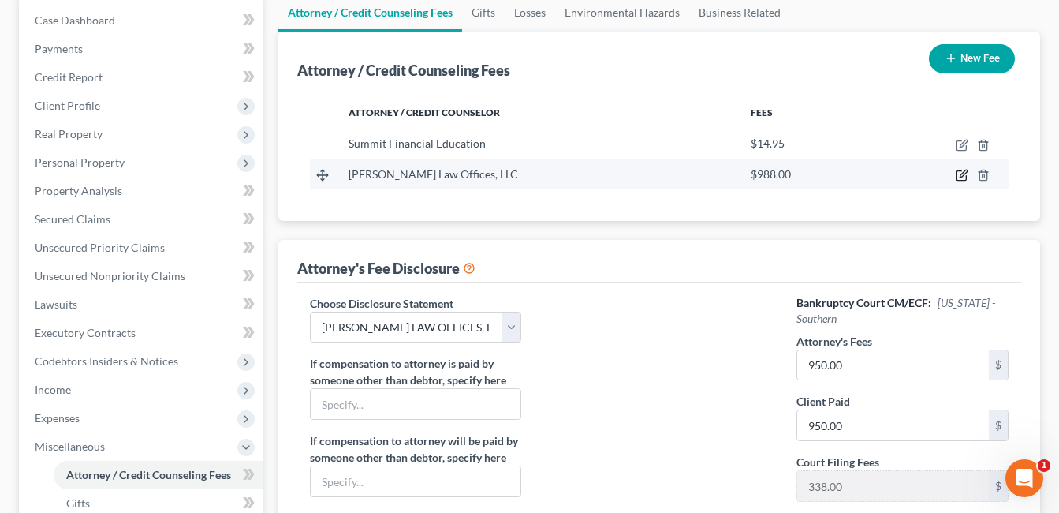
click at [958, 174] on icon "button" at bounding box center [962, 175] width 13 height 13
select select "36"
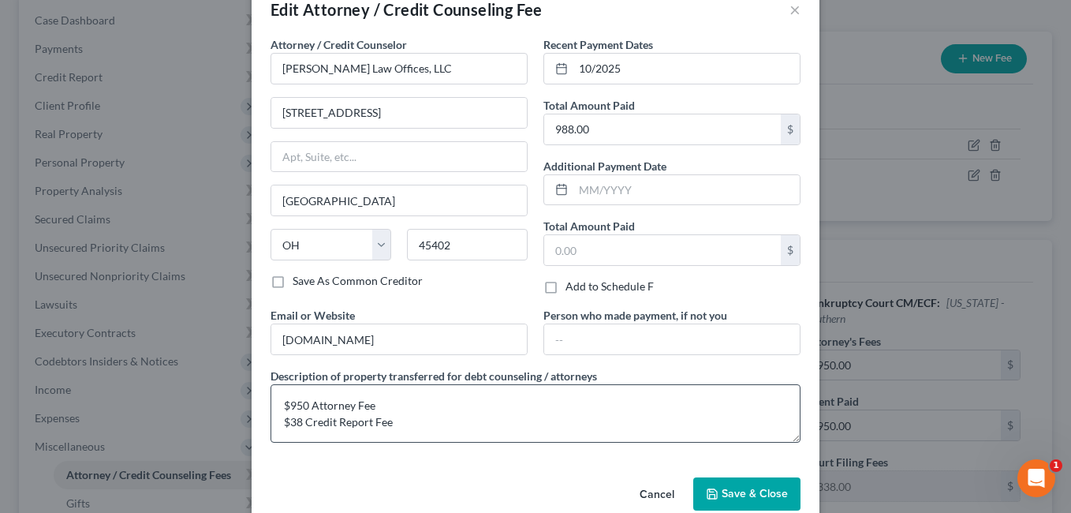
scroll to position [65, 0]
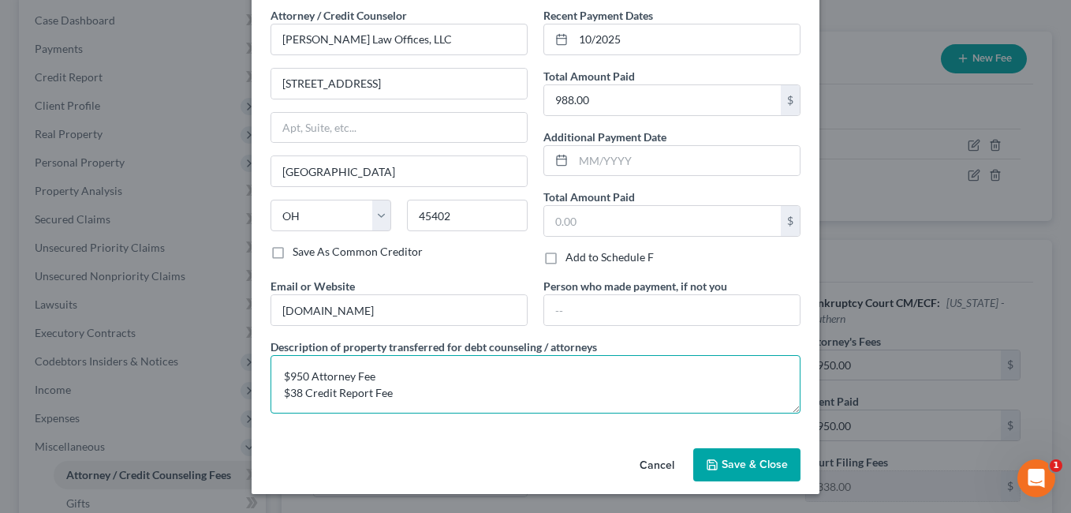
click at [396, 369] on textarea "$950 Attorney Fee $38 Credit Report Fee" at bounding box center [536, 384] width 530 height 58
type textarea "$950 Attorney Fee $12 Filing Fee $38 Credit Report Fee"
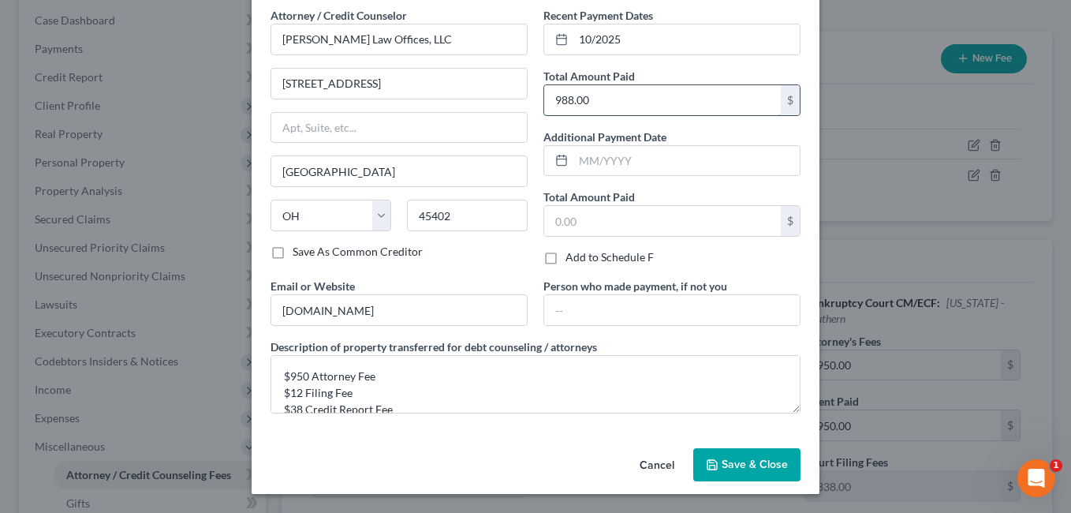
click at [604, 96] on input "988.00" at bounding box center [662, 100] width 237 height 30
type input "1,000.00"
click at [726, 461] on span "Save & Close" at bounding box center [755, 463] width 66 height 13
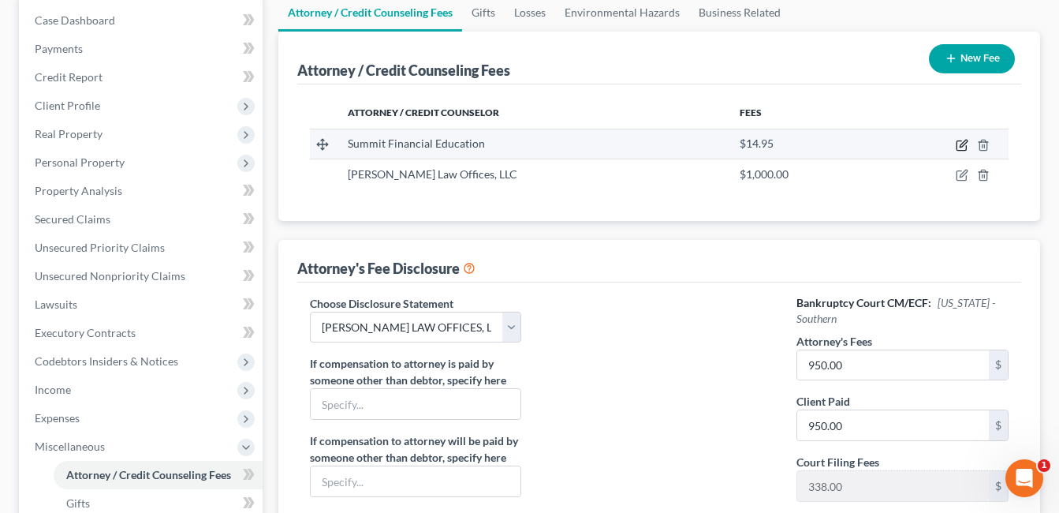
click at [961, 144] on icon "button" at bounding box center [962, 145] width 13 height 13
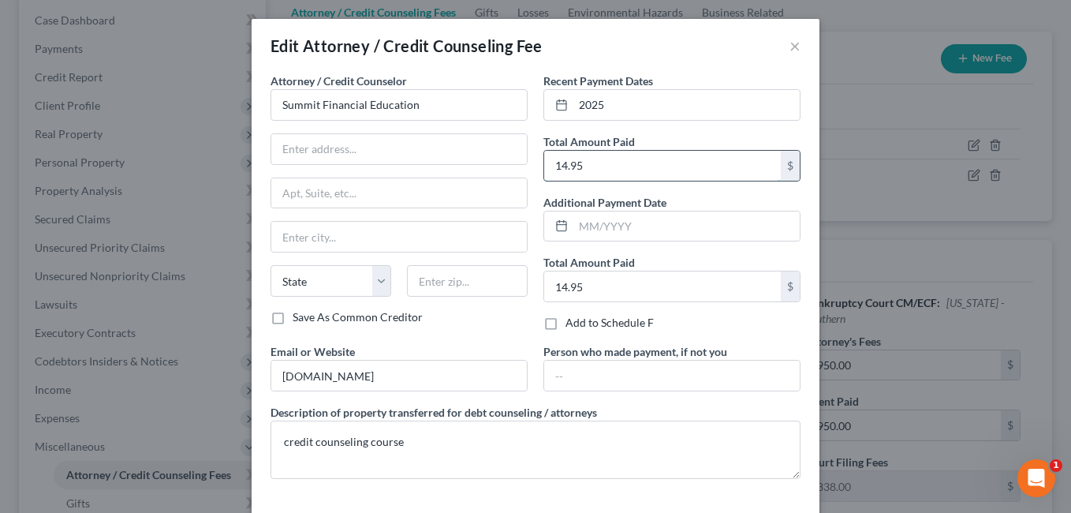
click at [554, 166] on input "14.95" at bounding box center [662, 166] width 237 height 30
click at [558, 166] on input "14.95" at bounding box center [662, 166] width 237 height 30
type input "34.95"
click at [554, 283] on input "14.95" at bounding box center [662, 286] width 237 height 30
click at [557, 287] on input "14.95" at bounding box center [662, 286] width 237 height 30
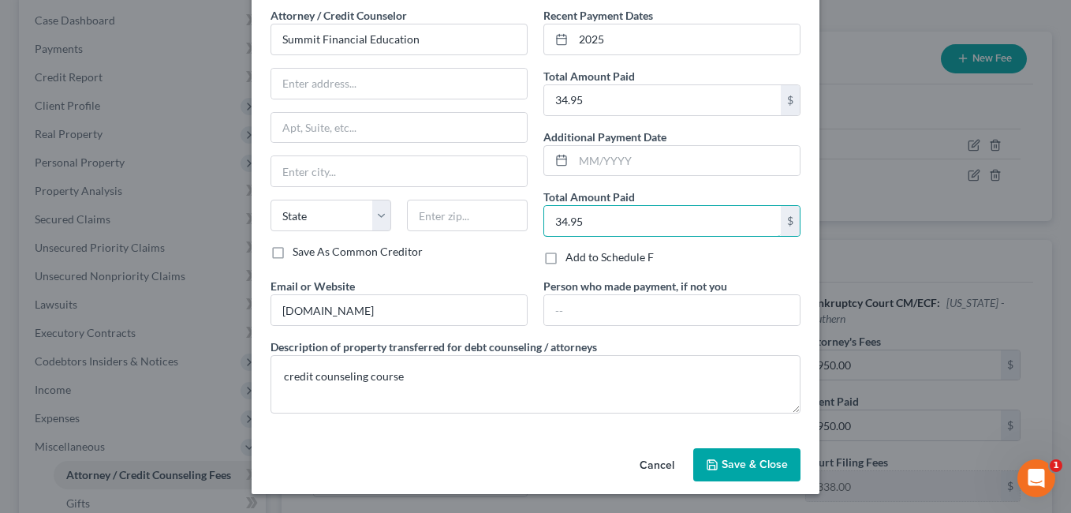
type input "34.95"
click at [764, 464] on span "Save & Close" at bounding box center [755, 463] width 66 height 13
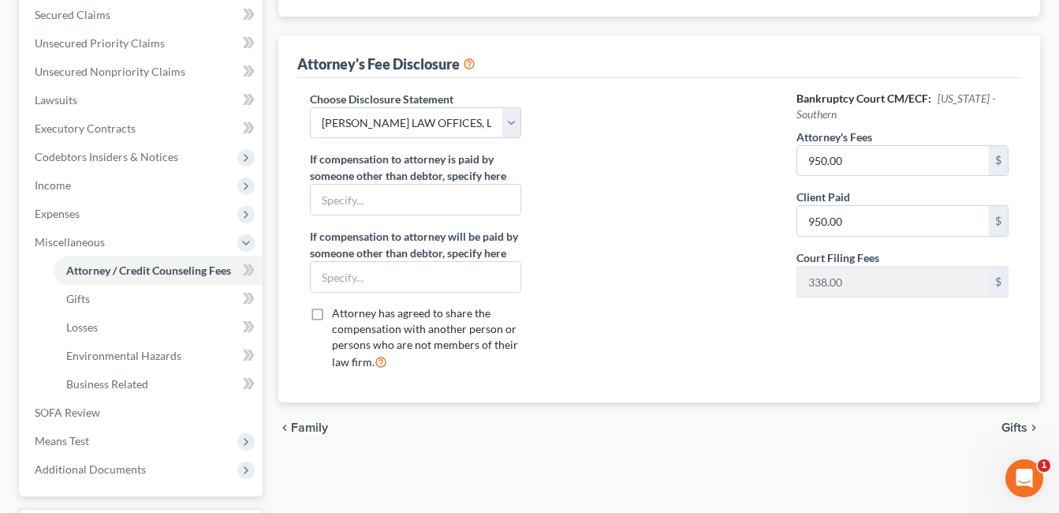
scroll to position [394, 0]
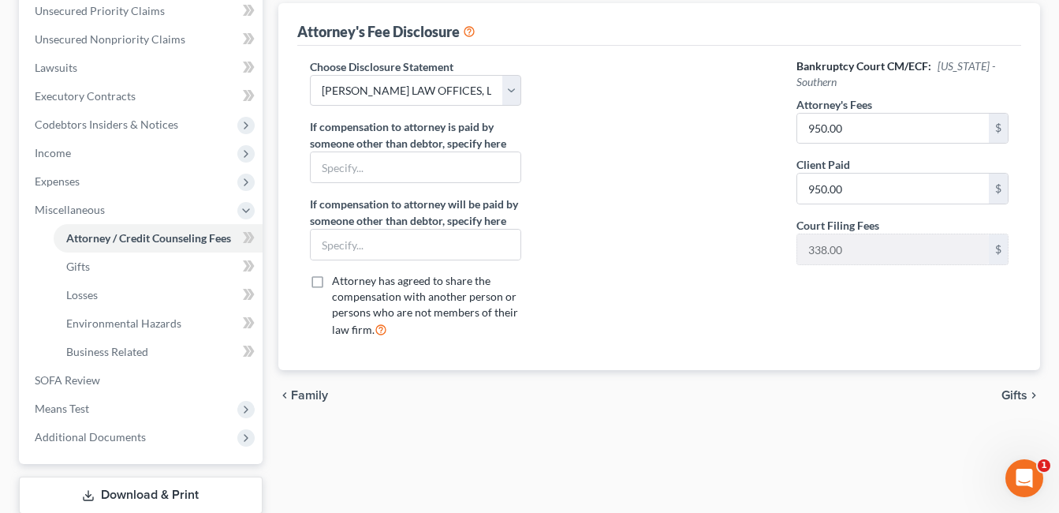
click at [149, 484] on link "Download & Print" at bounding box center [141, 494] width 244 height 37
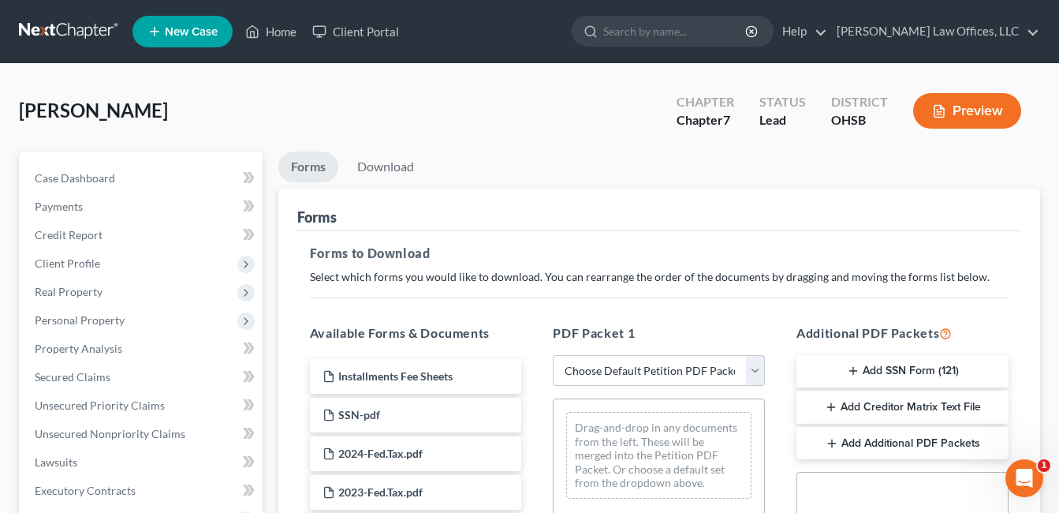
click at [936, 371] on button "Add SSN Form (121)" at bounding box center [903, 371] width 212 height 33
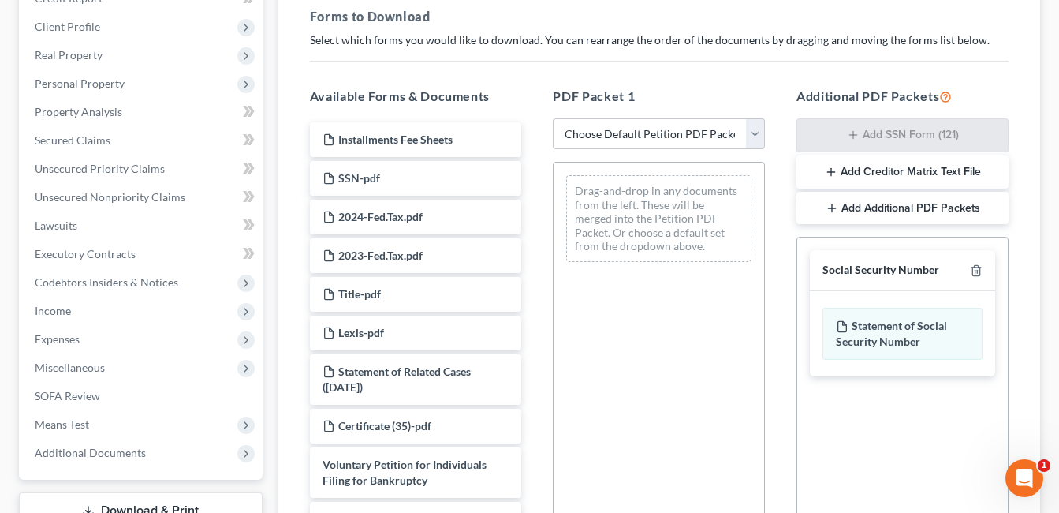
scroll to position [461, 0]
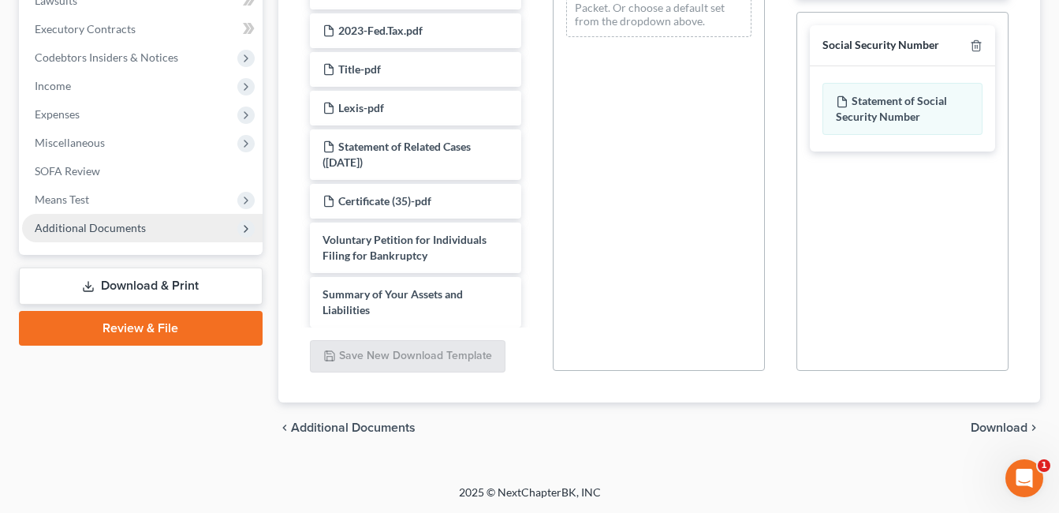
click at [154, 229] on span "Additional Documents" at bounding box center [142, 228] width 241 height 28
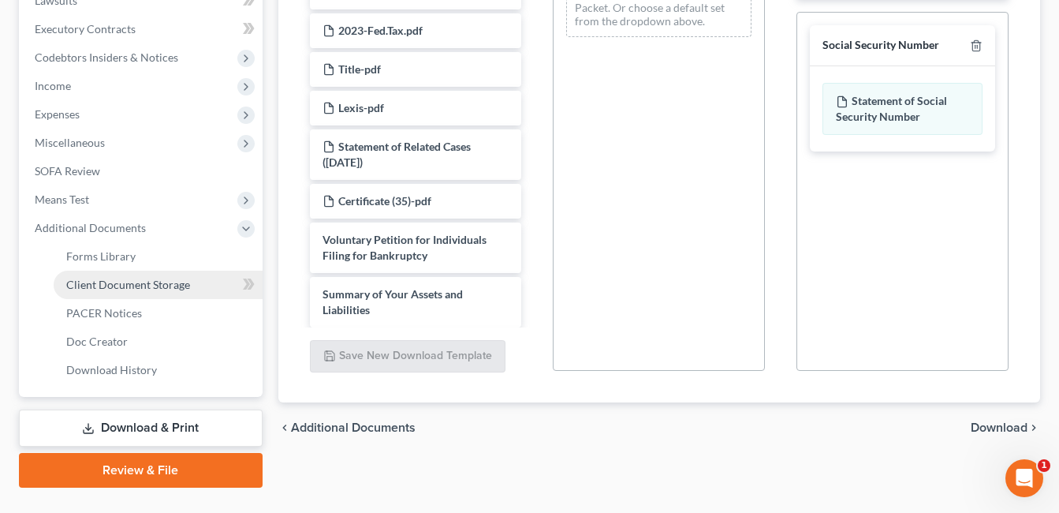
click at [152, 272] on link "Client Document Storage" at bounding box center [158, 285] width 209 height 28
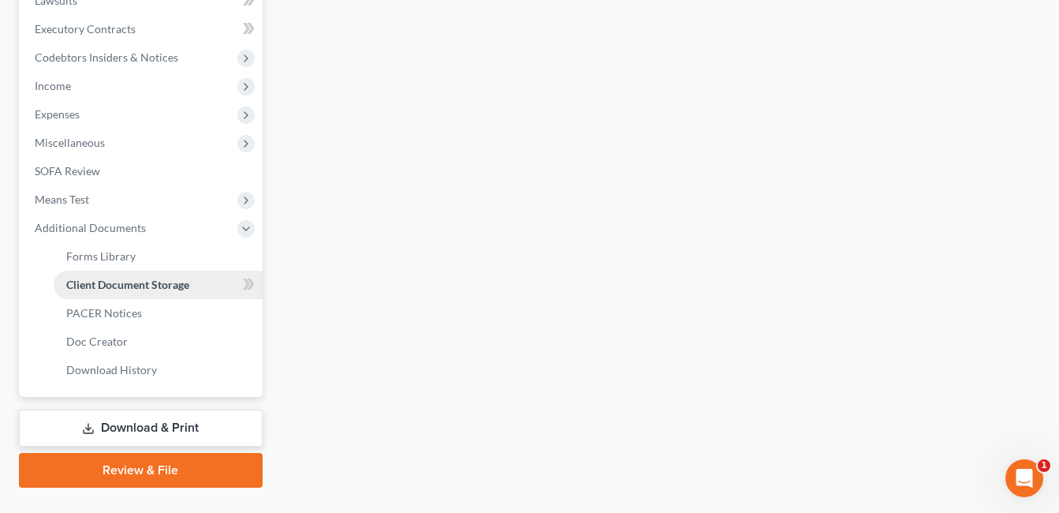
scroll to position [460, 0]
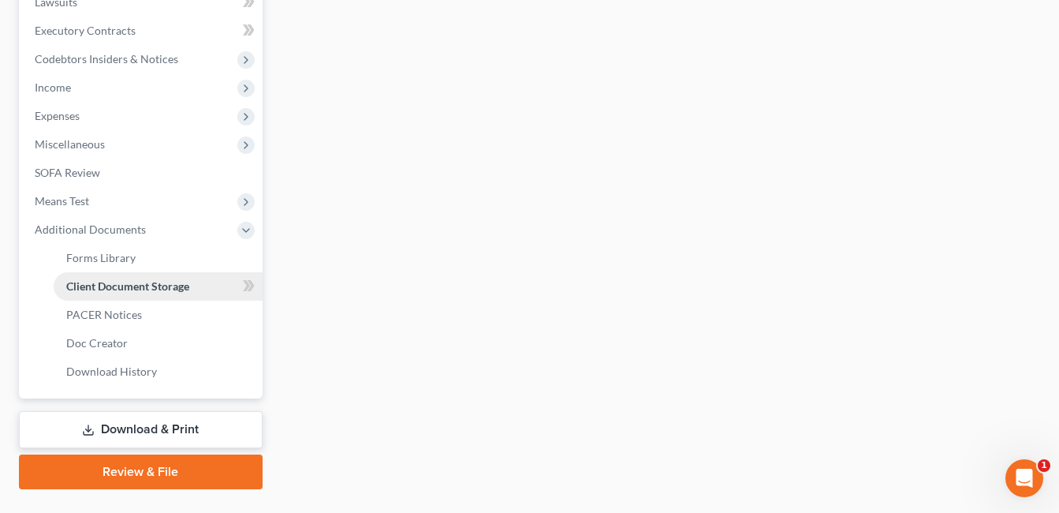
select select "7"
select select "52"
select select "37"
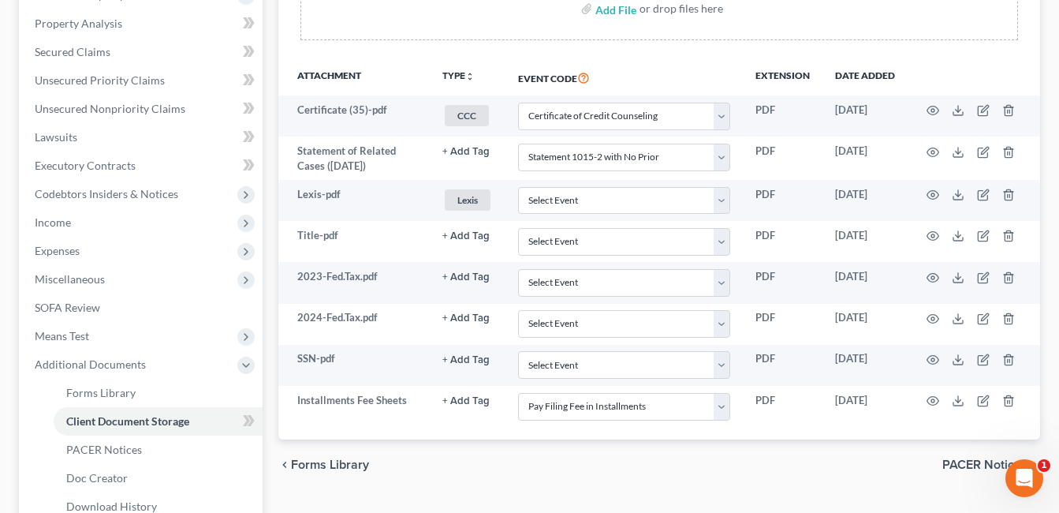
scroll to position [102, 0]
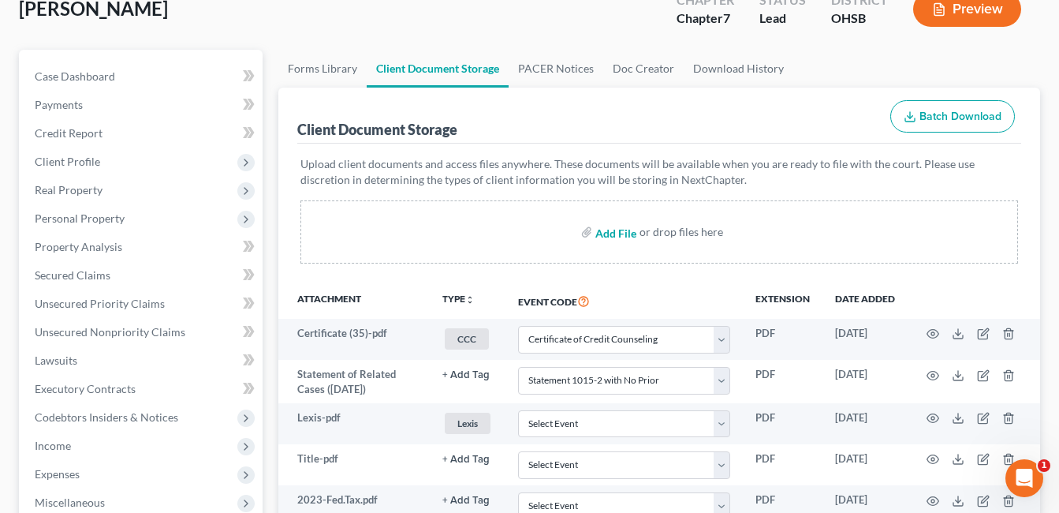
click at [610, 236] on input "file" at bounding box center [615, 232] width 38 height 28
type input "C:\fakepath\ID.pdf"
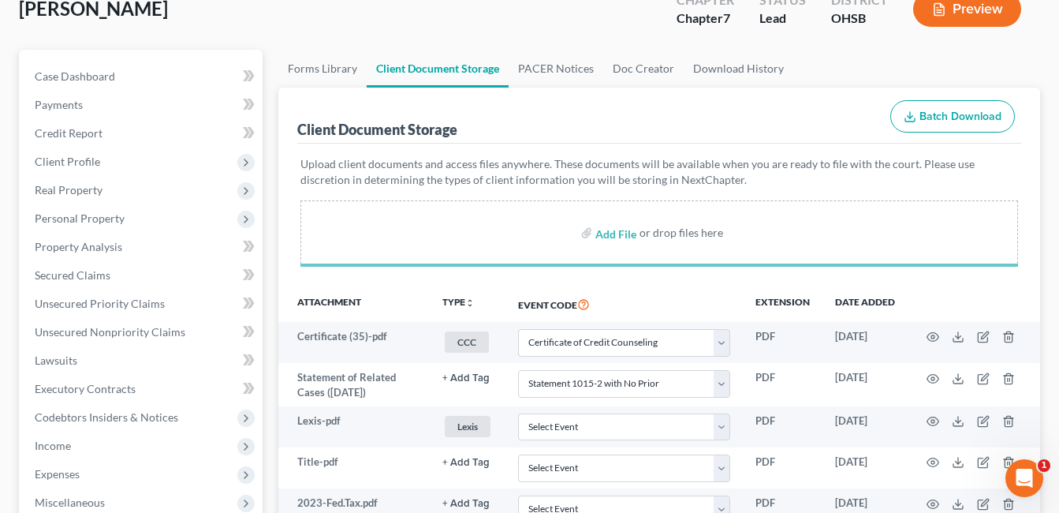
select select "7"
select select "52"
select select "37"
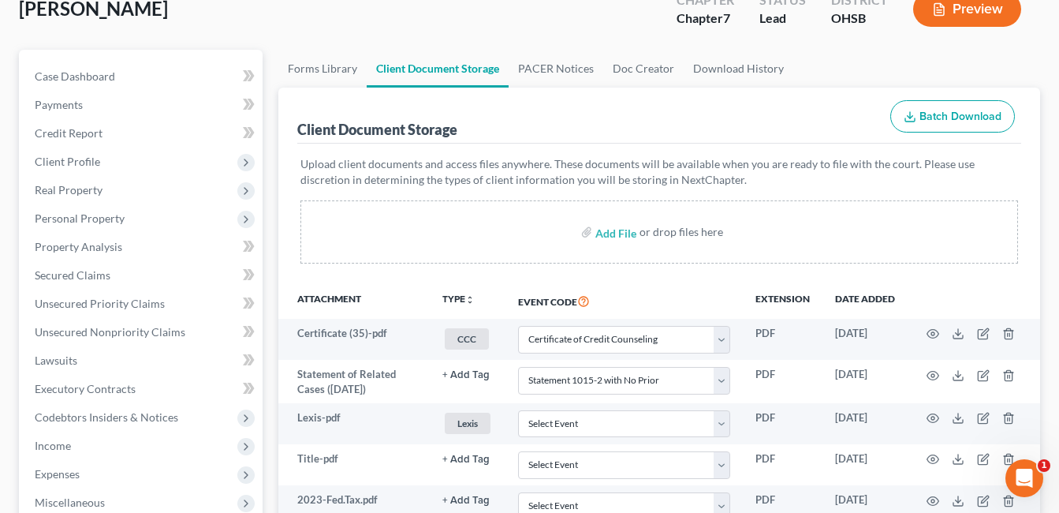
scroll to position [496, 0]
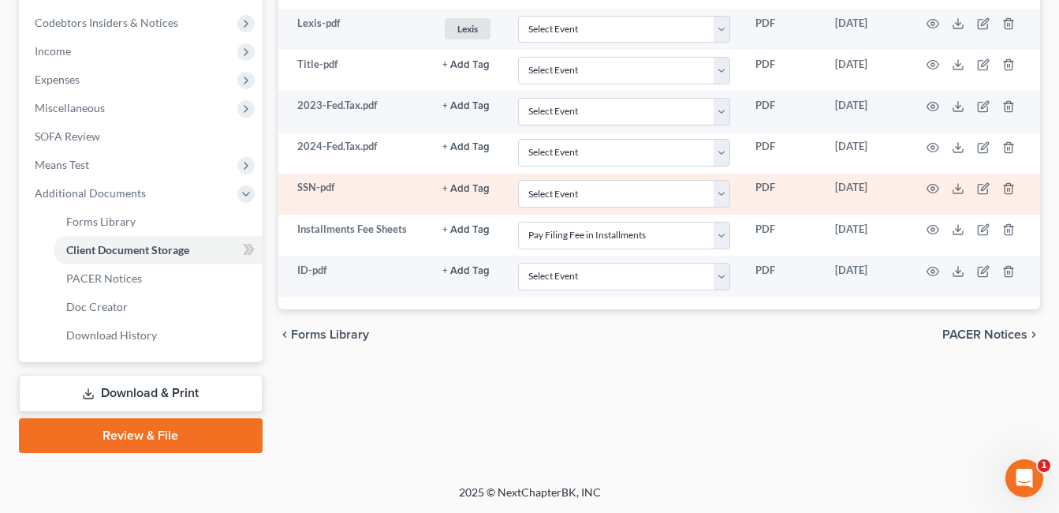
click at [471, 186] on button "+ Add Tag" at bounding box center [465, 189] width 47 height 10
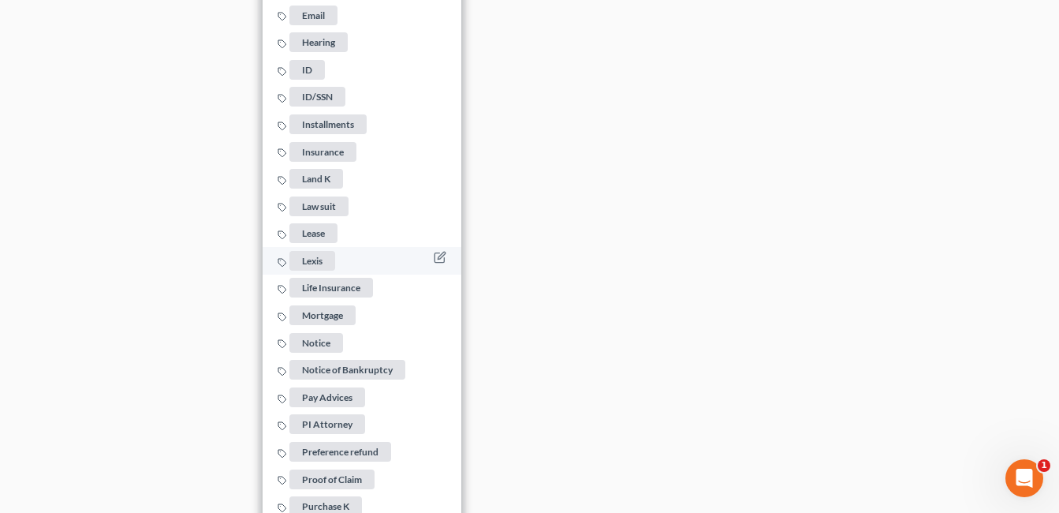
scroll to position [1538, 0]
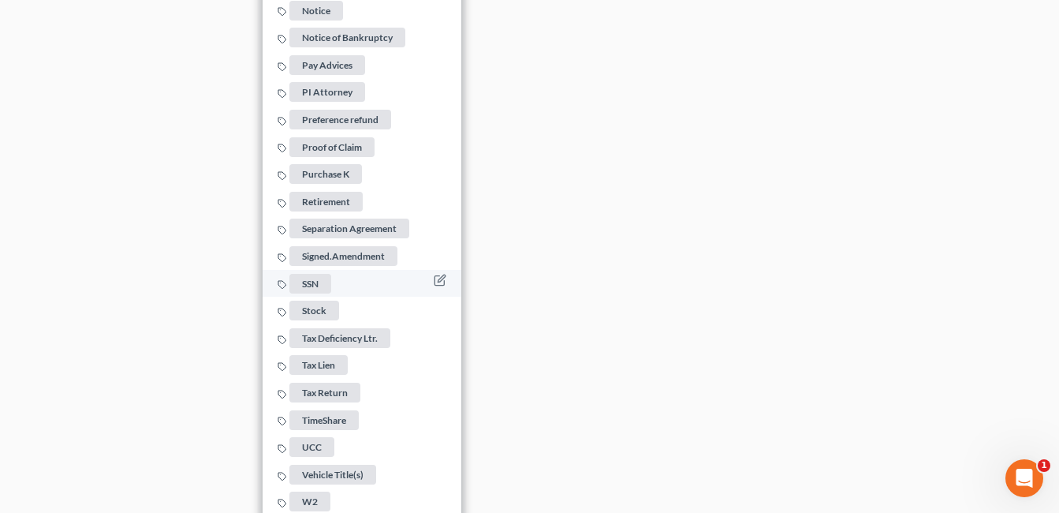
click at [318, 274] on span "SSN" at bounding box center [311, 284] width 42 height 20
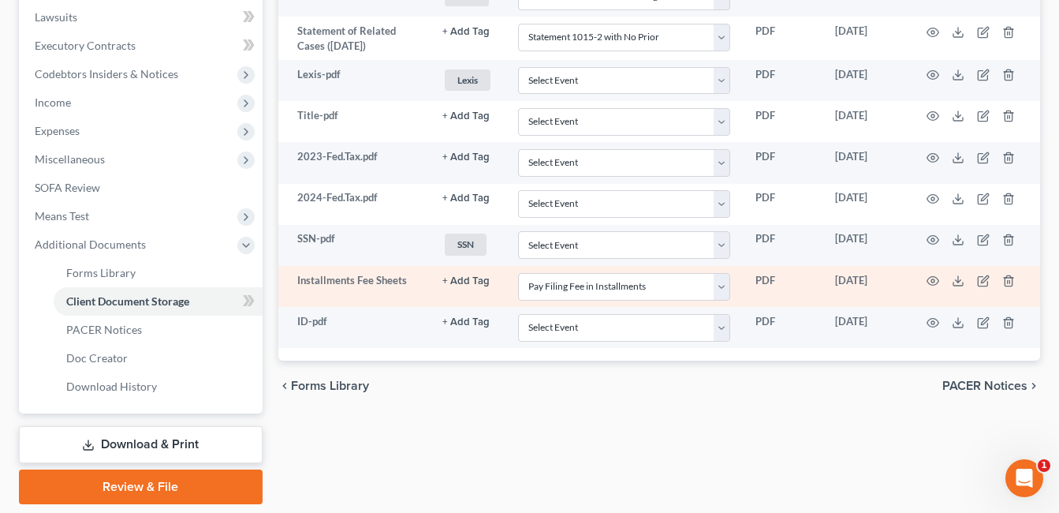
scroll to position [417, 0]
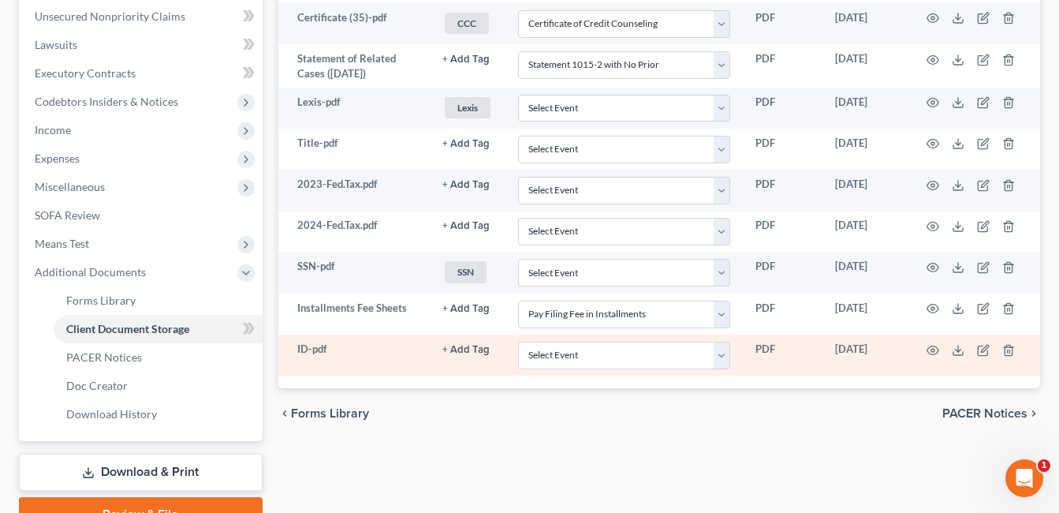
click at [463, 345] on button "+ Add Tag" at bounding box center [465, 350] width 47 height 10
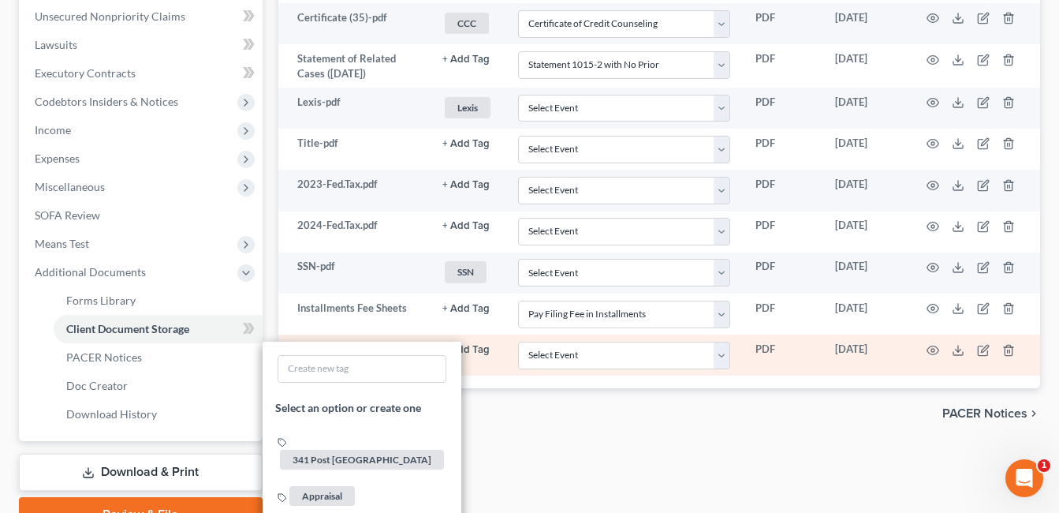
scroll to position [1048, 0]
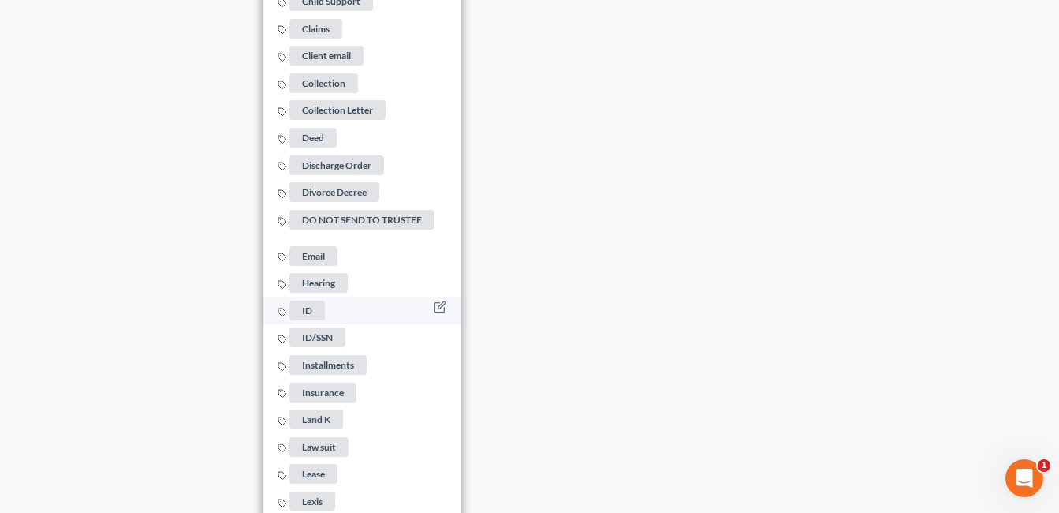
click at [304, 305] on span "ID" at bounding box center [307, 311] width 35 height 20
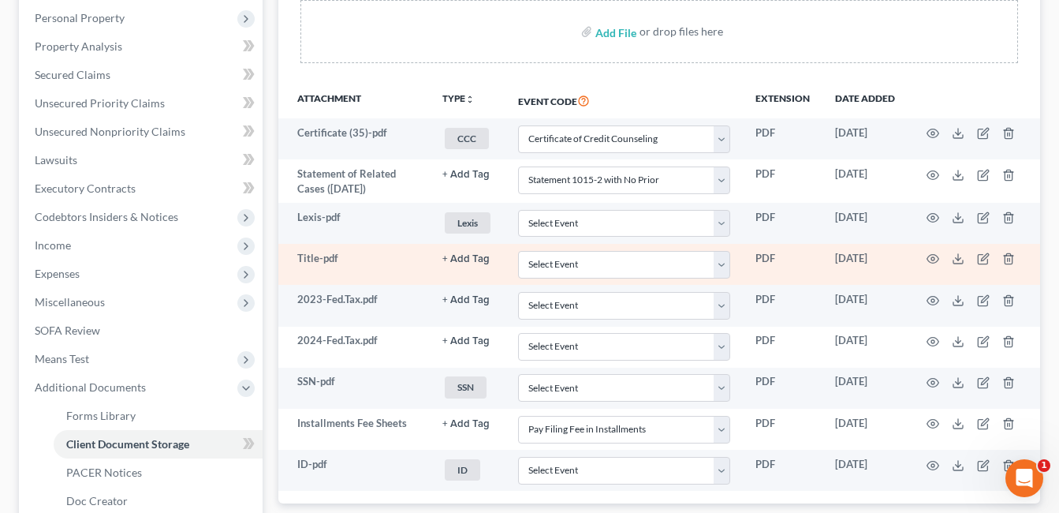
scroll to position [338, 0]
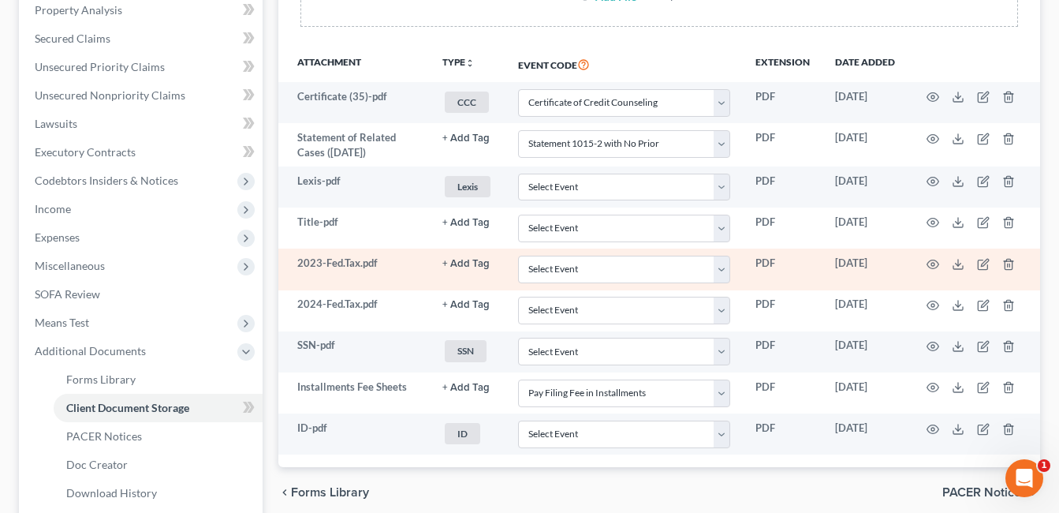
click at [475, 265] on button "+ Add Tag" at bounding box center [465, 264] width 47 height 10
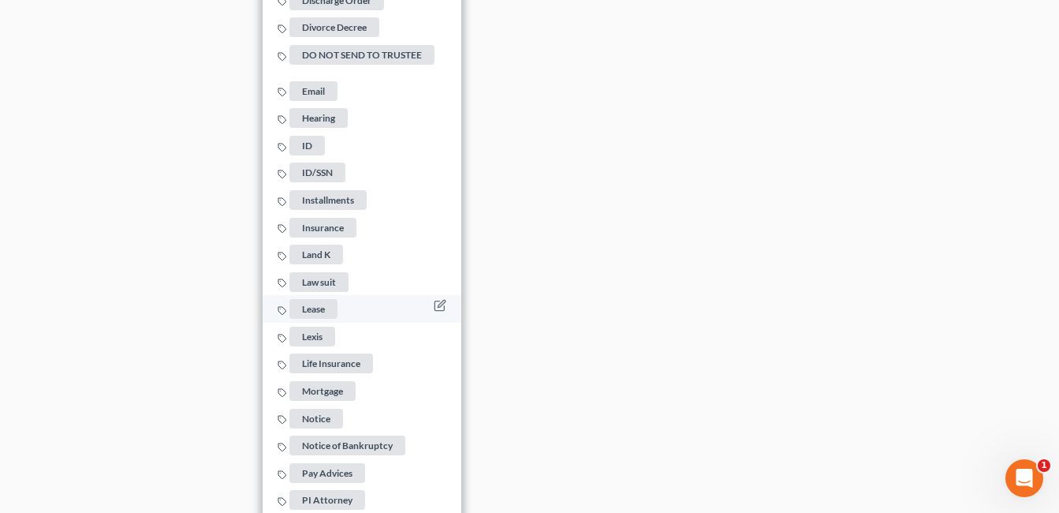
scroll to position [1364, 0]
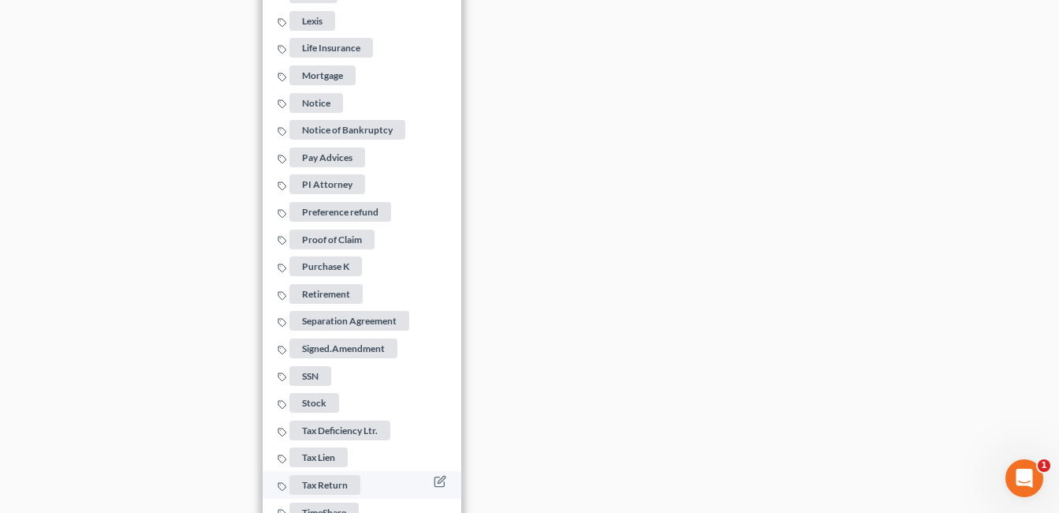
click at [311, 478] on span "Tax Return" at bounding box center [325, 485] width 71 height 20
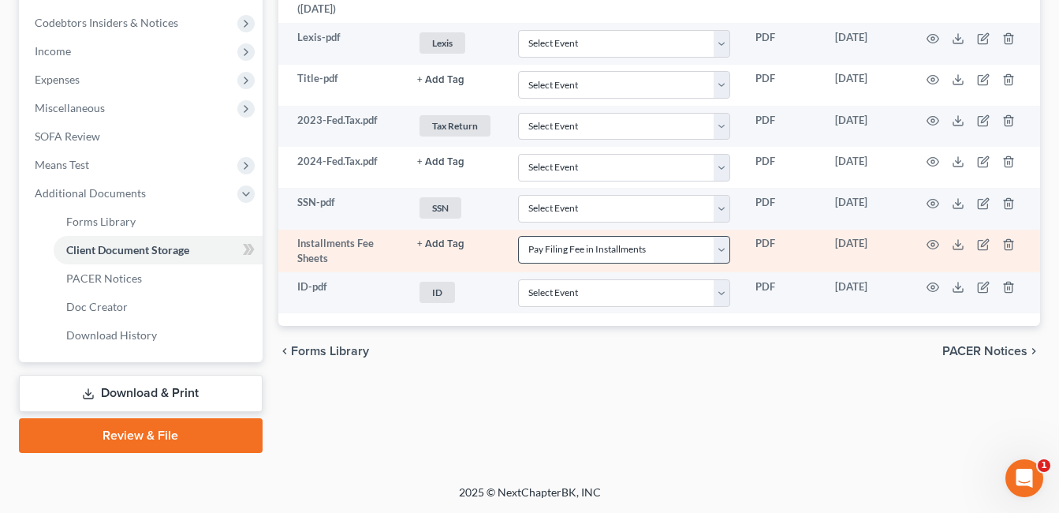
scroll to position [496, 0]
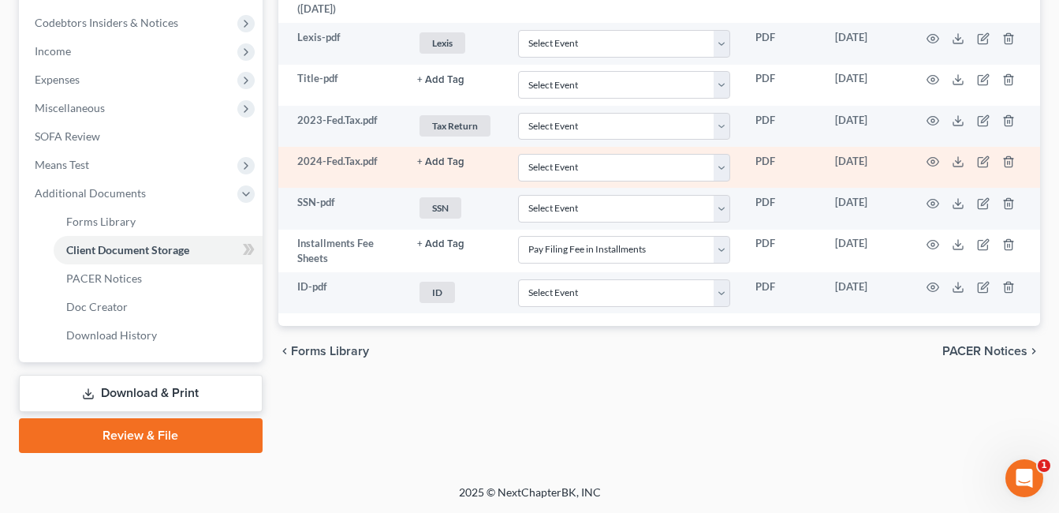
click at [445, 164] on button "+ Add Tag" at bounding box center [440, 162] width 47 height 10
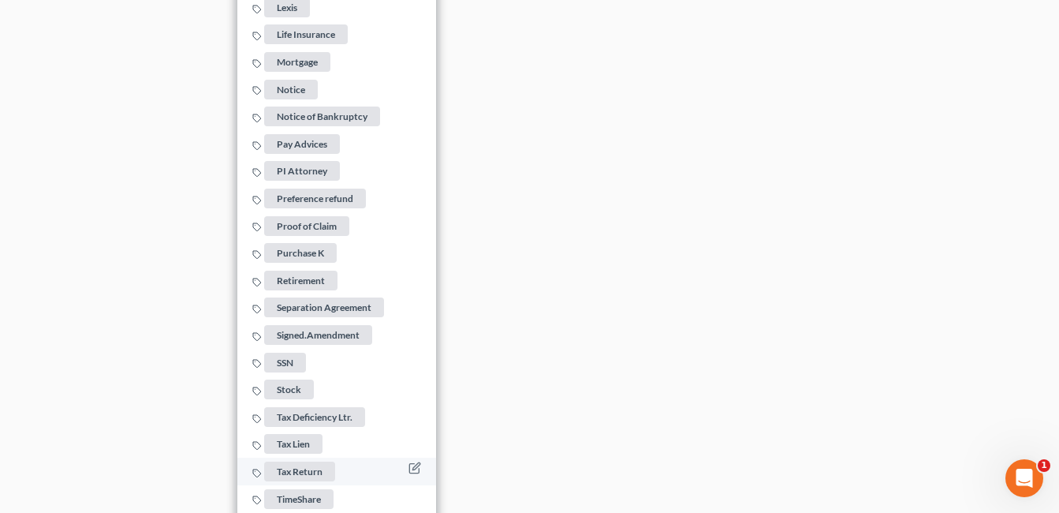
click at [309, 464] on span "Tax Return" at bounding box center [300, 471] width 71 height 20
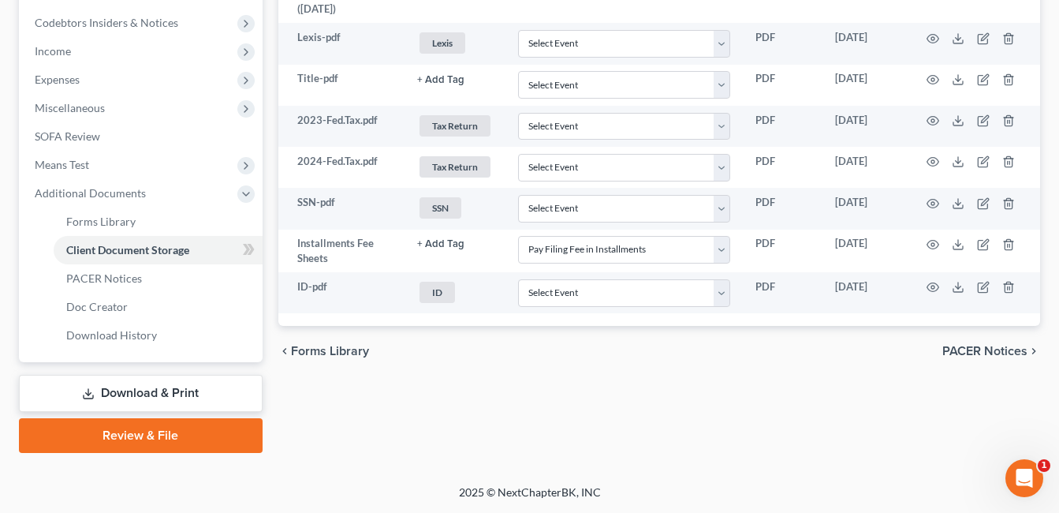
scroll to position [417, 0]
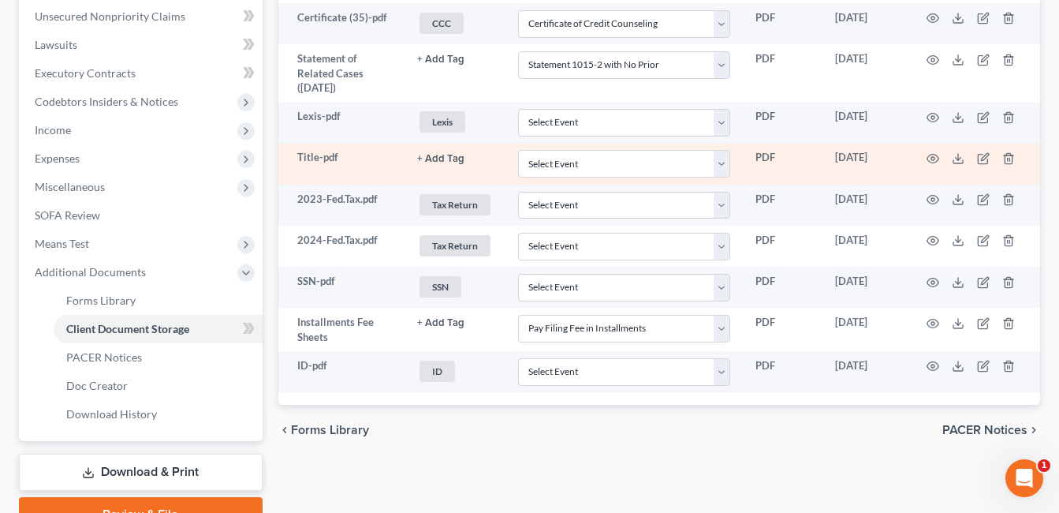
click at [427, 160] on button "+ Add Tag" at bounding box center [440, 159] width 47 height 10
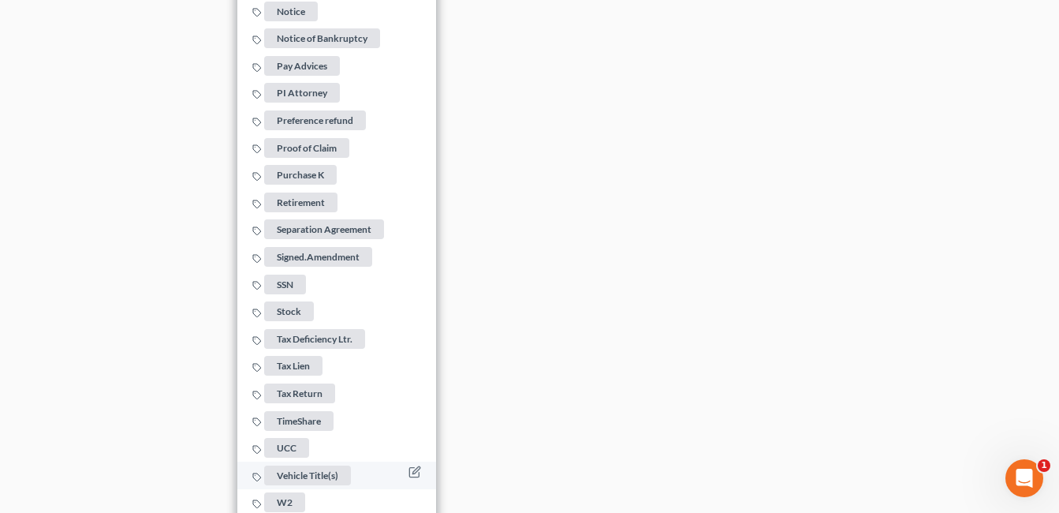
scroll to position [1429, 0]
click at [312, 465] on span "Vehicle Title(s)" at bounding box center [308, 475] width 87 height 20
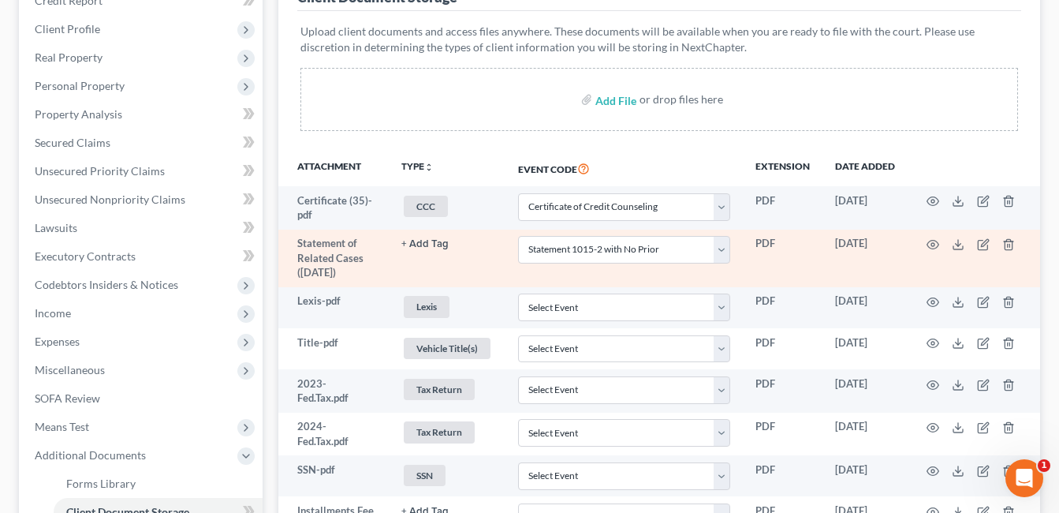
scroll to position [394, 0]
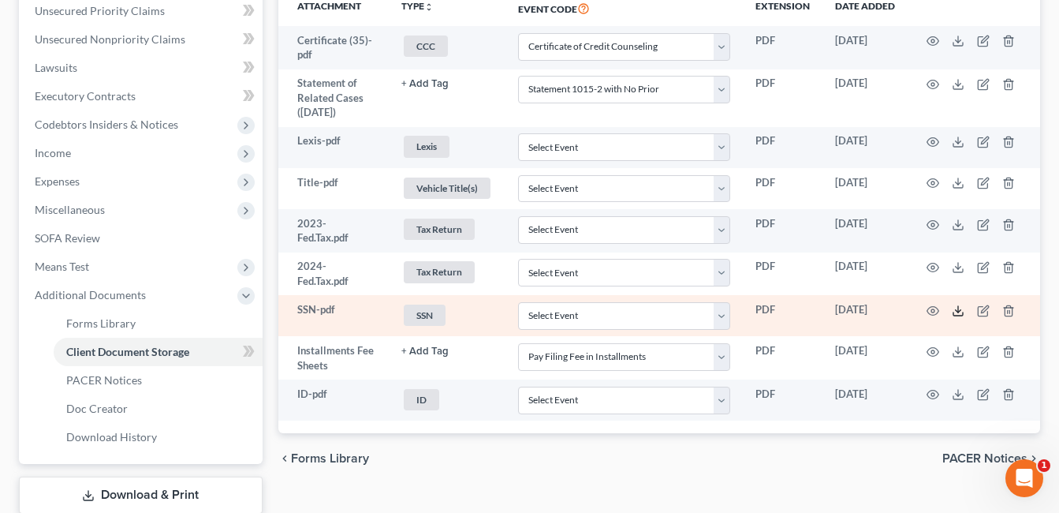
click at [959, 310] on icon at bounding box center [958, 310] width 13 height 13
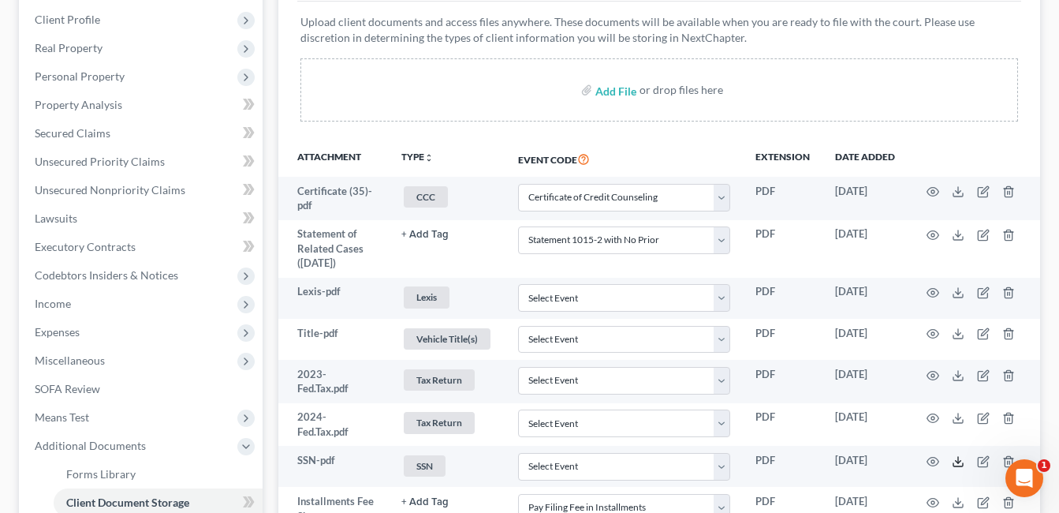
scroll to position [496, 0]
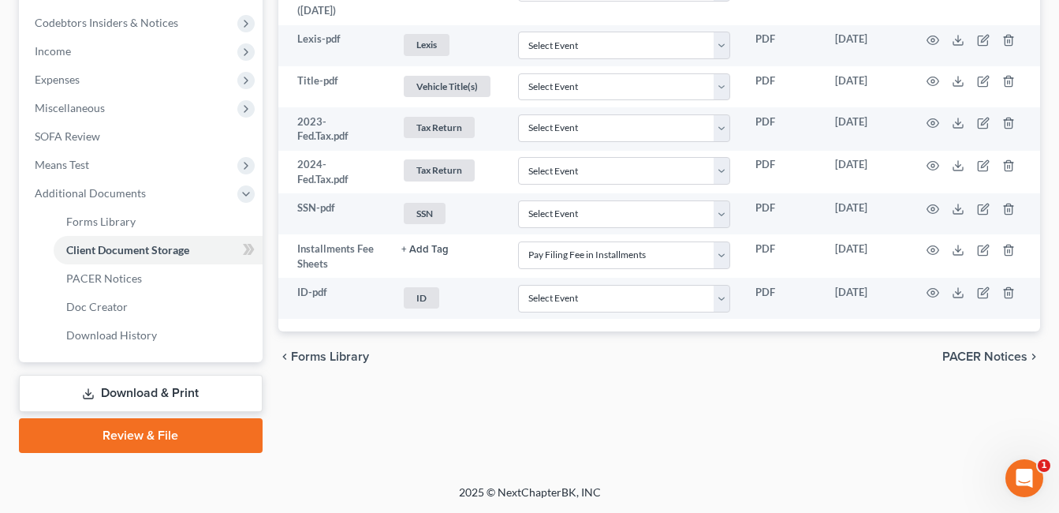
click at [189, 391] on link "Download & Print" at bounding box center [141, 393] width 244 height 37
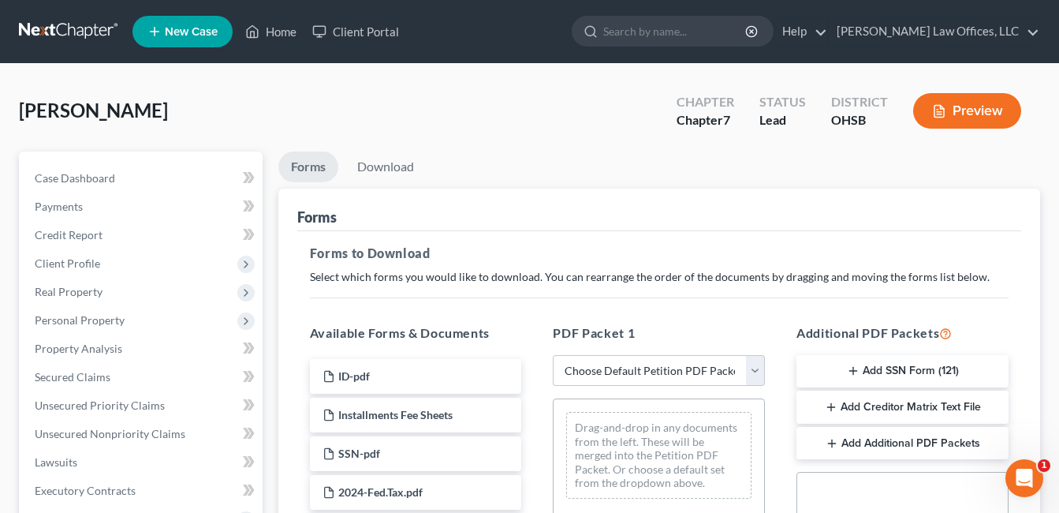
click at [885, 366] on button "Add SSN Form (121)" at bounding box center [903, 371] width 212 height 33
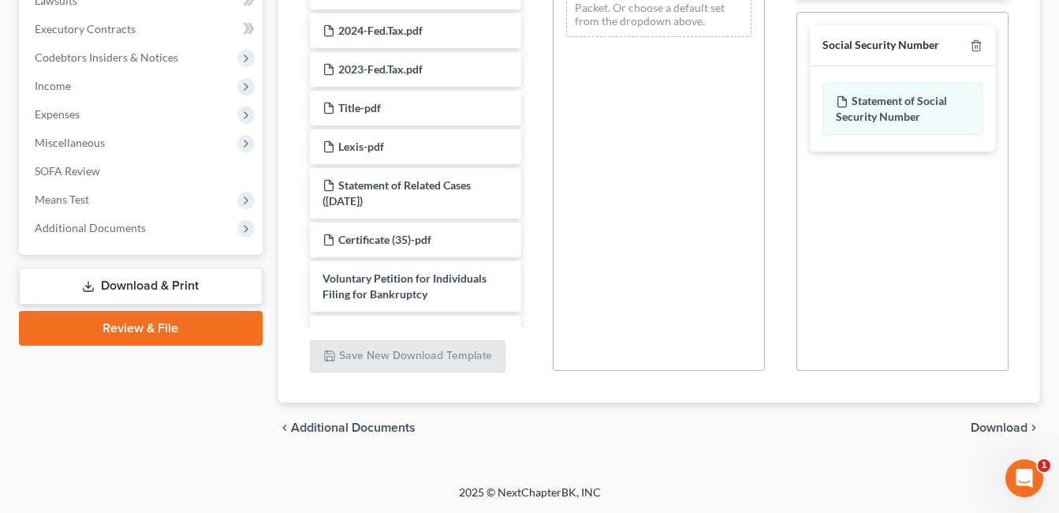
click at [984, 428] on span "Download" at bounding box center [999, 427] width 57 height 13
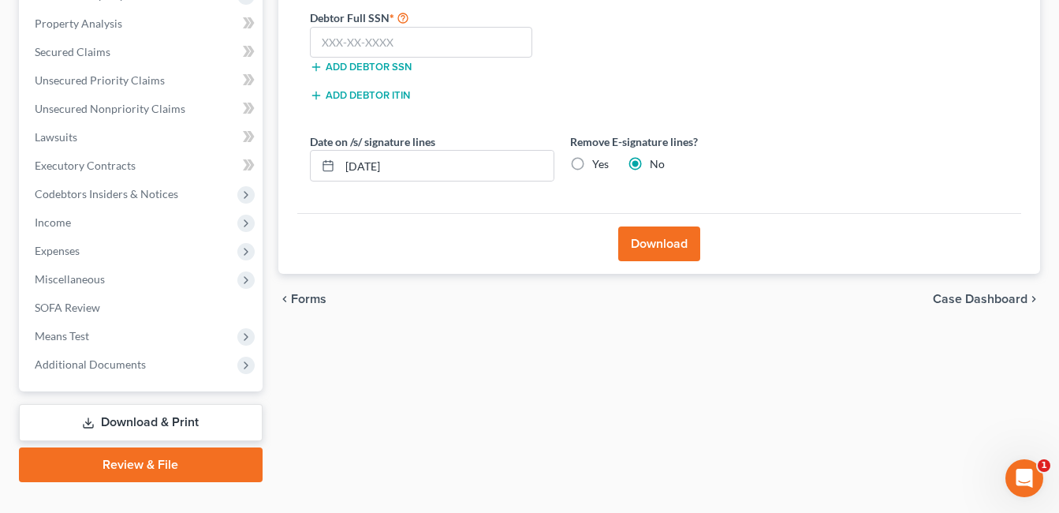
scroll to position [275, 0]
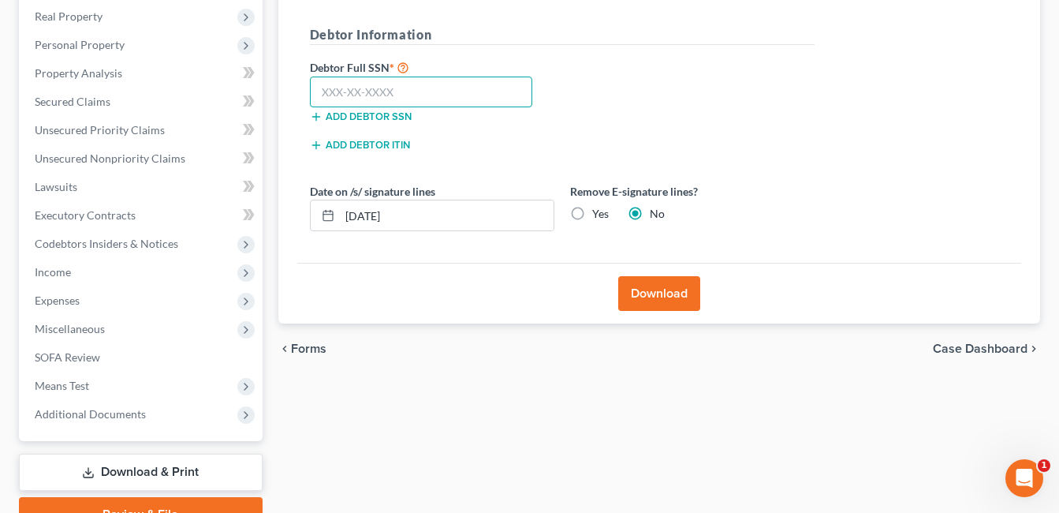
click at [419, 99] on input "text" at bounding box center [421, 93] width 223 height 32
type input "285-78-2303"
click at [655, 288] on button "Download" at bounding box center [659, 293] width 82 height 35
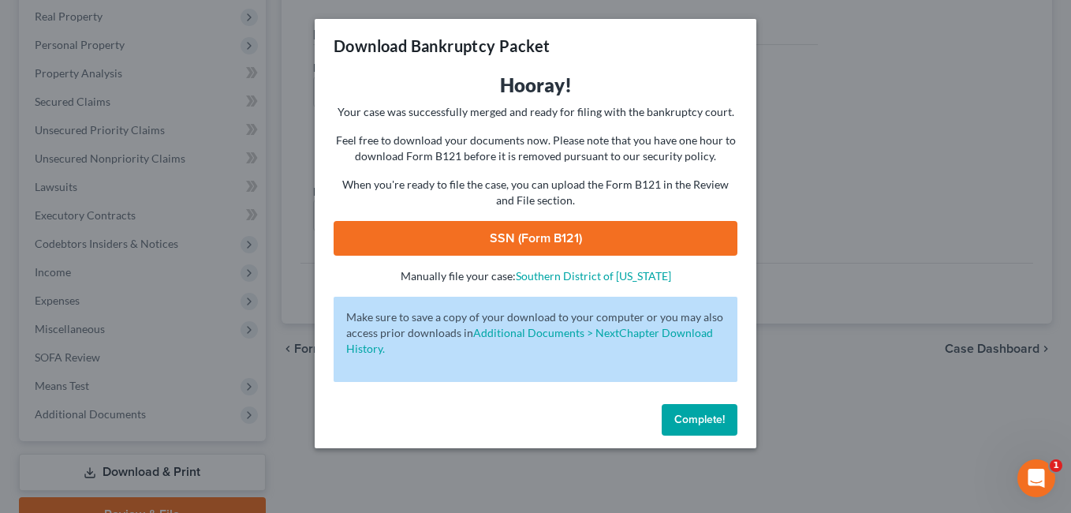
click at [503, 239] on link "SSN (Form B121)" at bounding box center [536, 238] width 404 height 35
drag, startPoint x: 721, startPoint y: 418, endPoint x: 695, endPoint y: 401, distance: 30.9
click at [721, 418] on span "Complete!" at bounding box center [699, 419] width 50 height 13
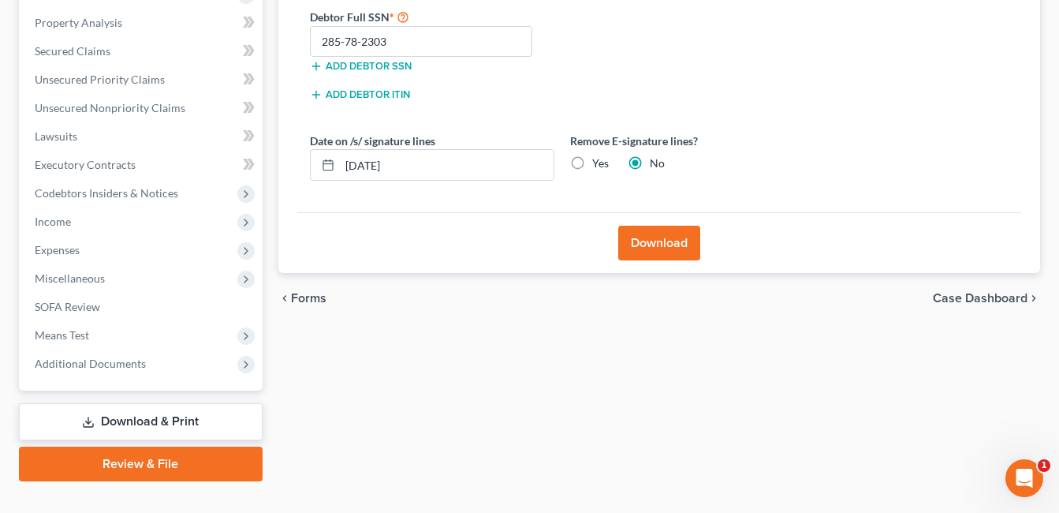
scroll to position [354, 0]
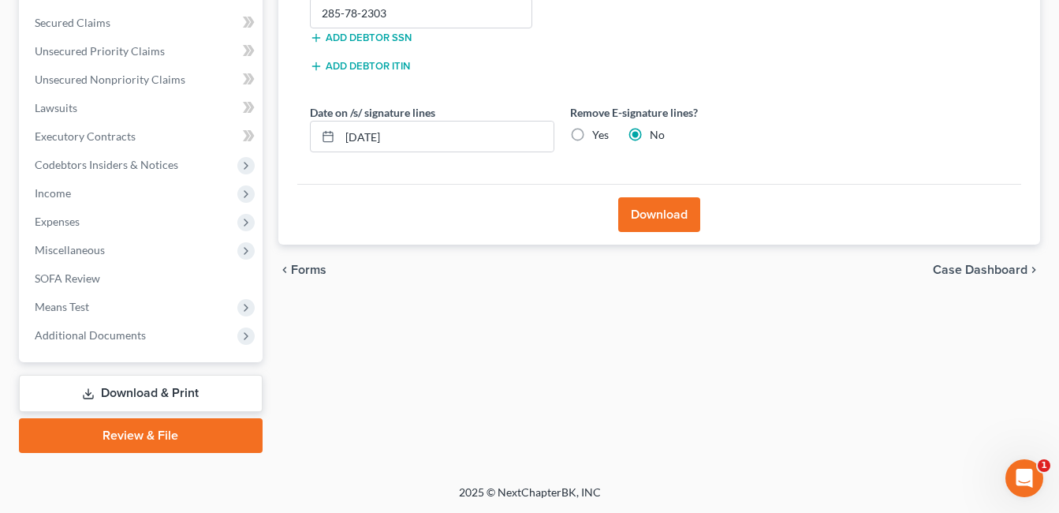
click at [195, 436] on link "Review & File" at bounding box center [141, 435] width 244 height 35
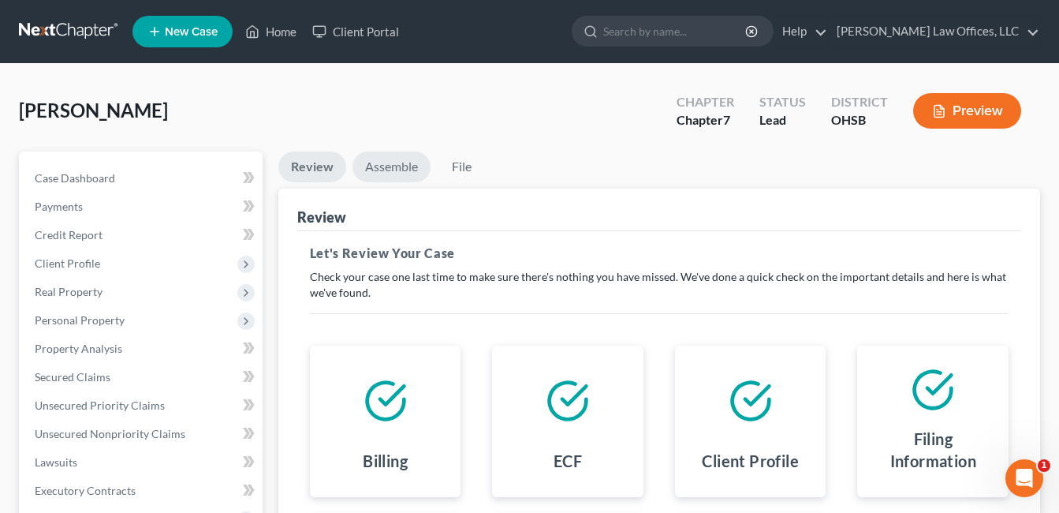
click at [386, 166] on link "Assemble" at bounding box center [392, 166] width 78 height 31
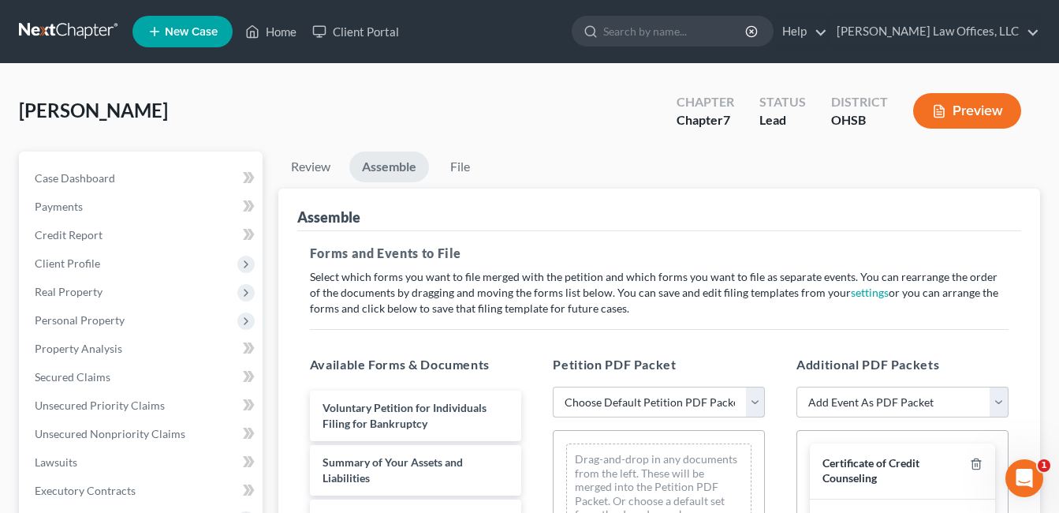
click at [756, 400] on select "Choose Default Petition PDF Packet Emergency Filing (Voluntary Petition and Cre…" at bounding box center [659, 402] width 212 height 32
select select "4"
click at [553, 386] on select "Choose Default Petition PDF Packet Emergency Filing (Voluntary Petition and Cre…" at bounding box center [659, 402] width 212 height 32
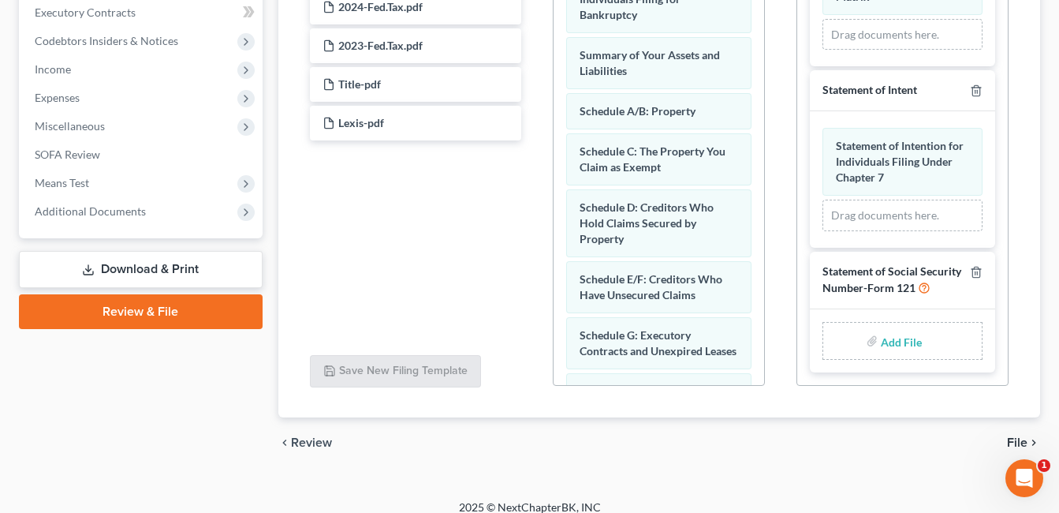
scroll to position [493, 0]
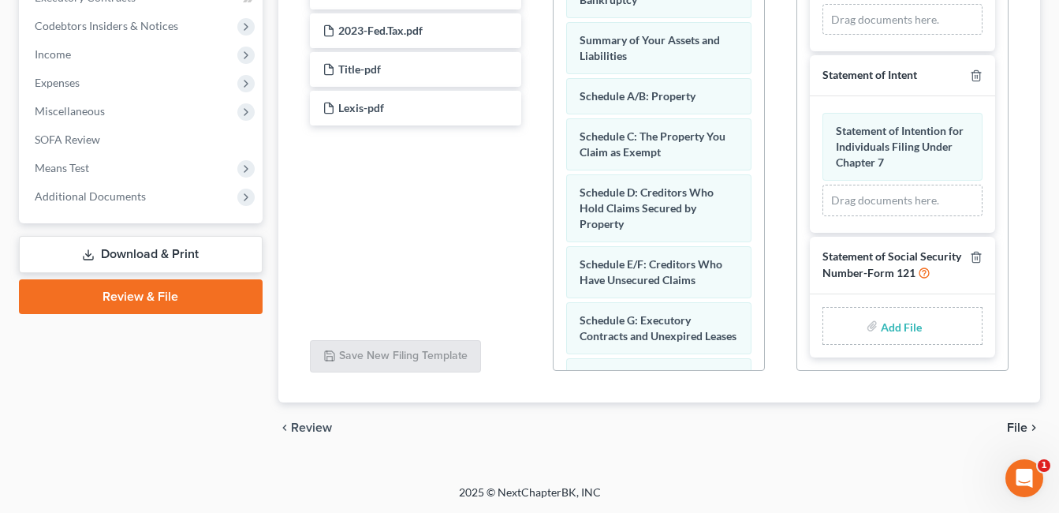
click at [904, 331] on input "file" at bounding box center [900, 326] width 38 height 28
type input "C:\fakepath\SSN.Bearden.pdf"
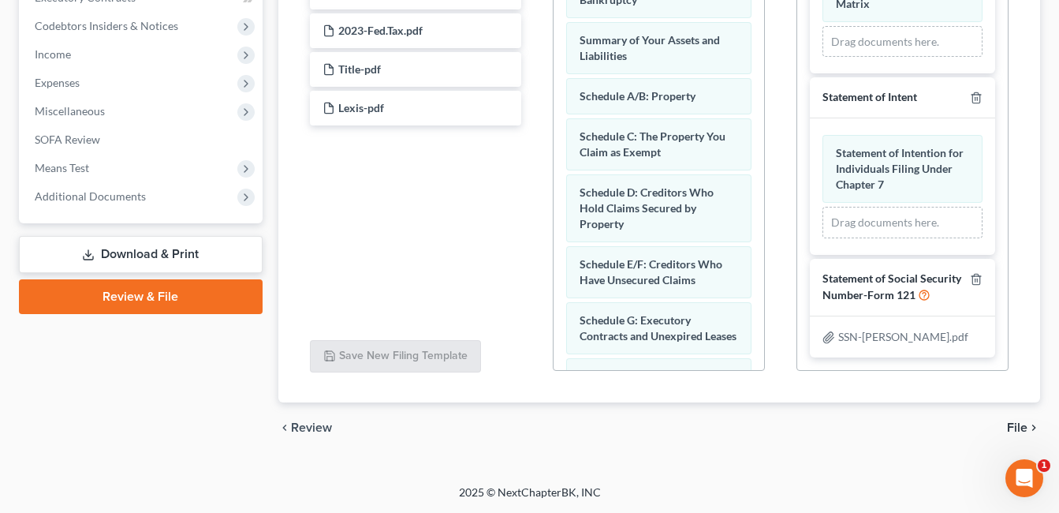
scroll to position [0, 0]
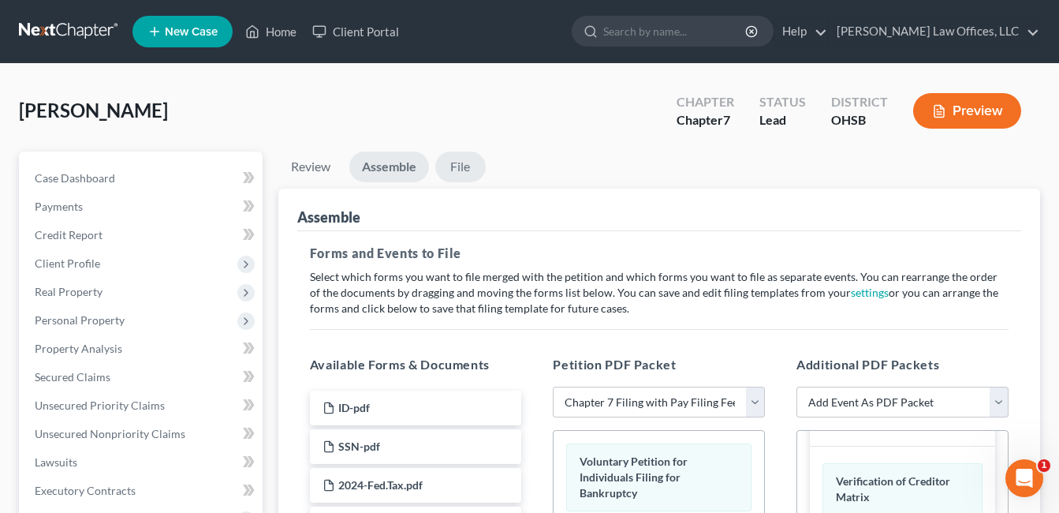
click at [469, 159] on link "File" at bounding box center [460, 166] width 50 height 31
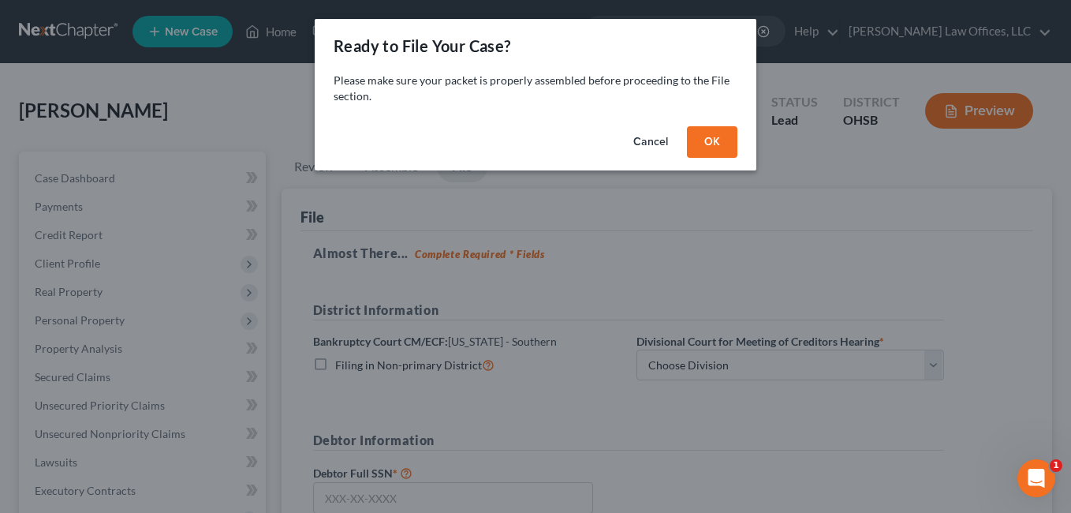
click at [720, 140] on button "OK" at bounding box center [712, 142] width 50 height 32
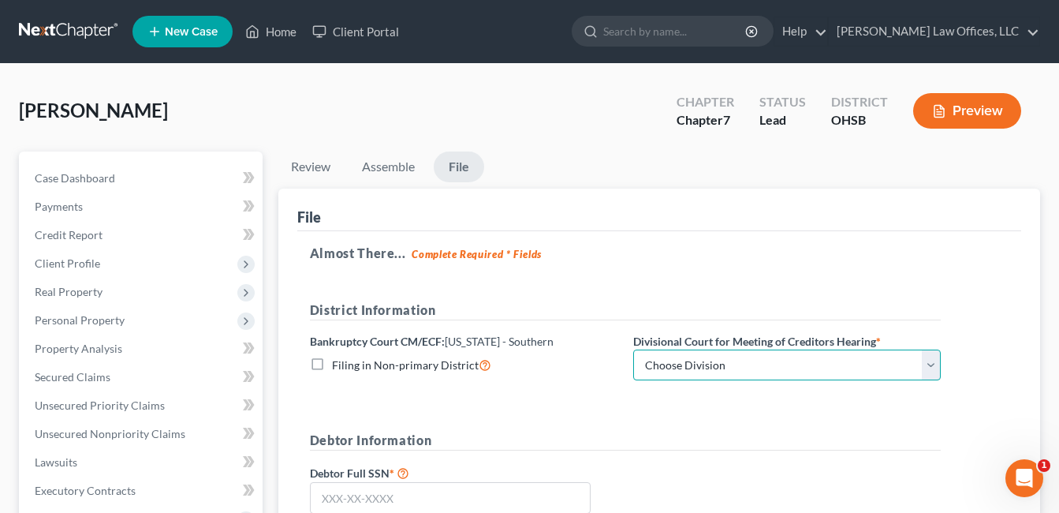
click at [932, 371] on select "Choose Division Cincinnati Columbus Dayton" at bounding box center [787, 365] width 308 height 32
select select "2"
click at [633, 349] on select "Choose Division Cincinnati Columbus Dayton" at bounding box center [787, 365] width 308 height 32
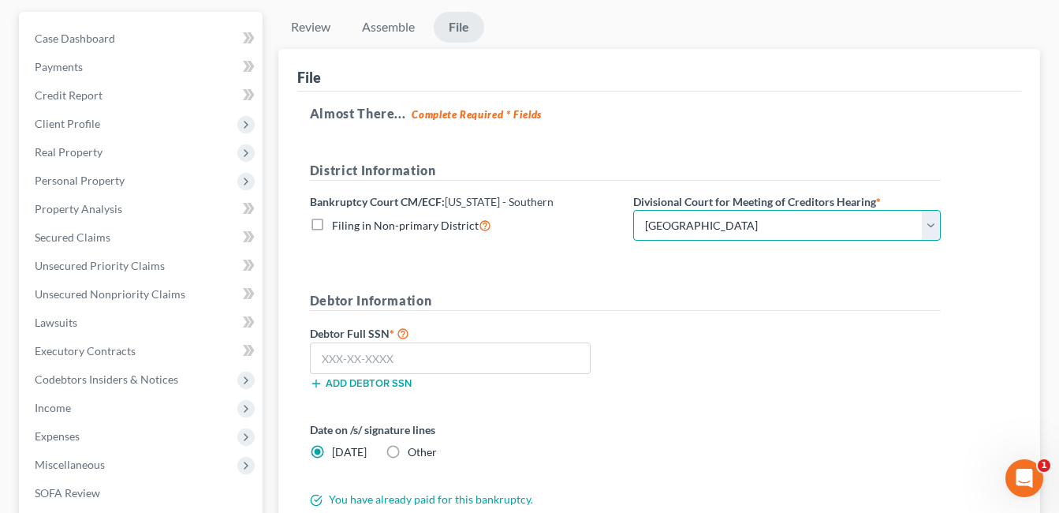
scroll to position [158, 0]
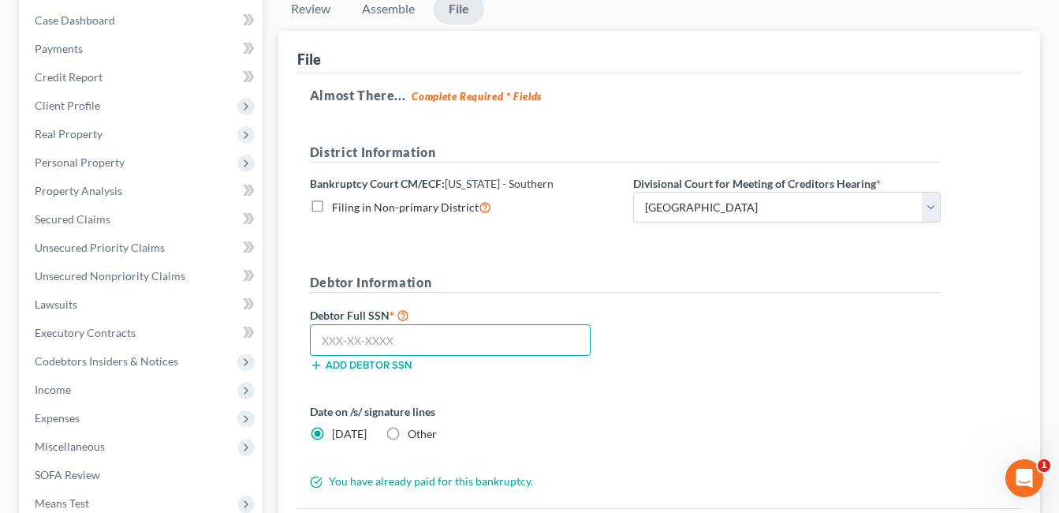
click at [413, 338] on input "text" at bounding box center [450, 340] width 281 height 32
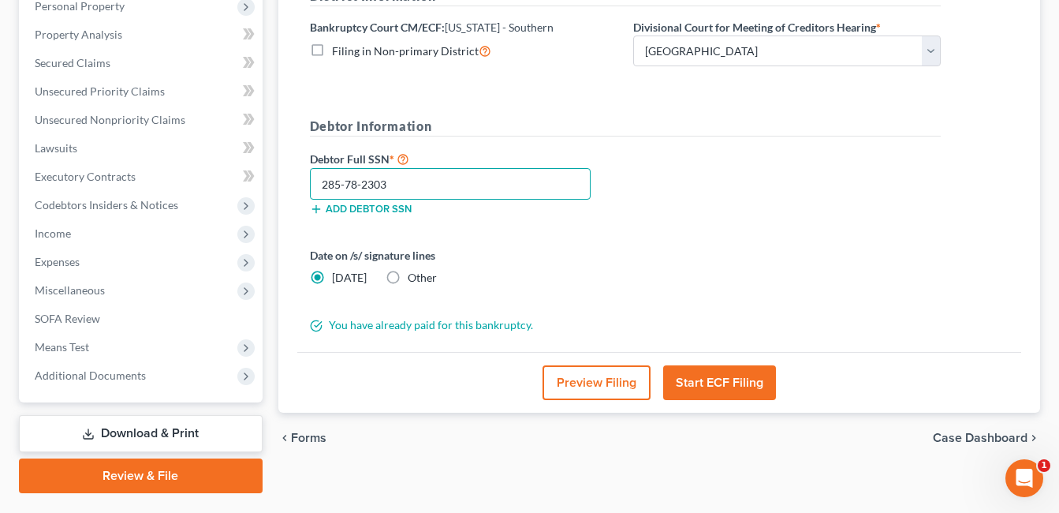
scroll to position [315, 0]
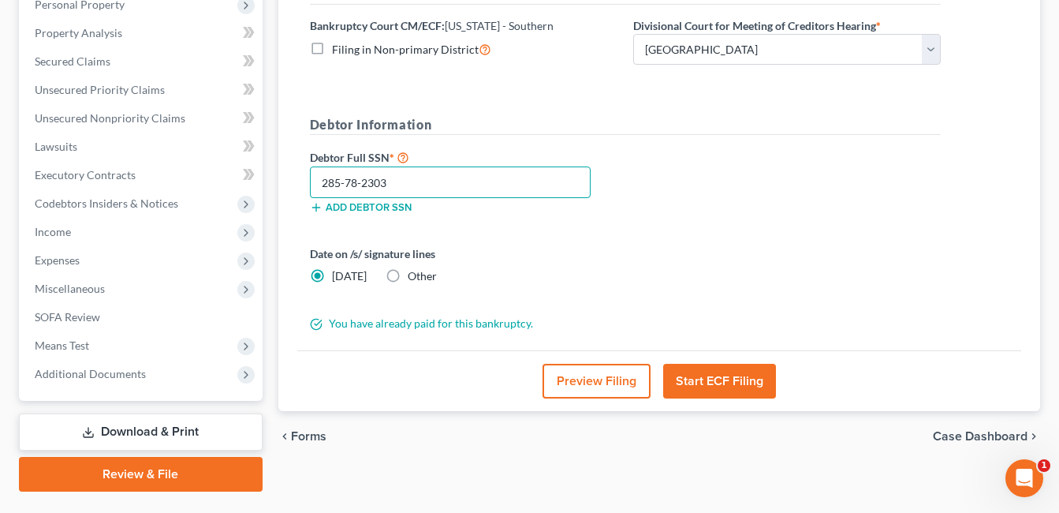
type input "285-78-2303"
click at [730, 383] on button "Start ECF Filing" at bounding box center [719, 381] width 113 height 35
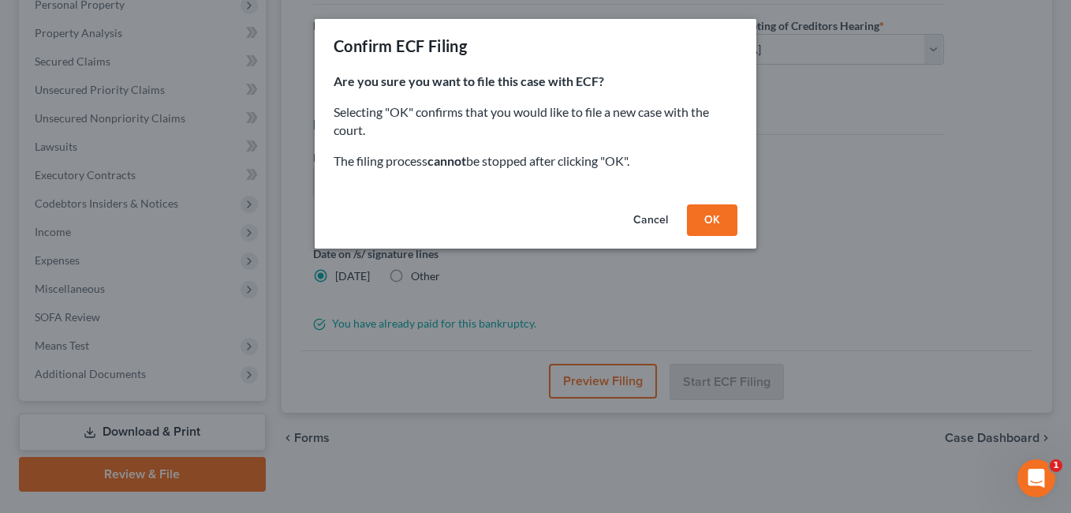
click at [708, 222] on button "OK" at bounding box center [712, 220] width 50 height 32
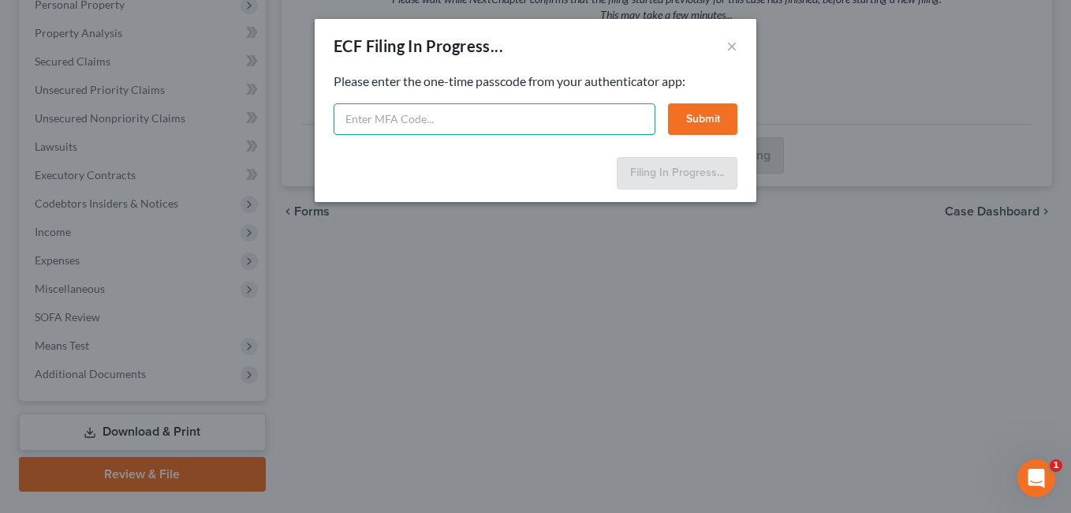
click at [570, 113] on input "text" at bounding box center [495, 119] width 322 height 32
type input "260093"
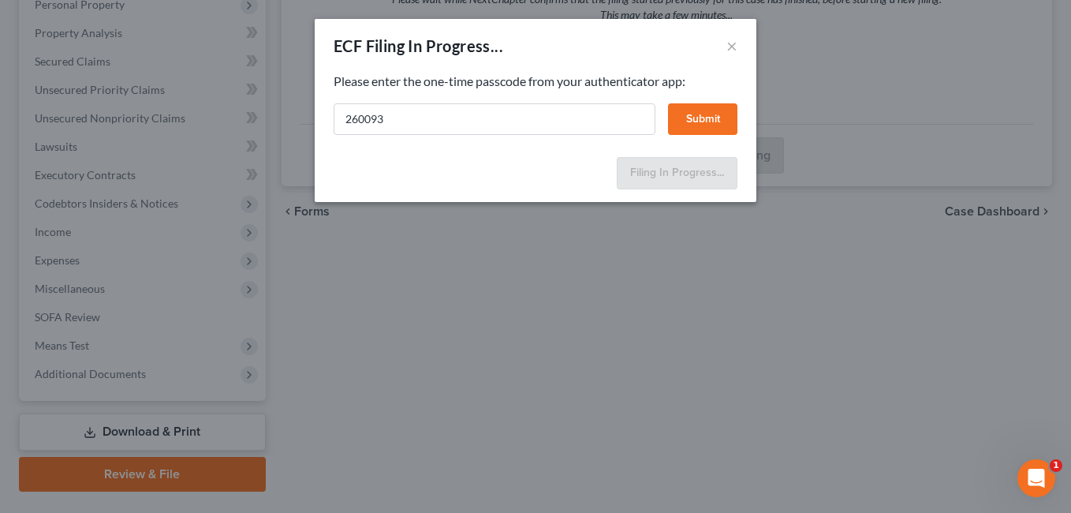
click at [706, 125] on button "Submit" at bounding box center [702, 119] width 69 height 32
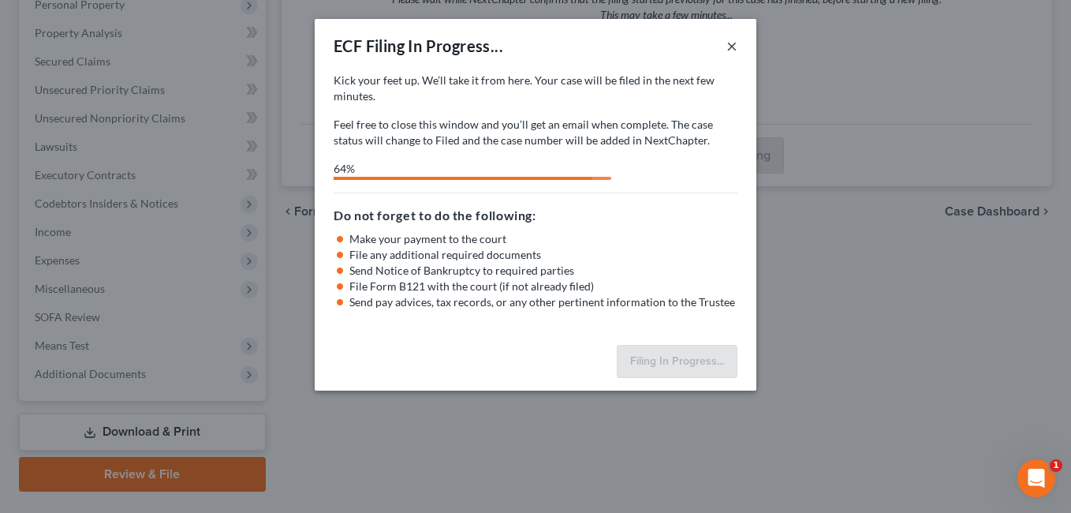
click at [734, 50] on button "×" at bounding box center [731, 45] width 11 height 19
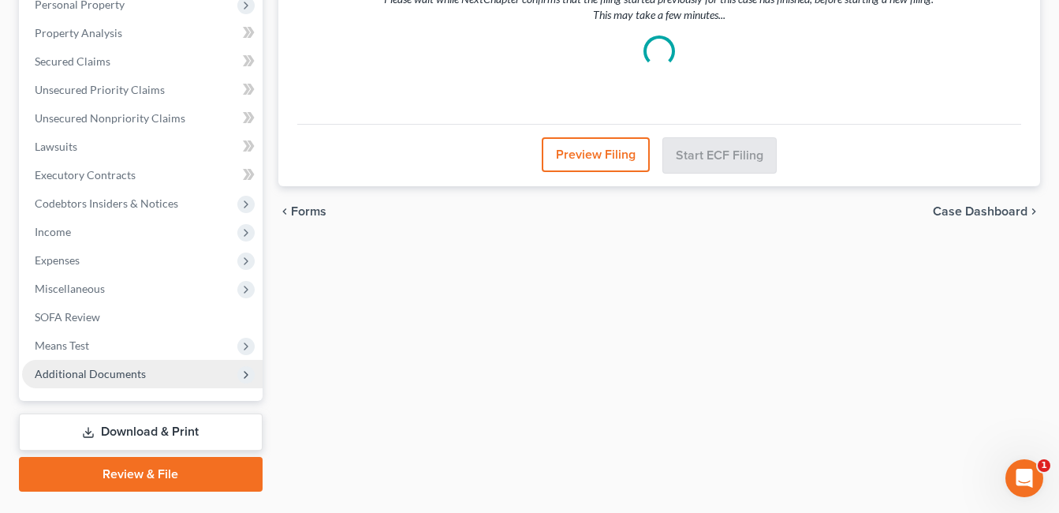
click at [131, 376] on span "Additional Documents" at bounding box center [90, 373] width 111 height 13
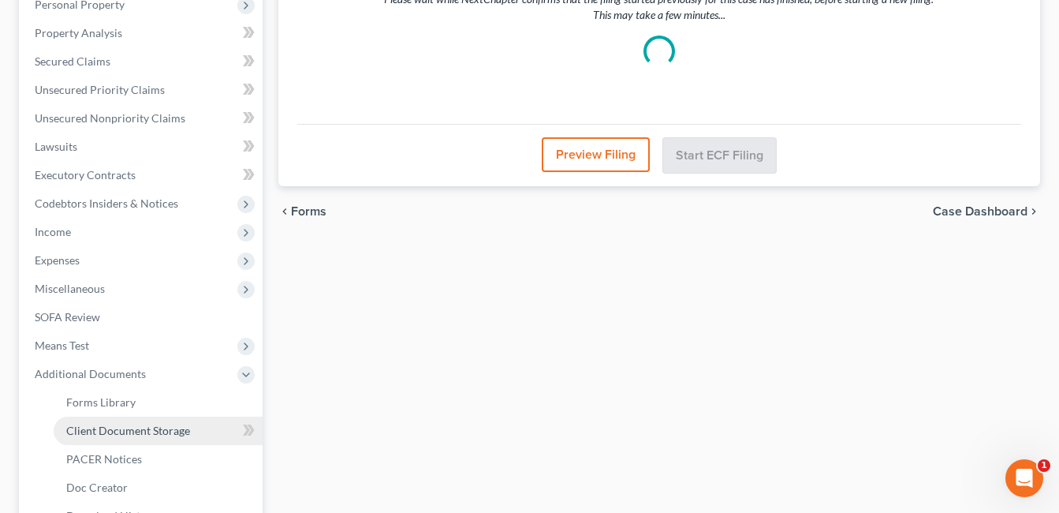
click at [183, 440] on link "Client Document Storage" at bounding box center [158, 430] width 209 height 28
select select "7"
select select "52"
select select "37"
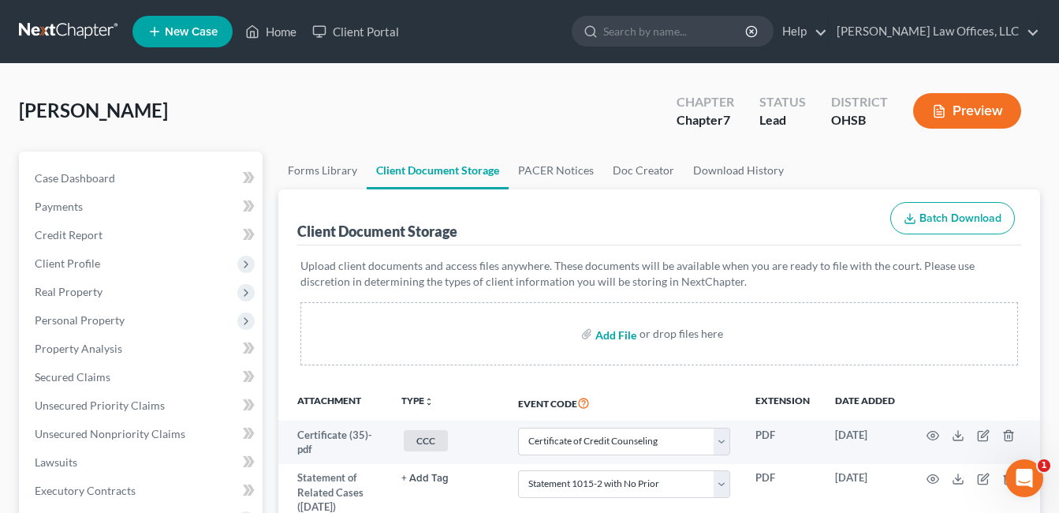
click at [611, 338] on input "file" at bounding box center [615, 333] width 38 height 28
type input "C:\fakepath\Bearden.Terry.pdf"
select select "7"
select select "52"
select select "37"
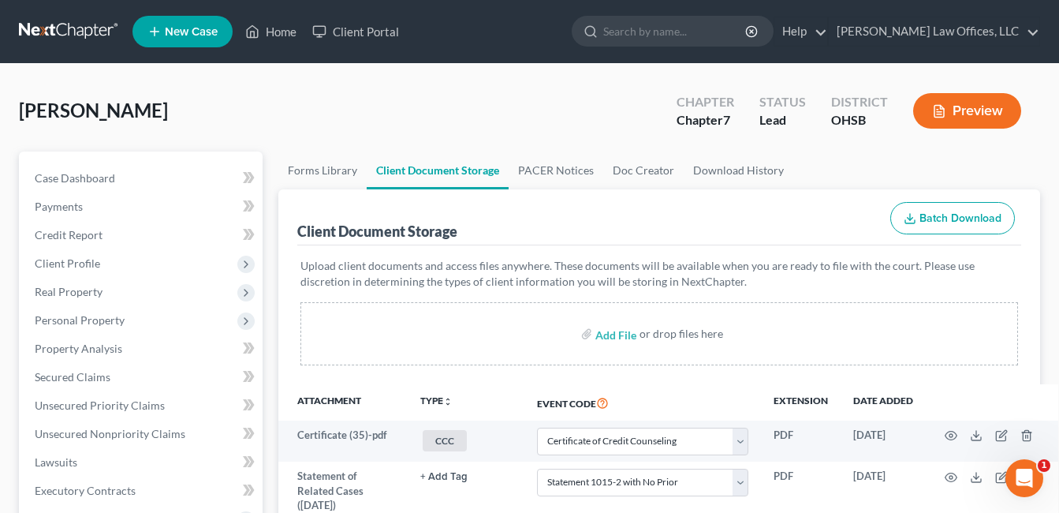
scroll to position [496, 0]
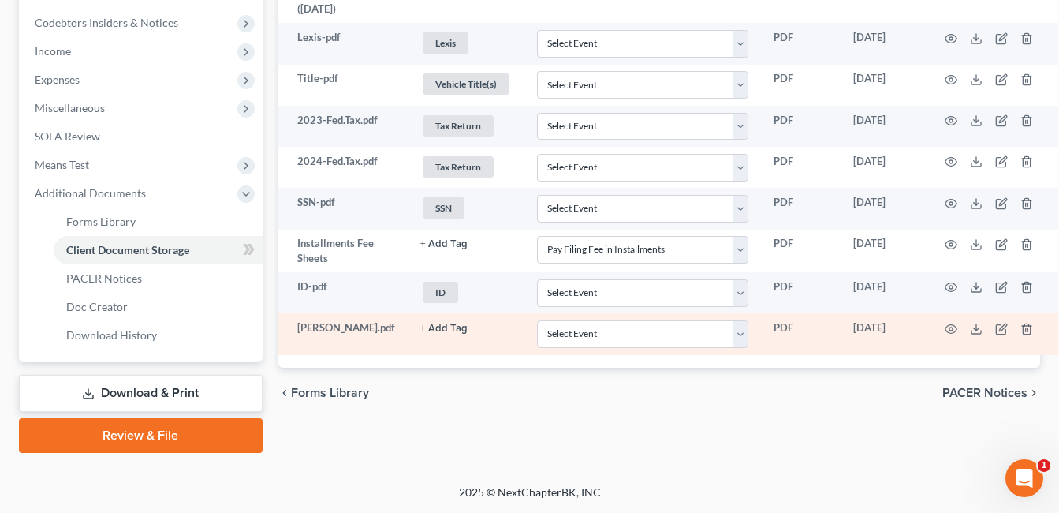
click at [432, 334] on button "+ Add Tag" at bounding box center [443, 328] width 47 height 10
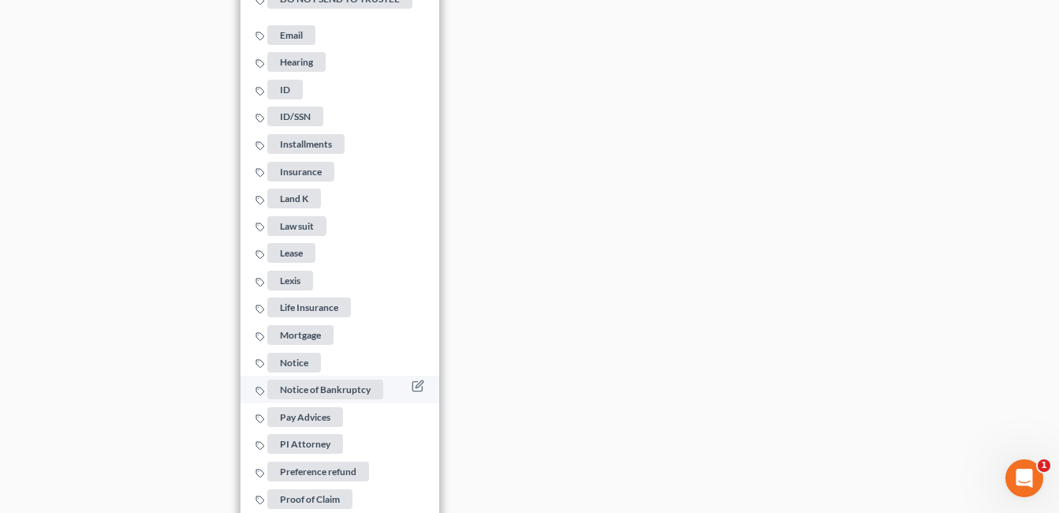
scroll to position [1364, 0]
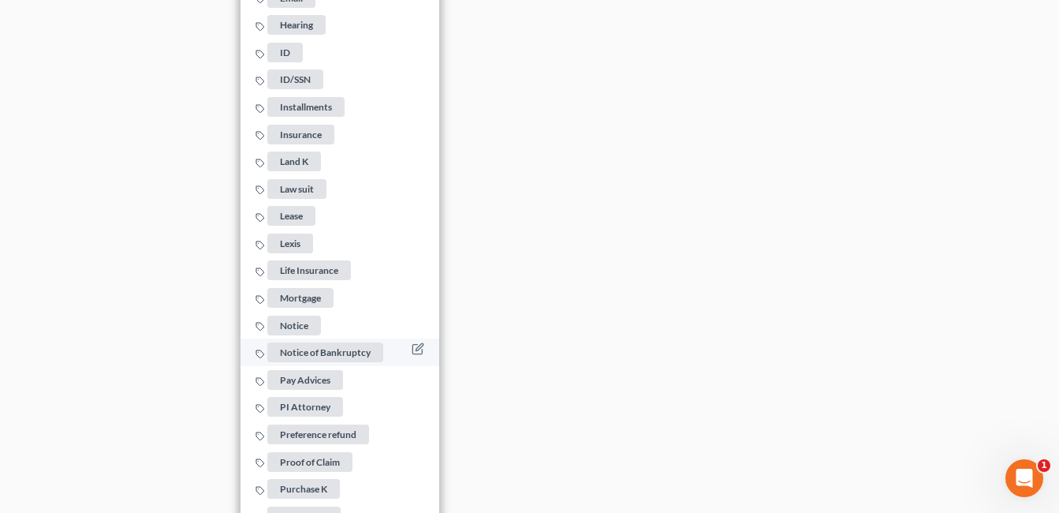
click at [329, 348] on span "Notice of Bankruptcy" at bounding box center [325, 352] width 116 height 20
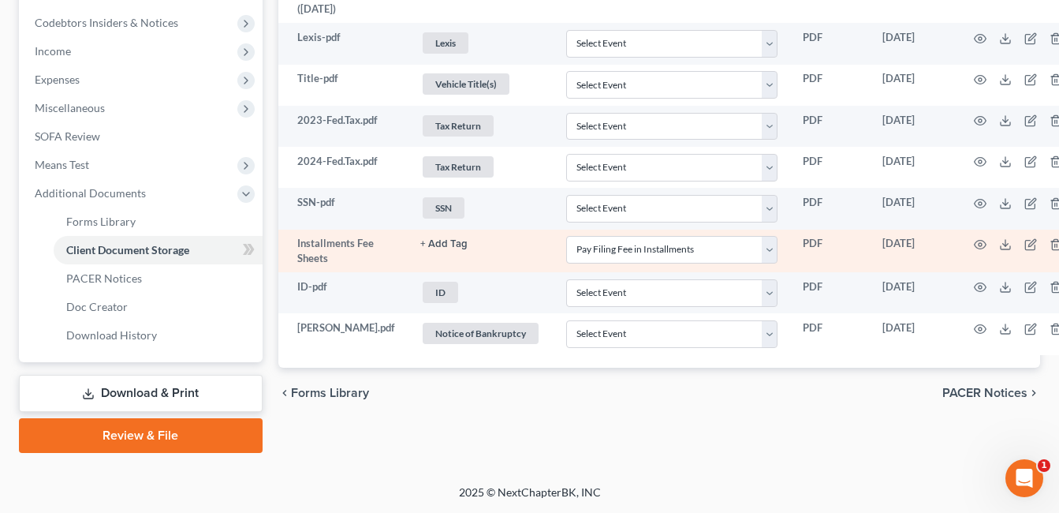
scroll to position [417, 0]
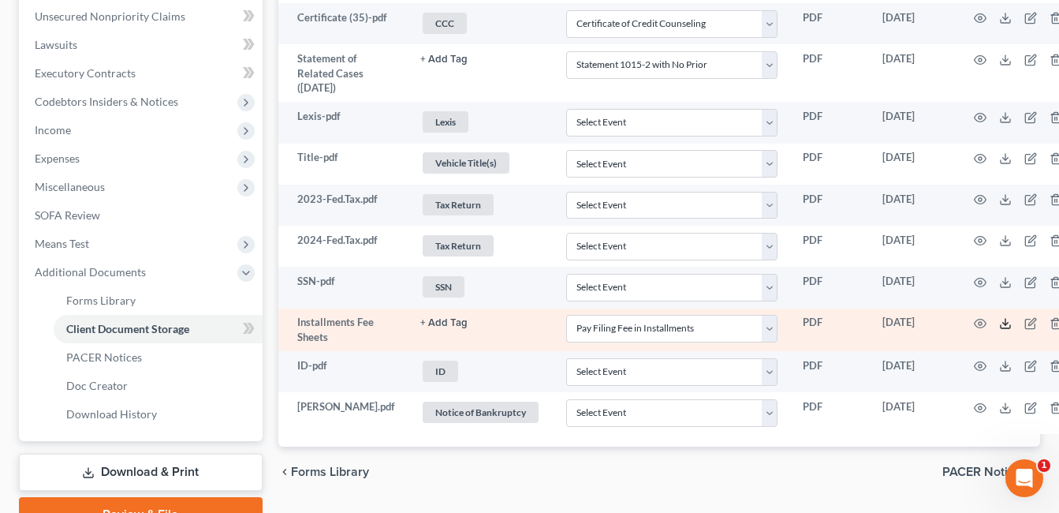
click at [999, 330] on icon at bounding box center [1005, 323] width 13 height 13
